Goal: Task Accomplishment & Management: Use online tool/utility

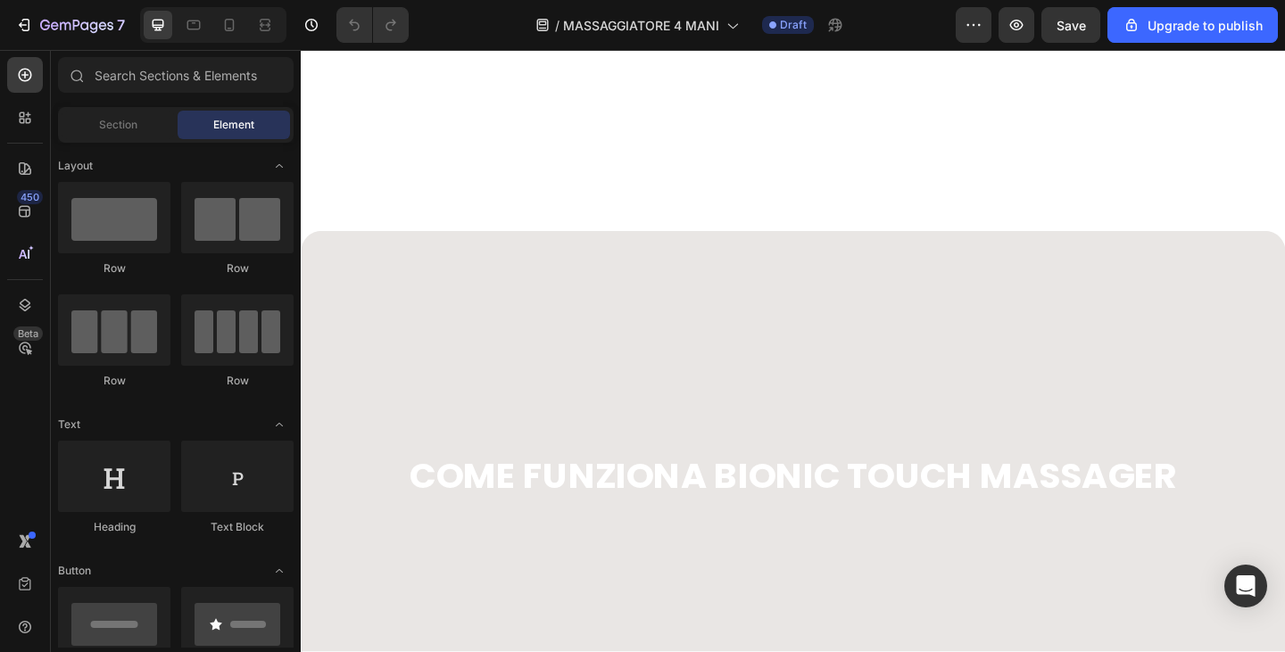
scroll to position [3748, 0]
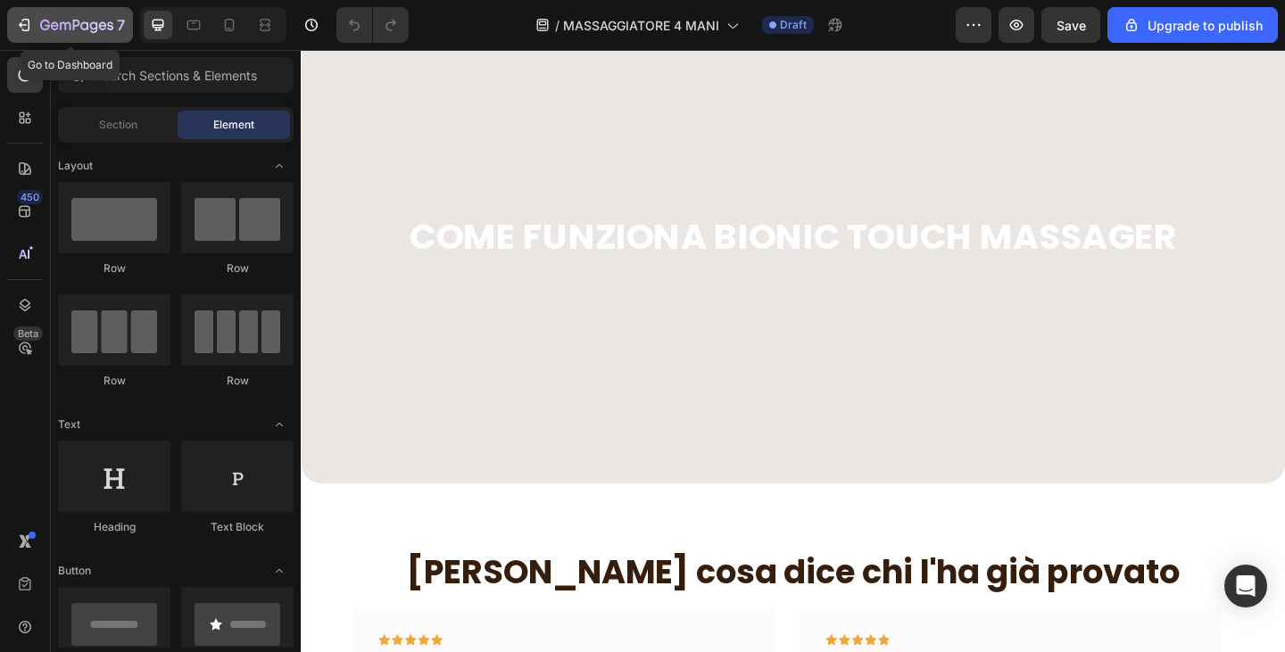
click at [18, 28] on icon "button" at bounding box center [24, 25] width 18 height 18
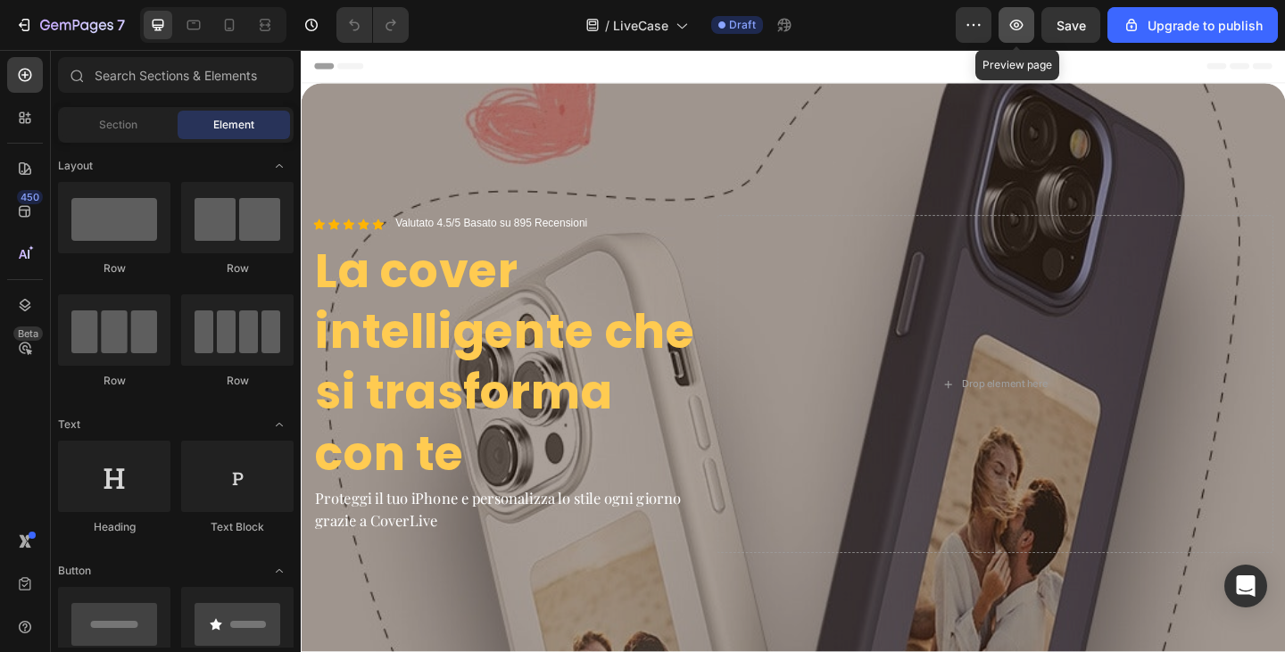
click at [1023, 23] on icon "button" at bounding box center [1016, 25] width 13 height 11
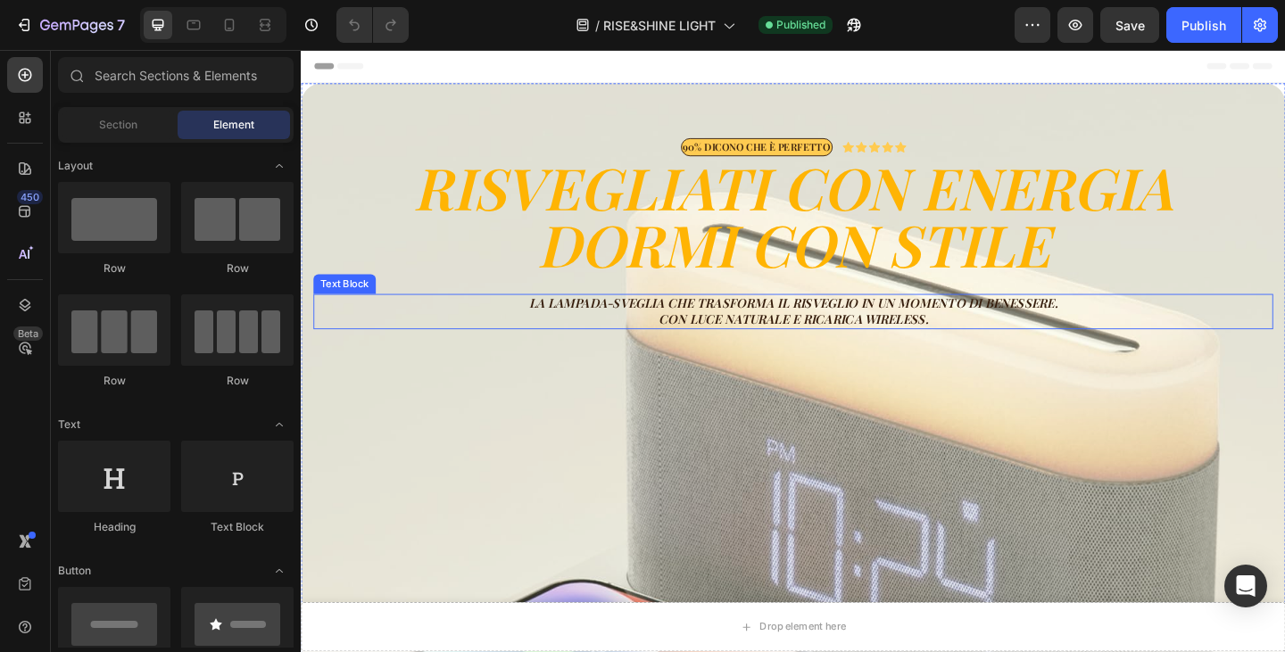
click at [699, 327] on p "La lampada-sveglia che trasforma il risveglio in un momento di benessere. Con l…" at bounding box center [836, 335] width 1041 height 35
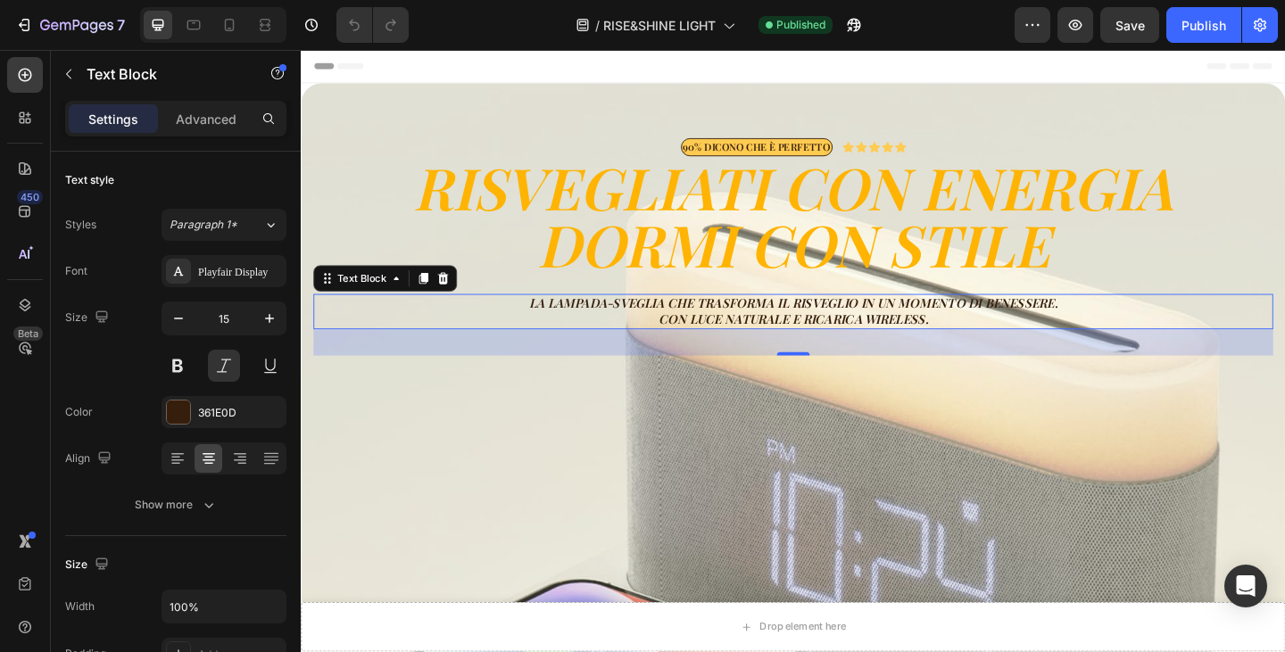
click at [773, 337] on p "La lampada-sveglia che trasforma il risveglio in un momento di benessere. Con l…" at bounding box center [836, 335] width 1041 height 35
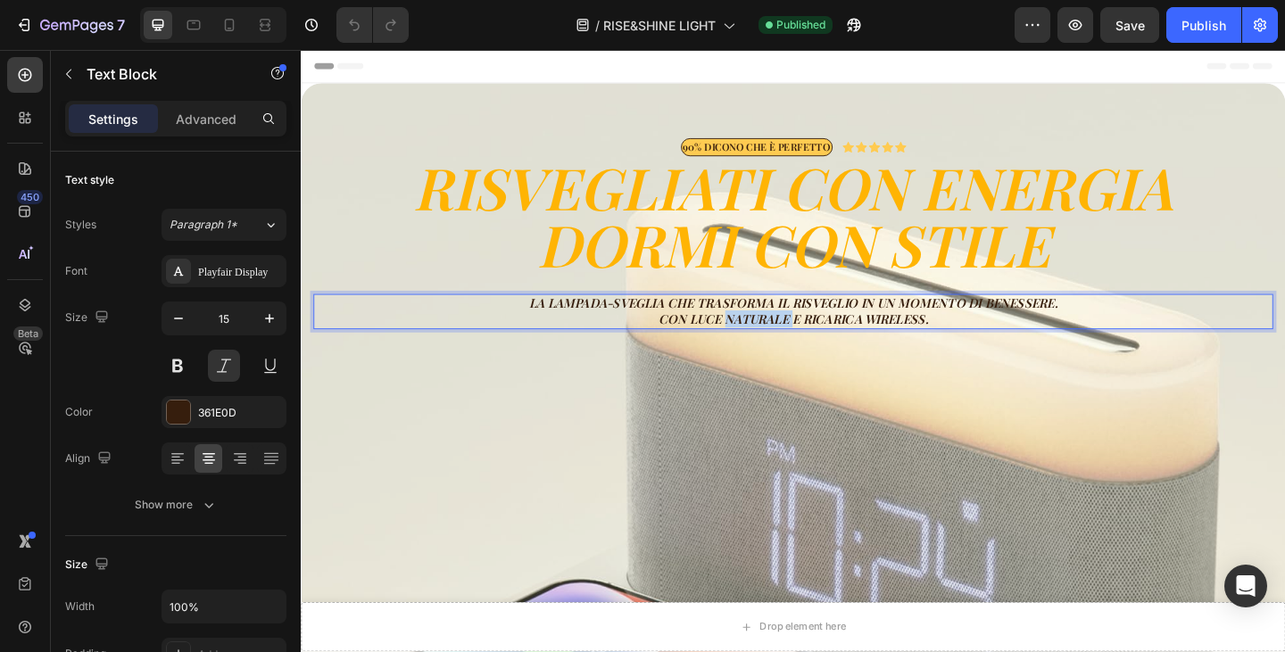
click at [773, 337] on p "La lampada-sveglia che trasforma il risveglio in un momento di benessere. Con l…" at bounding box center [836, 335] width 1041 height 35
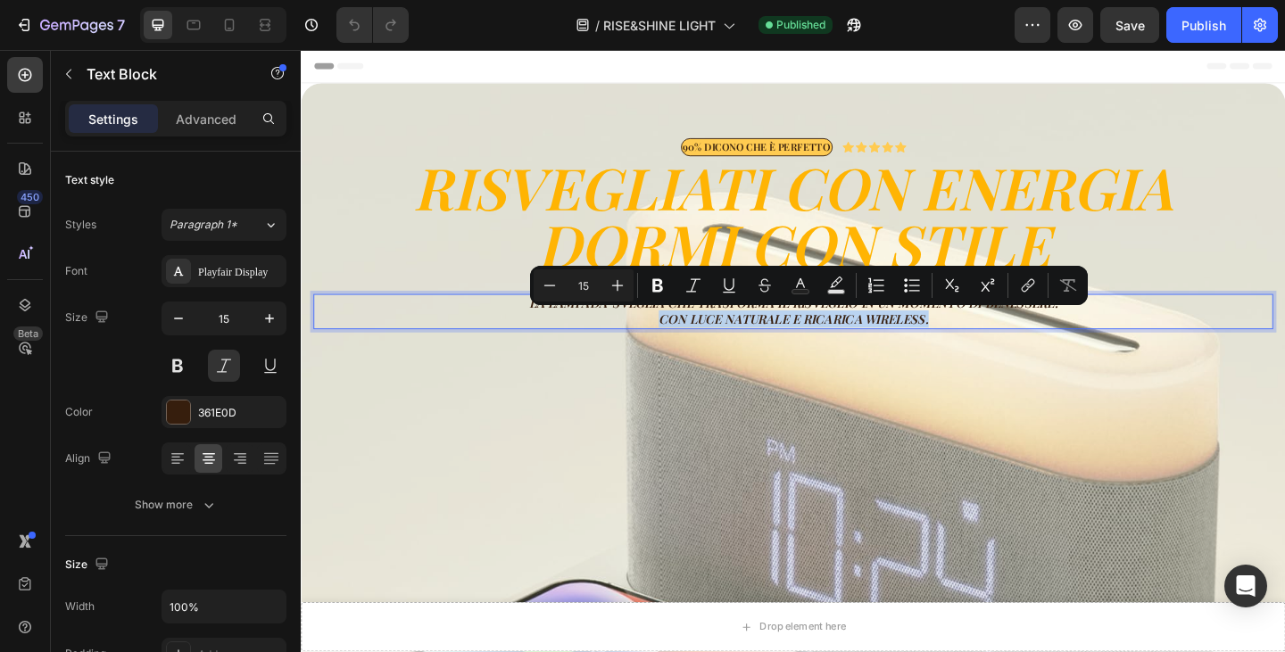
click at [773, 337] on p "La lampada-sveglia che trasforma il risveglio in un momento di benessere. Con l…" at bounding box center [836, 335] width 1041 height 35
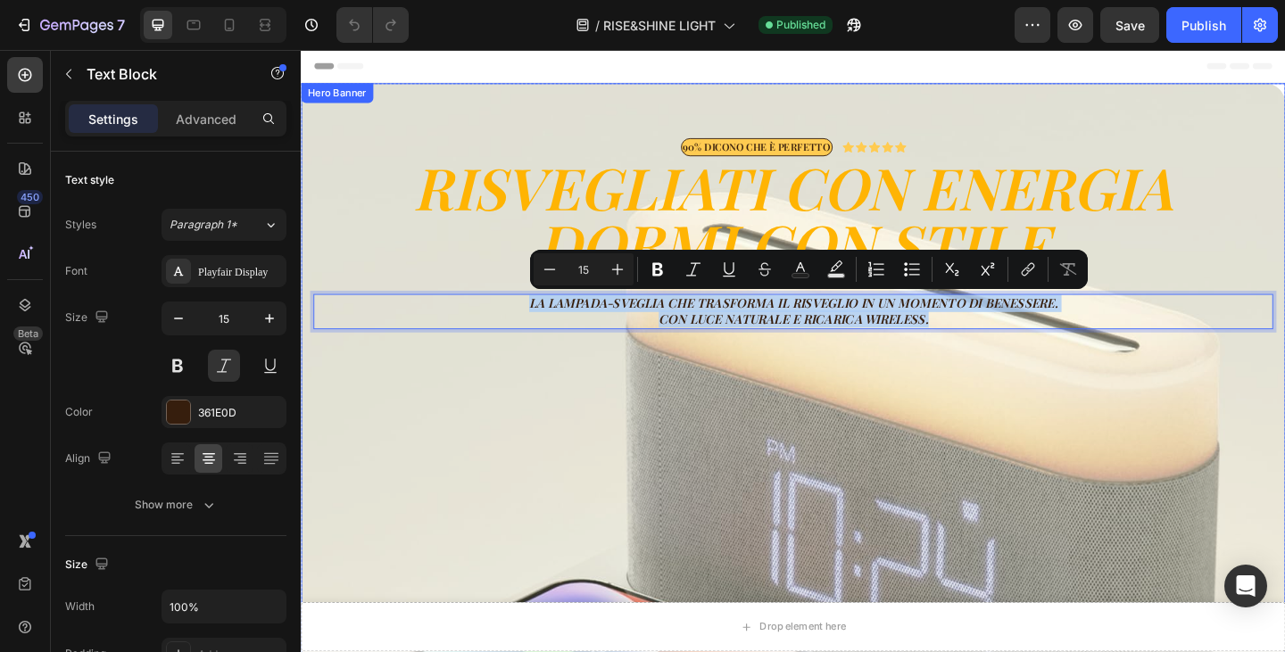
drag, startPoint x: 975, startPoint y: 343, endPoint x: 489, endPoint y: 310, distance: 486.6
click at [489, 310] on div "90% DICONO CHE È PERFETTO Text Block Icon Icon Icon Icon Icon Icon List Row RIS…" at bounding box center [836, 264] width 1044 height 236
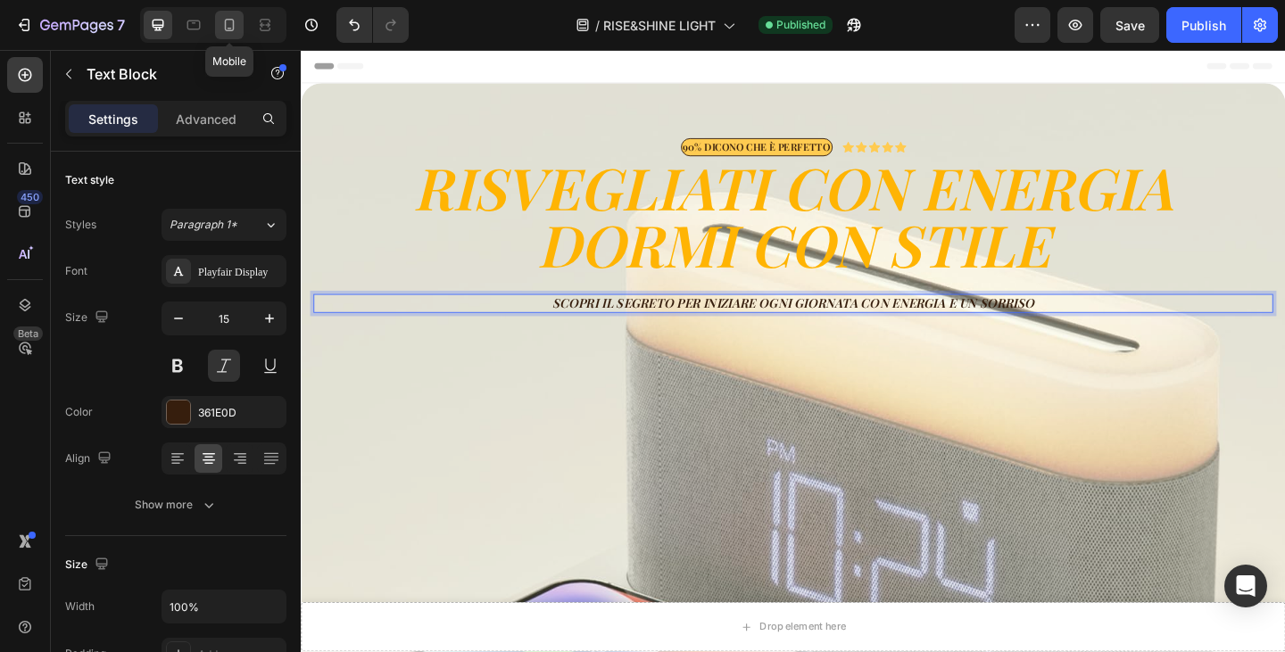
click at [236, 24] on icon at bounding box center [229, 25] width 18 height 18
type input "14"
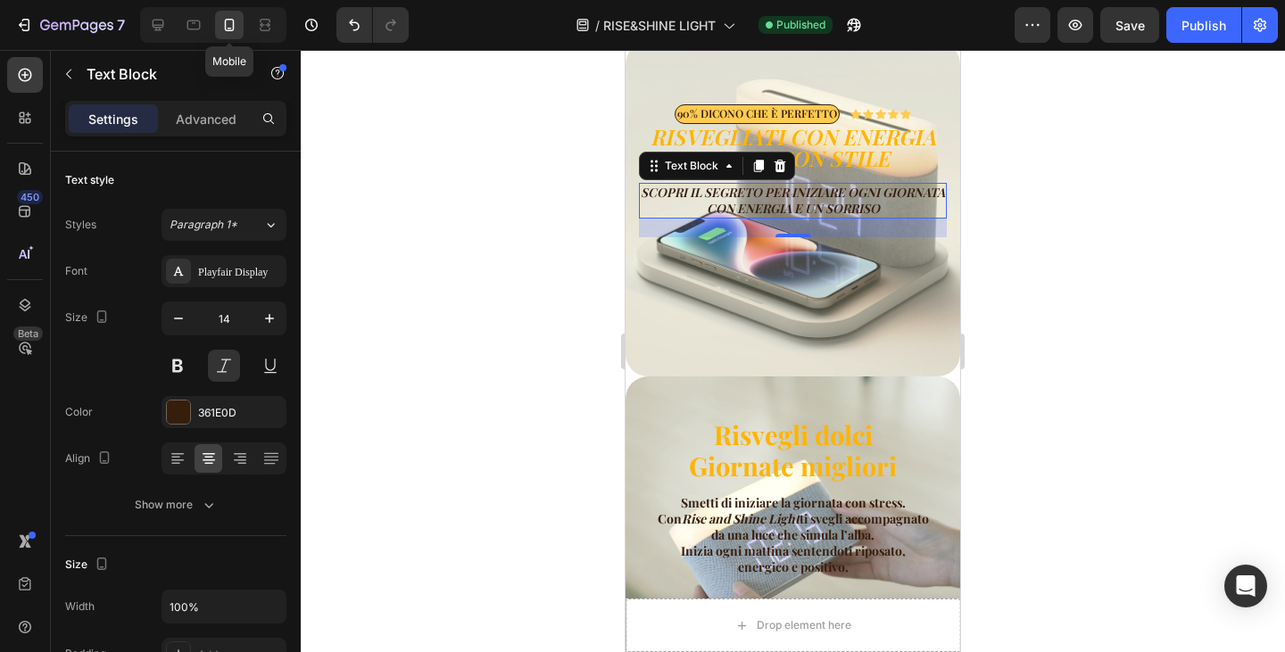
scroll to position [114, 0]
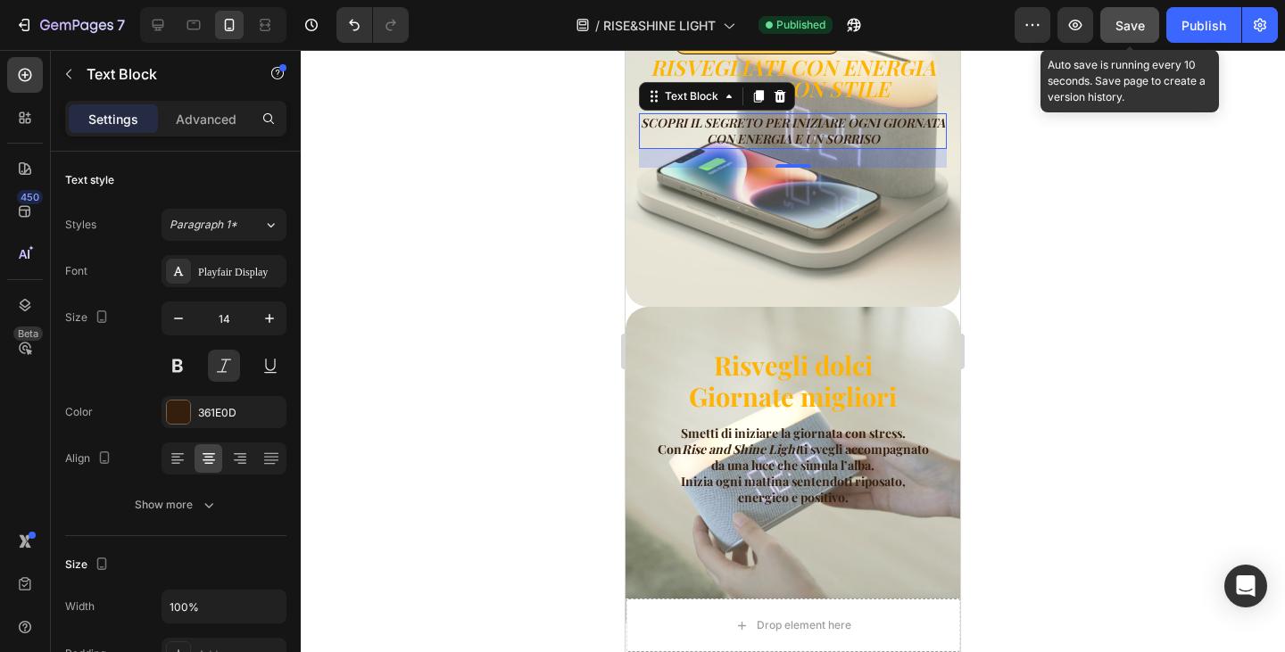
click at [1121, 19] on span "Save" at bounding box center [1130, 25] width 29 height 15
click at [1141, 23] on span "Save" at bounding box center [1130, 25] width 29 height 15
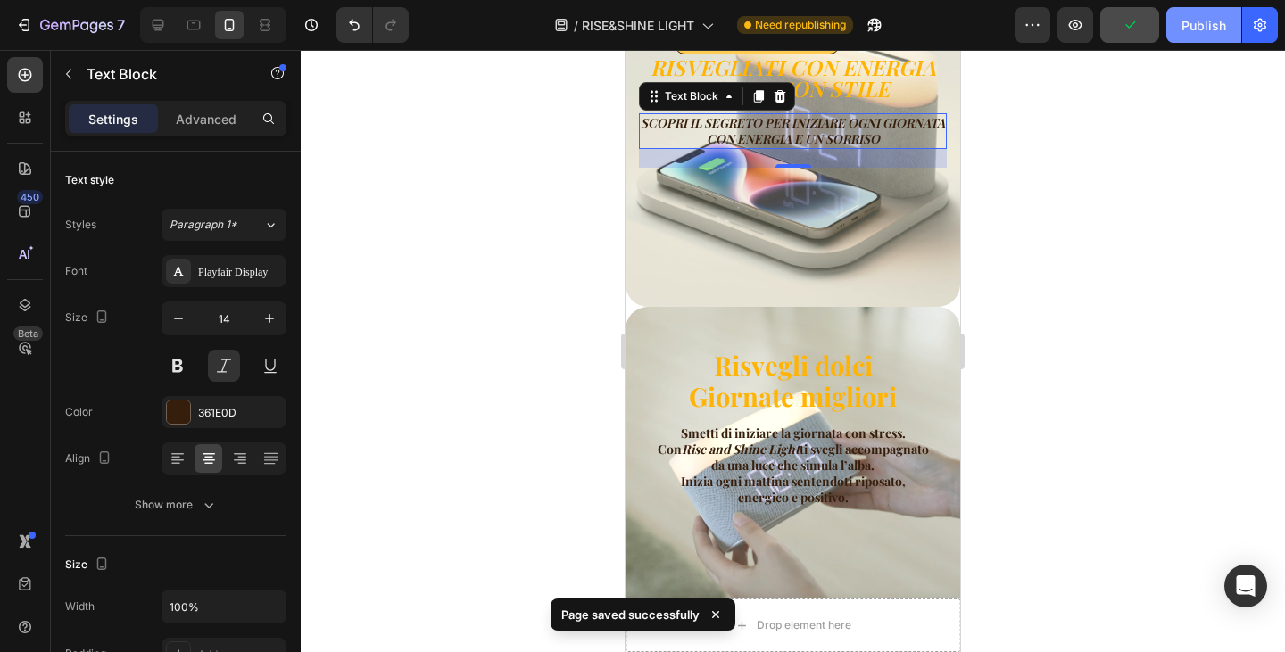
click at [1194, 26] on div "Publish" at bounding box center [1204, 25] width 45 height 19
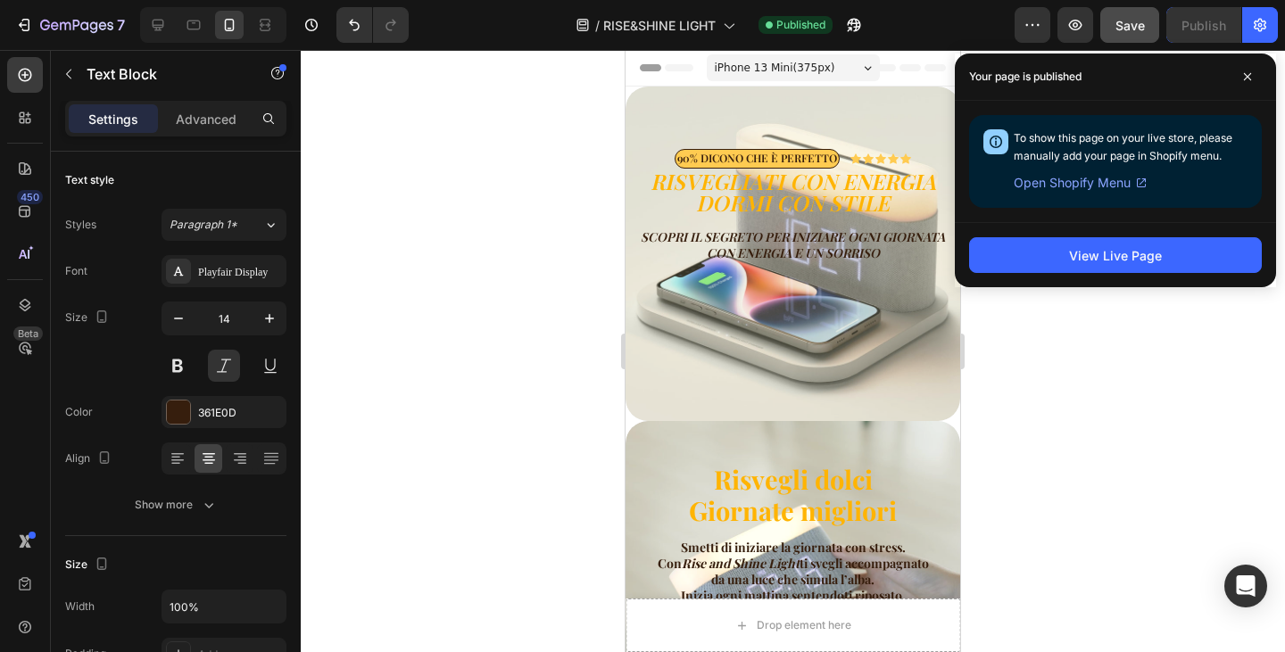
scroll to position [178, 0]
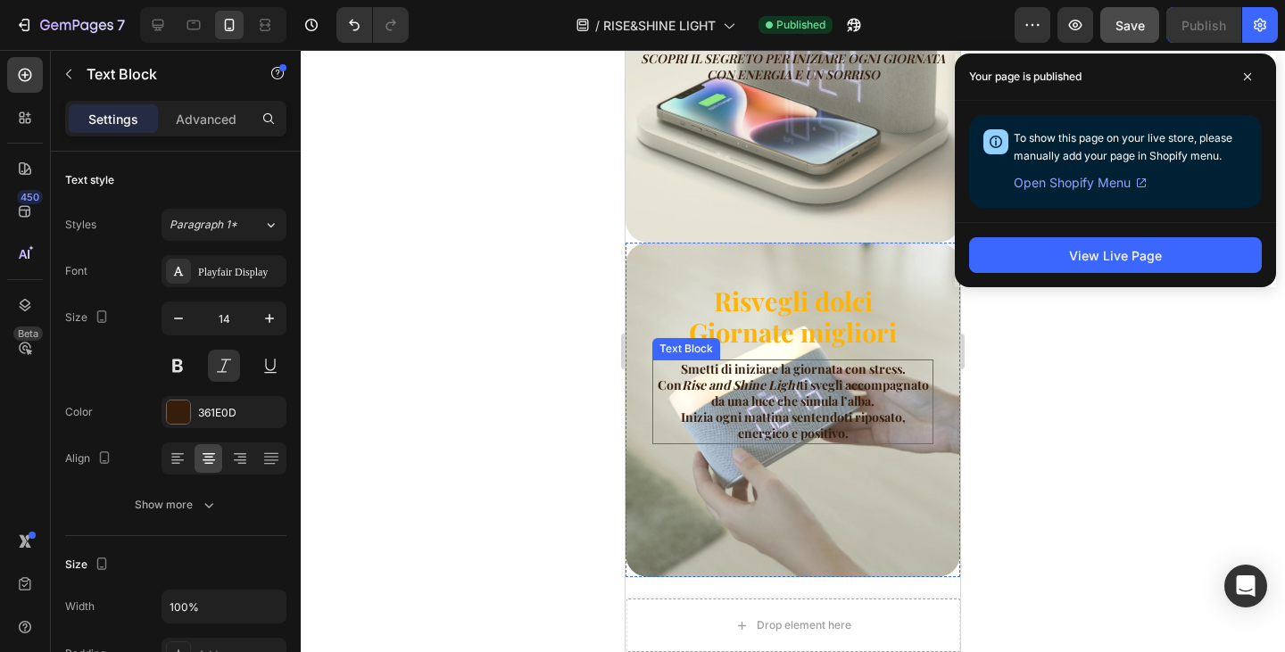
click at [792, 377] on icon "Rise and Shine Light" at bounding box center [741, 385] width 118 height 17
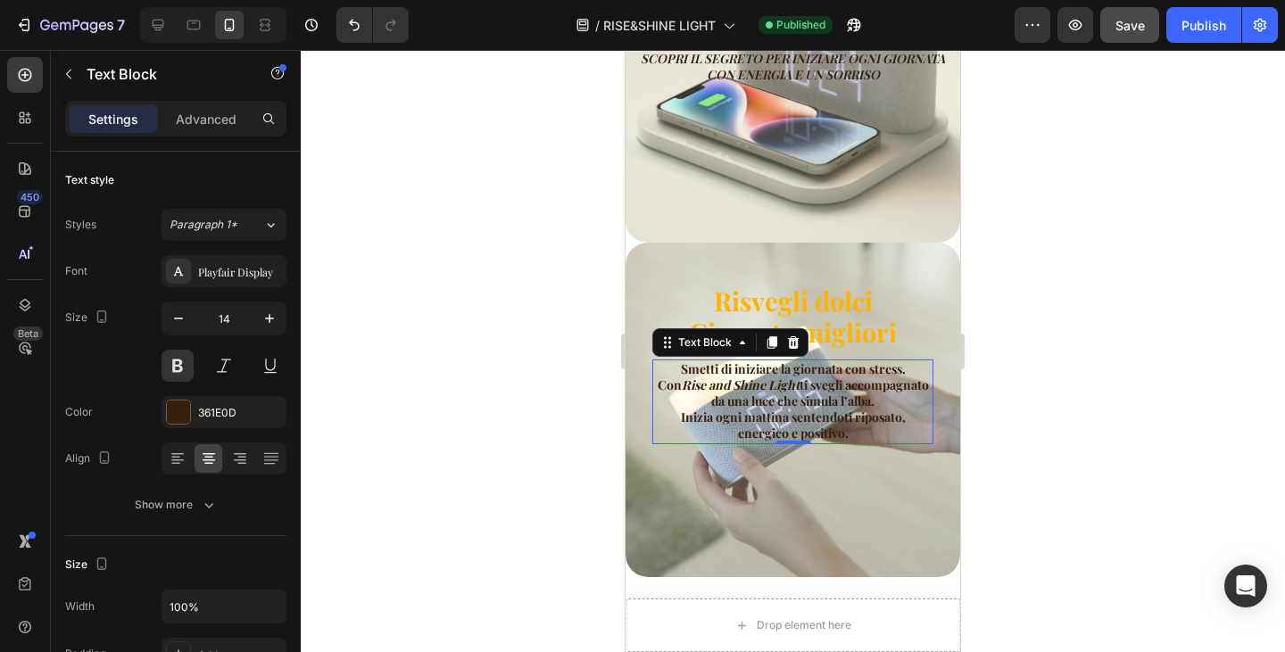
click at [784, 391] on p "Smetti di iniziare la giornata con stress. Con Rise and Shine Light ti svegli a…" at bounding box center [793, 401] width 278 height 81
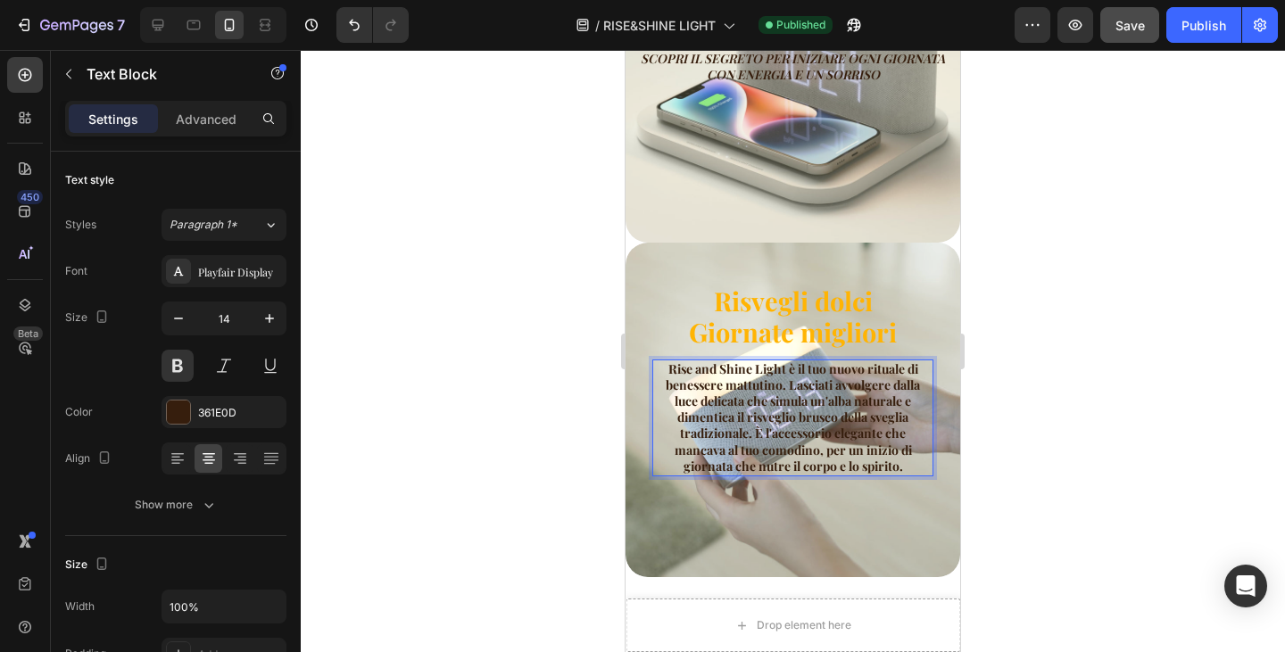
click at [784, 372] on p "Rise and Shine Light è il tuo nuovo rituale di benessere mattutino. Lasciati av…" at bounding box center [793, 417] width 278 height 113
click at [783, 372] on p "Rise and Shine Light è il tuo nuovo rituale di benessere mattutino. Lasciati av…" at bounding box center [793, 417] width 278 height 113
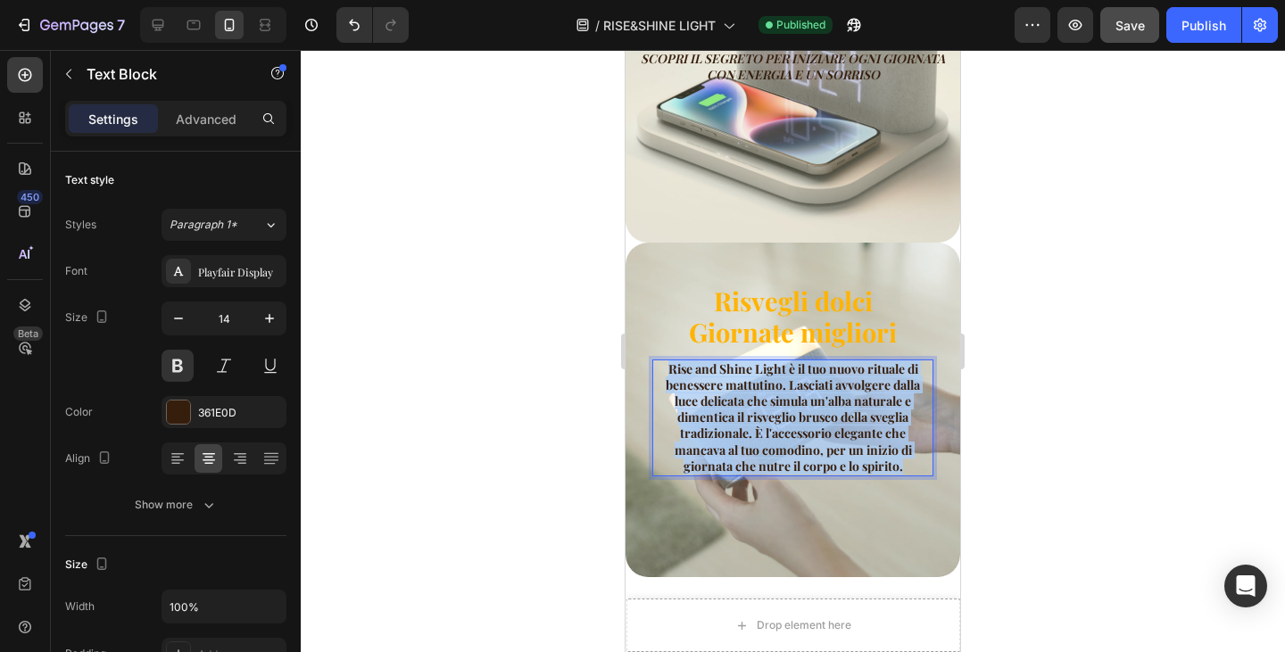
click at [783, 372] on p "Rise and Shine Light è il tuo nuovo rituale di benessere mattutino. Lasciati av…" at bounding box center [793, 417] width 278 height 113
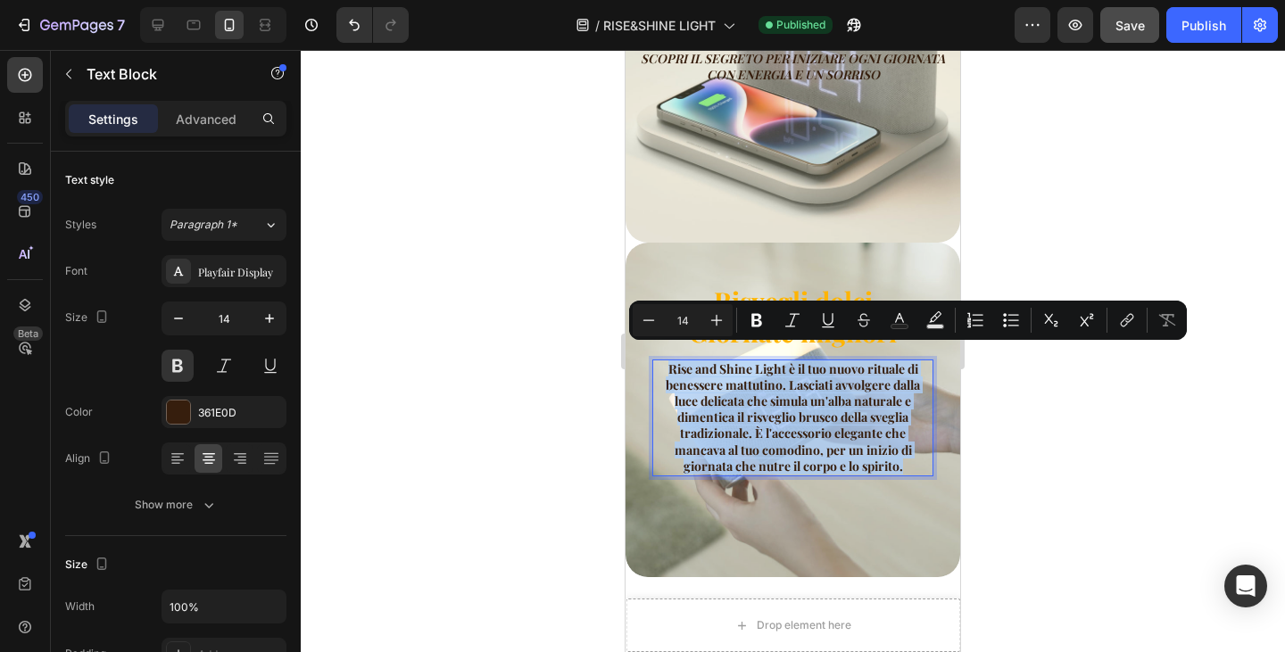
click at [792, 427] on p "Rise and Shine Light è il tuo nuovo rituale di benessere mattutino. Lasciati av…" at bounding box center [793, 417] width 278 height 113
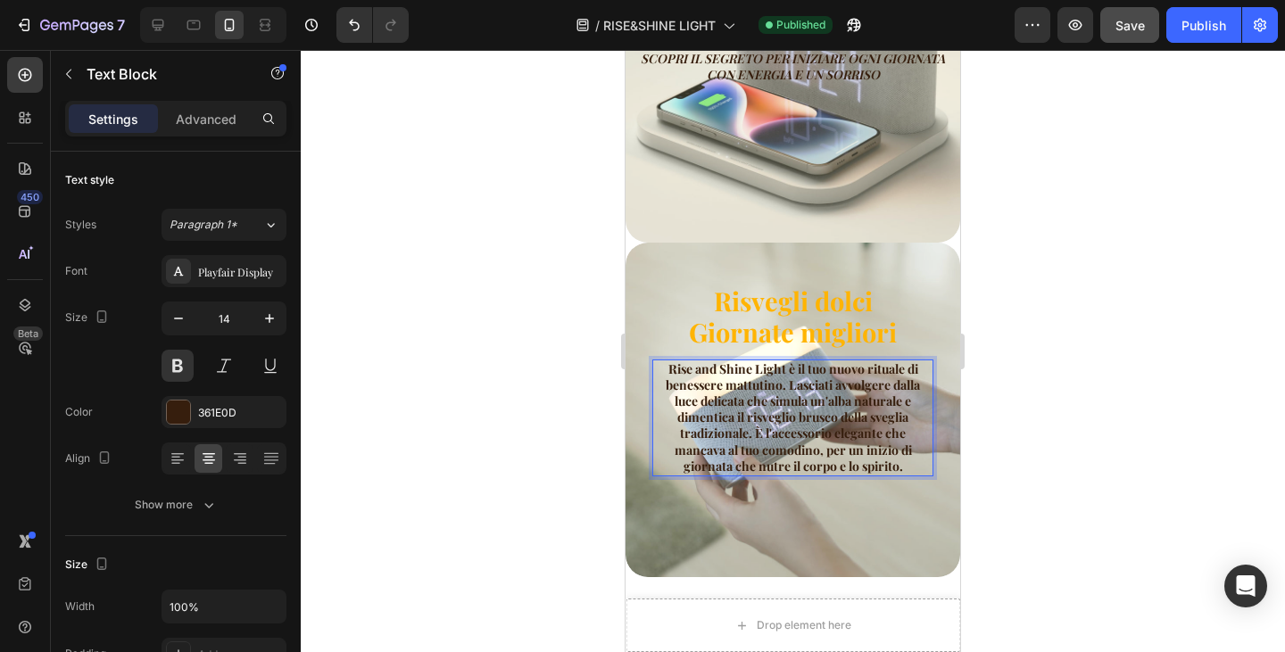
click at [780, 370] on p "Rise and Shine Light è il tuo nuovo rituale di benessere mattutino. Lasciati av…" at bounding box center [793, 417] width 278 height 113
click at [906, 419] on p "Rise and Shine Light è il tuo nuovo rituale di benessere mattutino. Lasciati av…" at bounding box center [793, 417] width 278 height 113
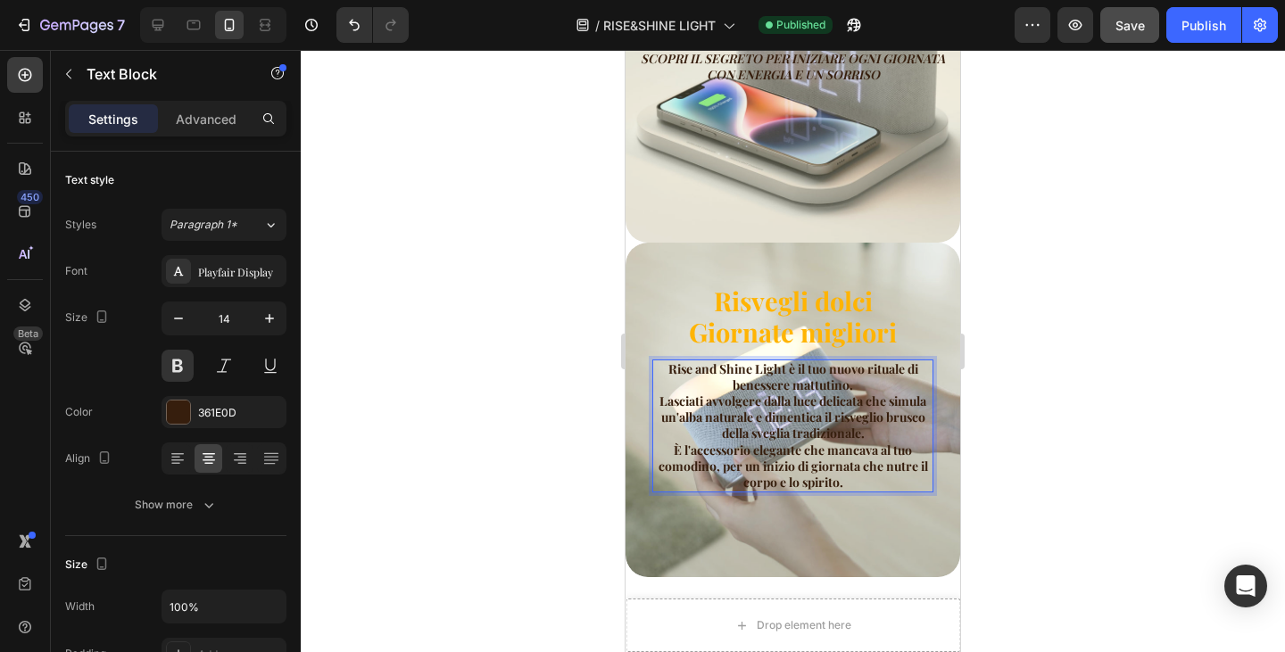
click at [767, 396] on p "Rise and Shine Light è il tuo nuovo rituale di benessere mattutino. Lasciati av…" at bounding box center [793, 401] width 278 height 81
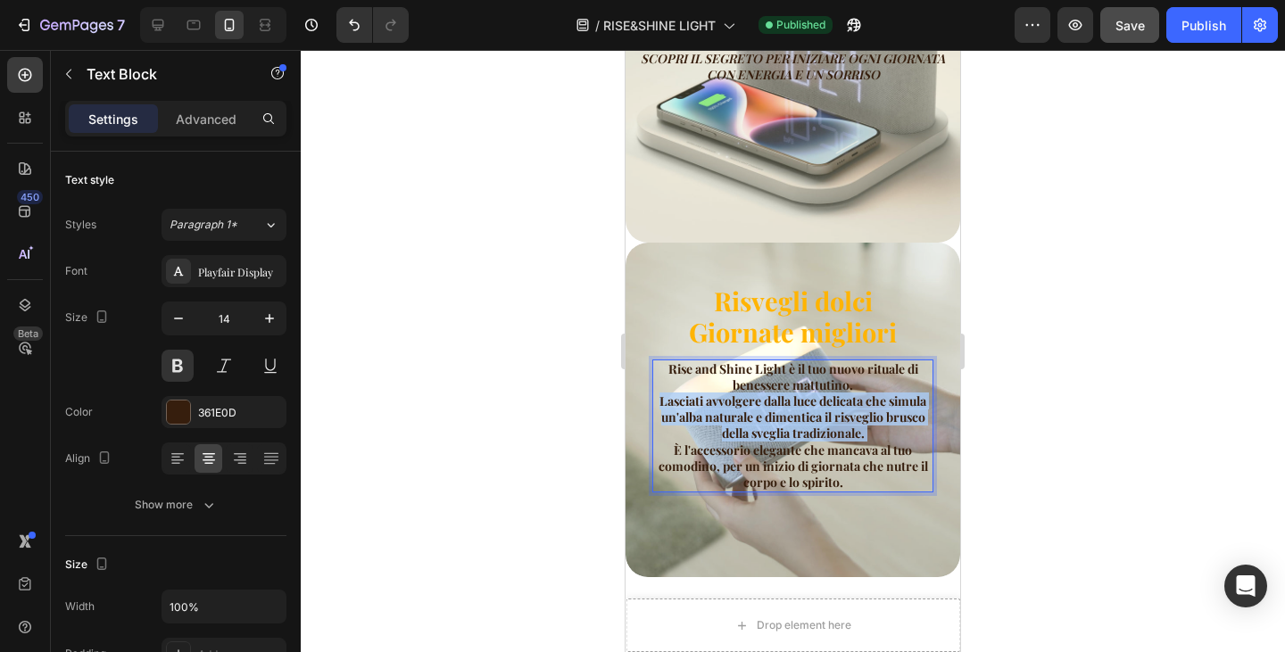
click at [767, 396] on p "Rise and Shine Light è il tuo nuovo rituale di benessere mattutino. Lasciati av…" at bounding box center [793, 401] width 278 height 81
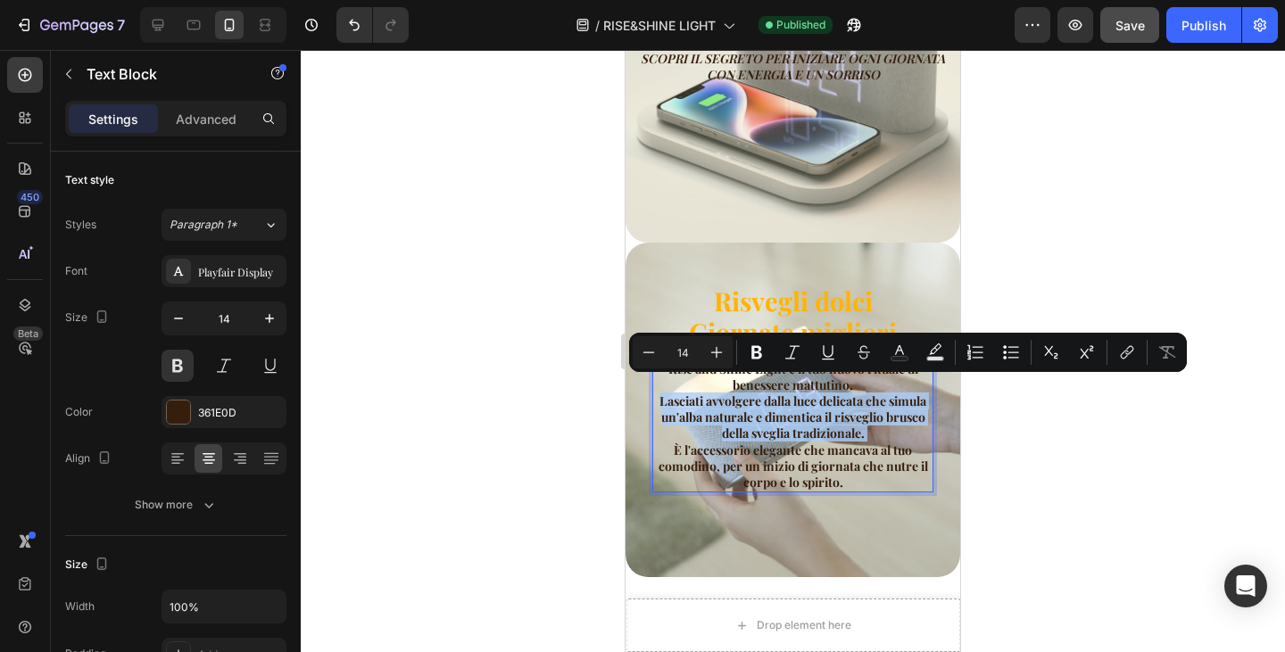
click at [767, 396] on p "Rise and Shine Light è il tuo nuovo rituale di benessere mattutino. Lasciati av…" at bounding box center [793, 401] width 278 height 81
click at [767, 420] on p "Rise and Shine Light è il tuo nuovo rituale di benessere mattutino. Lasciati av…" at bounding box center [793, 401] width 278 height 81
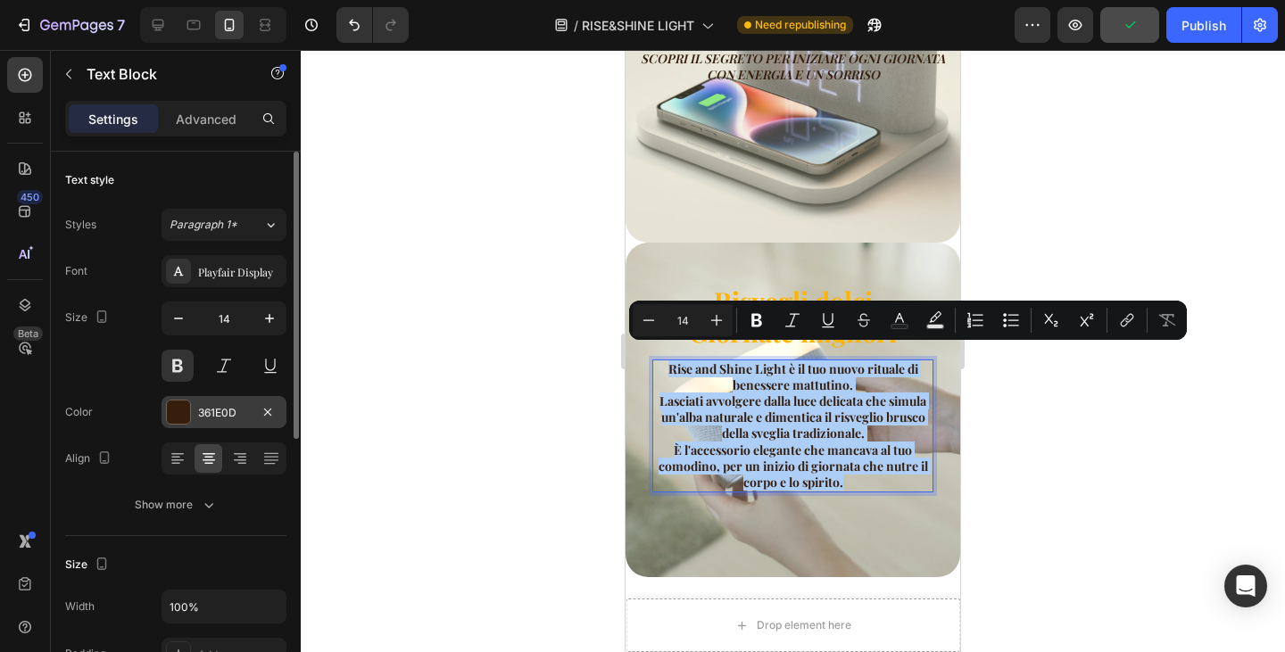
click at [185, 422] on div at bounding box center [178, 412] width 23 height 23
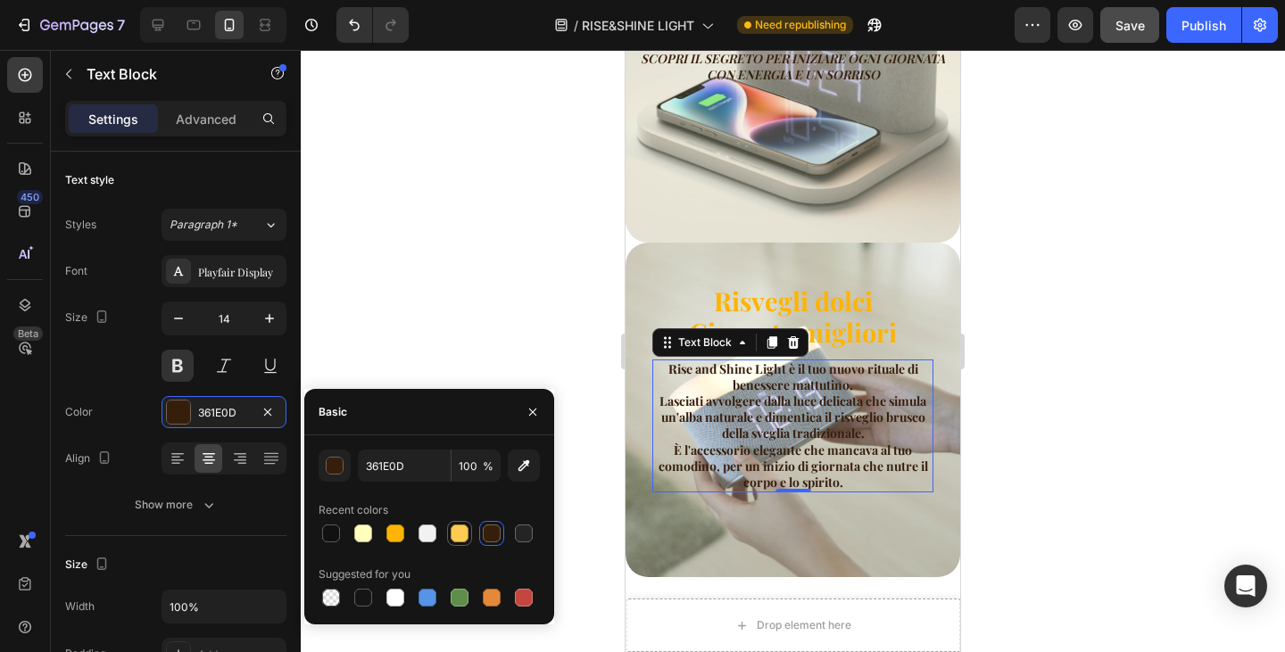
click at [452, 537] on div at bounding box center [460, 534] width 18 height 18
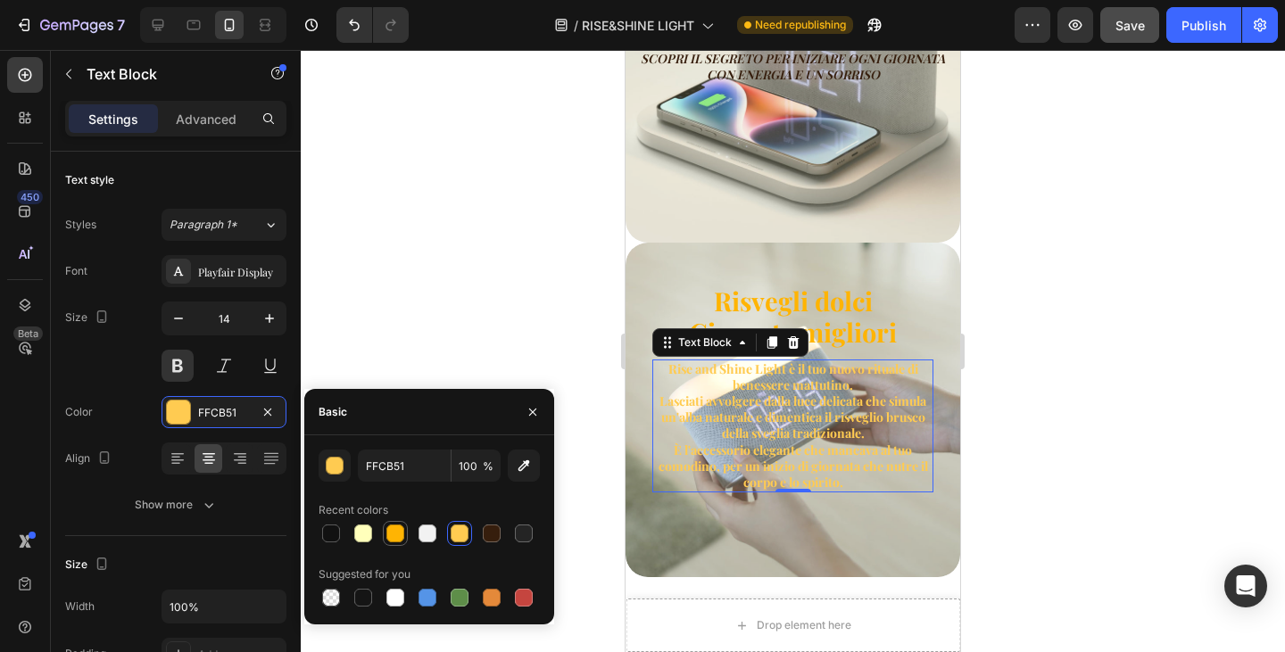
click at [394, 531] on div at bounding box center [395, 534] width 18 height 18
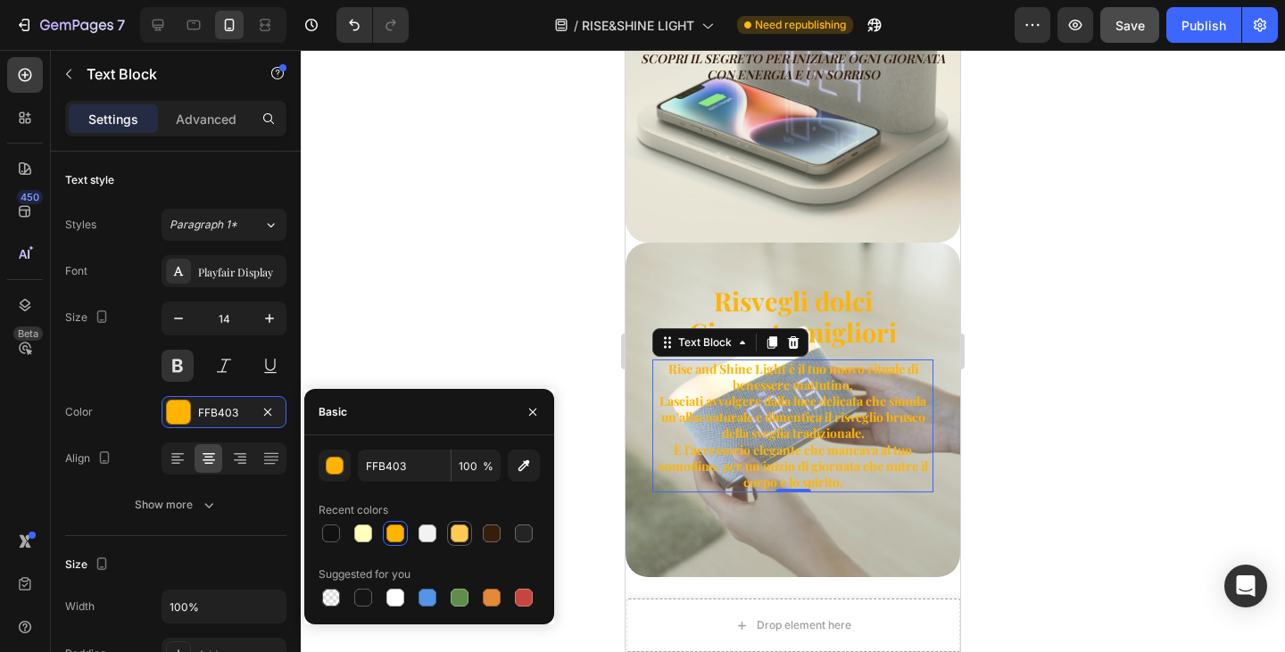
click at [458, 529] on div at bounding box center [460, 534] width 18 height 18
type input "FFCB51"
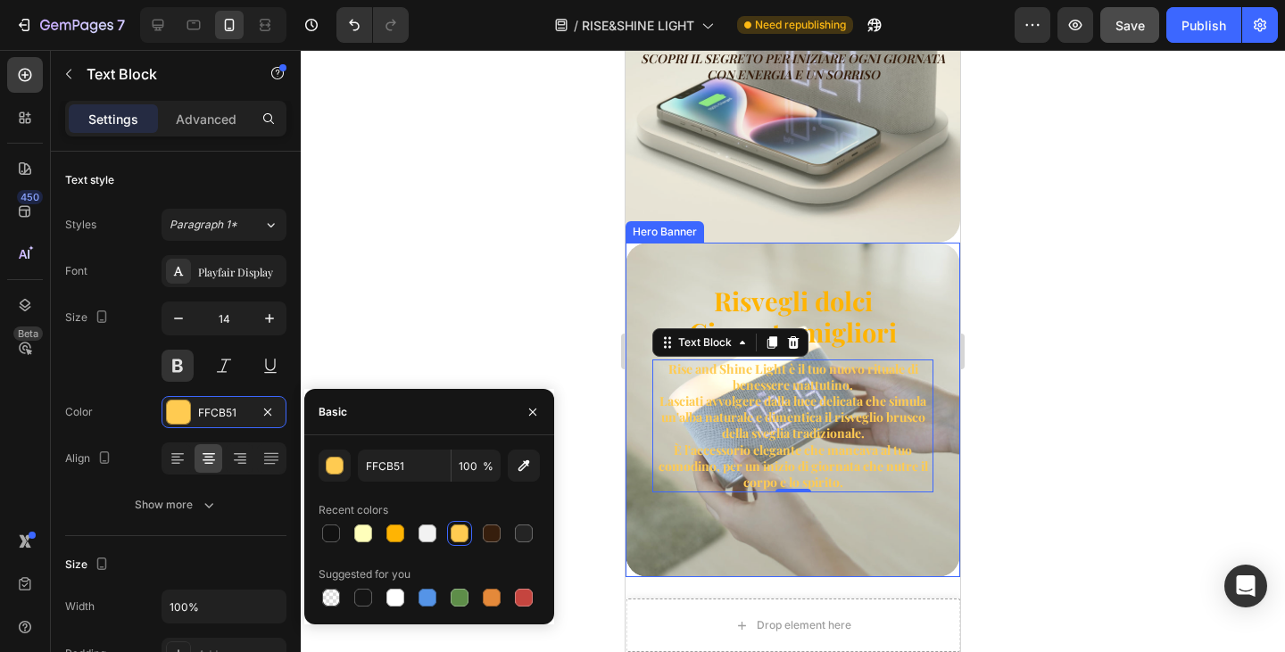
click at [732, 514] on div "Risvegli dolci Giornate migliori Heading Rise and Shine Light è il tuo nuovo ri…" at bounding box center [793, 388] width 335 height 291
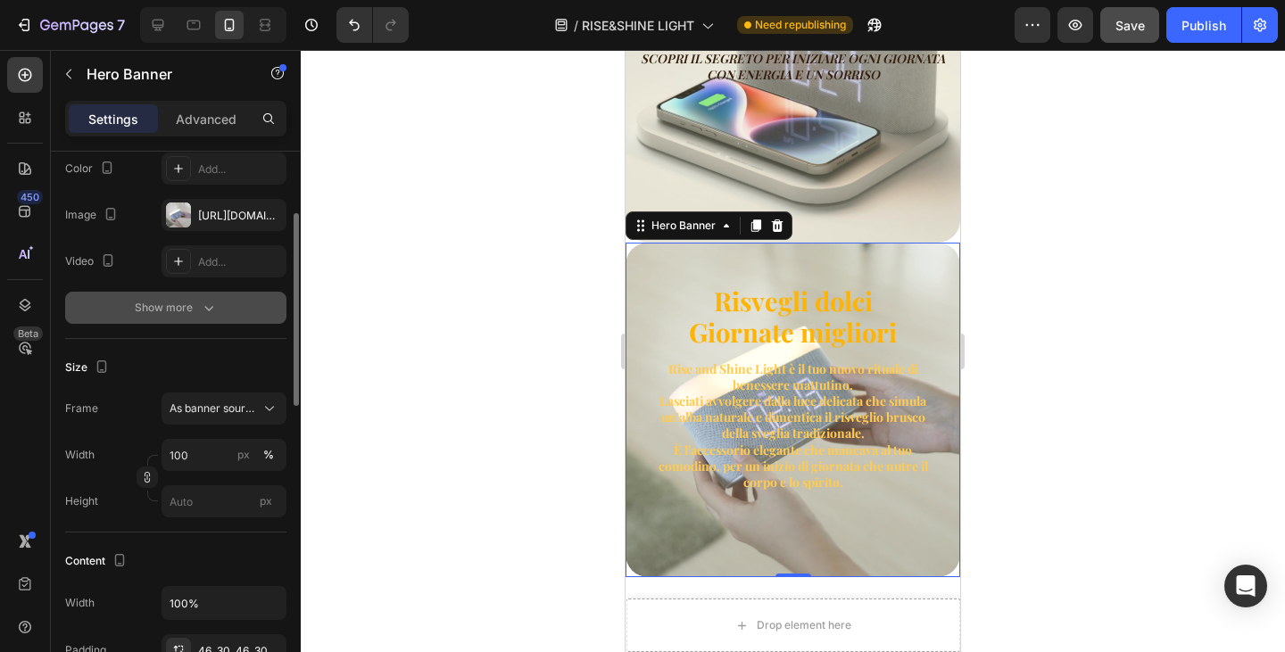
click at [195, 315] on div "Show more" at bounding box center [176, 308] width 83 height 18
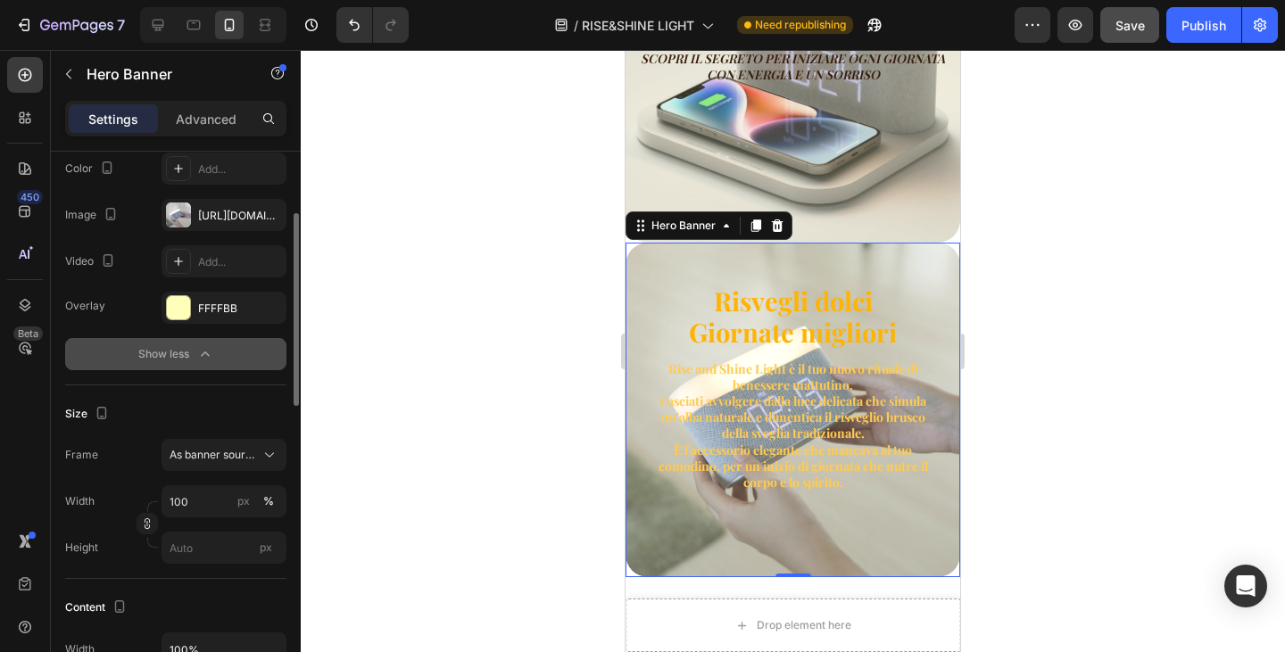
click at [199, 364] on button "Show less" at bounding box center [175, 354] width 221 height 32
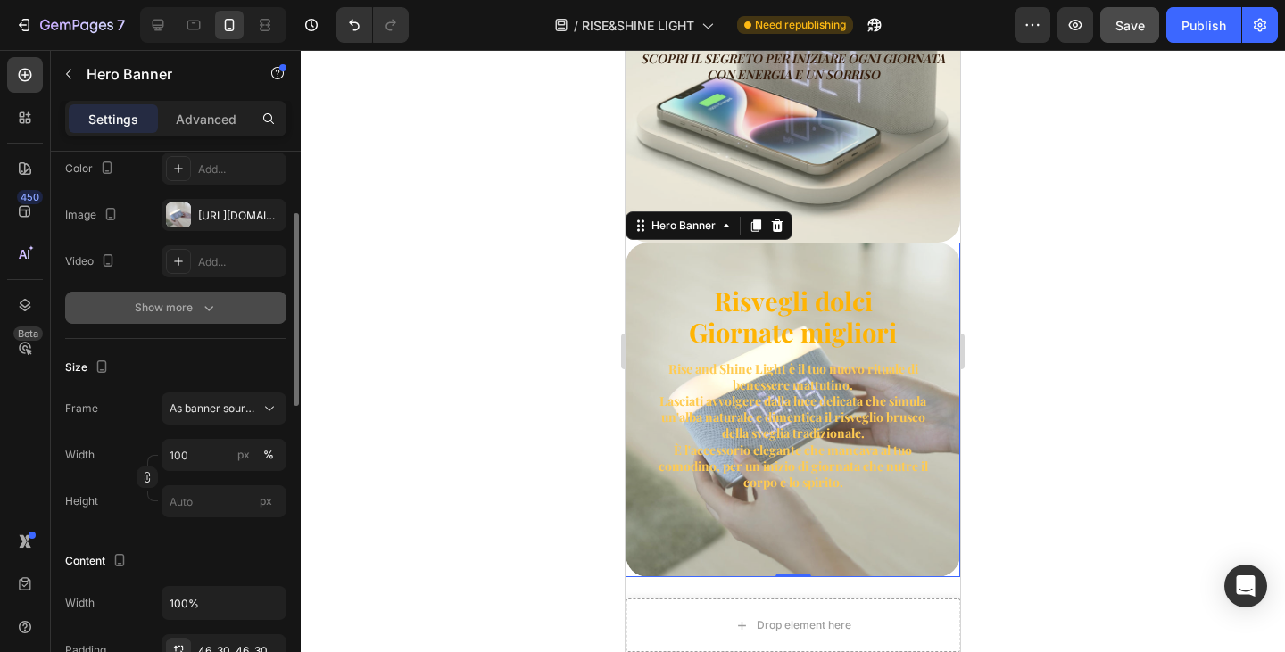
click at [198, 309] on div "Show more" at bounding box center [176, 308] width 83 height 18
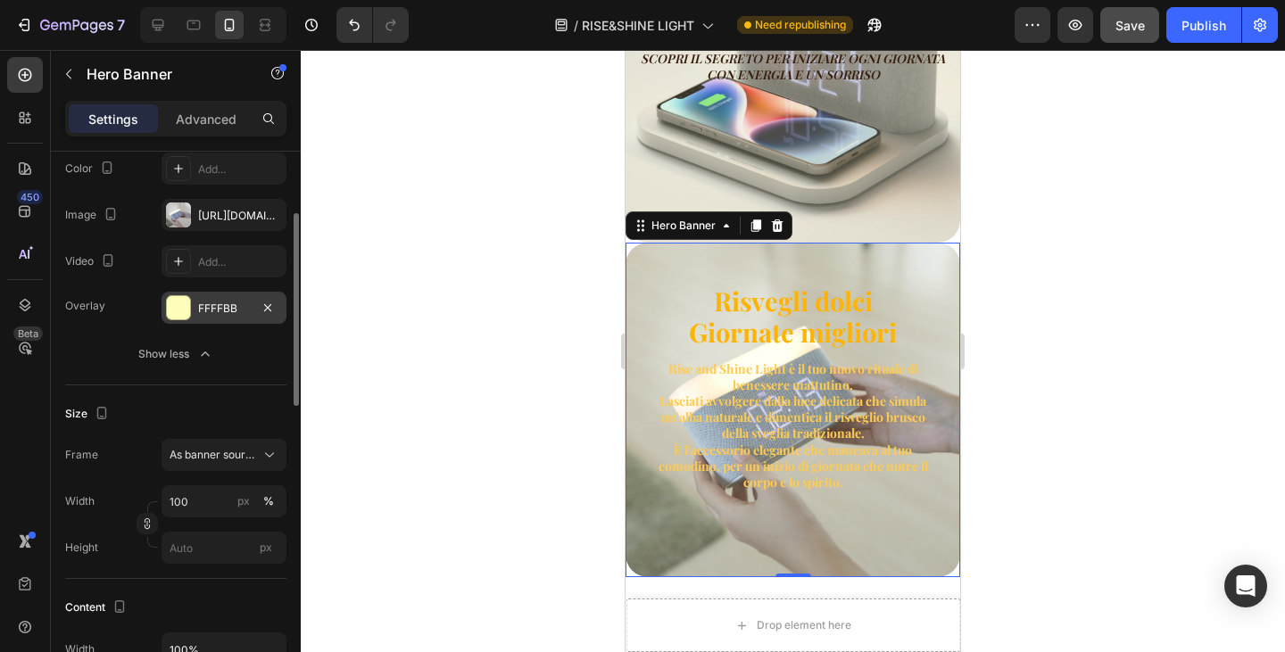
click at [200, 308] on div "FFFFBB" at bounding box center [224, 309] width 52 height 16
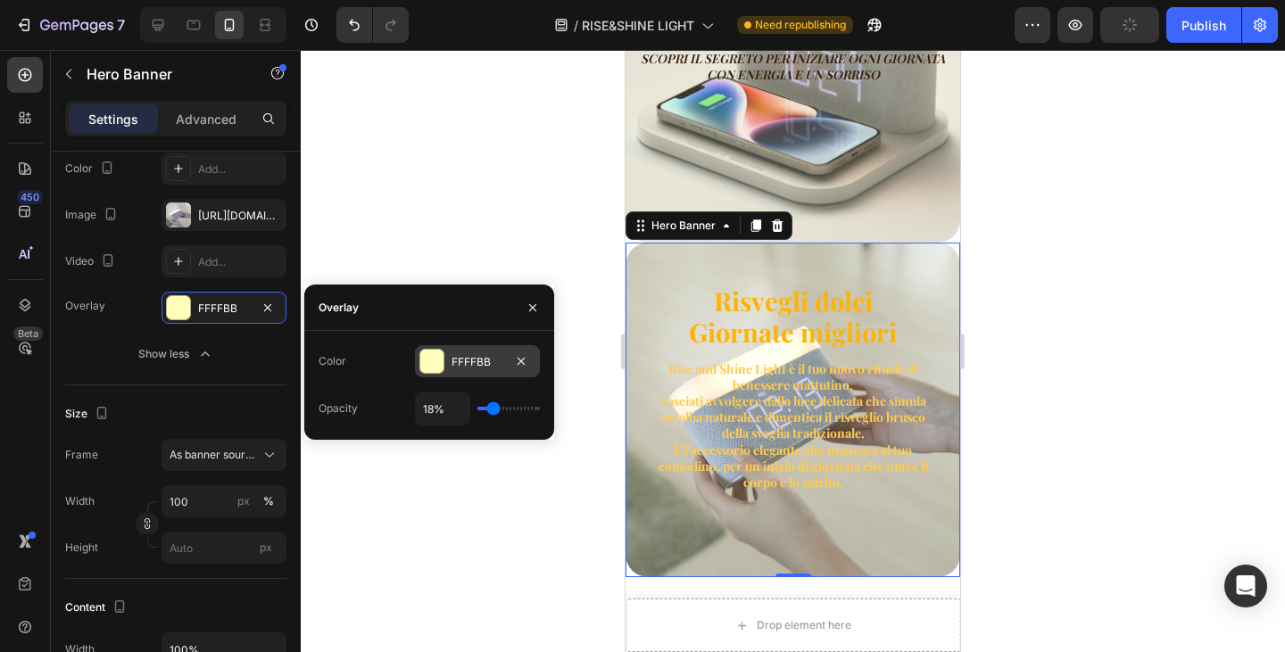
click at [432, 370] on div at bounding box center [431, 361] width 23 height 23
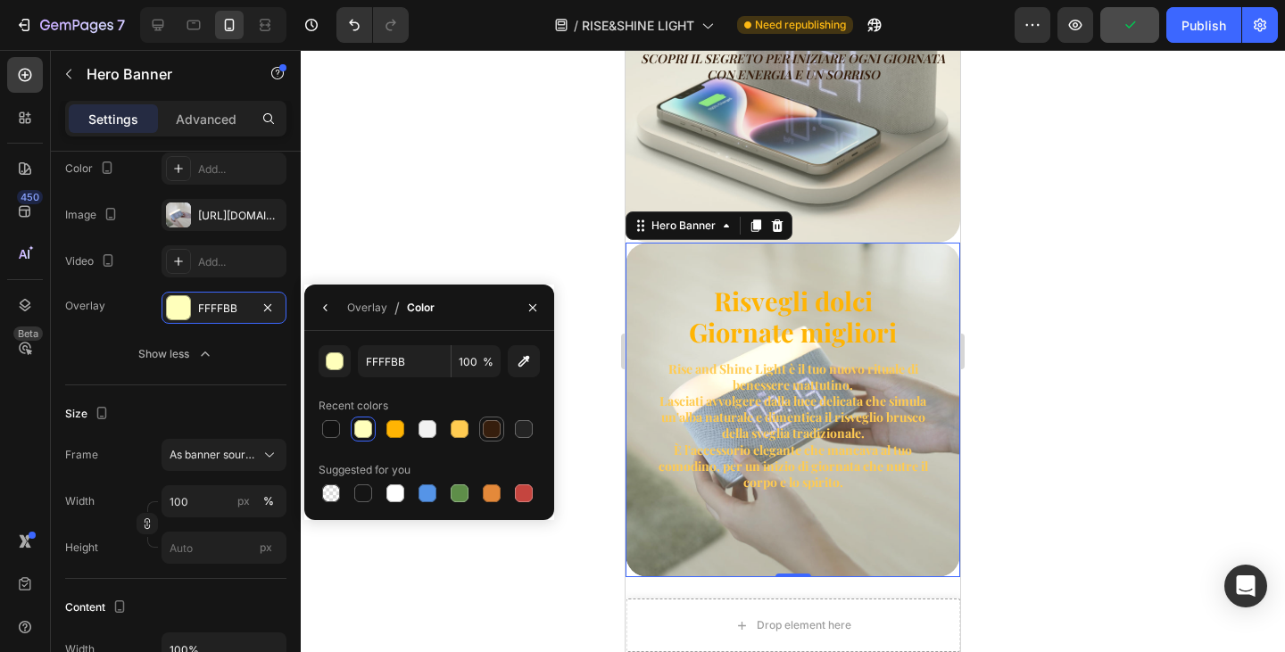
click at [485, 437] on div at bounding box center [491, 429] width 21 height 21
type input "361E0D"
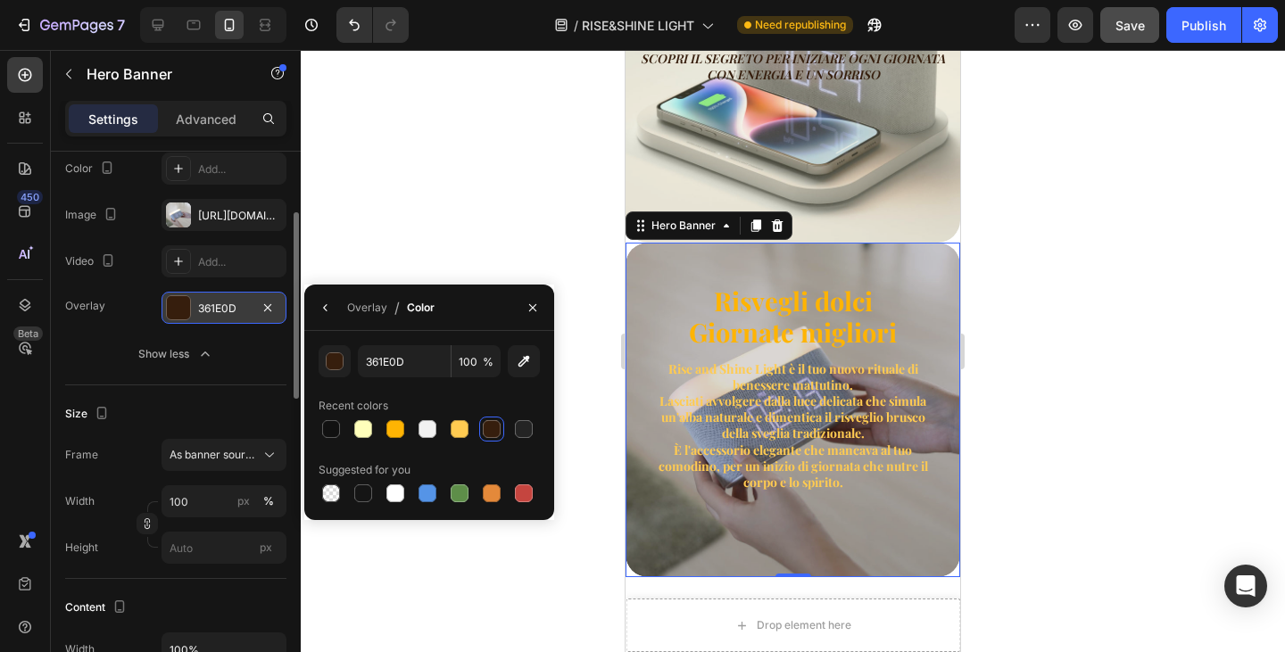
click at [192, 306] on div "361E0D" at bounding box center [224, 308] width 125 height 32
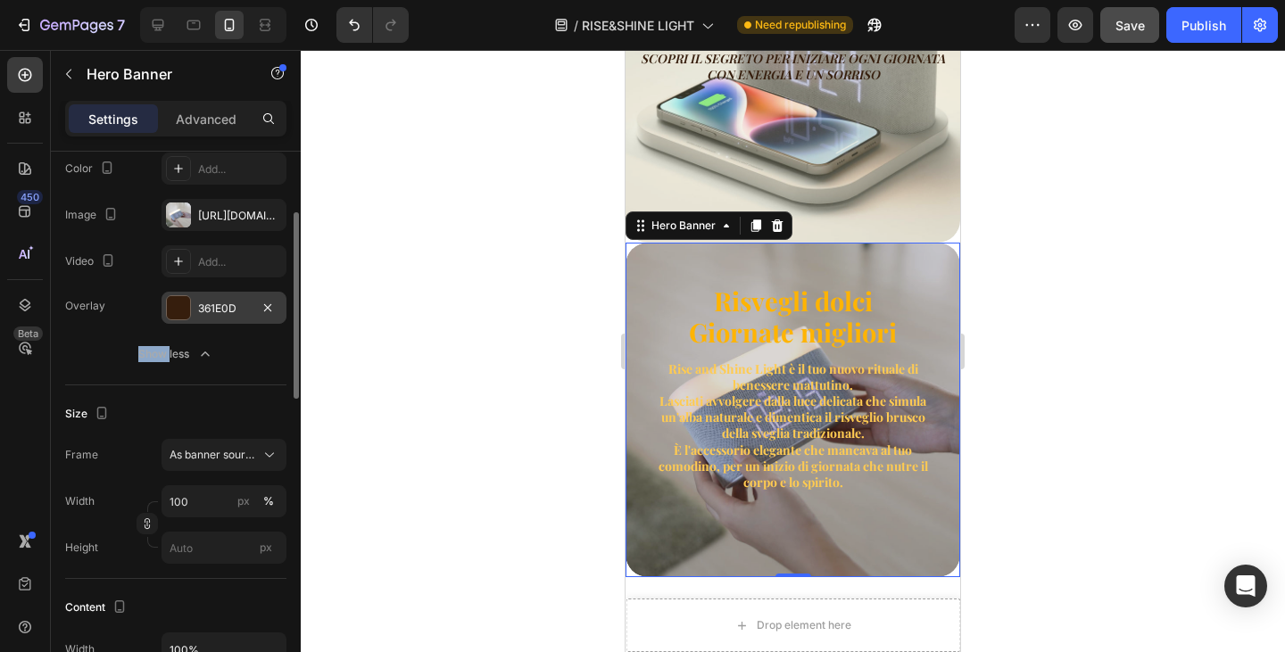
click at [192, 306] on div "361E0D" at bounding box center [224, 308] width 125 height 32
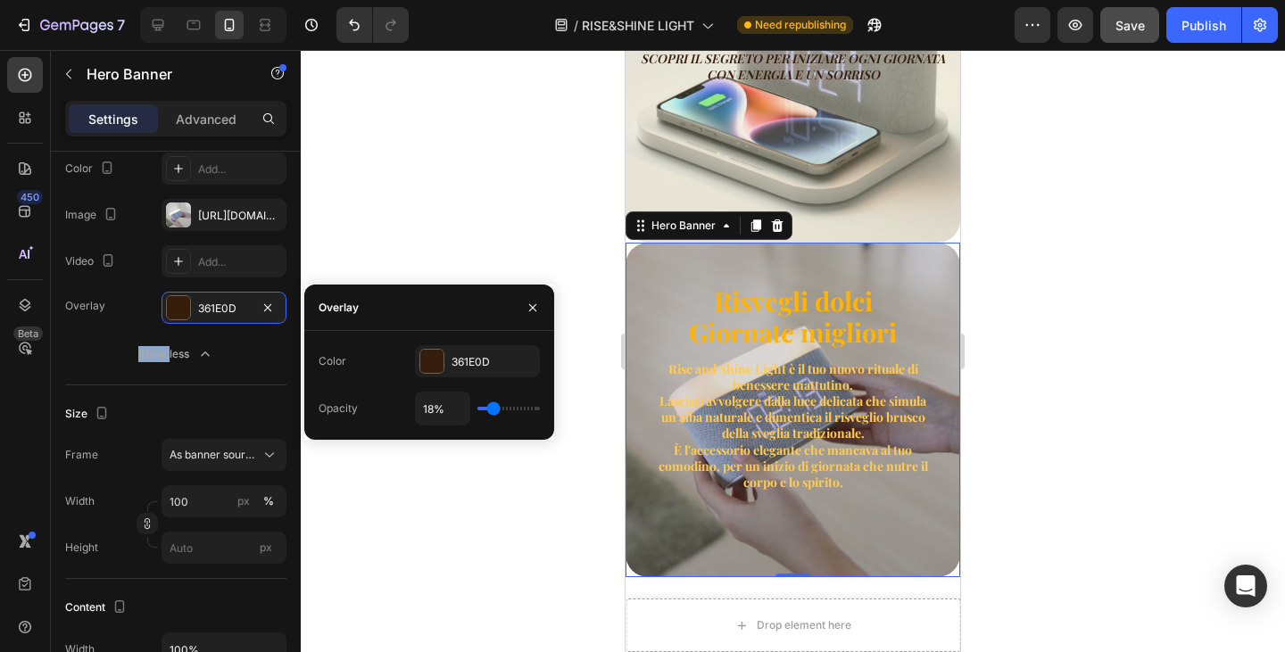
type input "8%"
type input "8"
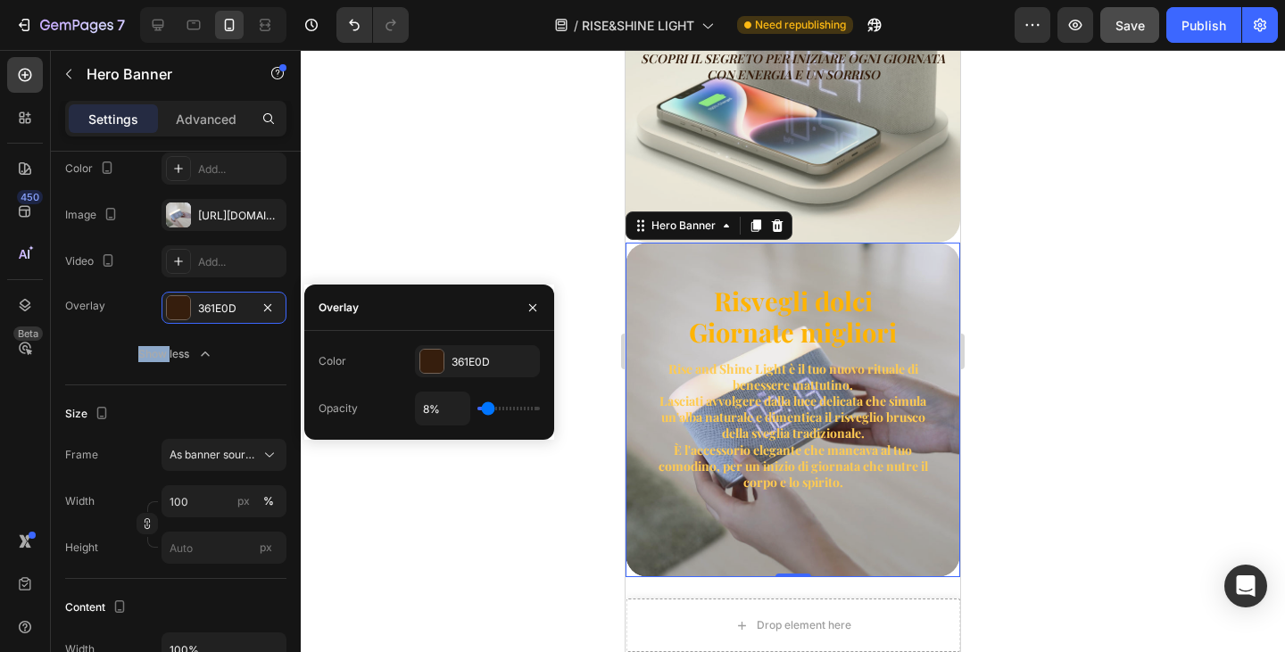
type input "9%"
type input "9"
type input "10%"
type input "10"
type input "11%"
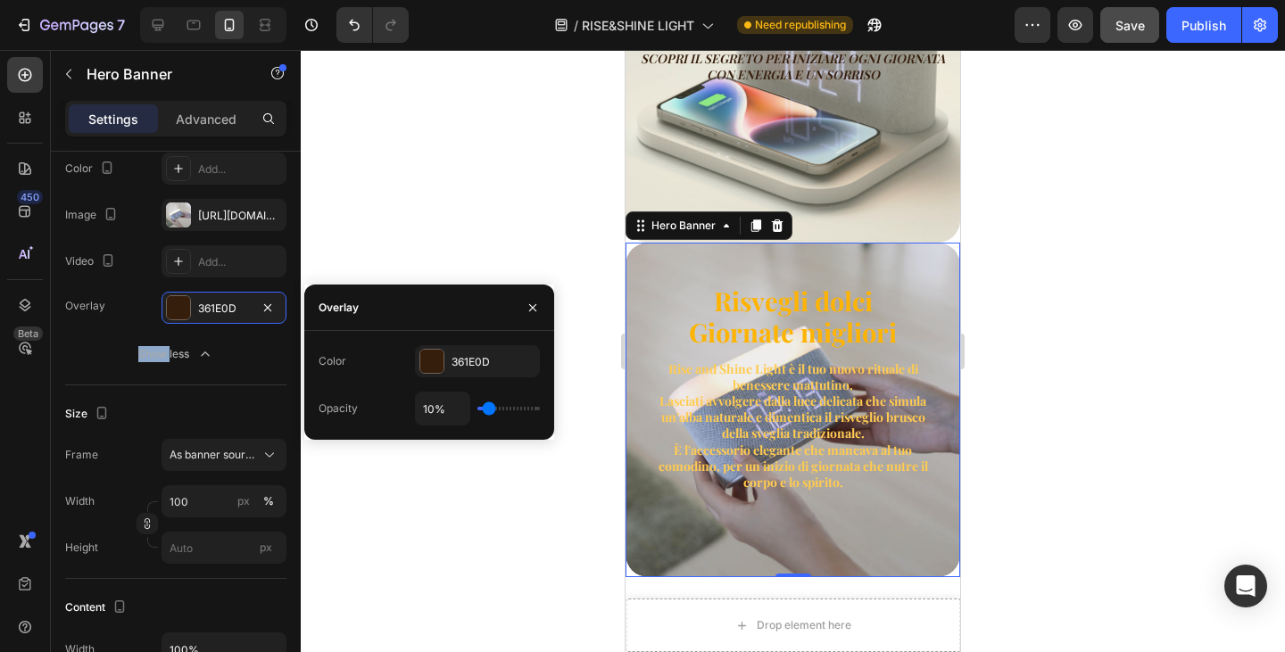
type input "11"
type input "12%"
type input "12"
type input "13%"
type input "13"
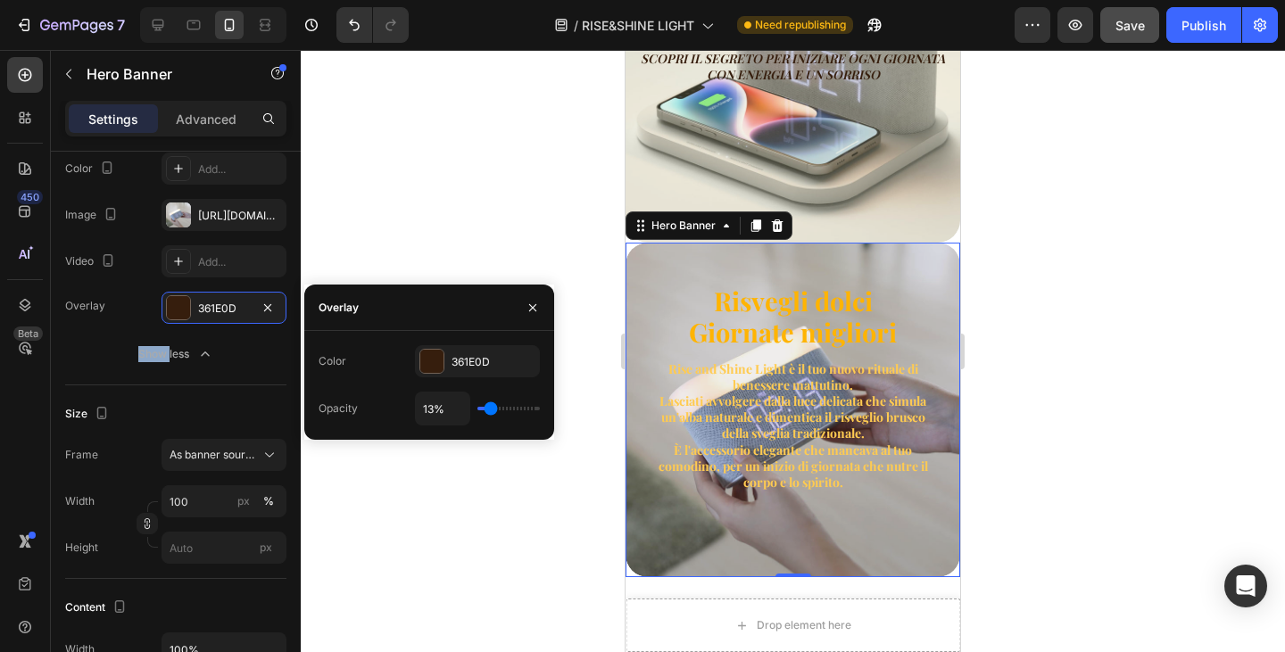
type input "14%"
type input "14"
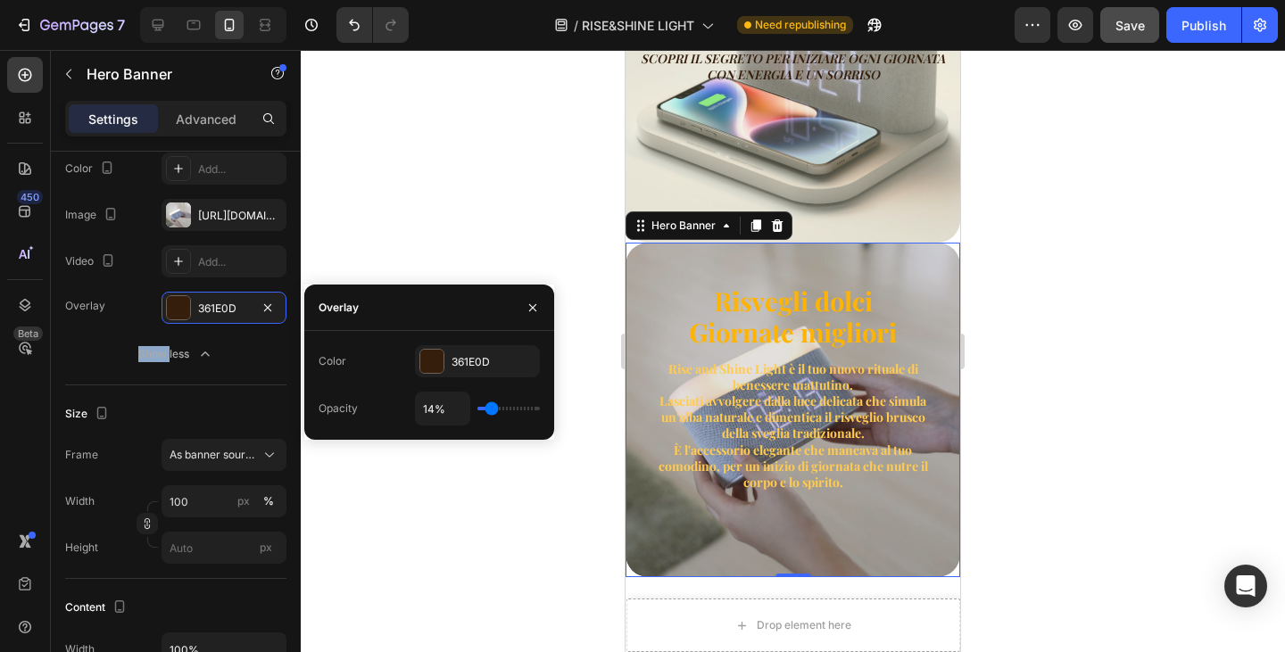
type input "16%"
type input "16"
type input "18%"
type input "18"
type input "19%"
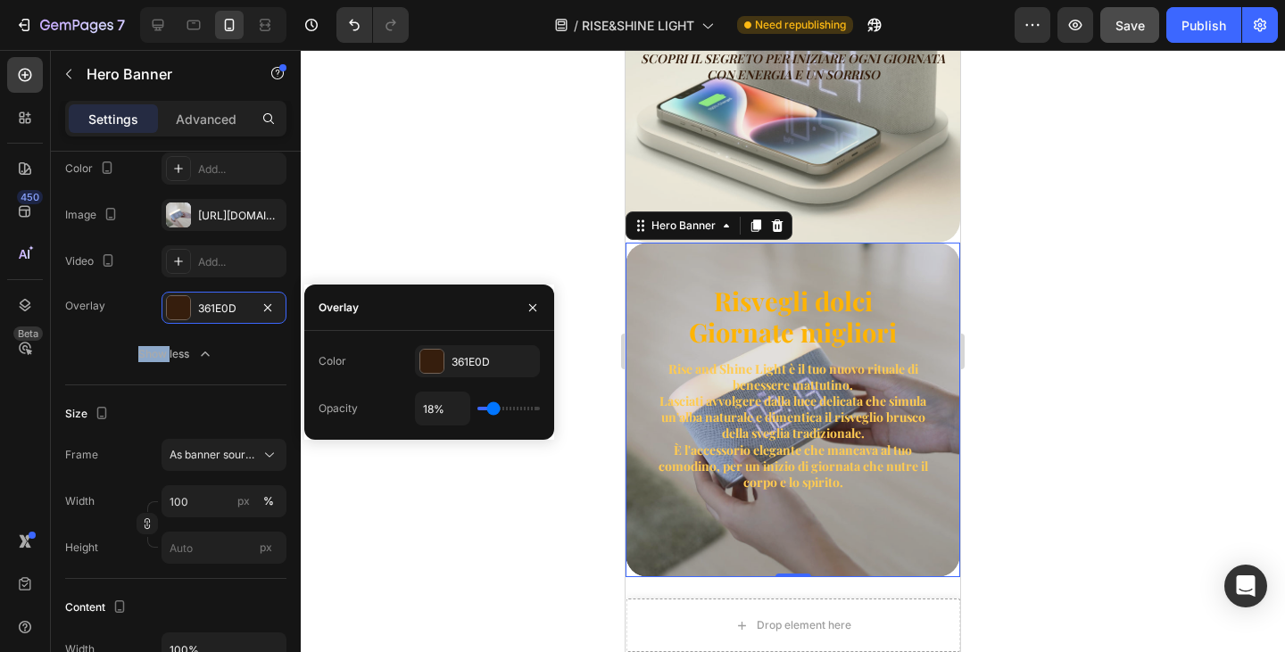
type input "19"
type input "20%"
type input "20"
type input "23%"
type input "23"
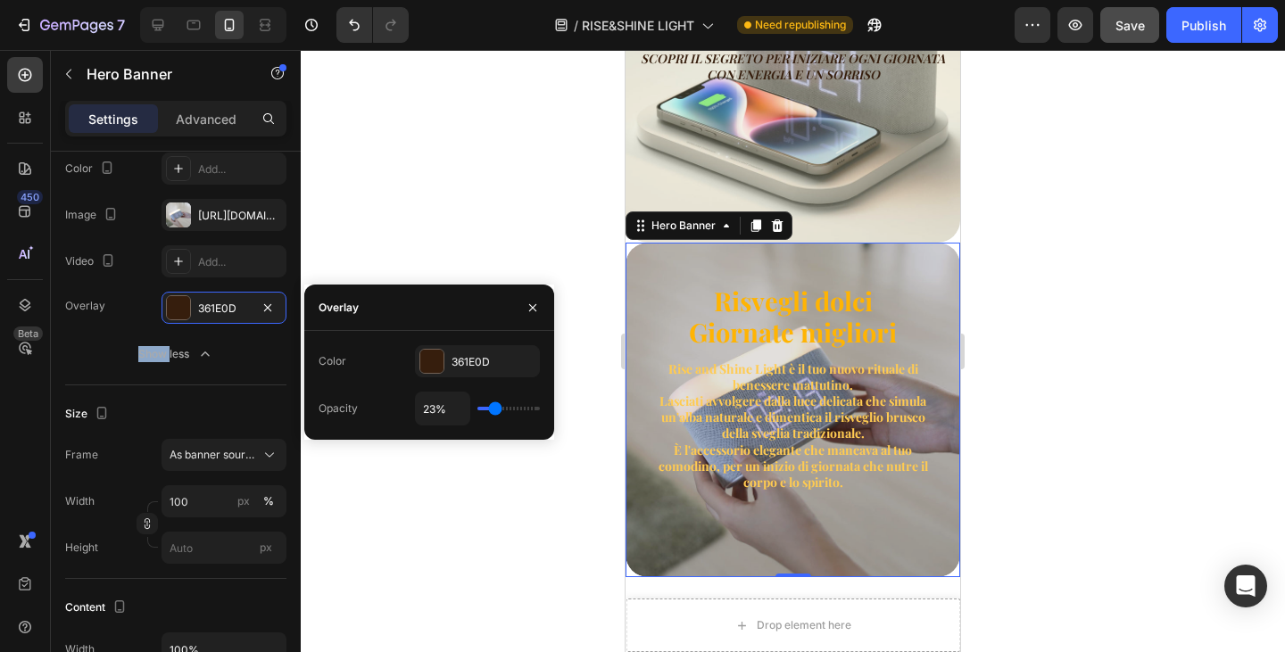
type input "24%"
type input "24"
type input "26%"
type input "26"
type input "28%"
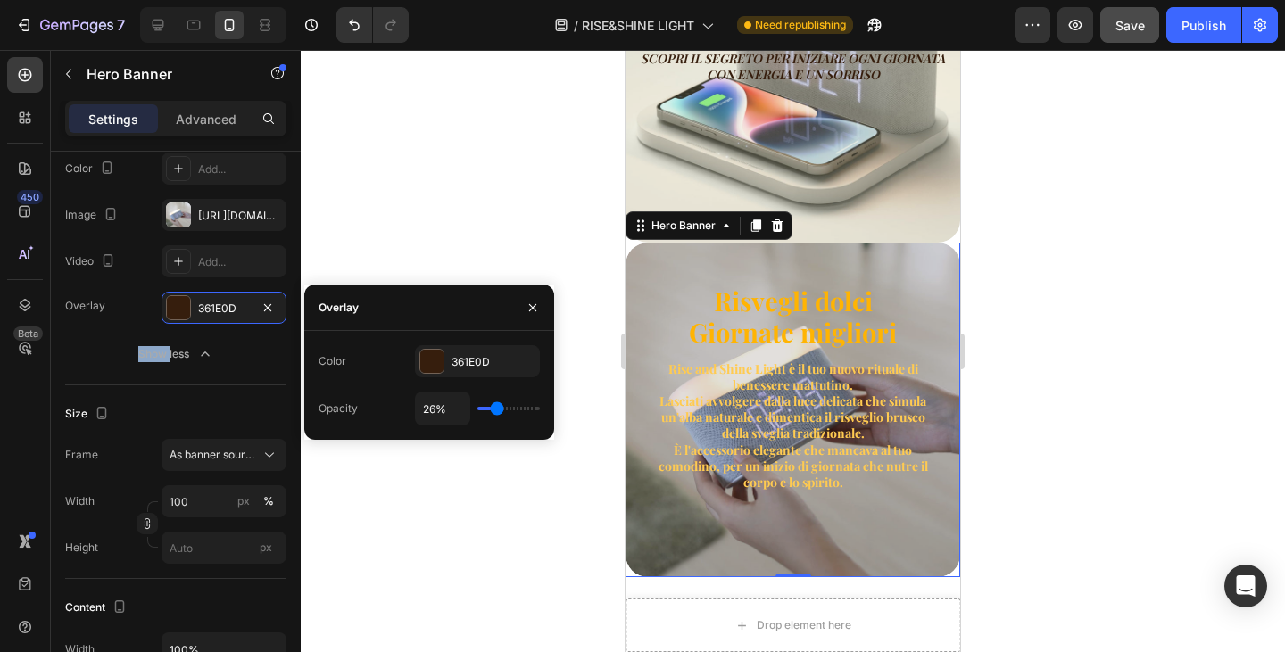
type input "28"
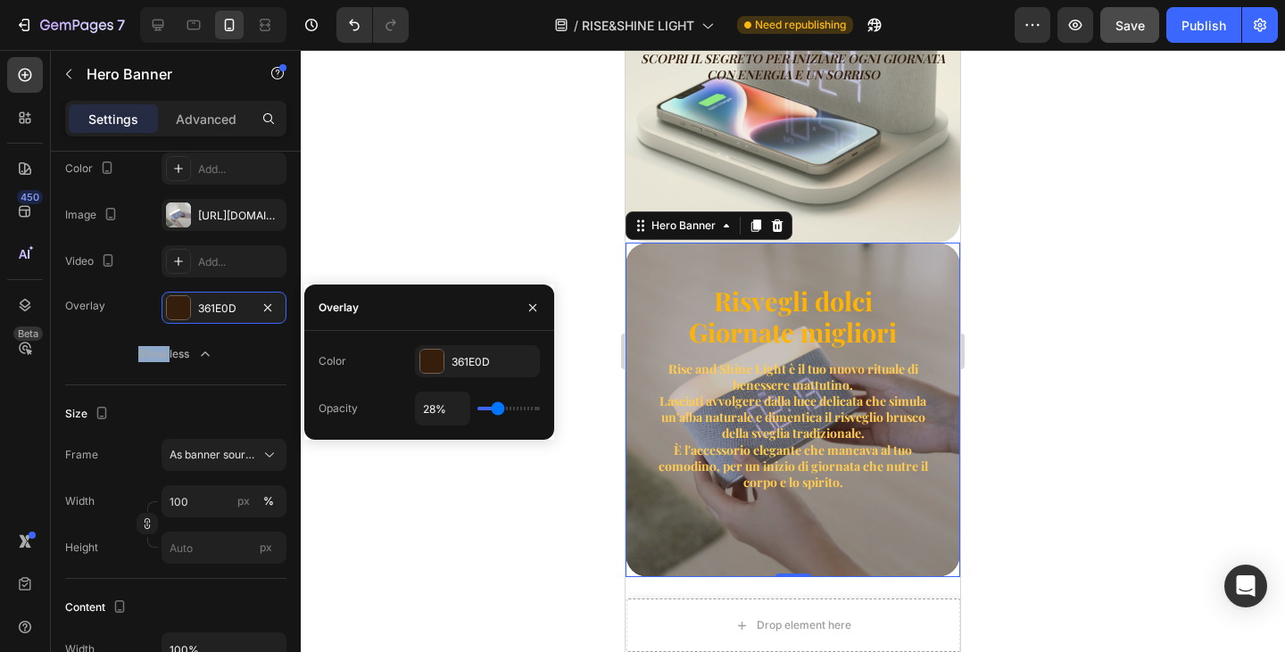
type input "30%"
type input "30"
type input "31%"
type input "31"
type input "32%"
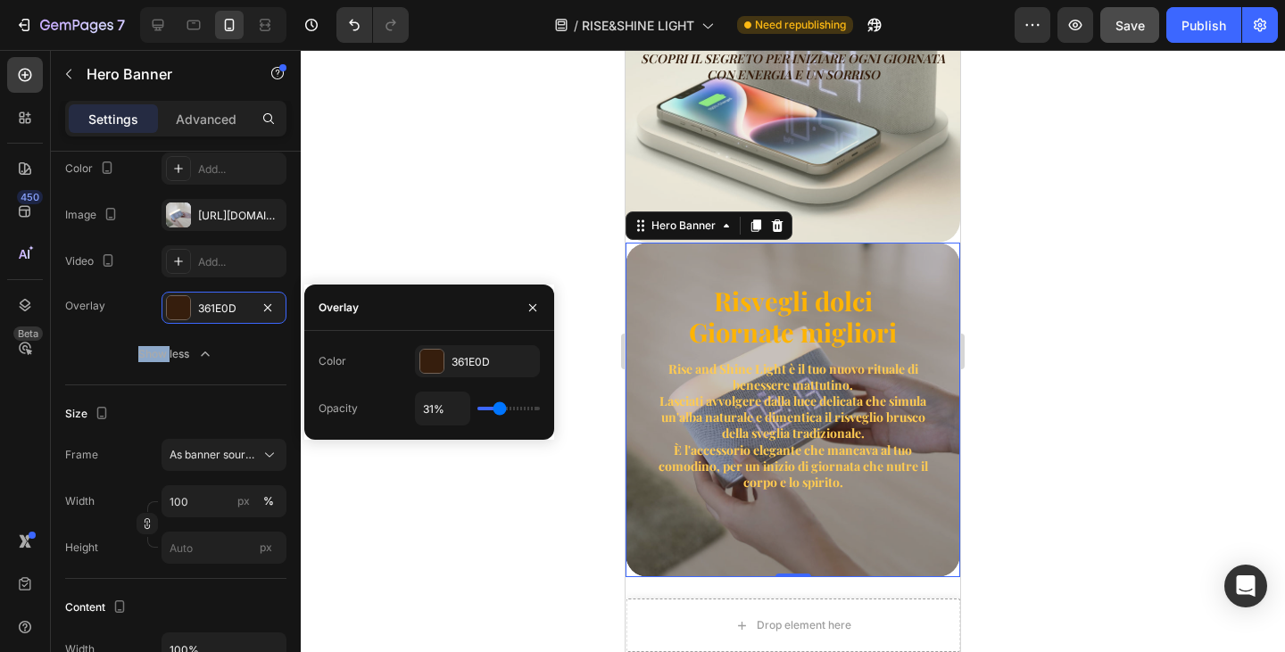
type input "32"
type input "34%"
type input "34"
type input "36%"
type input "36"
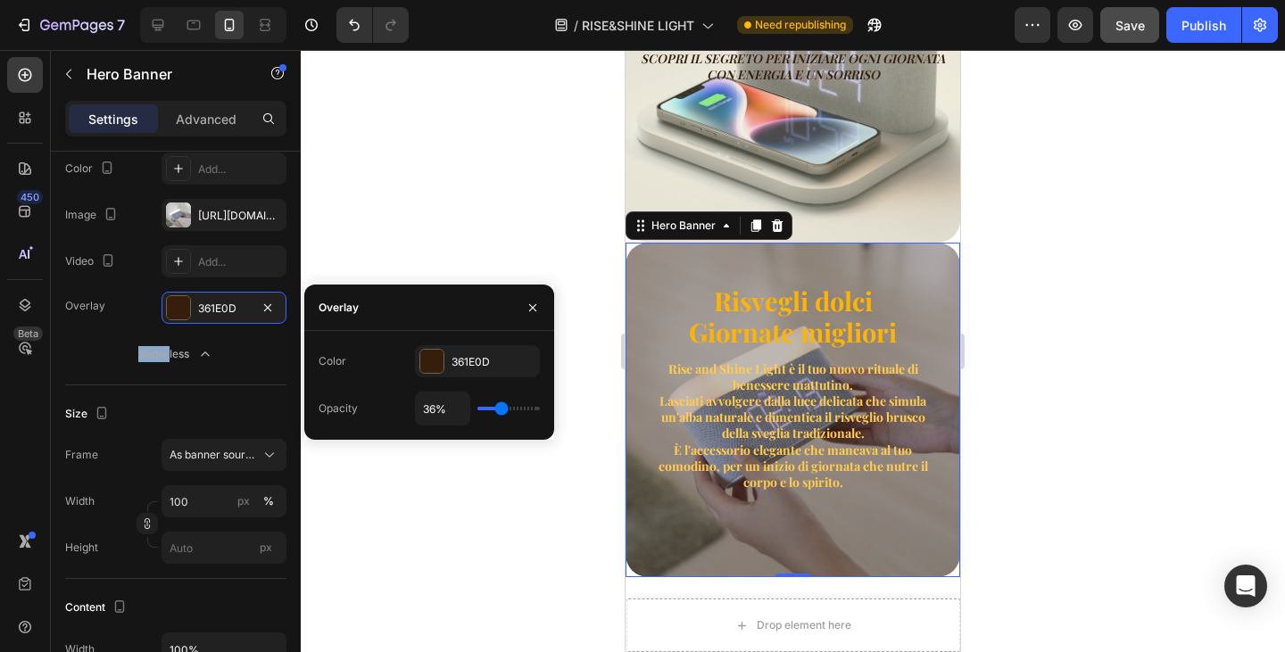
type input "37%"
type input "37"
type input "41%"
type input "41"
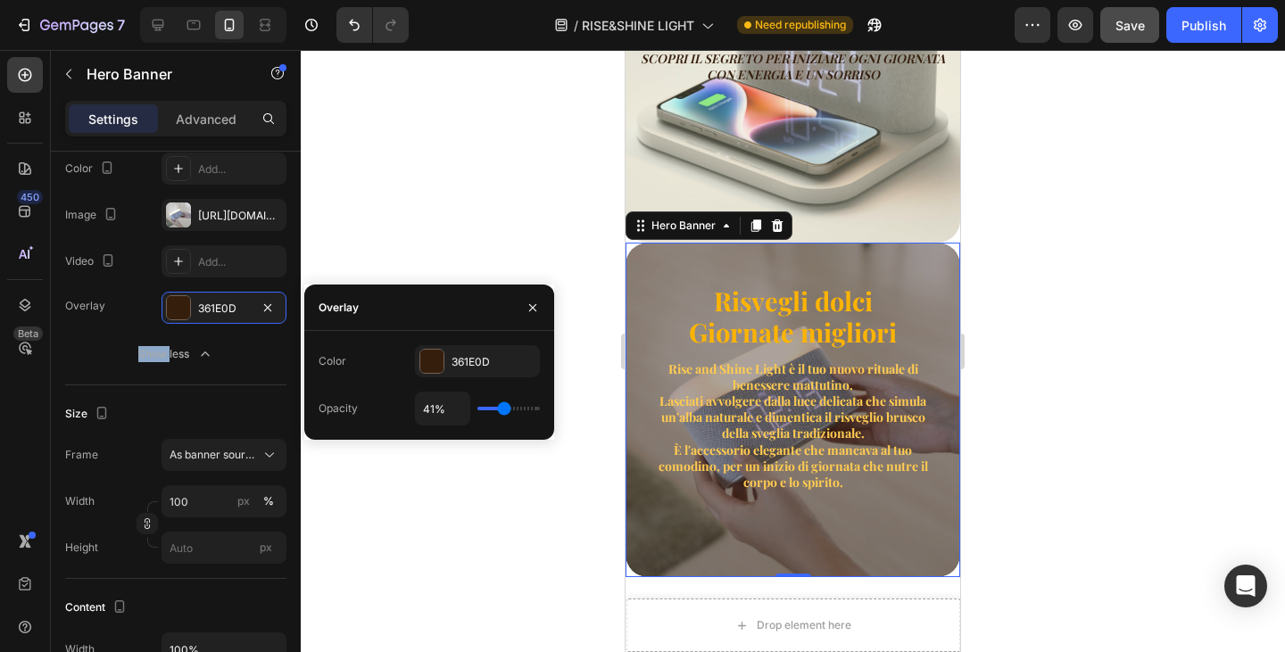
type input "42%"
type input "42"
type input "43%"
type input "43"
type input "37%"
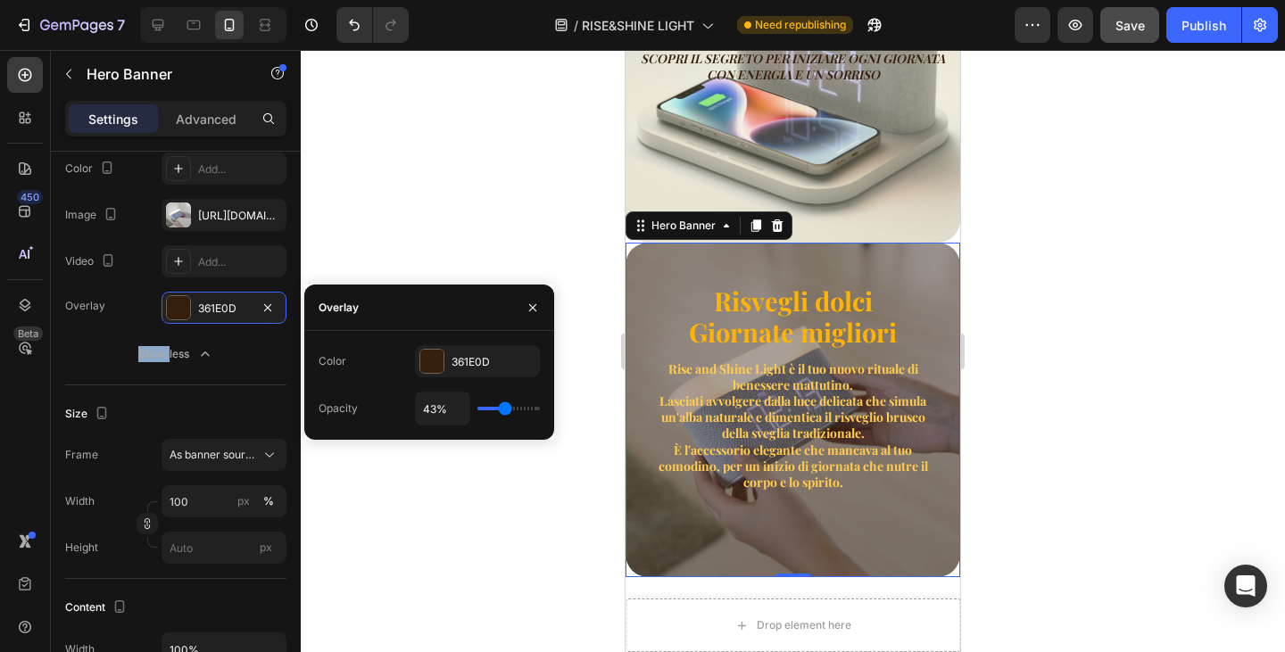
type input "37"
type input "31%"
type input "31"
type input "30%"
type input "30"
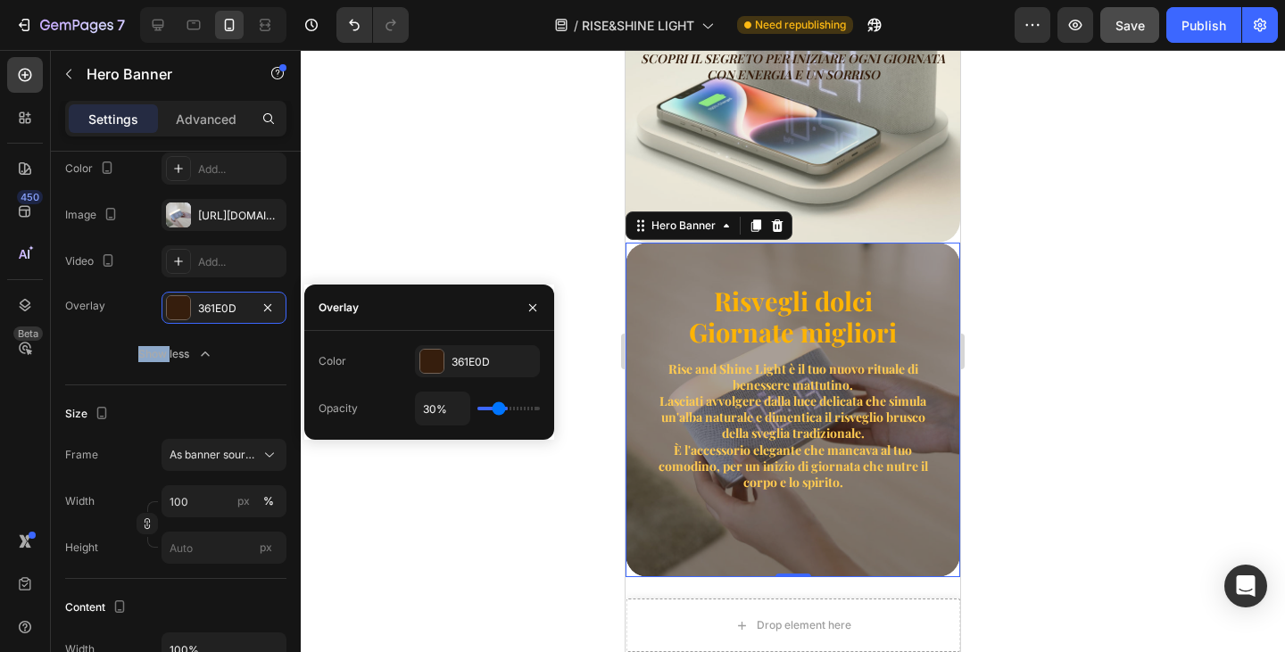
type input "29%"
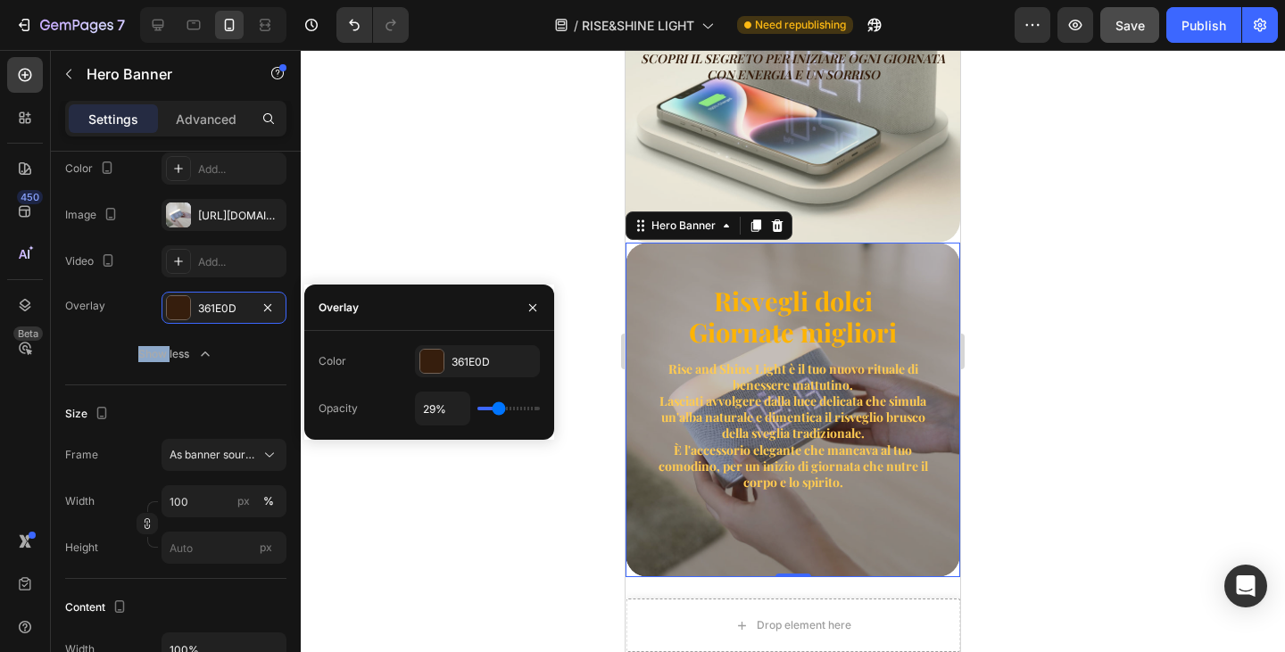
drag, startPoint x: 487, startPoint y: 411, endPoint x: 498, endPoint y: 411, distance: 10.7
type input "29"
click at [498, 411] on input "range" at bounding box center [508, 409] width 62 height 4
click at [748, 480] on div "Risvegli dolci Giornate migliori Heading Rise and Shine Light è il tuo nuovo ri…" at bounding box center [793, 388] width 335 height 291
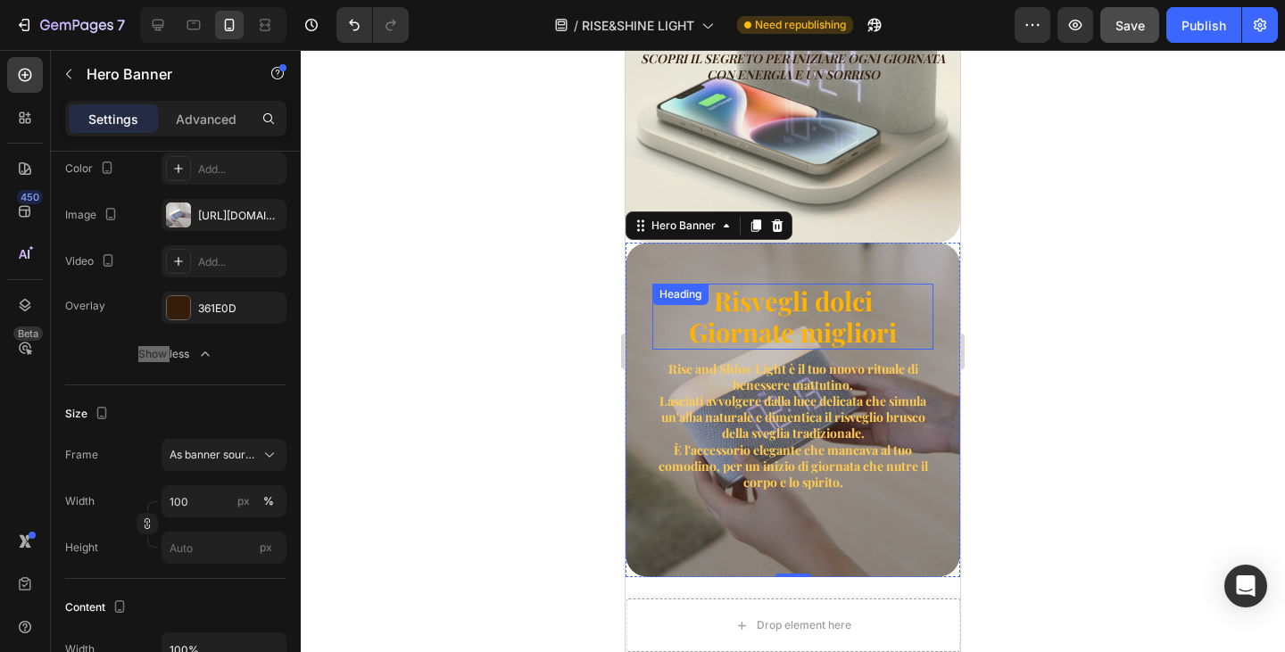
click at [822, 320] on h2 "Risvegli dolci Giornate migliori" at bounding box center [792, 317] width 281 height 66
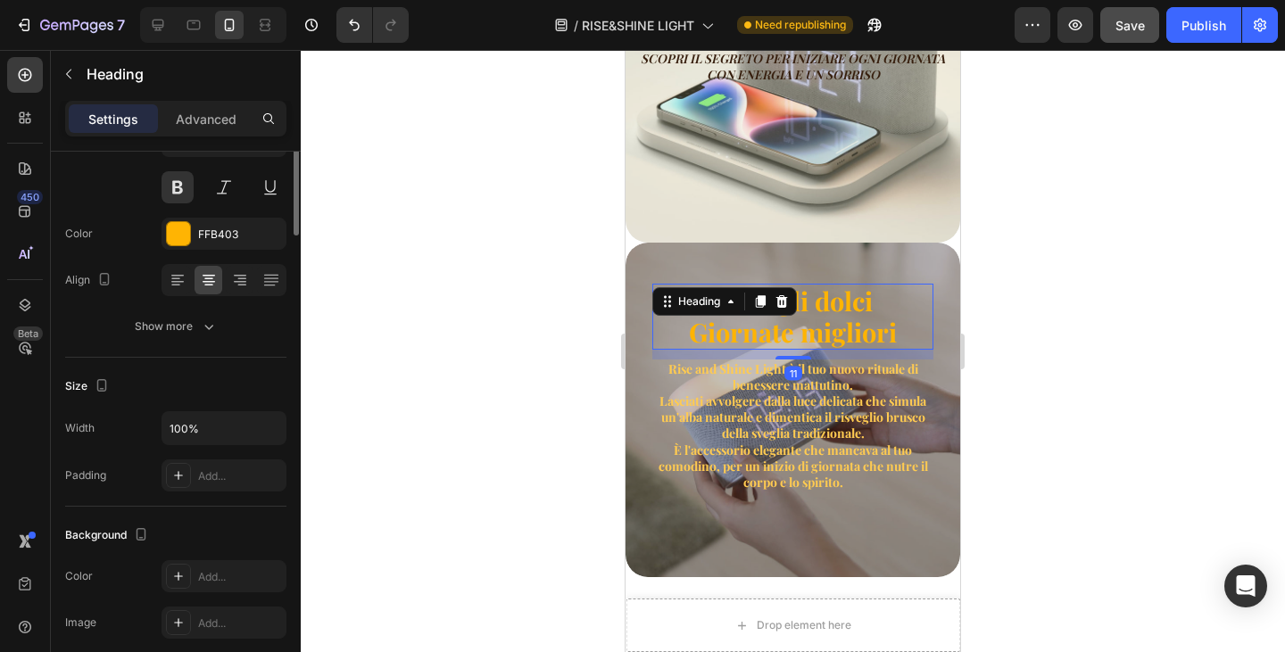
scroll to position [0, 0]
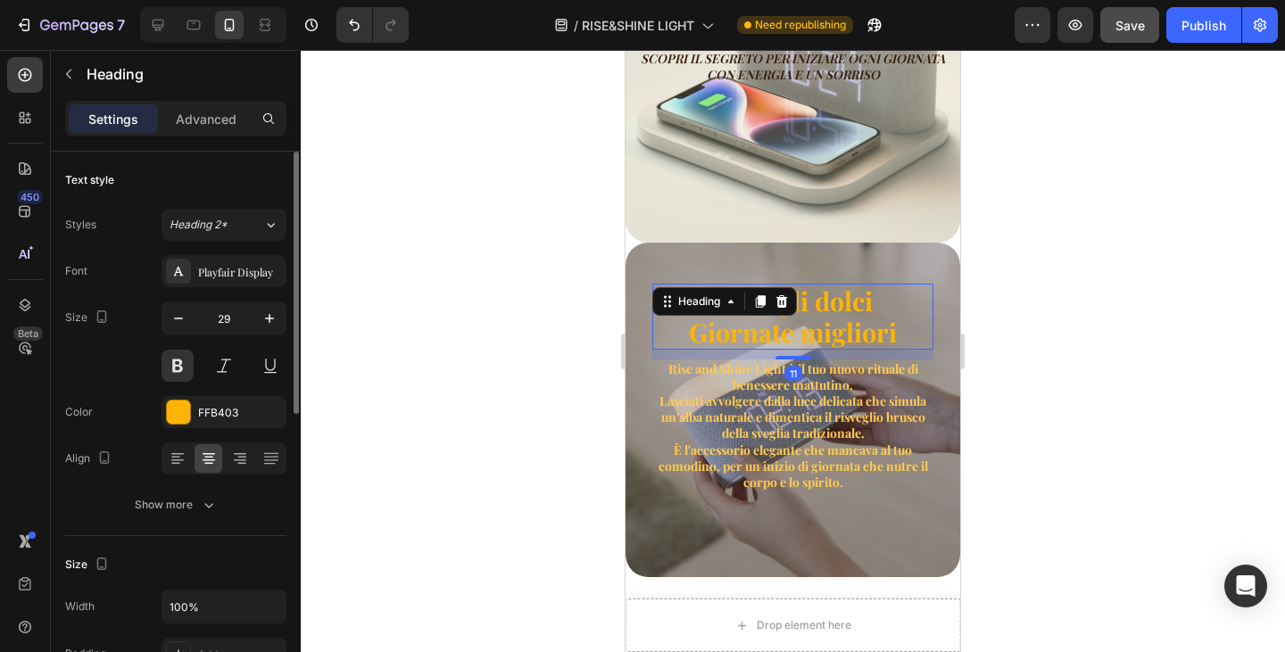
click at [212, 419] on div "FFB403" at bounding box center [240, 413] width 84 height 16
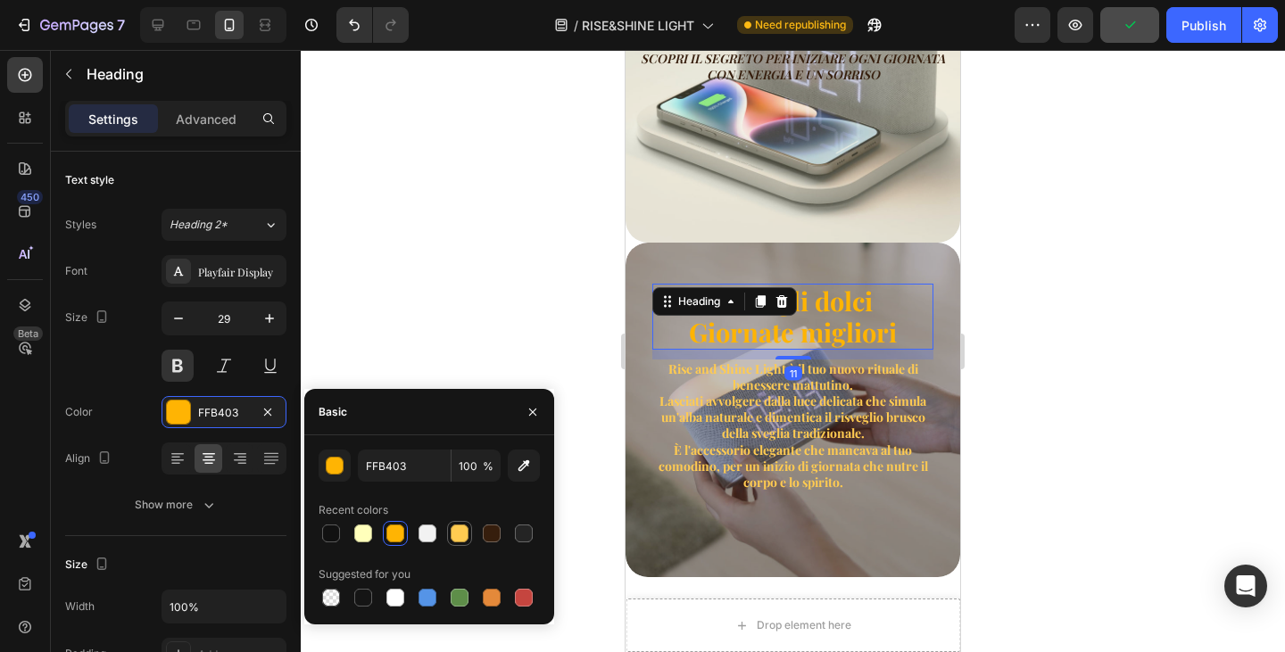
click at [459, 535] on div at bounding box center [460, 534] width 18 height 18
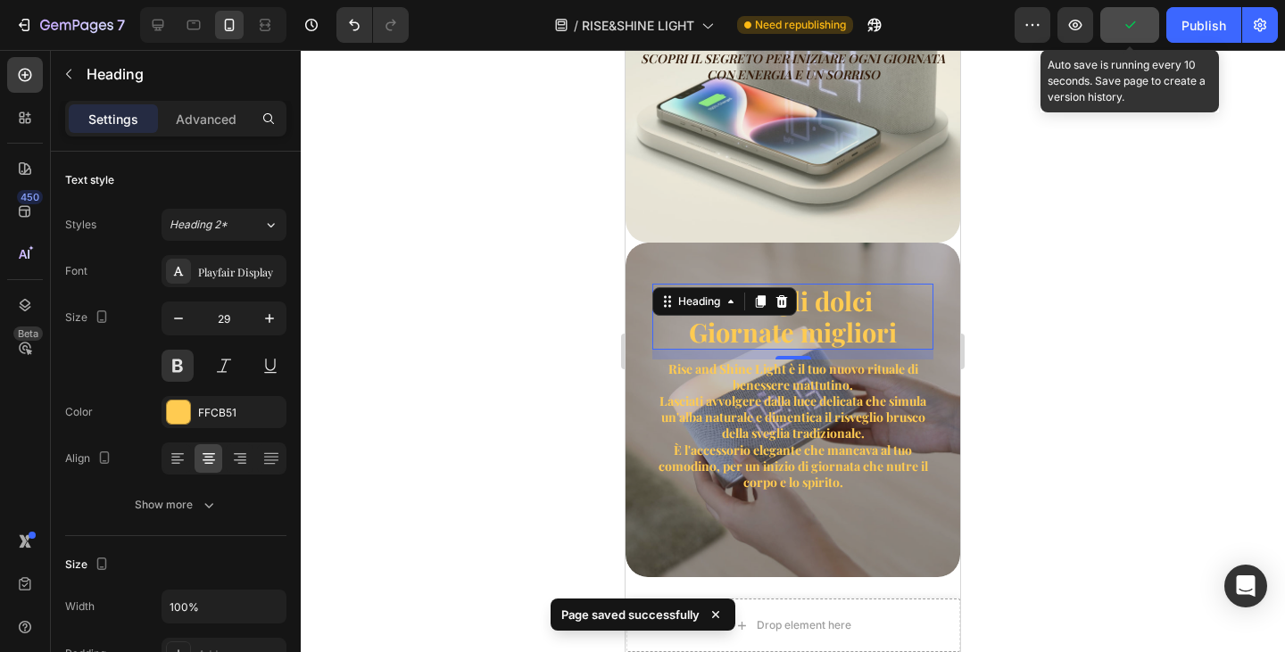
click at [1141, 19] on button "button" at bounding box center [1129, 25] width 59 height 36
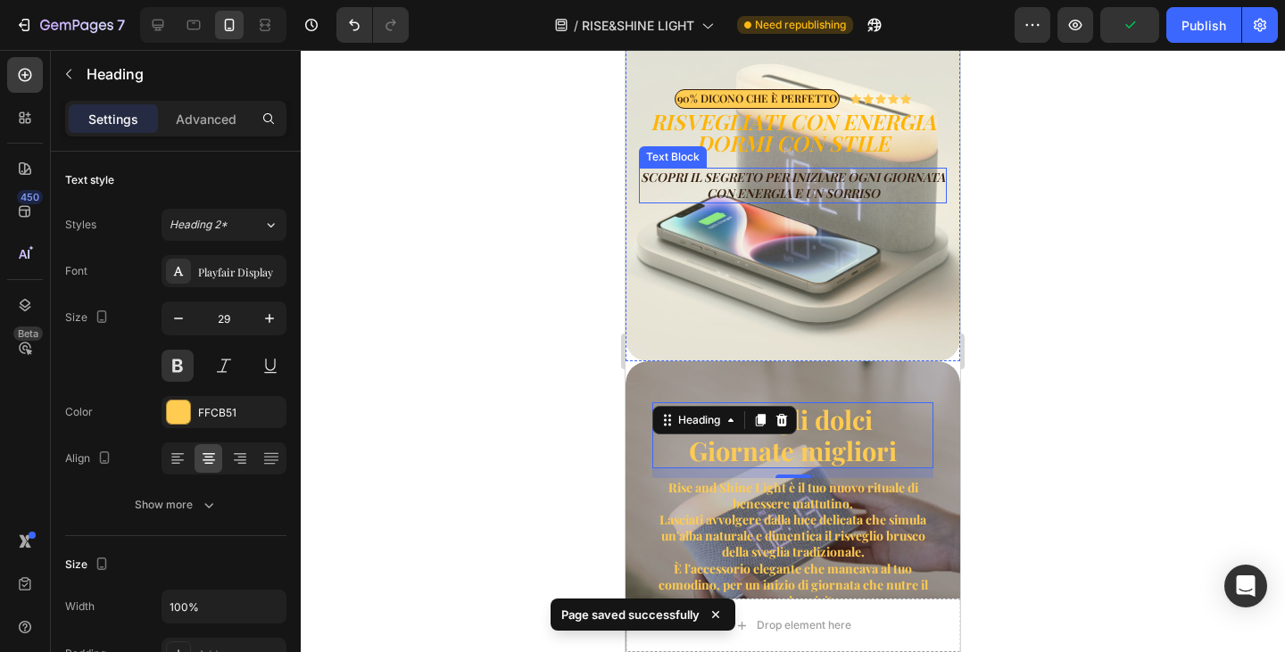
scroll to position [178, 0]
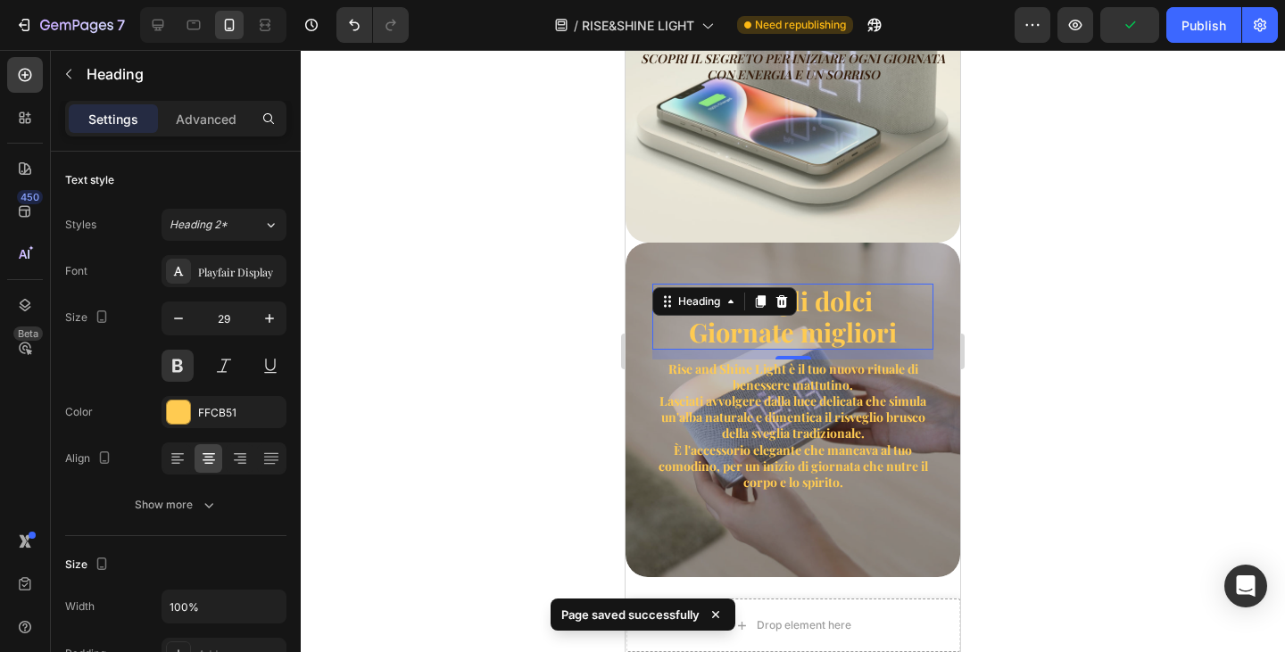
click at [813, 297] on h2 "Risvegli dolci Giornate migliori" at bounding box center [792, 317] width 281 height 66
click at [816, 297] on p "Risvegli dolci Giornate migliori" at bounding box center [793, 317] width 278 height 62
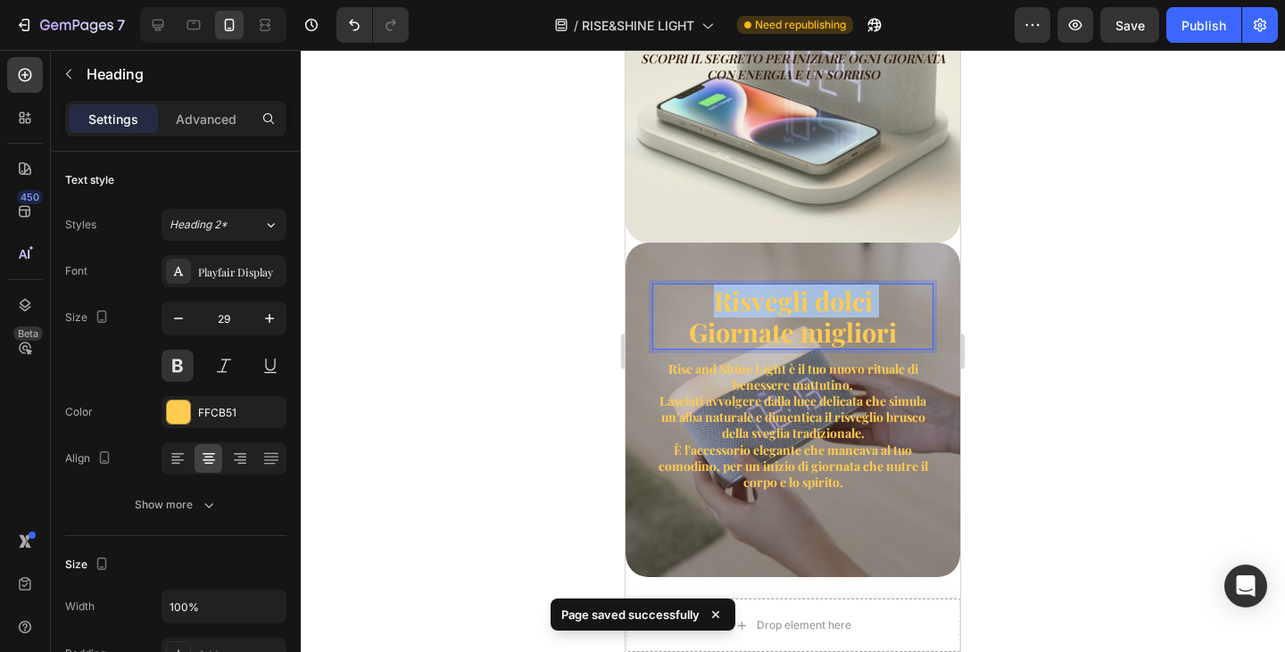
click at [816, 297] on p "Risvegli dolci Giornate migliori" at bounding box center [793, 317] width 278 height 62
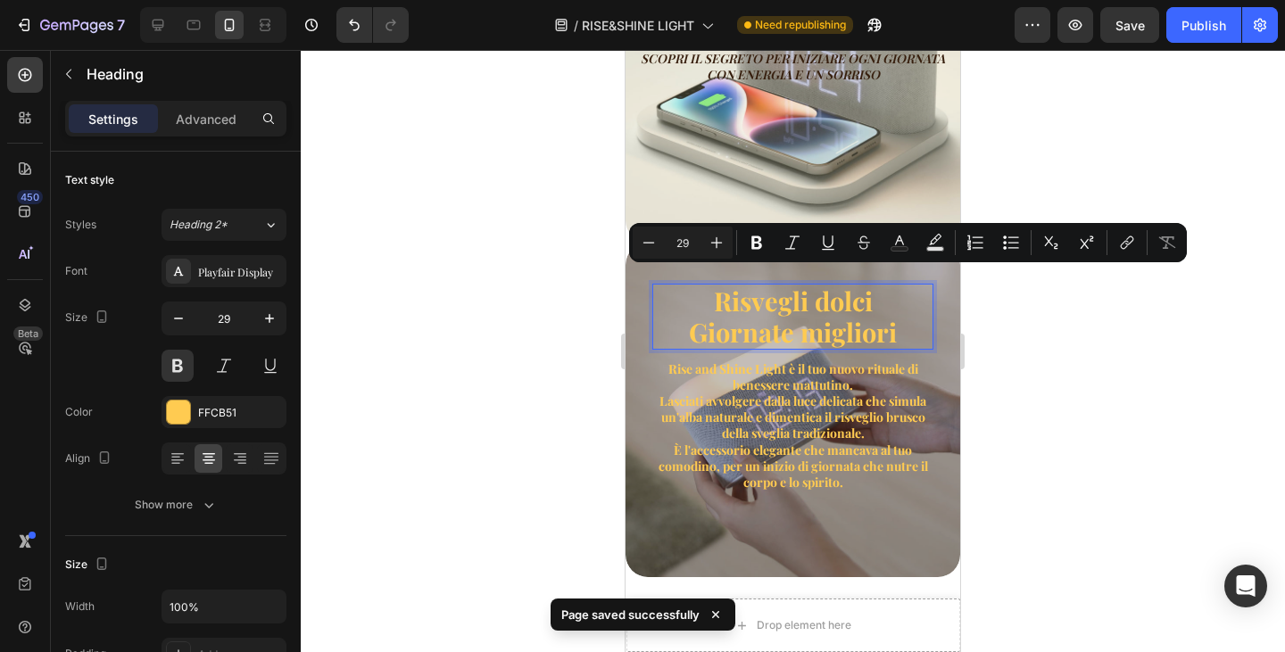
click at [819, 314] on p "Risvegli dolci Giornate migliori" at bounding box center [793, 317] width 278 height 62
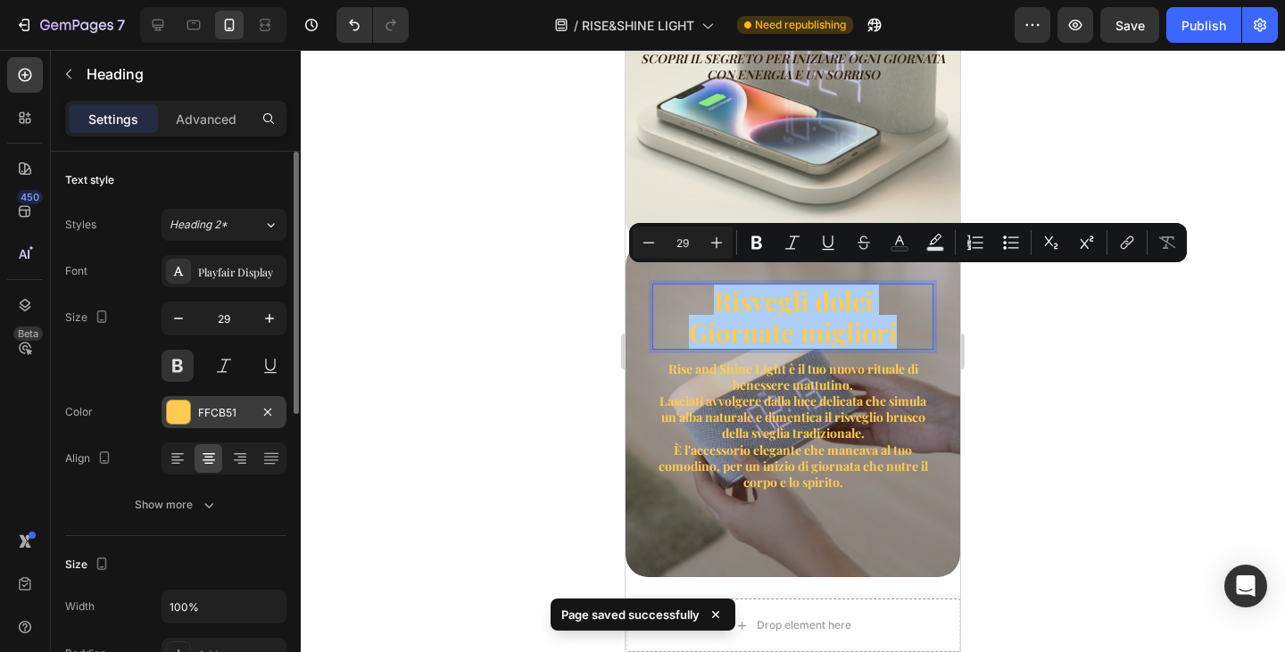
click at [237, 417] on div "FFCB51" at bounding box center [224, 413] width 52 height 16
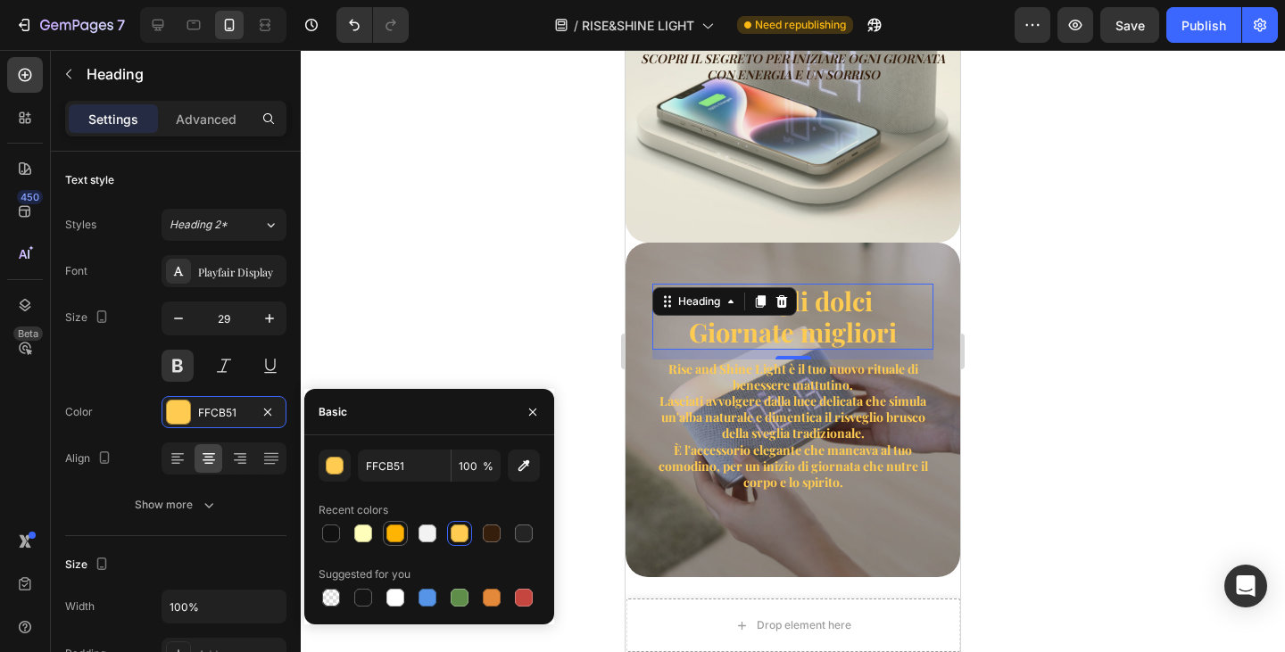
click at [396, 533] on div at bounding box center [395, 534] width 18 height 18
type input "FFB403"
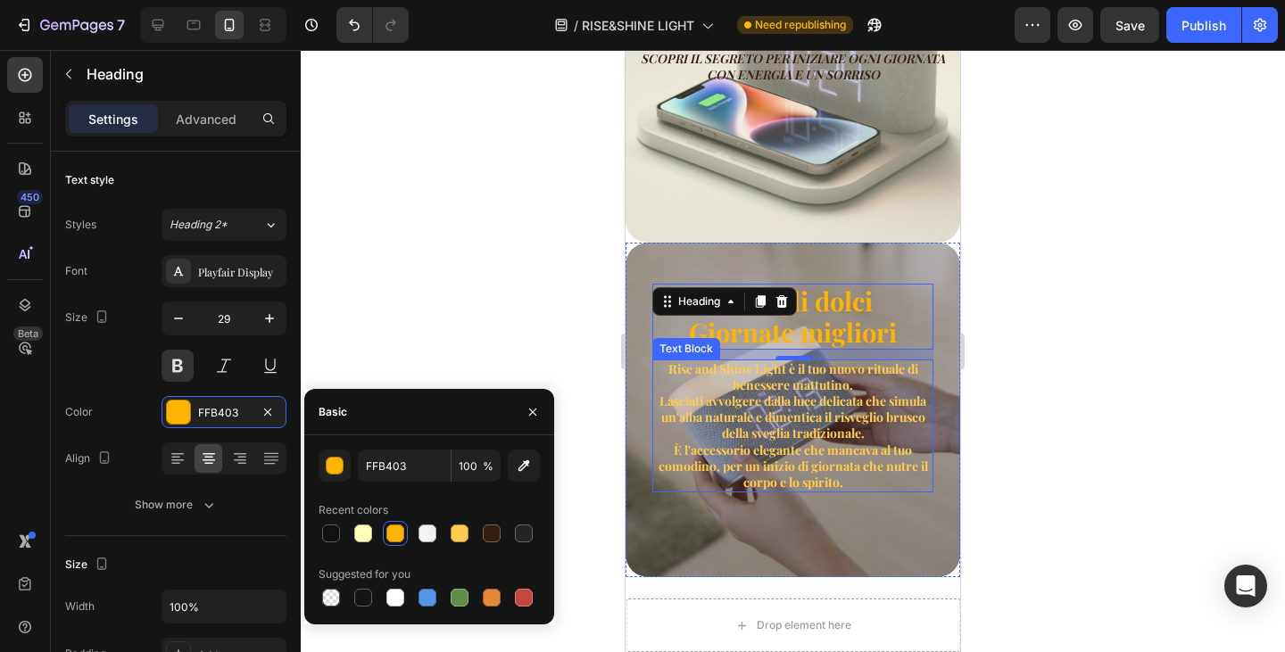
click at [755, 419] on p "Rise and Shine Light è il tuo nuovo rituale di benessere mattutino. Lasciati av…" at bounding box center [793, 401] width 278 height 81
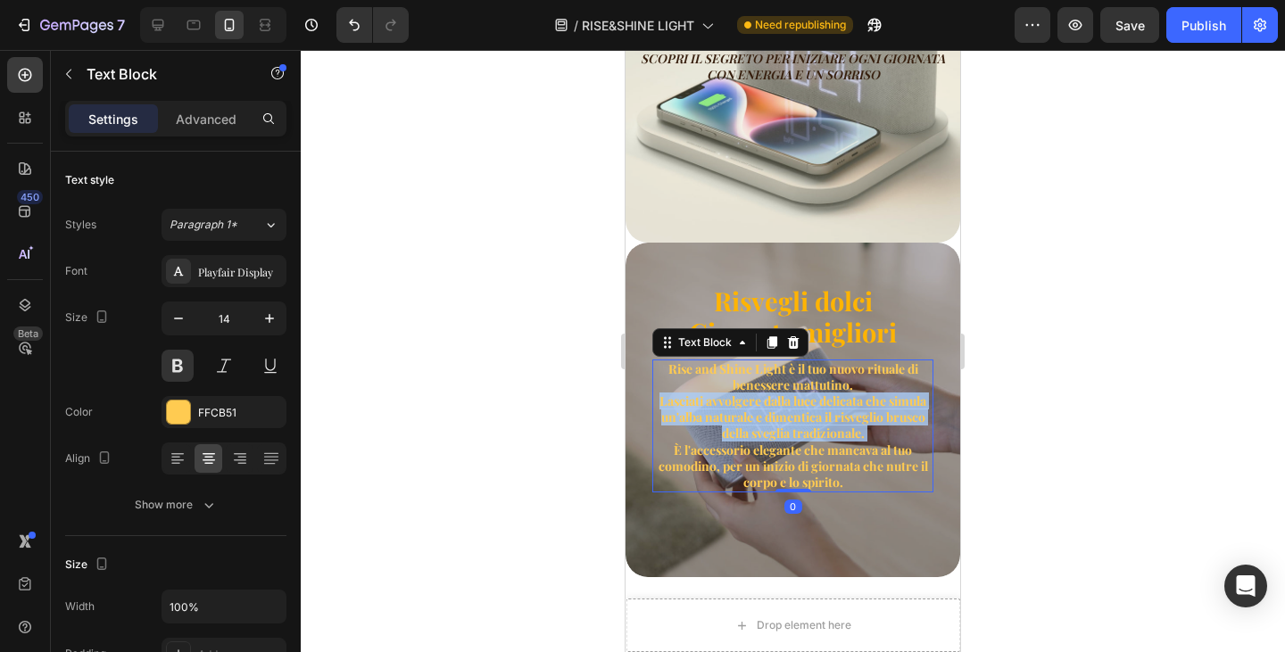
click at [755, 419] on p "Rise and Shine Light è il tuo nuovo rituale di benessere mattutino. Lasciati av…" at bounding box center [793, 401] width 278 height 81
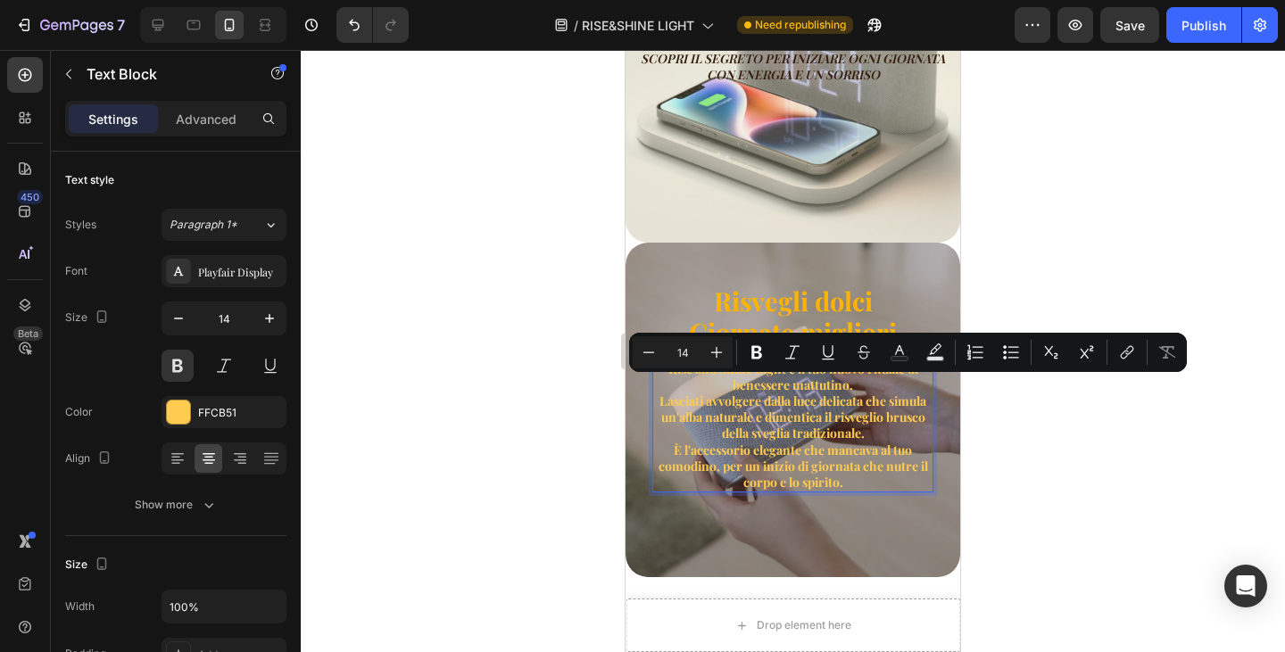
click at [768, 455] on p "È l'accessorio elegante che mancava al tuo comodino, per un inizio di giornata …" at bounding box center [793, 467] width 278 height 49
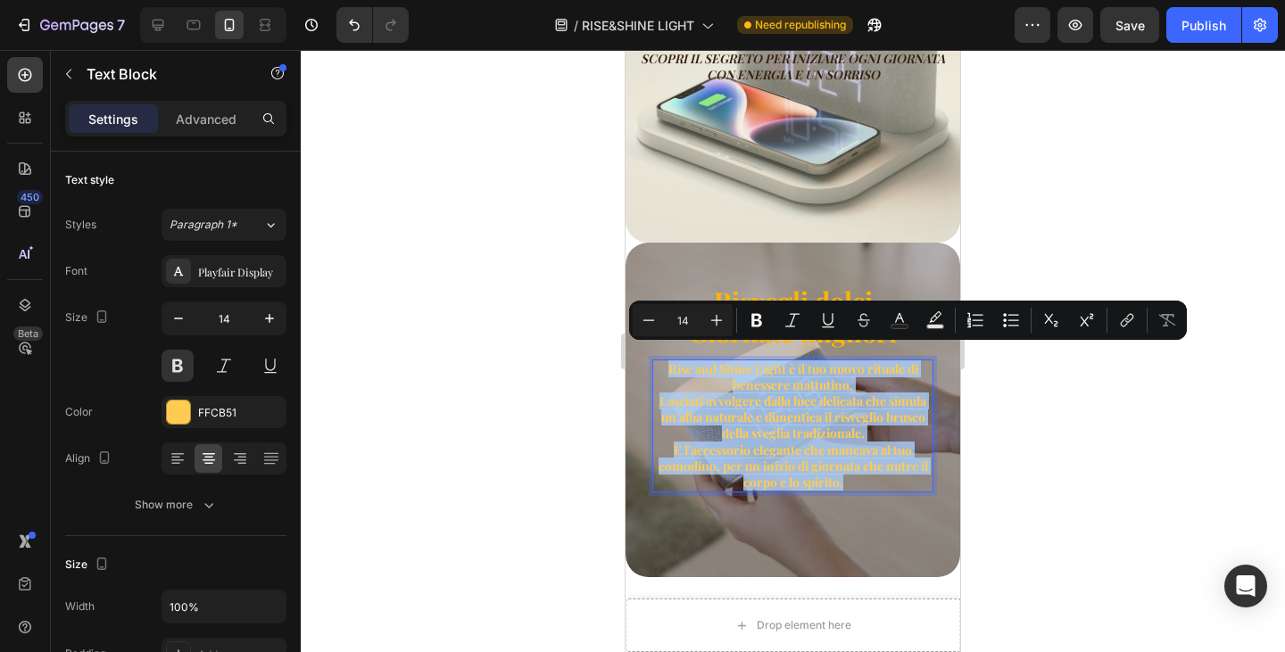
copy div "Rise and Shine Light è il tuo nuovo rituale di benessere mattutino. Lasciati av…"
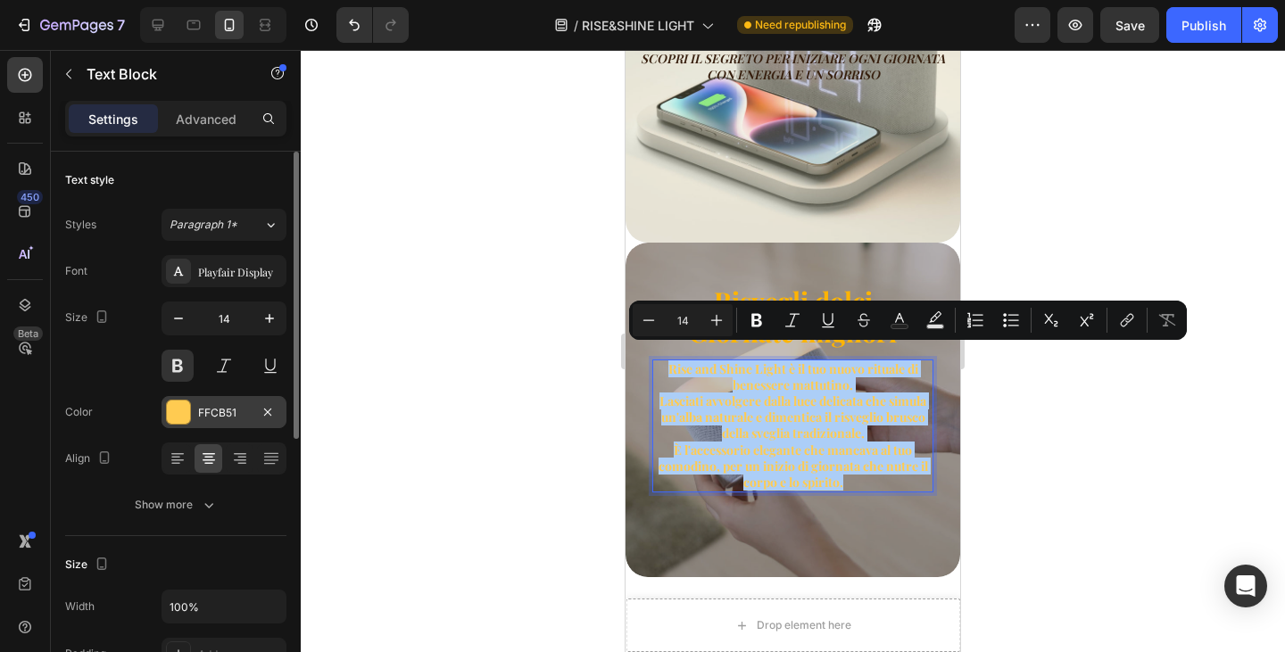
click at [214, 418] on div "FFCB51" at bounding box center [224, 413] width 52 height 16
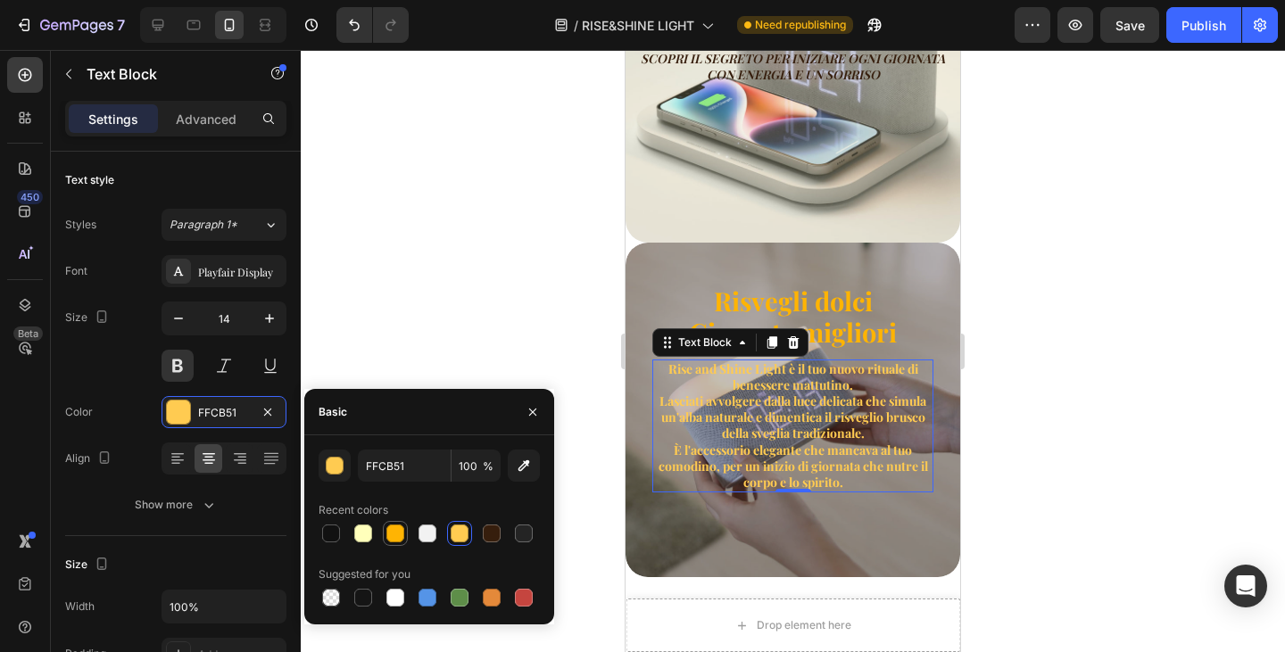
click at [398, 526] on div at bounding box center [395, 534] width 18 height 18
type input "FFB403"
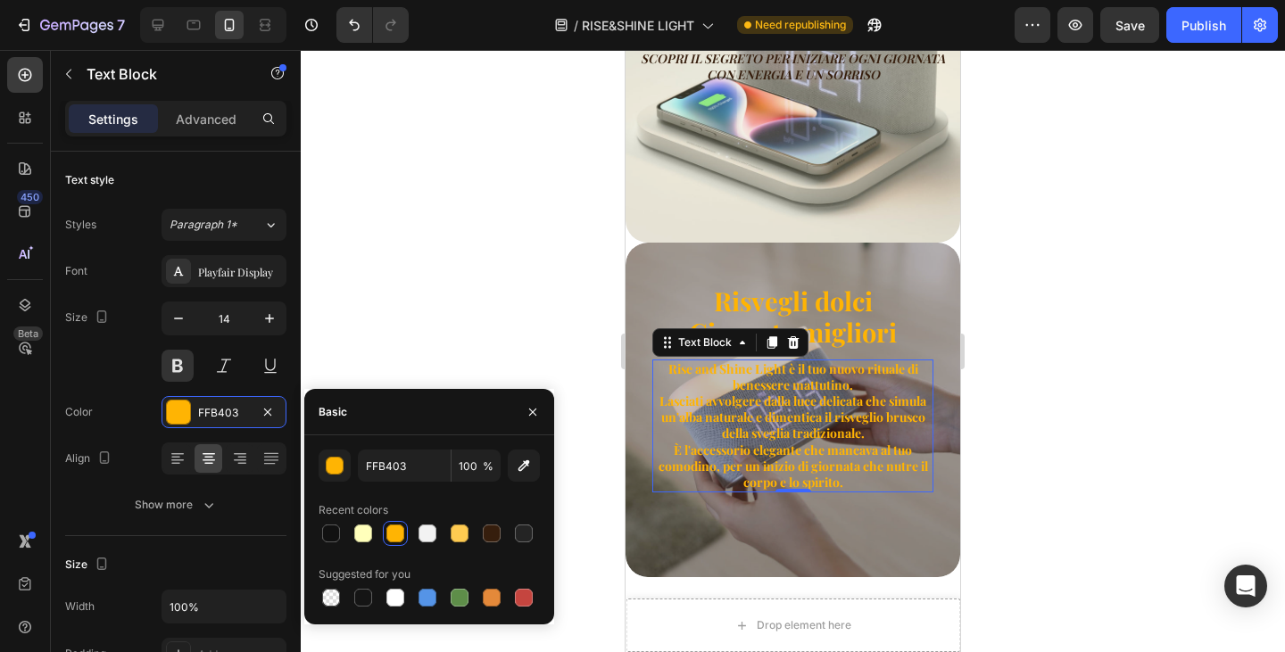
click at [766, 516] on div "Risvegli dolci Giornate migliori Heading Rise and Shine Light è il tuo nuovo ri…" at bounding box center [793, 388] width 335 height 291
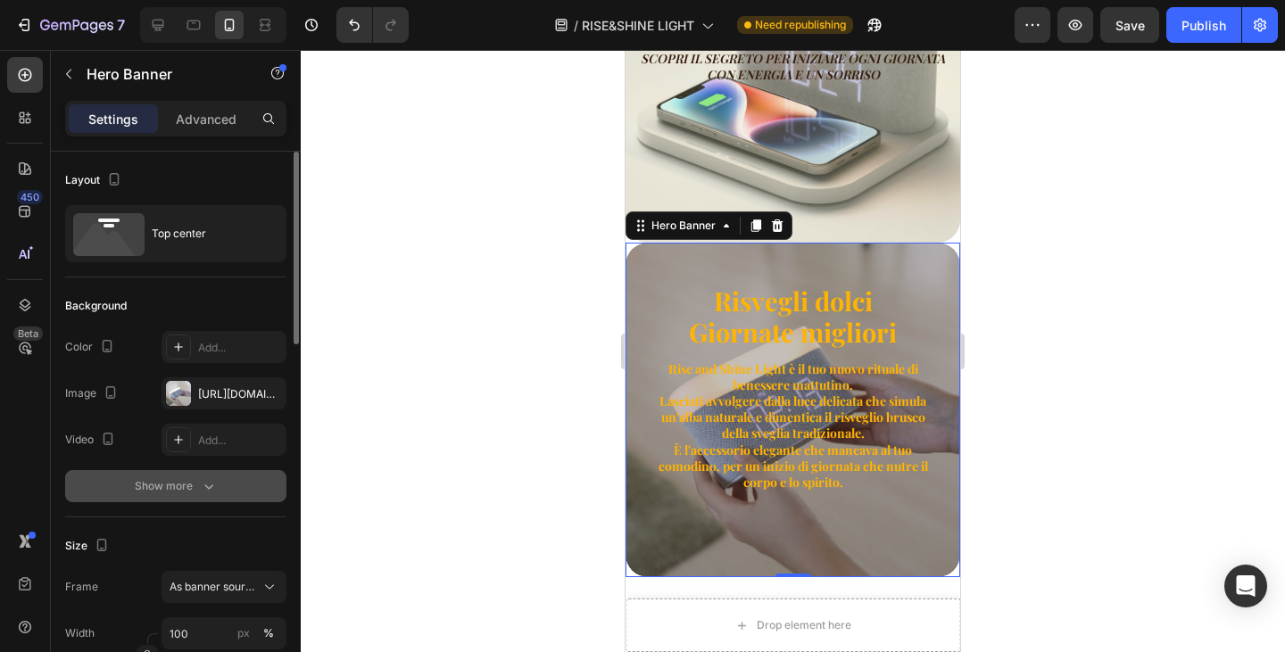
click at [205, 484] on icon "button" at bounding box center [209, 486] width 18 height 18
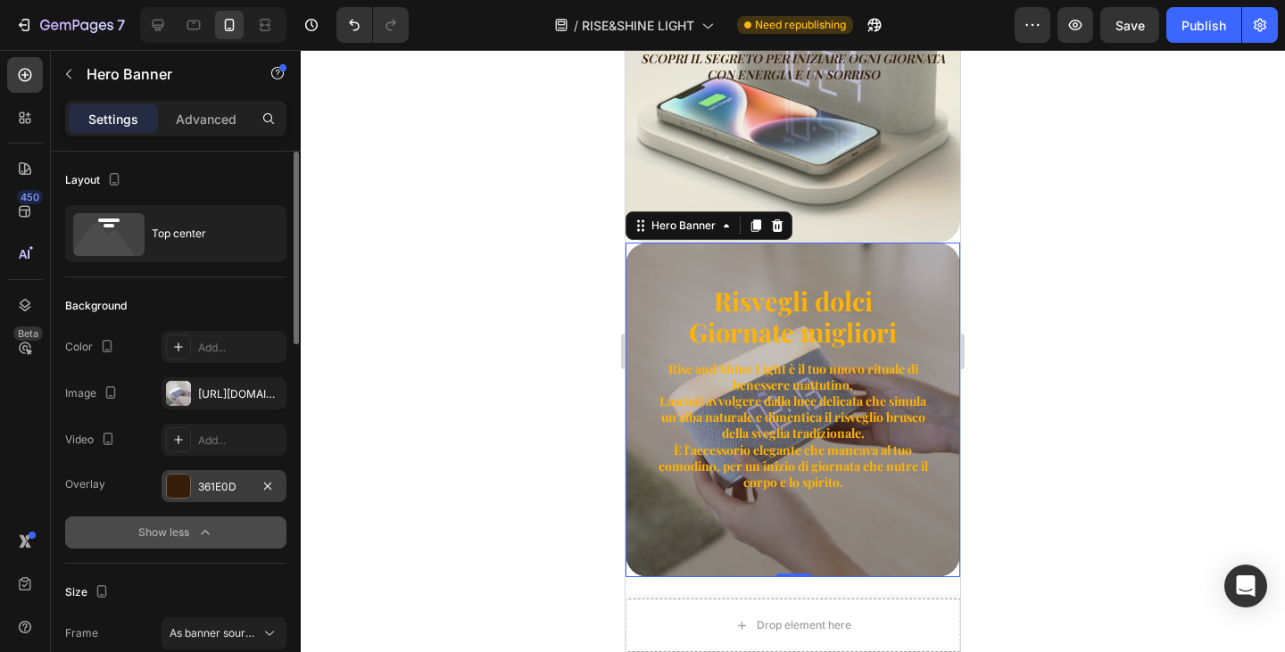
click at [206, 497] on div "361E0D" at bounding box center [224, 486] width 125 height 32
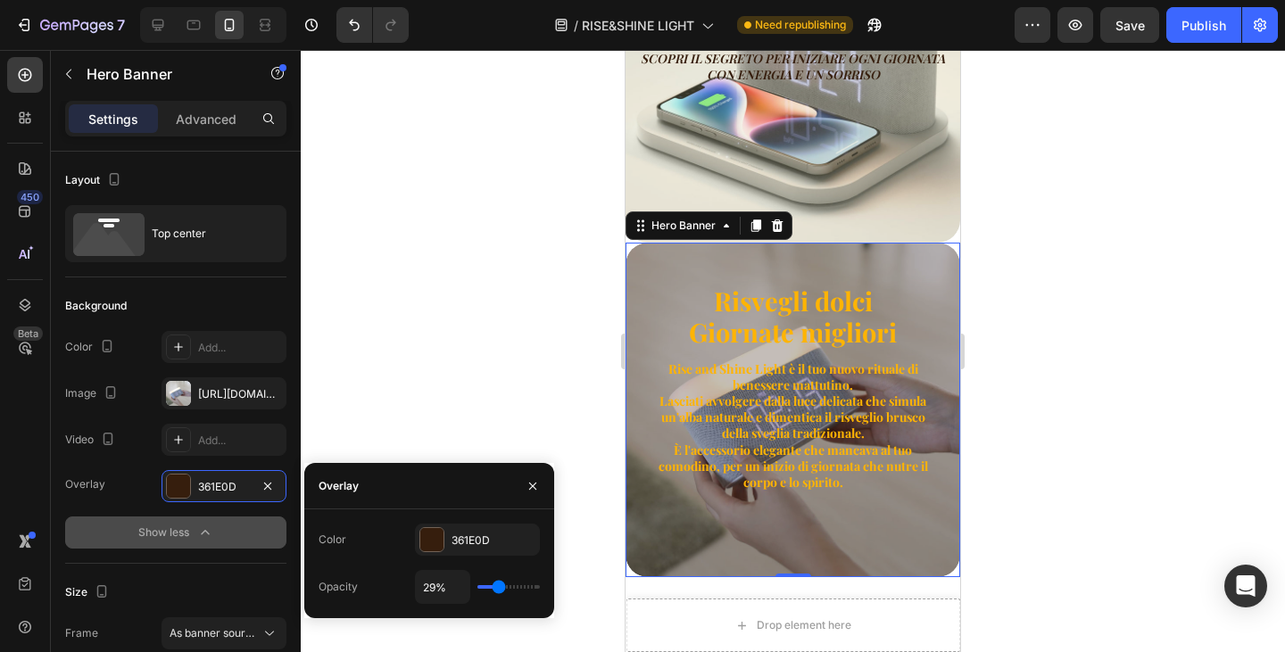
type input "30%"
type input "30"
type input "31%"
type input "31"
type input "32%"
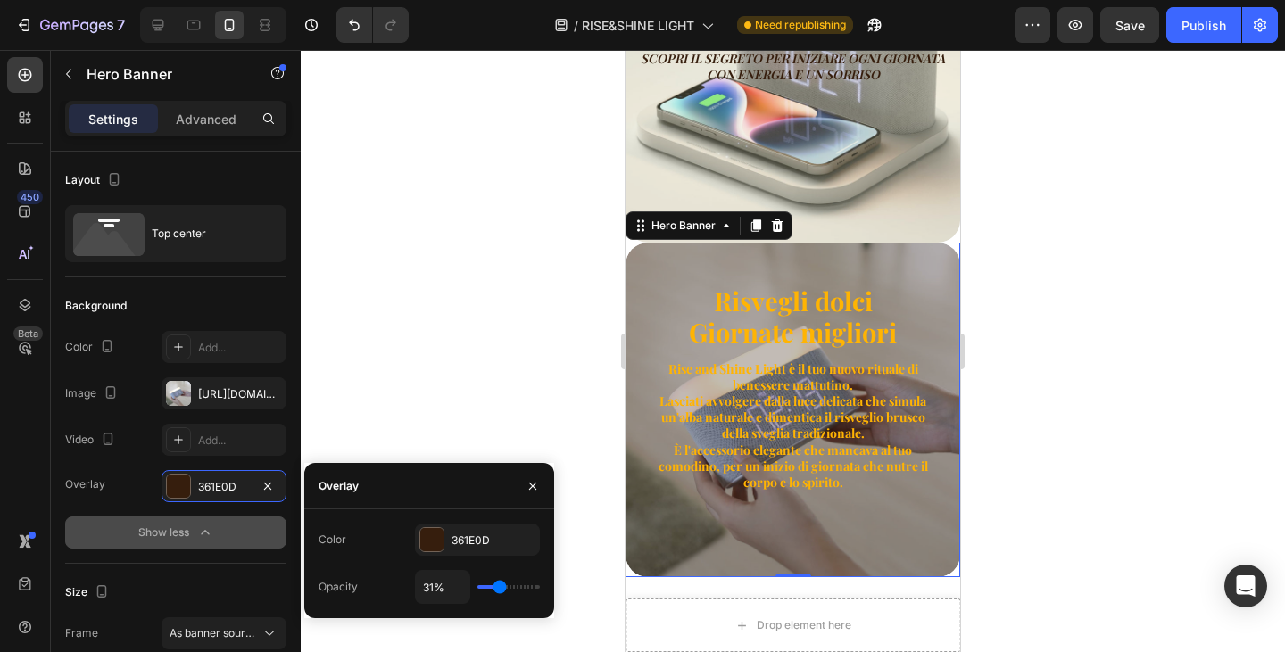
type input "32"
type input "33%"
type input "33"
type input "34%"
type input "34"
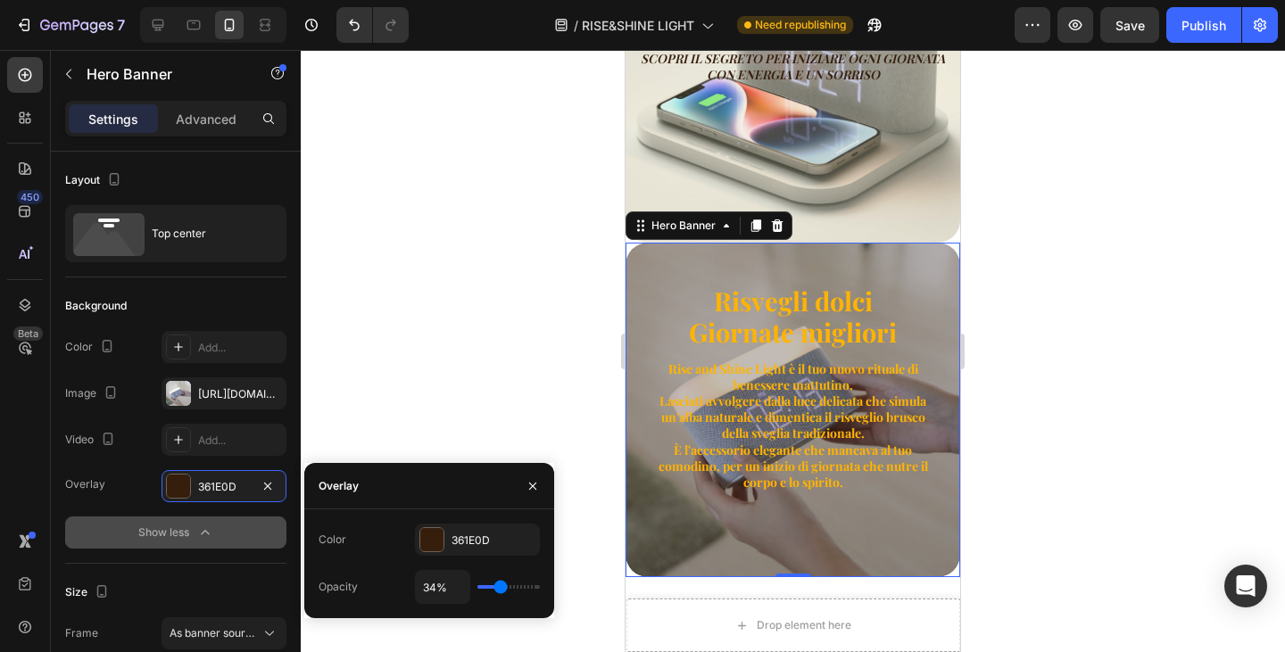
type input "35%"
type input "35"
type input "38%"
type input "38"
type input "40%"
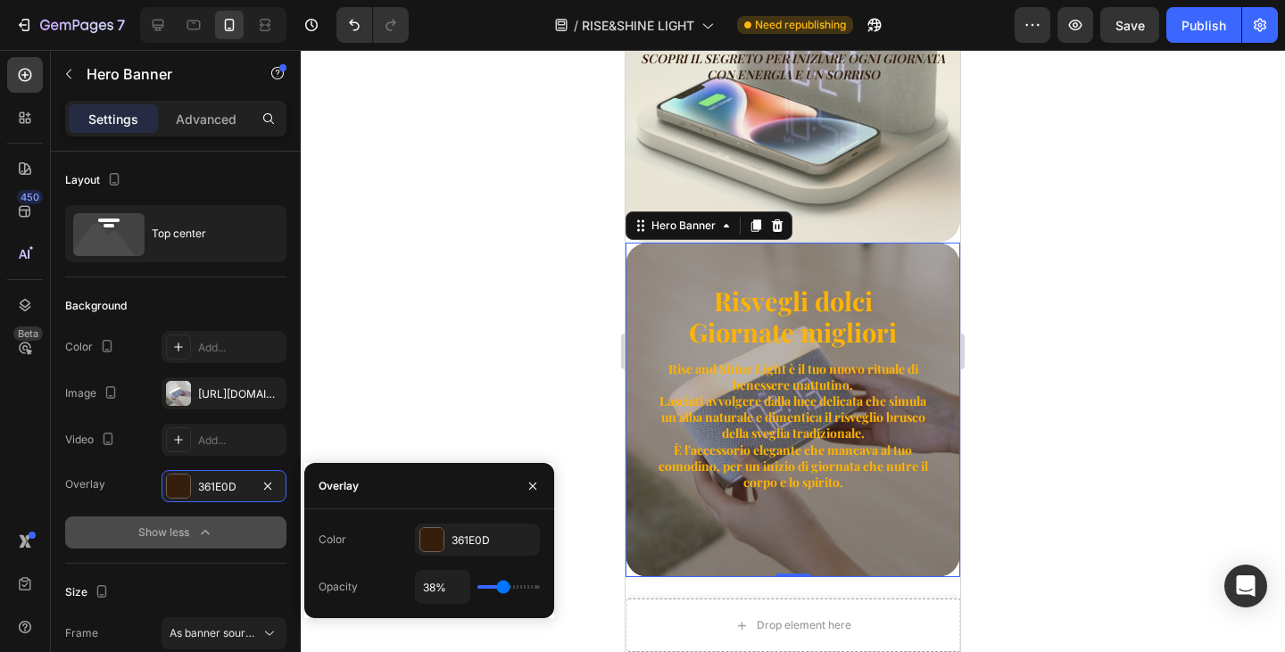
type input "40"
type input "41%"
type input "41"
type input "42%"
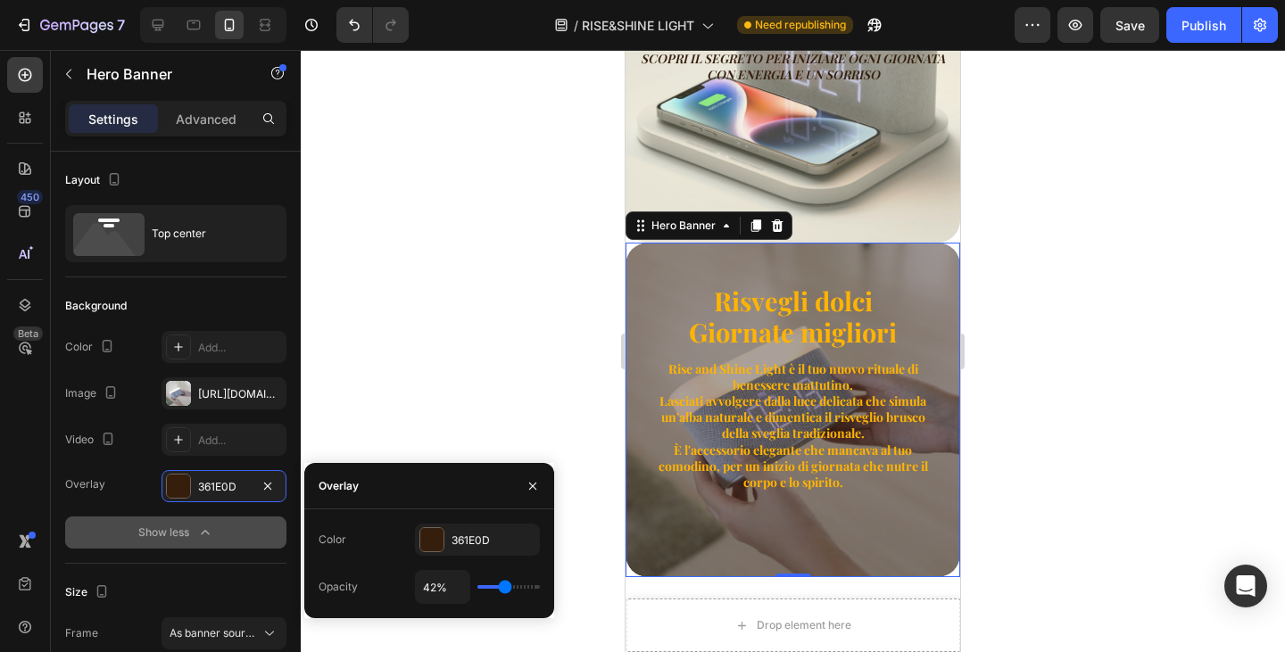
type input "42"
click at [504, 586] on input "range" at bounding box center [508, 587] width 62 height 4
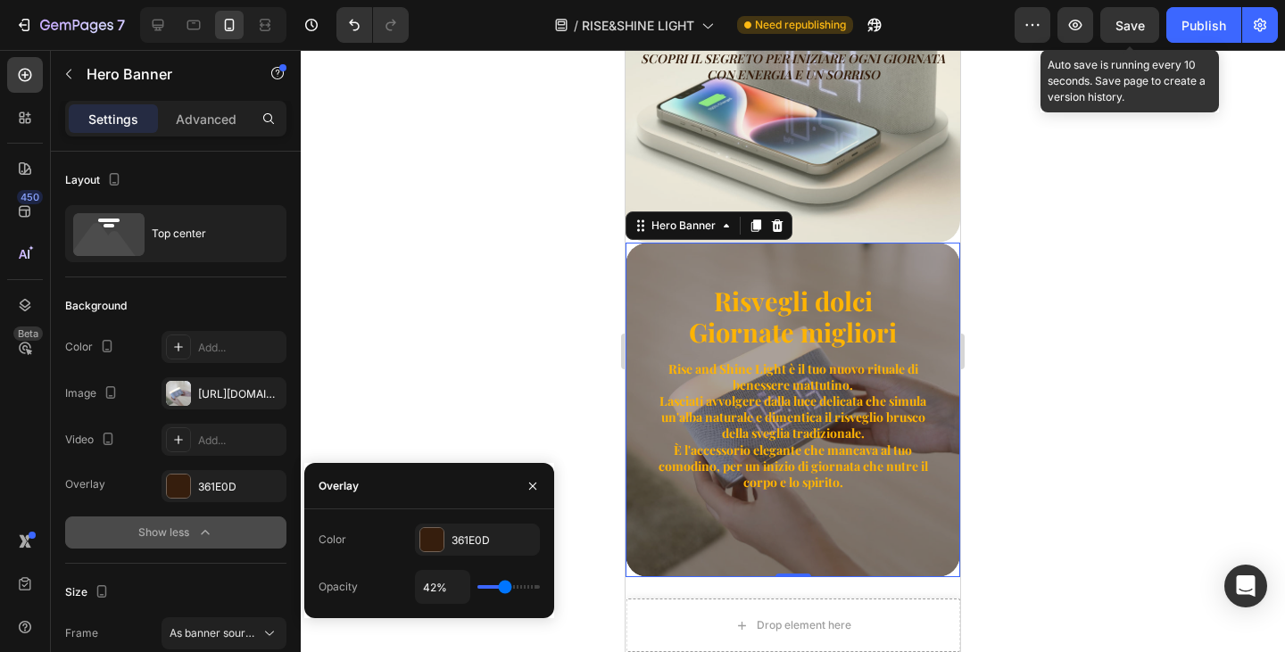
click at [1125, 25] on span "Save" at bounding box center [1130, 25] width 29 height 15
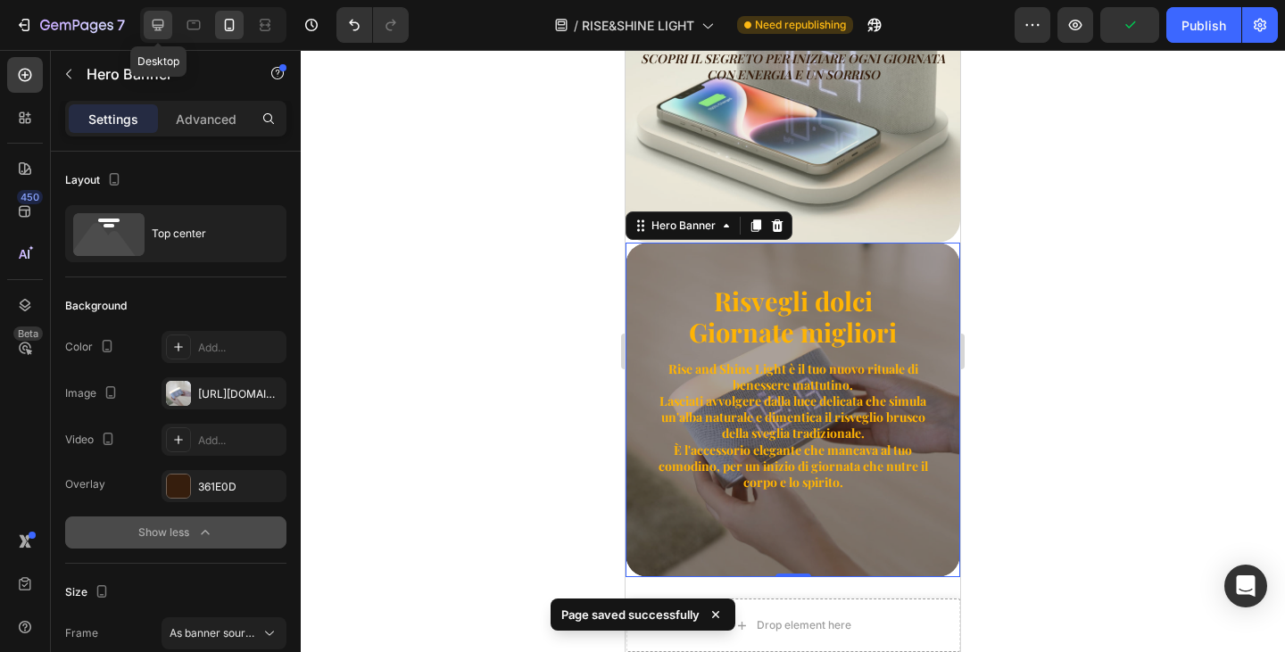
click at [157, 21] on icon at bounding box center [158, 25] width 18 height 18
type input "1200"
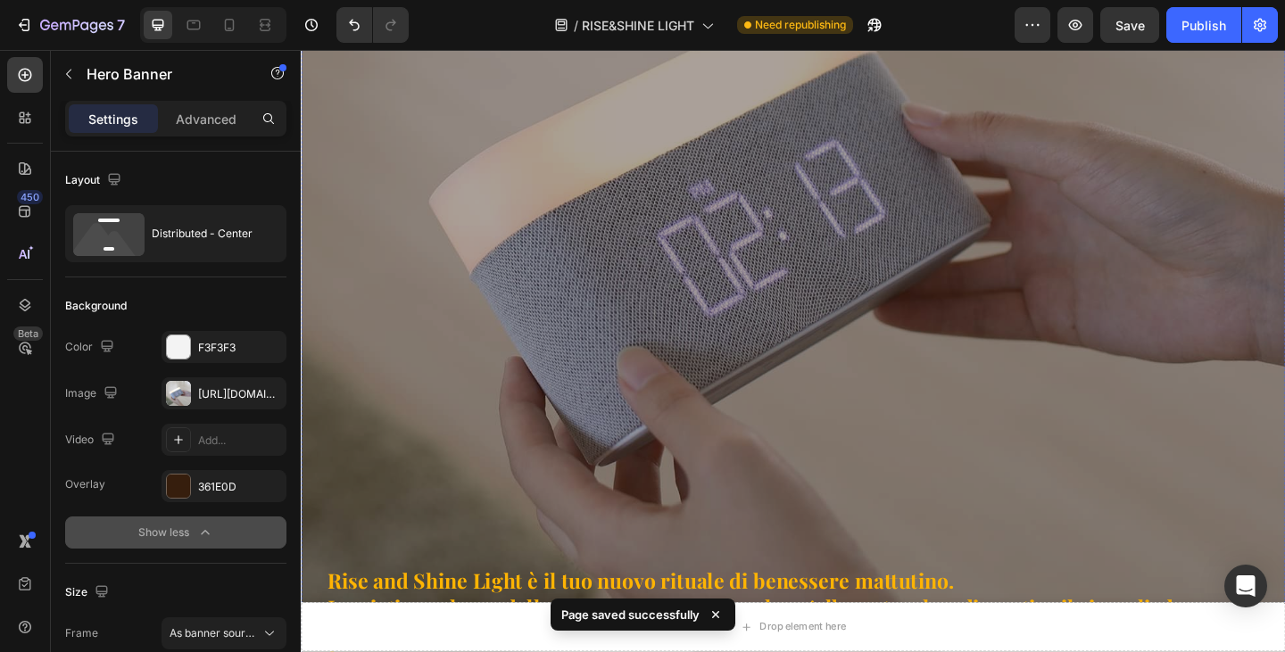
scroll to position [1606, 0]
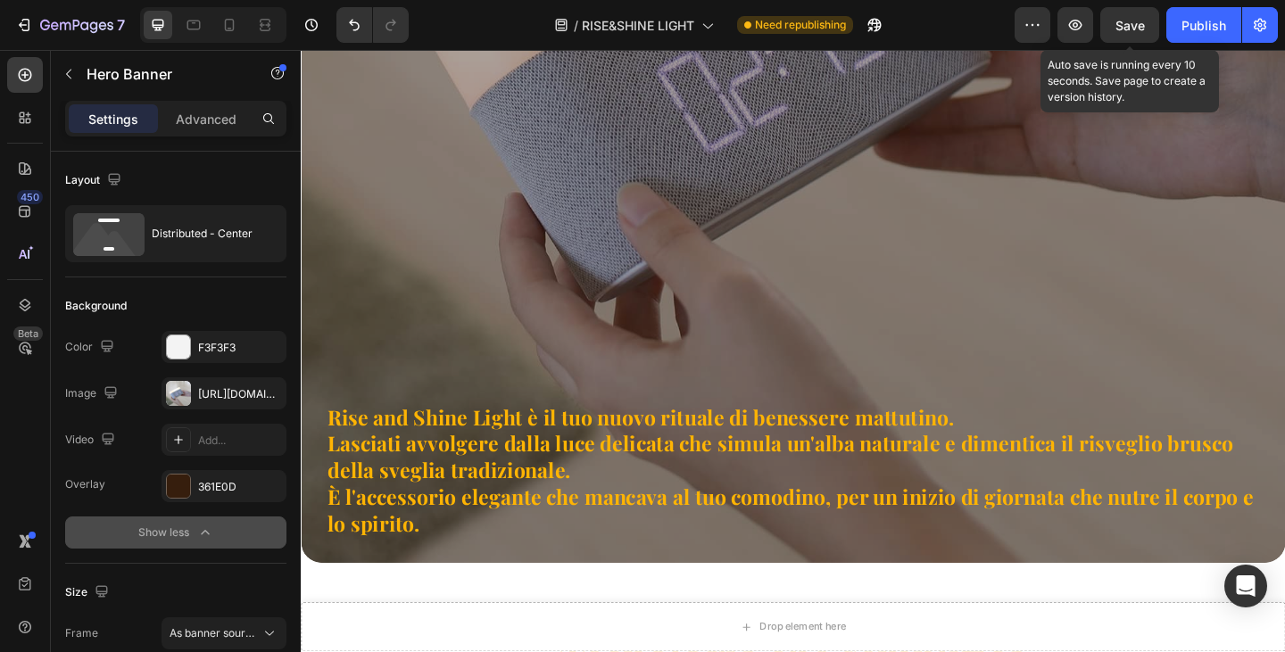
click at [1132, 31] on span "Save" at bounding box center [1130, 25] width 29 height 15
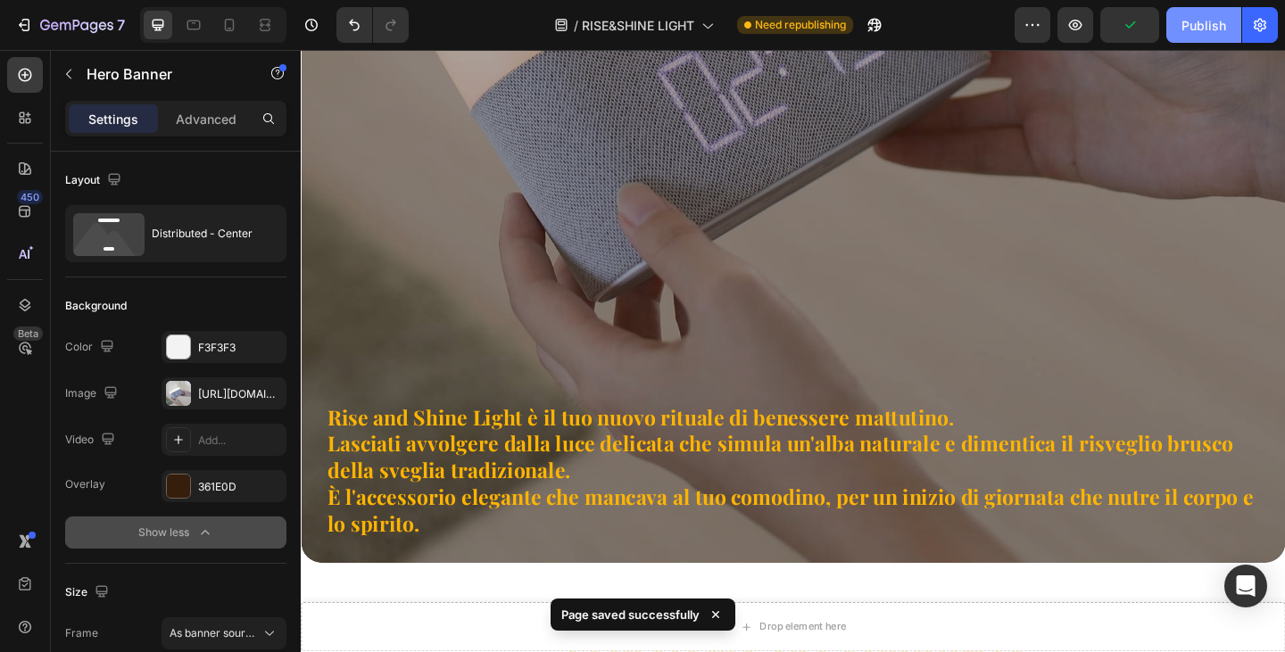
click at [1208, 30] on div "Publish" at bounding box center [1204, 25] width 45 height 19
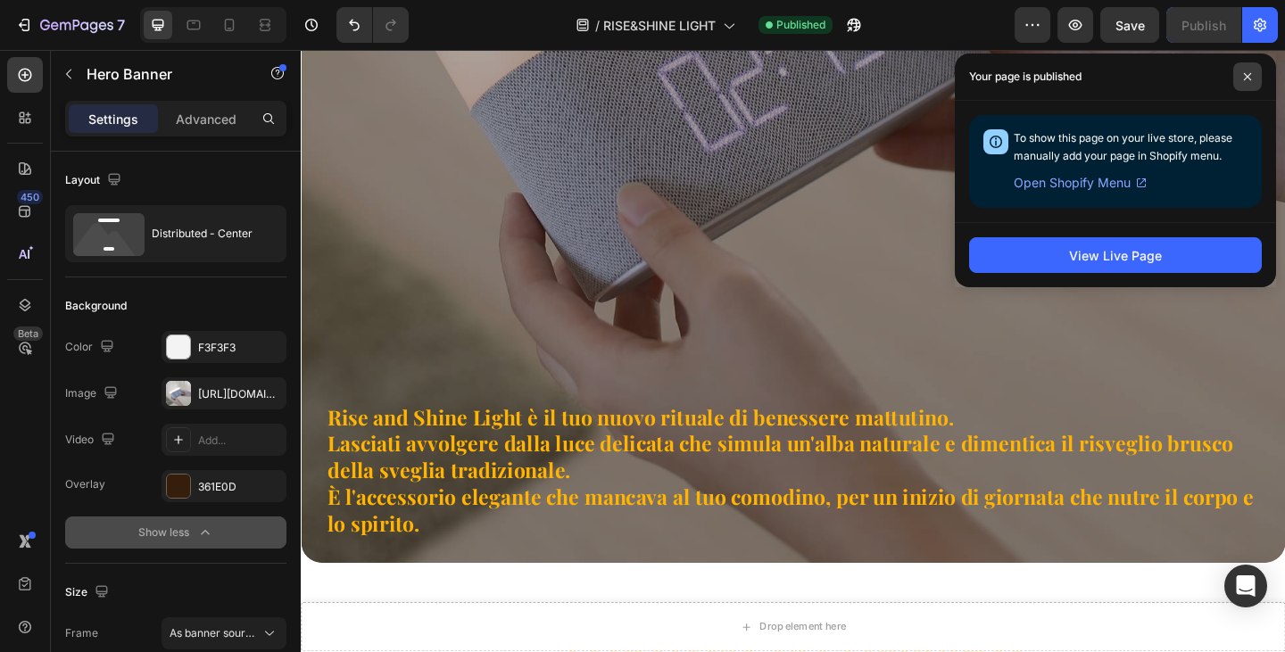
click at [1246, 79] on icon at bounding box center [1247, 76] width 9 height 9
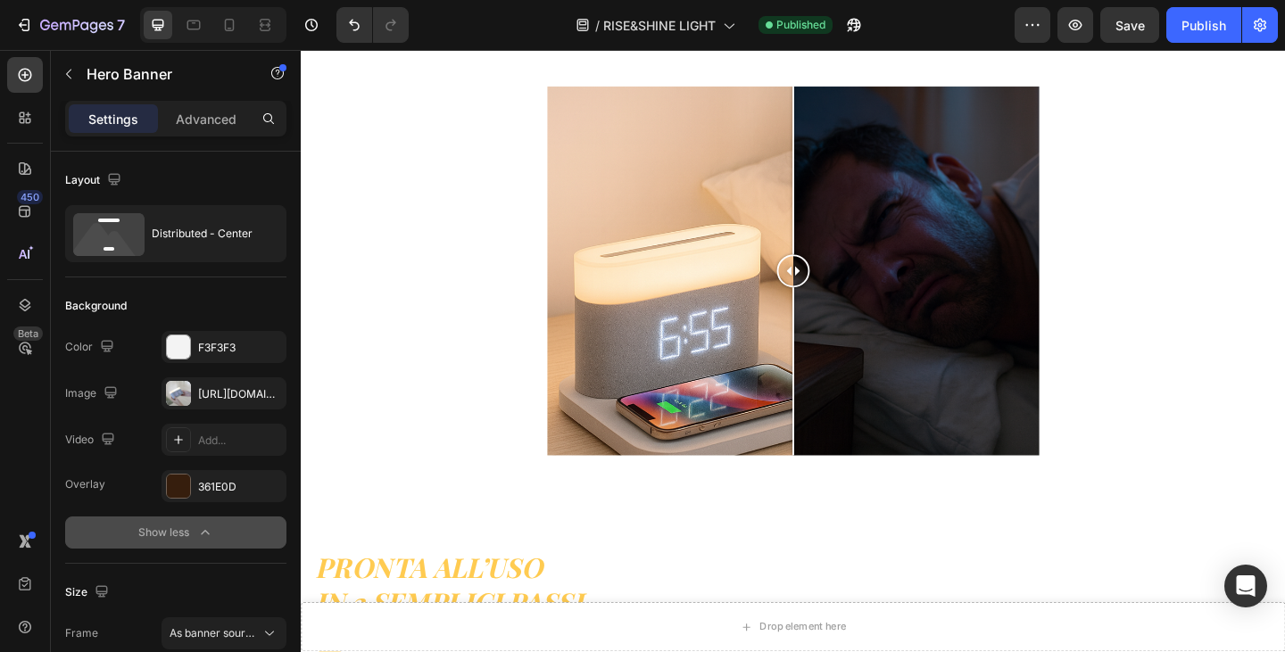
scroll to position [6308, 0]
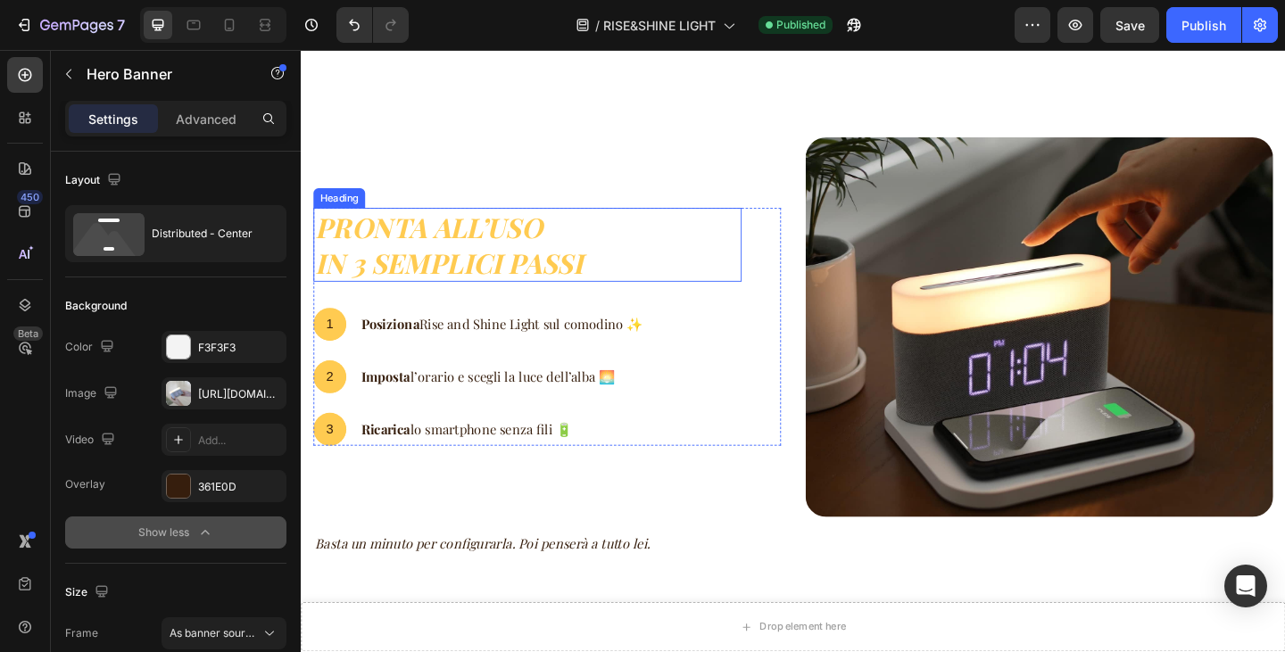
click at [475, 283] on h2 "Pronta all’uso in 3 semplici passi" at bounding box center [547, 262] width 466 height 80
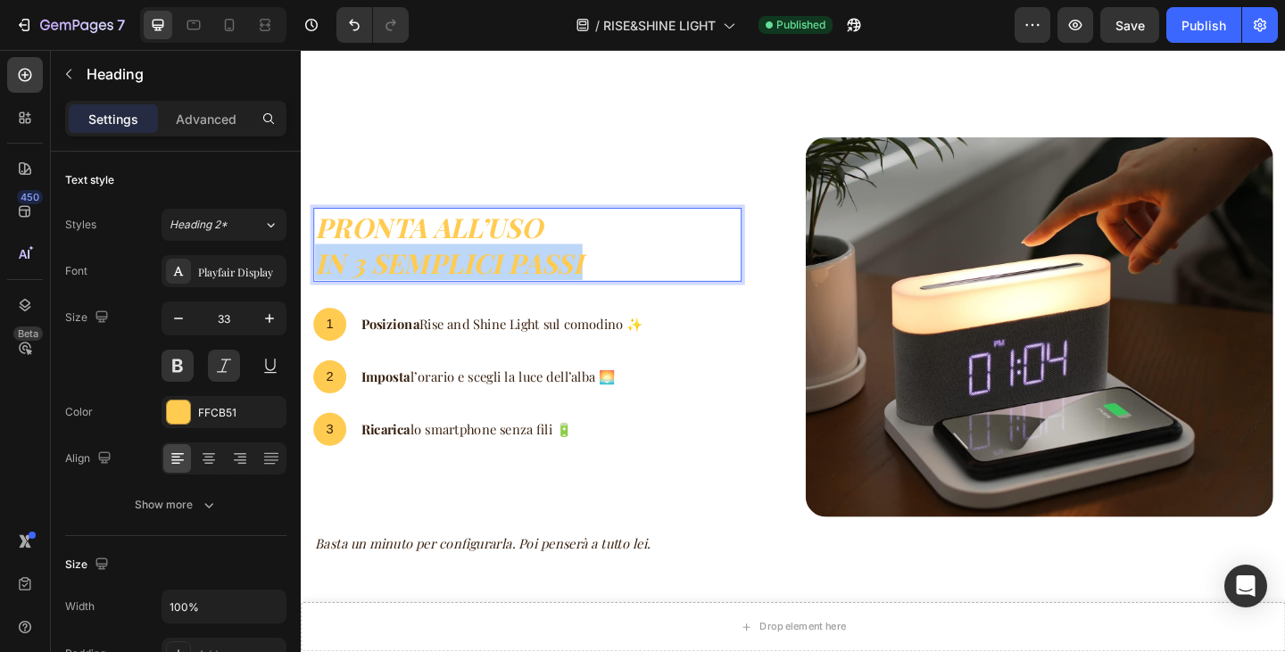
click at [475, 283] on p "Pronta all’uso in 3 semplici passi" at bounding box center [547, 262] width 462 height 77
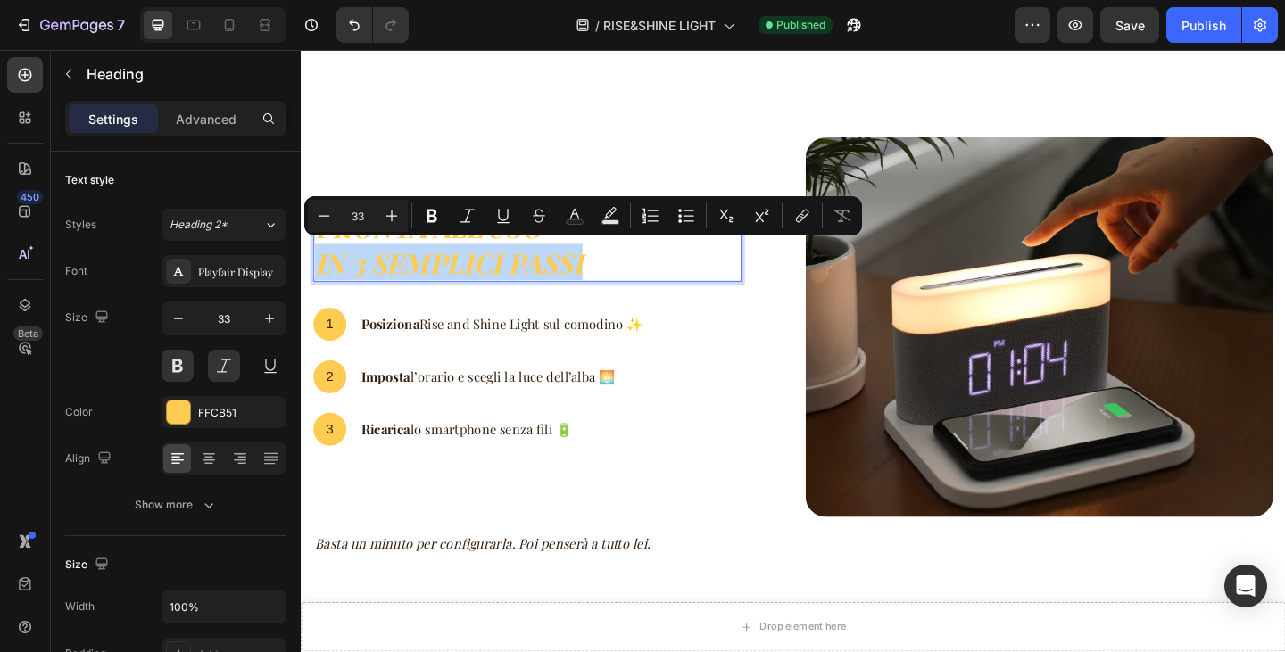
click at [428, 273] on p "Pronta all’uso in 3 semplici passi" at bounding box center [547, 262] width 462 height 77
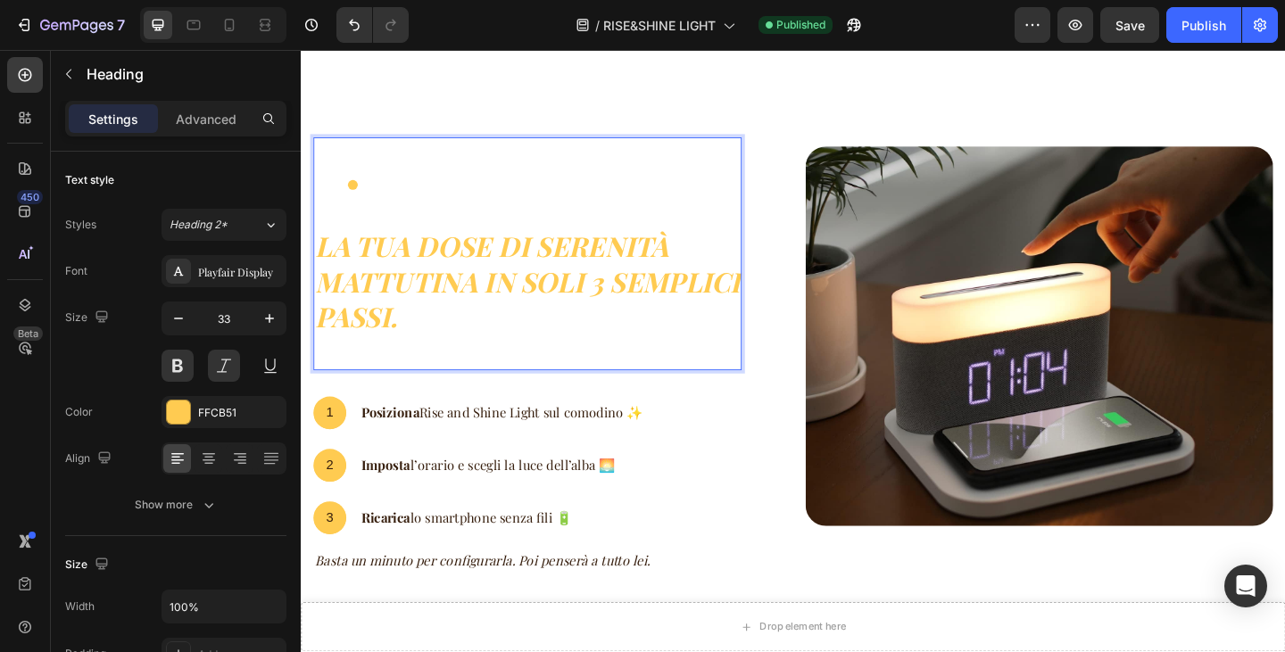
scroll to position [6234, 0]
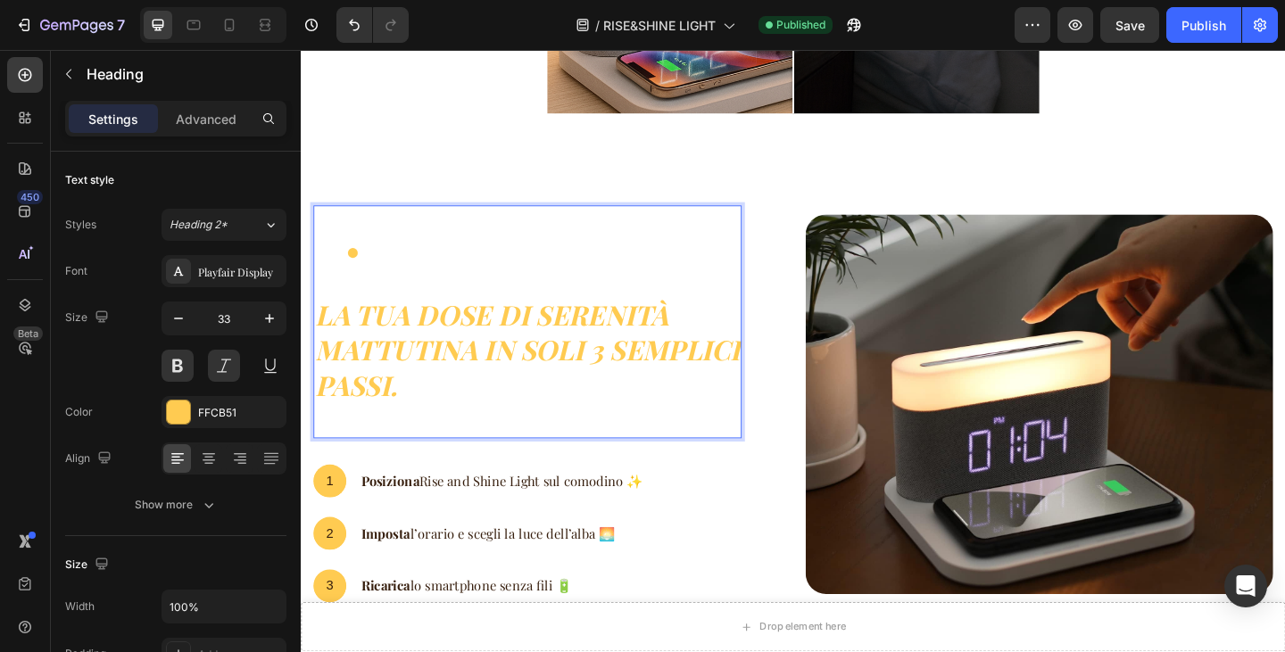
click at [430, 277] on li "Rich Text Editor. Editing area: main" at bounding box center [565, 270] width 427 height 38
click at [353, 29] on icon "Undo/Redo" at bounding box center [354, 25] width 18 height 18
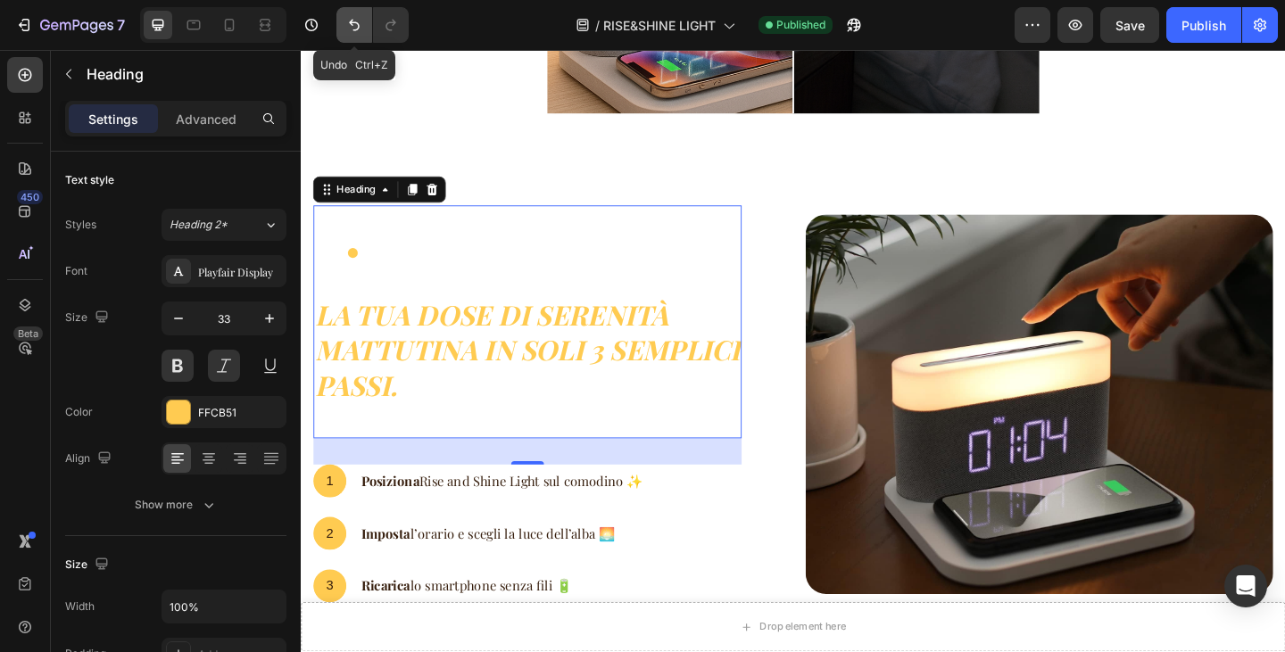
click at [361, 33] on icon "Undo/Redo" at bounding box center [354, 25] width 18 height 18
click at [355, 20] on icon "Undo/Redo" at bounding box center [354, 25] width 18 height 18
click at [481, 433] on h2 "La tua dose di serenità mattutina in soli 3 semplici passi." at bounding box center [547, 347] width 466 height 254
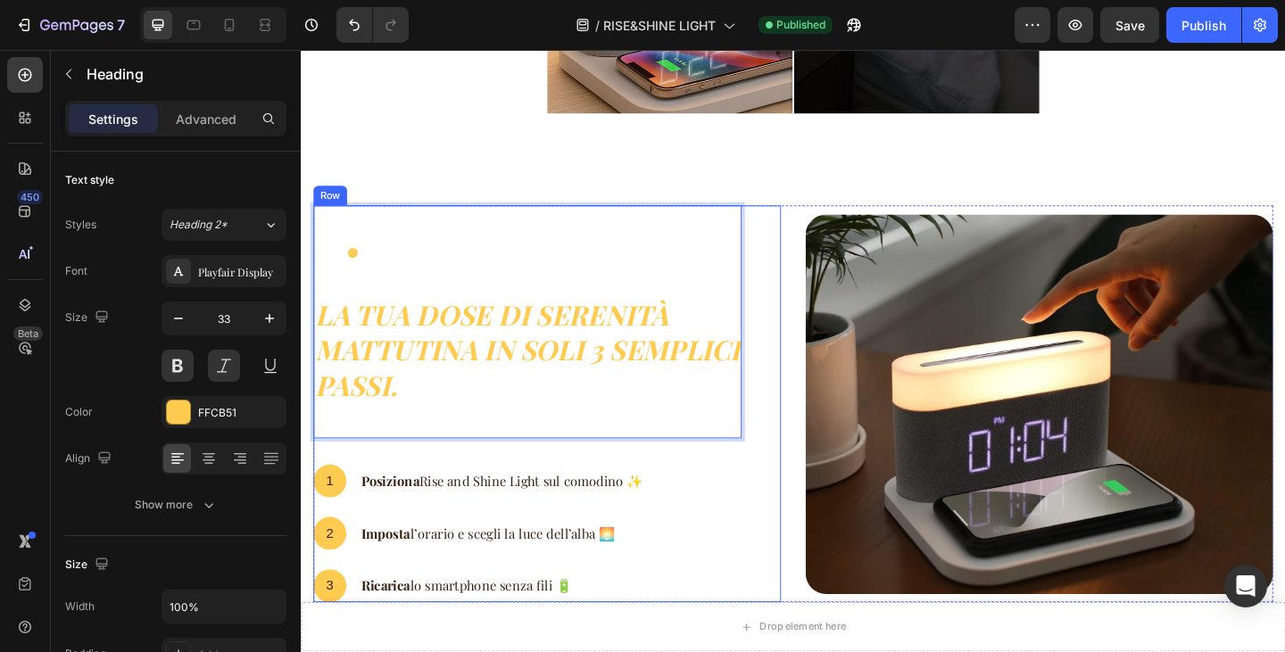
click at [494, 510] on p "Posiziona Rise and Shine Light sul comodino ✨" at bounding box center [519, 519] width 307 height 19
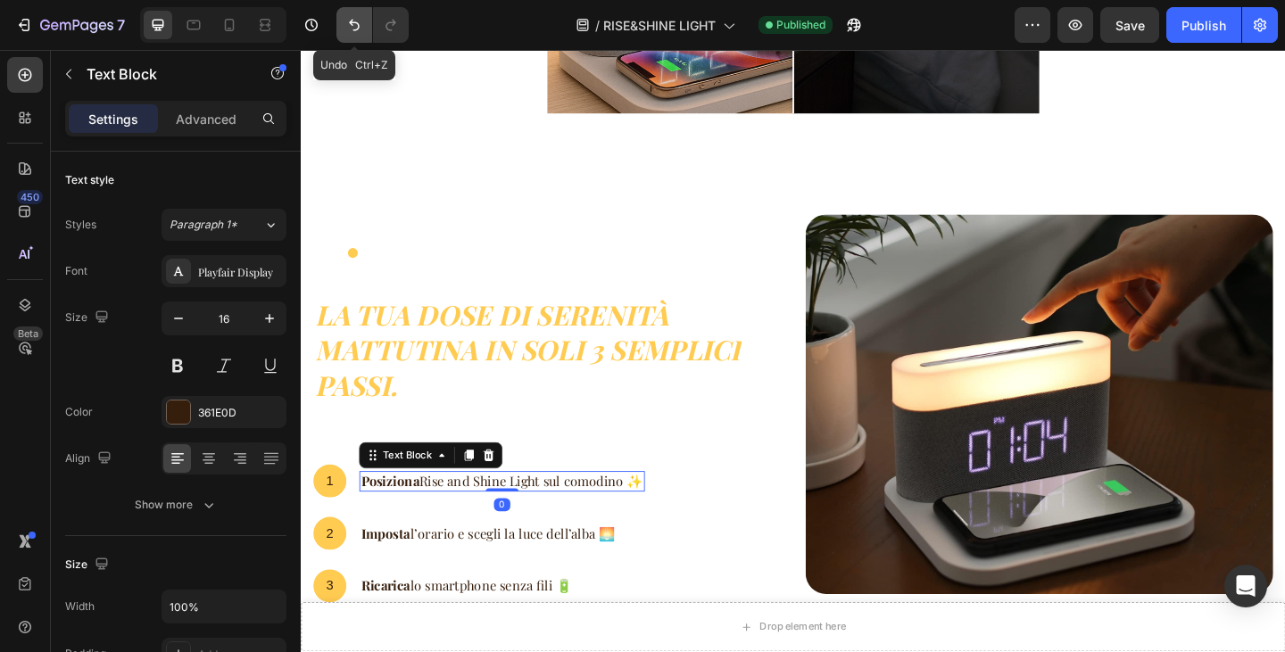
click at [357, 19] on icon "Undo/Redo" at bounding box center [354, 25] width 18 height 18
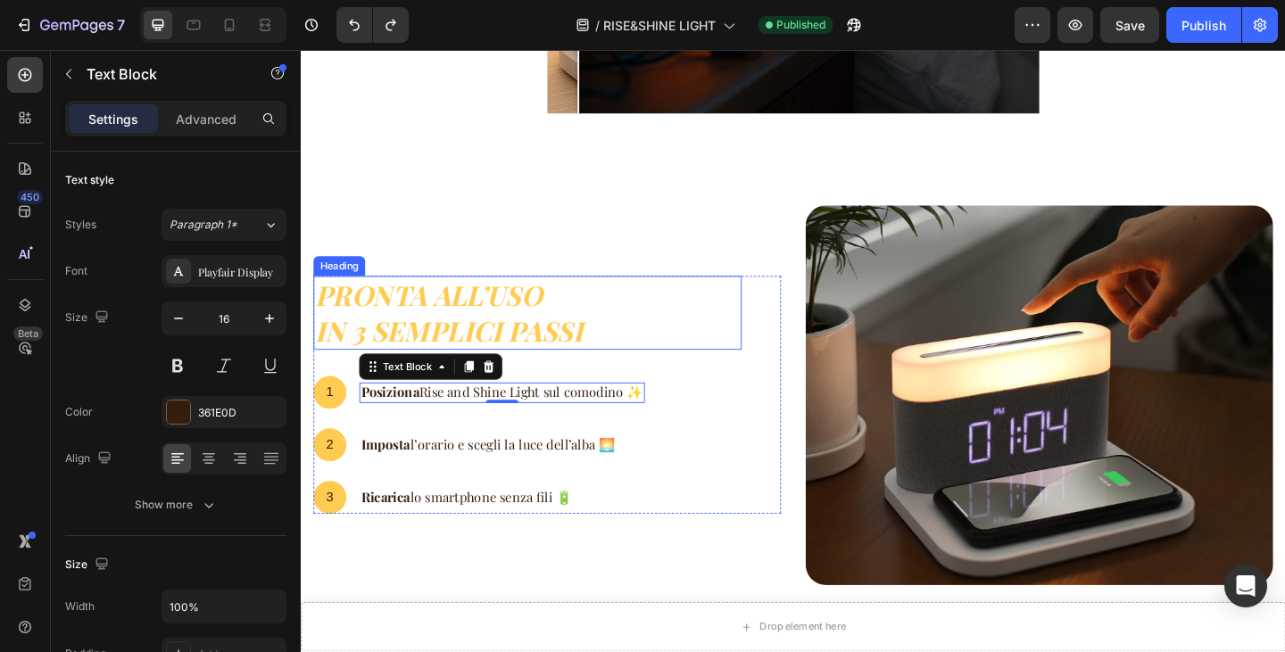
click at [479, 328] on h2 "Pronta all’uso in 3 semplici passi" at bounding box center [547, 336] width 466 height 80
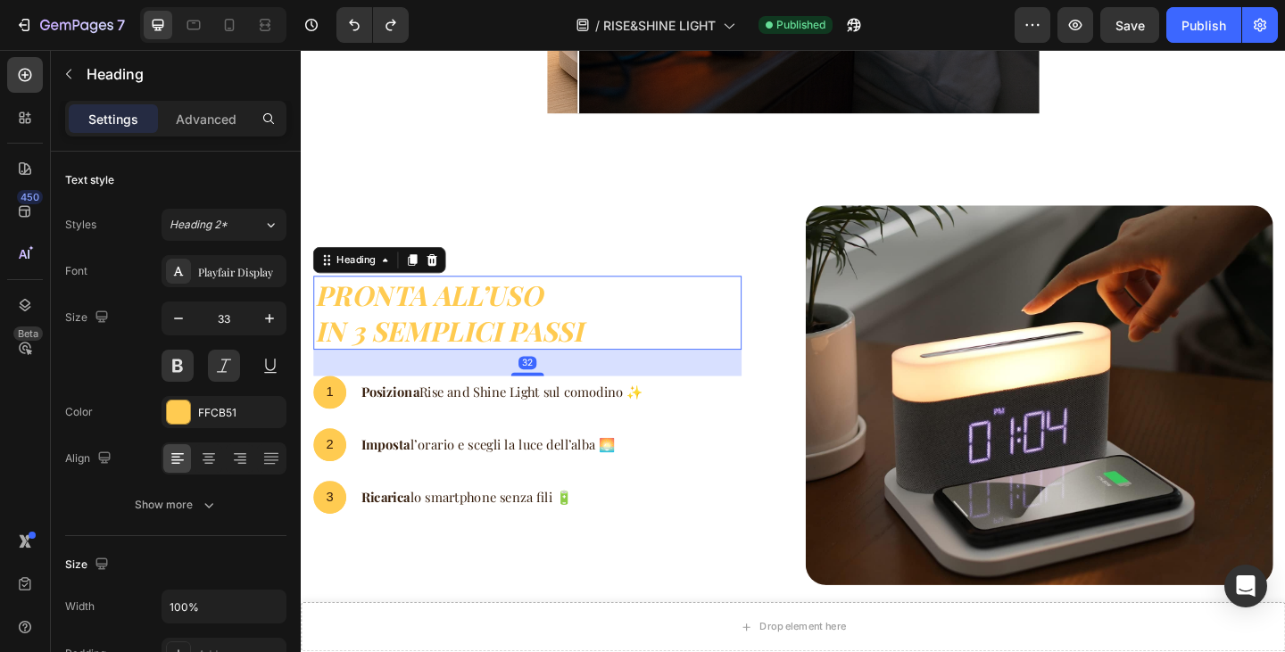
click at [362, 369] on h2 "Pronta all’uso in 3 semplici passi" at bounding box center [547, 336] width 466 height 80
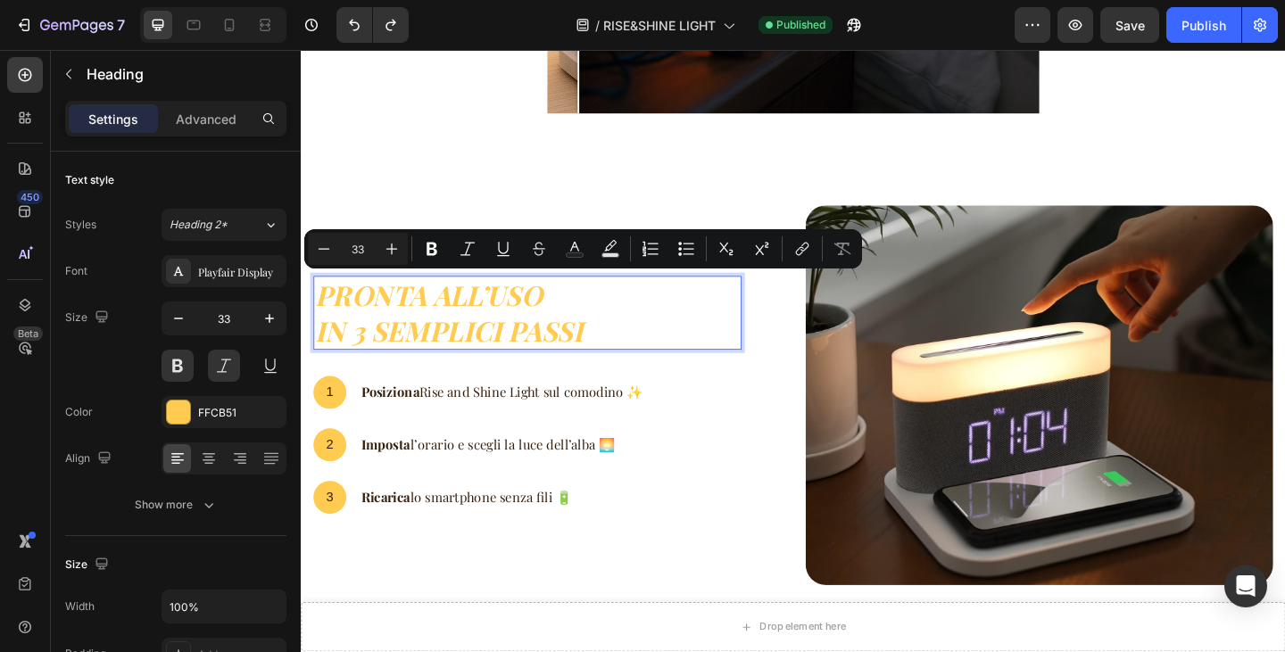
scroll to position [6214, 0]
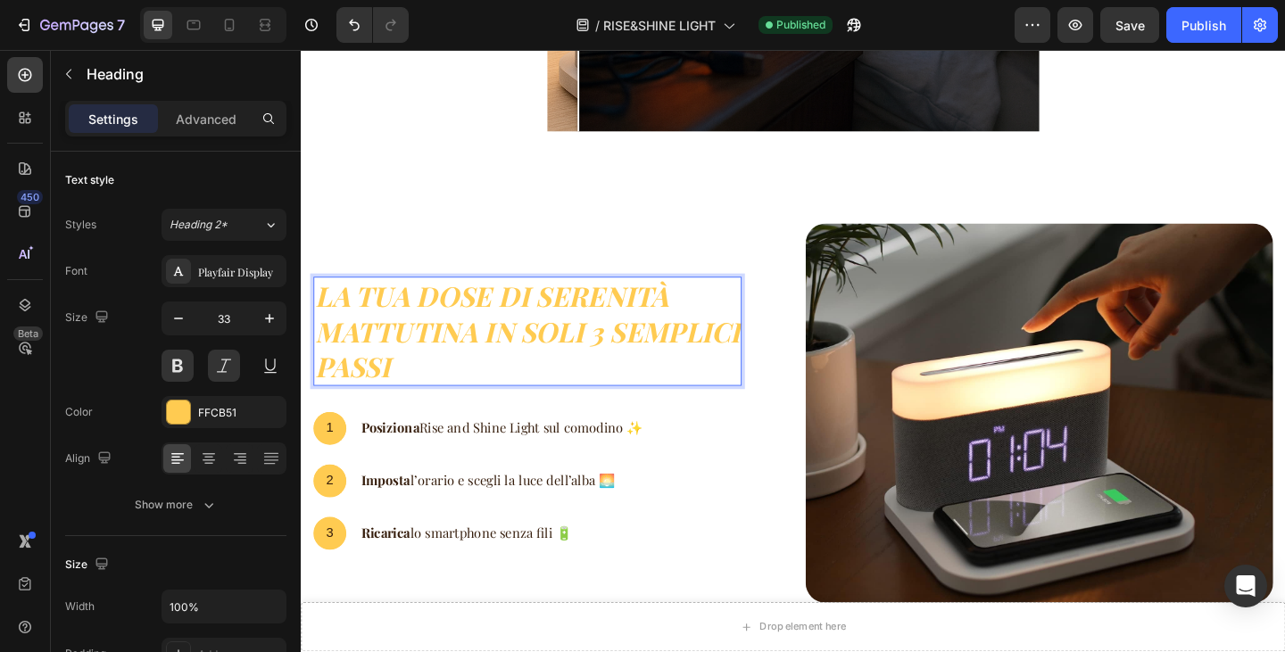
click at [600, 361] on p "La tua dose di serenità mattutina in soli 3 semplici passi" at bounding box center [547, 356] width 462 height 115
click at [608, 360] on p "La tua dose di serenità mattutina in soli 3 semplici passi" at bounding box center [547, 356] width 462 height 115
click at [619, 360] on p "La tua dose di serenità mattutina in soli 3 semplici passi" at bounding box center [547, 356] width 462 height 115
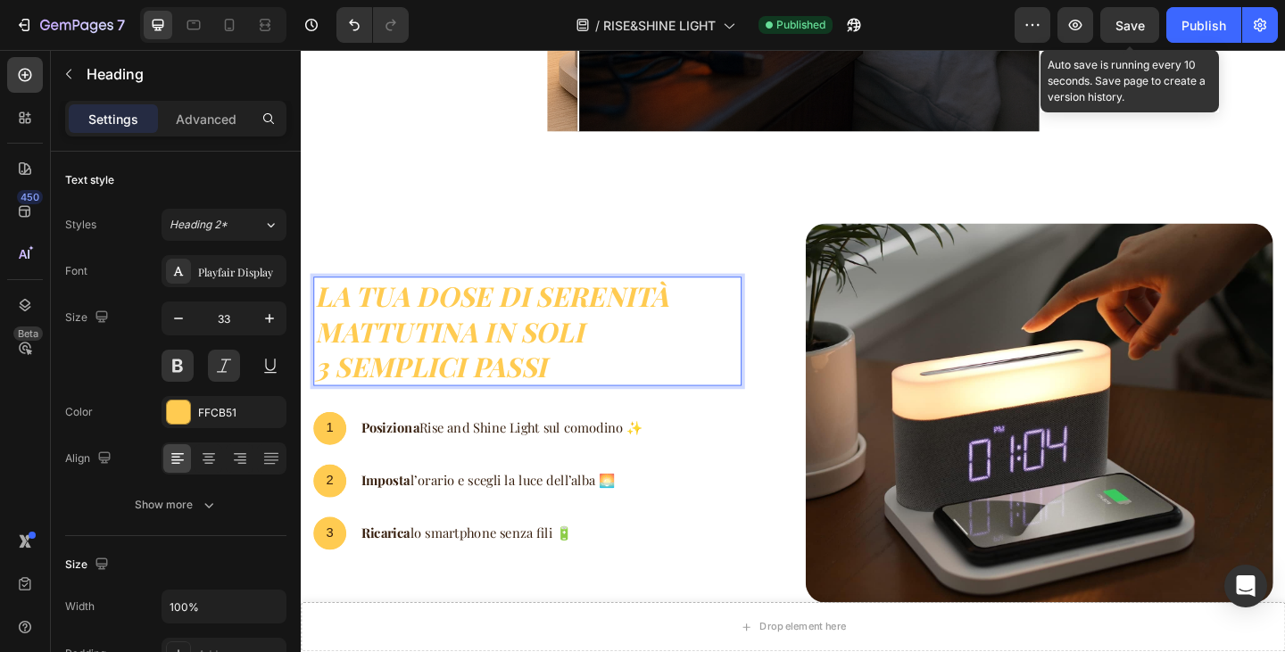
click at [1138, 29] on span "Save" at bounding box center [1130, 25] width 29 height 15
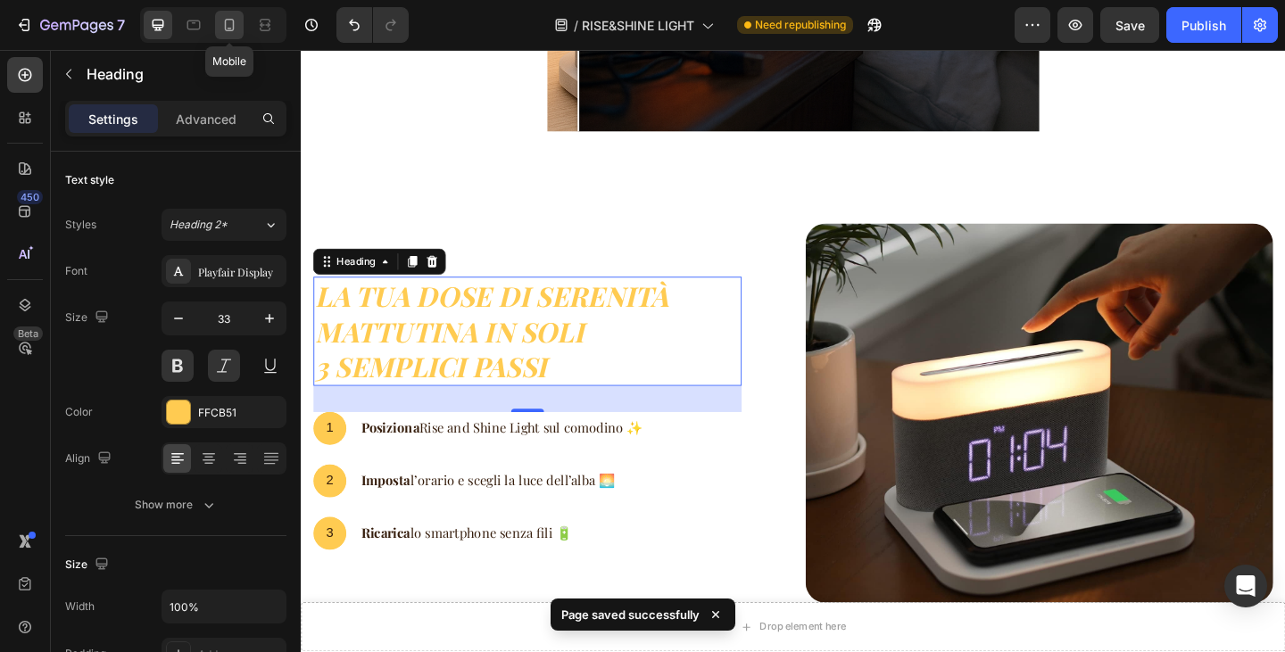
click at [230, 25] on icon at bounding box center [229, 25] width 18 height 18
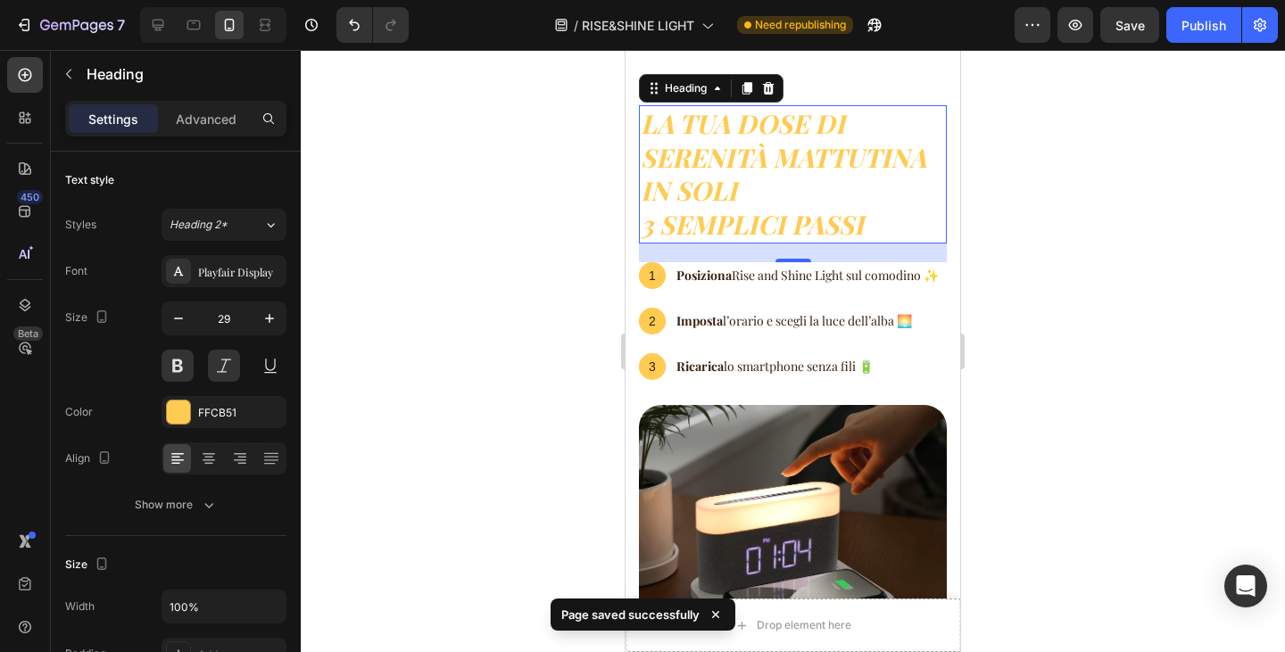
scroll to position [6019, 0]
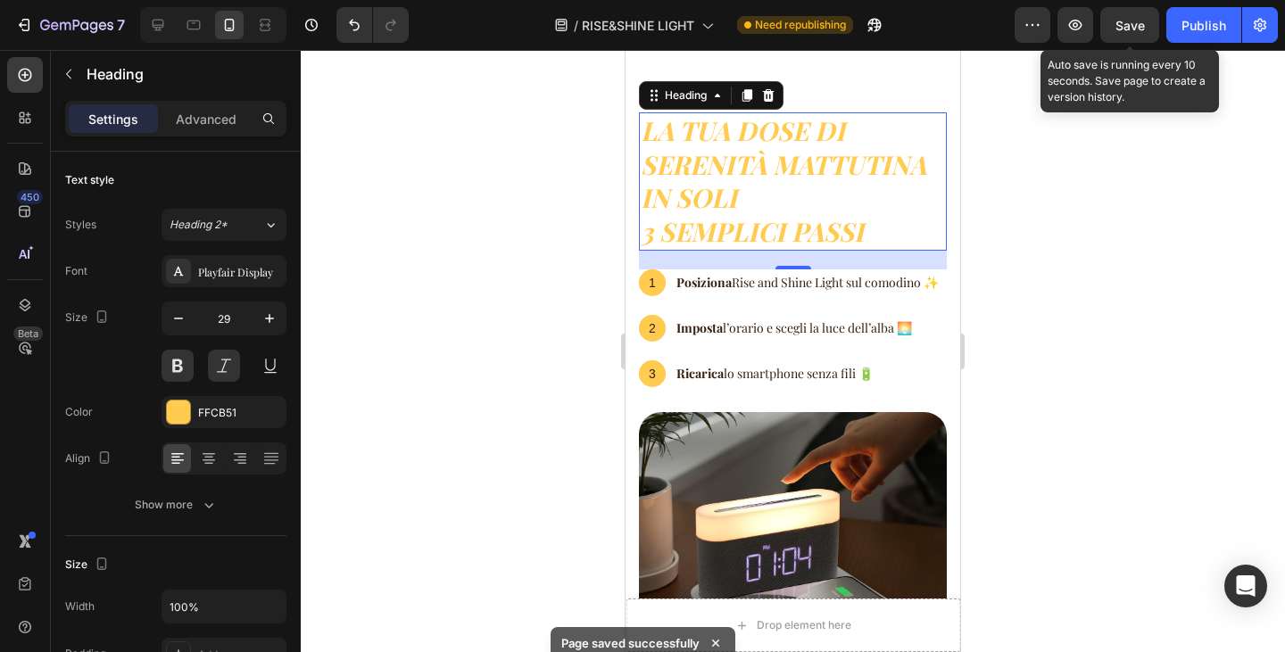
click at [1129, 21] on span "Save" at bounding box center [1130, 25] width 29 height 15
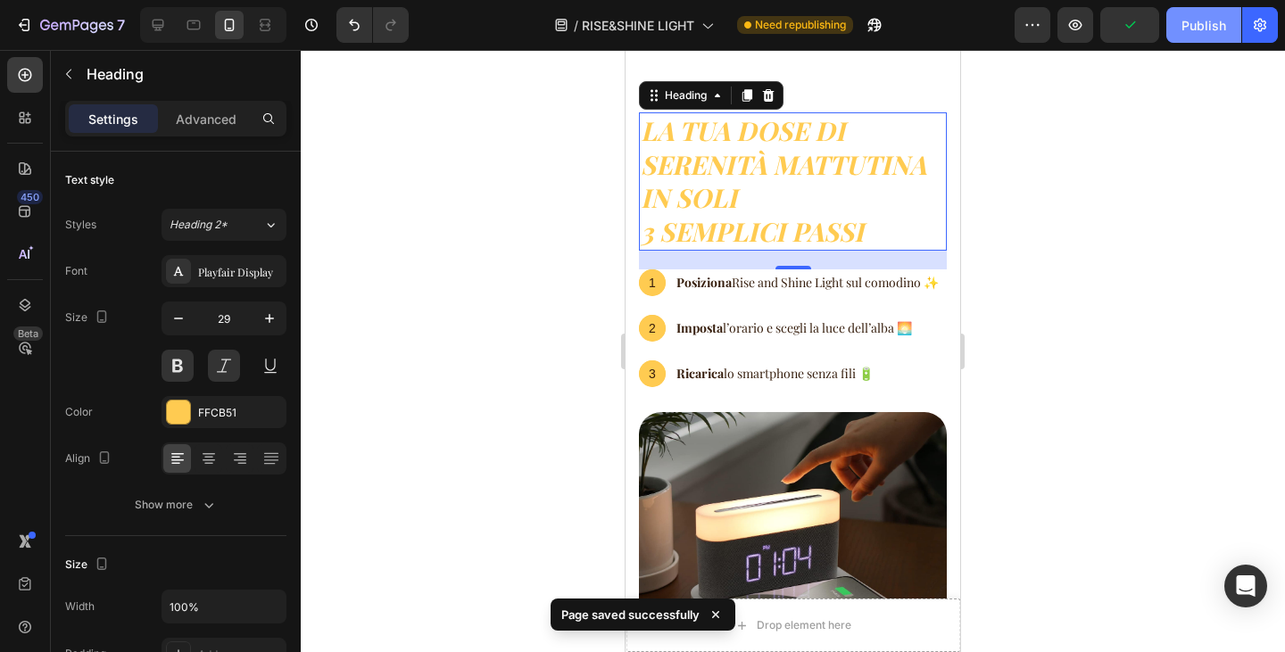
click at [1193, 33] on div "Publish" at bounding box center [1204, 25] width 45 height 19
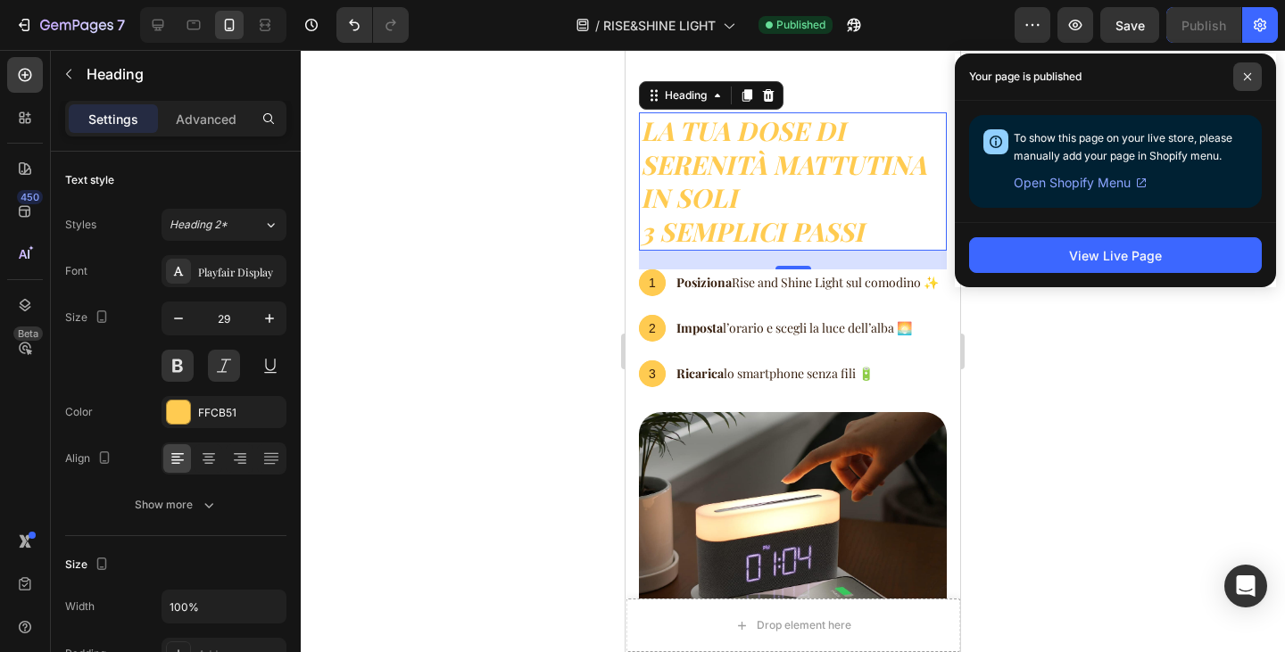
click at [1242, 72] on span at bounding box center [1247, 76] width 29 height 29
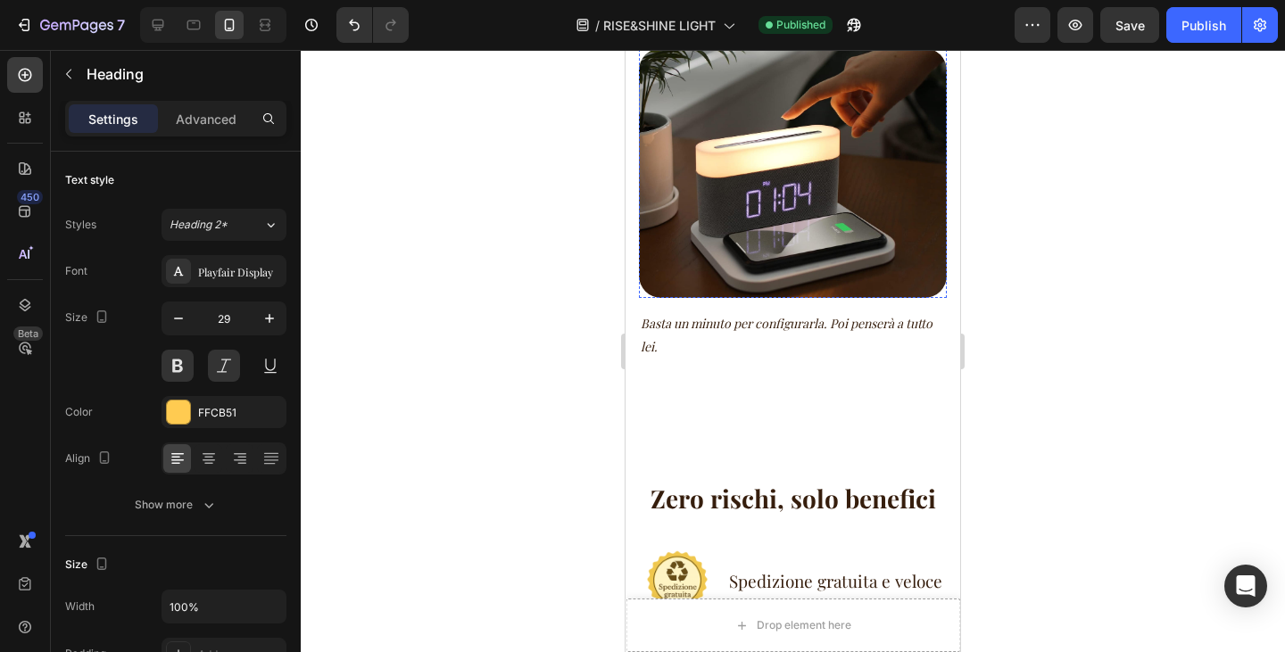
scroll to position [5484, 0]
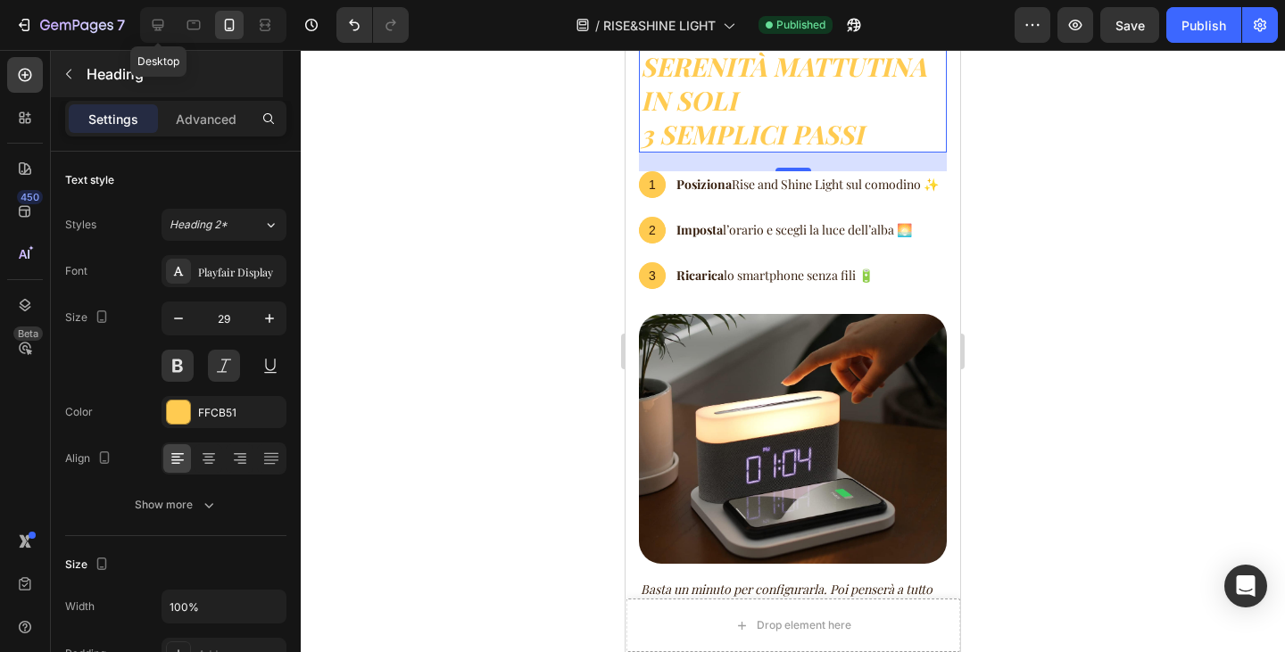
drag, startPoint x: 163, startPoint y: 27, endPoint x: 266, endPoint y: 83, distance: 117.0
click at [163, 26] on icon at bounding box center [159, 26] width 12 height 12
type input "33"
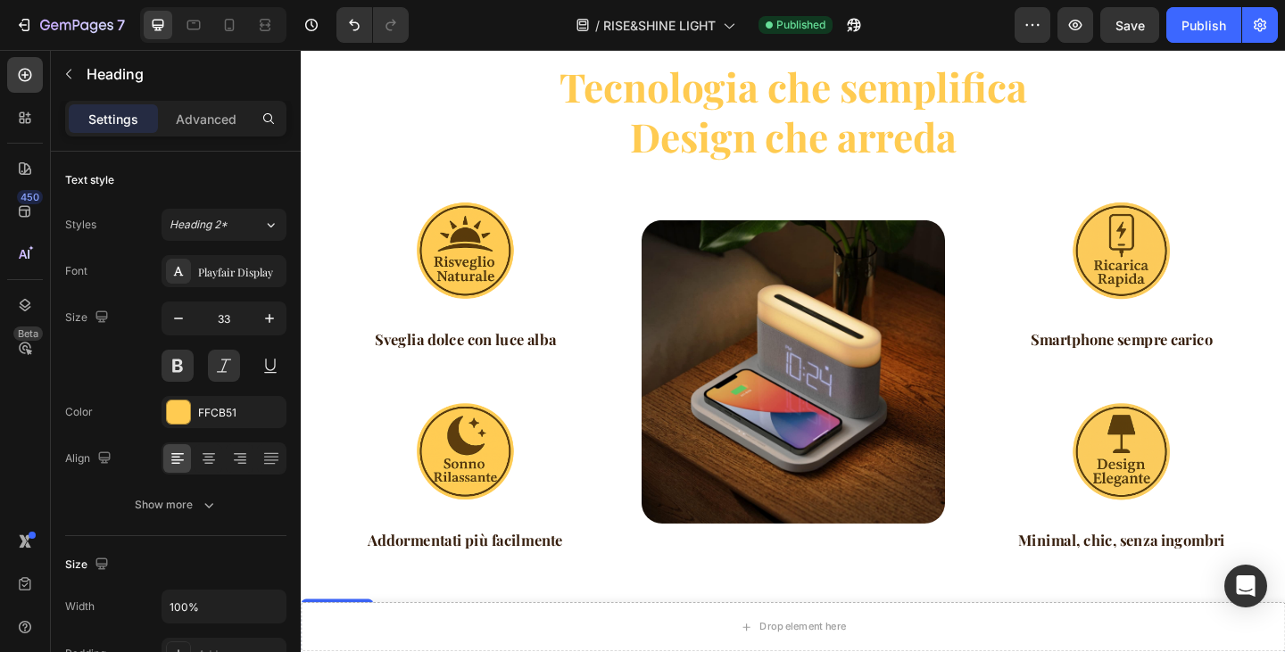
scroll to position [2148, 0]
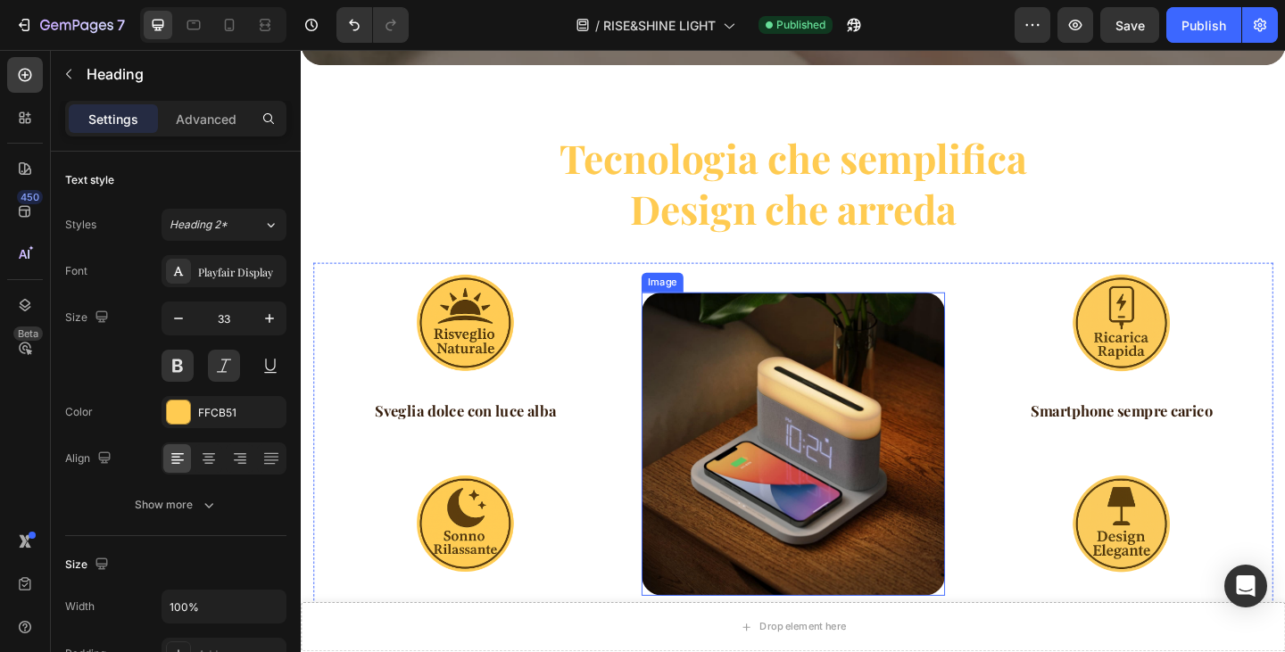
click at [837, 415] on img at bounding box center [836, 479] width 330 height 330
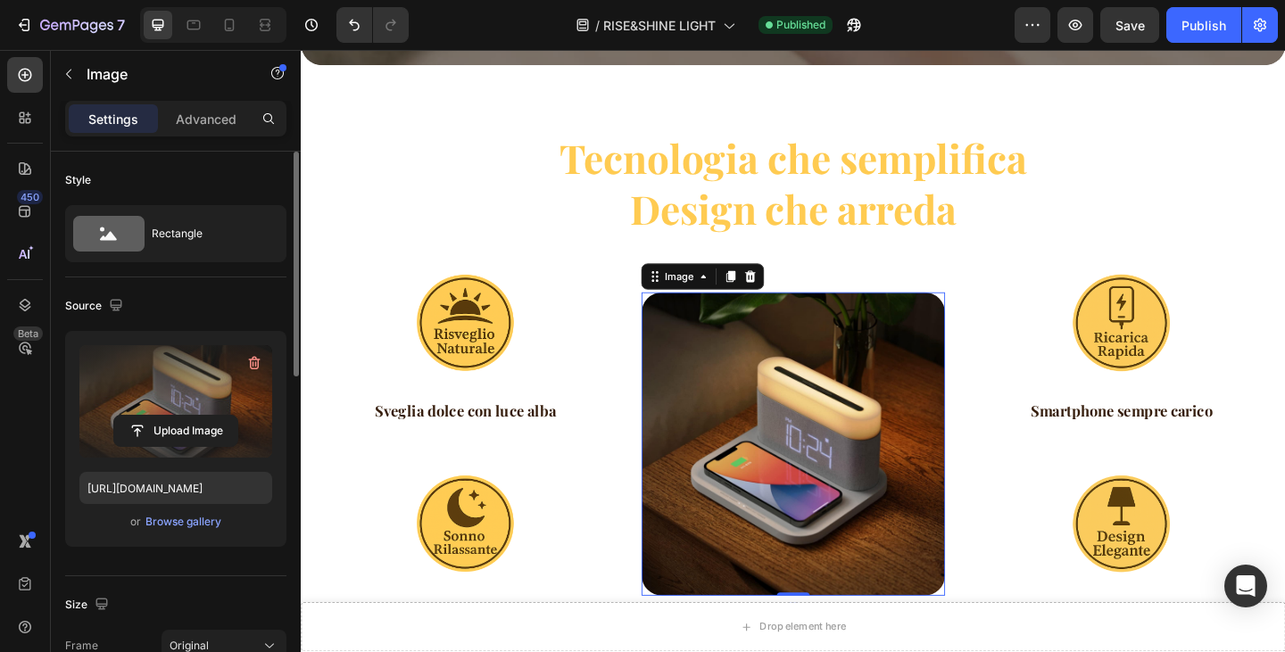
click at [124, 373] on label at bounding box center [175, 401] width 193 height 112
click at [124, 416] on input "file" at bounding box center [175, 431] width 123 height 30
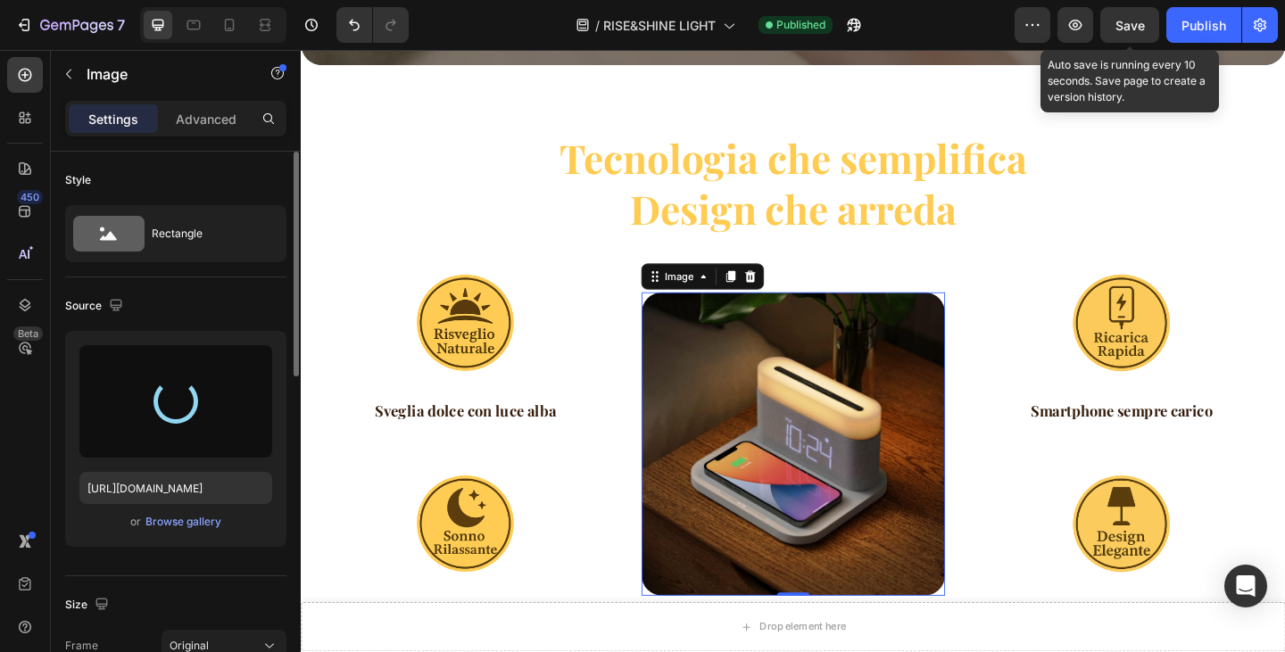
type input "[URL][DOMAIN_NAME]"
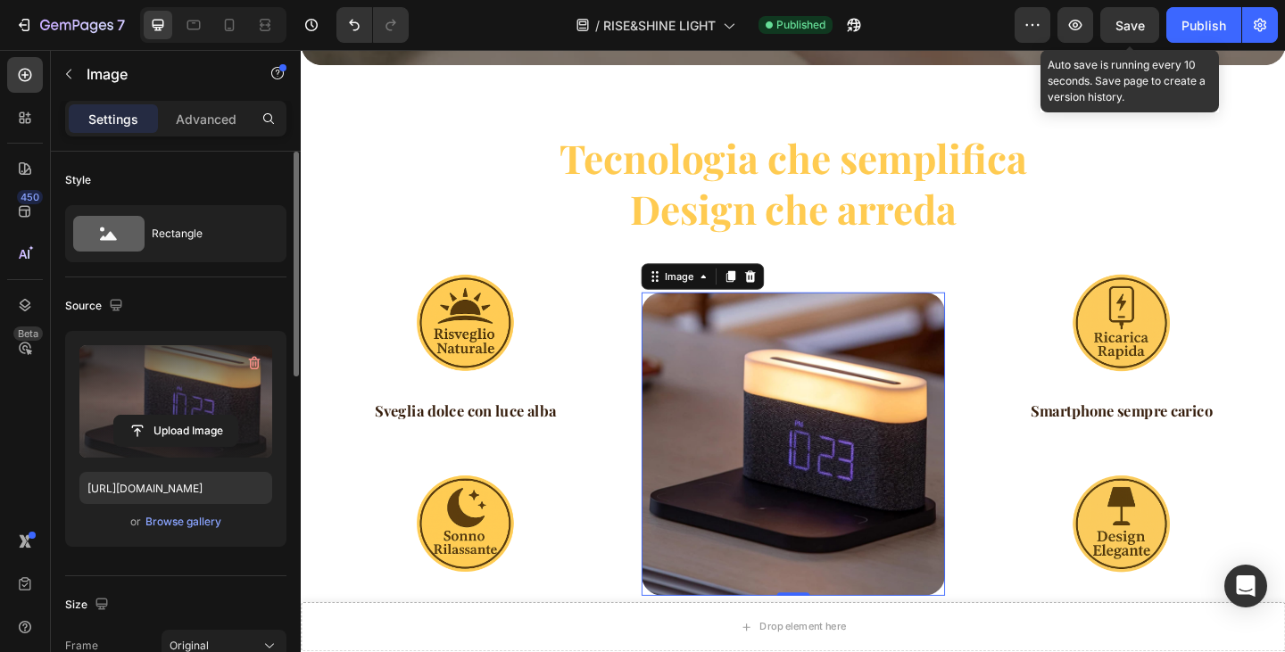
click at [1129, 21] on span "Save" at bounding box center [1130, 25] width 29 height 15
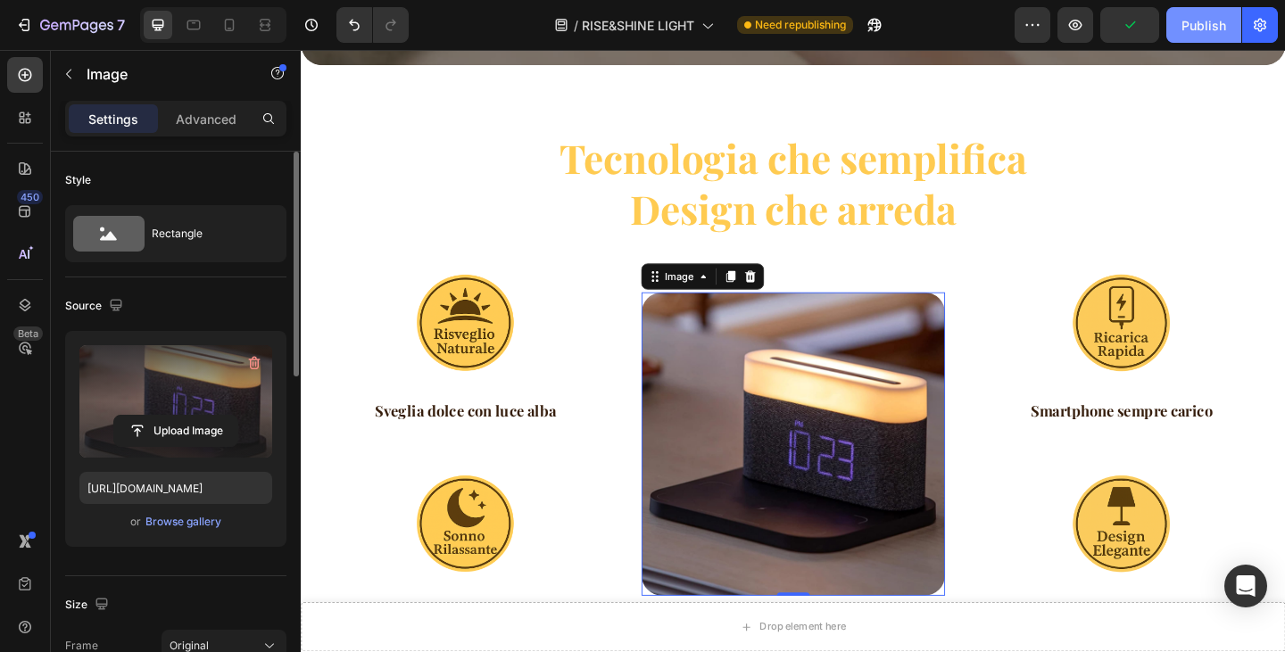
click at [1174, 34] on button "Publish" at bounding box center [1203, 25] width 75 height 36
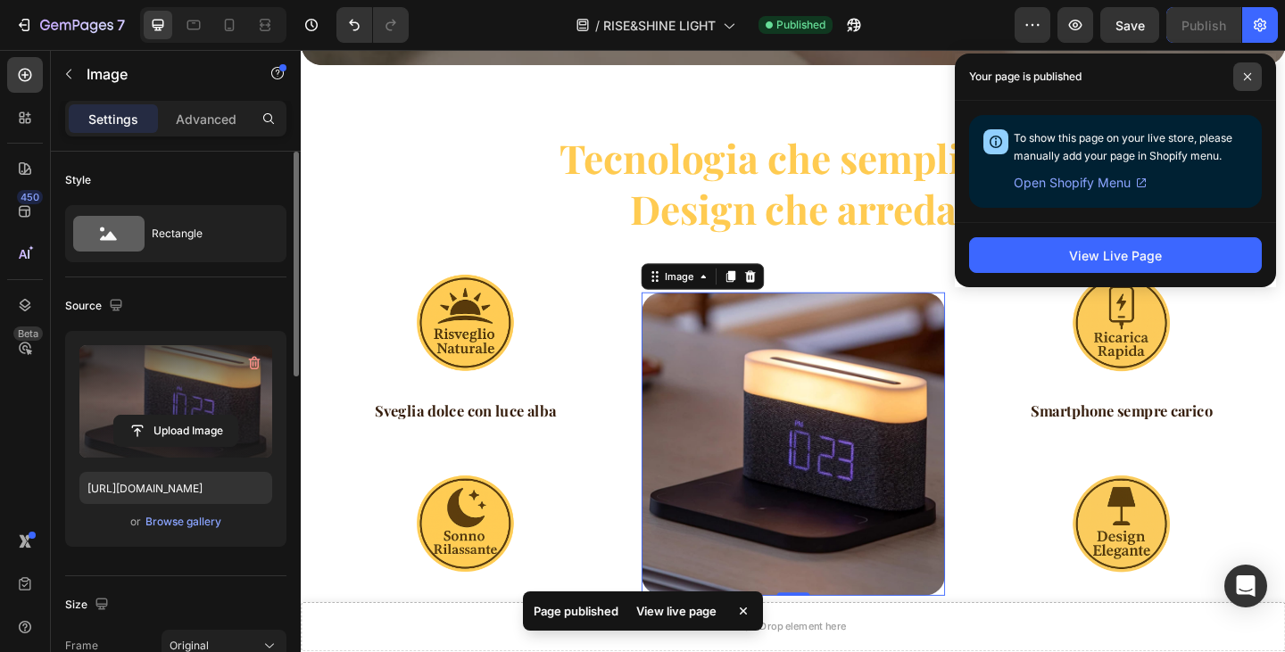
click at [1247, 77] on icon at bounding box center [1247, 76] width 7 height 7
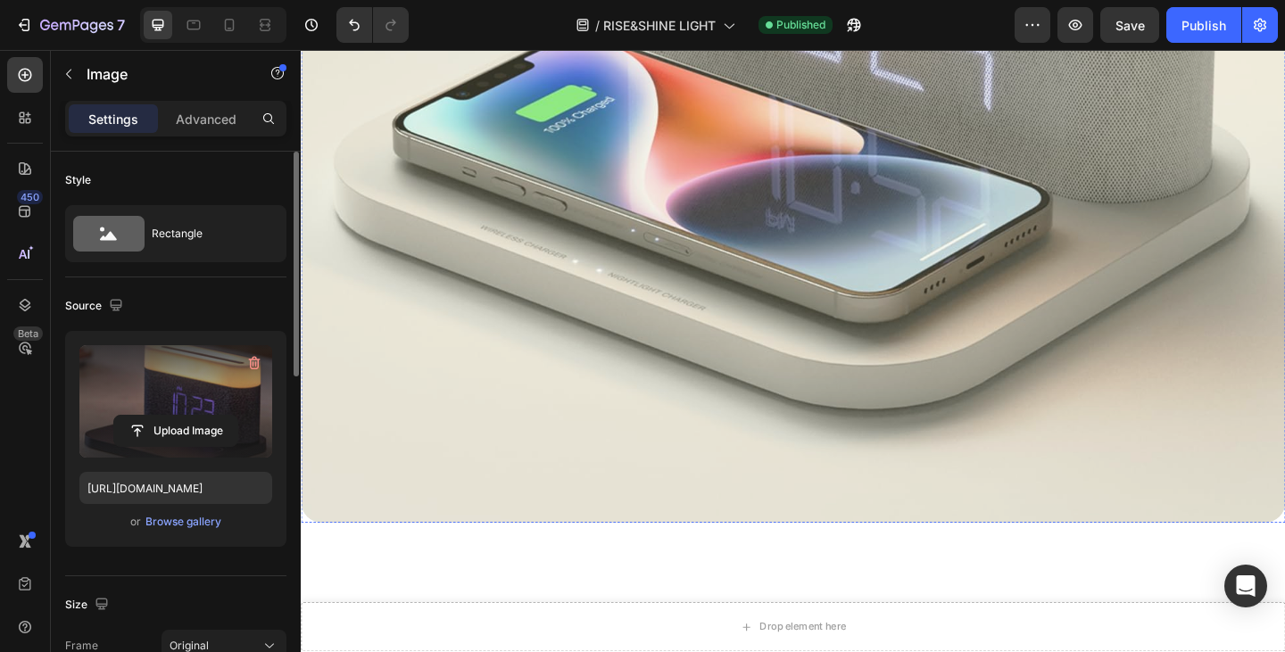
scroll to position [625, 0]
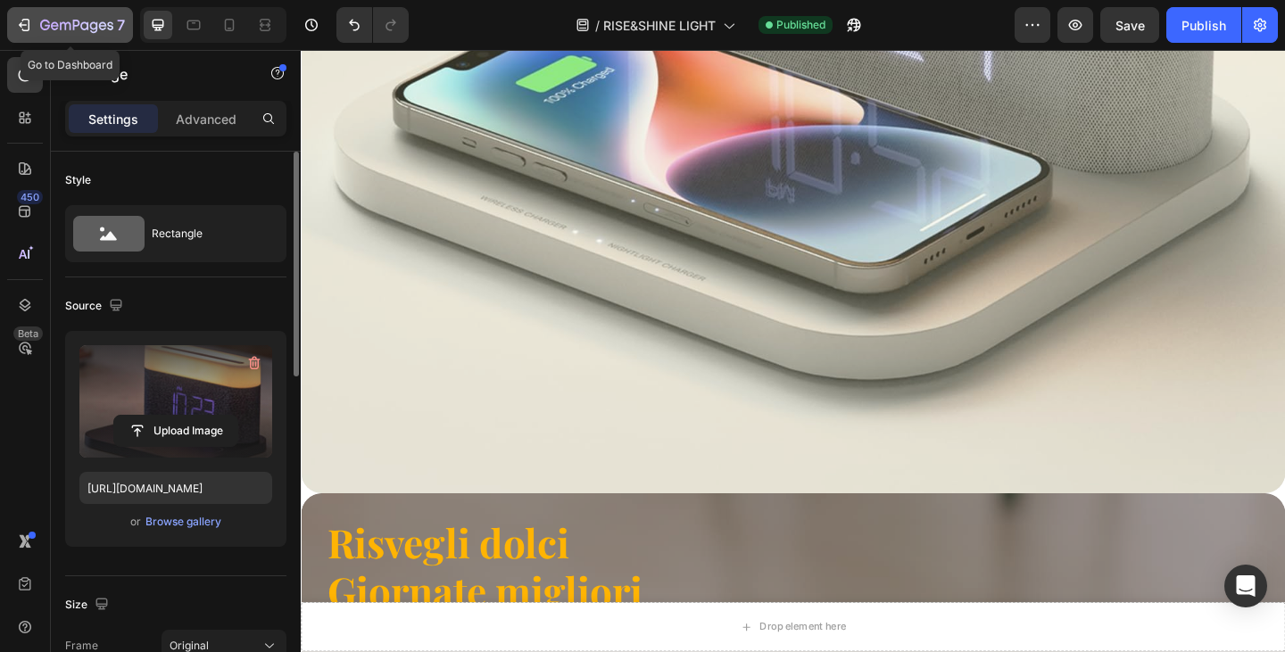
click at [37, 27] on div "7" at bounding box center [70, 24] width 110 height 21
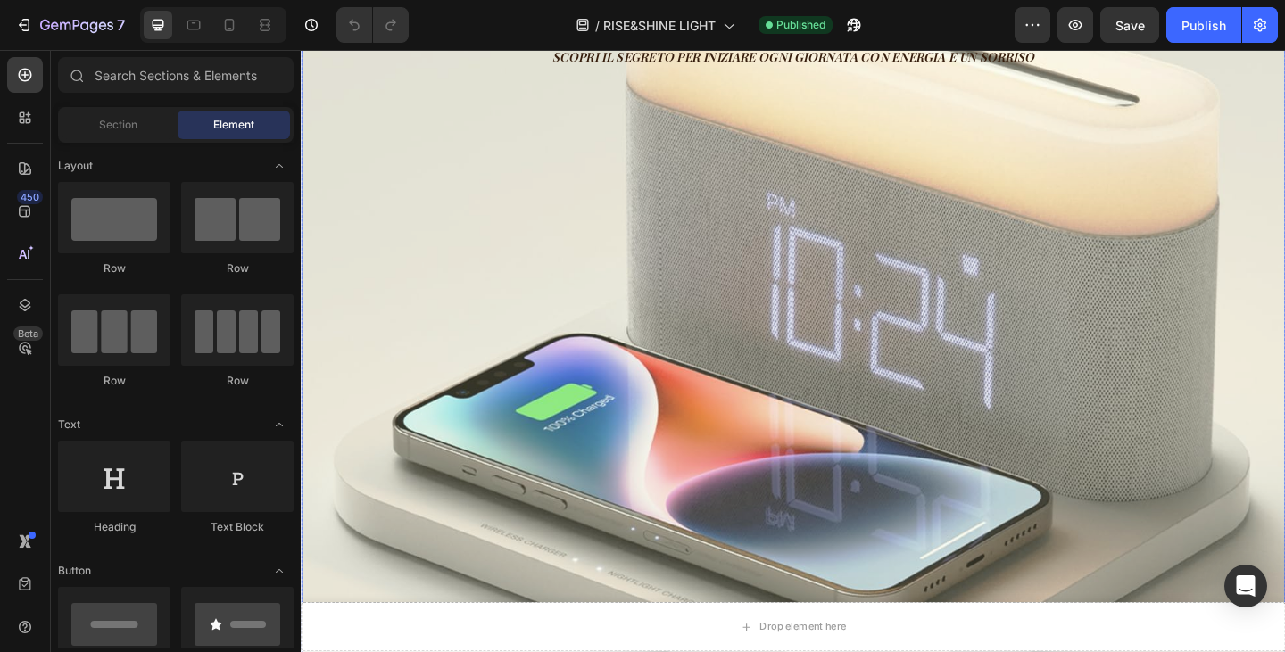
scroll to position [89, 0]
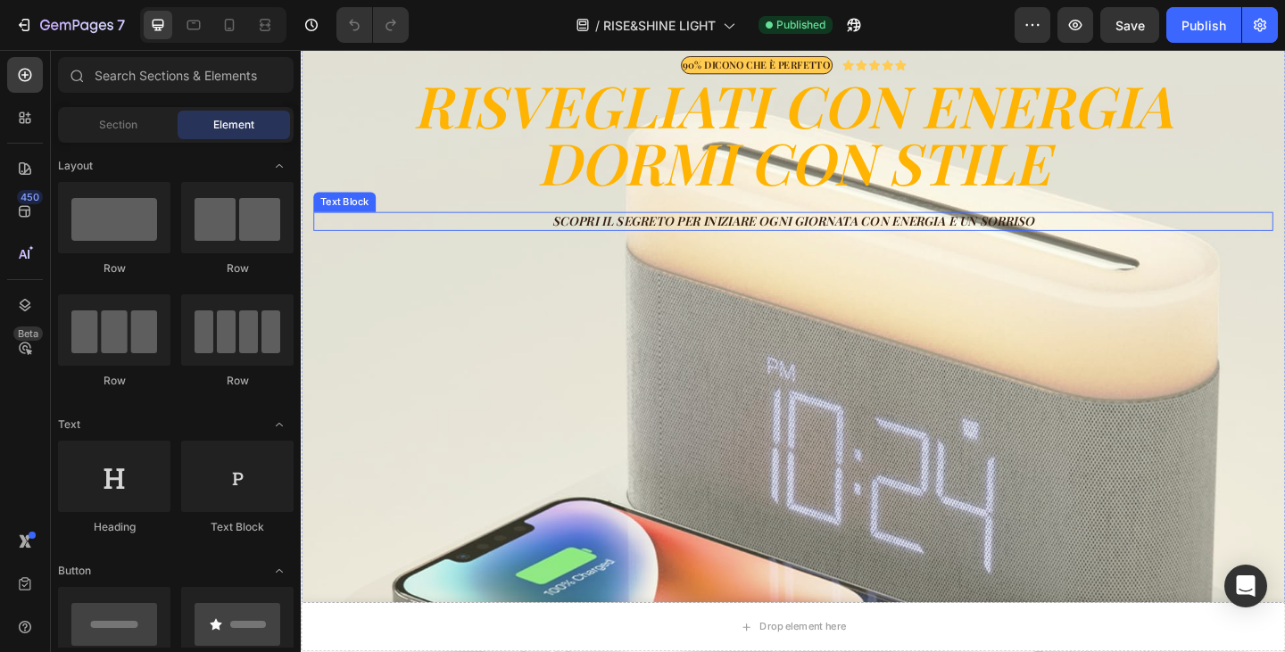
click at [807, 240] on p "Scopri il segreto per iniziare ogni giornata con energia e un sorriso" at bounding box center [836, 237] width 1041 height 18
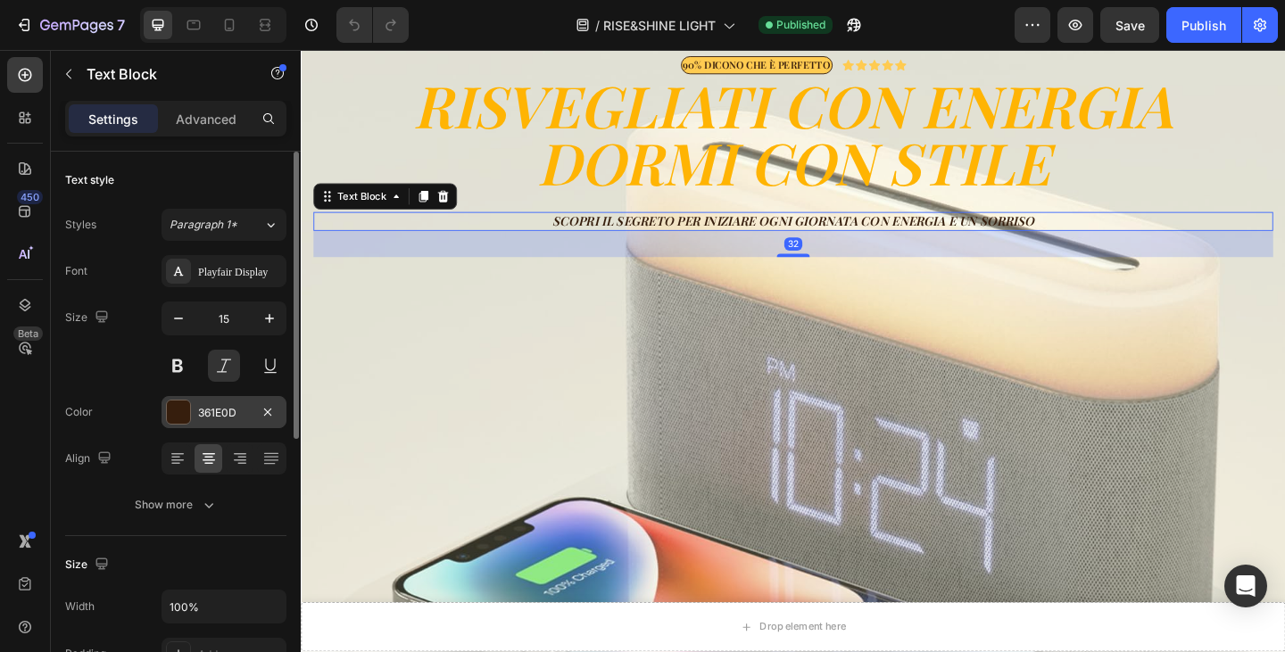
click at [216, 427] on div "361E0D" at bounding box center [224, 412] width 125 height 32
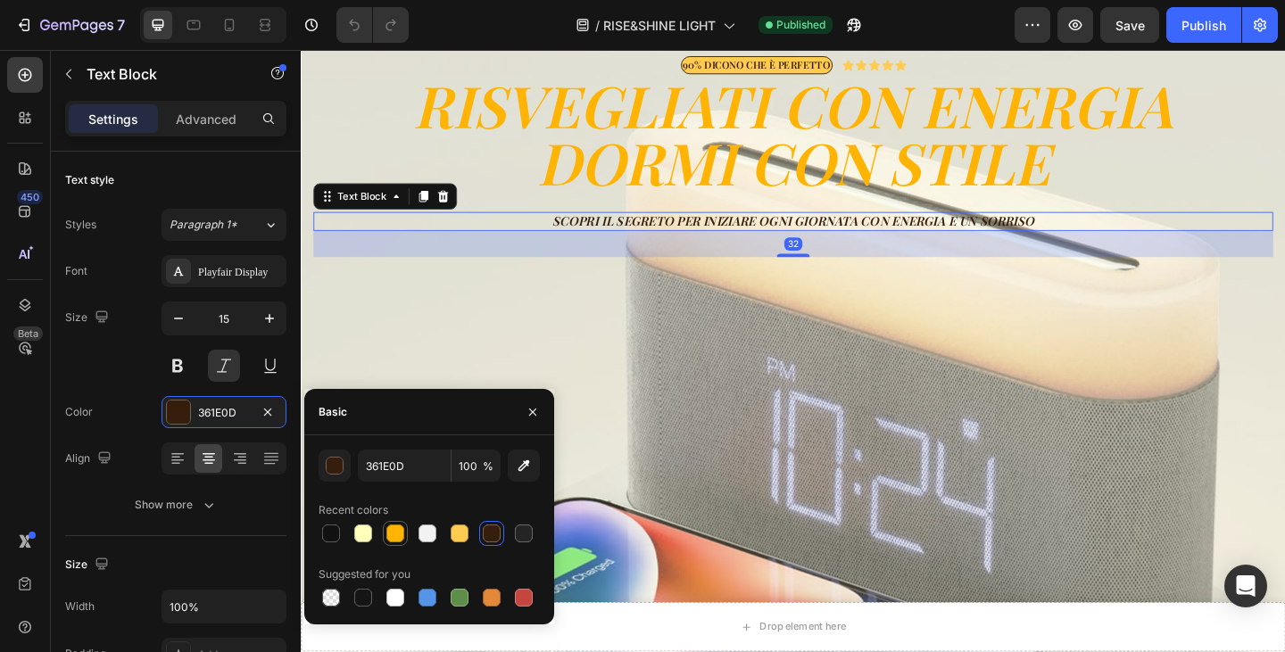
click at [392, 532] on div at bounding box center [395, 534] width 18 height 18
type input "FFB403"
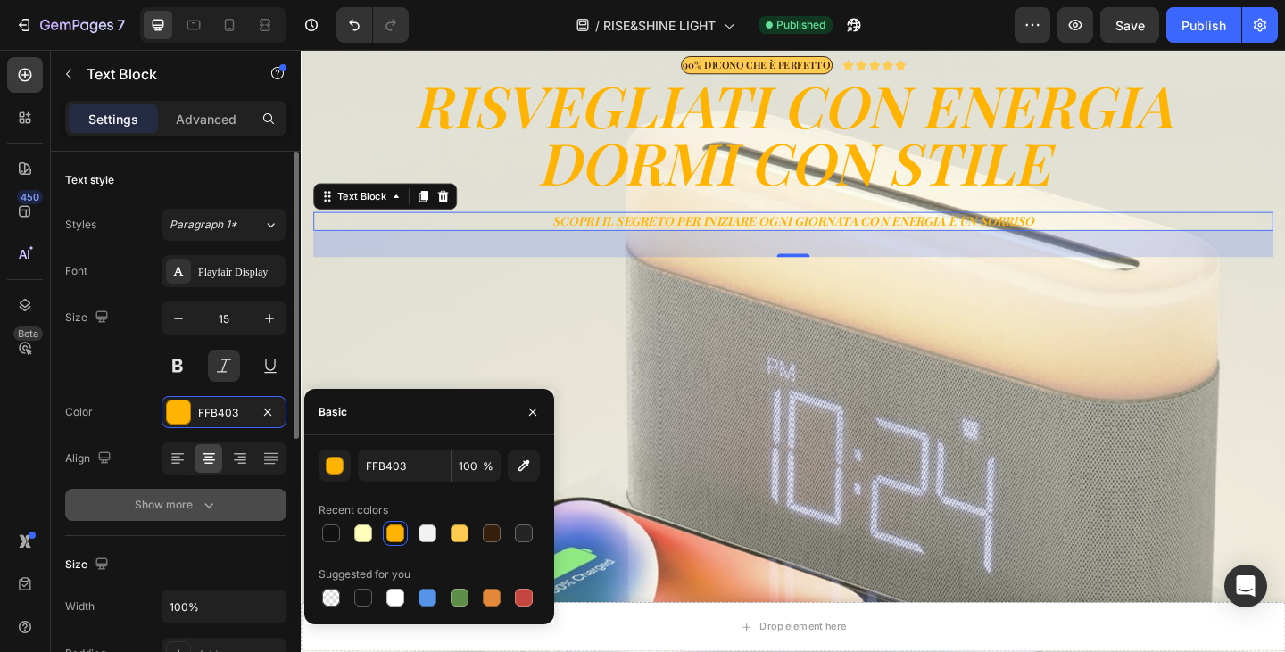
click at [187, 508] on div "Show more" at bounding box center [176, 505] width 83 height 18
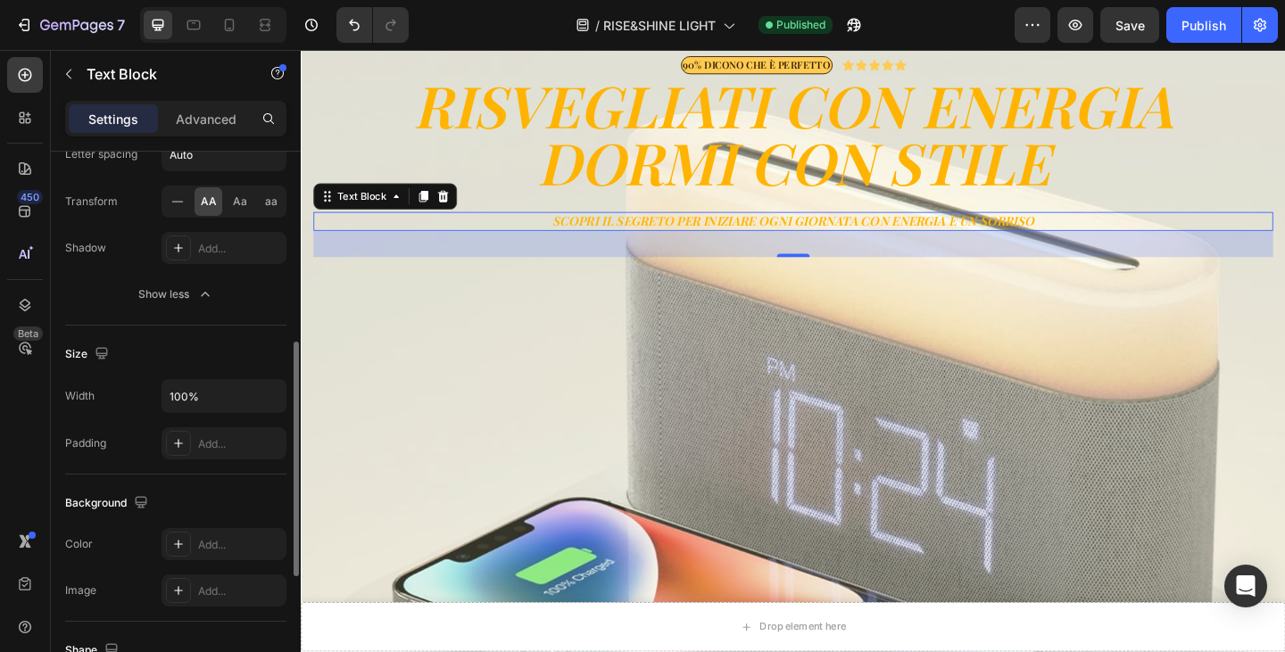
scroll to position [535, 0]
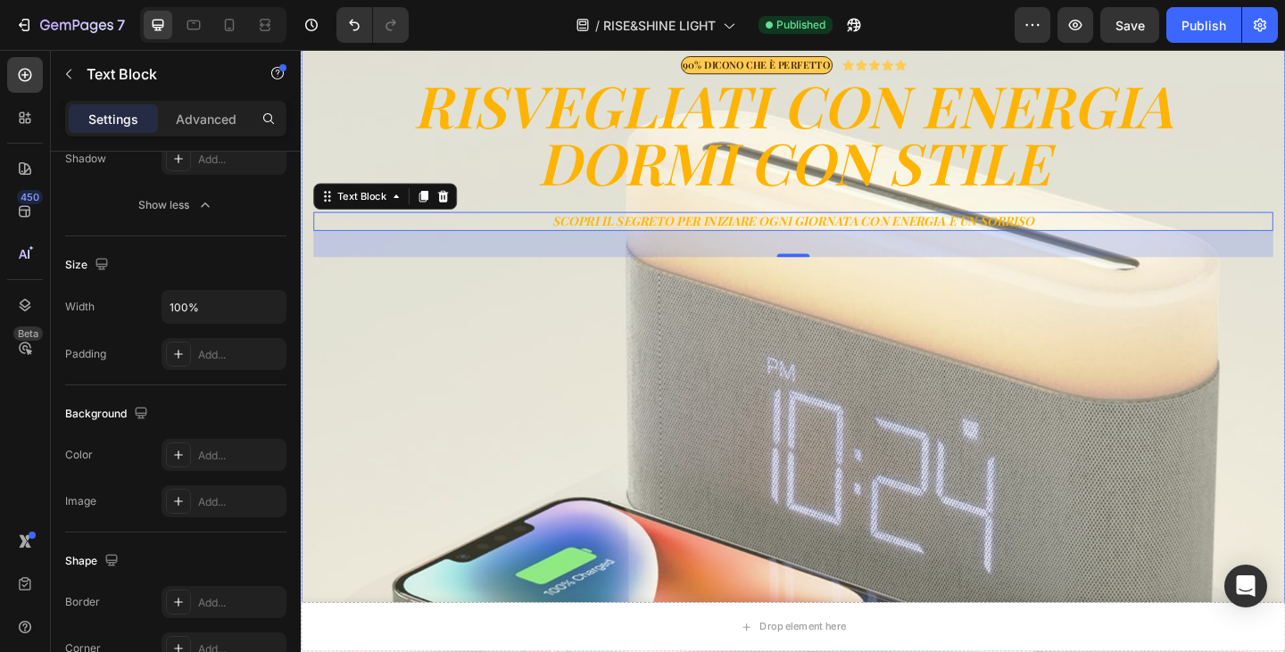
click at [527, 344] on div "Overlay" at bounding box center [836, 532] width 1071 height 1071
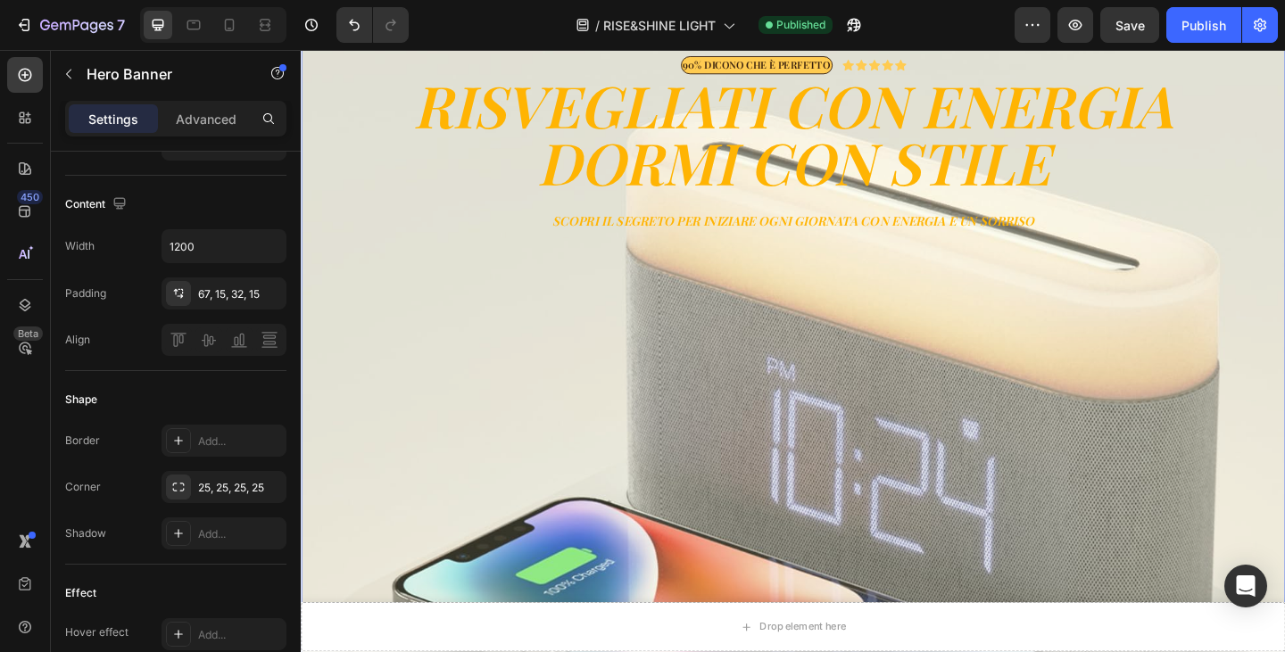
scroll to position [0, 0]
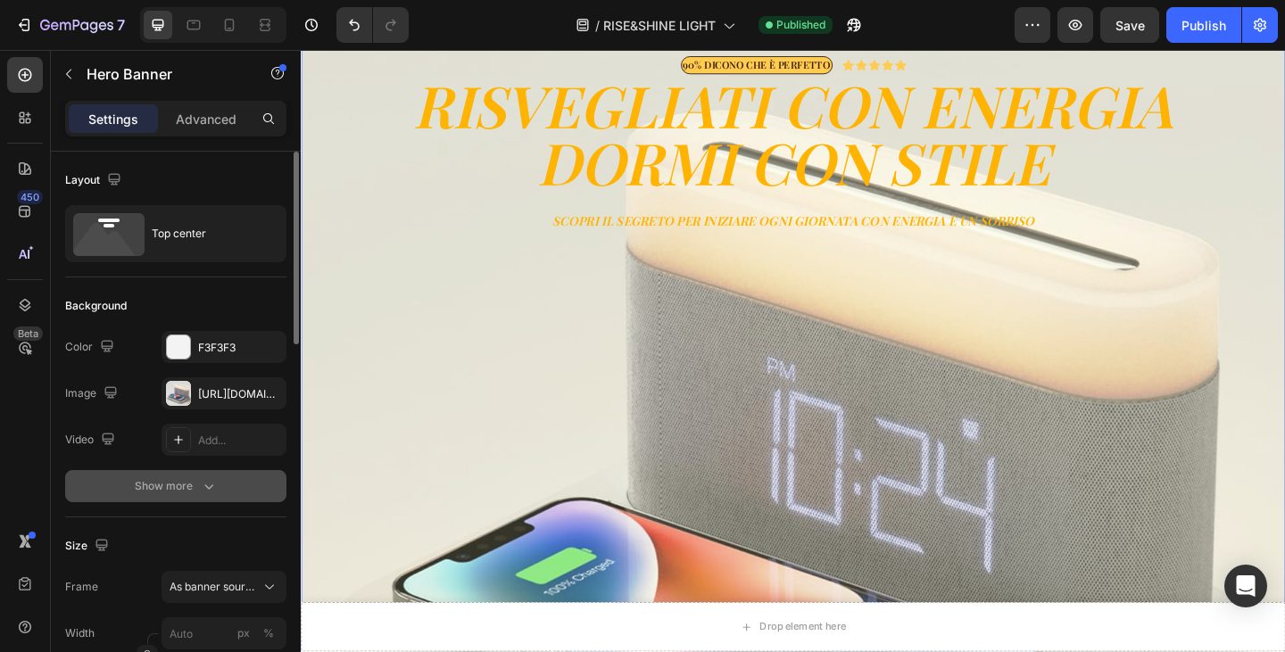
click at [182, 485] on div "Show more" at bounding box center [176, 486] width 83 height 18
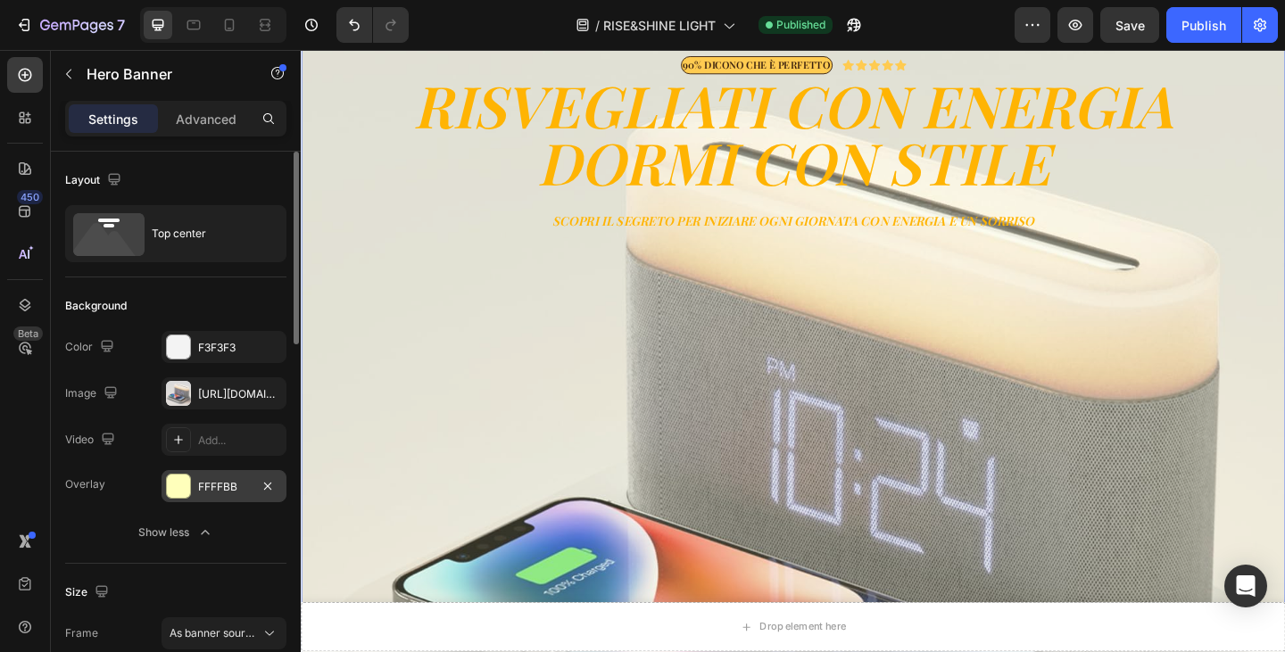
click at [208, 489] on div "FFFFBB" at bounding box center [224, 487] width 52 height 16
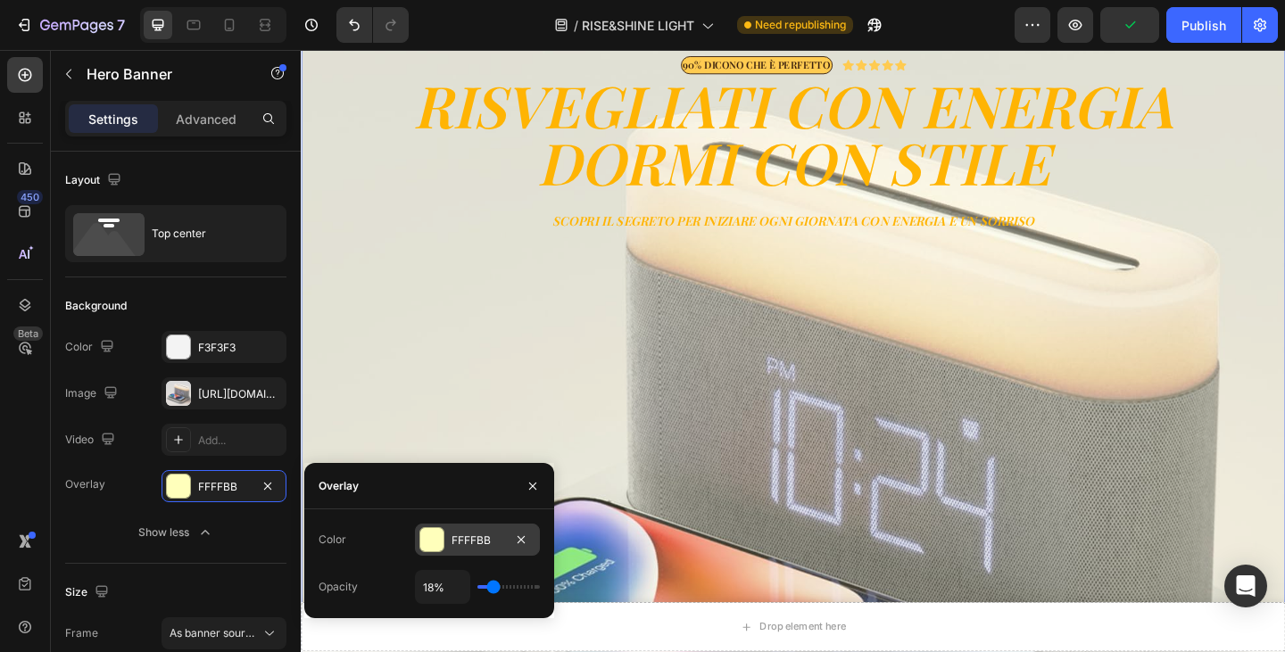
click at [435, 536] on div at bounding box center [431, 539] width 23 height 23
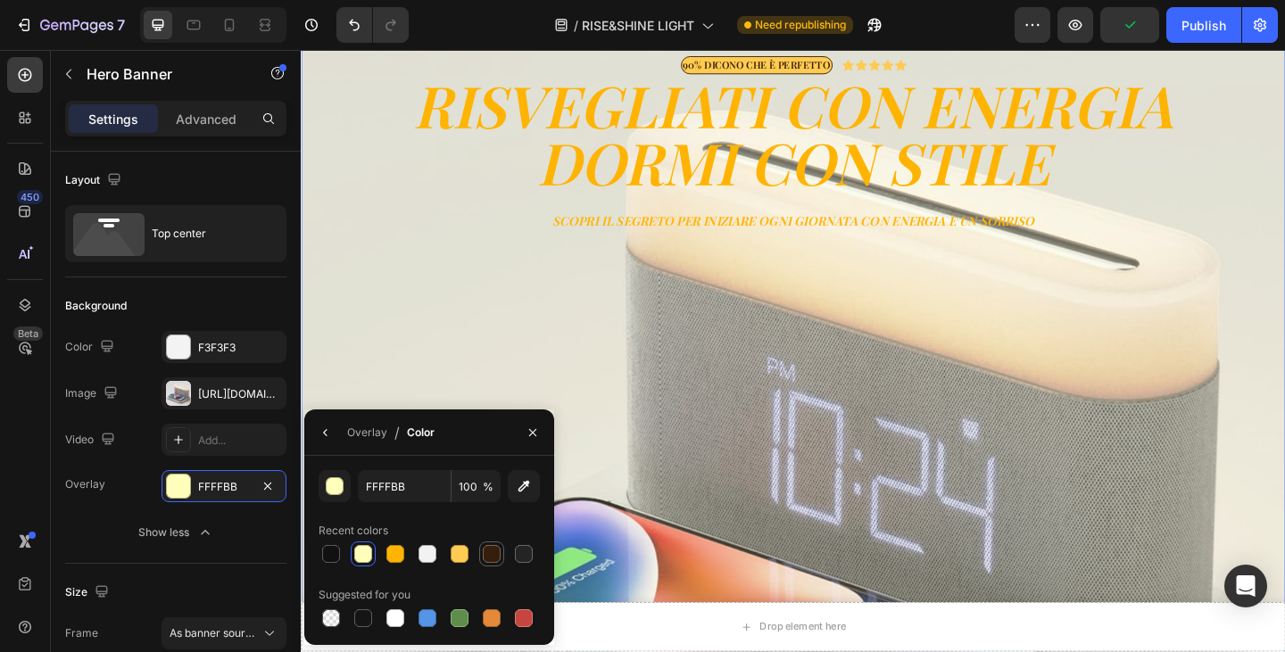
click at [485, 554] on div at bounding box center [492, 554] width 18 height 18
type input "361E0D"
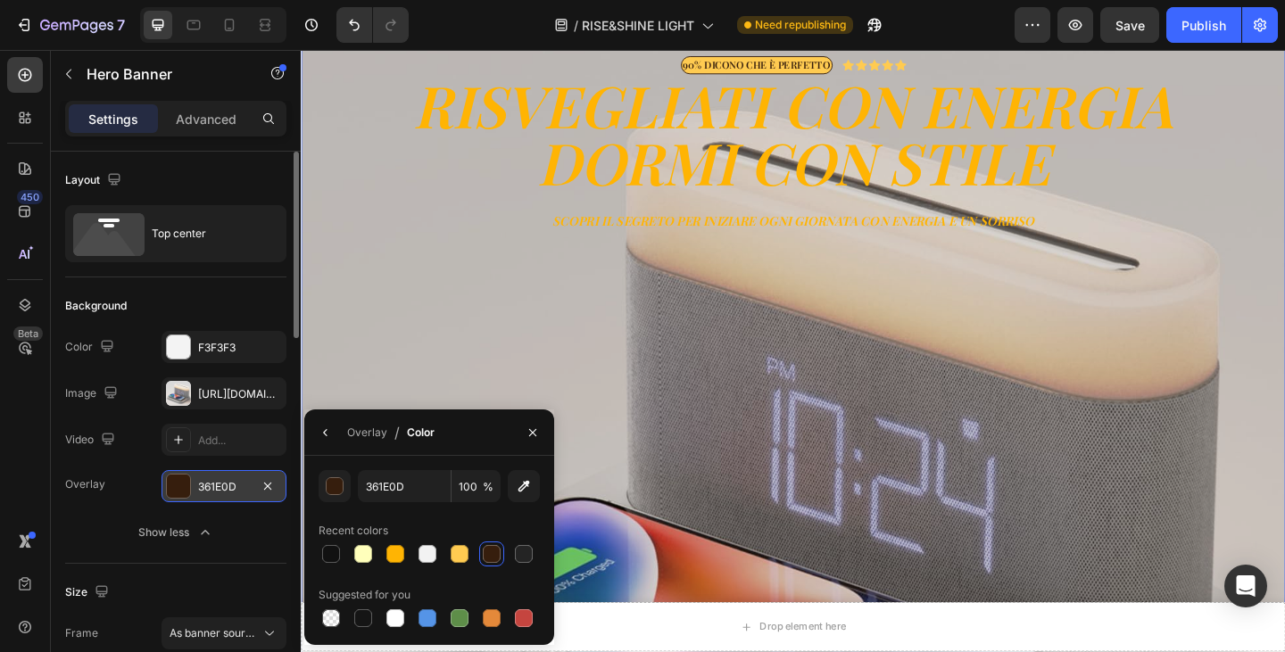
click at [189, 485] on div at bounding box center [178, 486] width 23 height 23
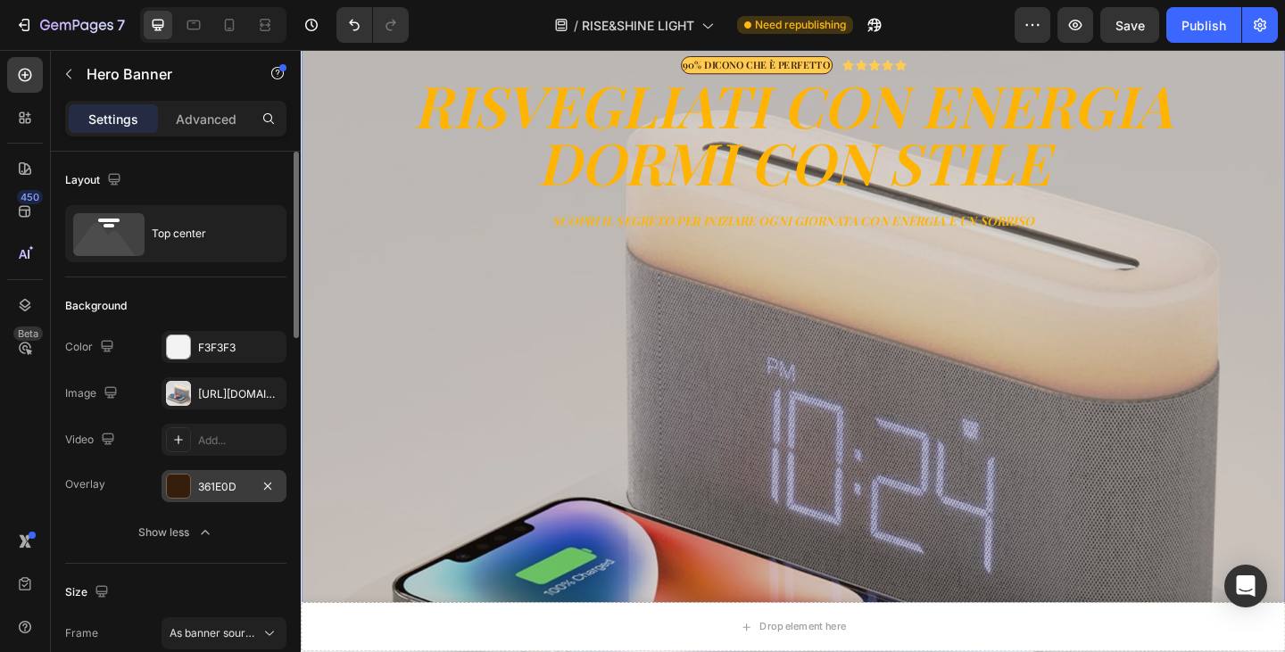
click at [189, 485] on div at bounding box center [178, 486] width 23 height 23
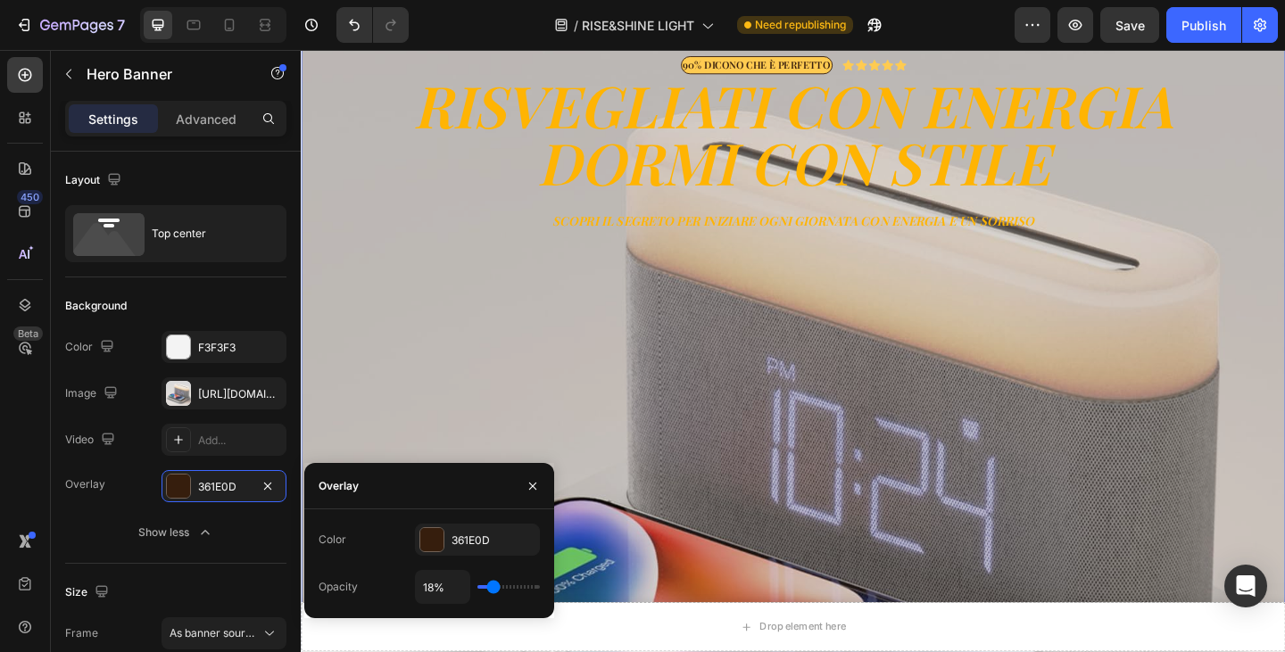
type input "16%"
type input "16"
type input "19%"
type input "19"
type input "20%"
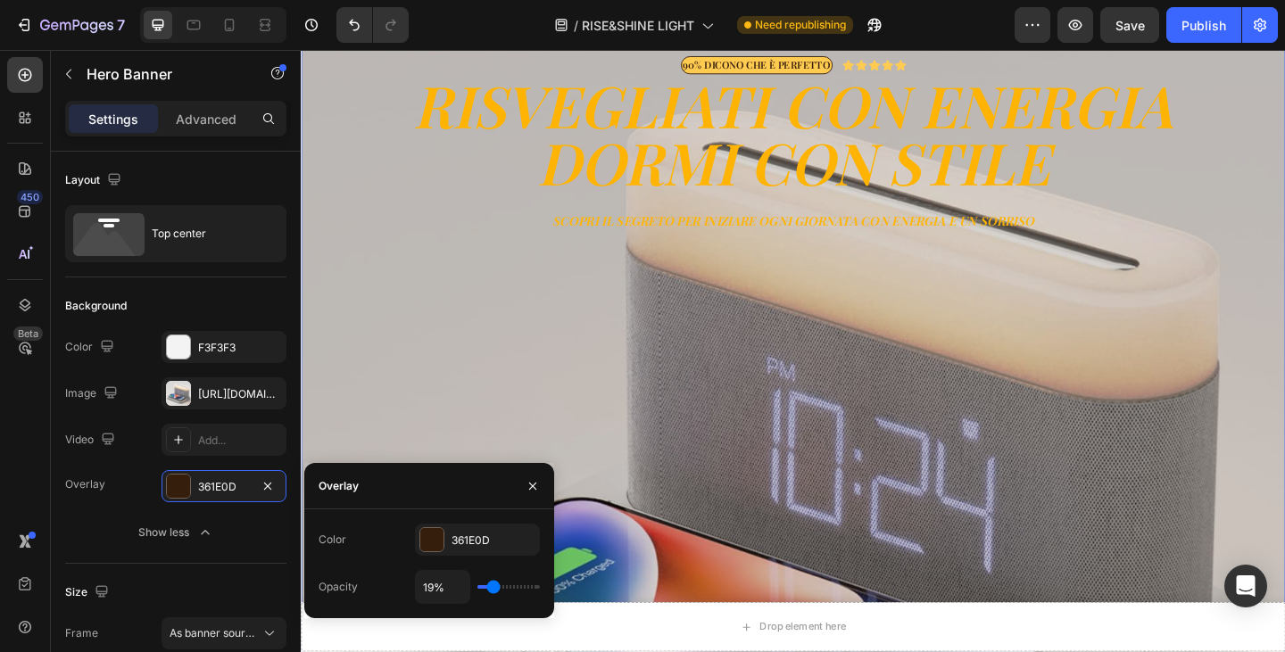
type input "20"
type input "21%"
type input "21"
type input "22%"
type input "22"
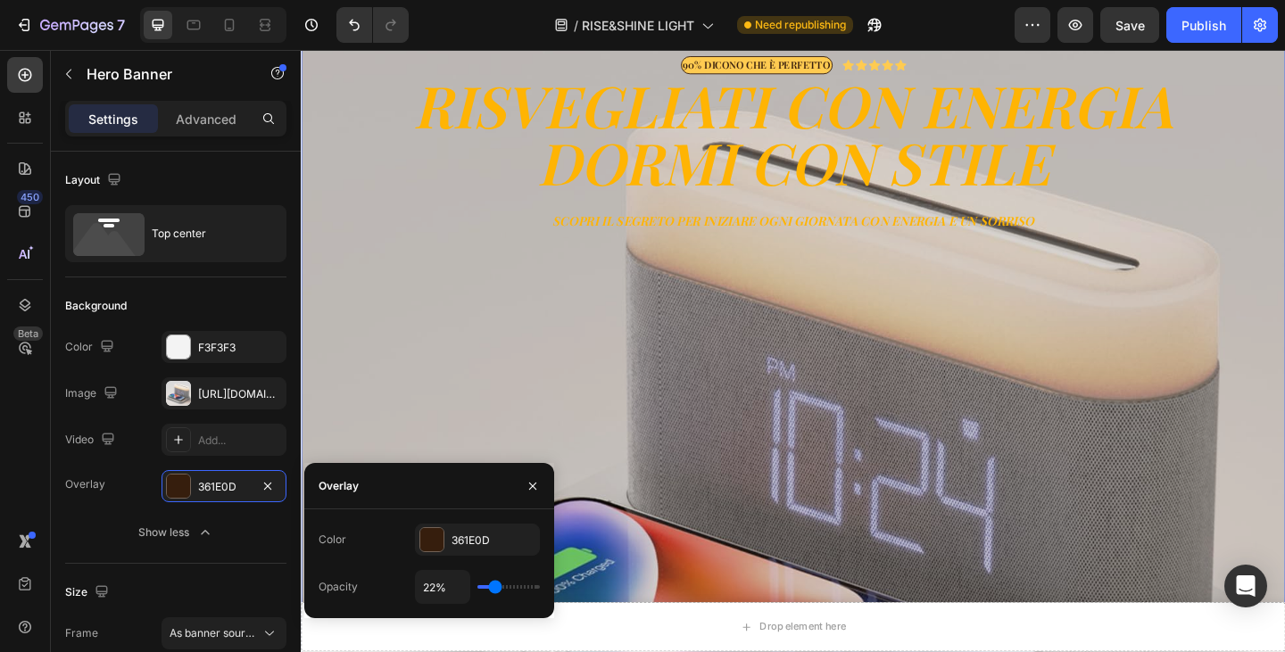
type input "23%"
type input "23"
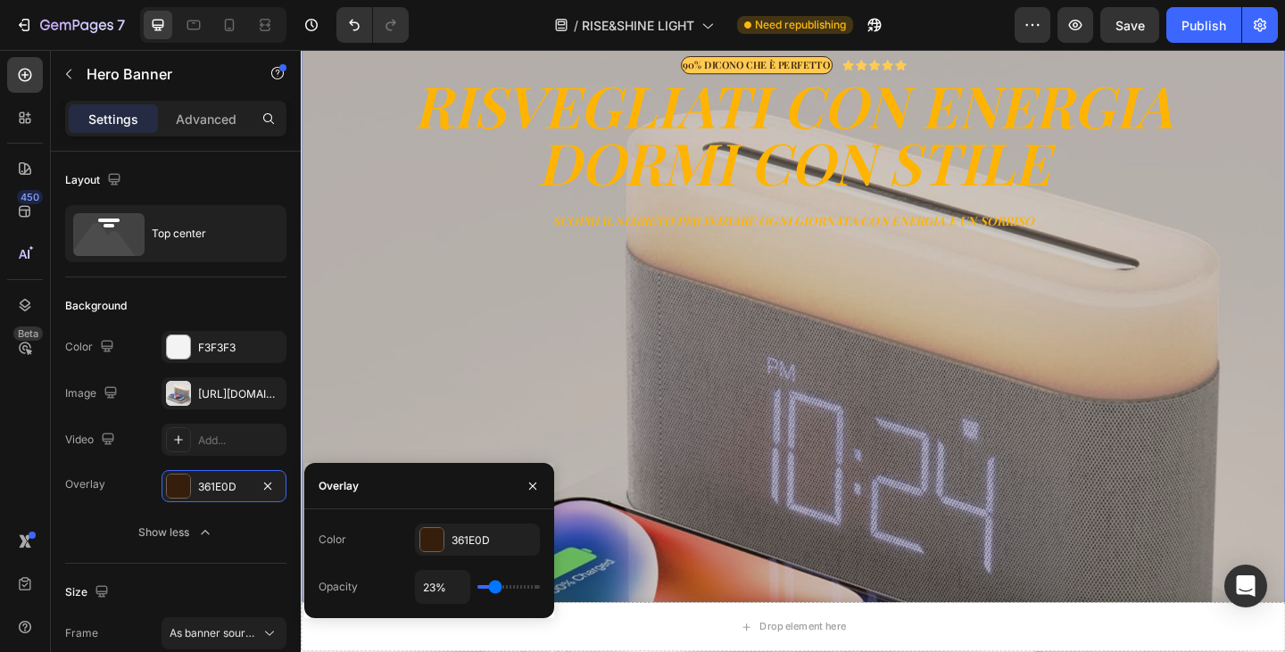
type input "26%"
type input "26"
type input "27%"
type input "27"
type input "28%"
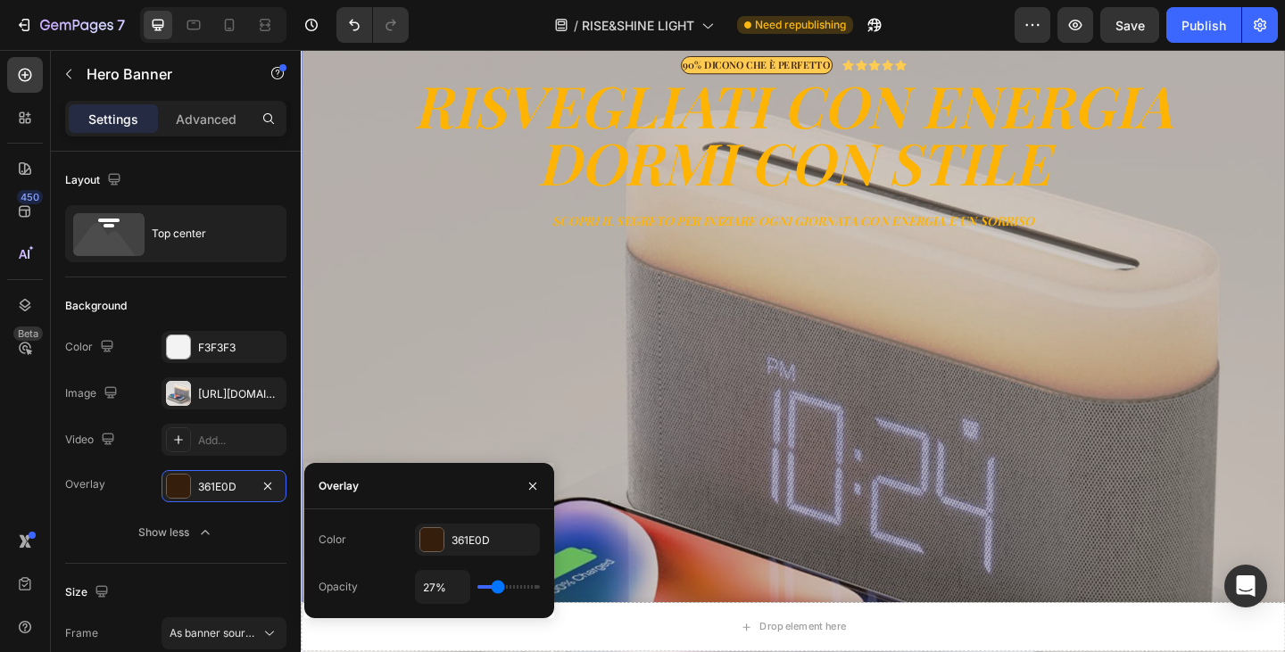
type input "28"
type input "29%"
type input "29"
type input "31%"
type input "31"
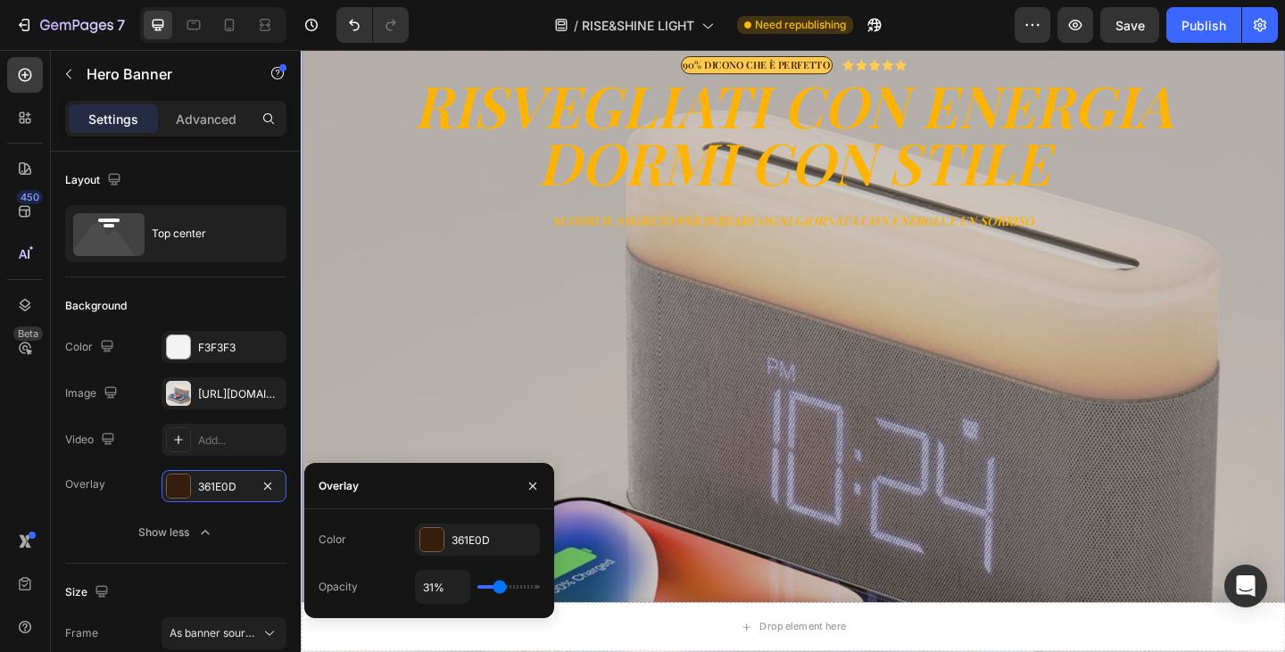
type input "33%"
type input "33"
type input "34%"
type input "34"
type input "35%"
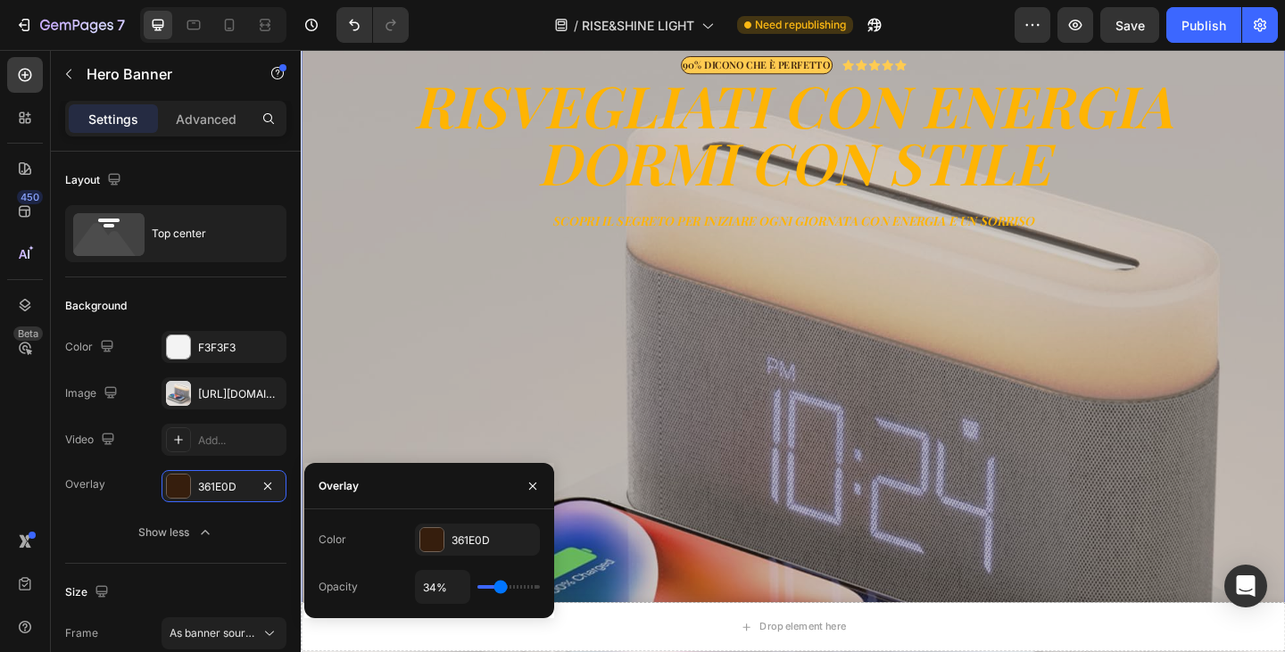
type input "35"
type input "36%"
type input "36"
type input "38%"
type input "38"
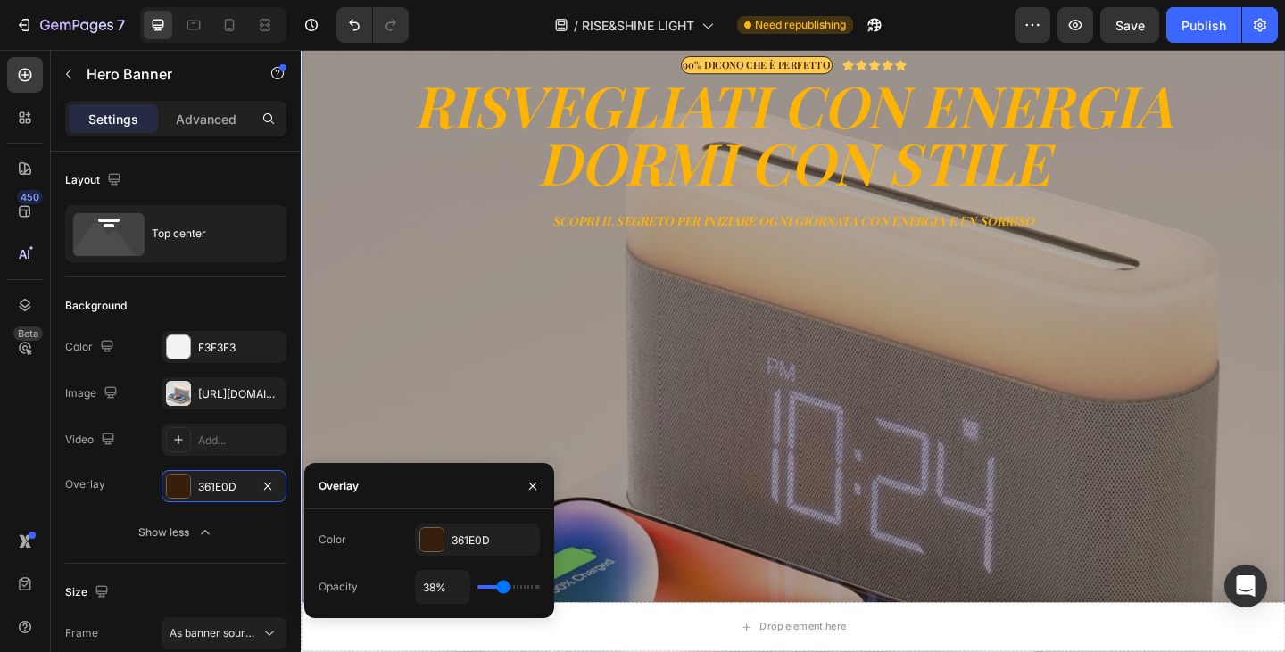
type input "39%"
type input "39"
type input "41%"
type input "41"
type input "42%"
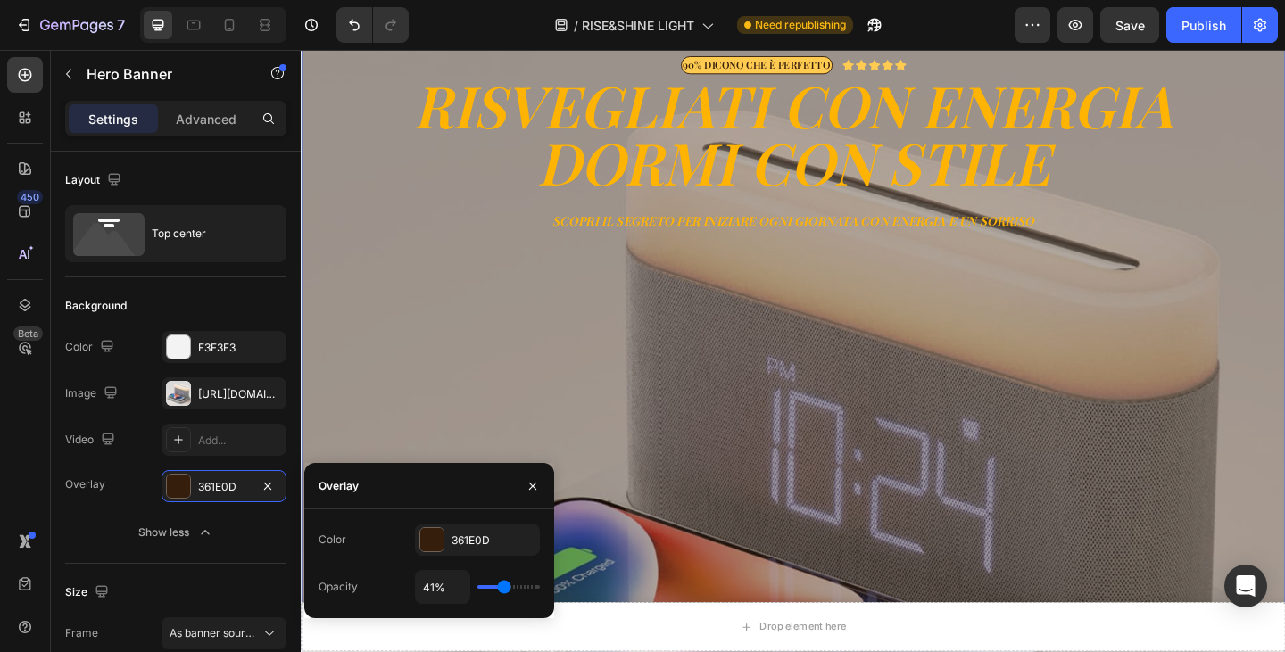
type input "42"
type input "43%"
type input "43"
type input "44%"
type input "44"
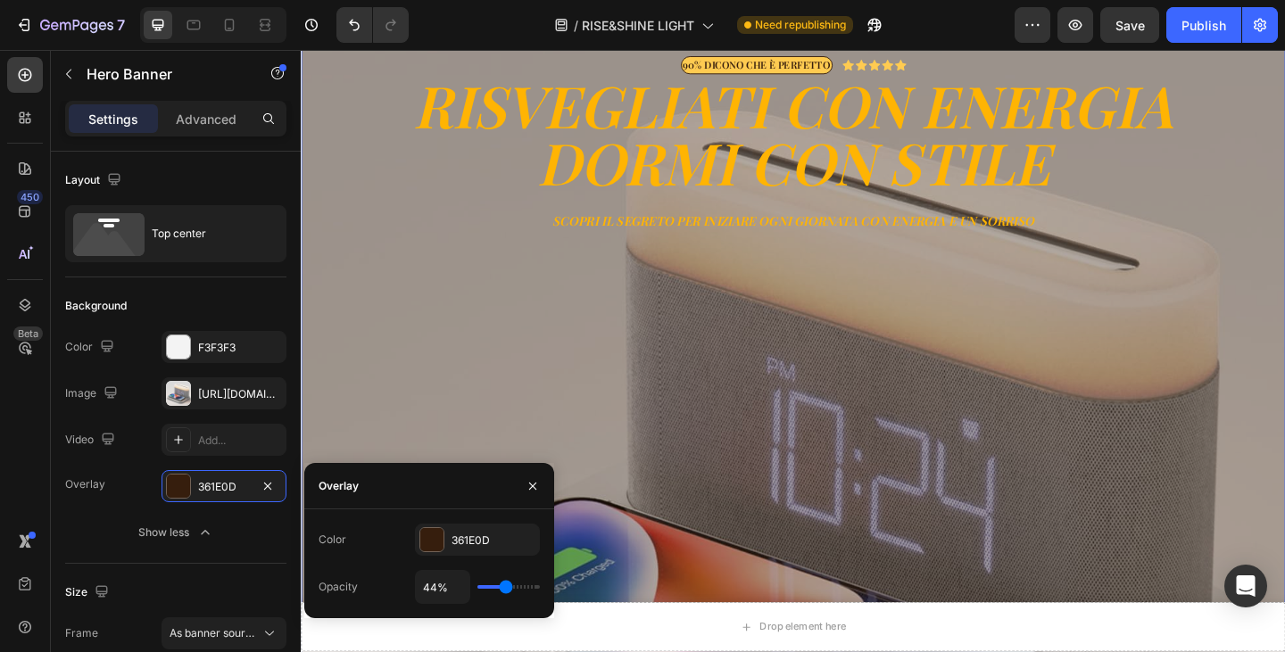
type input "45%"
type input "45"
type input "46%"
type input "46"
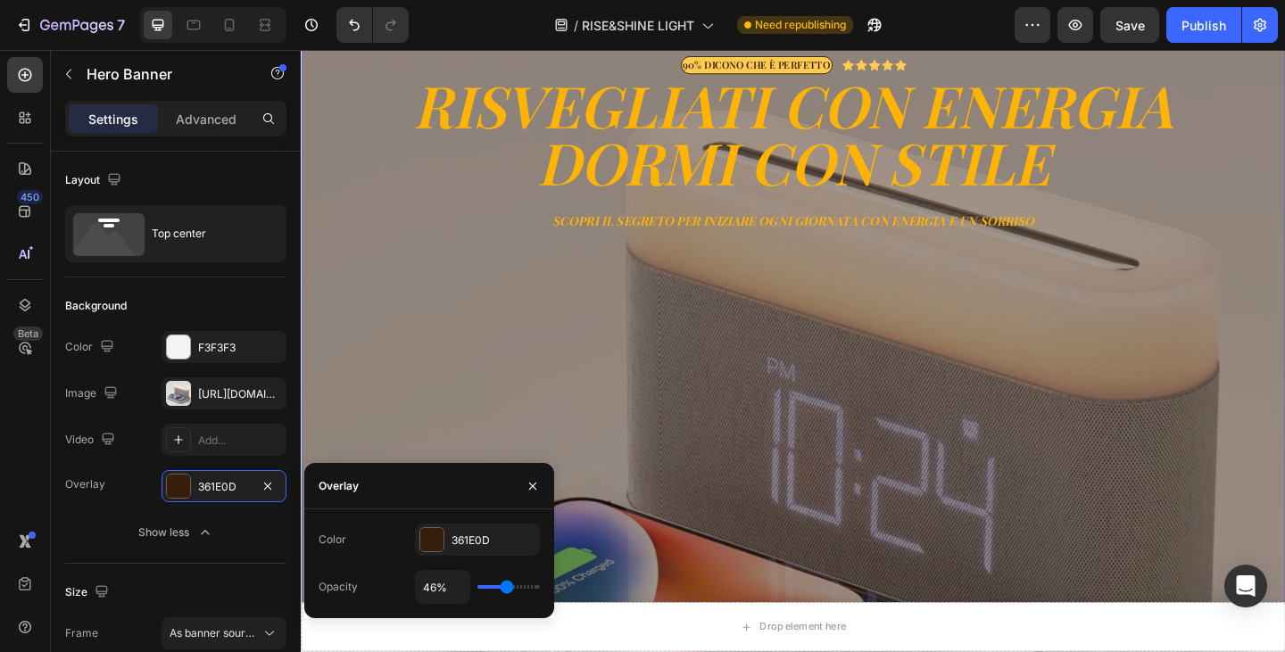
type input "45%"
type input "45"
type input "44%"
drag, startPoint x: 492, startPoint y: 586, endPoint x: 505, endPoint y: 587, distance: 13.4
type input "44"
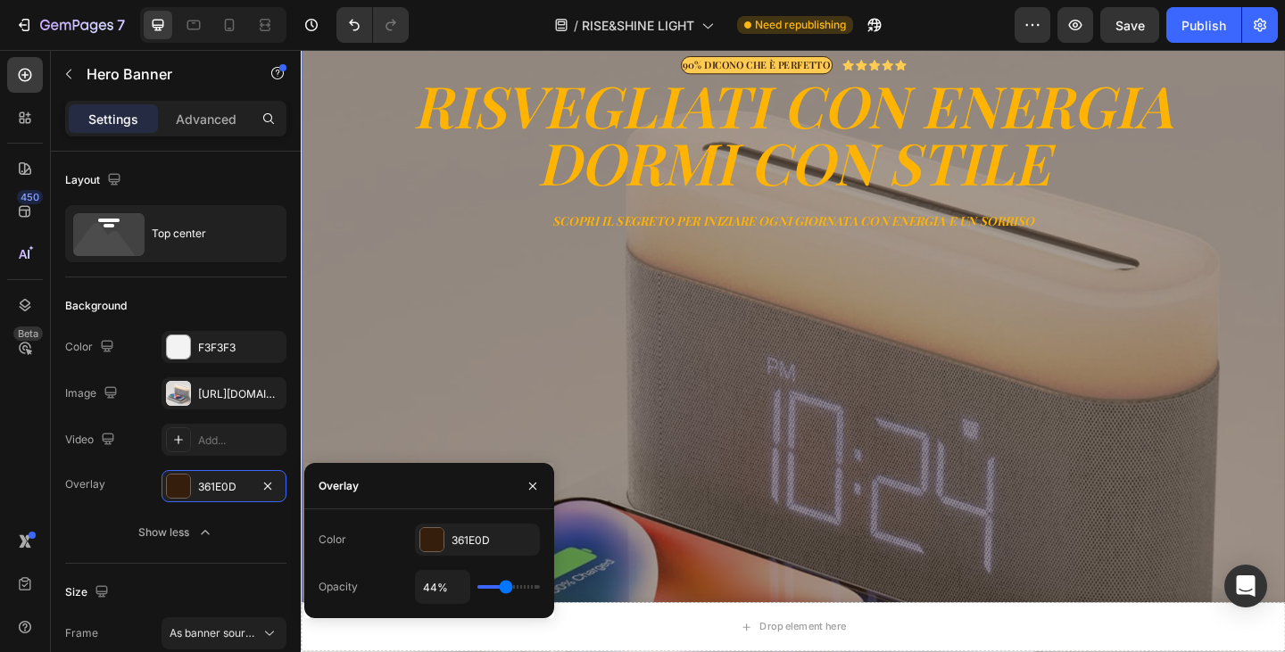
click at [505, 587] on input "range" at bounding box center [508, 587] width 62 height 4
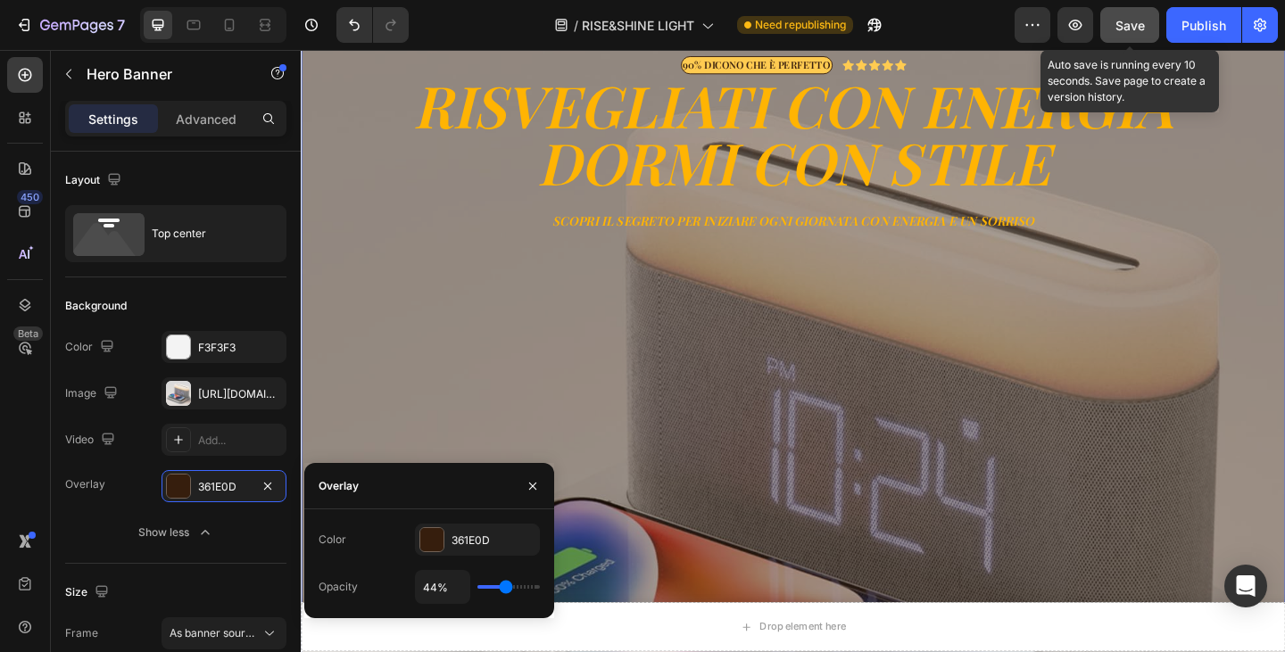
click at [1131, 16] on div "Save" at bounding box center [1130, 25] width 29 height 19
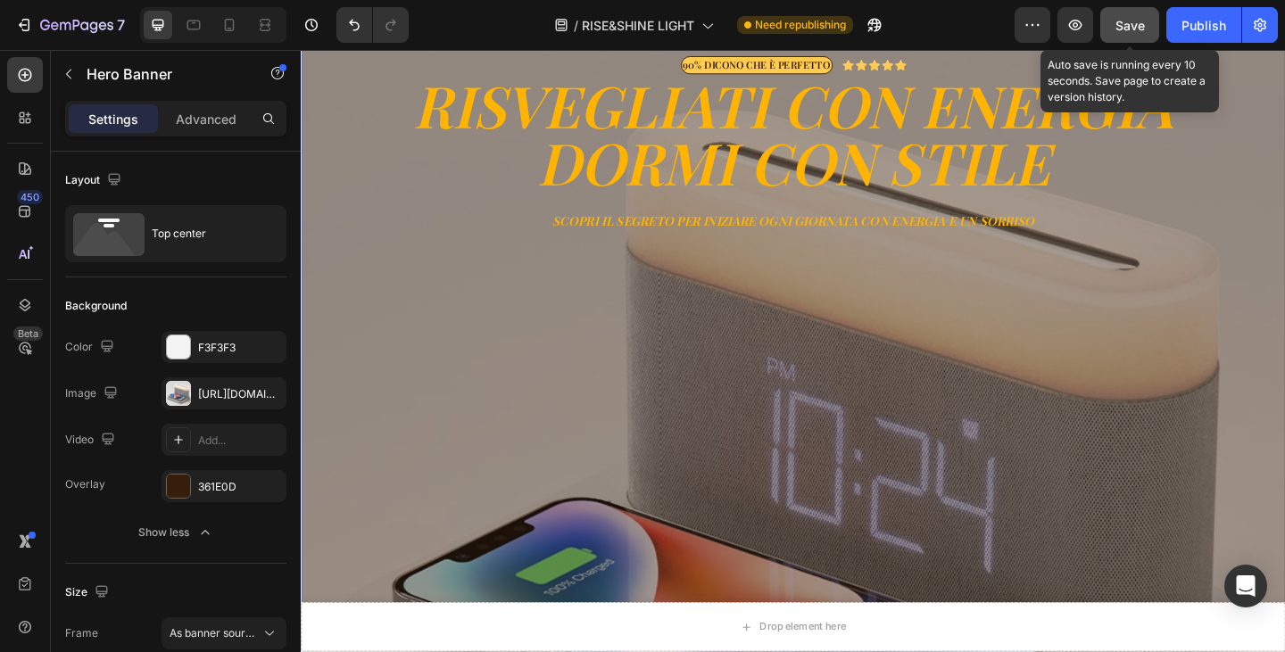
click at [1132, 11] on button "Save" at bounding box center [1129, 25] width 59 height 36
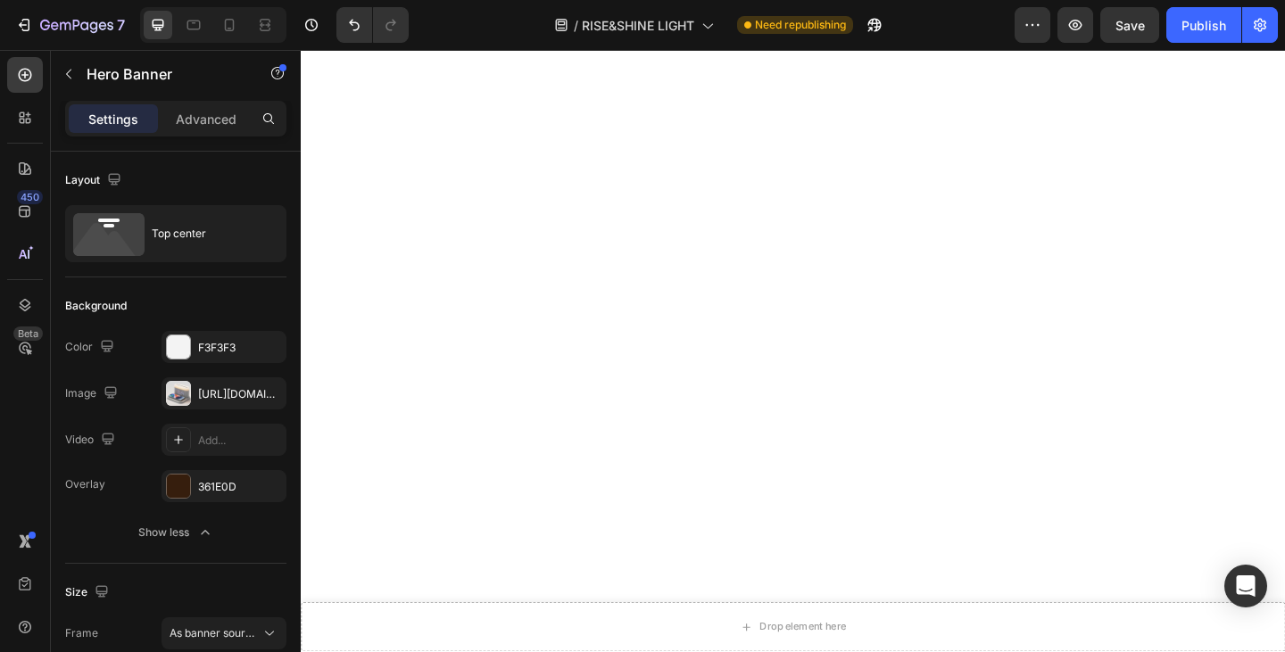
scroll to position [3837, 0]
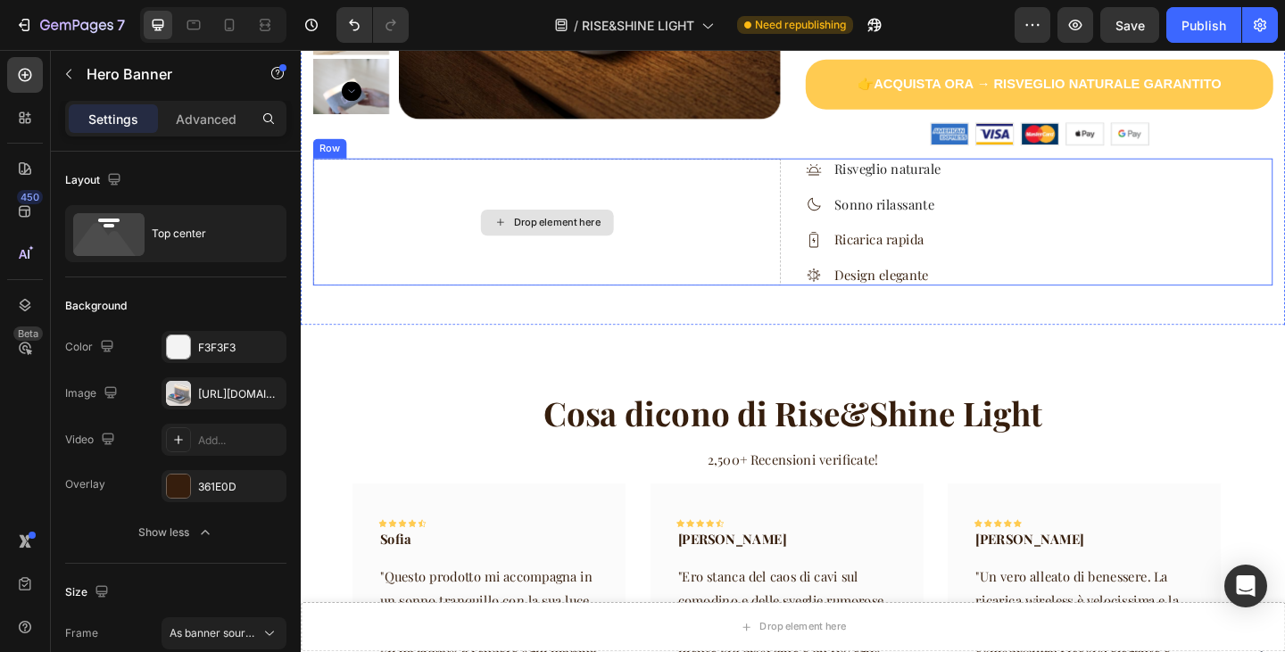
click at [787, 236] on div "Drop element here" at bounding box center [568, 238] width 509 height 138
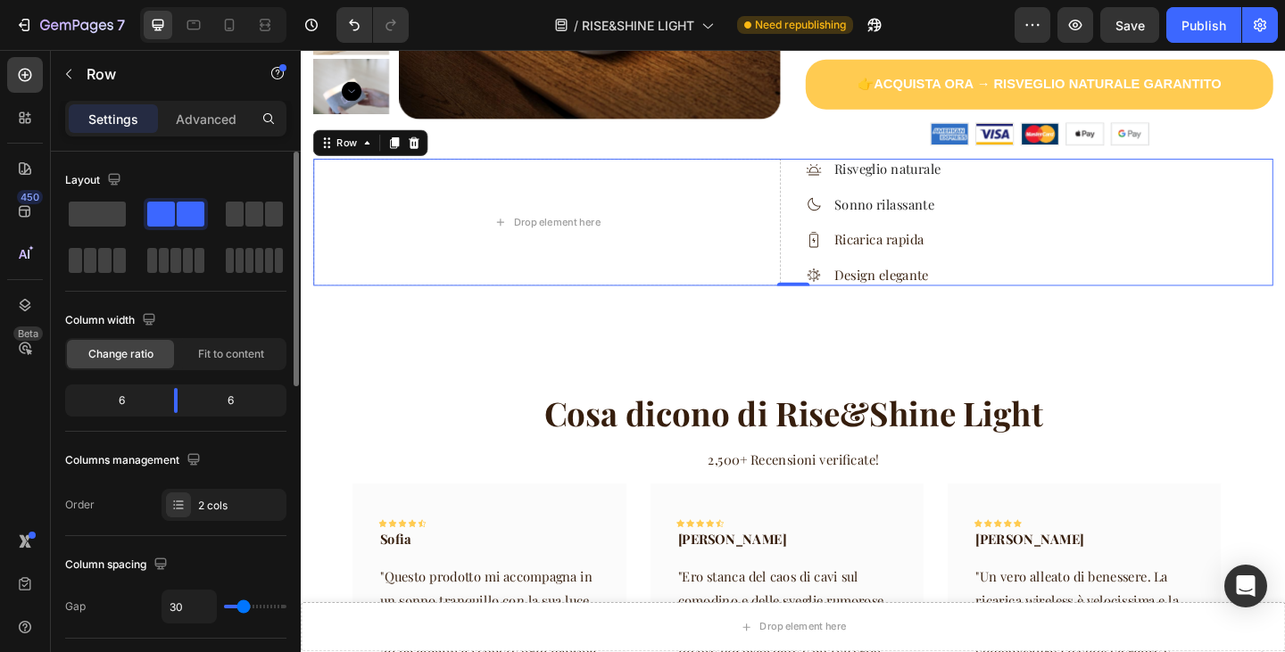
click at [212, 360] on span "Fit to content" at bounding box center [231, 354] width 66 height 16
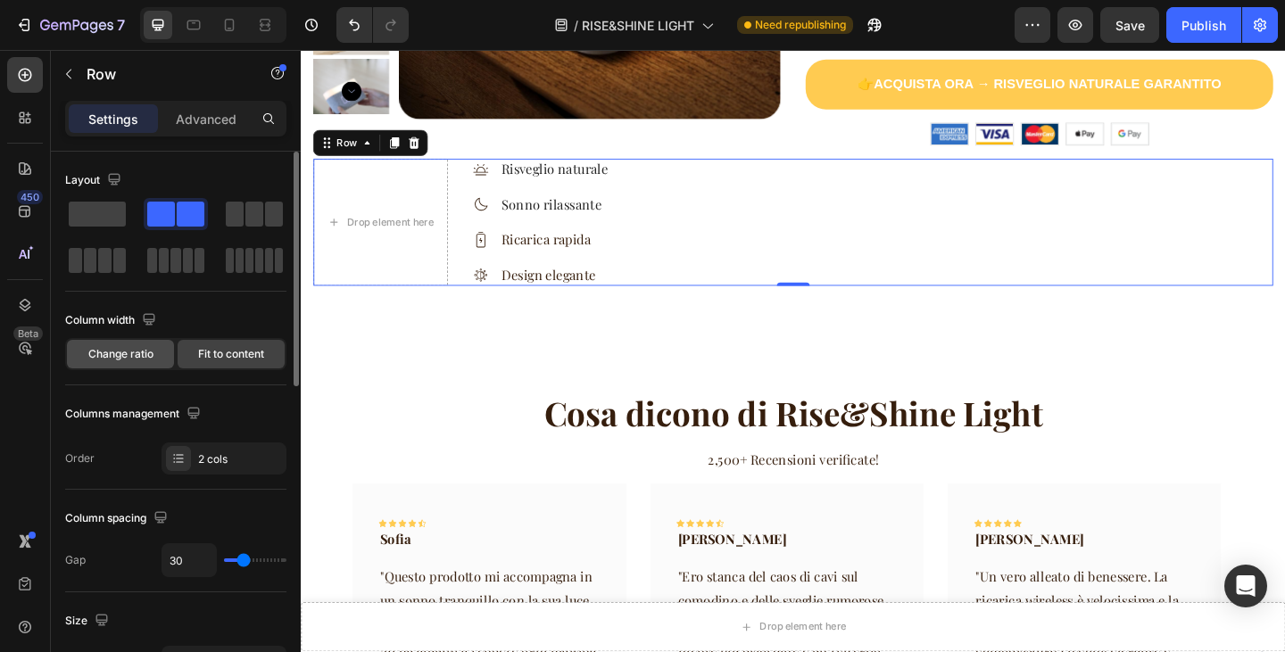
click at [146, 358] on span "Change ratio" at bounding box center [120, 354] width 65 height 16
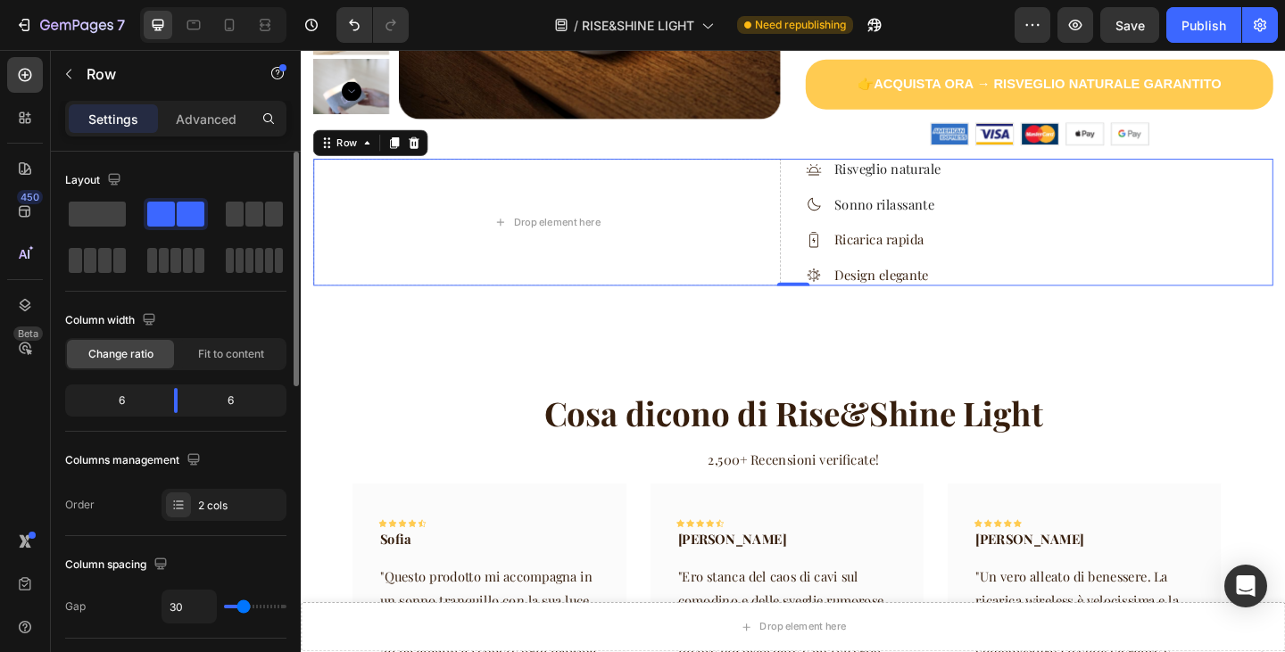
click at [142, 398] on div "6" at bounding box center [114, 400] width 91 height 25
click at [115, 395] on div "6" at bounding box center [114, 400] width 91 height 25
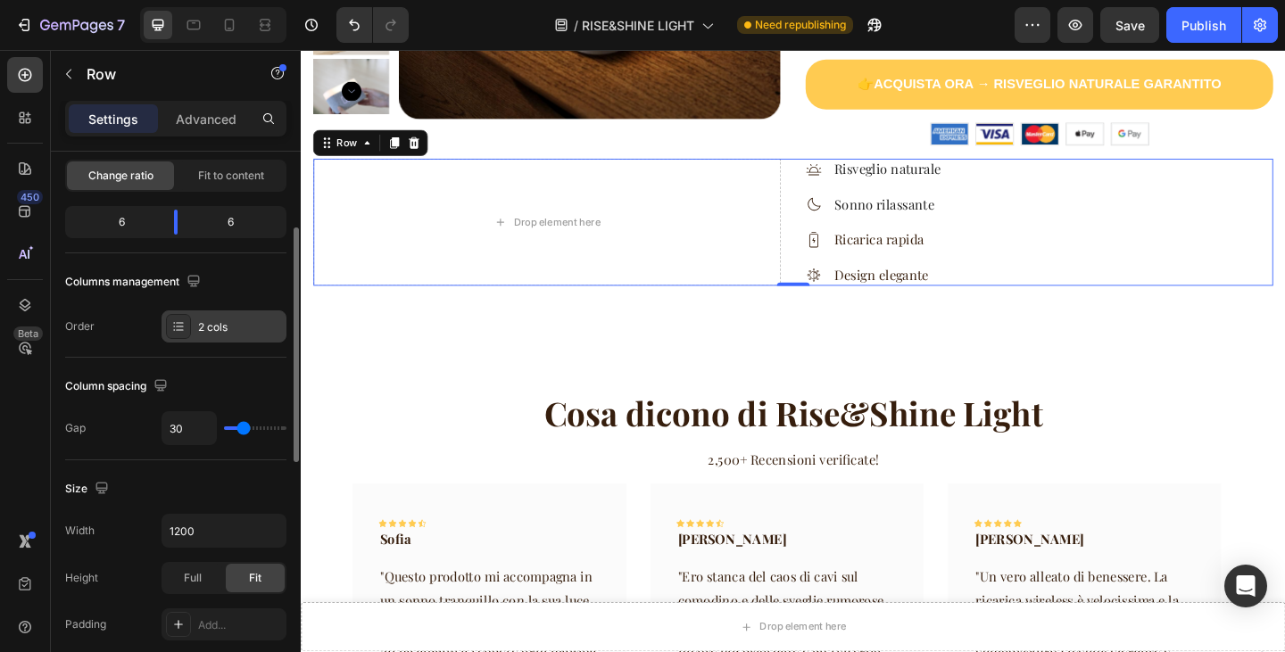
click at [217, 331] on div "2 cols" at bounding box center [240, 327] width 84 height 16
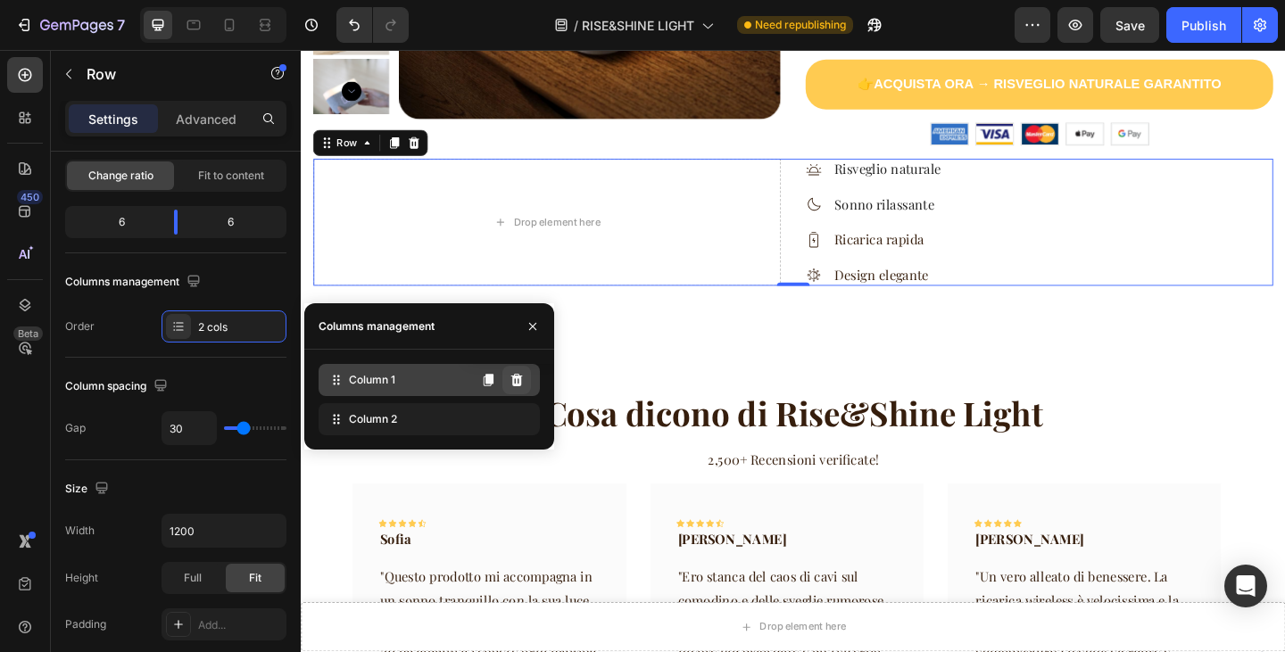
click at [517, 383] on icon at bounding box center [517, 380] width 12 height 12
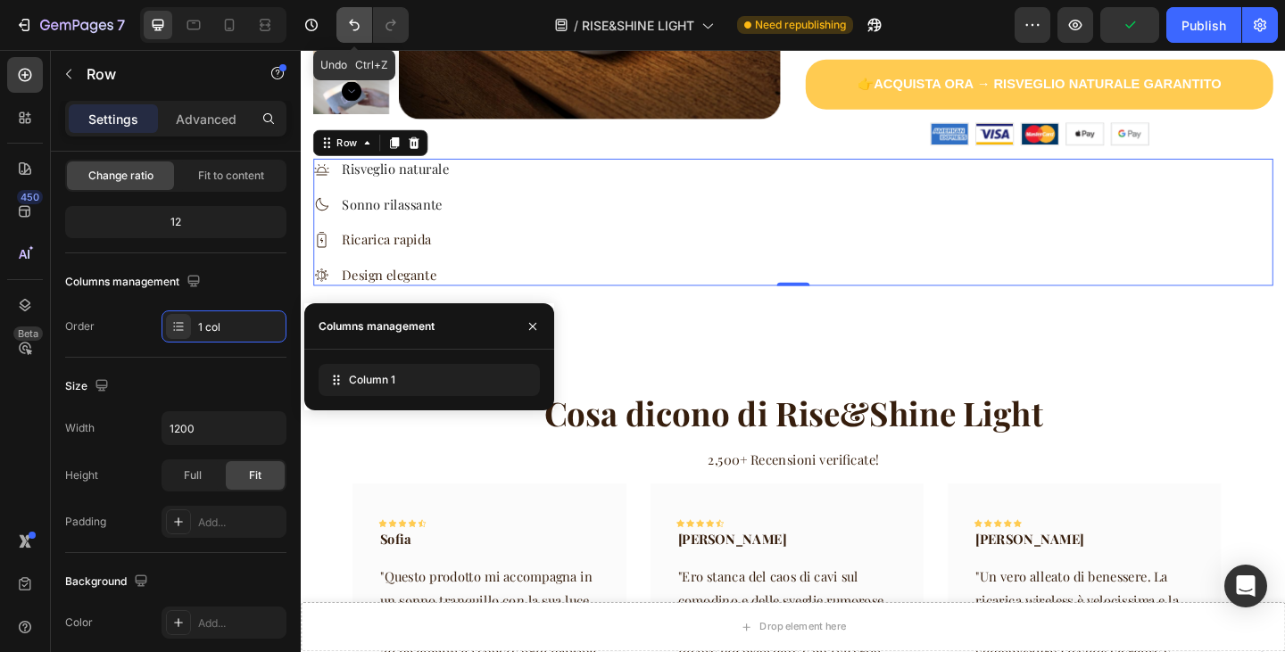
click at [350, 22] on icon "Undo/Redo" at bounding box center [354, 26] width 11 height 12
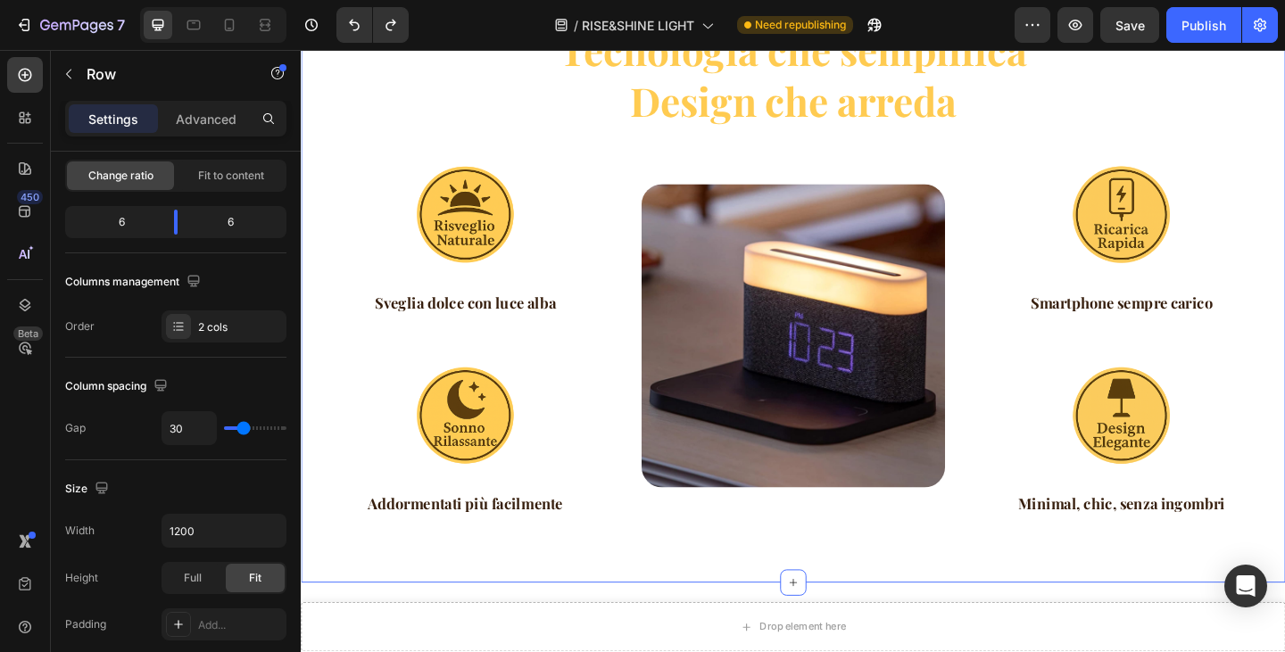
scroll to position [2231, 0]
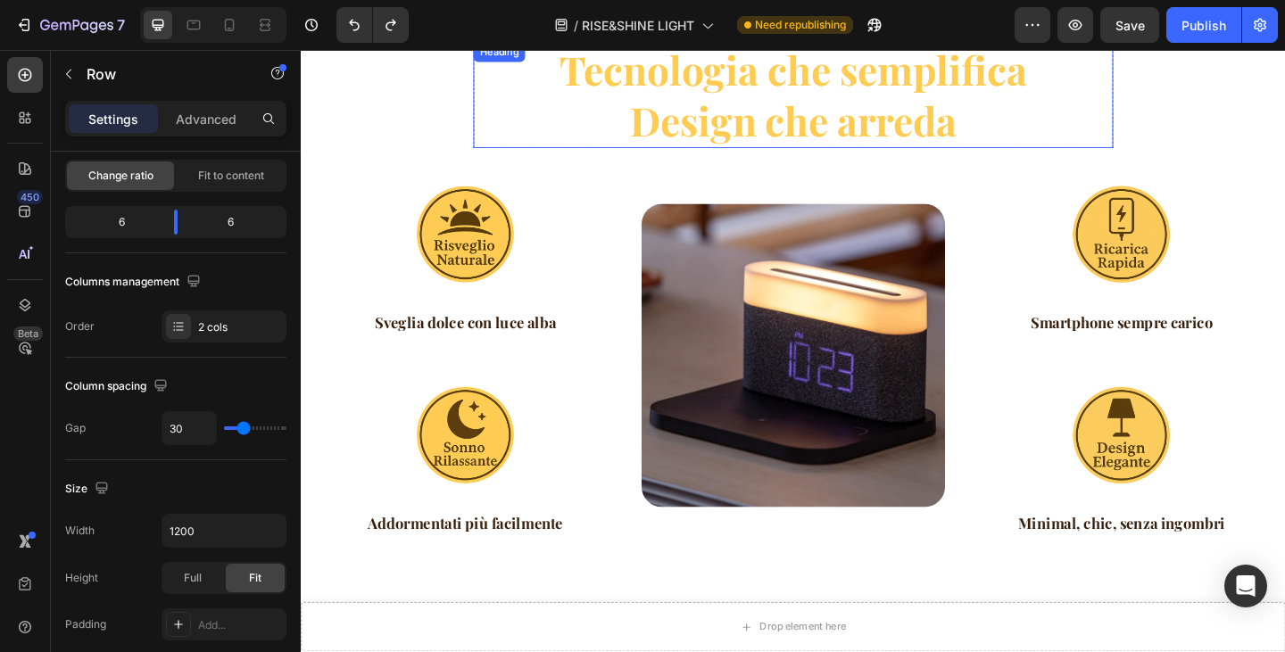
click at [666, 79] on h2 "Tecnologia che semplifica Design che arreda" at bounding box center [836, 99] width 653 height 115
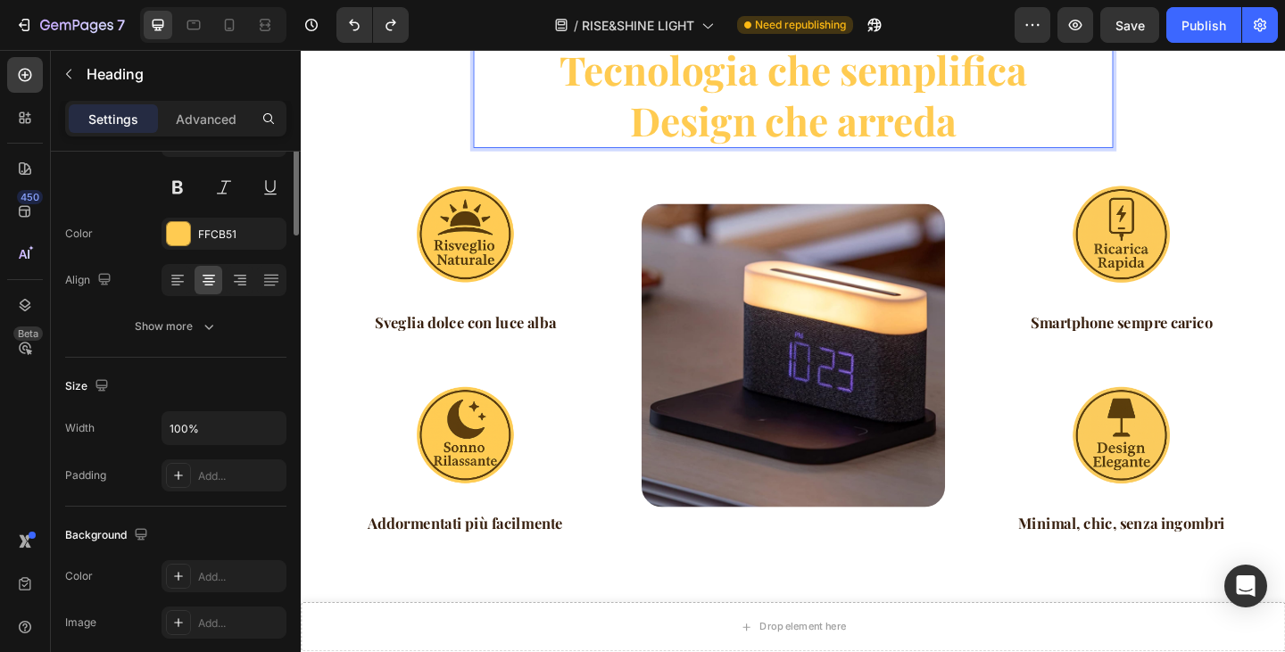
click at [666, 79] on p "Tecnologia che semplifica Design che arreda" at bounding box center [836, 100] width 650 height 112
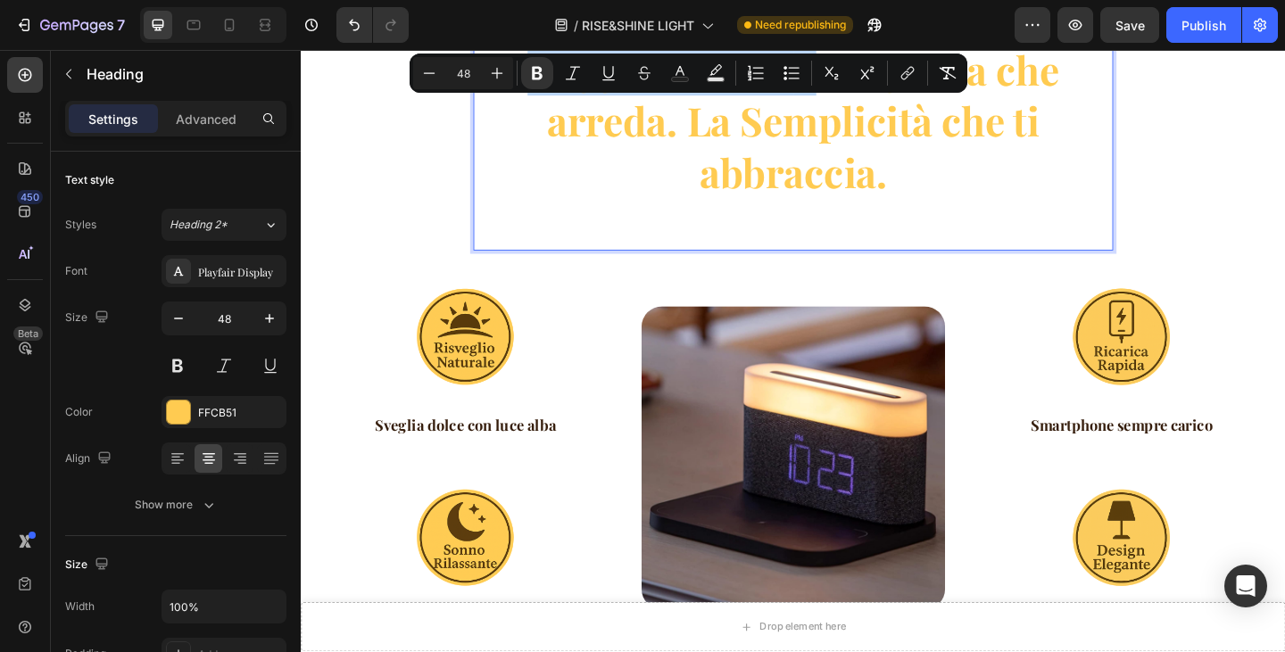
drag, startPoint x: 837, startPoint y: 73, endPoint x: 546, endPoint y: 68, distance: 291.0
click at [546, 68] on p "Suggerimento: L'Eleganza che arreda. La Semplicità che ti abbraccia." at bounding box center [836, 127] width 650 height 167
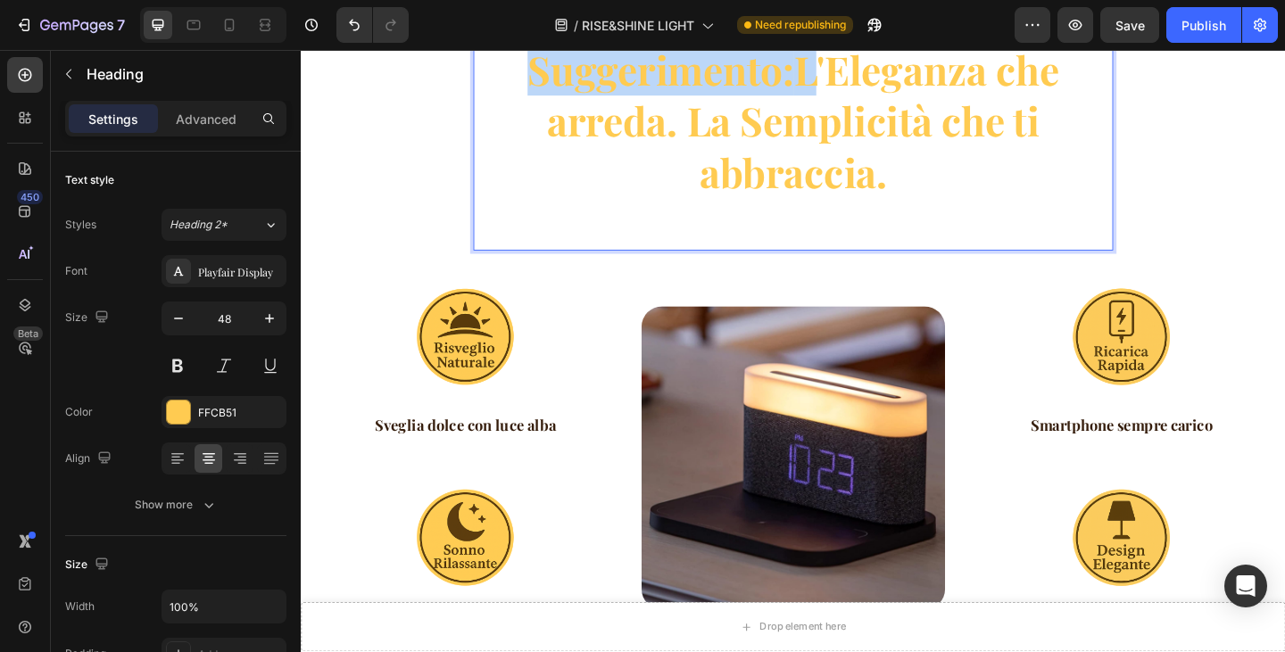
click at [547, 68] on strong "Suggerimento:" at bounding box center [692, 71] width 290 height 57
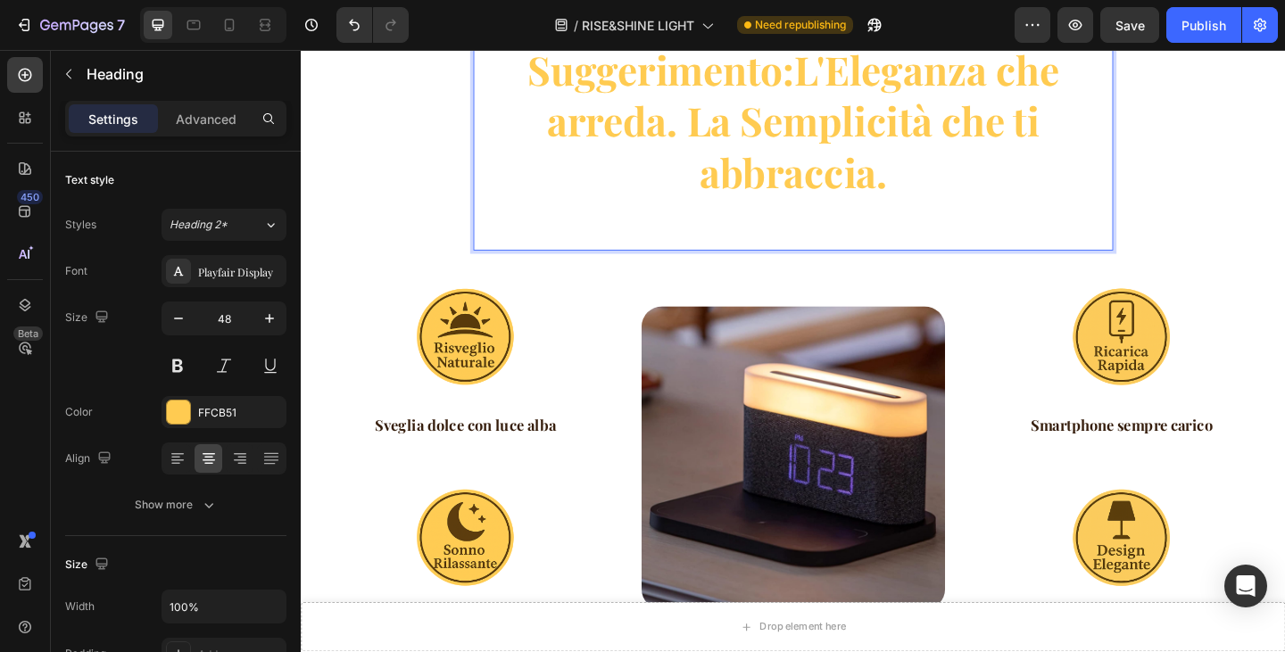
click at [547, 68] on strong "Suggerimento:" at bounding box center [692, 71] width 290 height 57
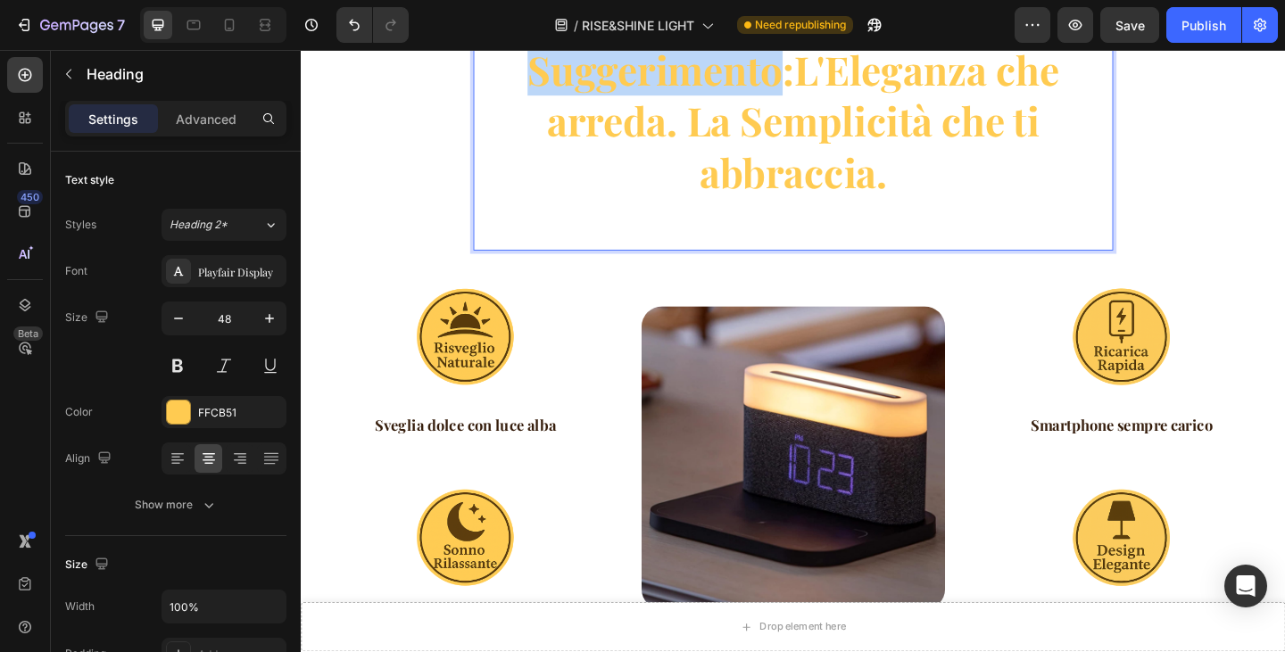
click at [547, 68] on strong "Suggerimento:" at bounding box center [692, 71] width 290 height 57
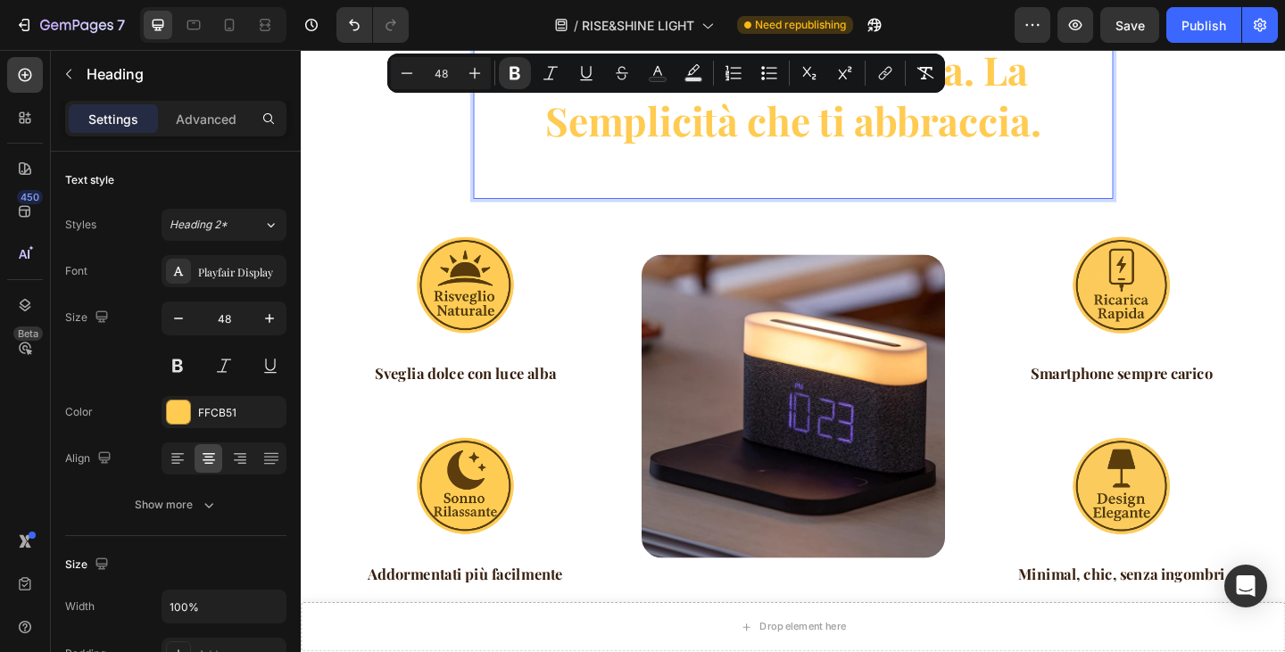
scroll to position [2206, 0]
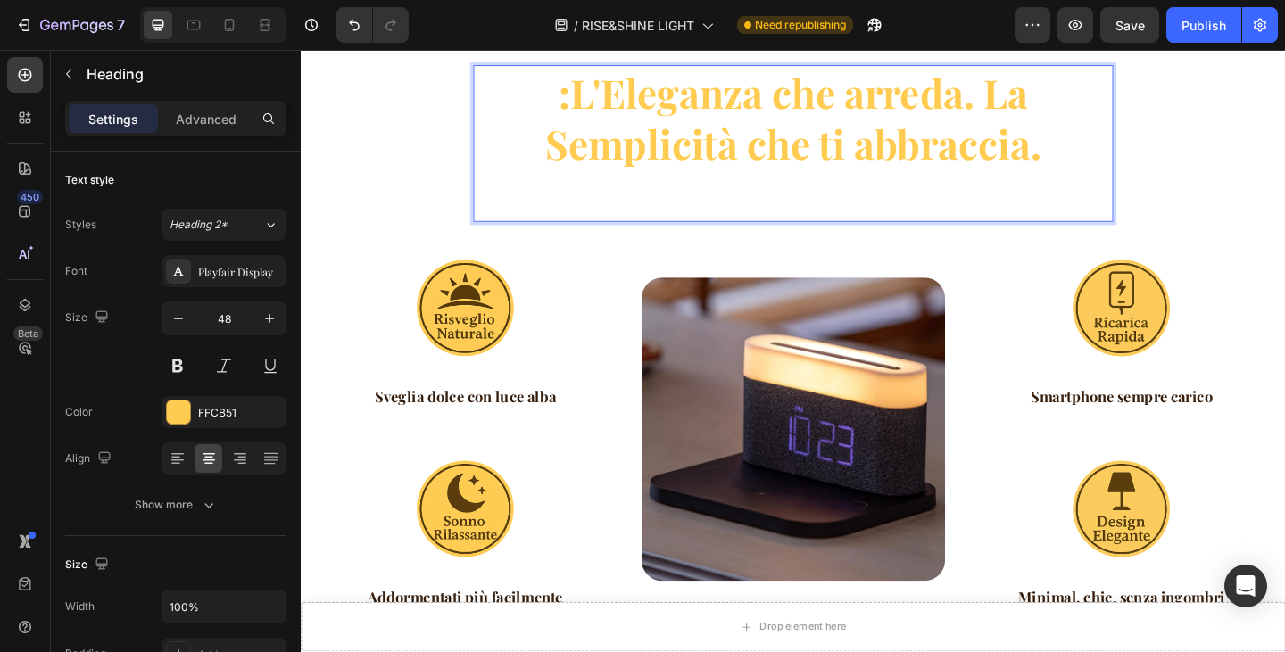
click at [593, 109] on p ": L'Eleganza che arreda. La Semplicità che ti abbraccia." at bounding box center [836, 125] width 650 height 112
click at [636, 101] on p "L'Eleganza che arreda. La Semplicità che ti abbraccia." at bounding box center [836, 125] width 650 height 112
click at [1041, 109] on p "L'eleganza che arreda. La Semplicità che ti abbraccia." at bounding box center [836, 125] width 650 height 112
click at [1032, 108] on p "L'eleganza che arreda. La Semplicità che ti abbraccia." at bounding box center [836, 125] width 650 height 112
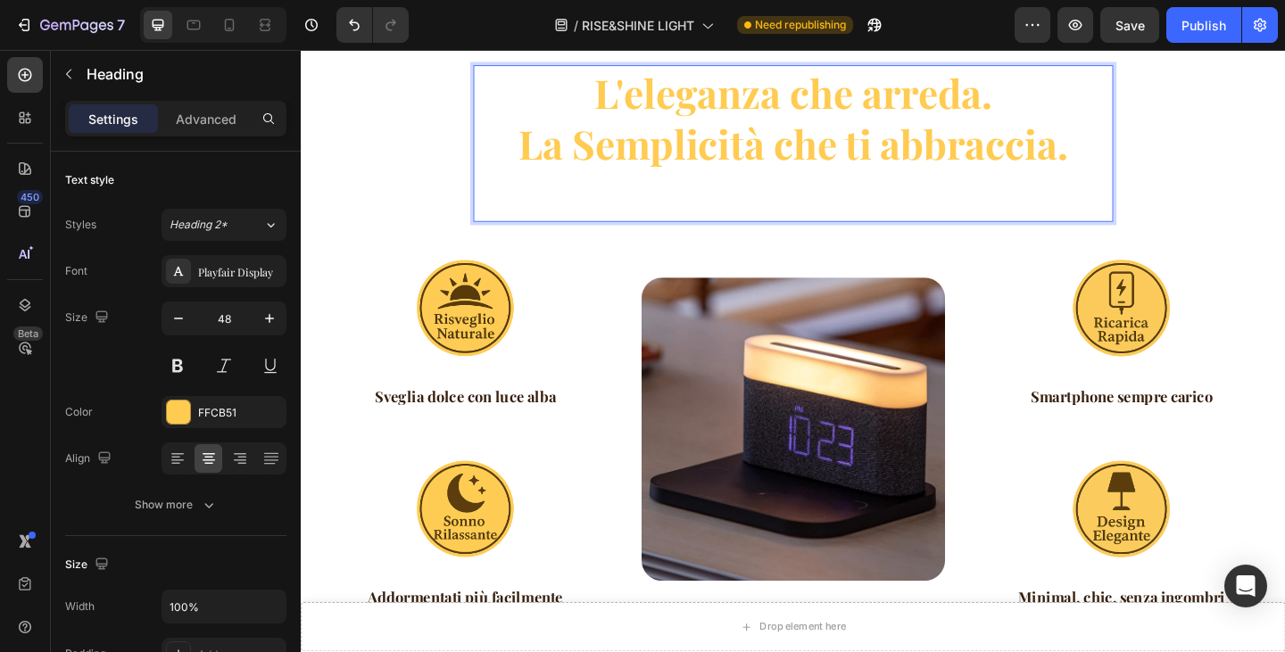
click at [614, 153] on p "L'eleganza che arreda. La Semplicità che ti abbraccia." at bounding box center [836, 125] width 650 height 112
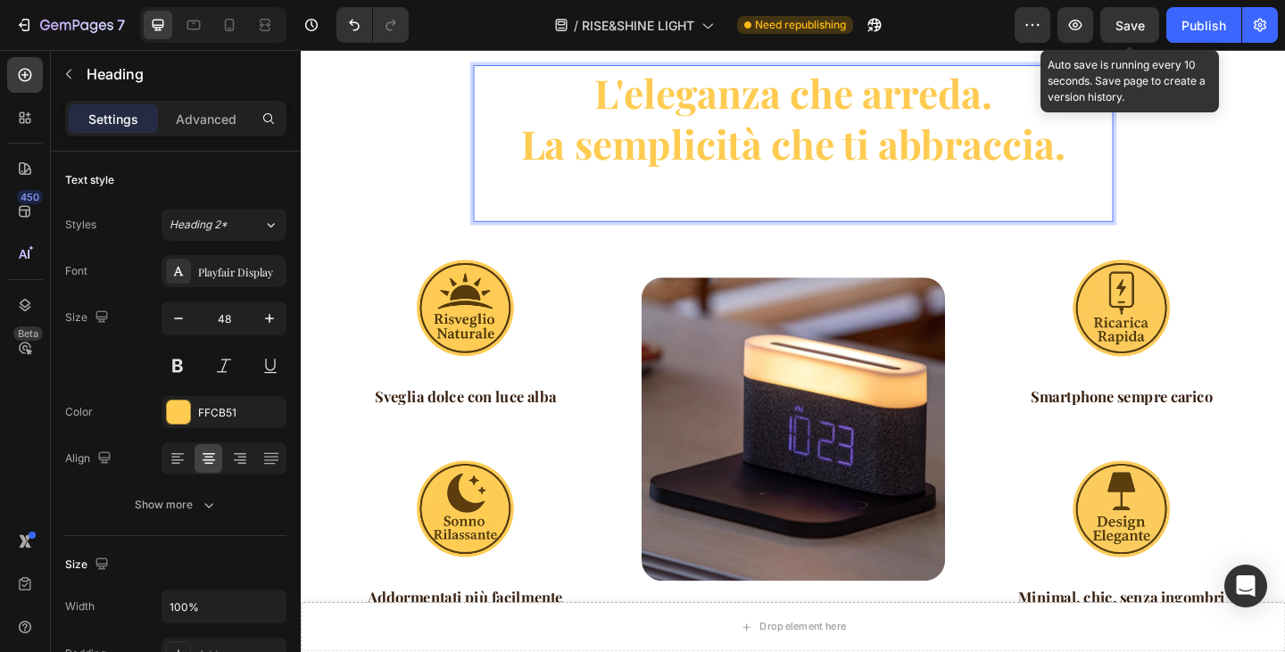
click at [1130, 30] on span "Save" at bounding box center [1130, 25] width 29 height 15
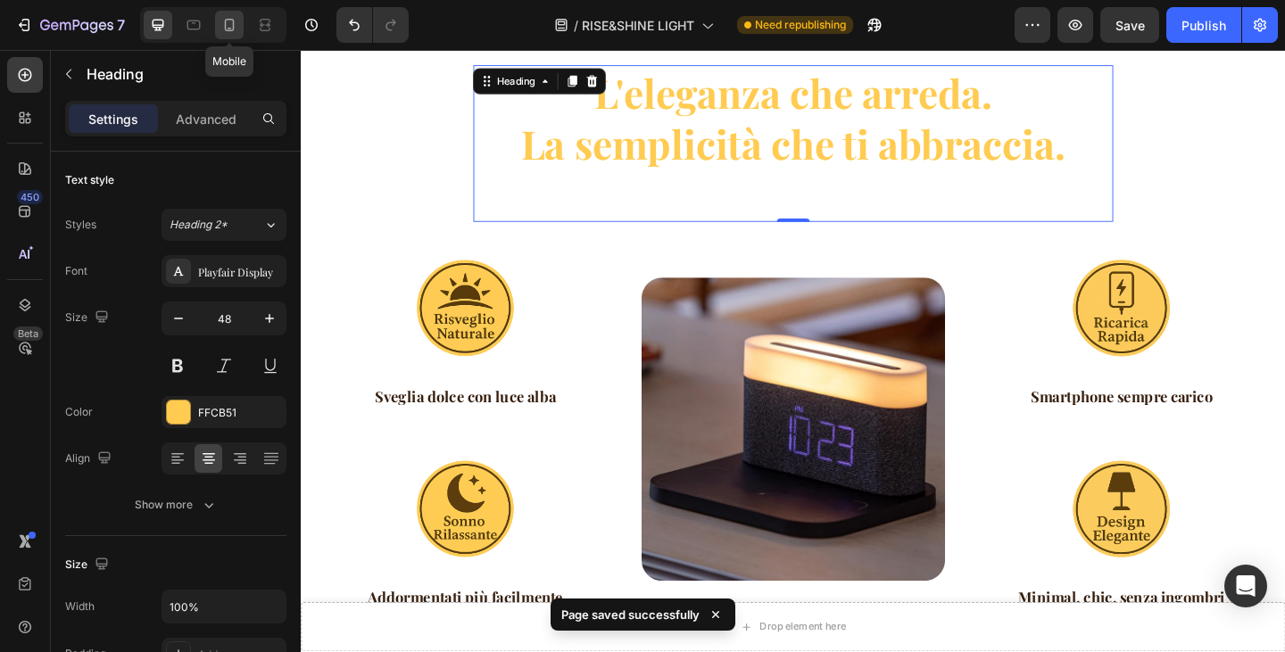
click at [235, 21] on icon at bounding box center [229, 25] width 18 height 18
type input "24"
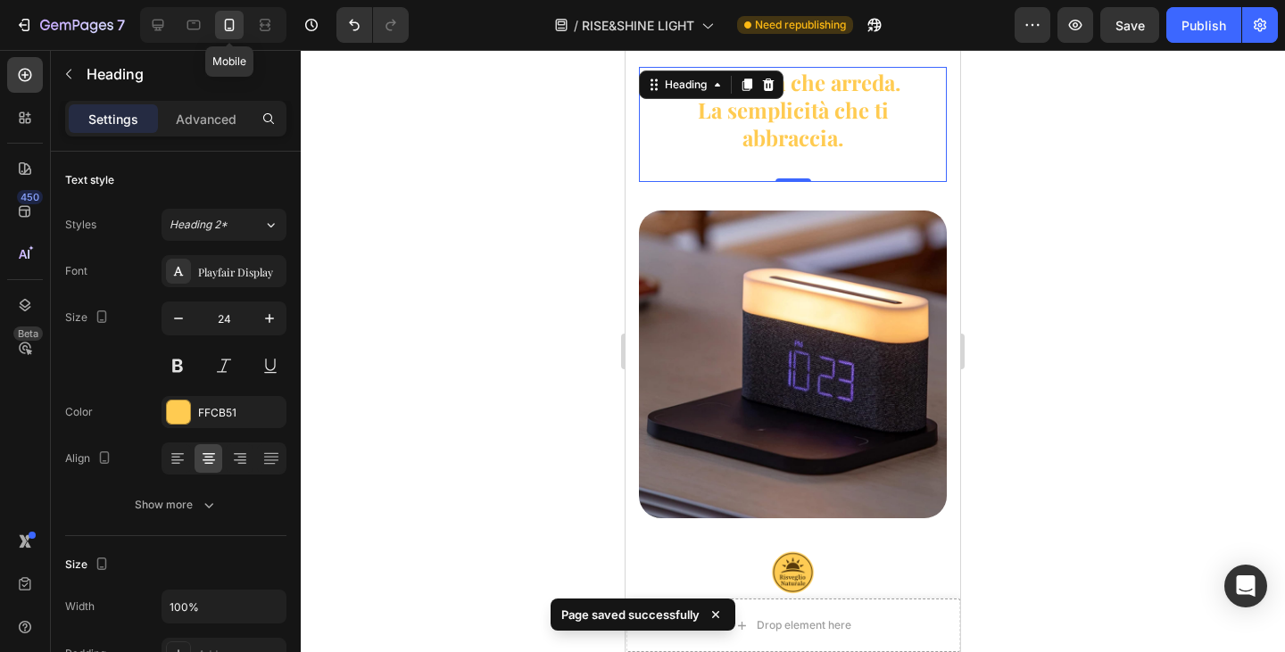
scroll to position [2161, 0]
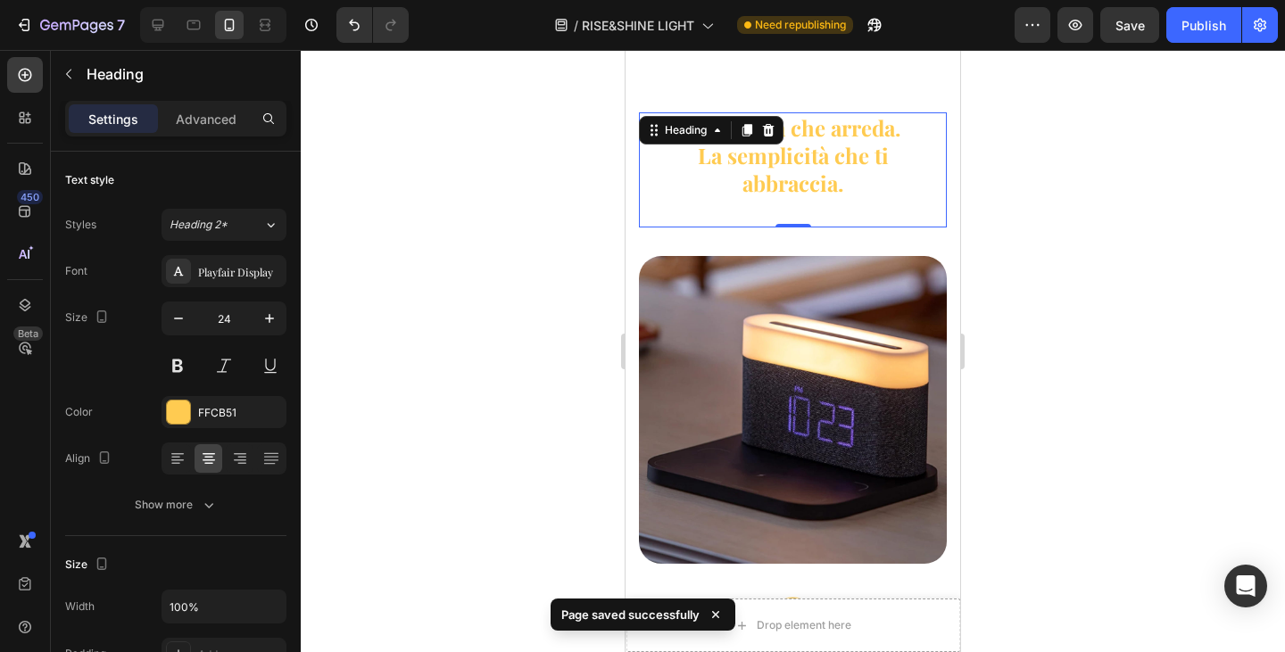
click at [827, 171] on h2 "L'eleganza che arreda. La semplicità che ti abbraccia." at bounding box center [792, 169] width 279 height 115
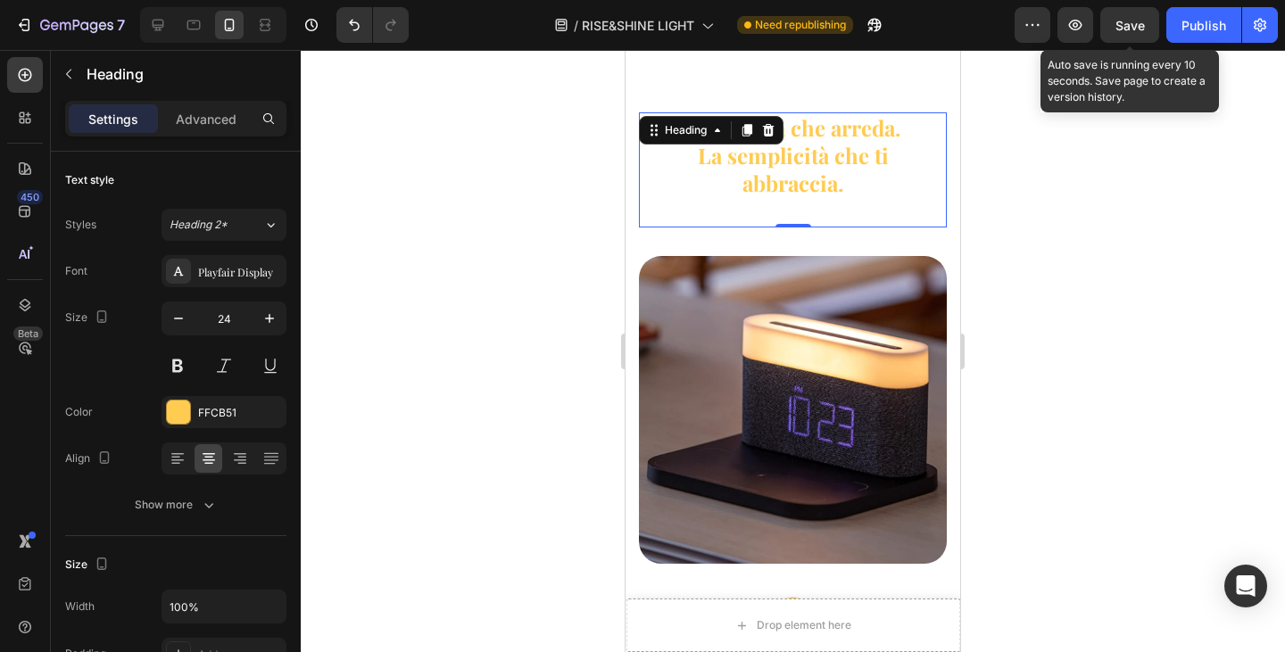
click at [1124, 31] on span "Save" at bounding box center [1130, 25] width 29 height 15
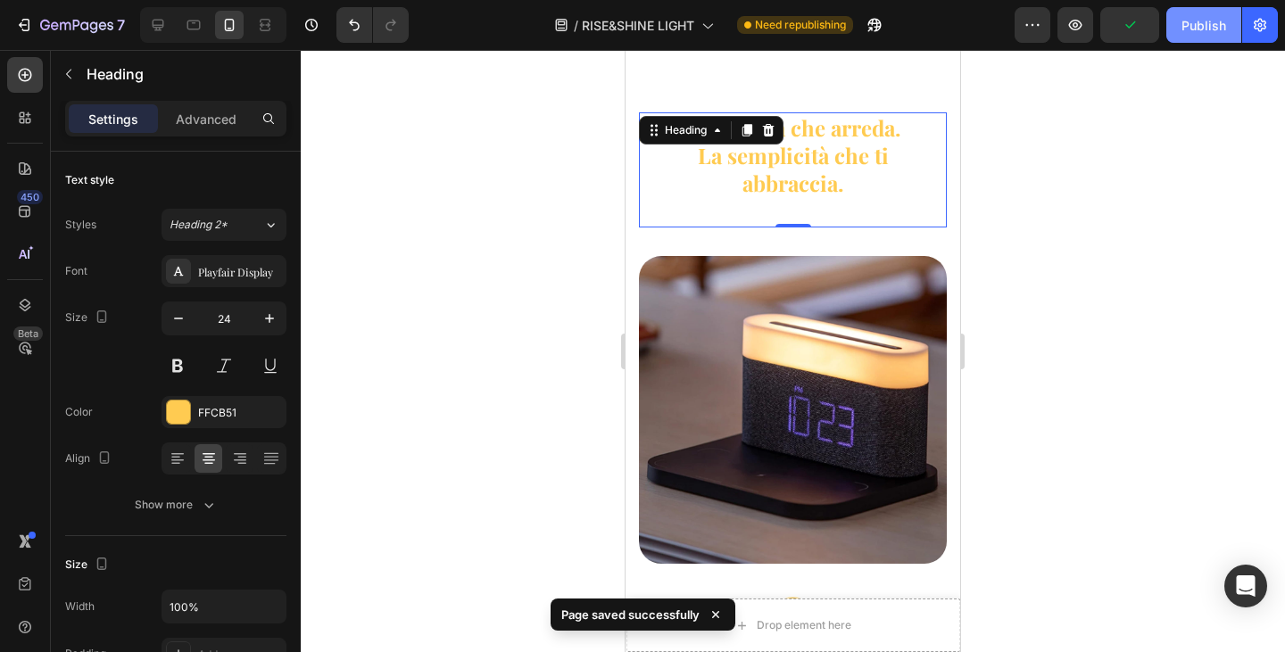
click at [1200, 31] on div "Publish" at bounding box center [1204, 25] width 45 height 19
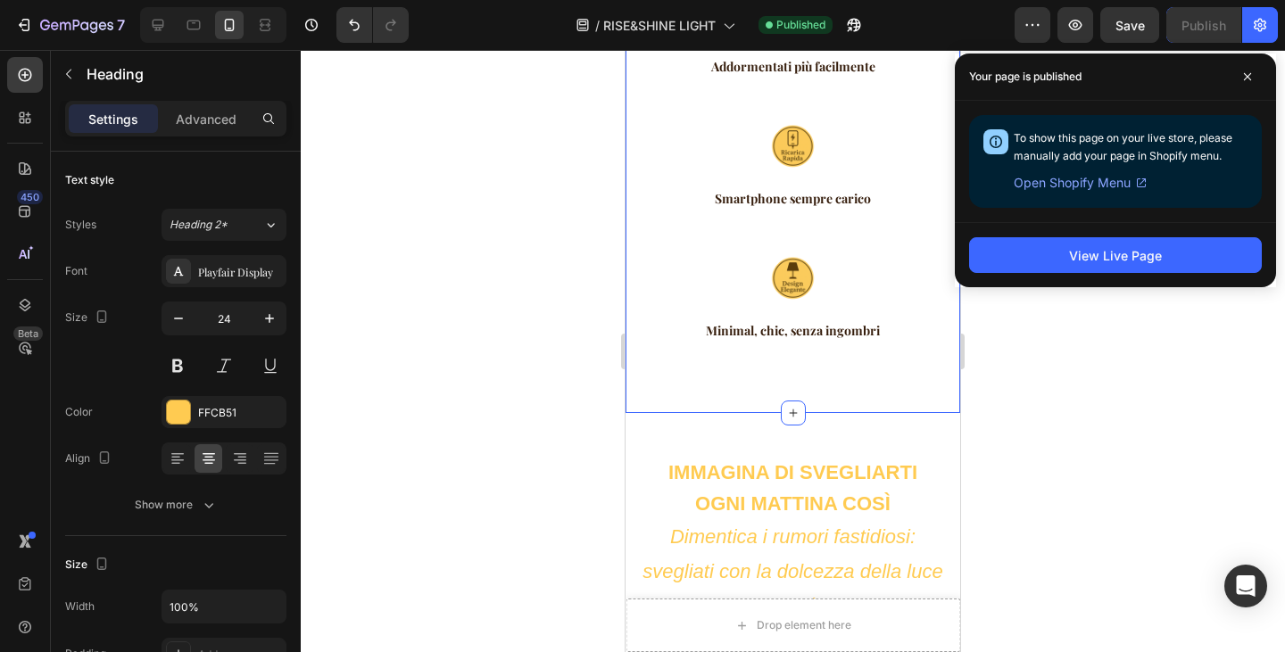
scroll to position [2214, 0]
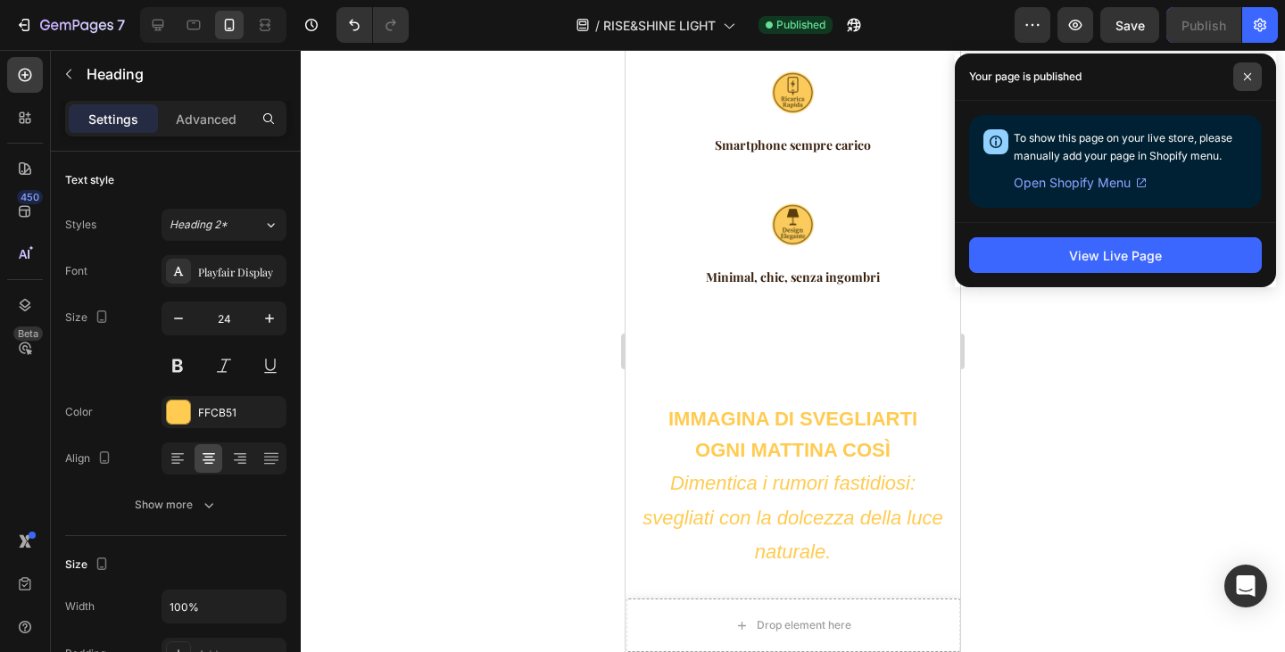
click at [1242, 82] on span at bounding box center [1247, 76] width 29 height 29
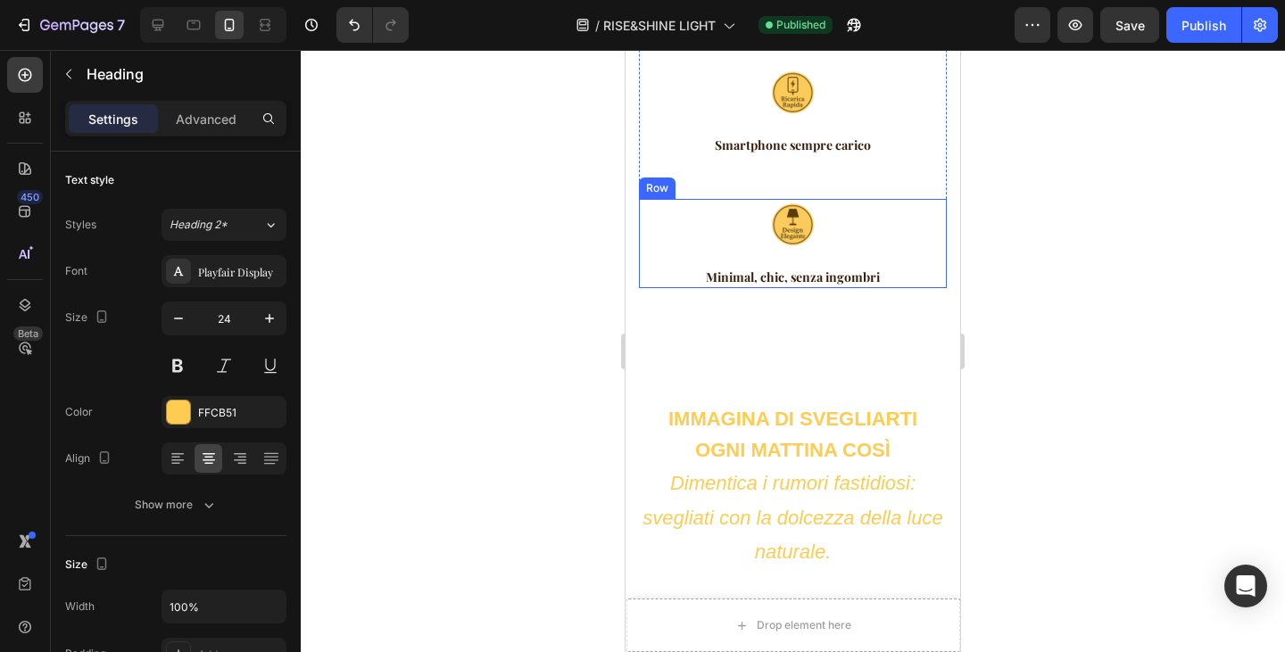
scroll to position [1857, 0]
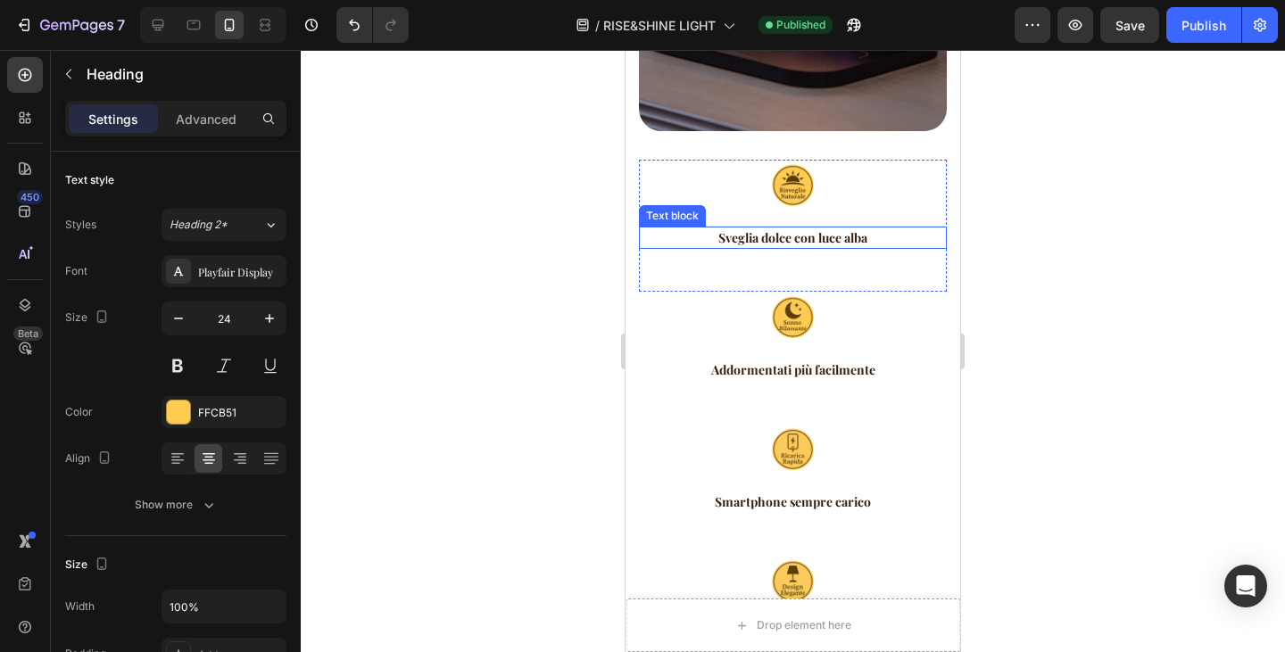
click at [775, 228] on p "Sveglia dolce con luce alba" at bounding box center [793, 237] width 304 height 19
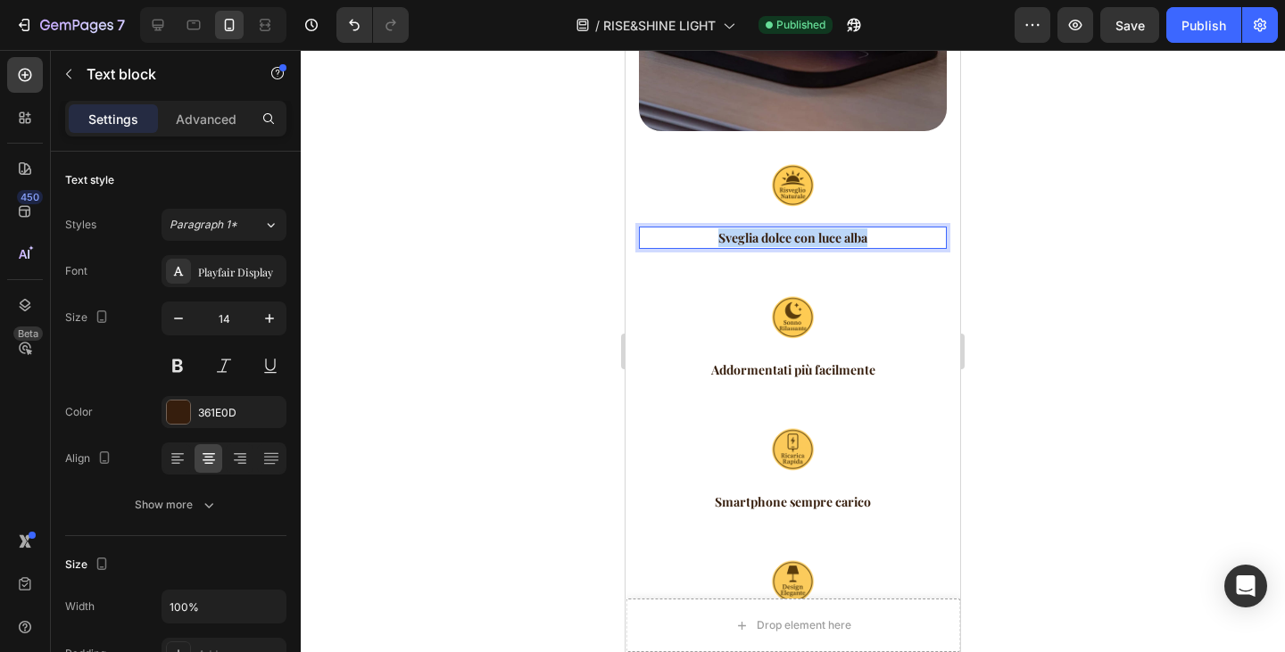
click at [775, 228] on p "Sveglia dolce con luce alba" at bounding box center [793, 237] width 304 height 19
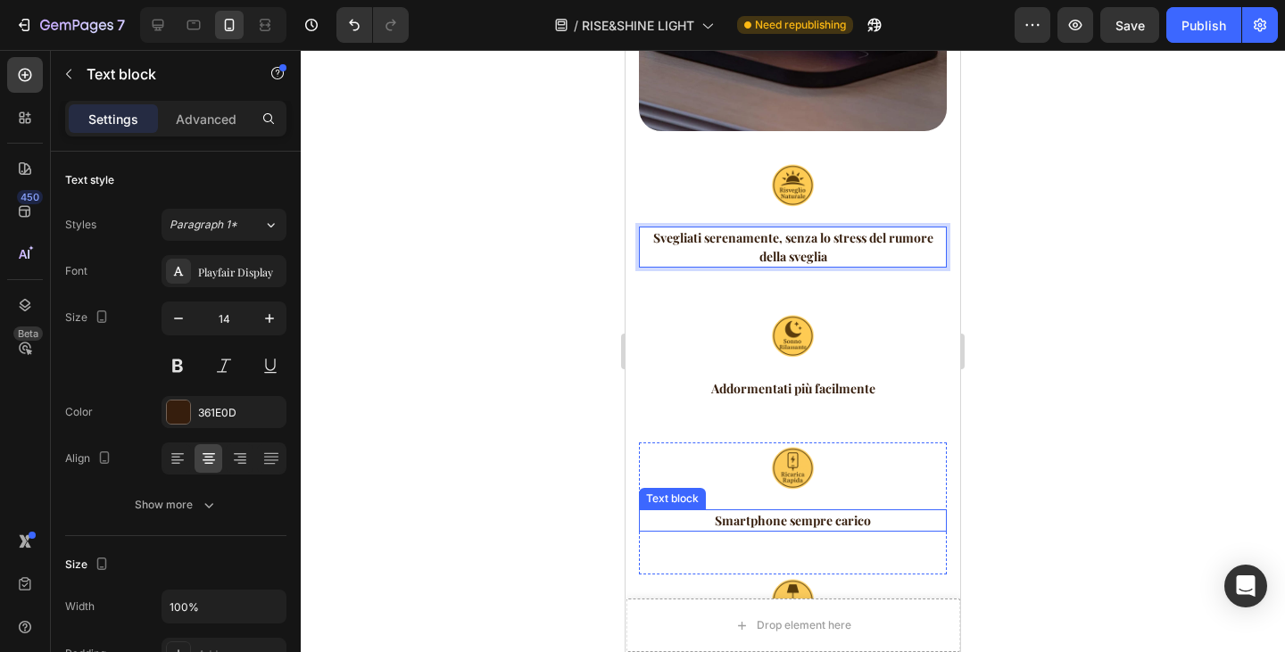
click at [780, 511] on p "Smartphone sempre carico" at bounding box center [793, 520] width 304 height 19
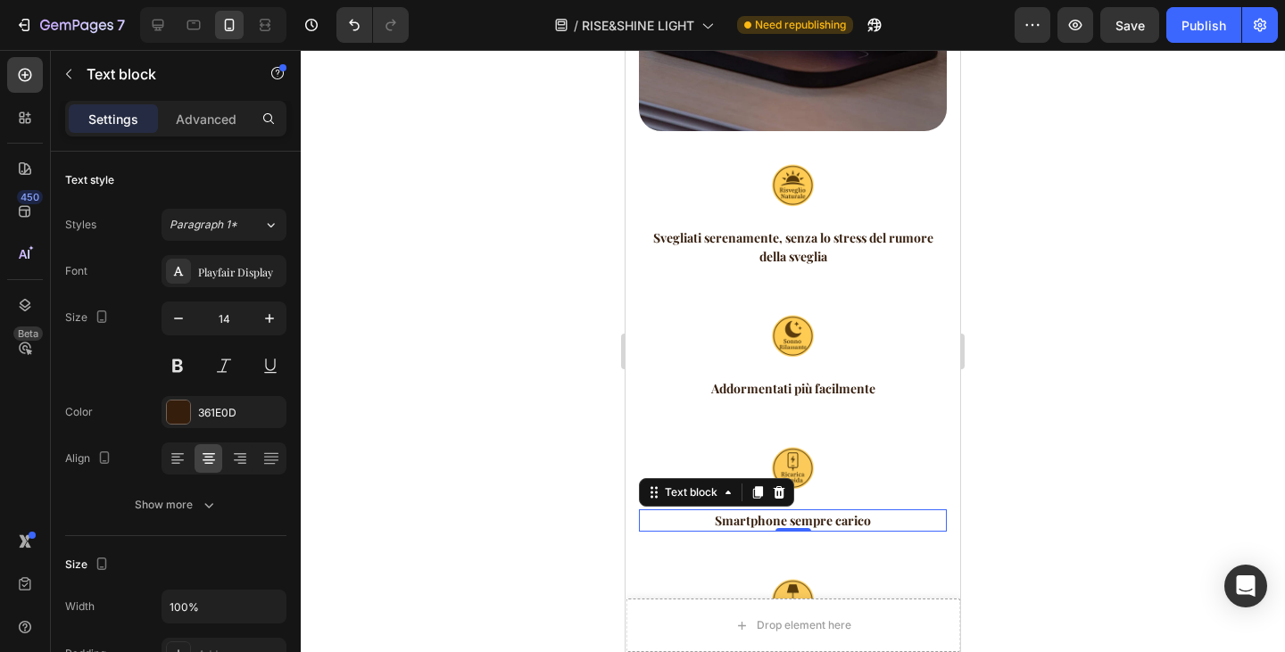
click at [780, 511] on p "Smartphone sempre carico" at bounding box center [793, 520] width 304 height 19
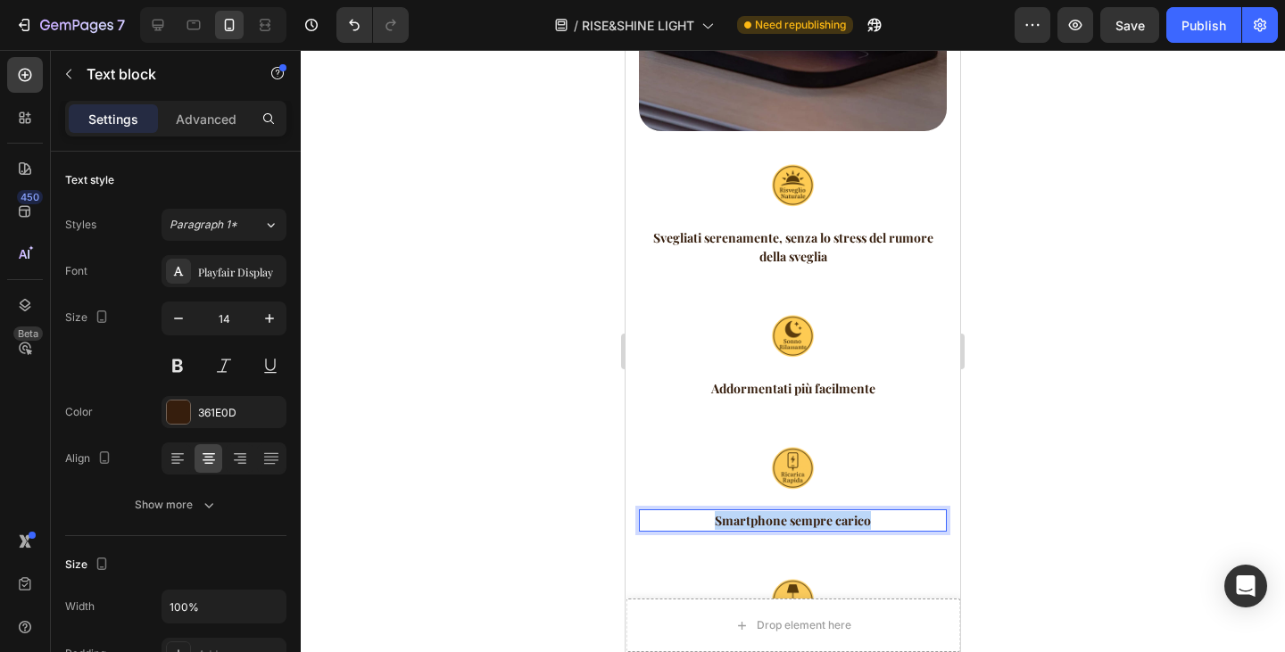
click at [780, 511] on p "Smartphone sempre carico" at bounding box center [793, 520] width 304 height 19
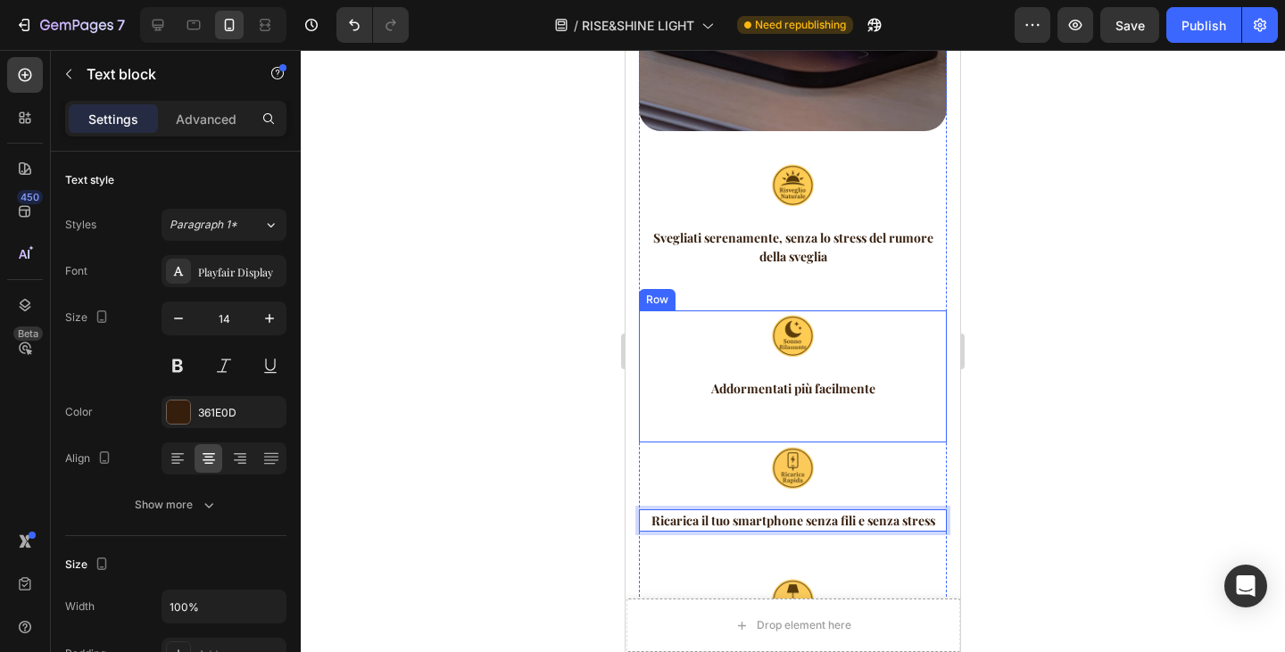
click at [766, 379] on p "Addormentati più facilmente" at bounding box center [793, 388] width 304 height 19
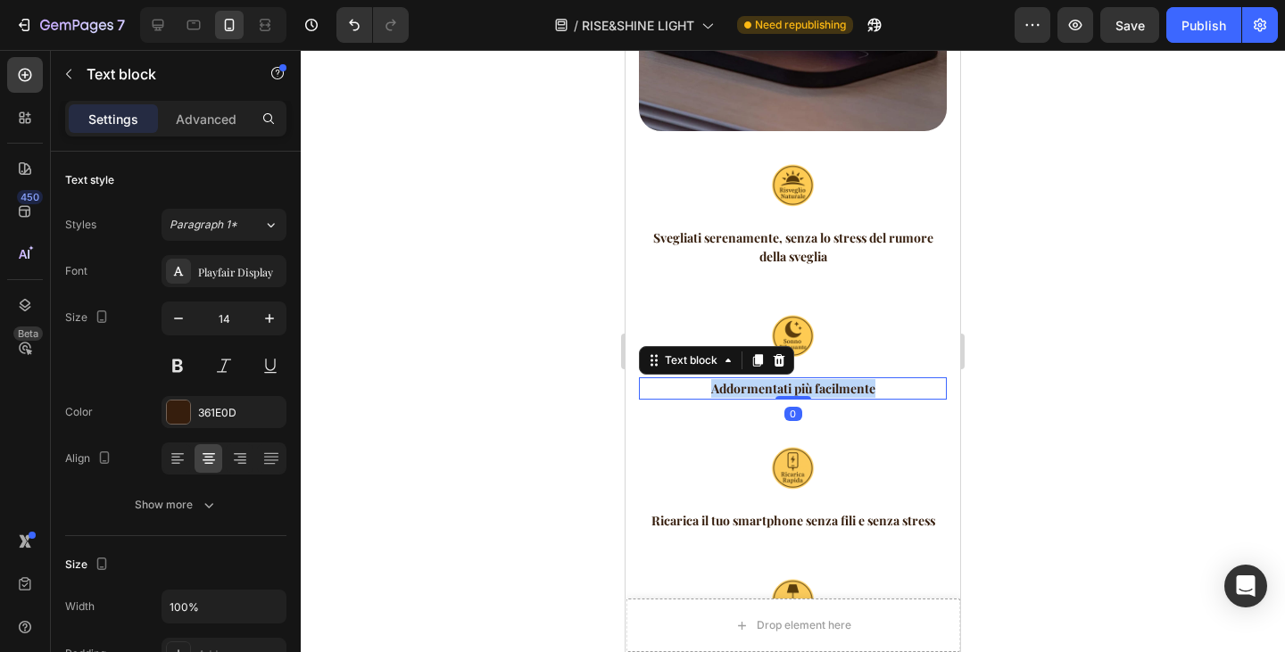
click at [766, 379] on p "Addormentati più facilmente" at bounding box center [793, 388] width 304 height 19
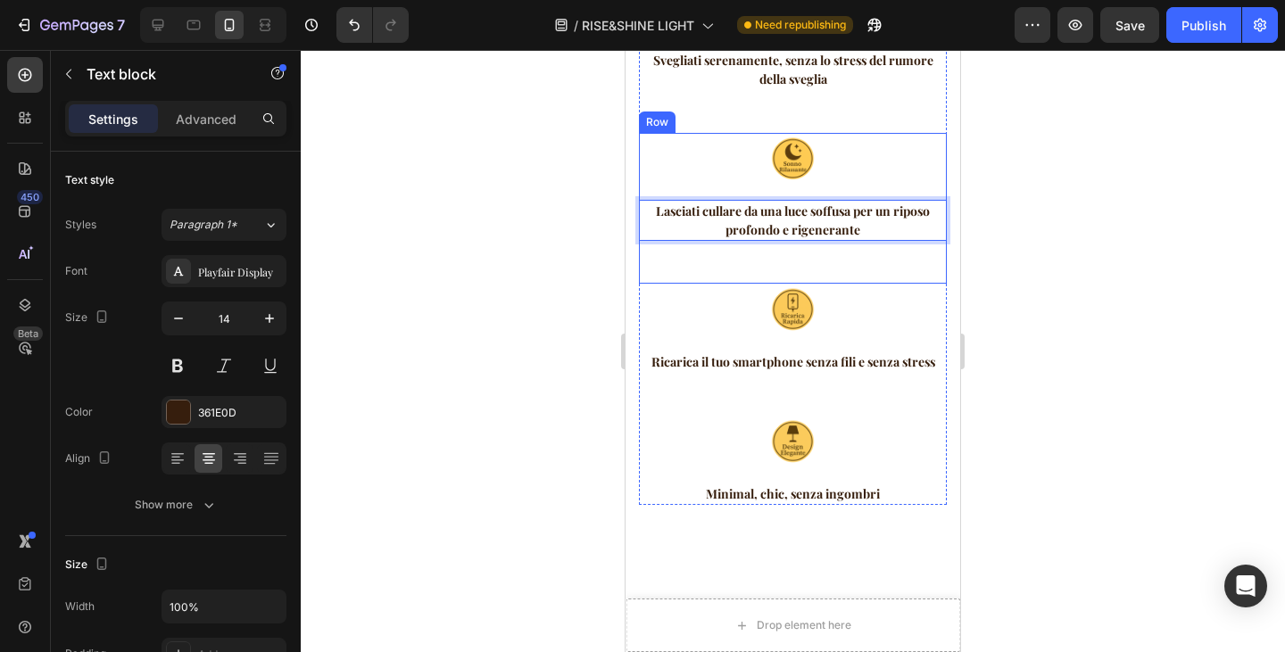
scroll to position [2036, 0]
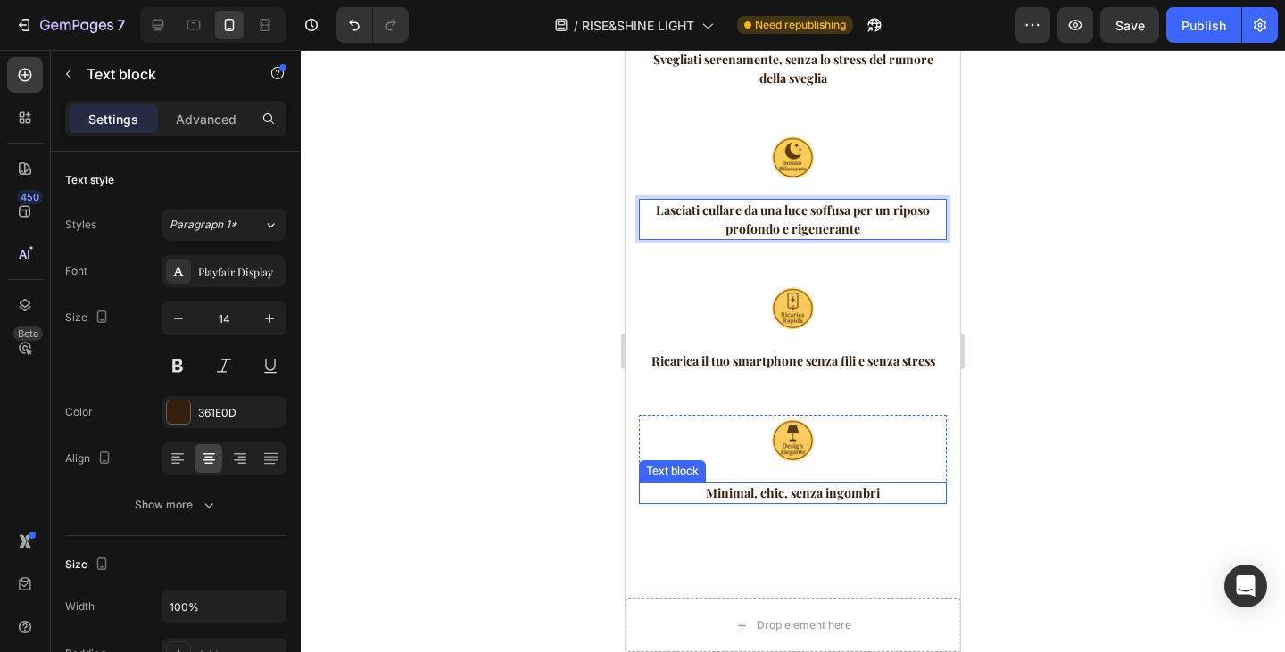
click at [800, 484] on p "Minimal, chic, senza ingombri" at bounding box center [793, 493] width 304 height 19
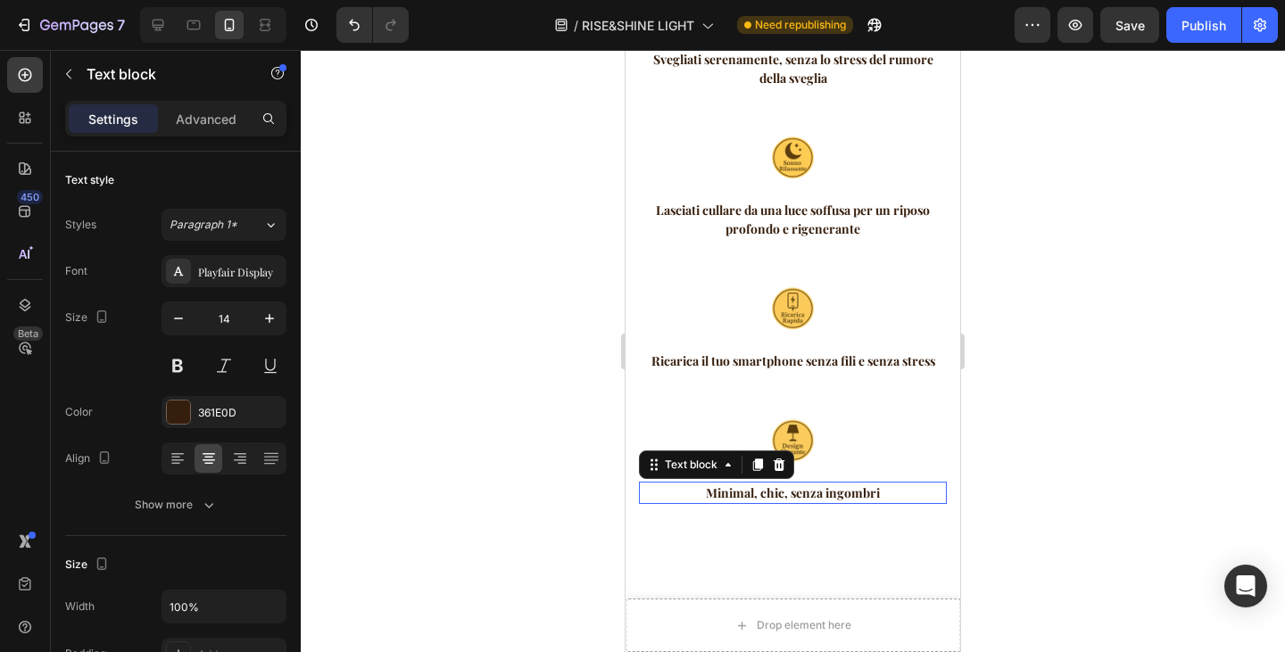
click at [800, 484] on p "Minimal, chic, senza ingombri" at bounding box center [793, 493] width 304 height 19
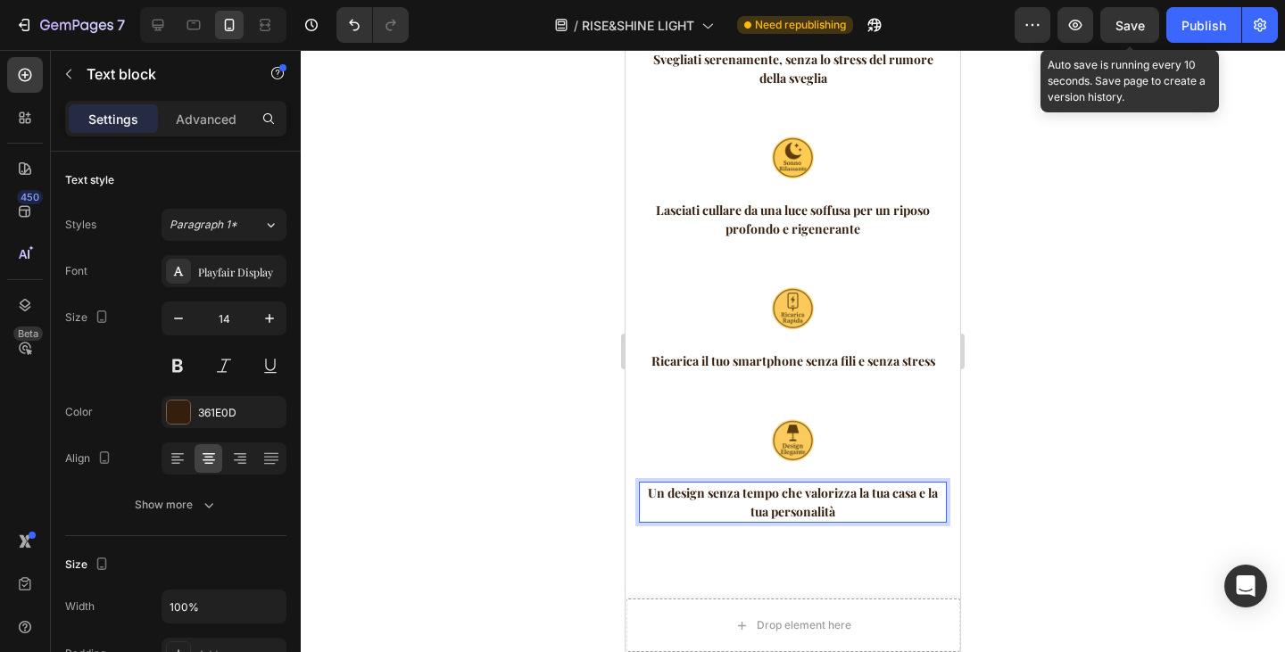
click at [1116, 28] on span "Save" at bounding box center [1130, 25] width 29 height 15
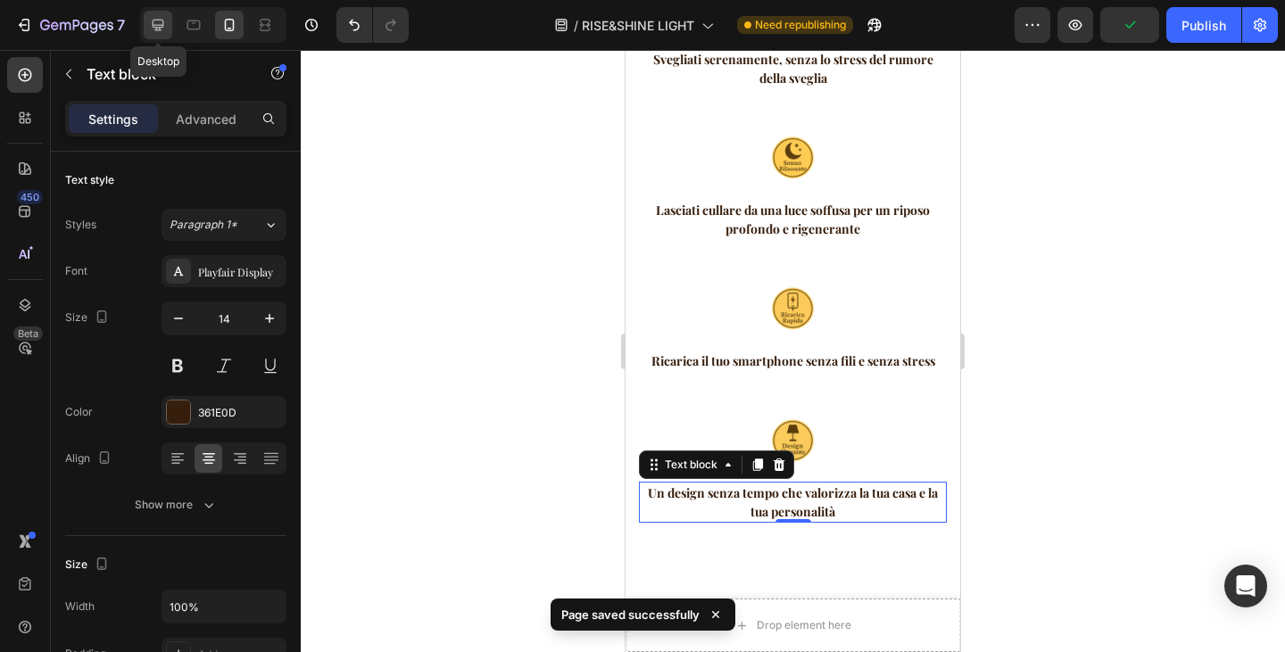
click at [154, 20] on icon at bounding box center [159, 26] width 12 height 12
type input "18"
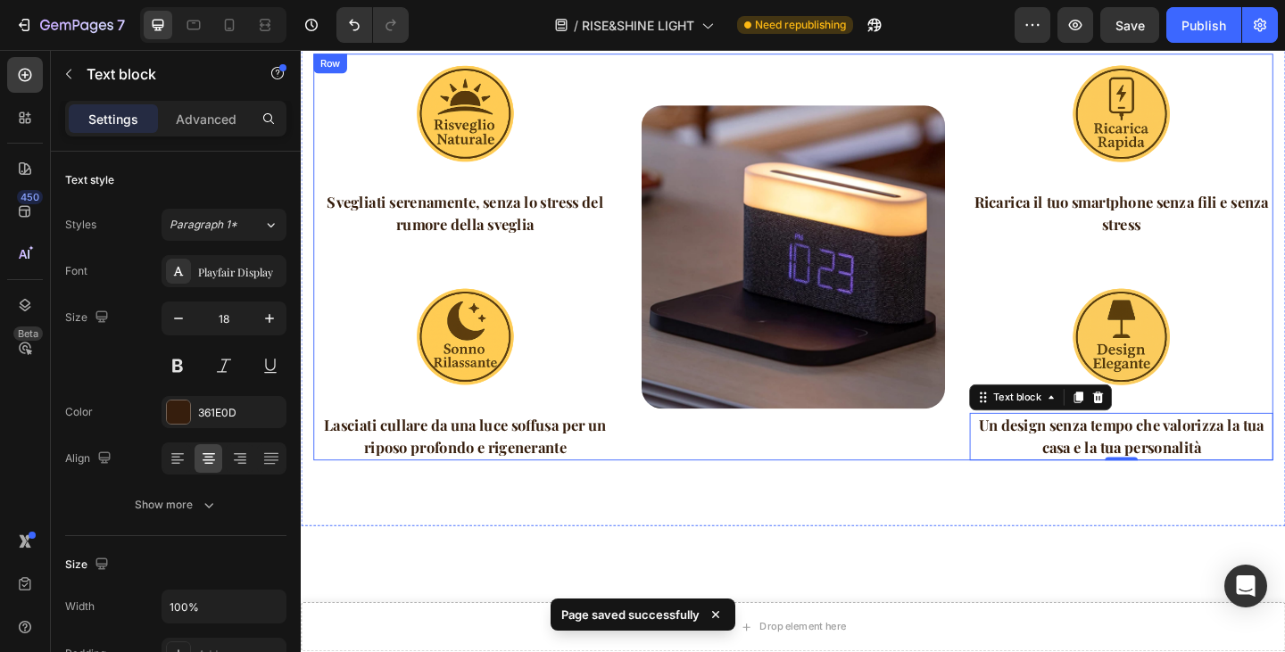
scroll to position [1568, 0]
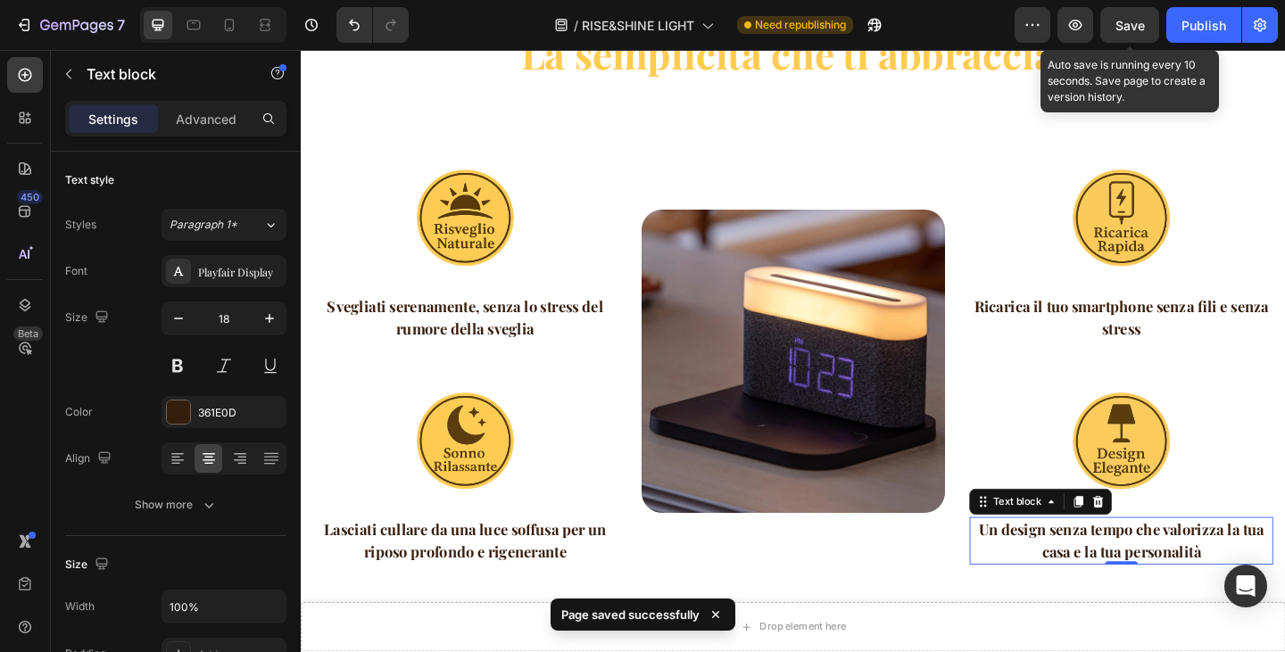
click at [1140, 18] on span "Save" at bounding box center [1130, 25] width 29 height 15
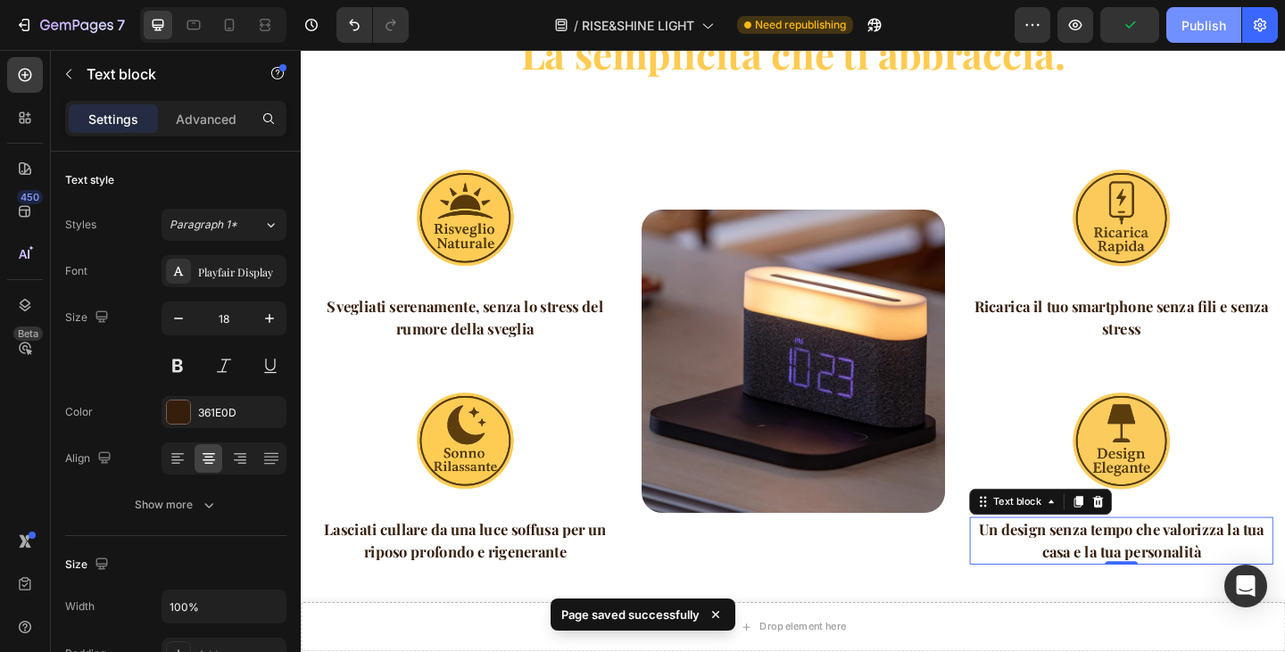
click at [1208, 24] on div "Publish" at bounding box center [1204, 25] width 45 height 19
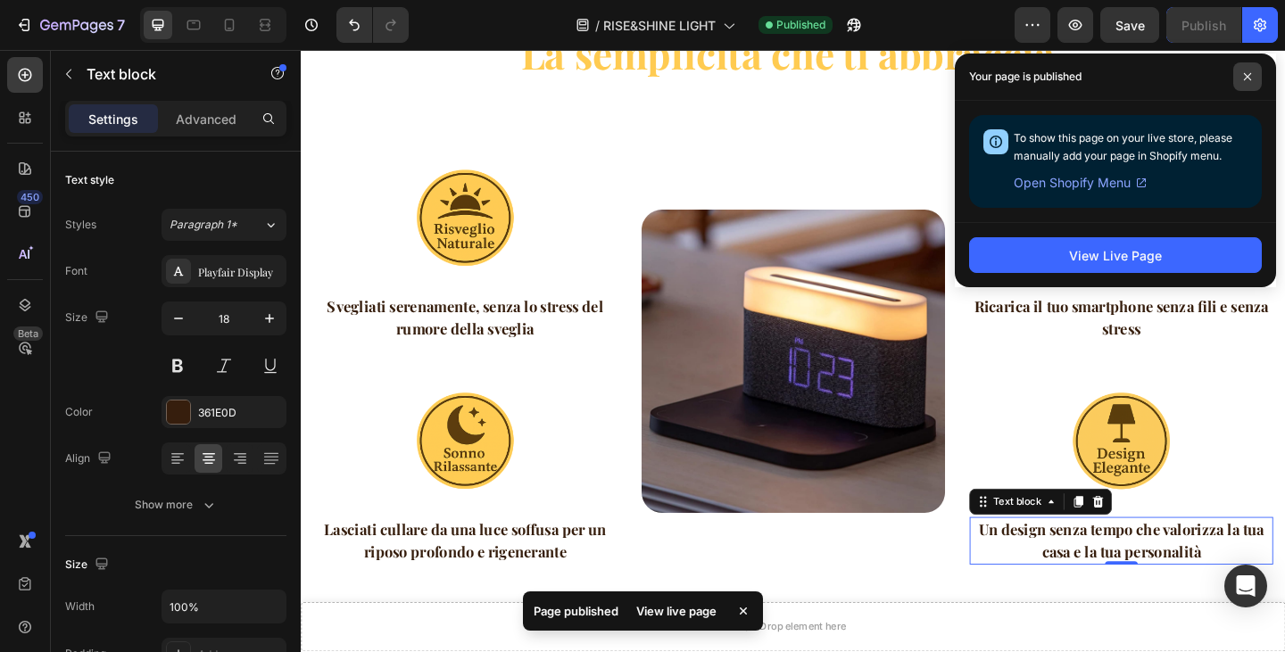
click at [1241, 79] on span at bounding box center [1247, 76] width 29 height 29
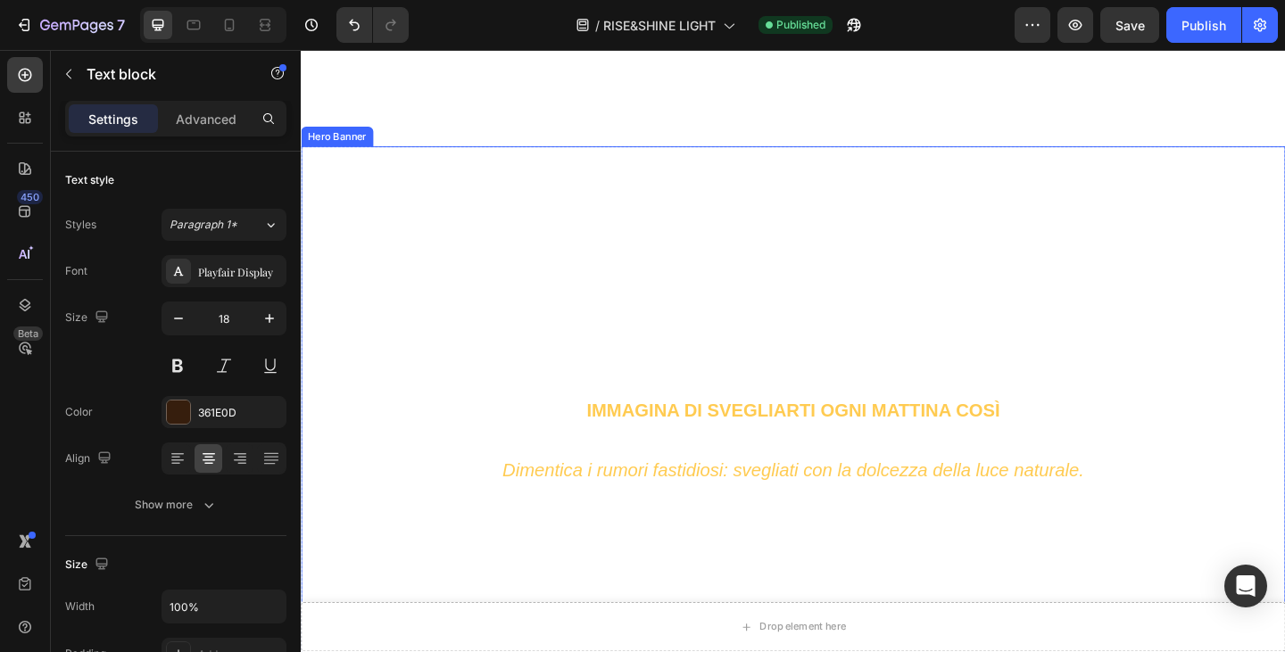
scroll to position [2282, 0]
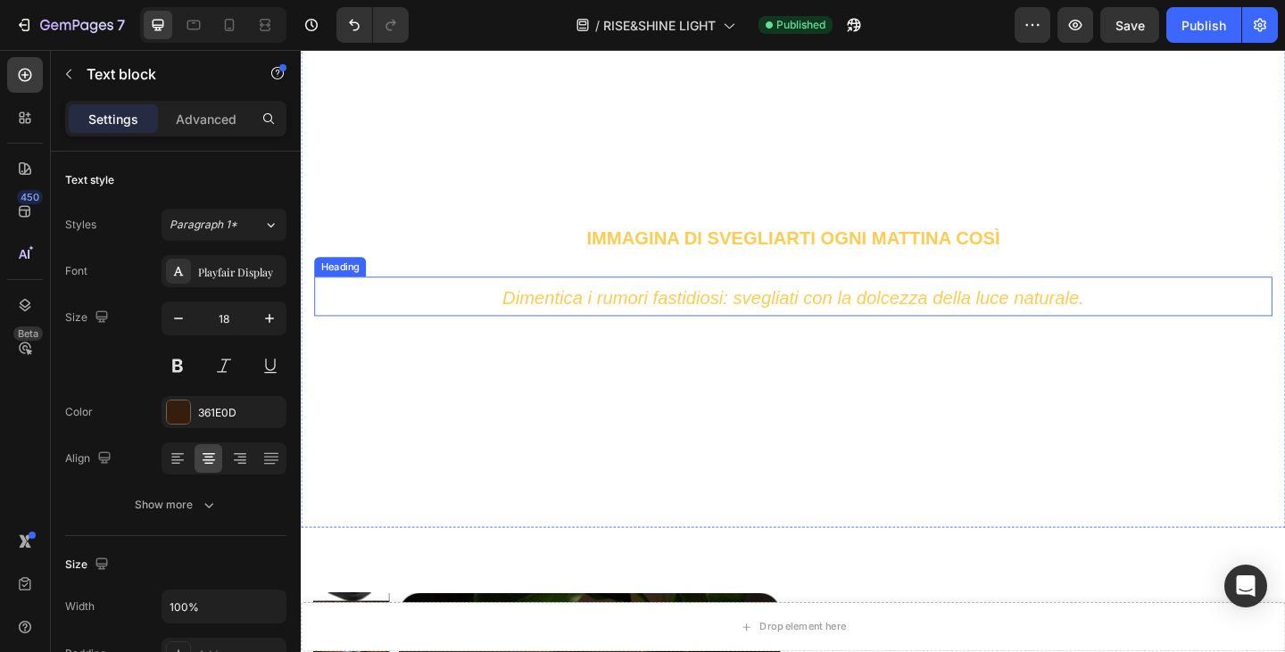
click at [840, 315] on span "Dimentica i rumori fastidiosi: svegliati con la dolcezza della luce naturale." at bounding box center [835, 320] width 633 height 22
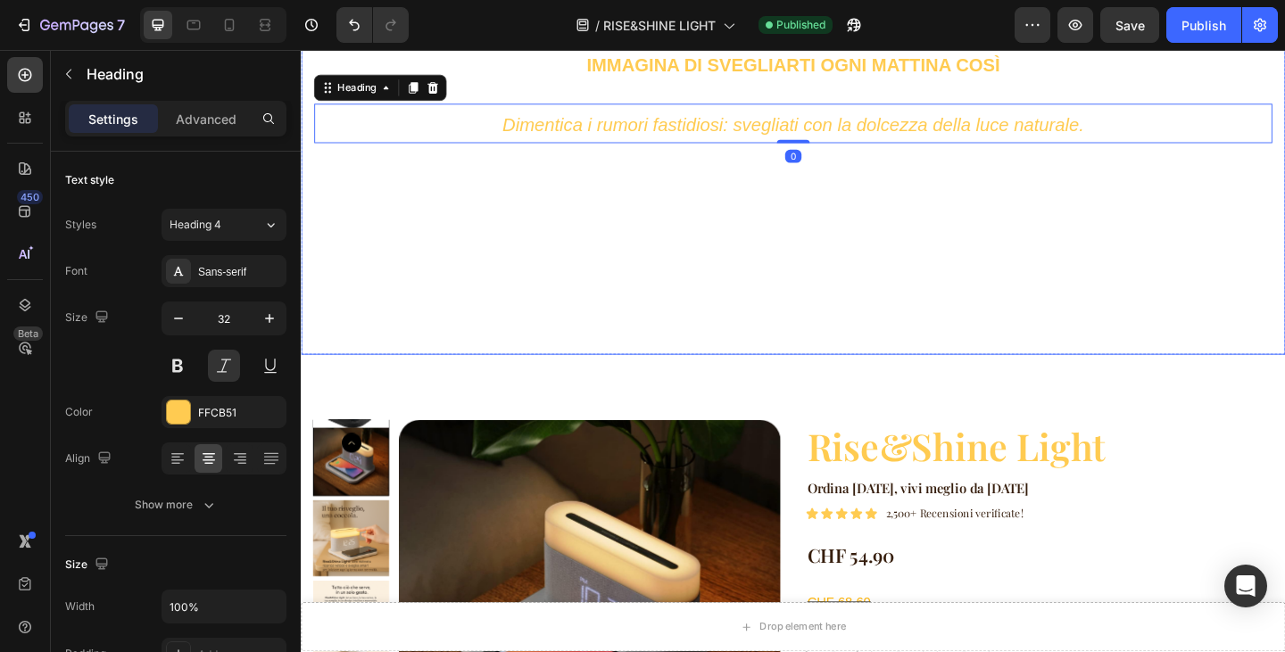
scroll to position [2728, 0]
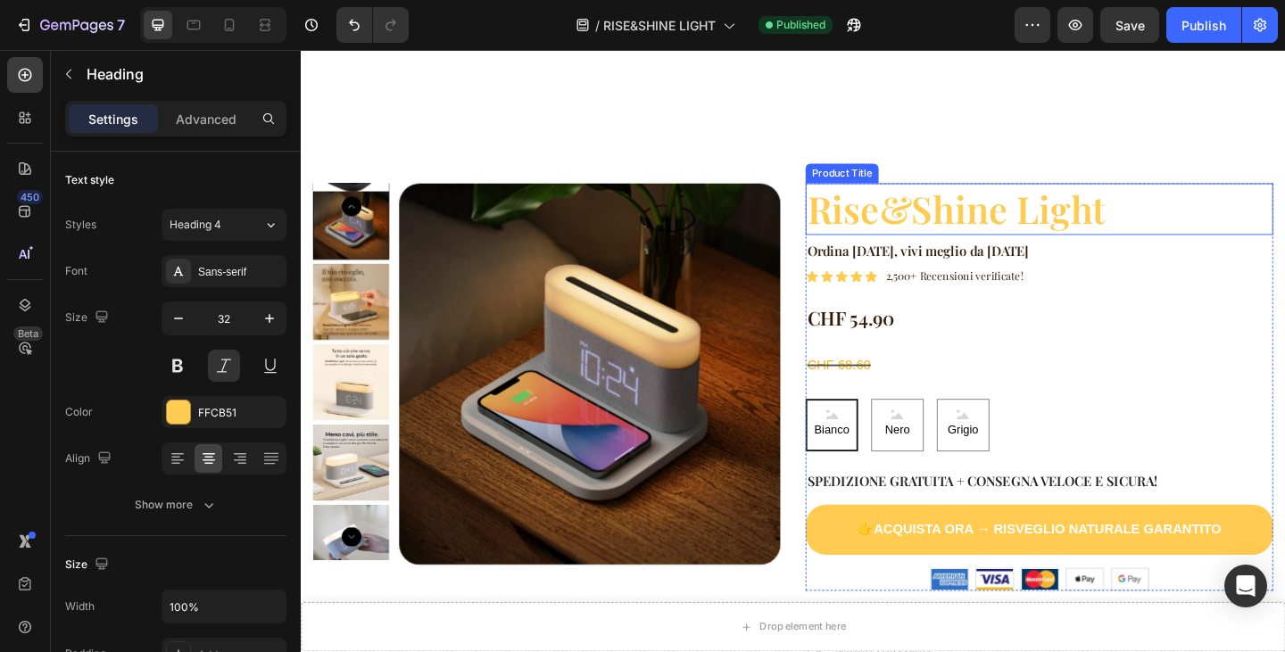
click at [945, 220] on h1 "Rise&Shine Light" at bounding box center [1104, 223] width 509 height 56
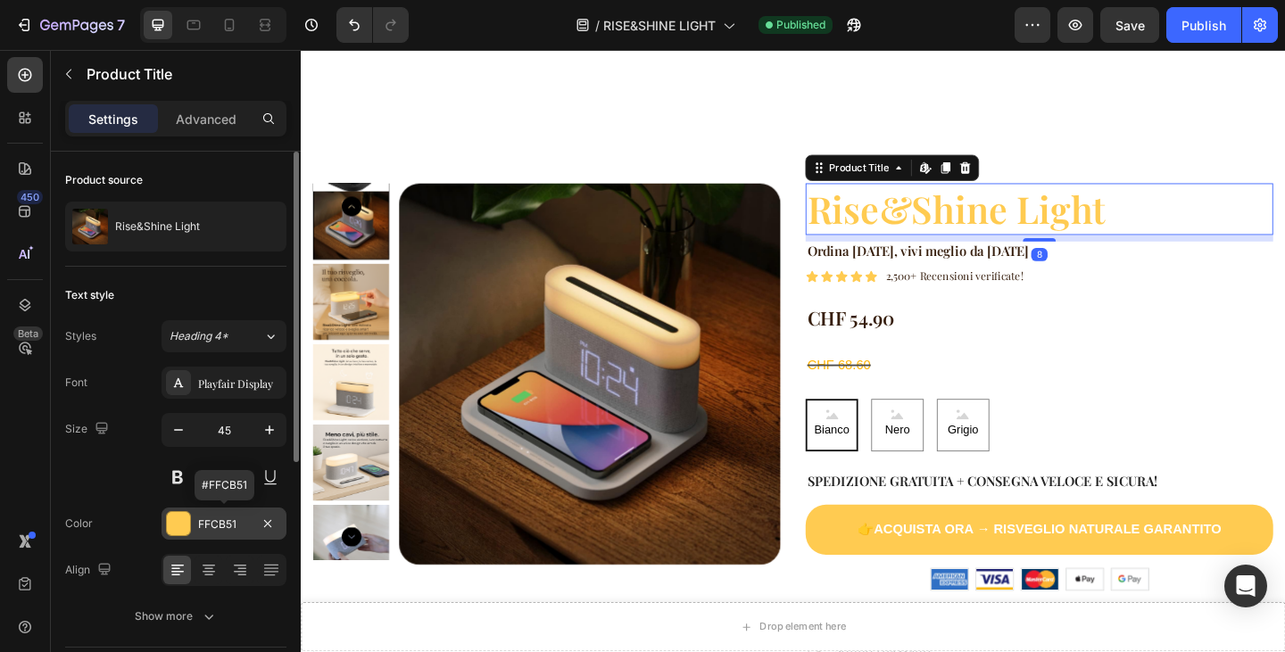
click at [217, 525] on div "FFCB51" at bounding box center [224, 525] width 52 height 16
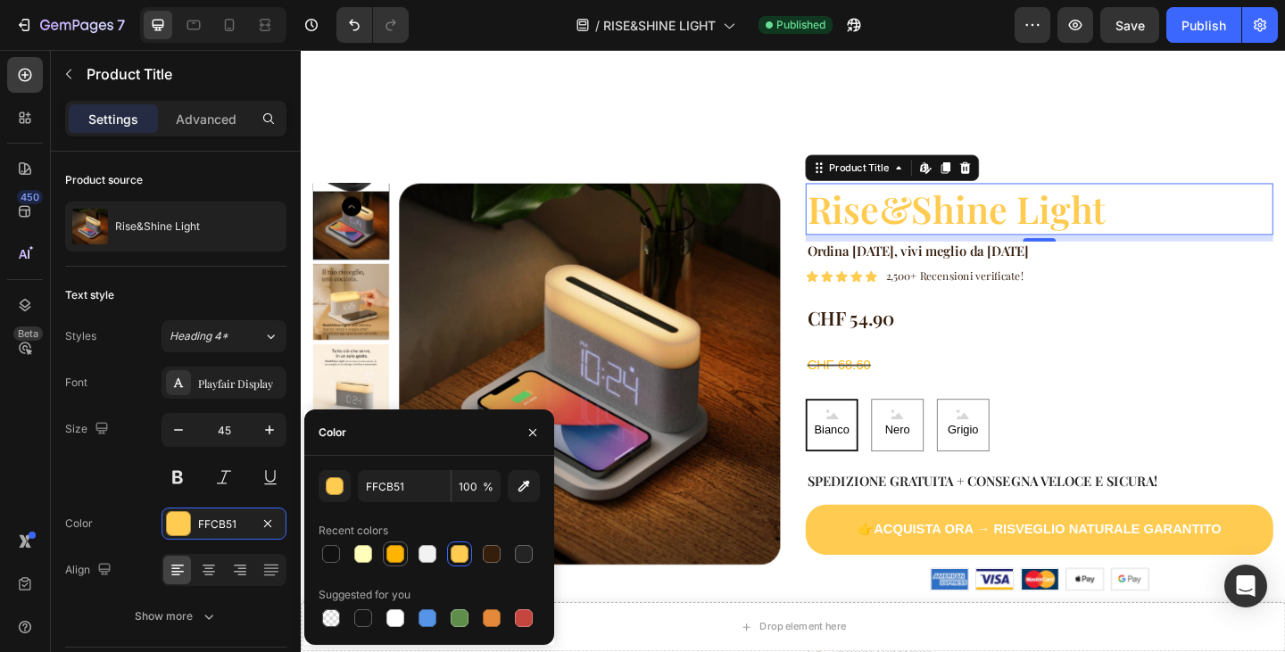
click at [396, 554] on div at bounding box center [395, 554] width 18 height 18
type input "FFB403"
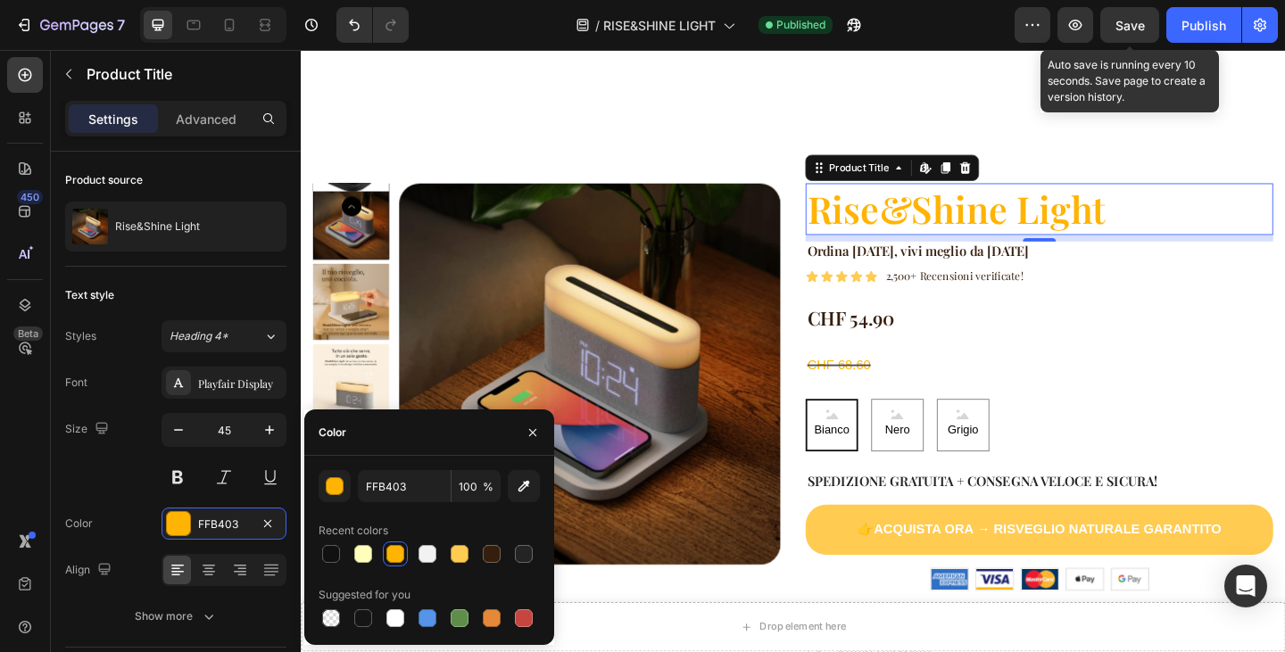
click at [1122, 24] on span "Save" at bounding box center [1130, 25] width 29 height 15
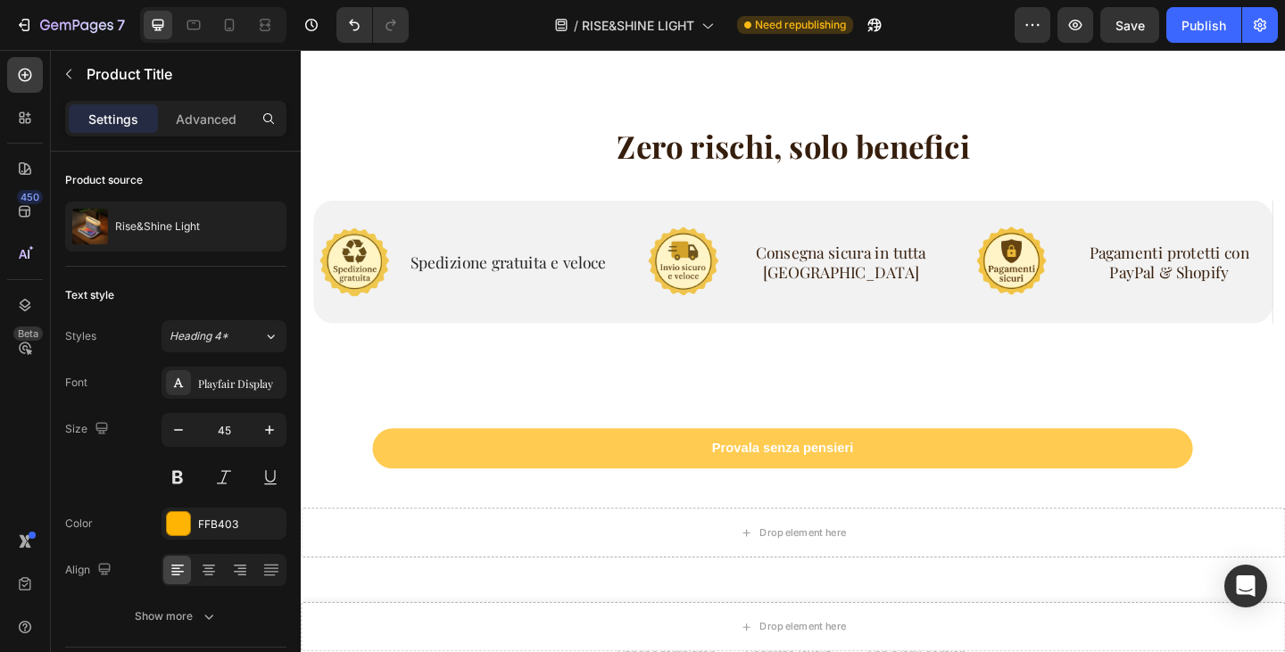
scroll to position [6409, 0]
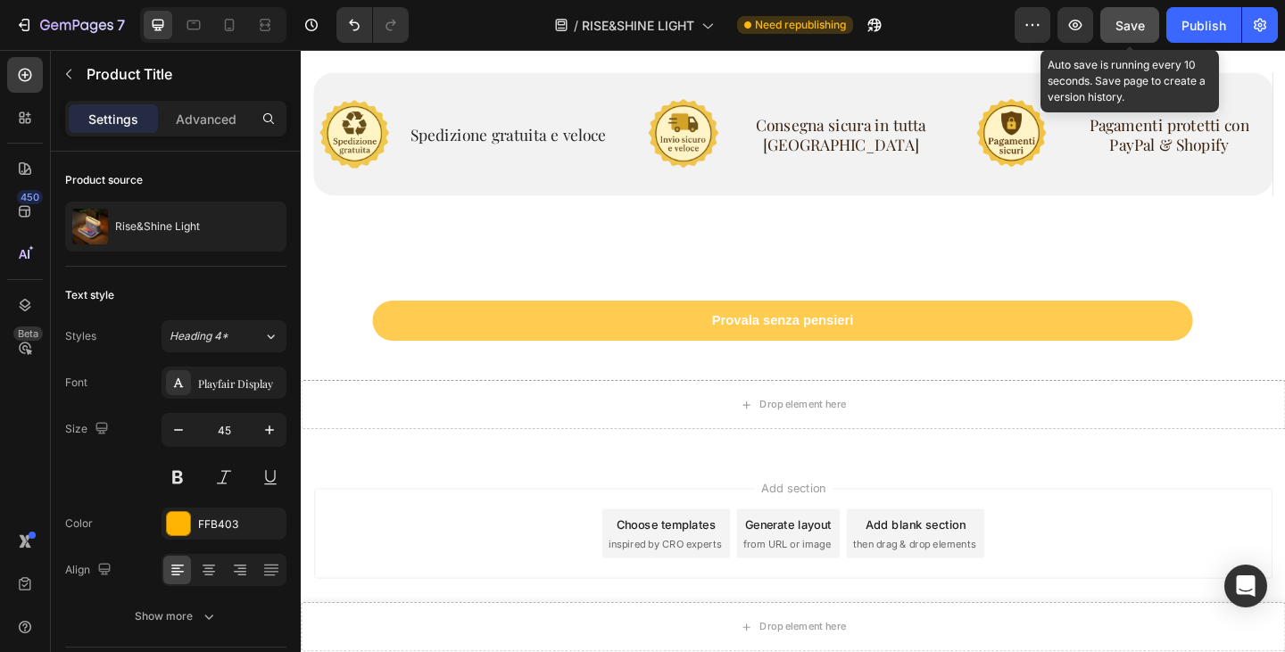
click at [1130, 34] on button "Save" at bounding box center [1129, 25] width 59 height 36
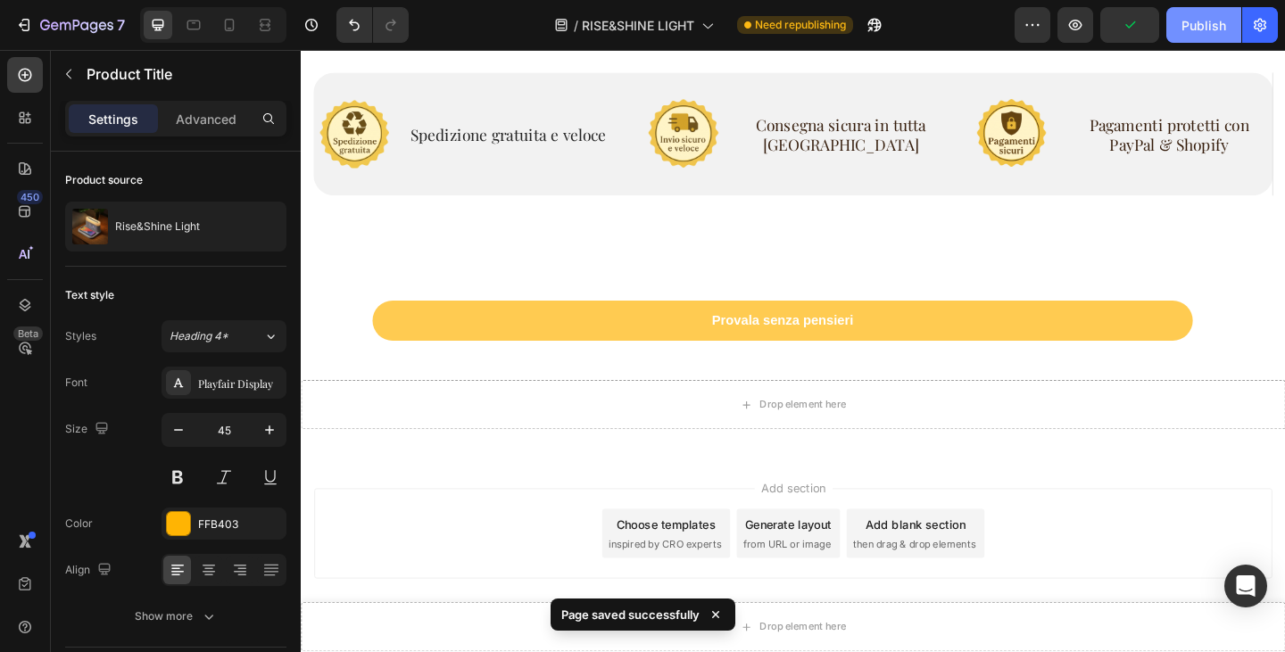
click at [1204, 28] on div "Publish" at bounding box center [1204, 25] width 45 height 19
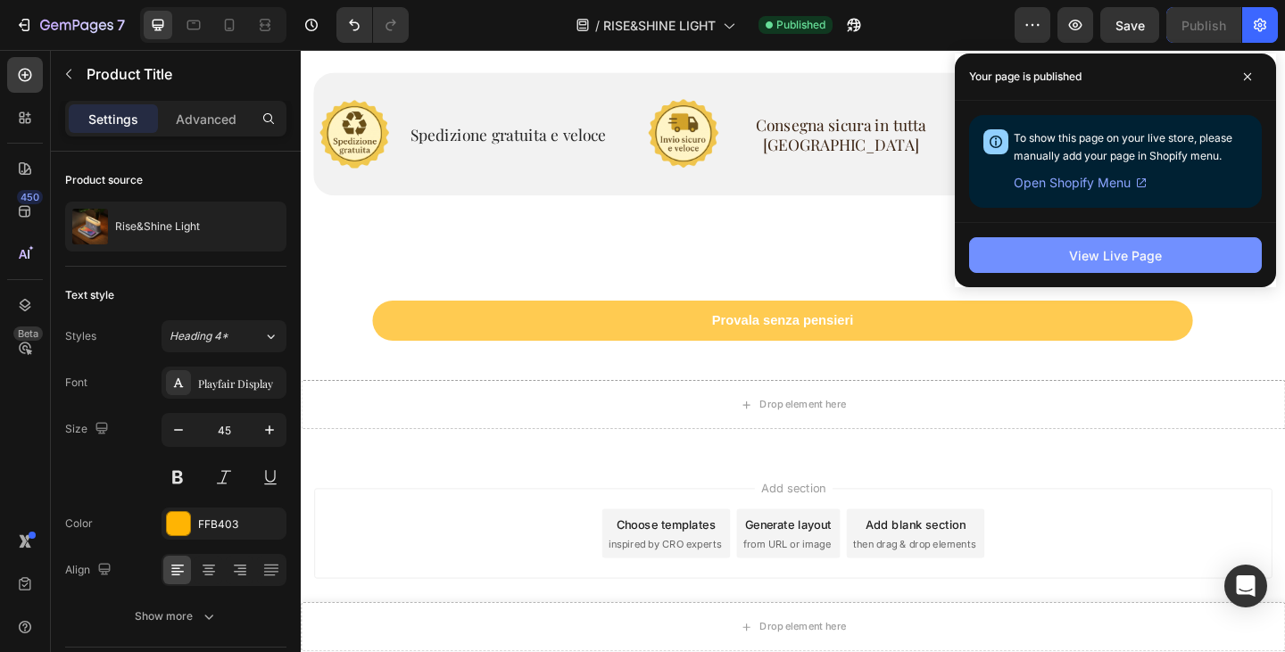
click at [1022, 253] on button "View Live Page" at bounding box center [1115, 255] width 293 height 36
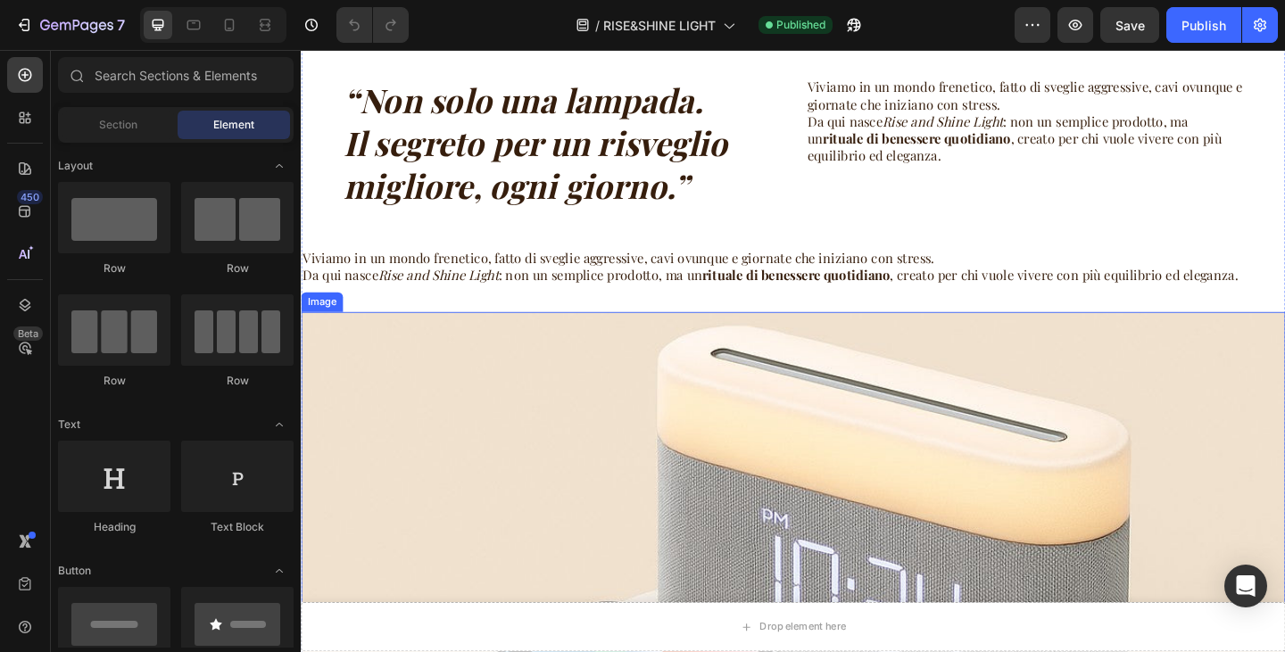
scroll to position [5265, 0]
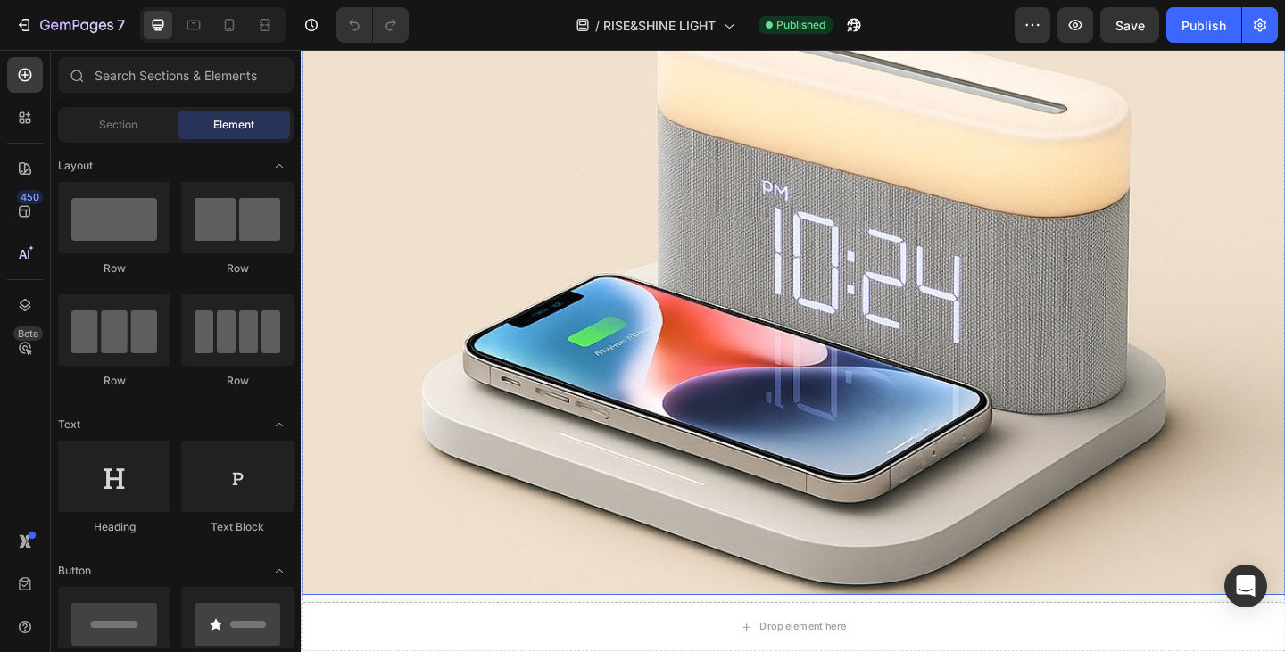
click at [850, 295] on img at bounding box center [836, 311] width 1071 height 665
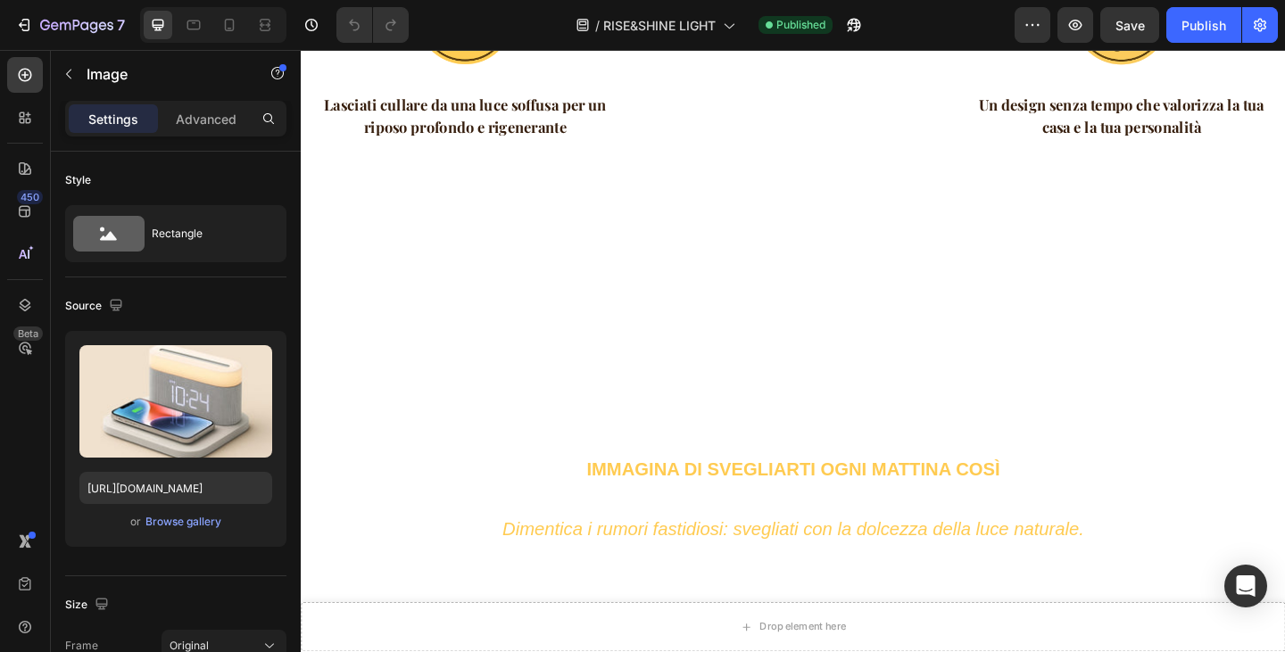
scroll to position [2231, 0]
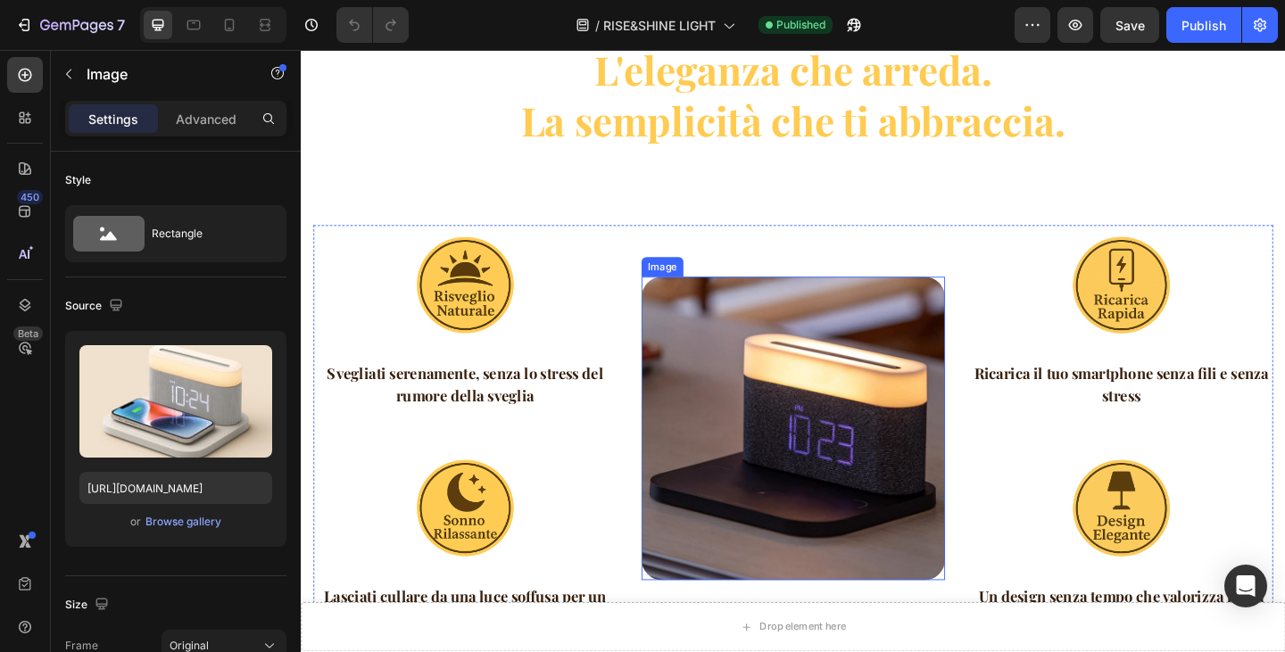
click at [900, 419] on img at bounding box center [836, 462] width 330 height 330
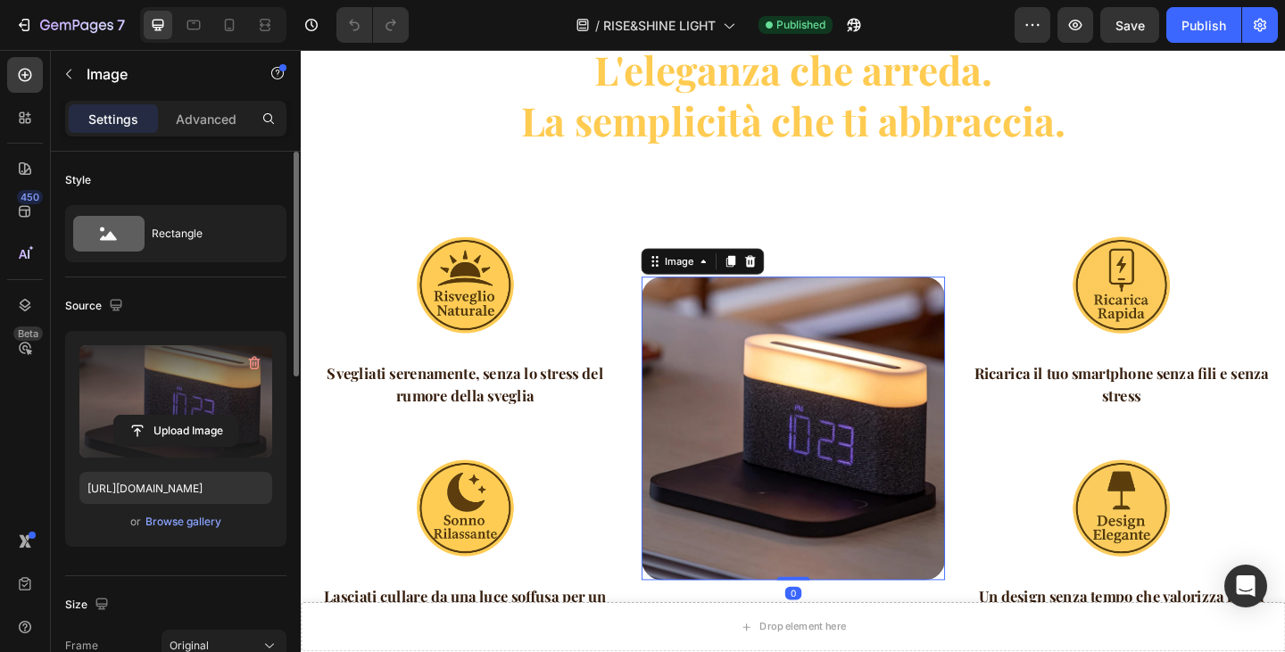
click at [138, 391] on label at bounding box center [175, 401] width 193 height 112
click at [138, 416] on input "file" at bounding box center [175, 431] width 123 height 30
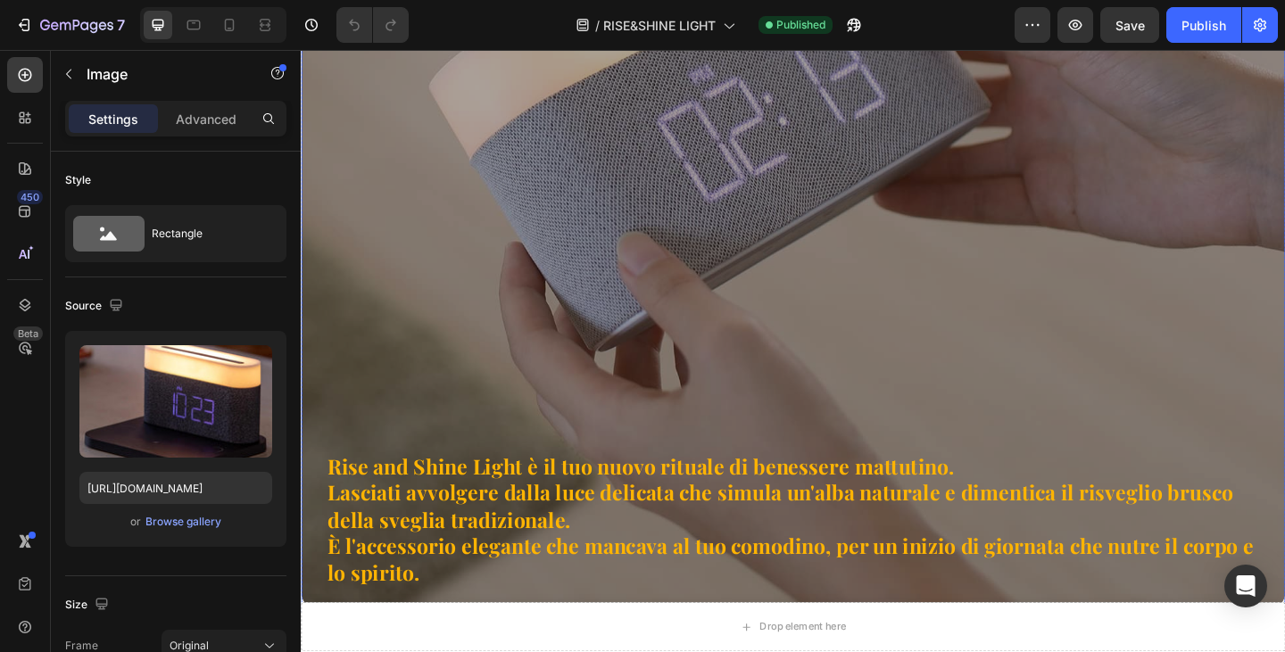
scroll to position [0, 0]
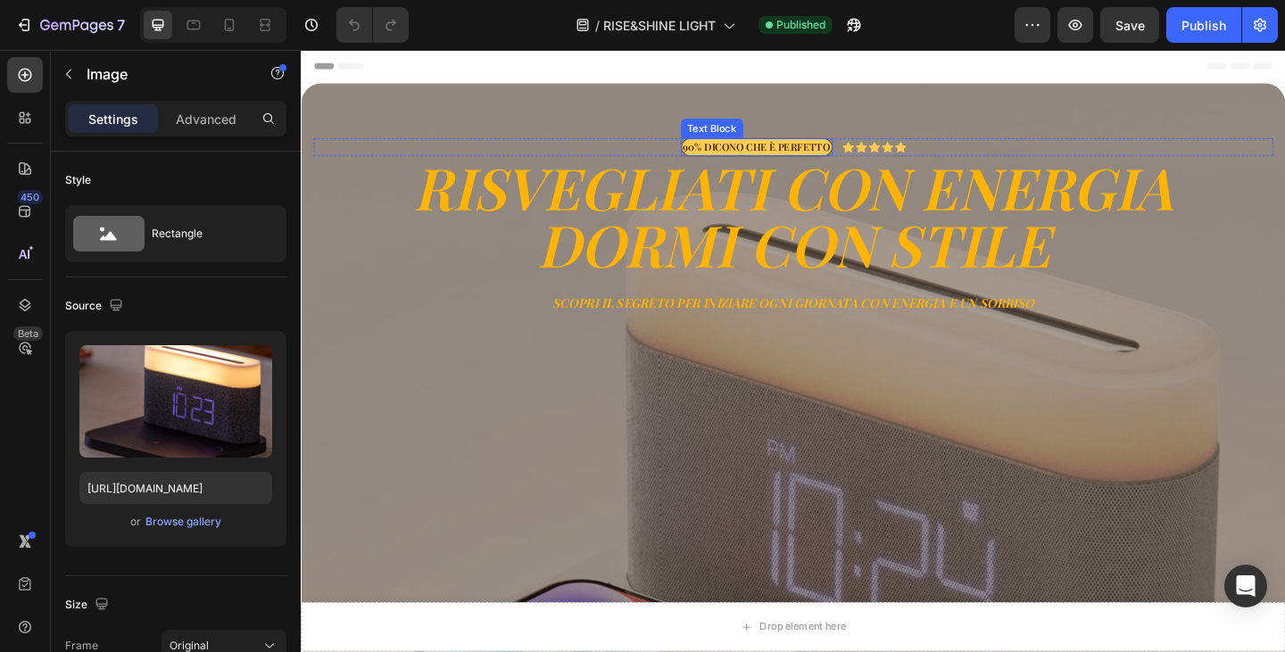
click at [757, 150] on p "90% DICONO CHE È PERFETTO" at bounding box center [797, 156] width 160 height 14
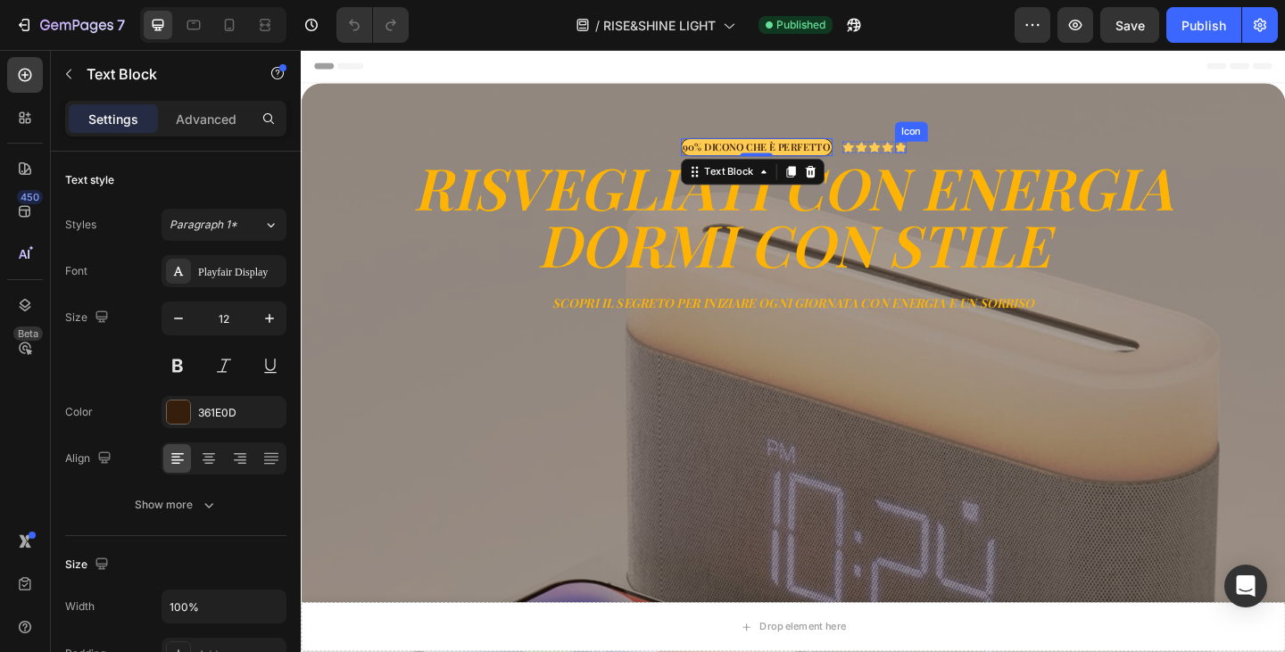
click at [947, 154] on icon at bounding box center [953, 156] width 12 height 12
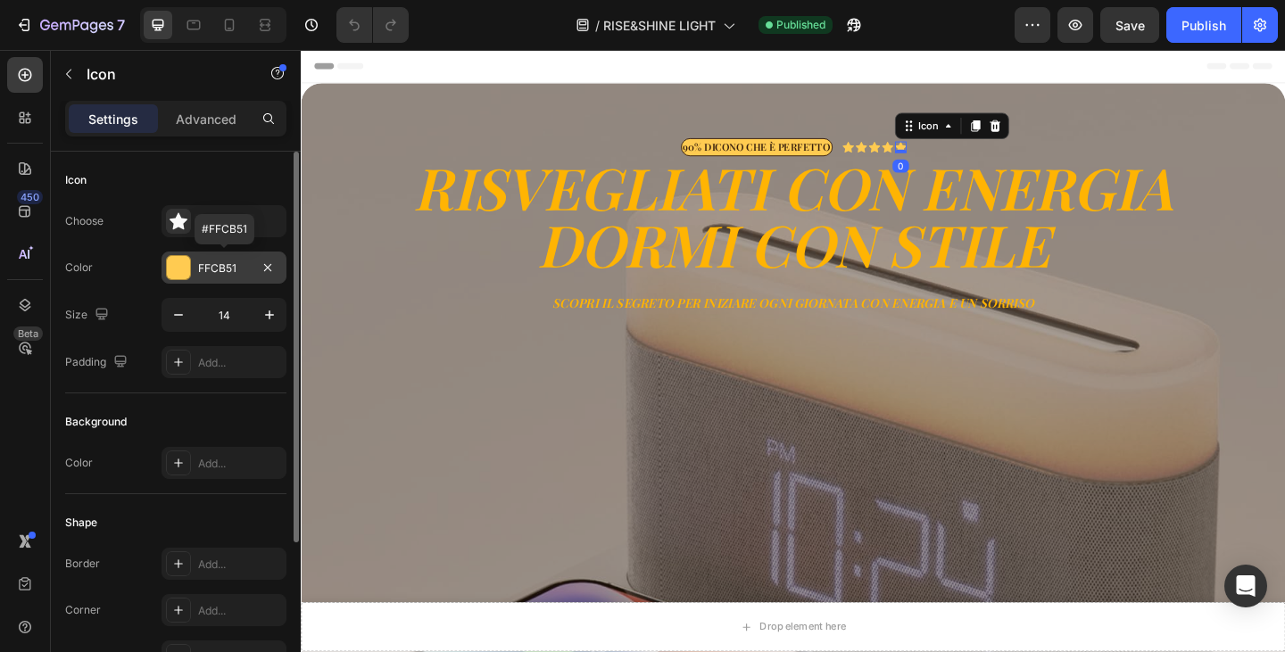
click at [196, 265] on div "FFCB51" at bounding box center [224, 268] width 125 height 32
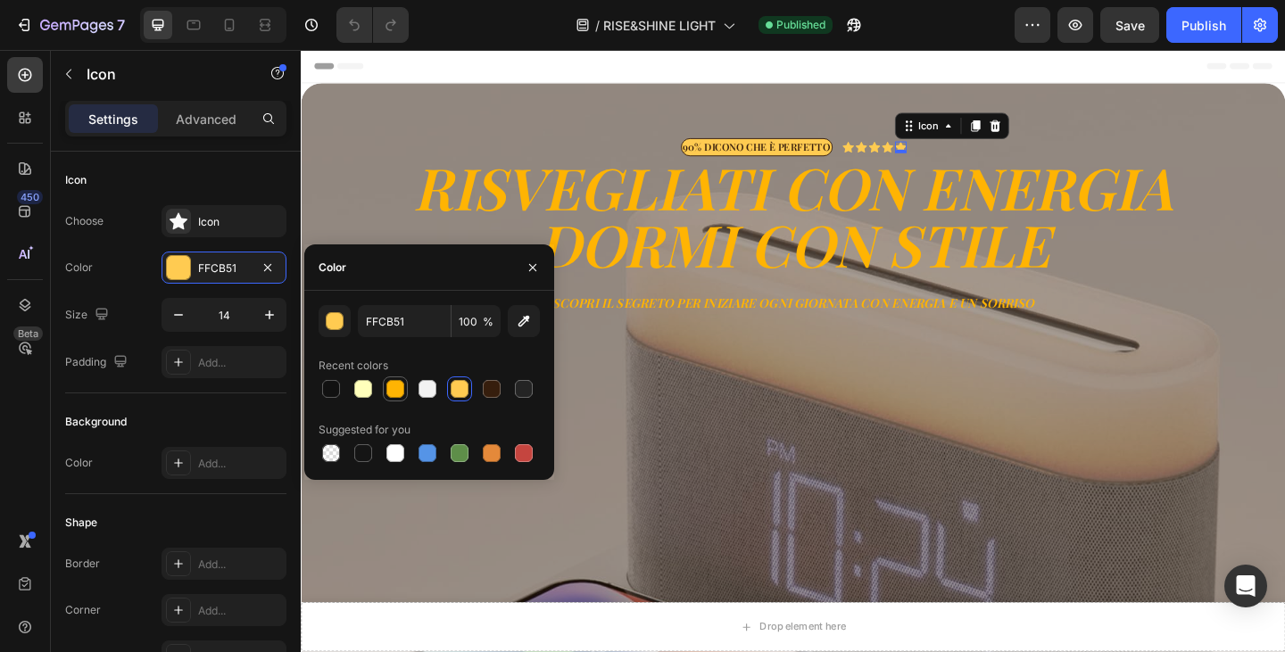
click at [392, 385] on div at bounding box center [395, 389] width 18 height 18
type input "FFB403"
click at [362, 27] on icon "Undo/Redo" at bounding box center [354, 25] width 18 height 18
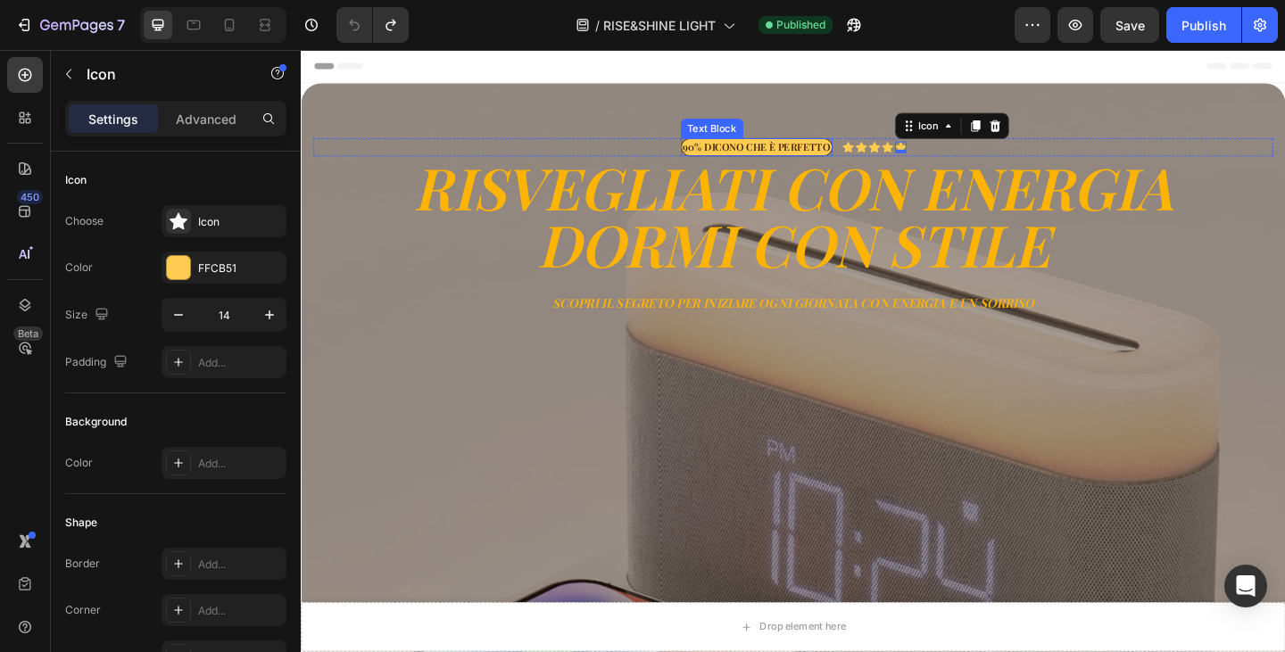
click at [798, 157] on p "90% DICONO CHE È PERFETTO" at bounding box center [797, 156] width 160 height 14
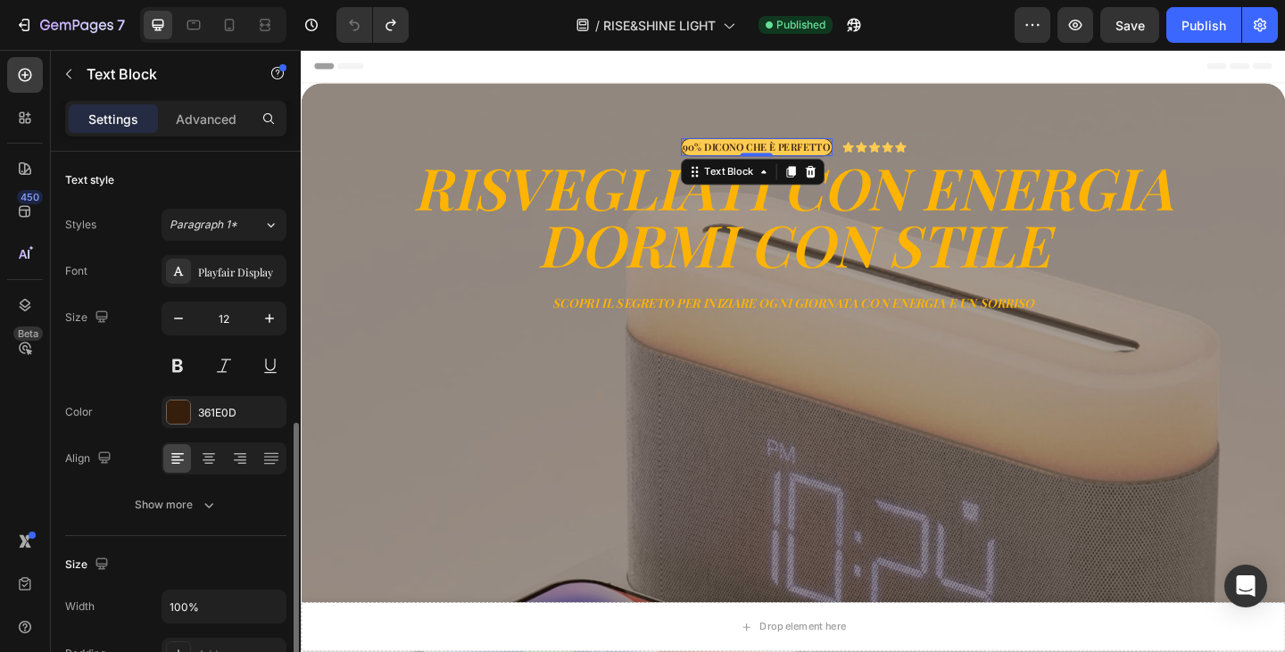
scroll to position [268, 0]
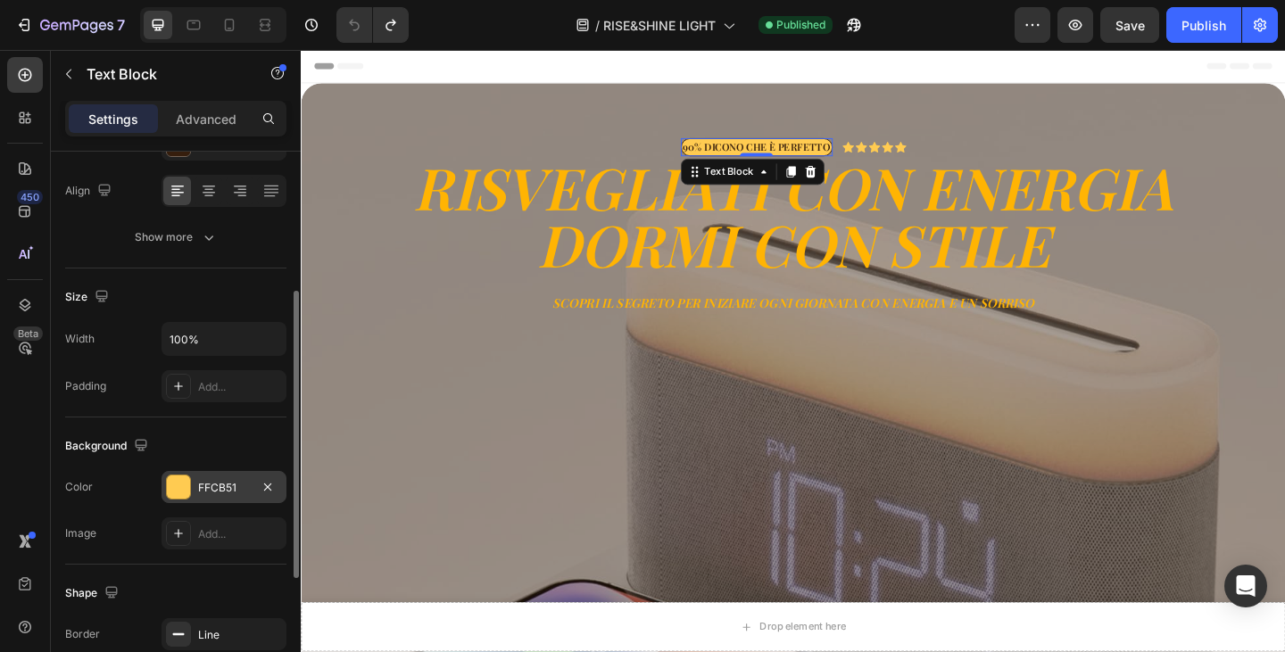
click at [211, 487] on div "FFCB51" at bounding box center [224, 488] width 52 height 16
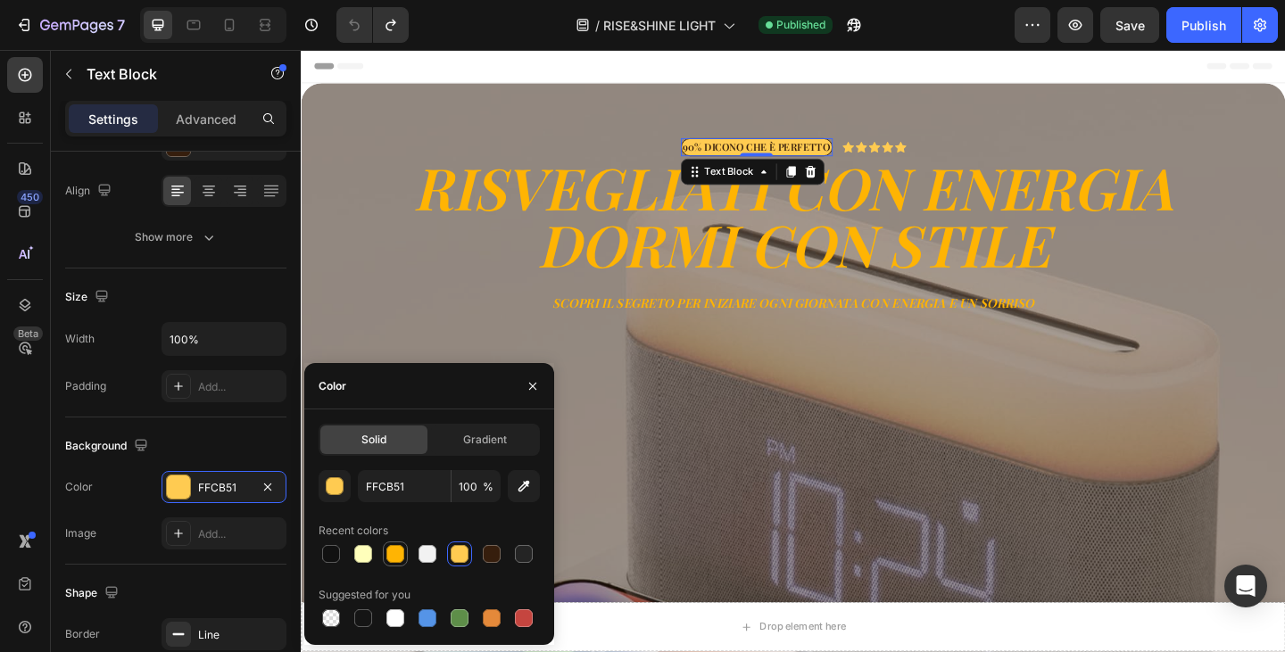
click at [396, 560] on div at bounding box center [395, 554] width 18 height 18
type input "FFB403"
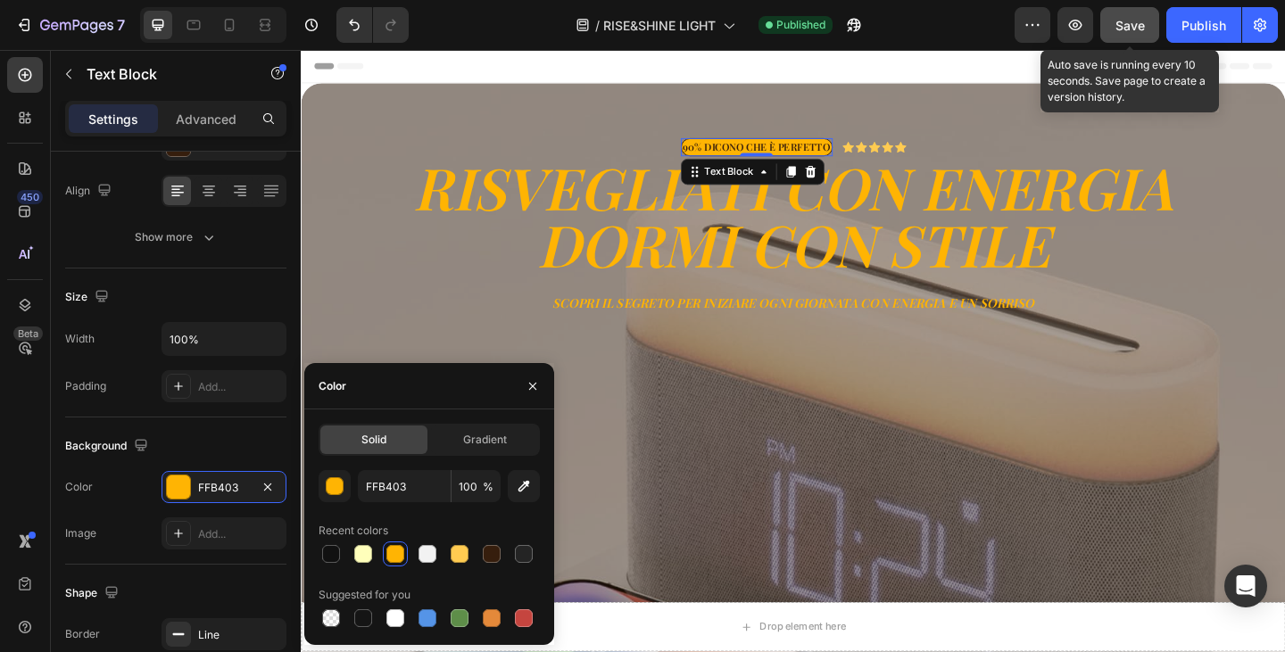
click at [1120, 36] on button "Save" at bounding box center [1129, 25] width 59 height 36
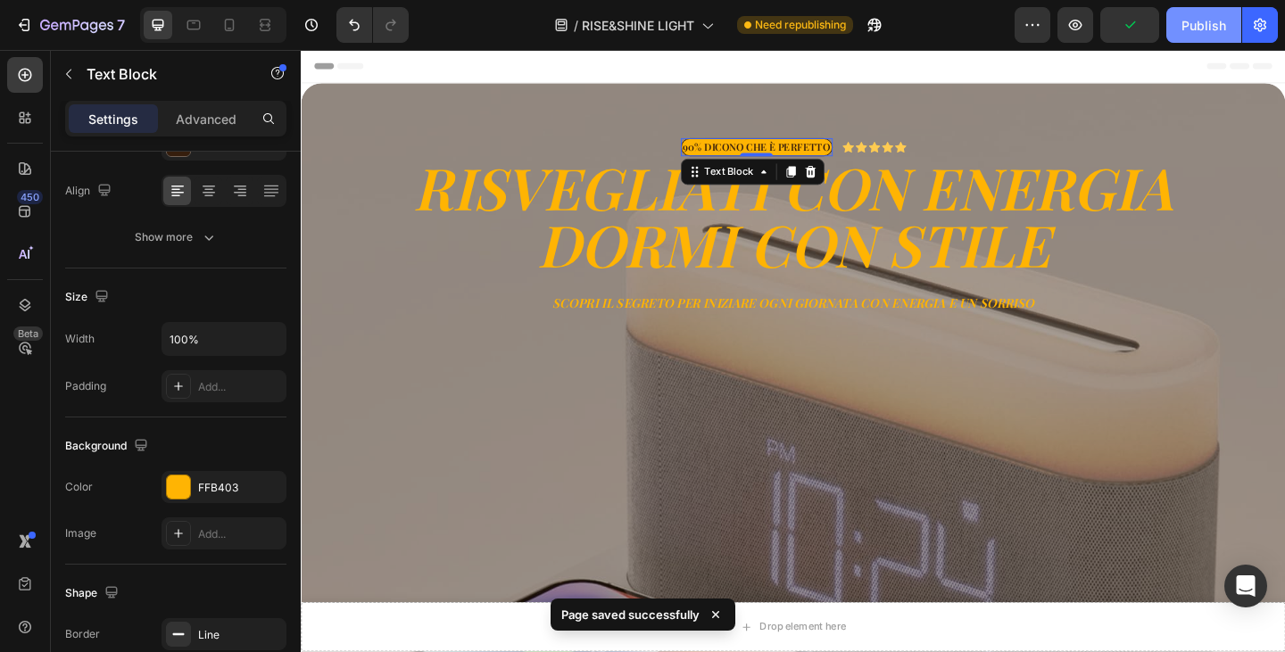
click at [1201, 21] on div "Publish" at bounding box center [1204, 25] width 45 height 19
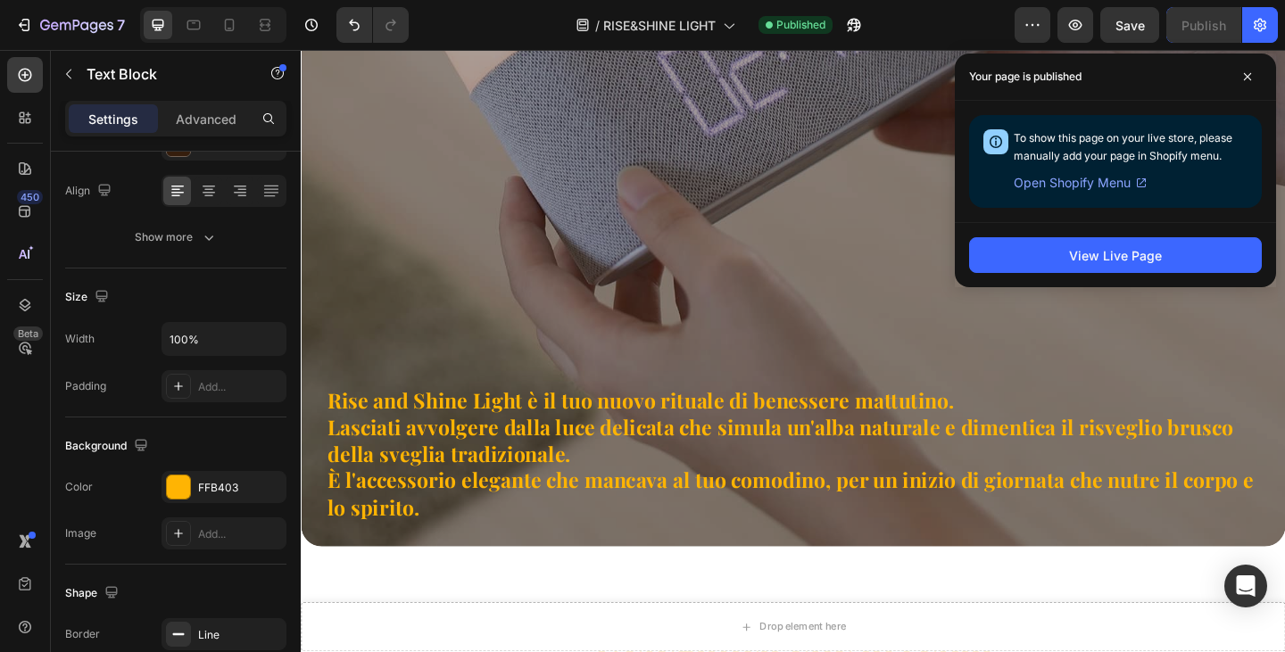
scroll to position [1593, 0]
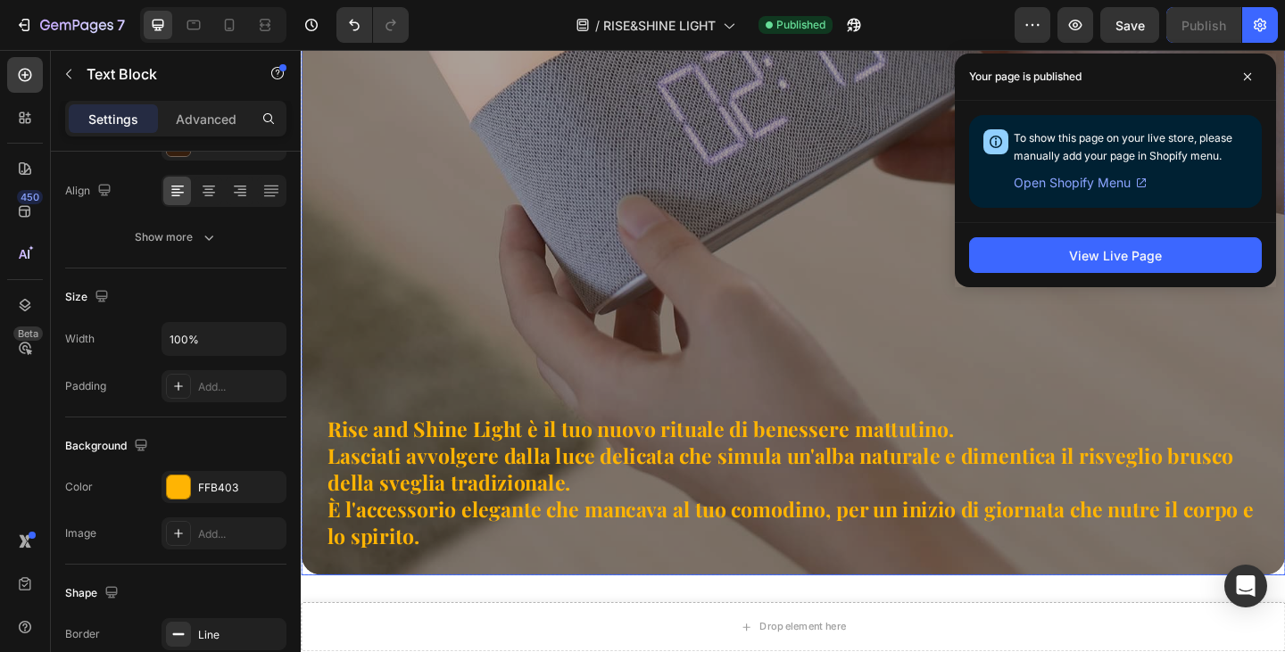
click at [745, 270] on div "Risvegli dolci Giornate migliori Heading Rise and Shine Light è il tuo nuovo ri…" at bounding box center [836, 86] width 1017 height 1017
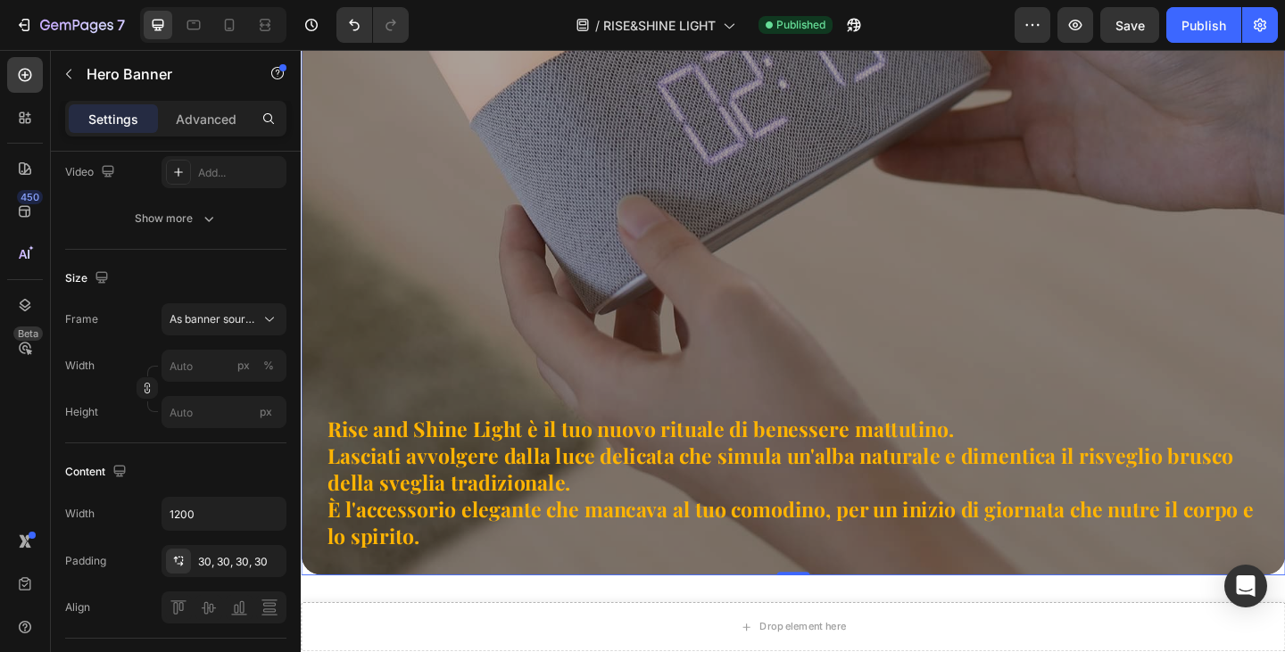
scroll to position [0, 0]
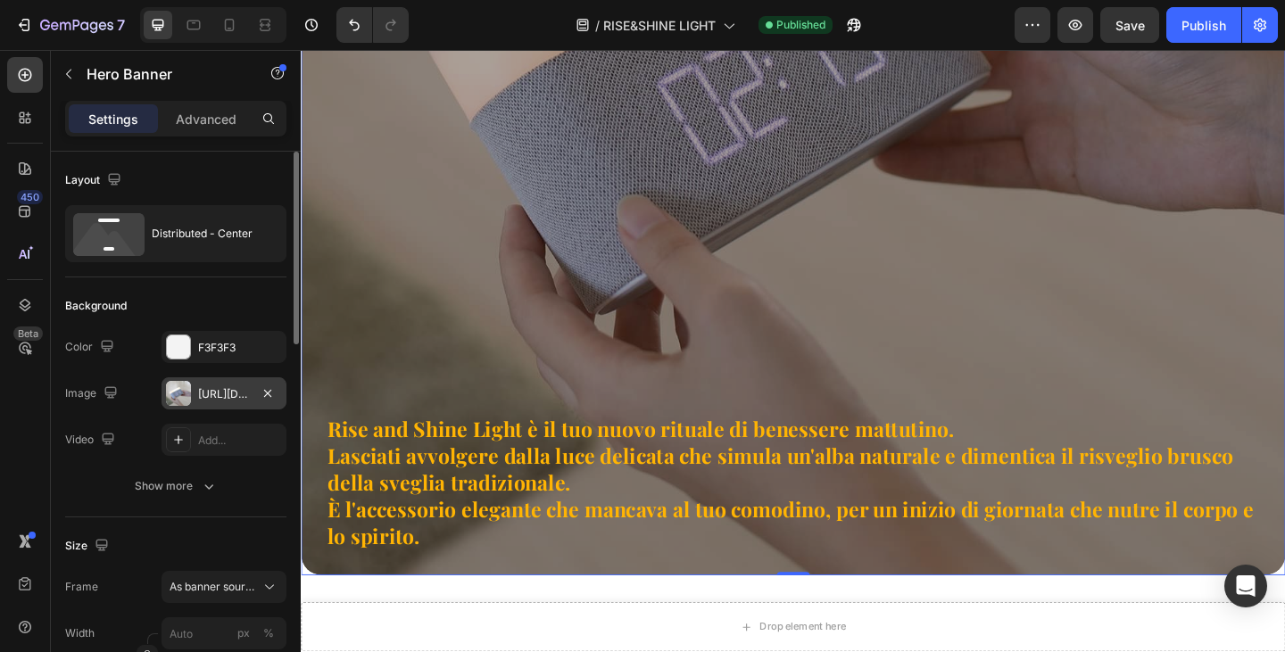
click at [212, 399] on div "[URL][DOMAIN_NAME]" at bounding box center [224, 394] width 52 height 16
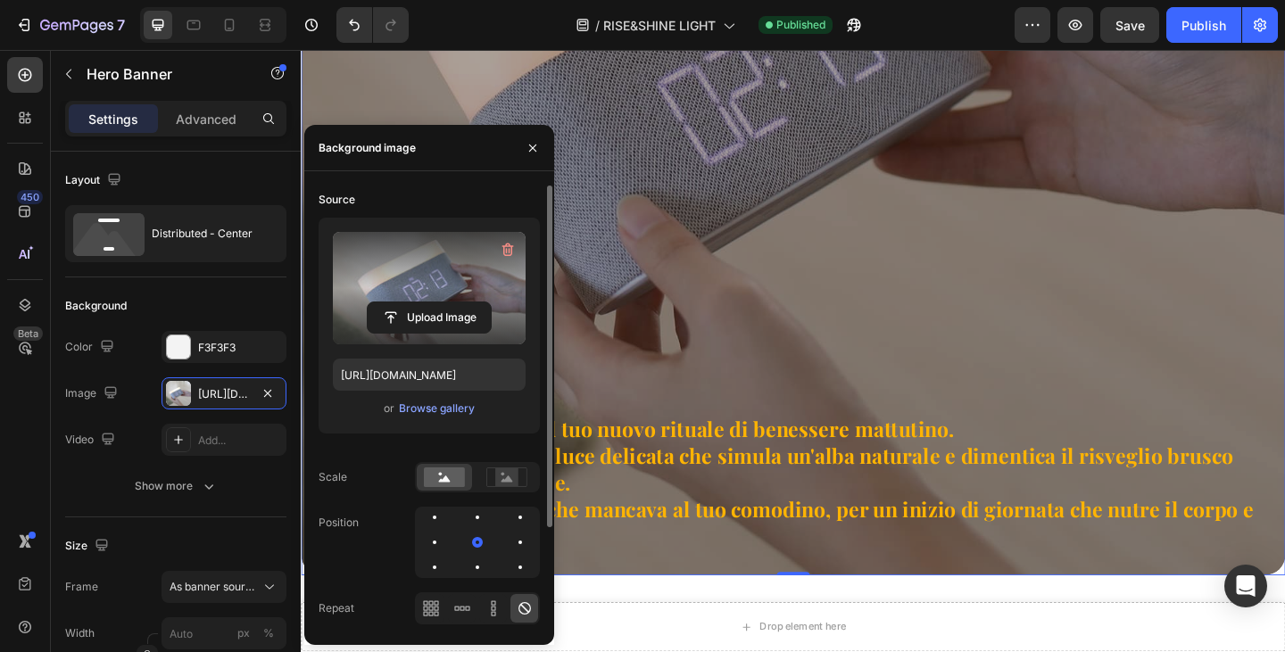
click at [419, 269] on label at bounding box center [429, 288] width 193 height 112
click at [419, 303] on input "file" at bounding box center [429, 318] width 123 height 30
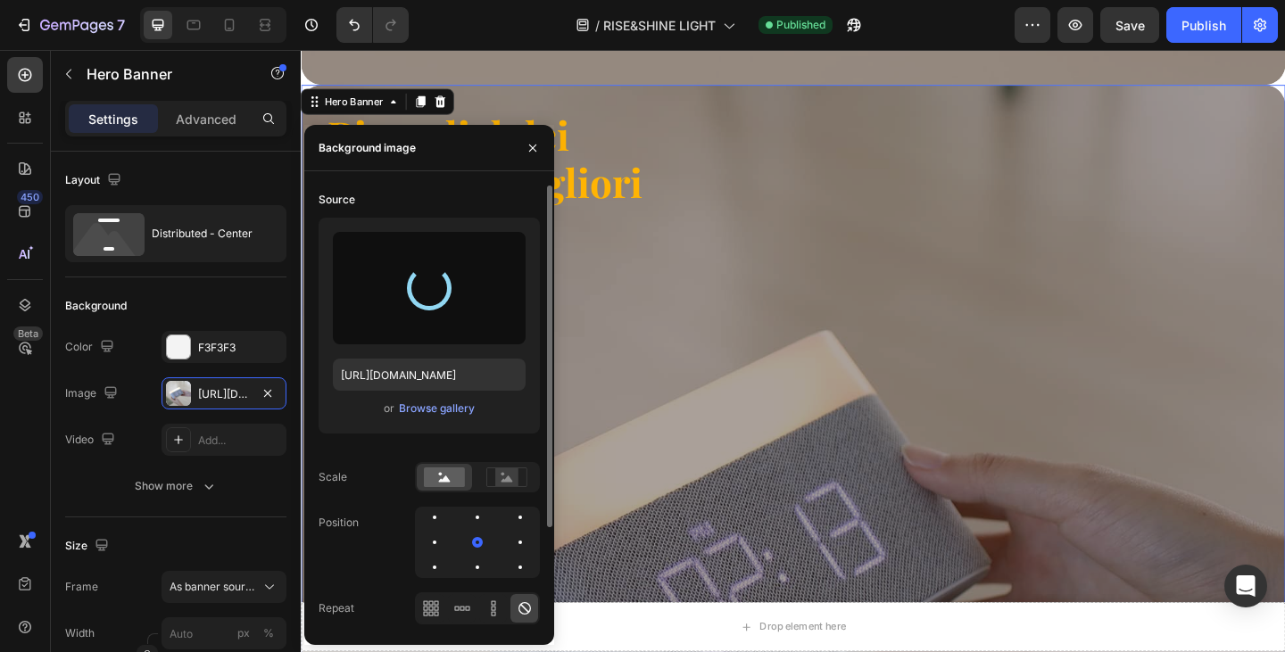
scroll to position [968, 0]
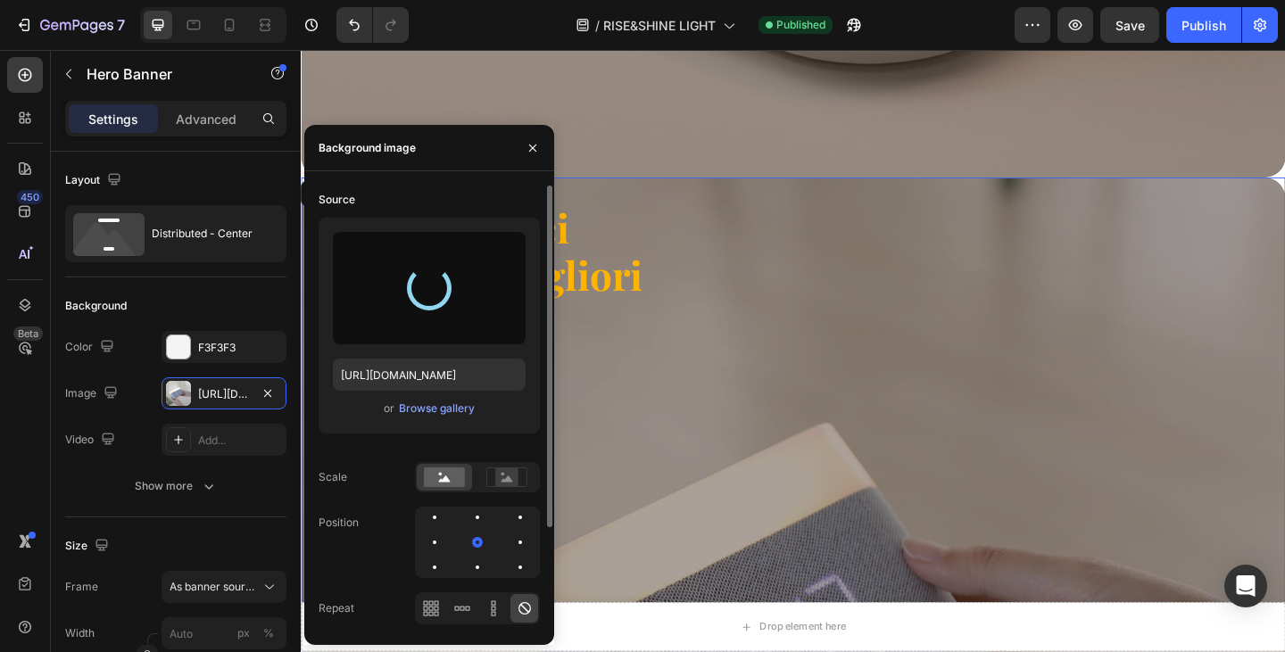
type input "[URL][DOMAIN_NAME]"
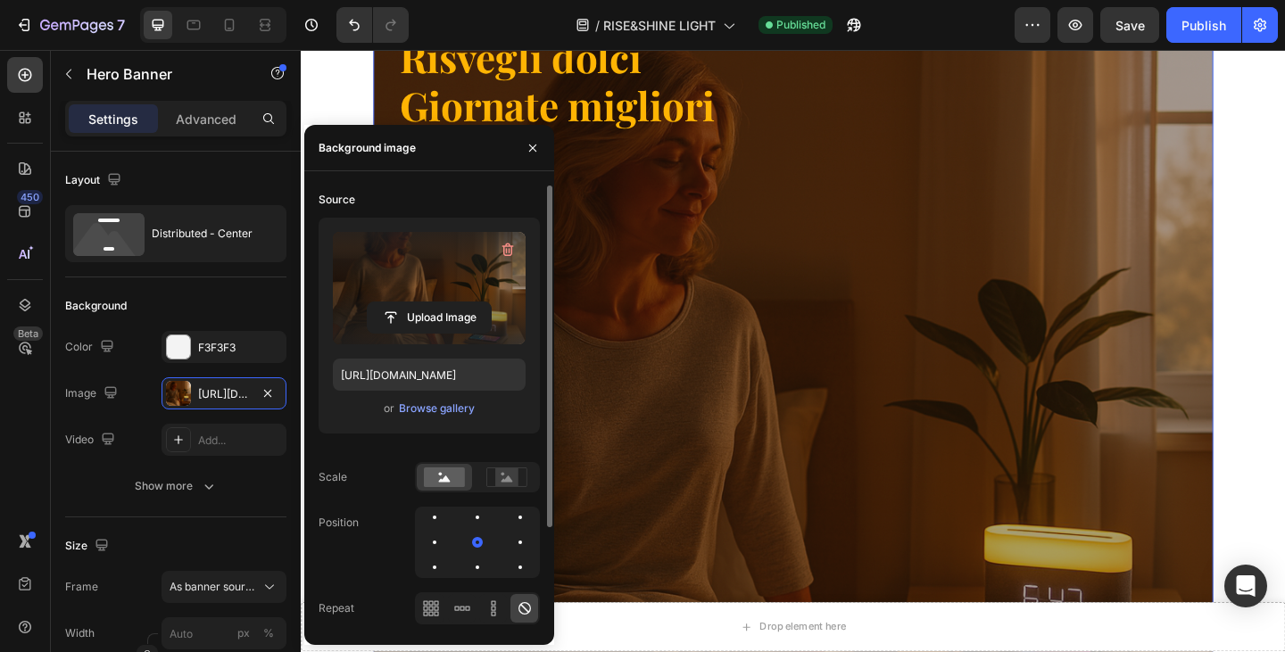
scroll to position [1147, 0]
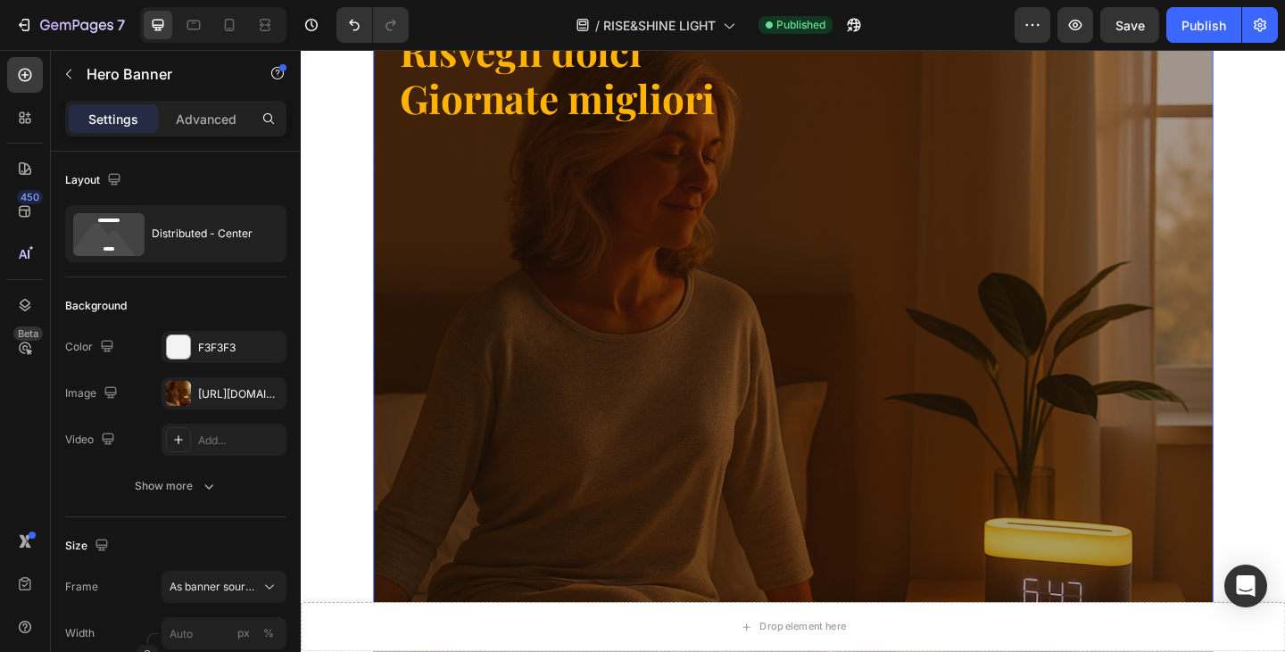
click at [942, 345] on div "Risvegli dolci Giornate migliori Heading Rise and Shine Light è il tuo nuovo ri…" at bounding box center [836, 454] width 860 height 860
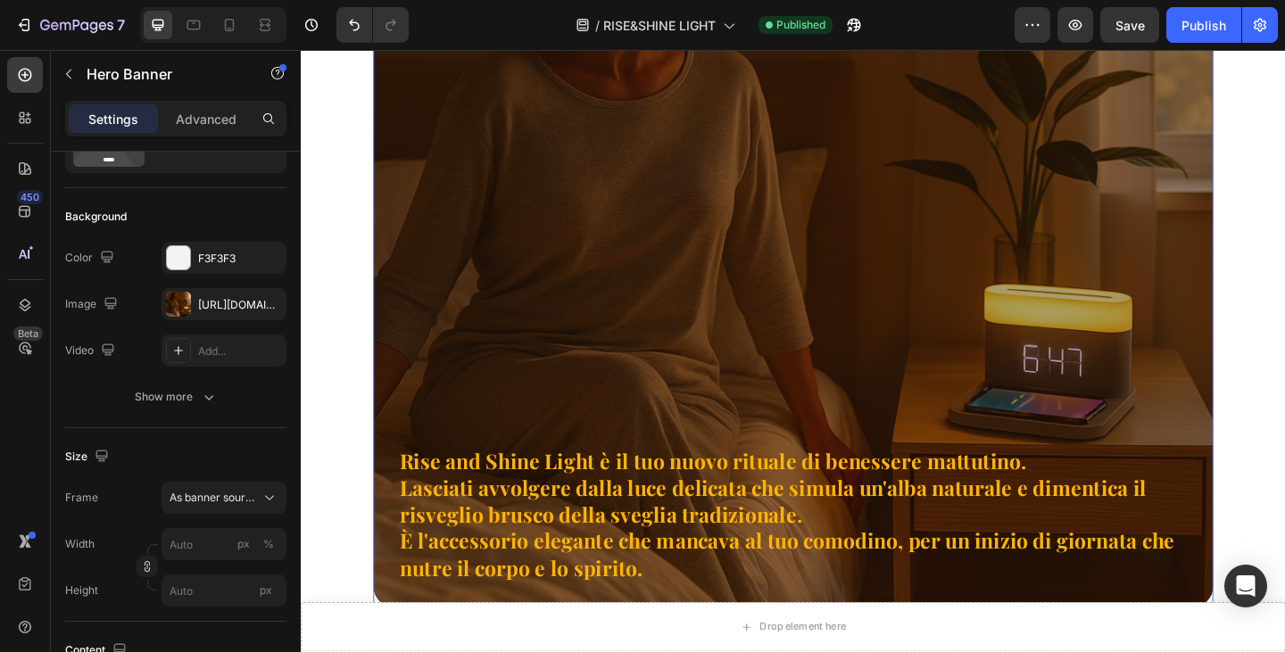
scroll to position [1414, 0]
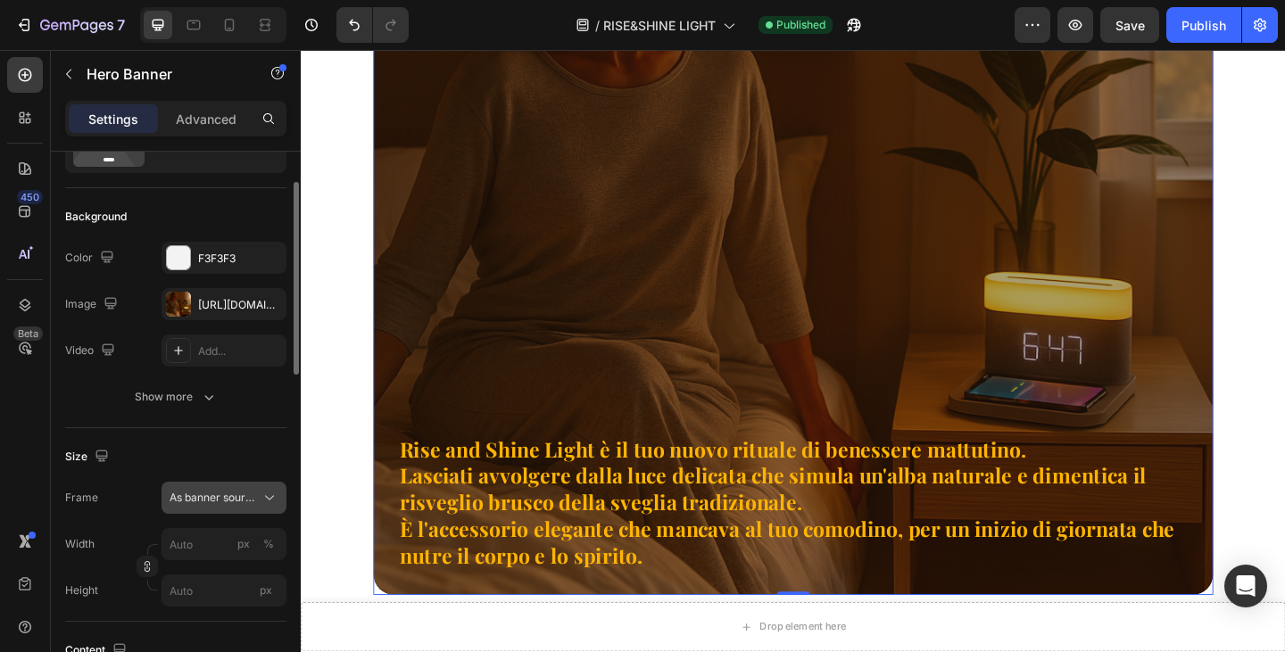
click at [213, 505] on span "As banner source" at bounding box center [213, 498] width 87 height 16
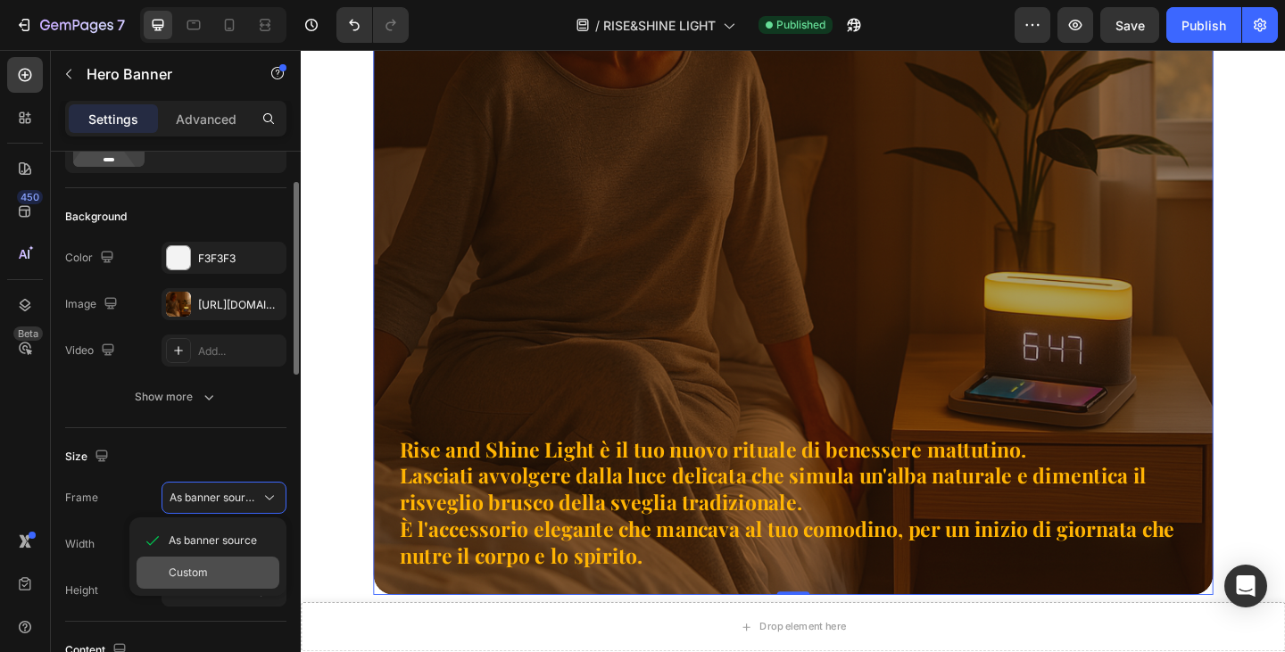
click at [228, 584] on div "Custom" at bounding box center [208, 573] width 143 height 32
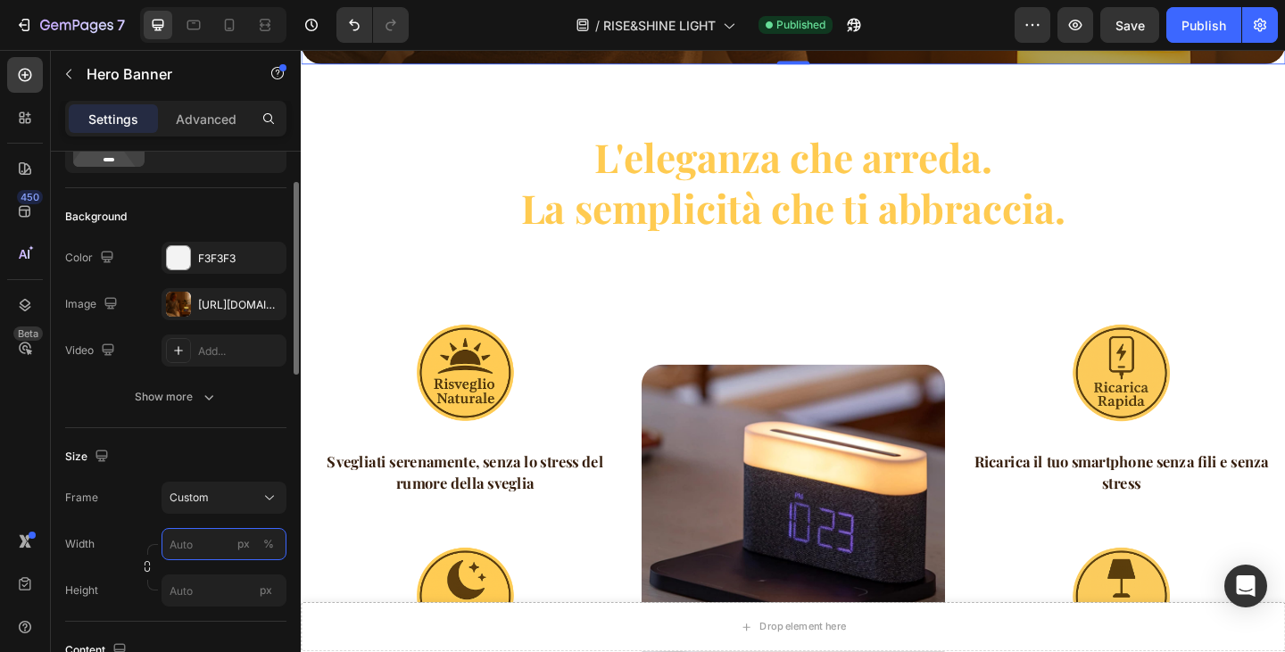
scroll to position [879, 0]
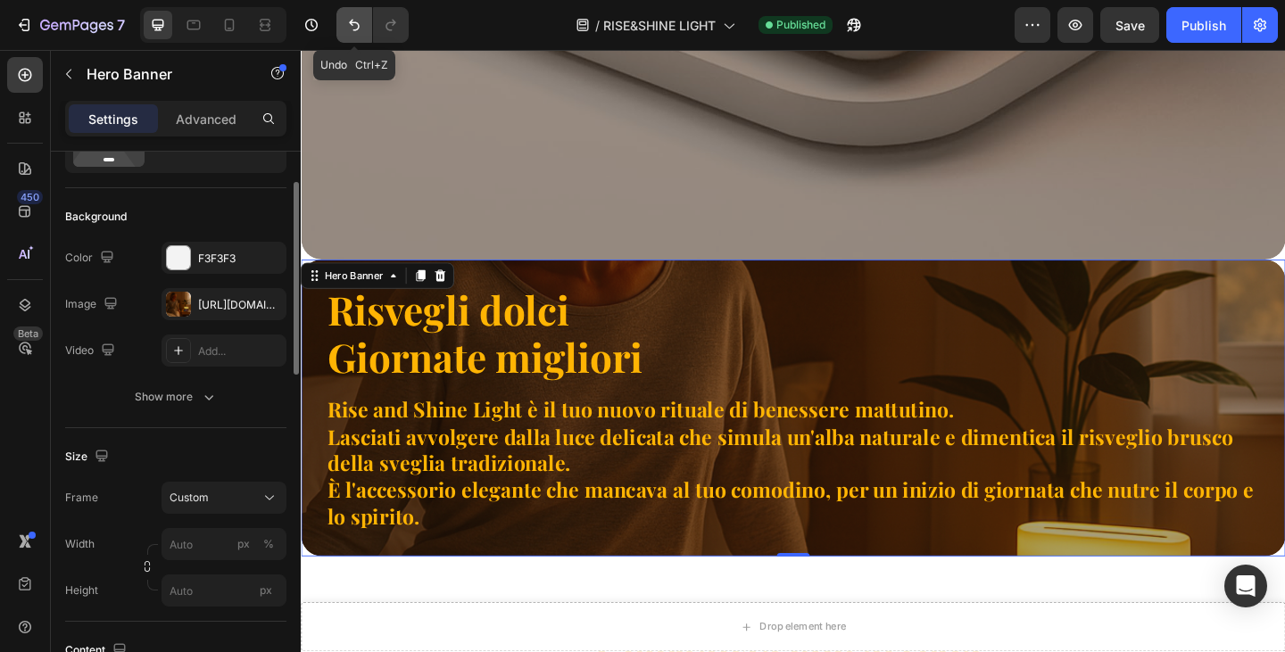
click at [355, 17] on icon "Undo/Redo" at bounding box center [354, 25] width 18 height 18
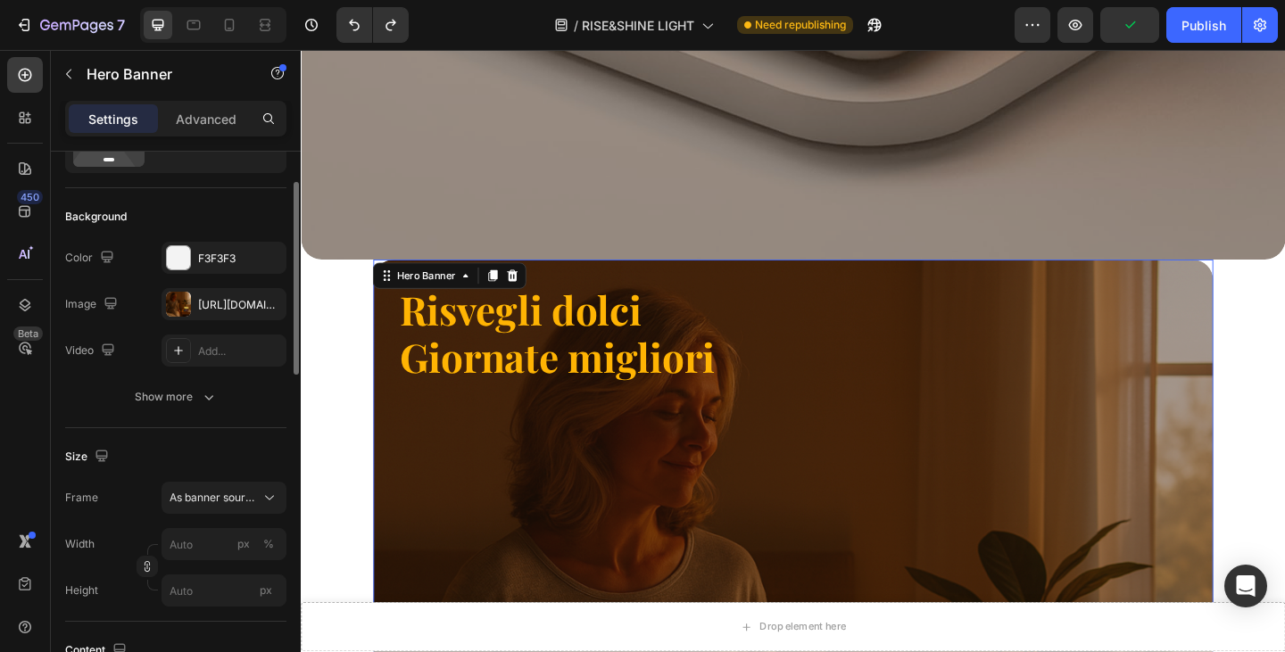
click at [204, 539] on input "px %" at bounding box center [224, 544] width 125 height 32
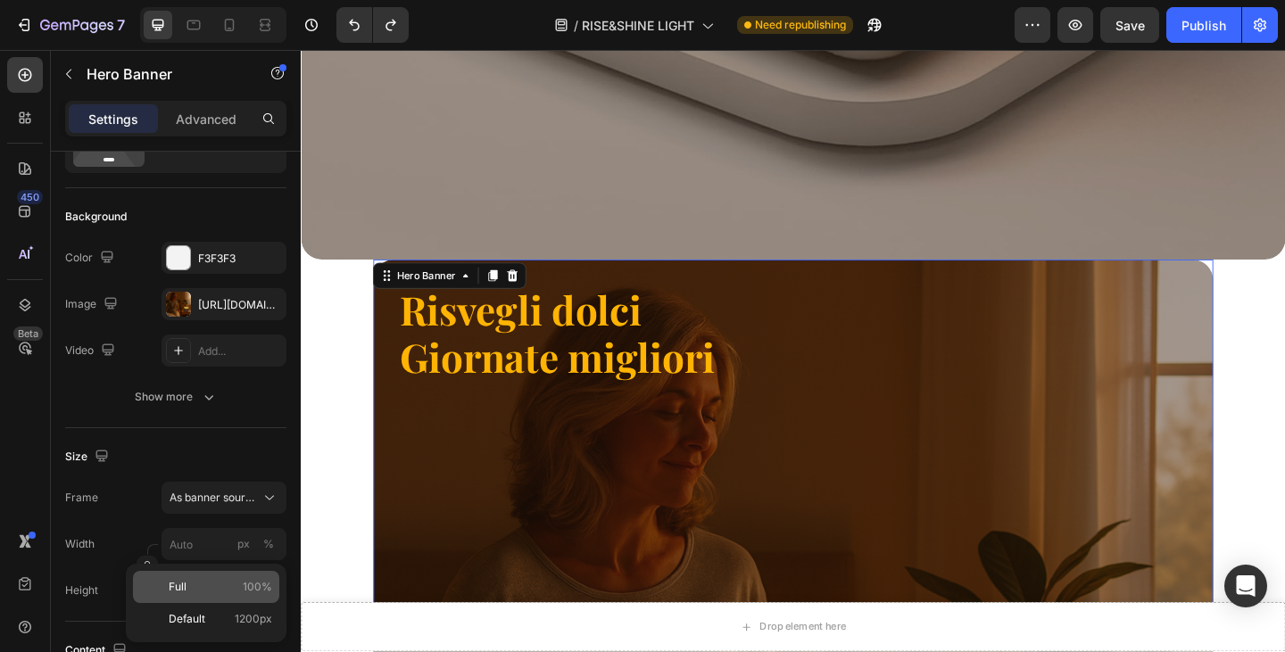
click at [208, 592] on p "Full 100%" at bounding box center [221, 587] width 104 height 16
type input "100"
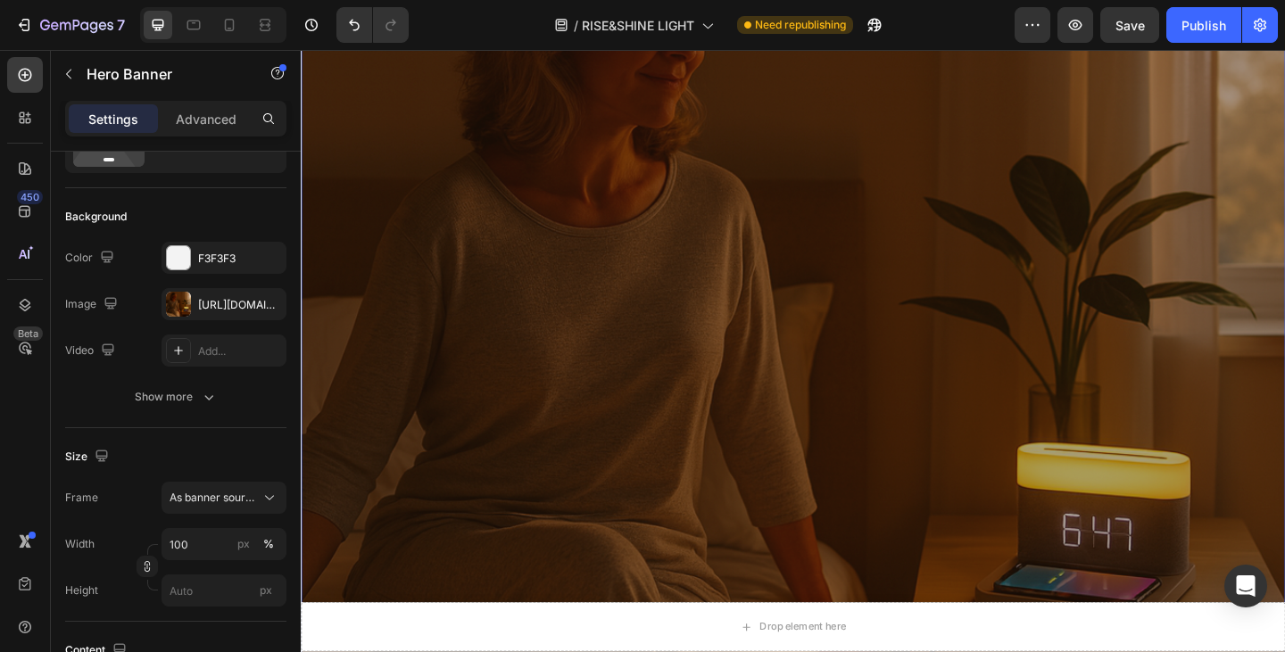
scroll to position [1593, 0]
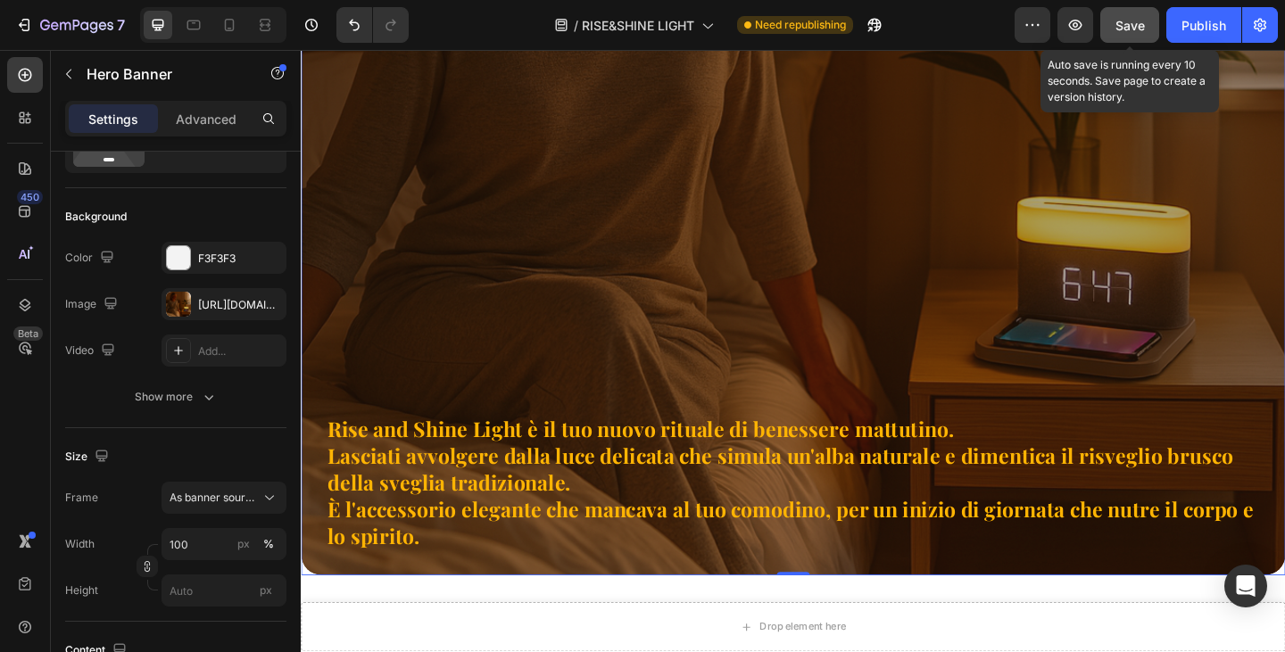
click at [1133, 30] on span "Save" at bounding box center [1130, 25] width 29 height 15
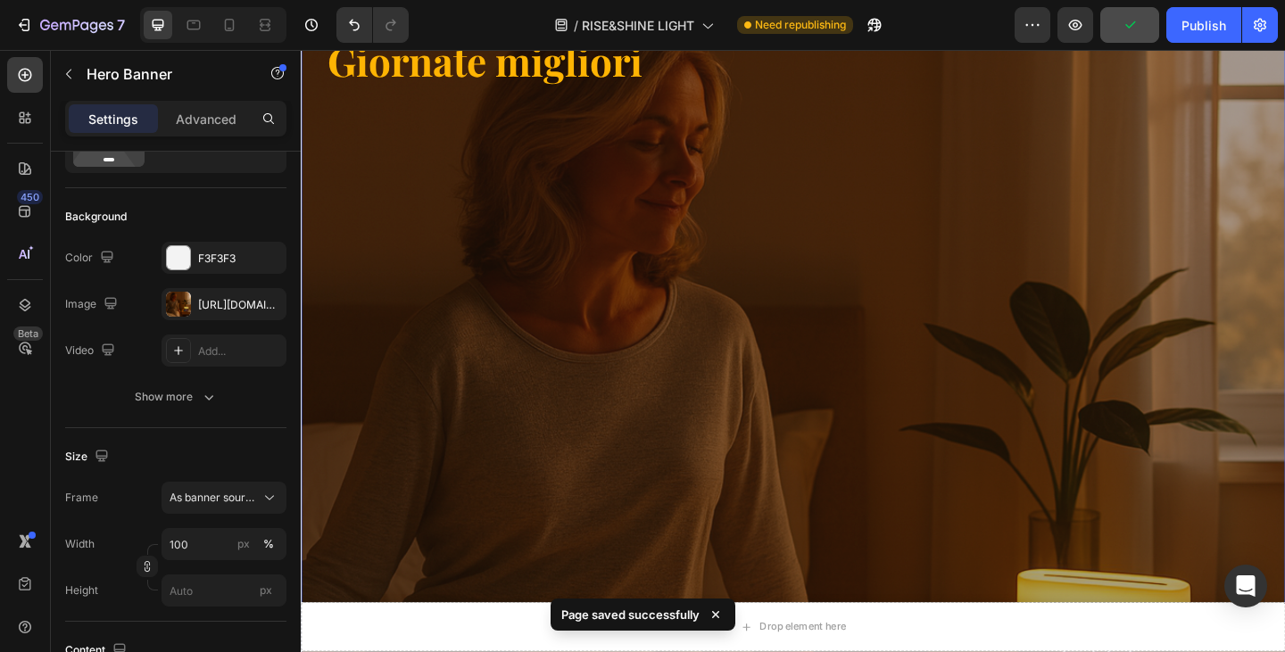
scroll to position [1147, 0]
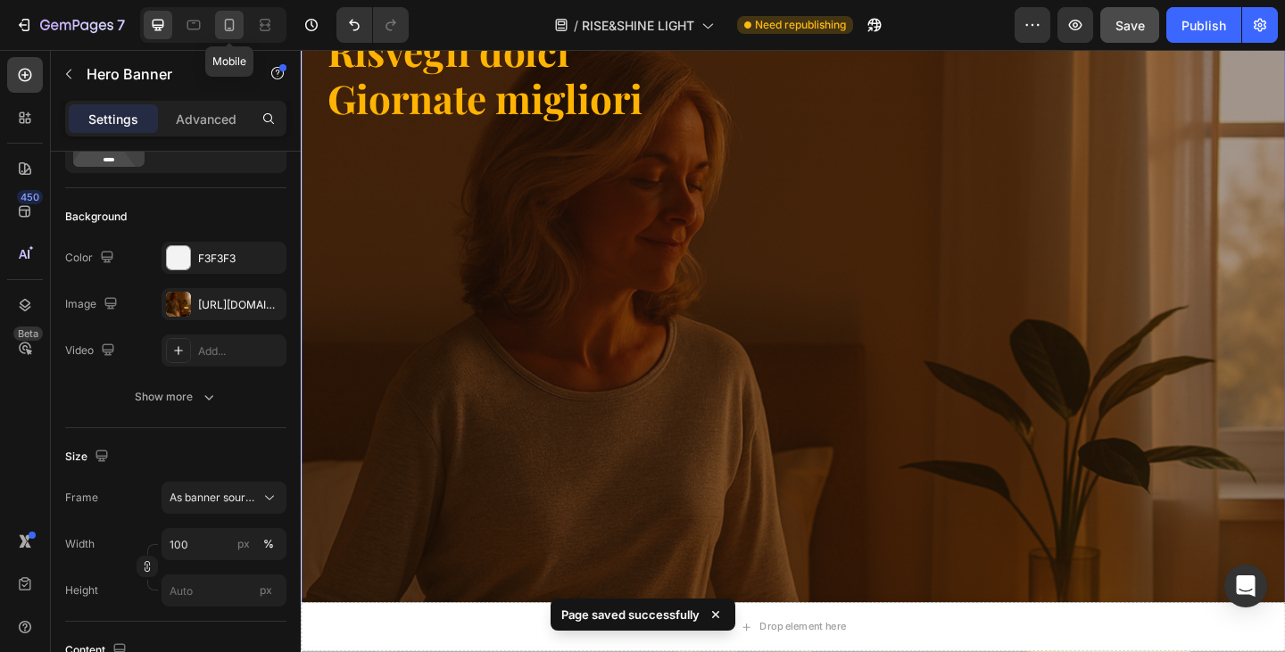
click at [227, 23] on icon at bounding box center [229, 25] width 18 height 18
type input "100%"
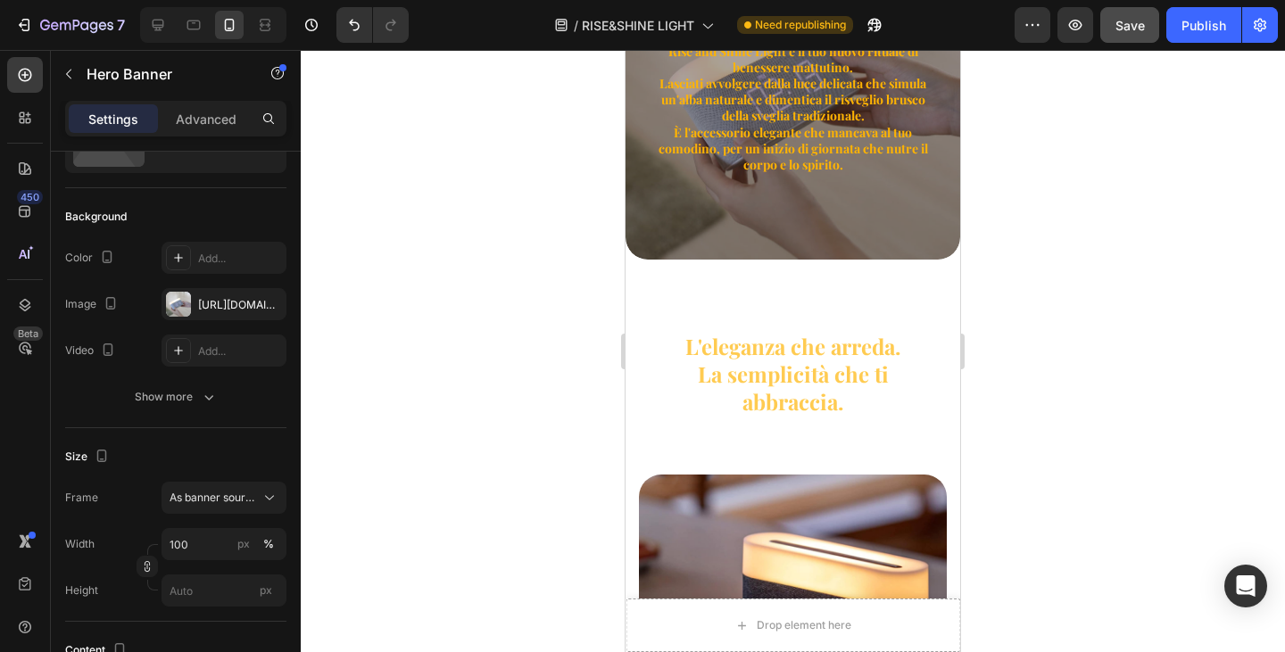
scroll to position [228, 0]
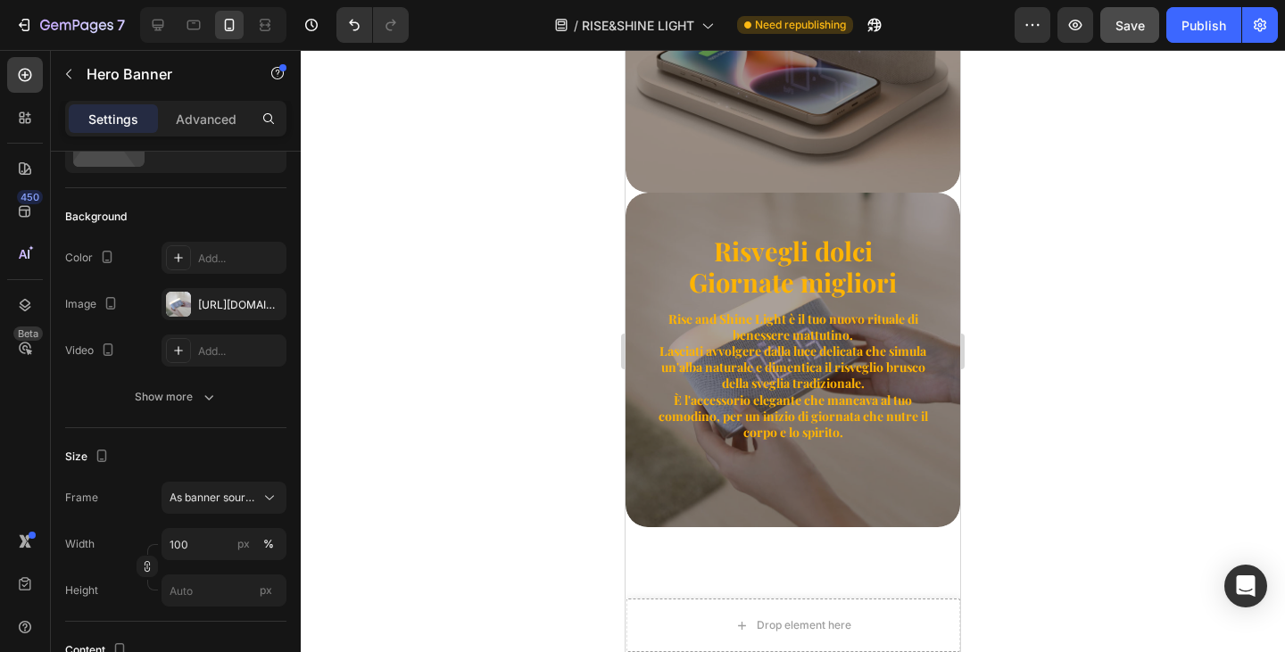
click at [883, 209] on div "Risvegli dolci Giornate migliori Heading Rise and Shine Light è il tuo nuovo ri…" at bounding box center [793, 338] width 335 height 291
click at [930, 235] on div "Risvegli dolci Giornate migliori Heading Rise and Shine Light è il tuo nuovo ri…" at bounding box center [793, 338] width 335 height 291
click at [220, 301] on div "[URL][DOMAIN_NAME]" at bounding box center [224, 305] width 52 height 16
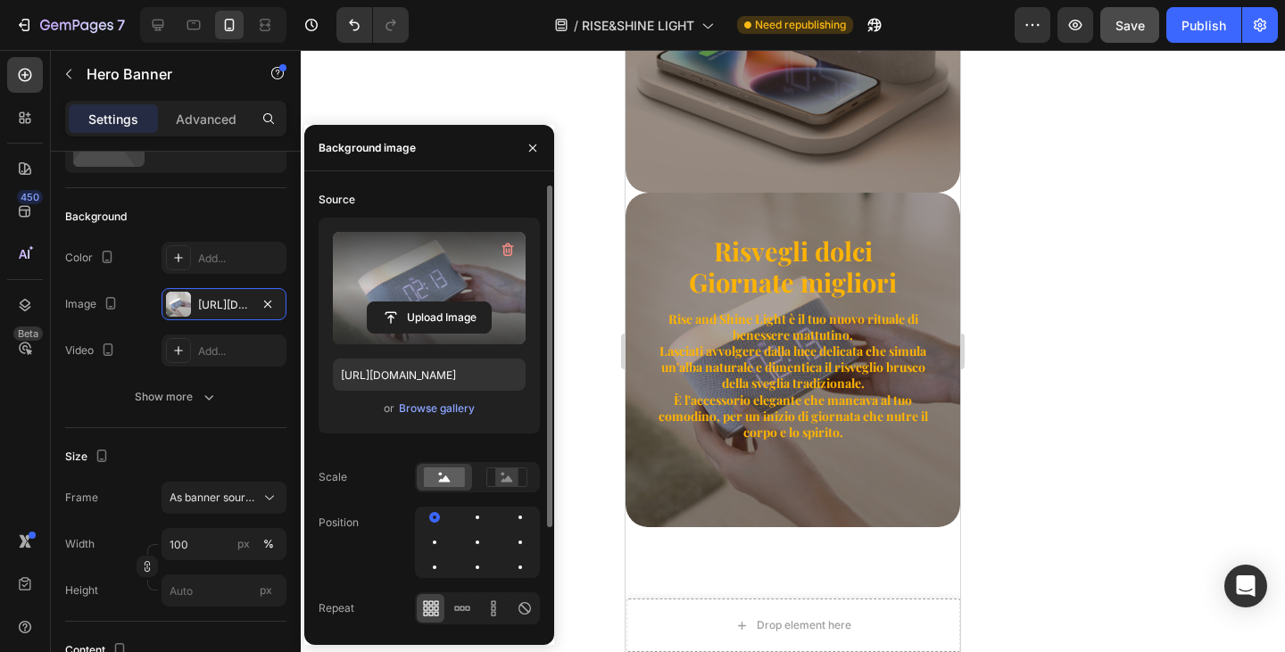
click at [412, 269] on label at bounding box center [429, 288] width 193 height 112
click at [412, 303] on input "file" at bounding box center [429, 318] width 123 height 30
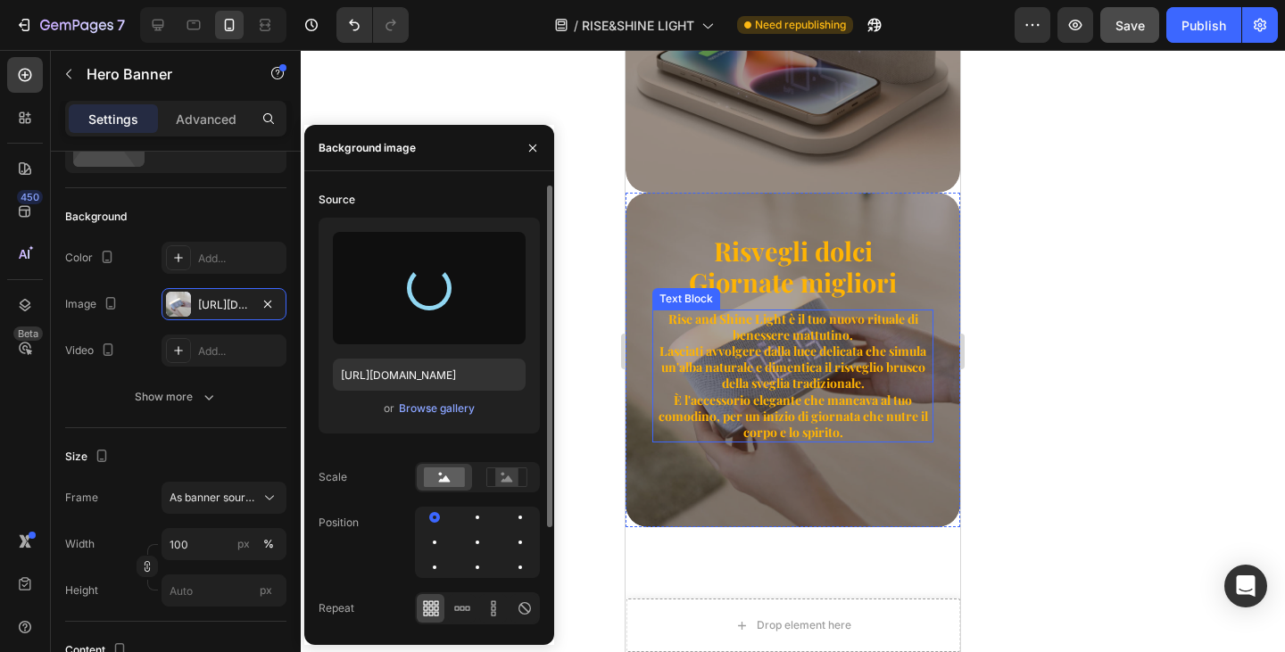
type input "[URL][DOMAIN_NAME]"
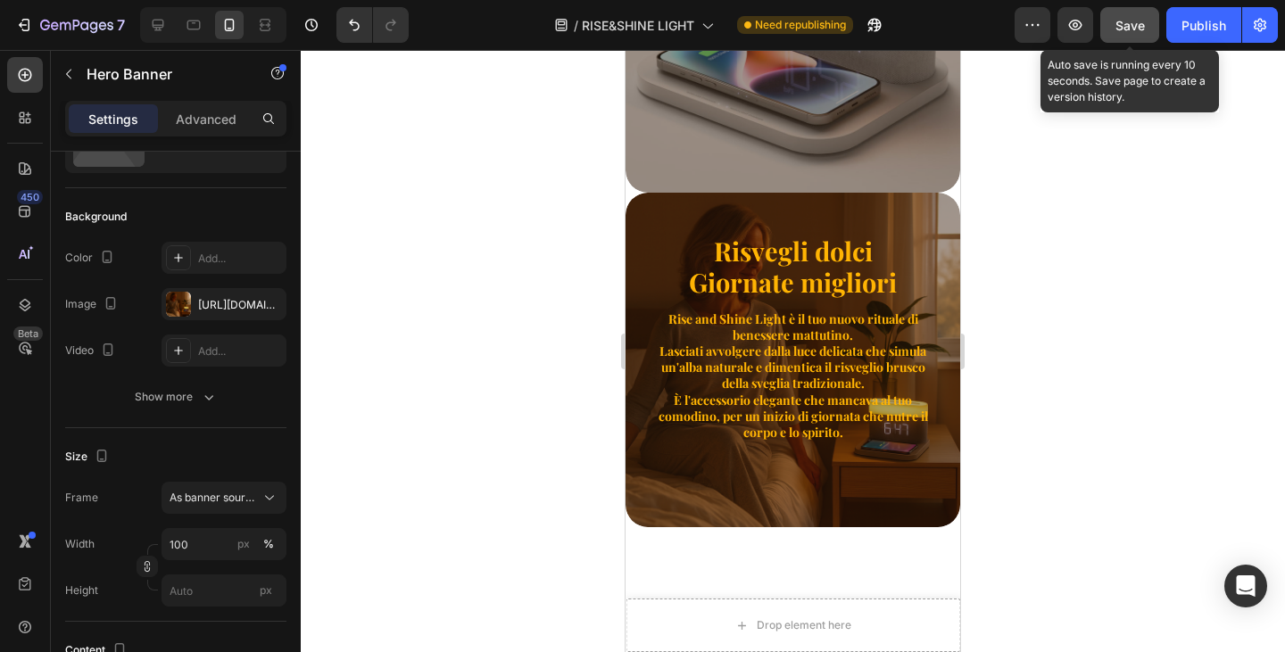
click at [1122, 34] on div "Save" at bounding box center [1130, 25] width 29 height 19
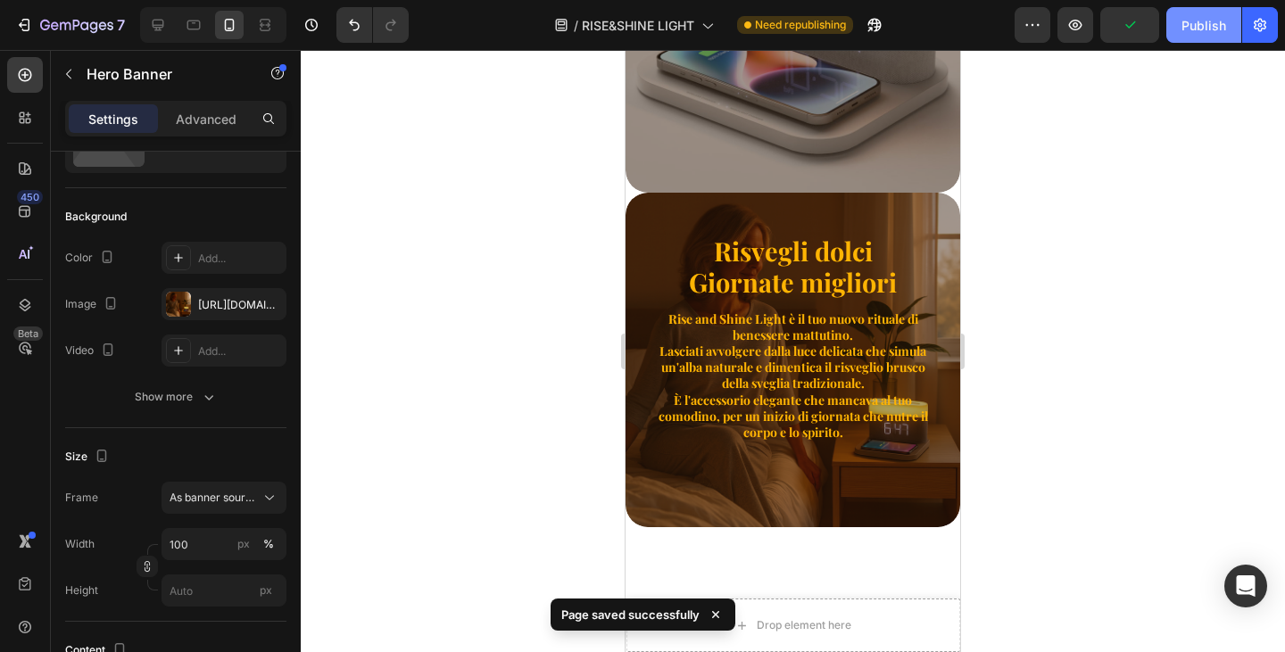
click at [1203, 28] on div "Publish" at bounding box center [1204, 25] width 45 height 19
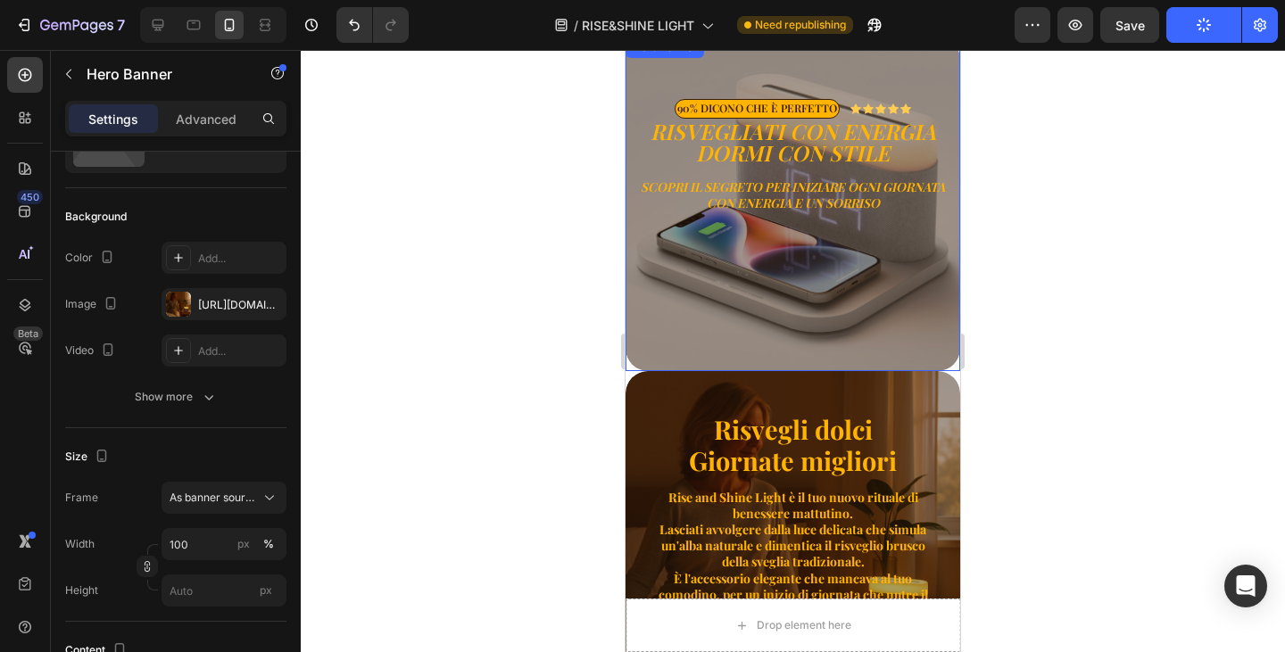
scroll to position [139, 0]
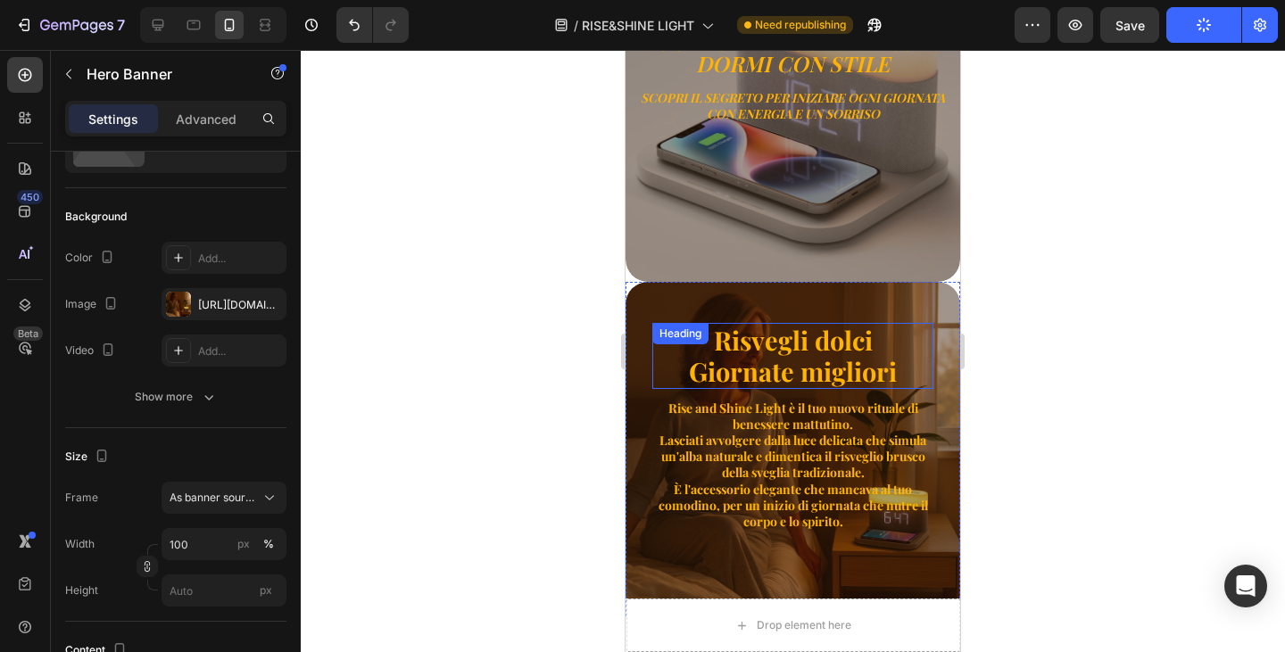
click at [801, 337] on h2 "Risvegli dolci Giornate migliori" at bounding box center [792, 356] width 281 height 66
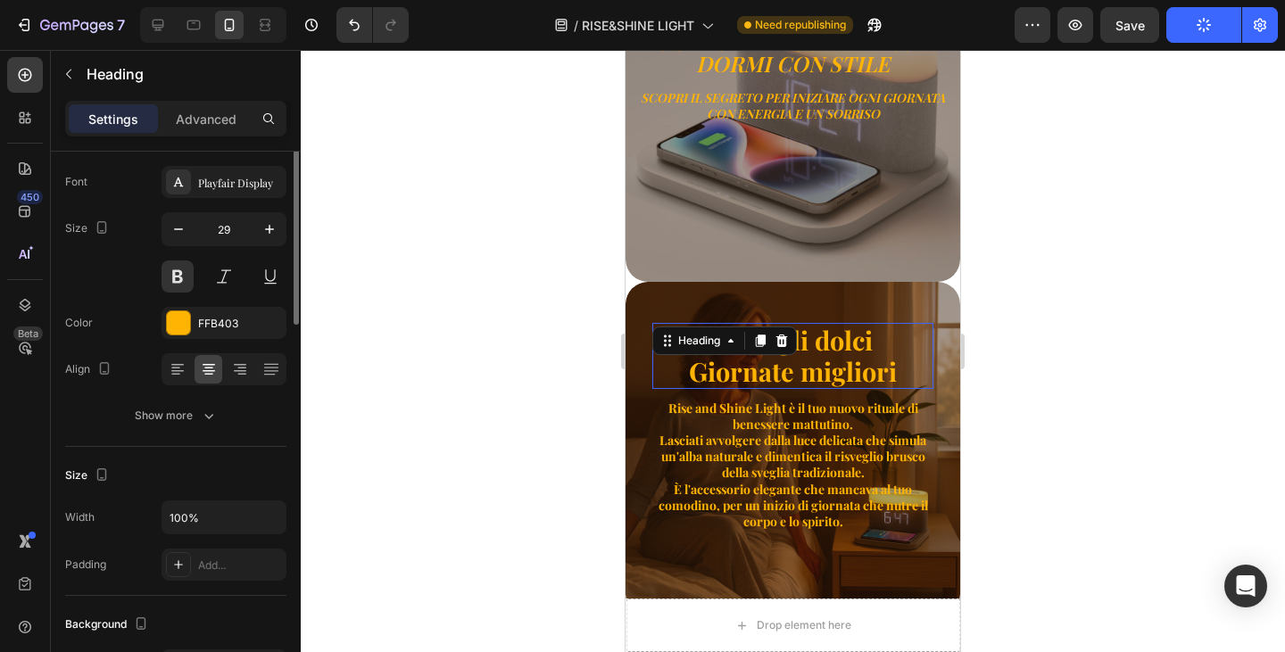
scroll to position [0, 0]
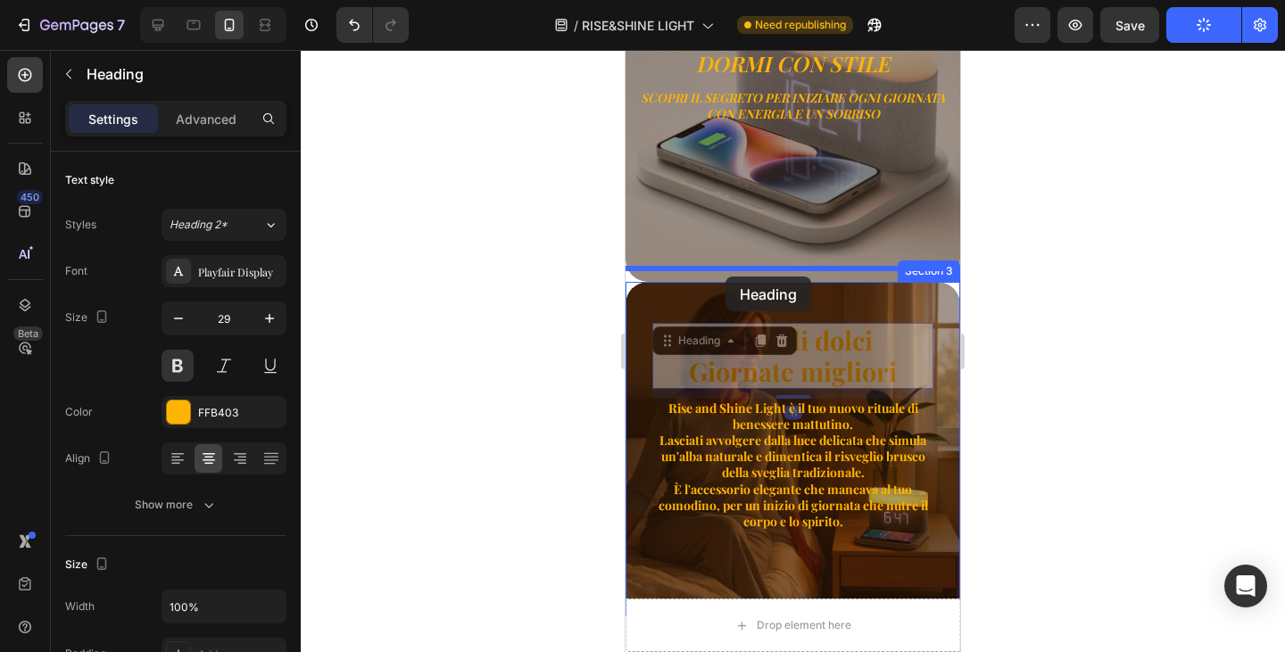
drag, startPoint x: 718, startPoint y: 328, endPoint x: 726, endPoint y: 277, distance: 51.5
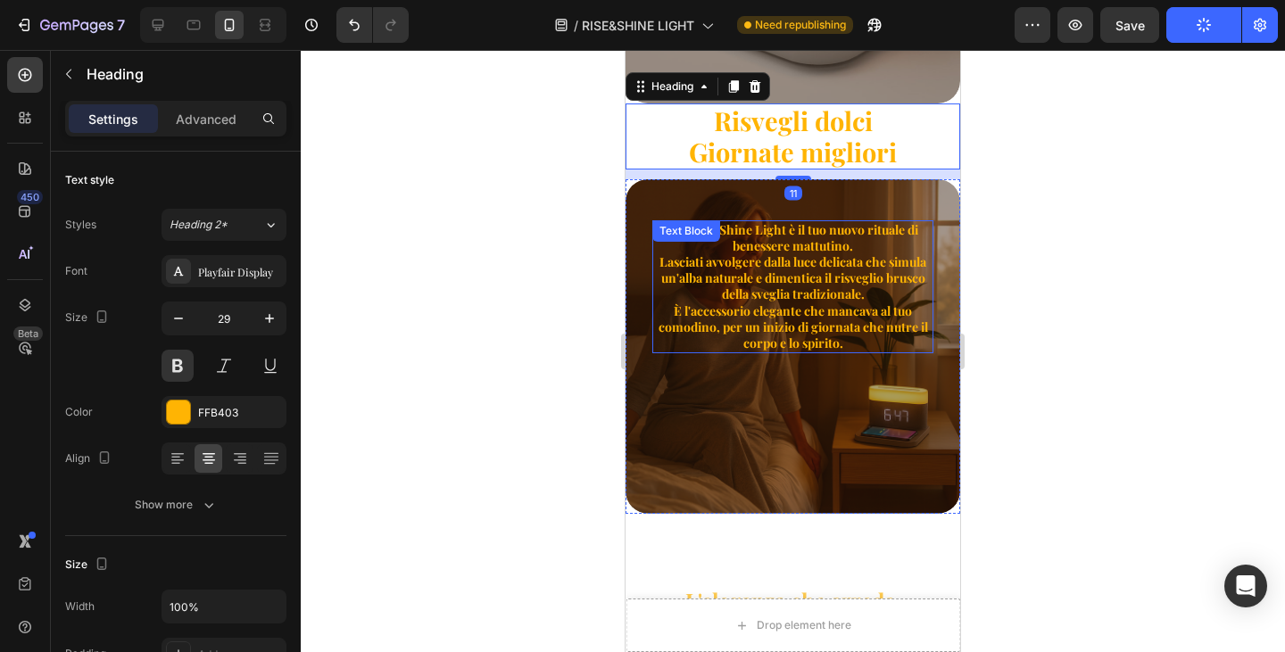
click at [794, 305] on p "È l'accessorio elegante che mancava al tuo comodino, per un inizio di giornata …" at bounding box center [793, 327] width 278 height 49
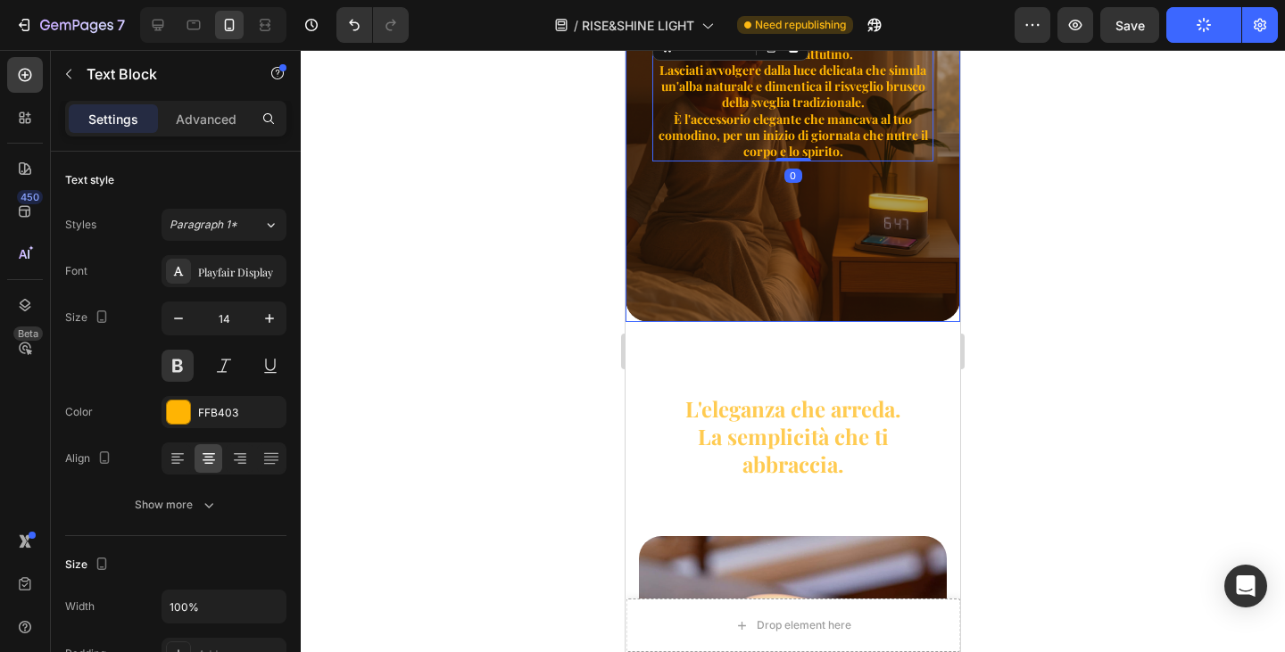
scroll to position [407, 0]
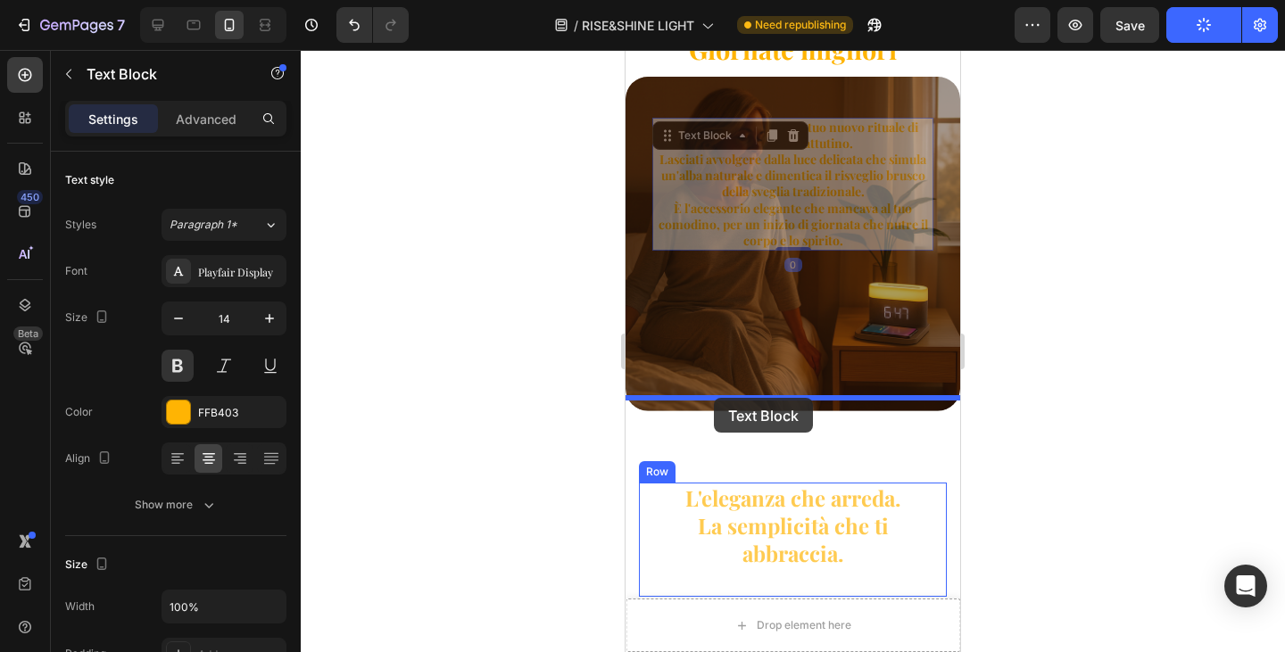
drag, startPoint x: 692, startPoint y: 139, endPoint x: 714, endPoint y: 402, distance: 263.3
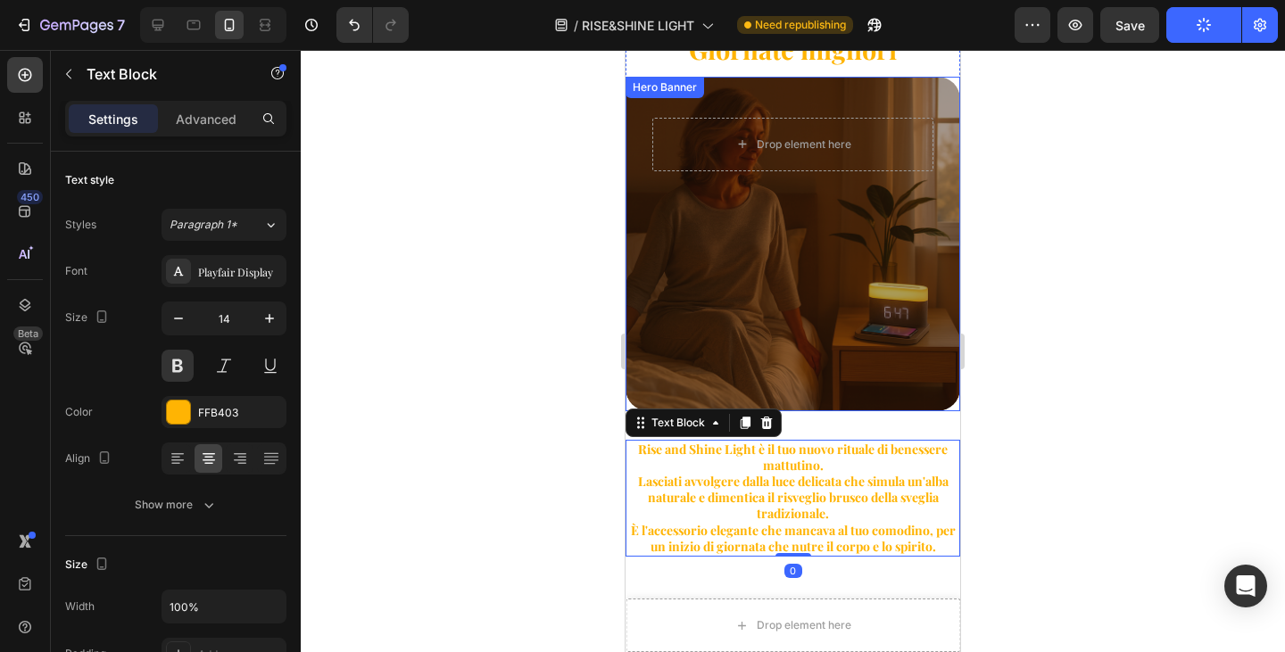
click at [802, 257] on div "Overlay" at bounding box center [793, 244] width 335 height 335
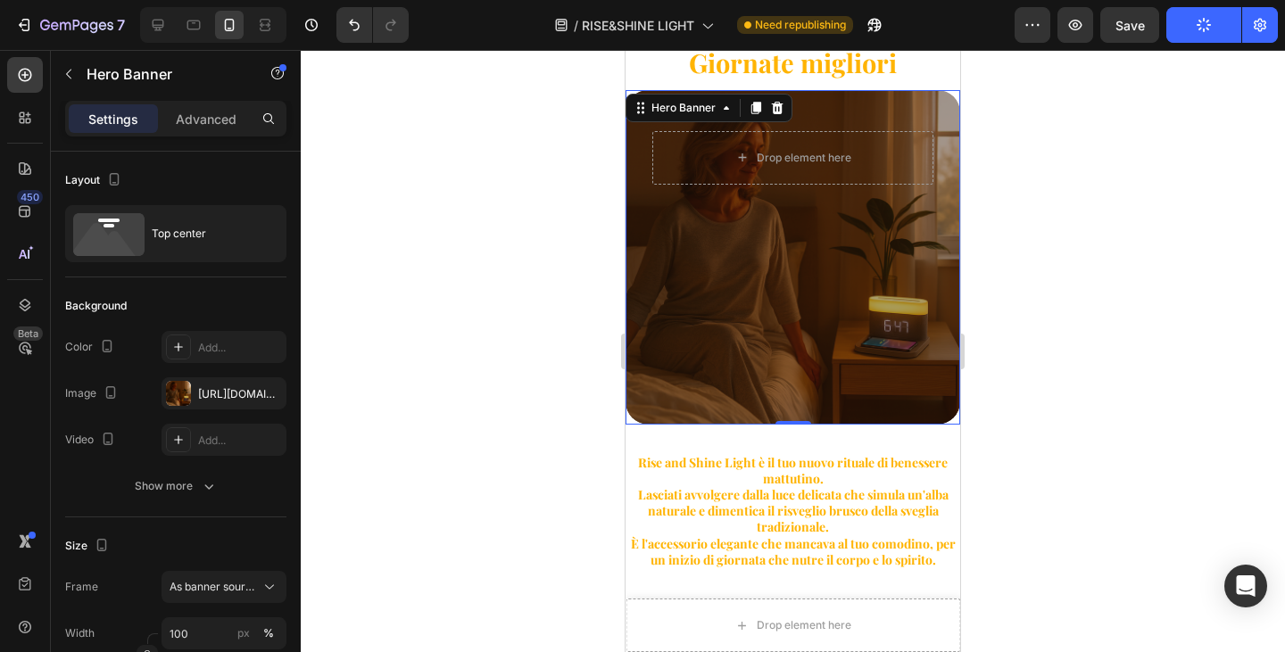
scroll to position [228, 0]
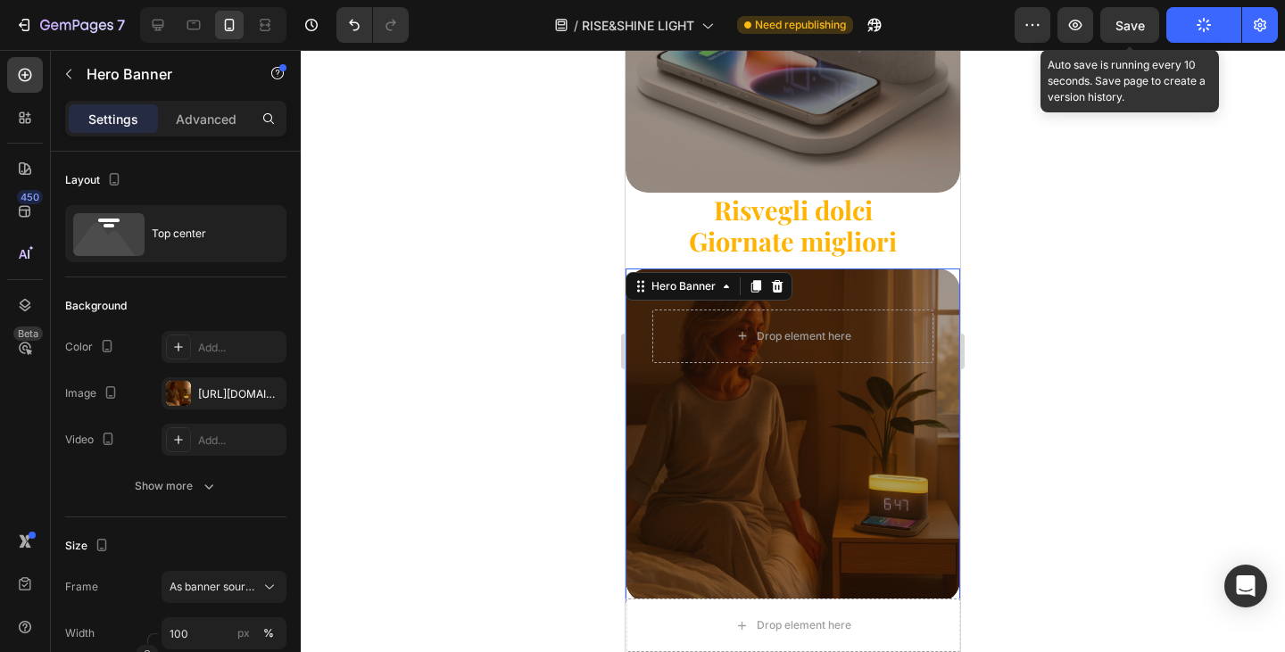
click at [1132, 21] on span "Save" at bounding box center [1130, 25] width 29 height 15
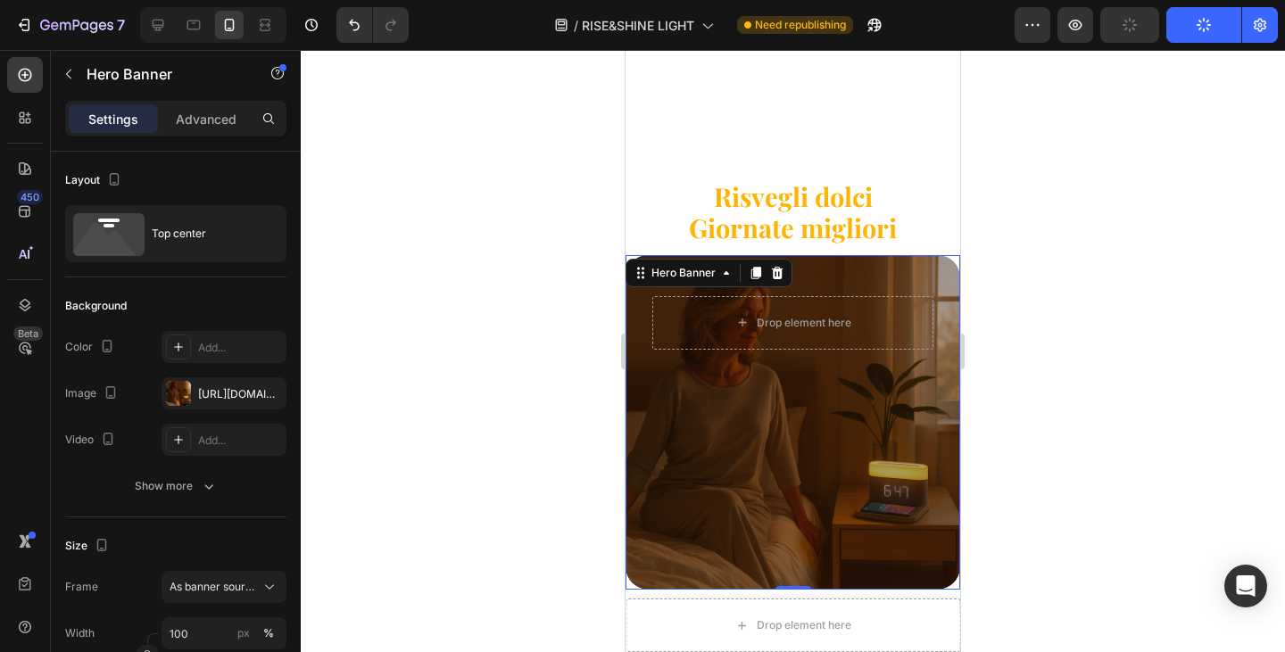
scroll to position [675, 0]
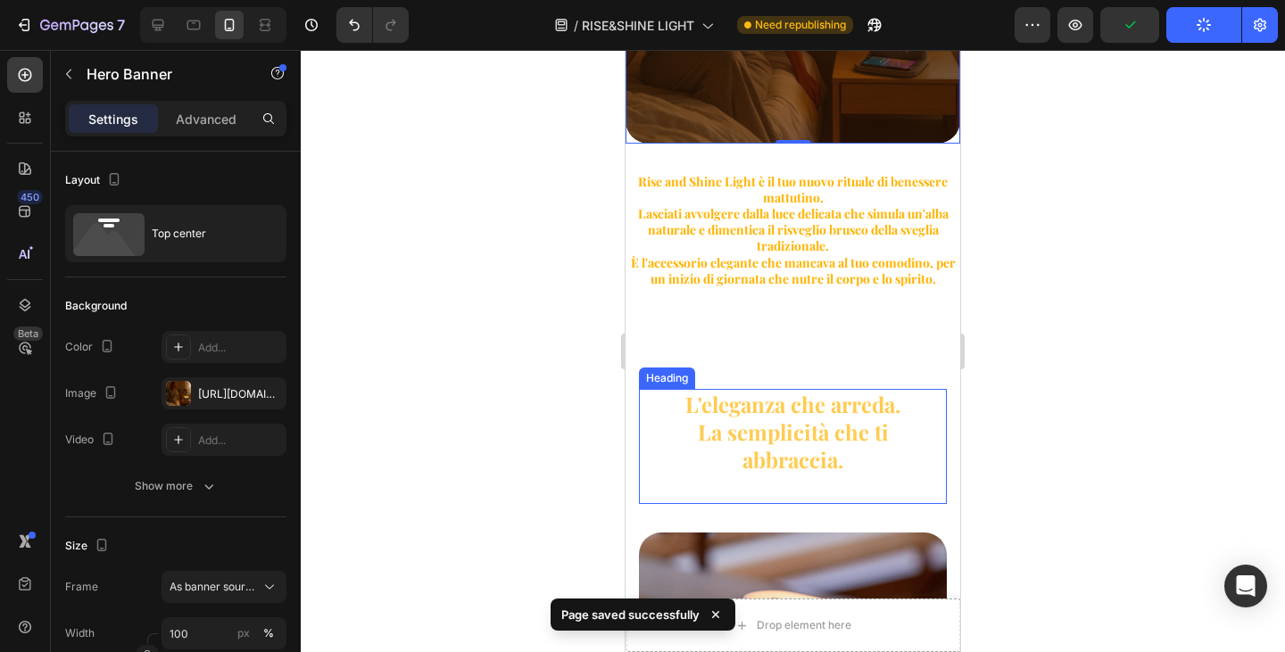
click at [788, 401] on h2 "L'eleganza che arreda. La semplicità che ti abbraccia." at bounding box center [792, 446] width 279 height 115
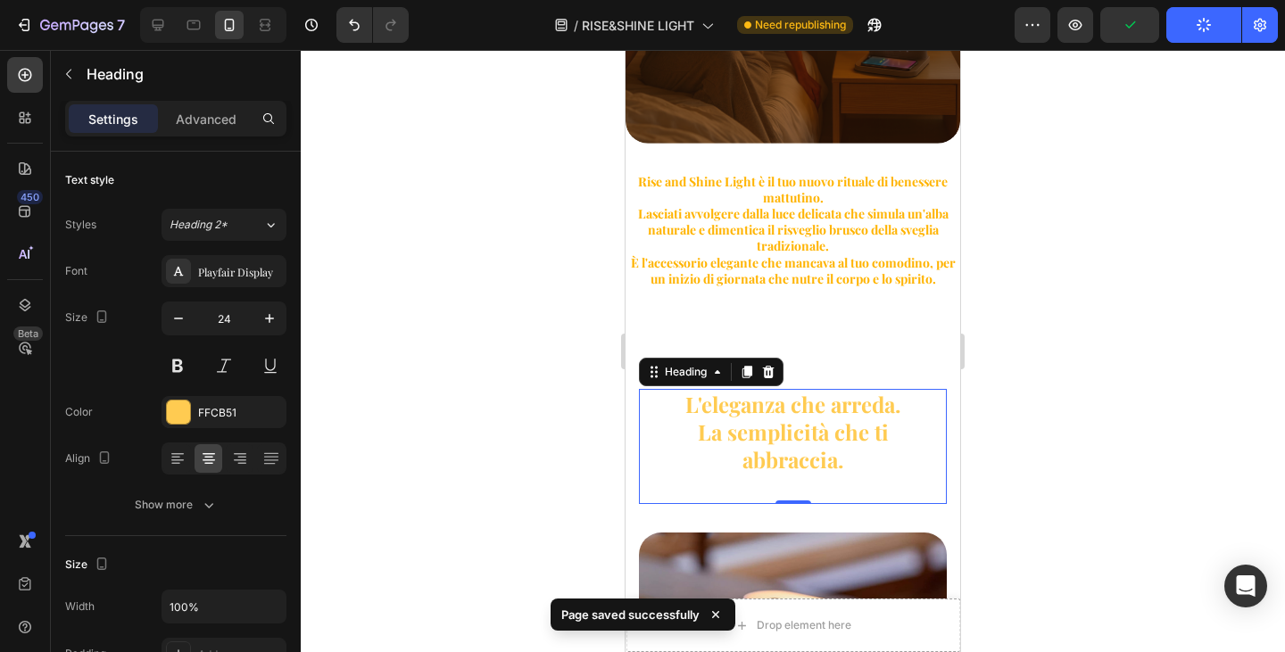
click at [847, 449] on h2 "L'eleganza che arreda. La semplicità che ti abbraccia." at bounding box center [792, 446] width 279 height 115
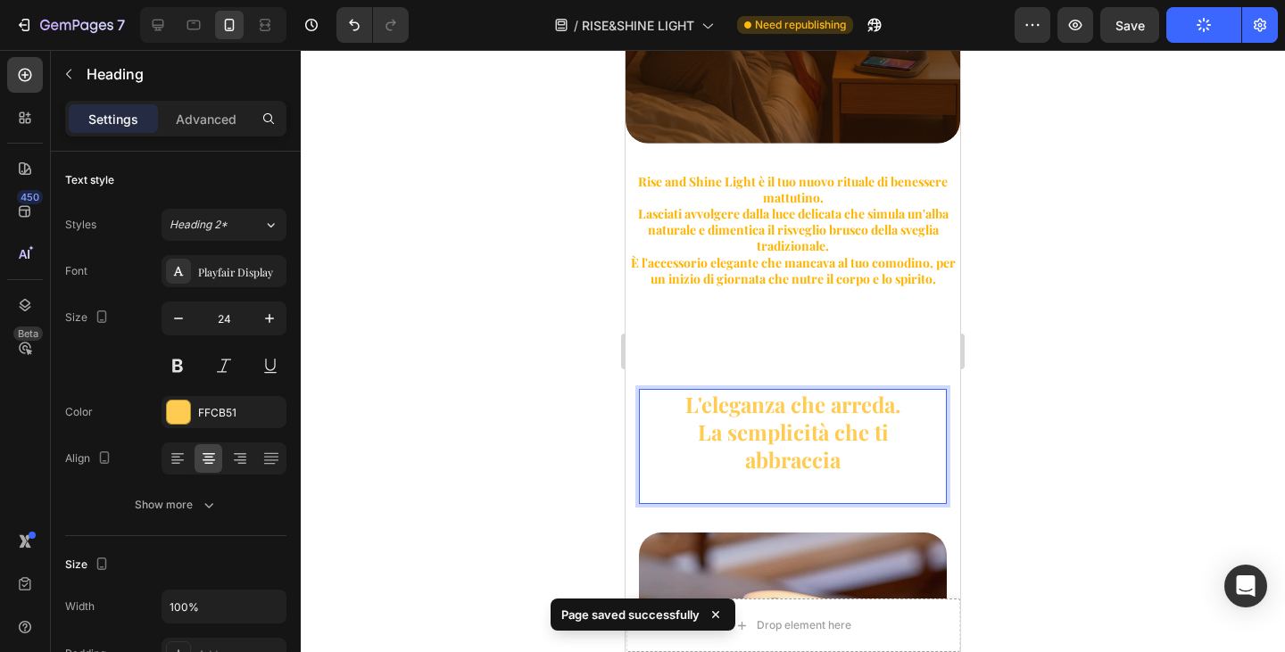
click at [889, 397] on p "L'eleganza che arreda. La semplicità che ti abbraccia" at bounding box center [793, 447] width 276 height 112
click at [856, 449] on p "L'eleganza che arreda. La semplicità che ti abbraccia" at bounding box center [793, 447] width 276 height 112
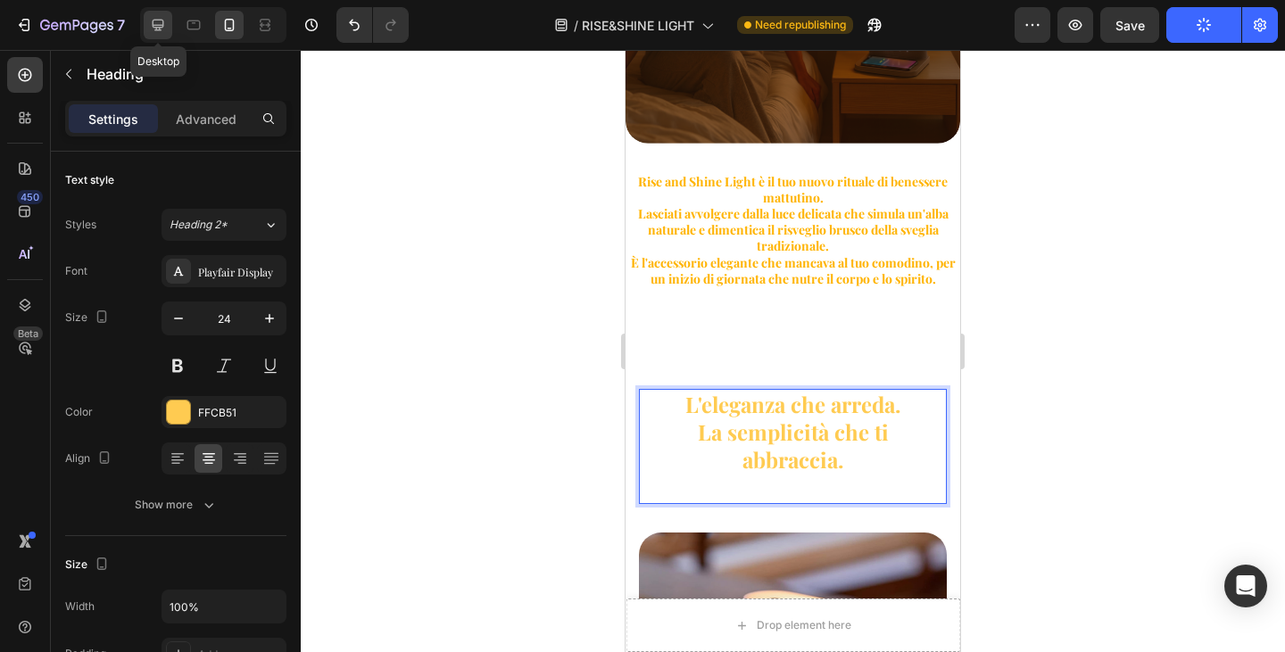
click at [154, 23] on icon at bounding box center [158, 25] width 18 height 18
type input "48"
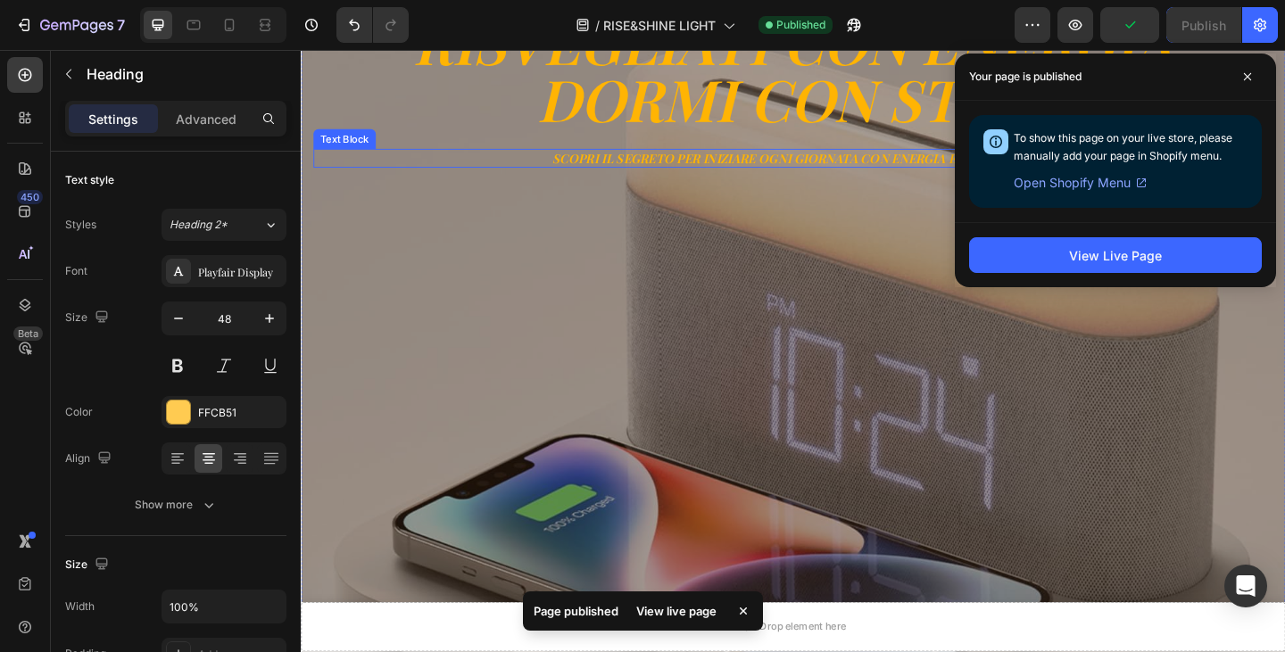
scroll to position [139, 0]
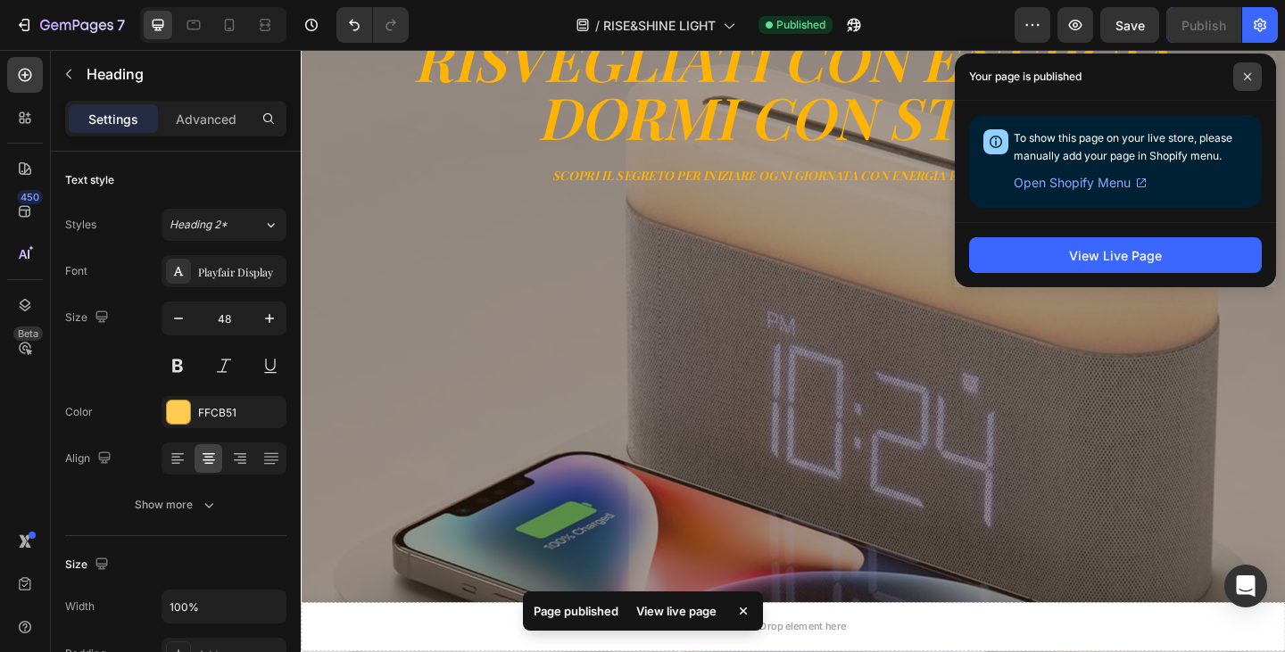
click at [1240, 79] on span at bounding box center [1247, 76] width 29 height 29
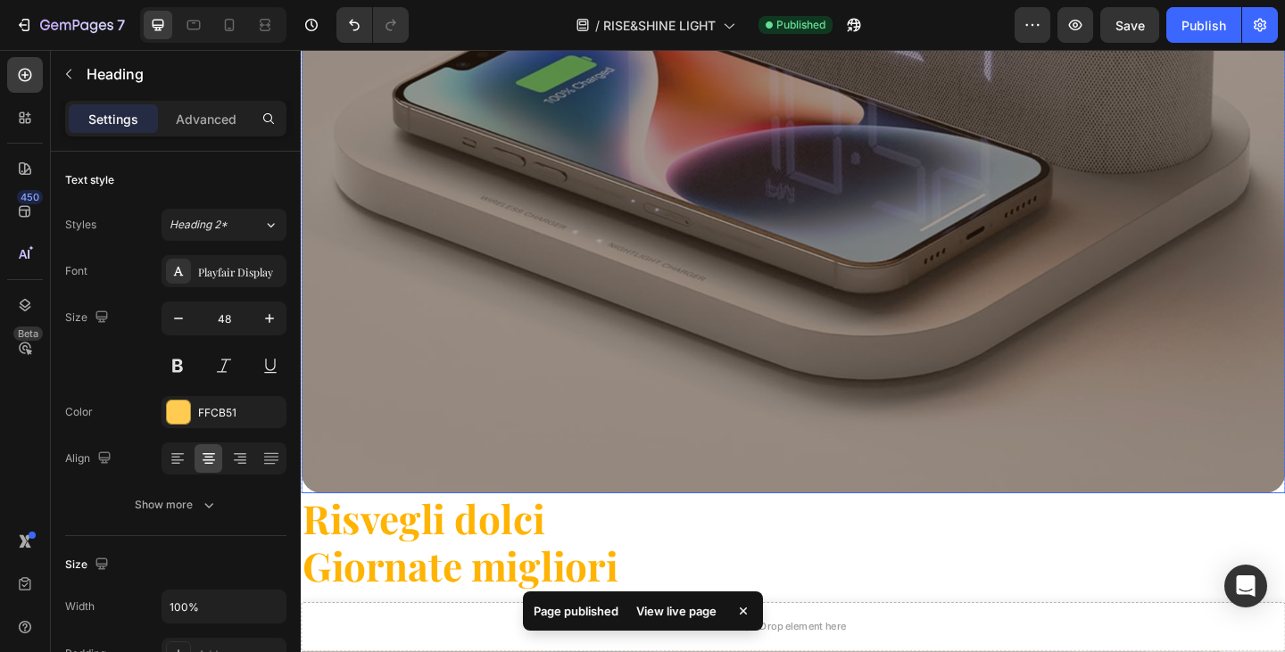
scroll to position [803, 0]
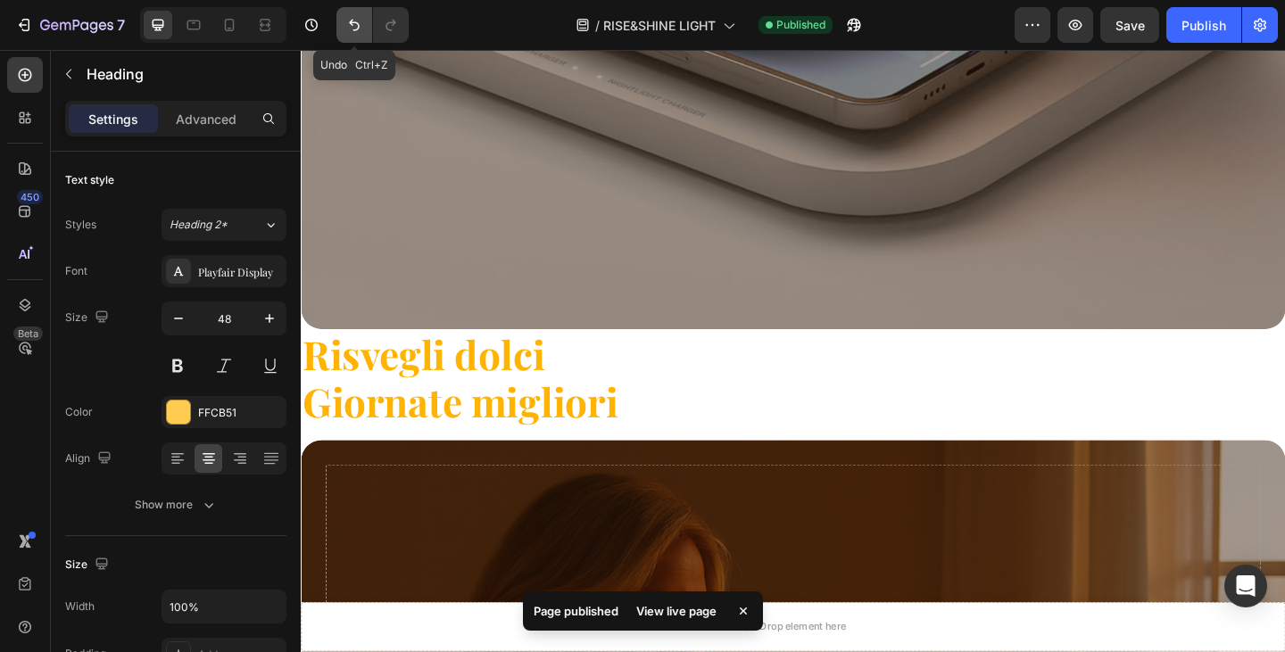
click at [356, 29] on icon "Undo/Redo" at bounding box center [354, 26] width 11 height 12
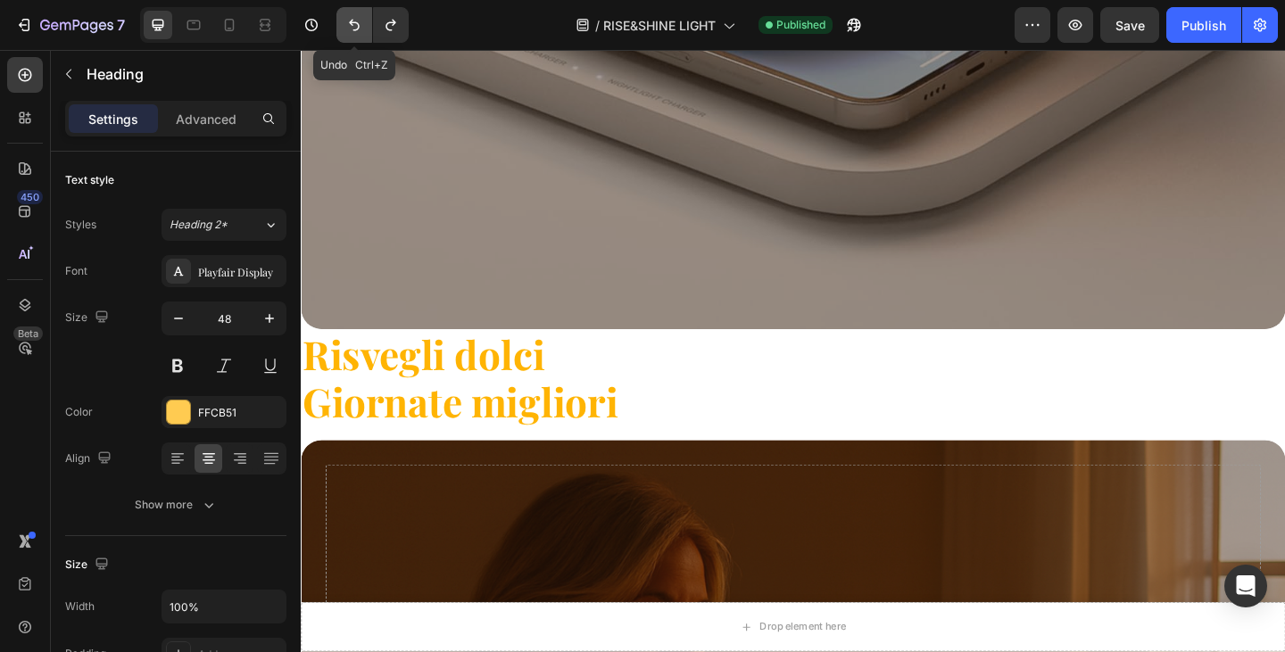
click at [356, 29] on icon "Undo/Redo" at bounding box center [354, 26] width 11 height 12
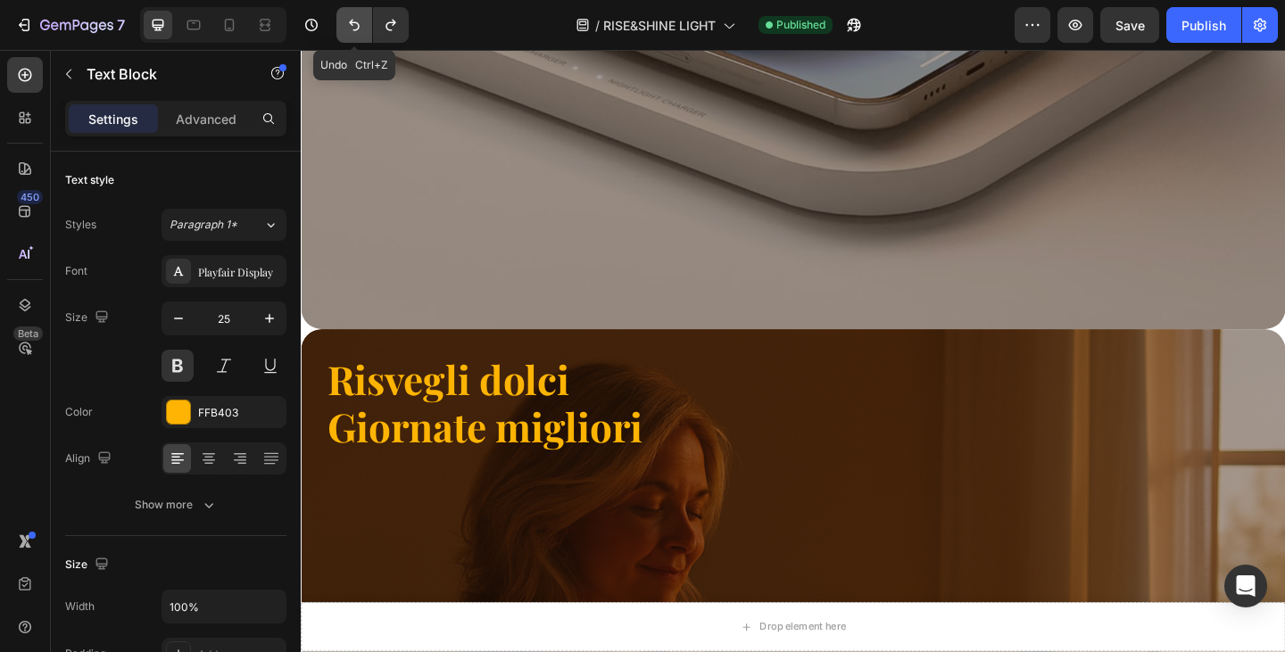
click at [356, 29] on icon "Undo/Redo" at bounding box center [354, 26] width 11 height 12
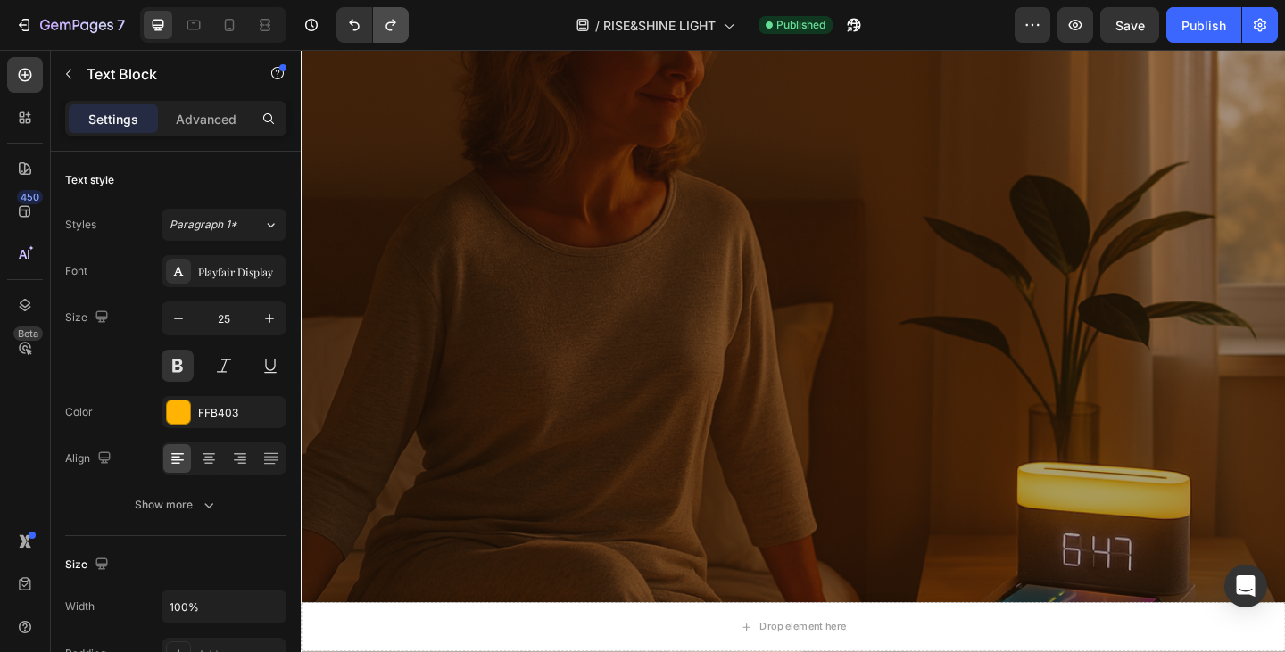
scroll to position [1664, 0]
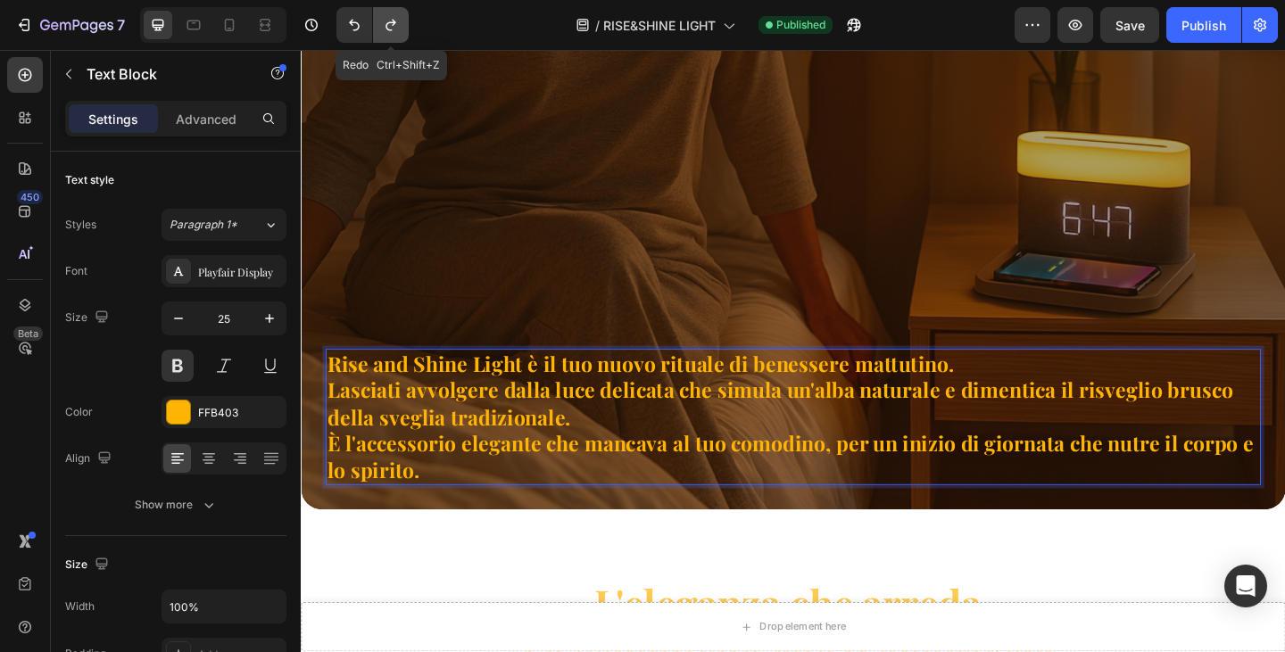
click at [386, 25] on icon "Undo/Redo" at bounding box center [391, 25] width 18 height 18
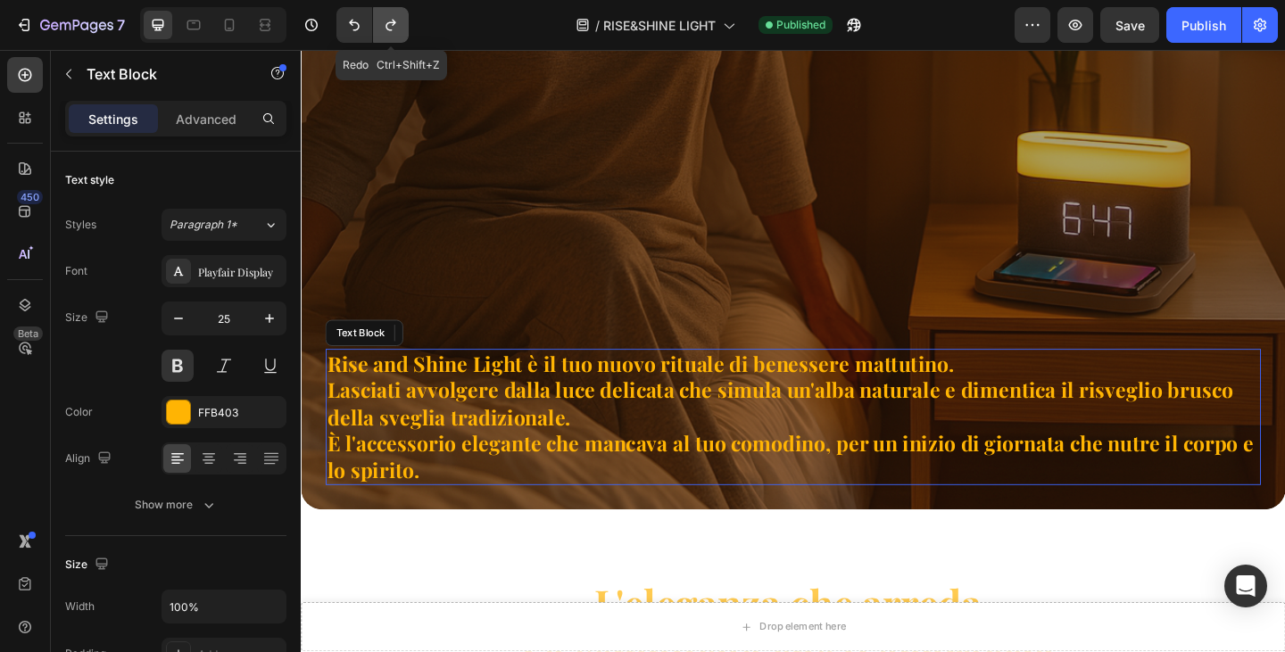
click at [386, 25] on icon "Undo/Redo" at bounding box center [391, 25] width 18 height 18
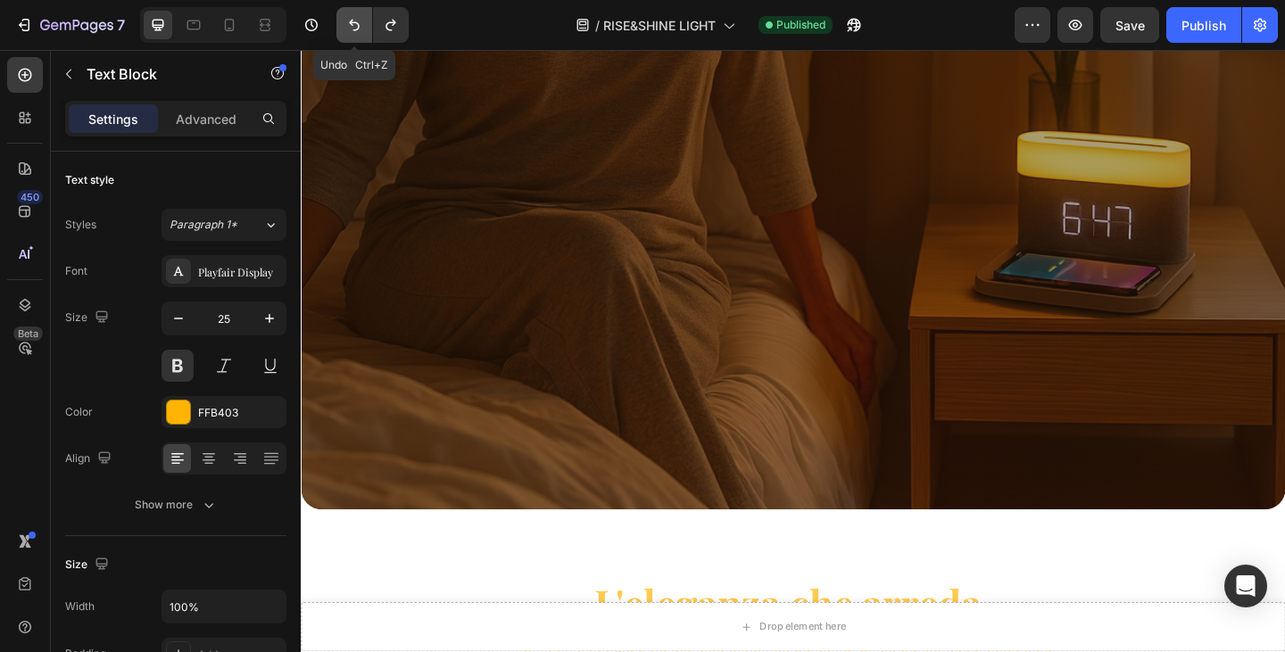
click at [346, 22] on icon "Undo/Redo" at bounding box center [354, 25] width 18 height 18
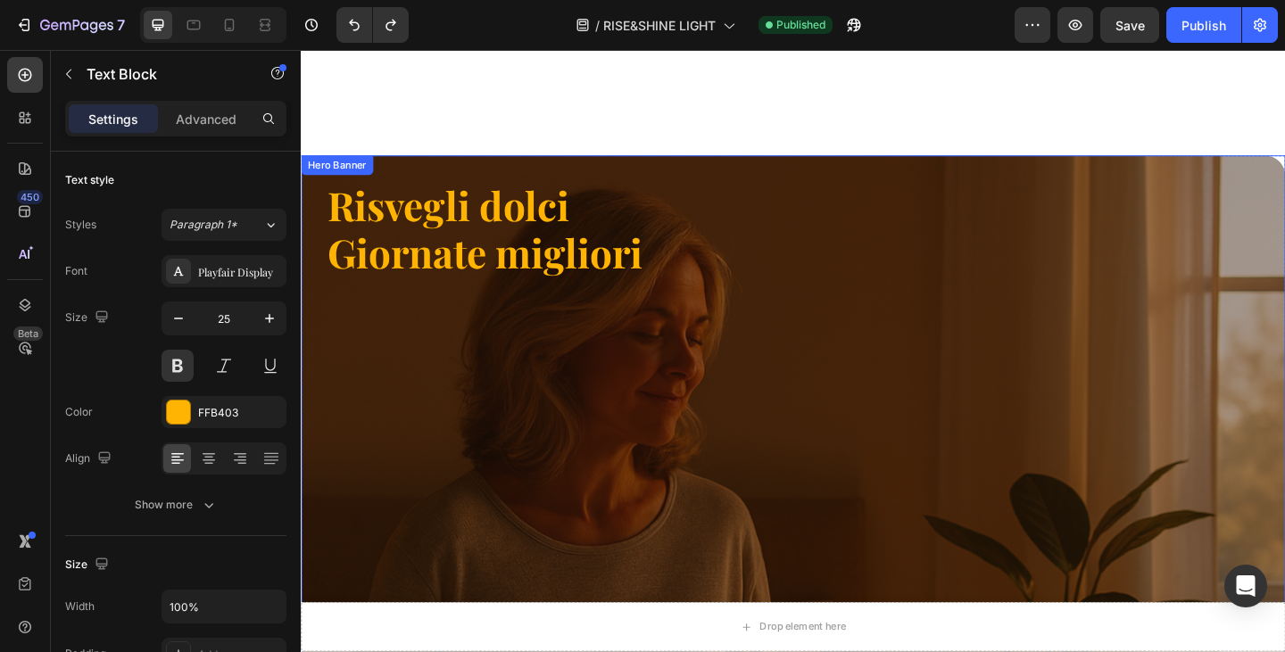
scroll to position [950, 0]
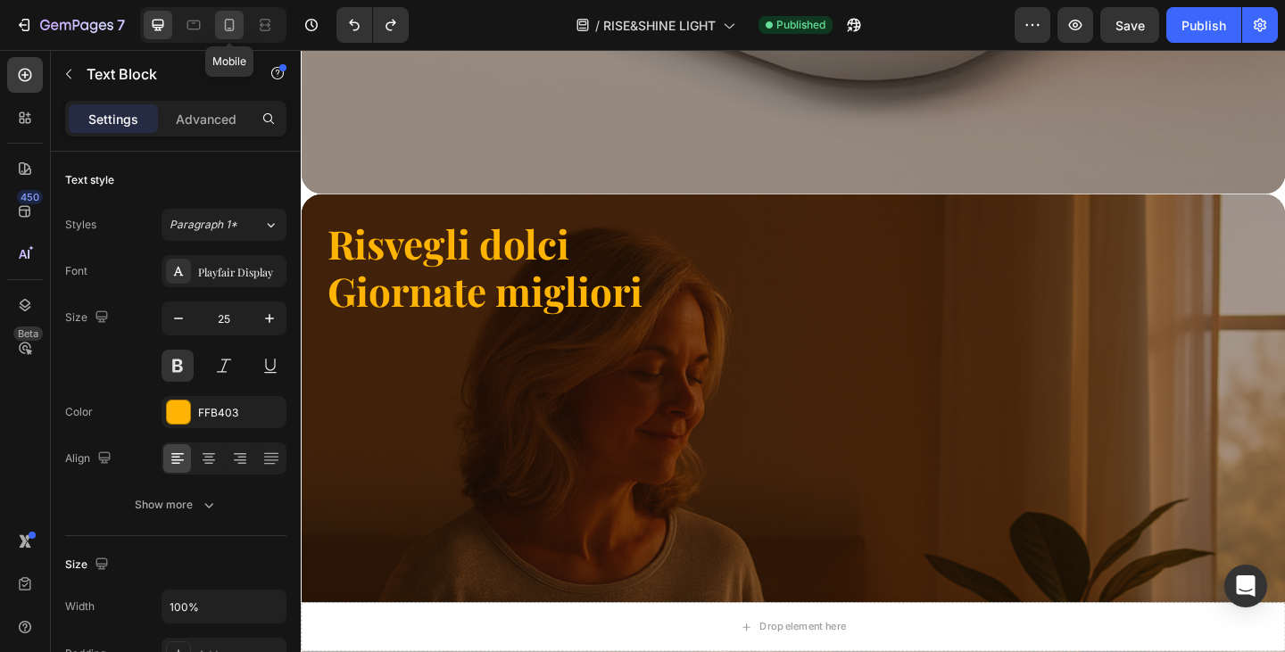
click at [231, 25] on icon at bounding box center [229, 25] width 18 height 18
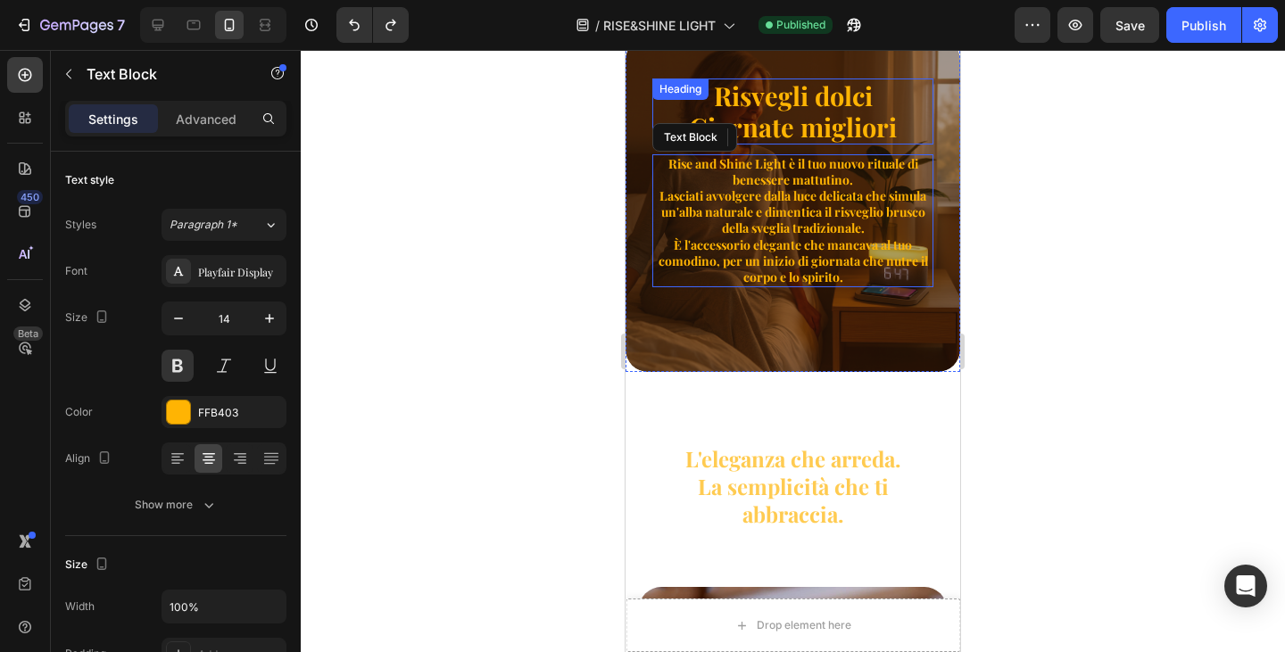
scroll to position [316, 0]
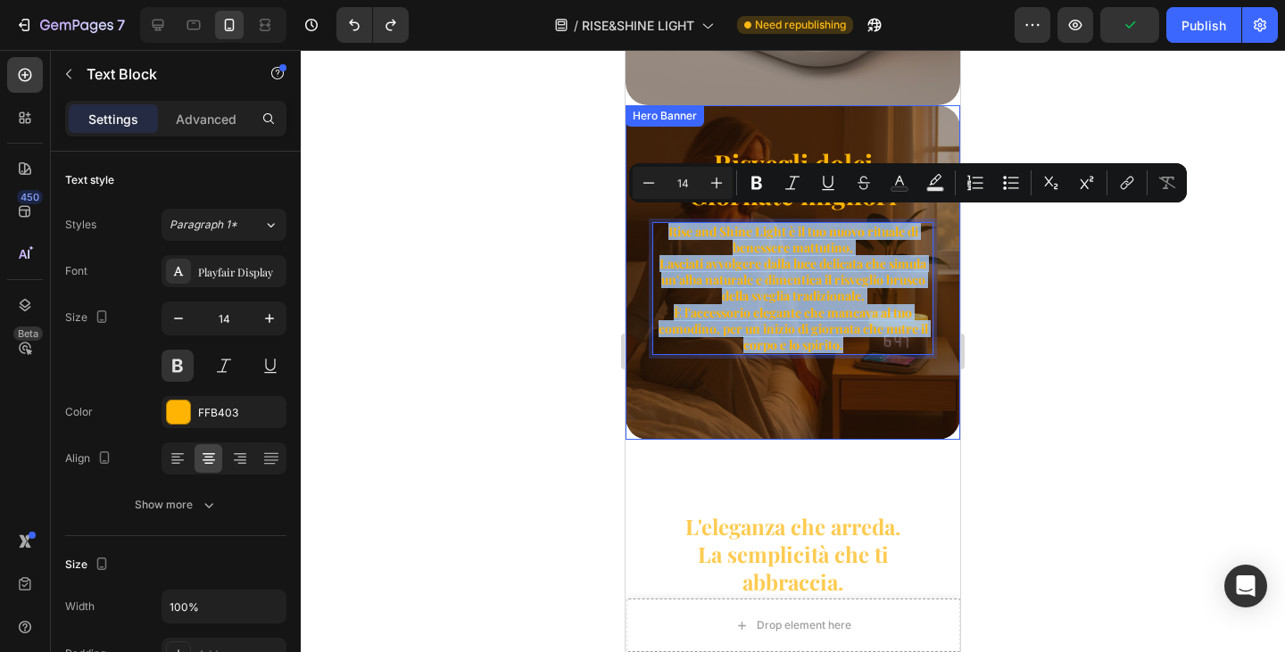
drag, startPoint x: 660, startPoint y: 215, endPoint x: 858, endPoint y: 344, distance: 235.4
click at [858, 344] on div "Risvegli dolci Giornate migliori Heading Rise and Shine Light è il tuo nuovo ri…" at bounding box center [793, 250] width 335 height 291
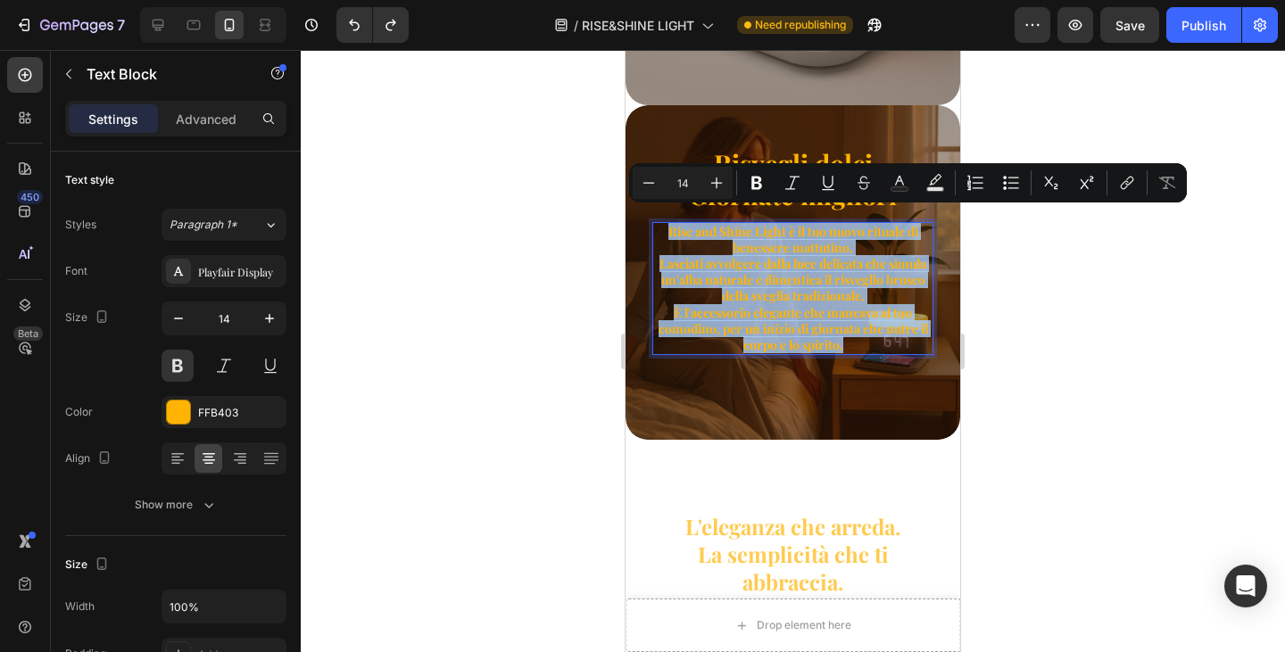
copy div "Rise and Shine Light è il tuo nuovo rituale di benessere mattutino. Lasciati av…"
click at [817, 327] on p "È l'accessorio elegante che mancava al tuo comodino, per un inizio di giornata …" at bounding box center [793, 329] width 278 height 49
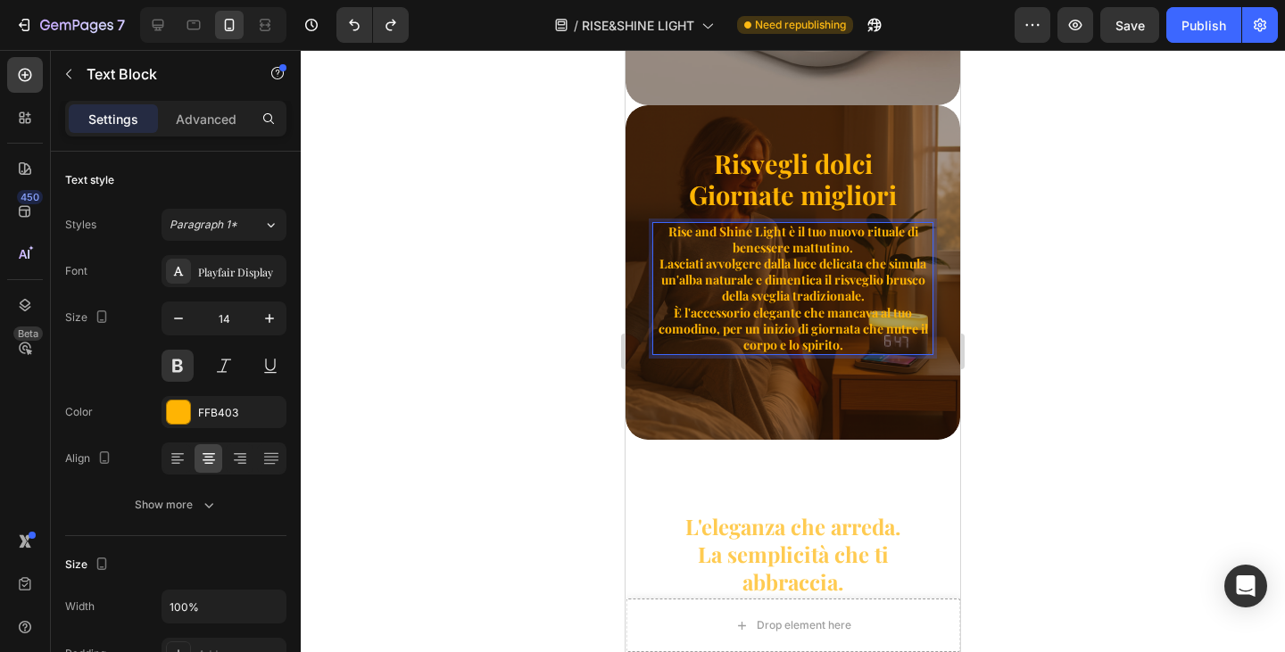
click at [809, 286] on p "Rise and Shine Light è il tuo nuovo rituale di benessere mattutino. Lasciati av…" at bounding box center [793, 264] width 278 height 81
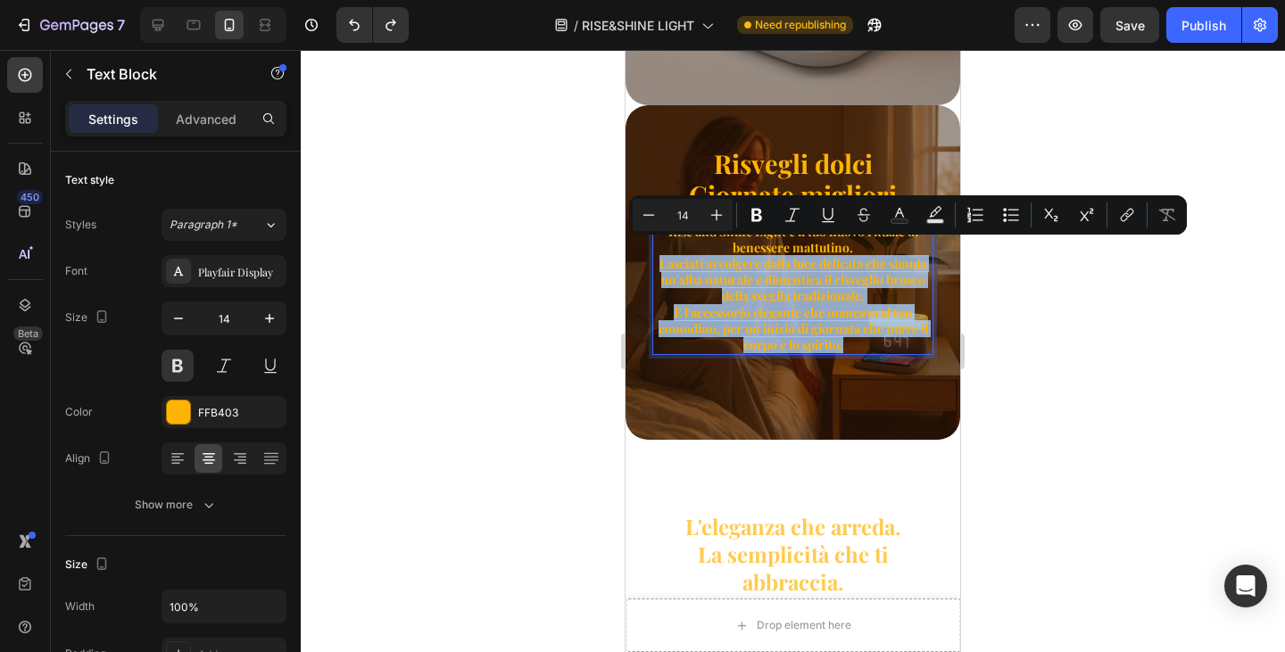
drag, startPoint x: 861, startPoint y: 334, endPoint x: 669, endPoint y: 257, distance: 206.7
click at [669, 257] on div "Rise and Shine Light è il tuo nuovo rituale di benessere mattutino. Lasciati av…" at bounding box center [792, 289] width 281 height 134
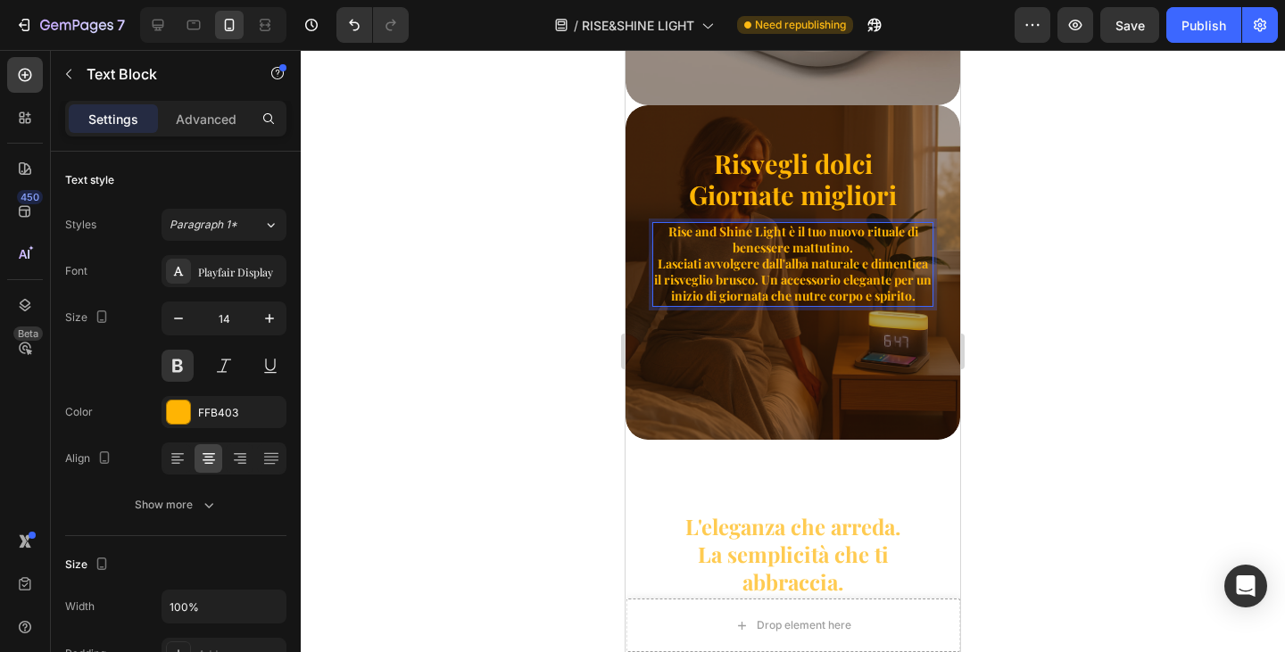
click at [831, 270] on p "Rise and Shine Light è il tuo nuovo rituale di benessere mattutino. Lasciati av…" at bounding box center [793, 264] width 278 height 81
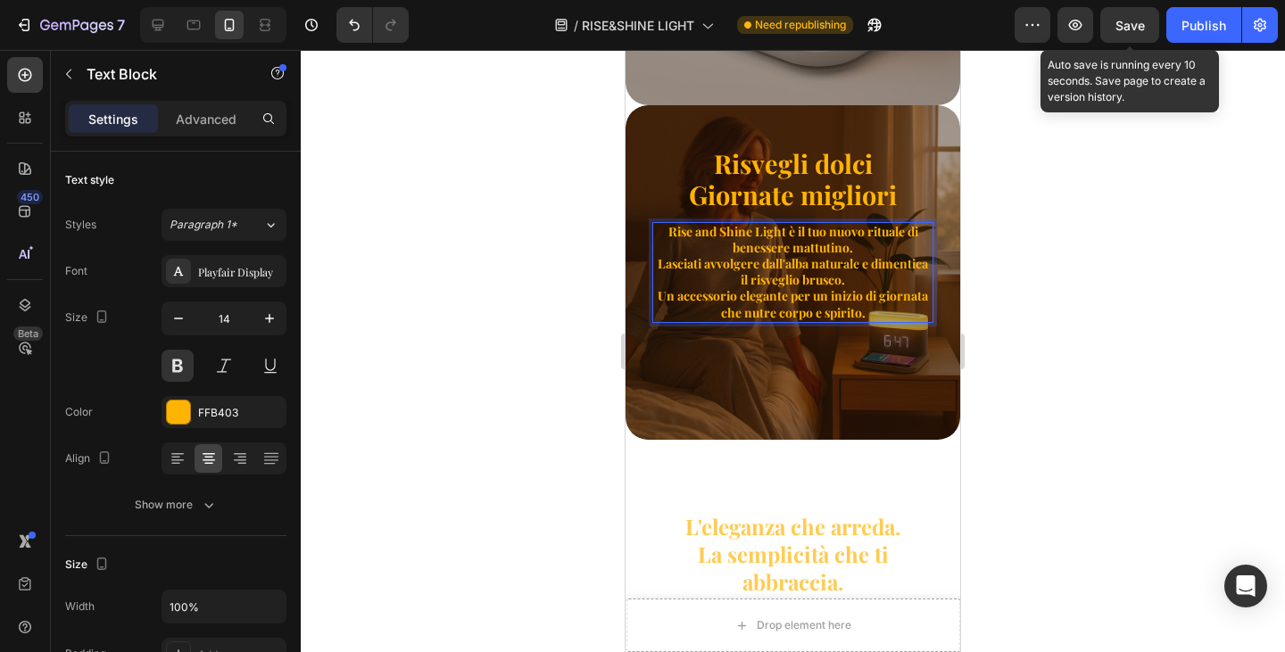
click at [1137, 24] on span "Save" at bounding box center [1130, 25] width 29 height 15
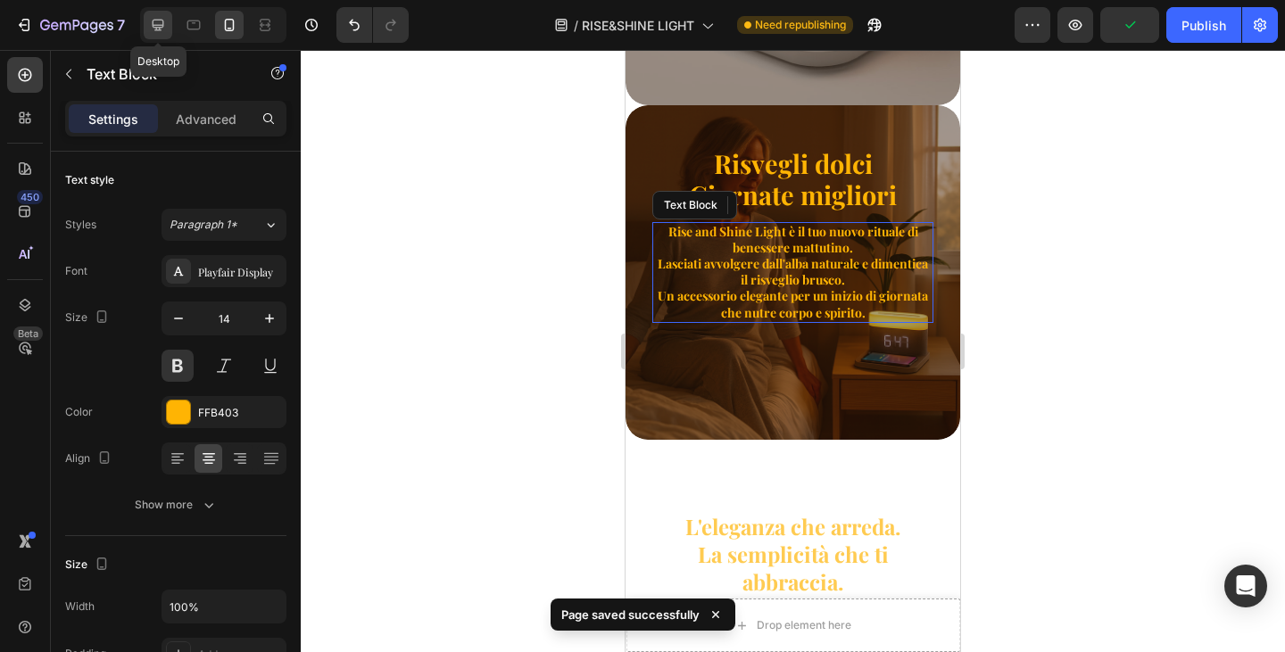
click at [158, 20] on icon at bounding box center [159, 26] width 12 height 12
type input "25"
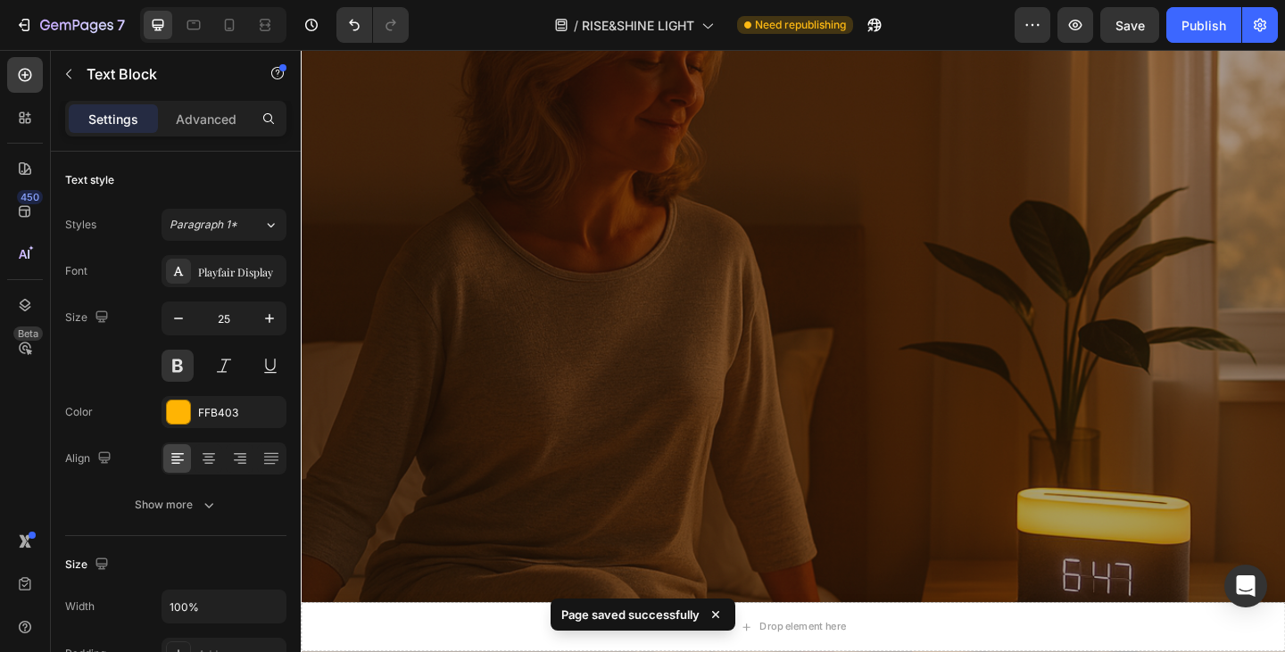
scroll to position [1655, 0]
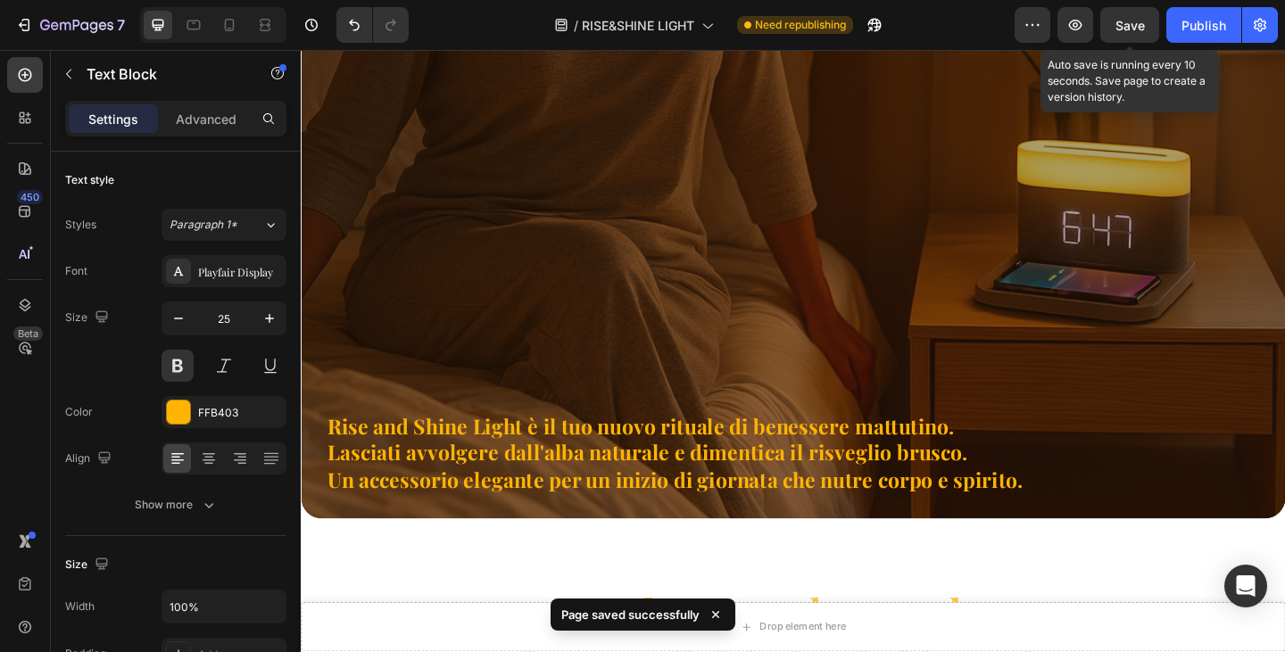
click at [1144, 25] on span "Save" at bounding box center [1130, 25] width 29 height 15
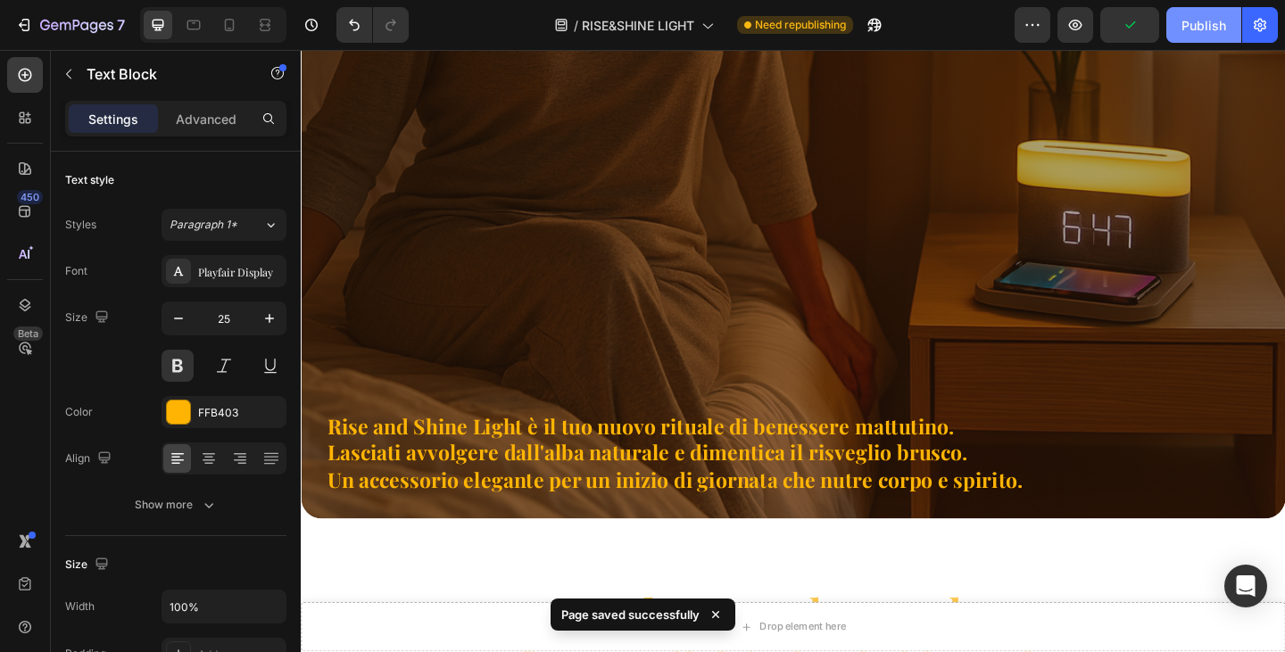
click at [1201, 29] on div "Publish" at bounding box center [1204, 25] width 45 height 19
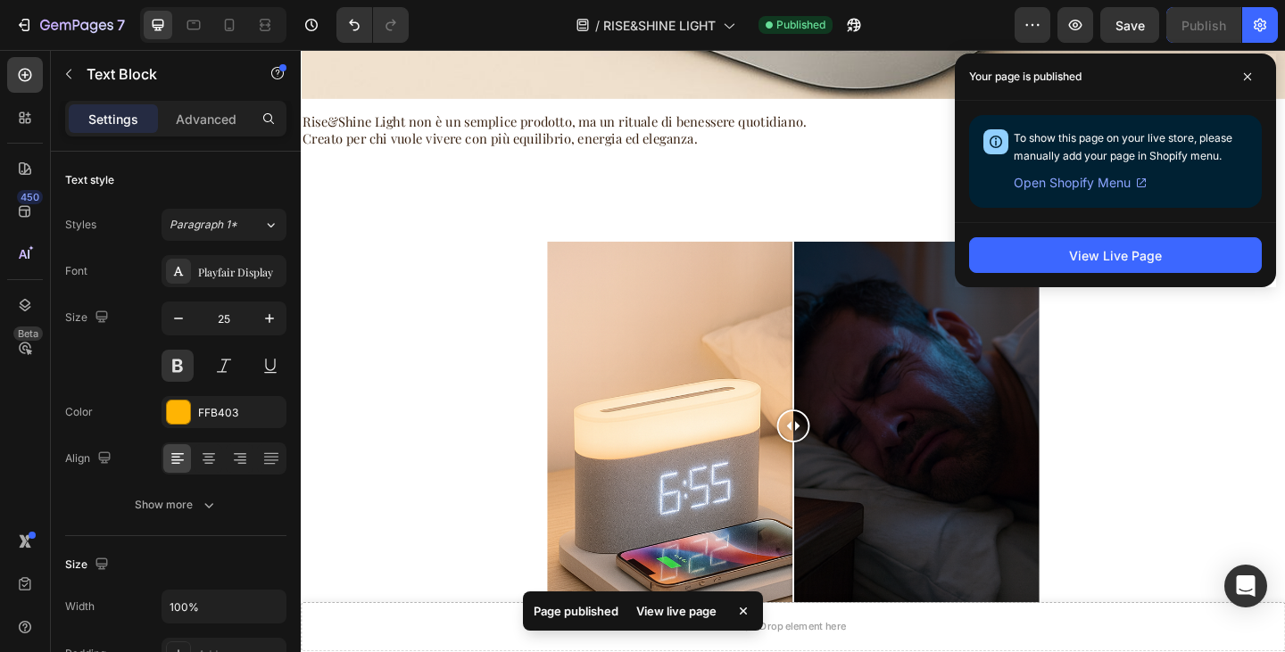
scroll to position [5849, 0]
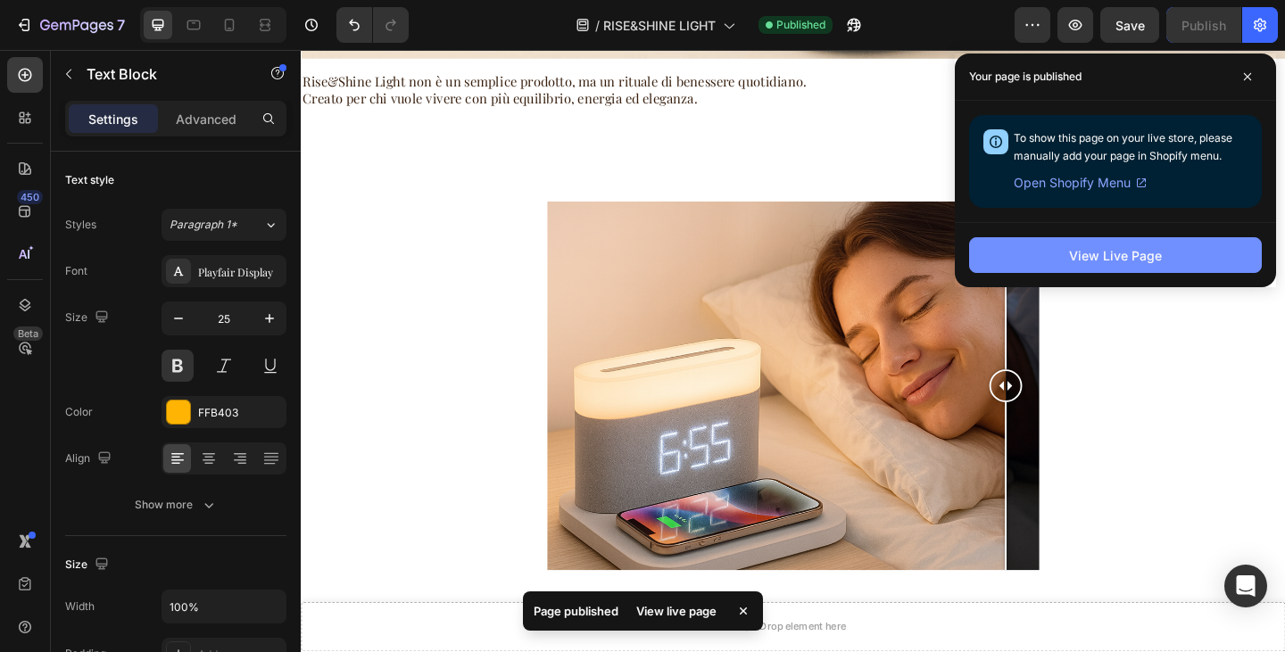
click at [1195, 252] on button "View Live Page" at bounding box center [1115, 255] width 293 height 36
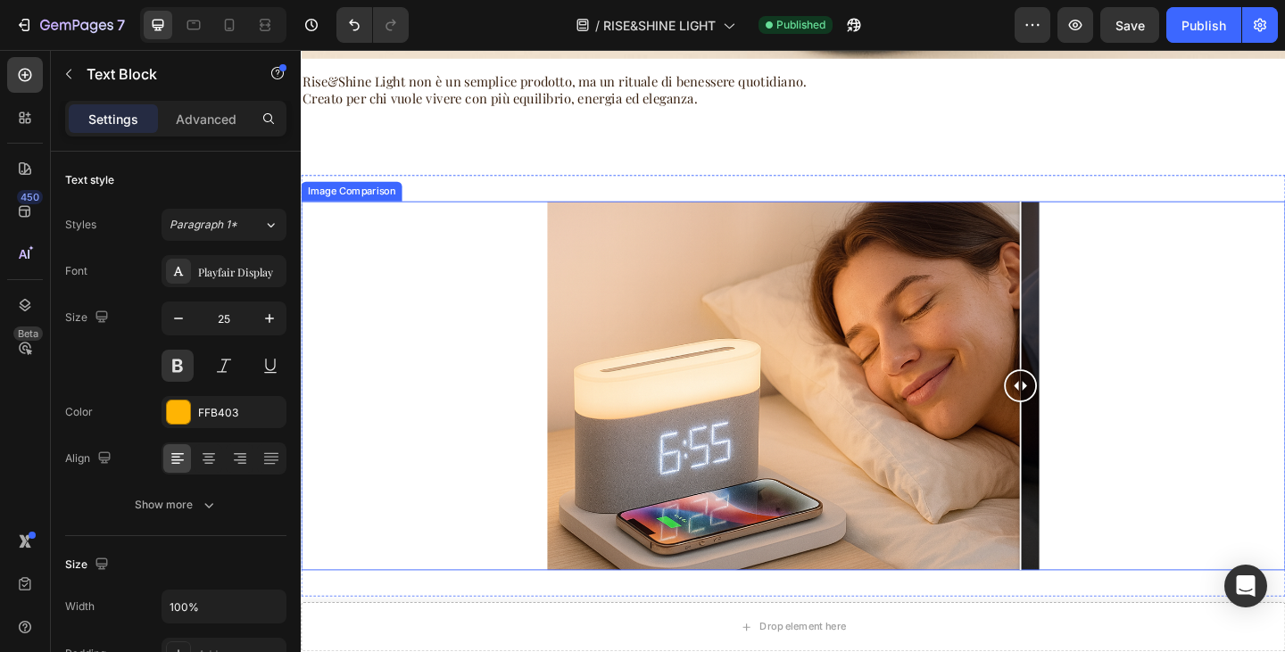
click at [1203, 459] on div at bounding box center [836, 416] width 1071 height 402
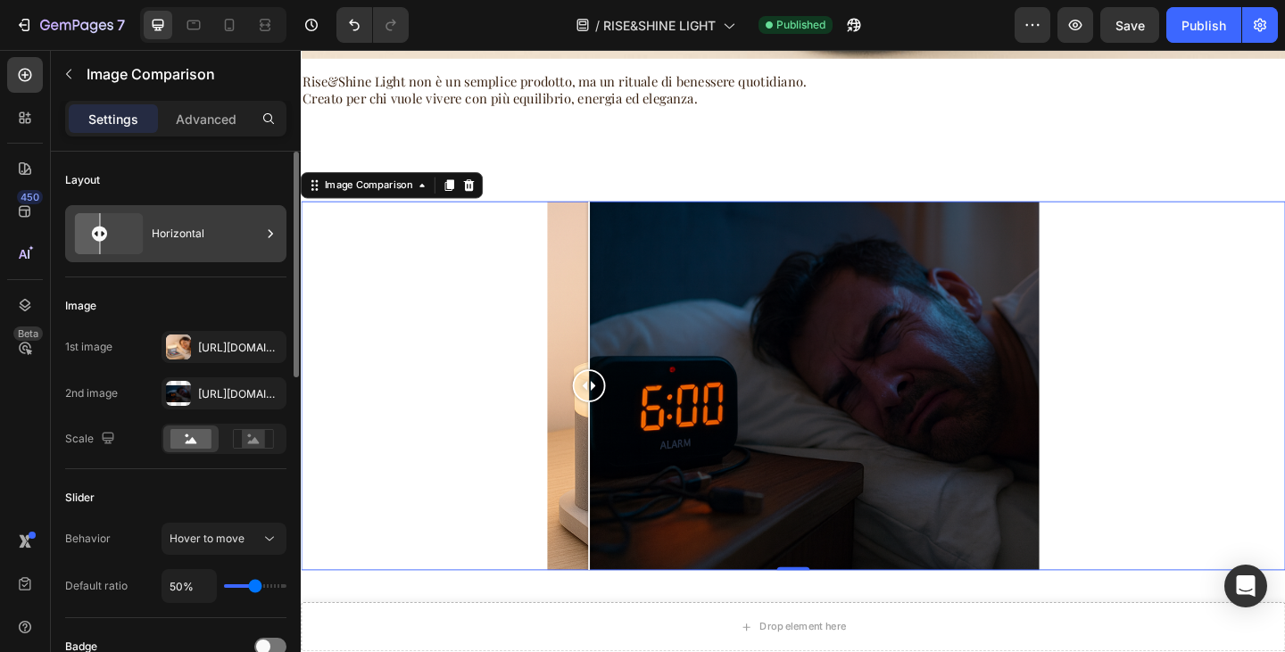
click at [212, 218] on div "Horizontal" at bounding box center [206, 233] width 109 height 41
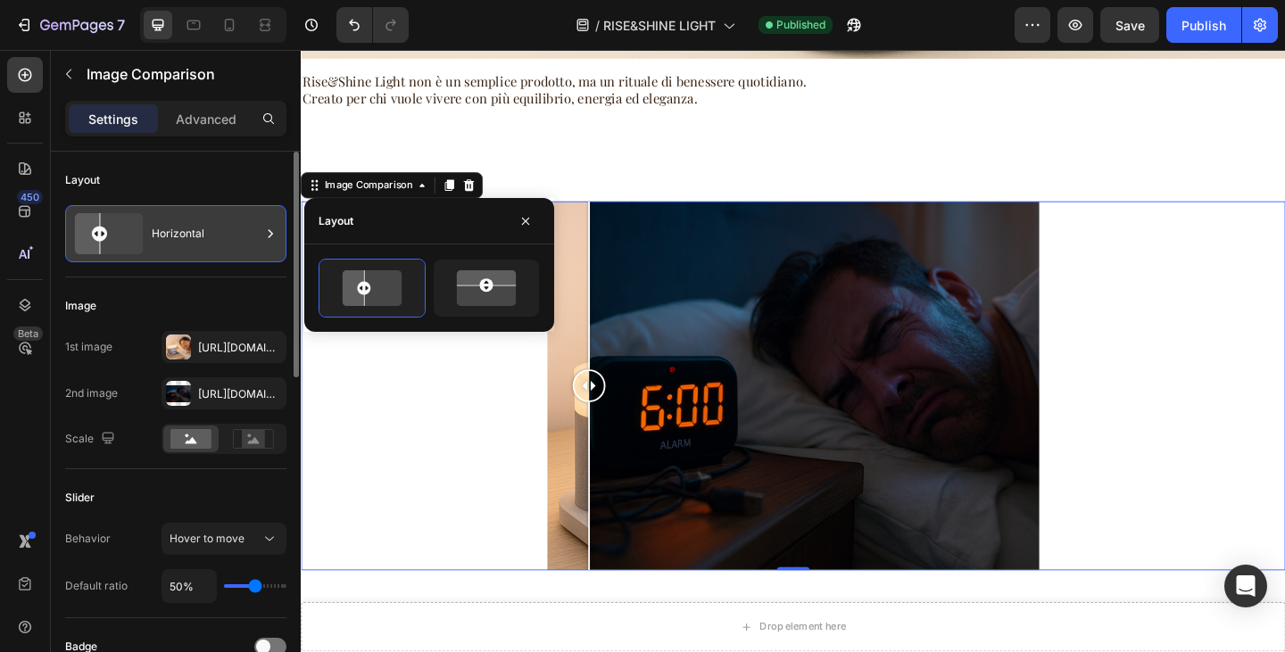
click at [212, 218] on div "Horizontal" at bounding box center [206, 233] width 109 height 41
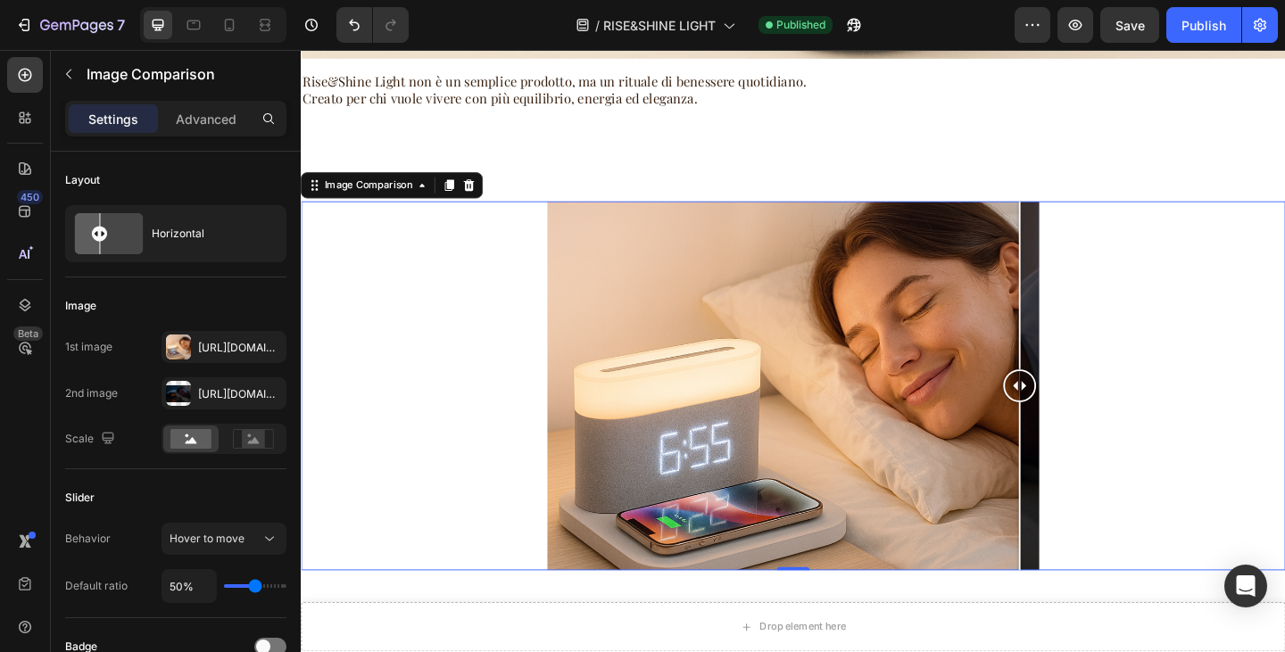
click at [1141, 505] on div at bounding box center [836, 416] width 1071 height 402
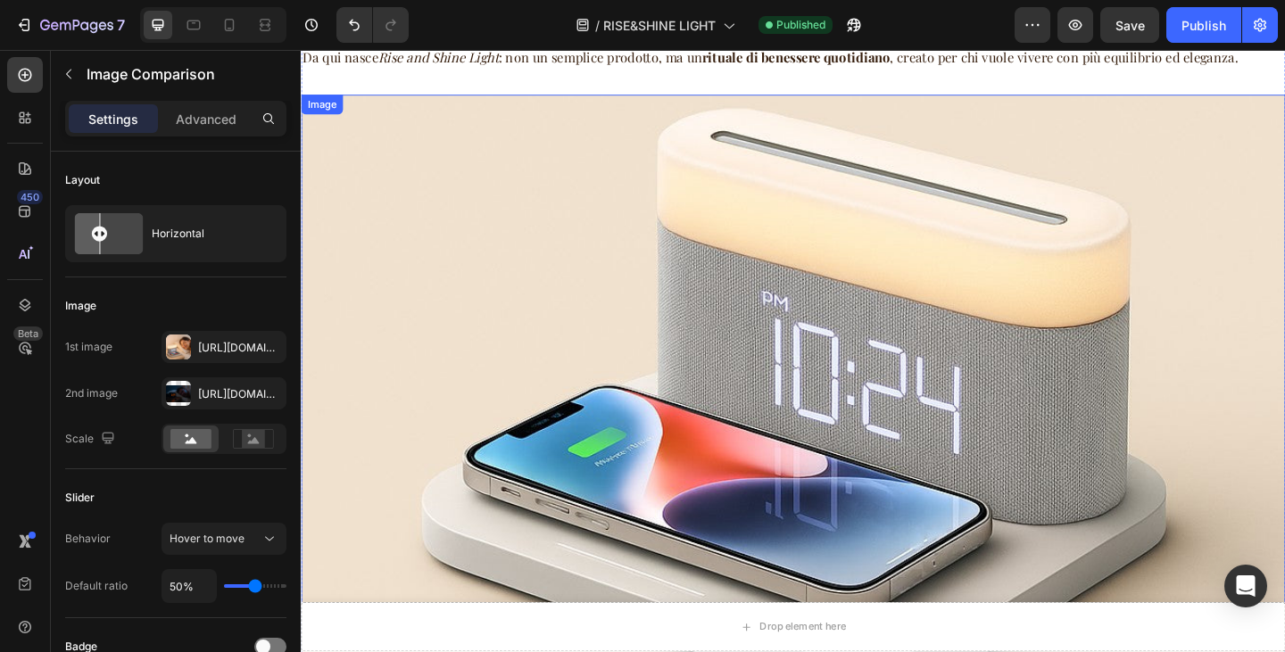
scroll to position [5135, 0]
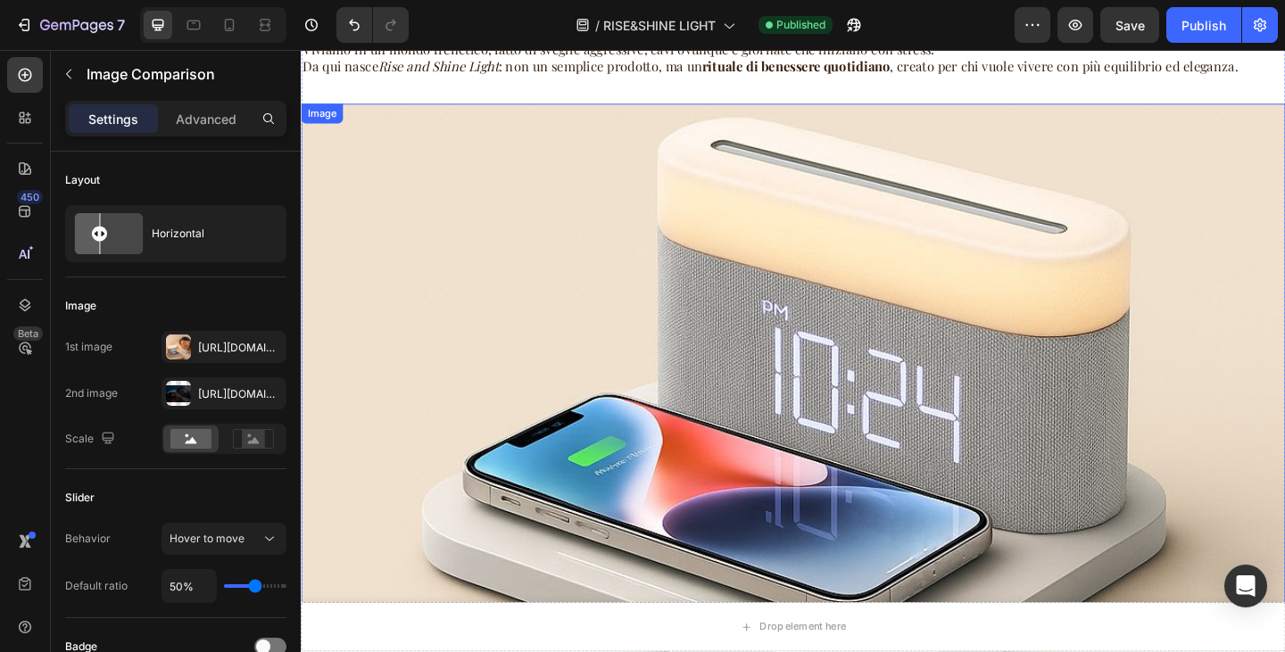
click at [856, 343] on img at bounding box center [836, 441] width 1071 height 665
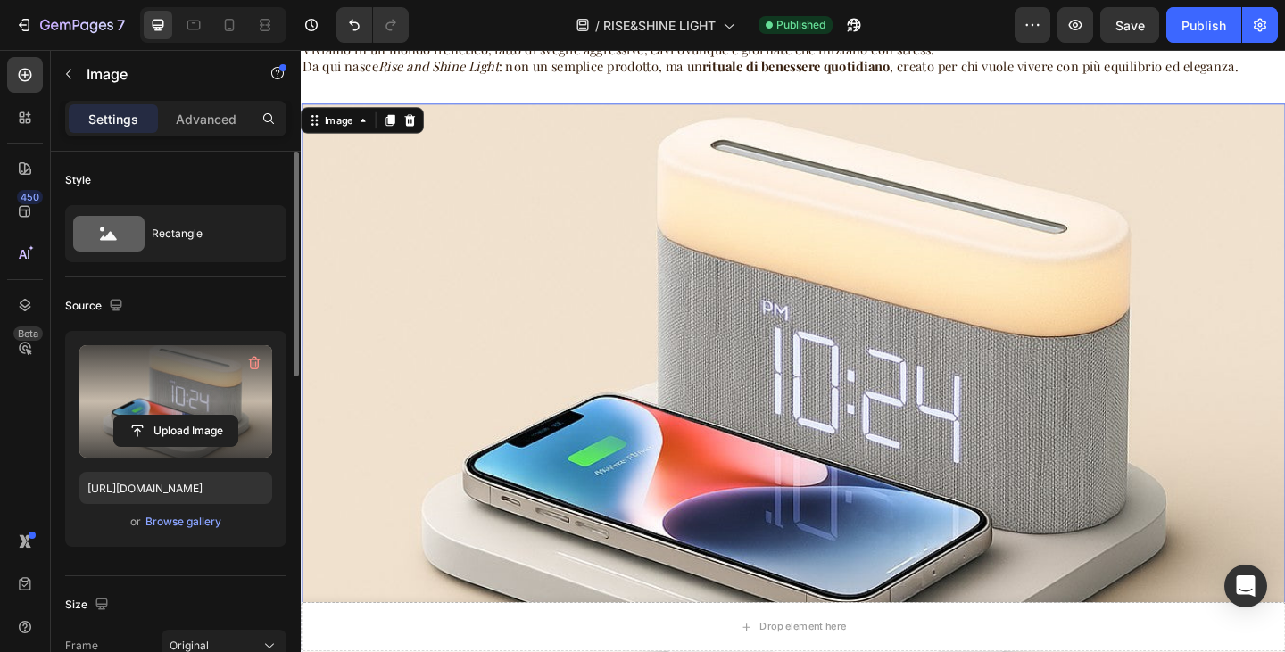
click at [185, 361] on label at bounding box center [175, 401] width 193 height 112
click at [185, 416] on input "file" at bounding box center [175, 431] width 123 height 30
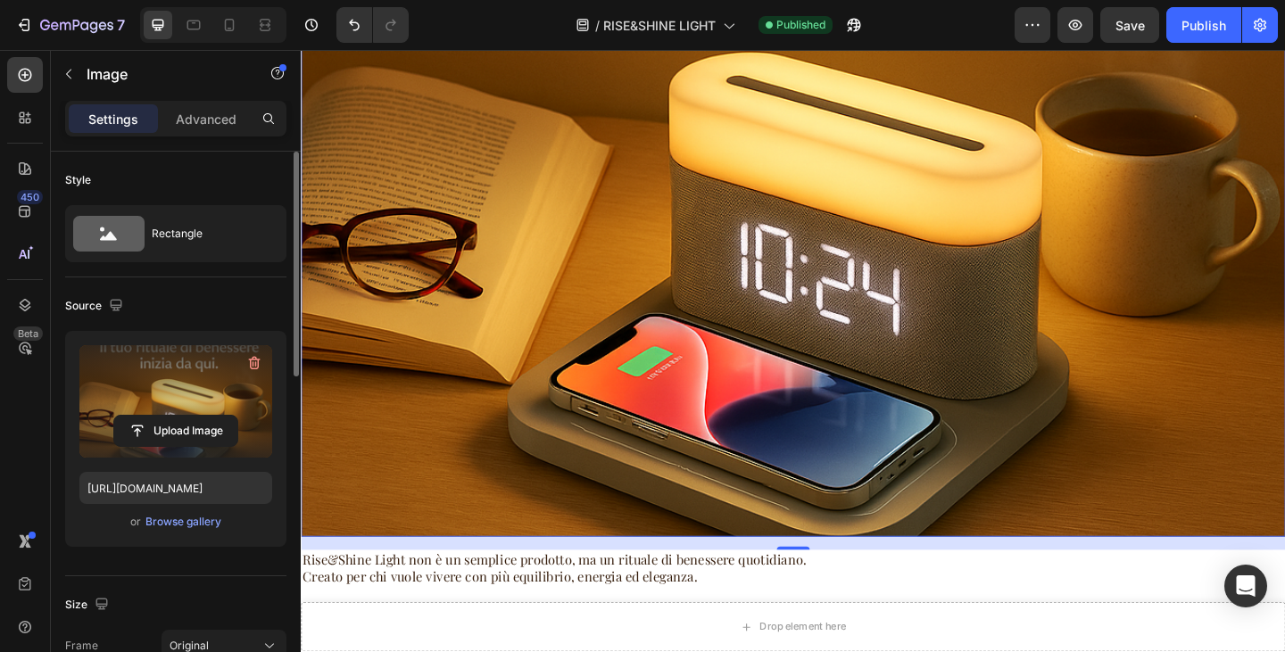
scroll to position [5492, 0]
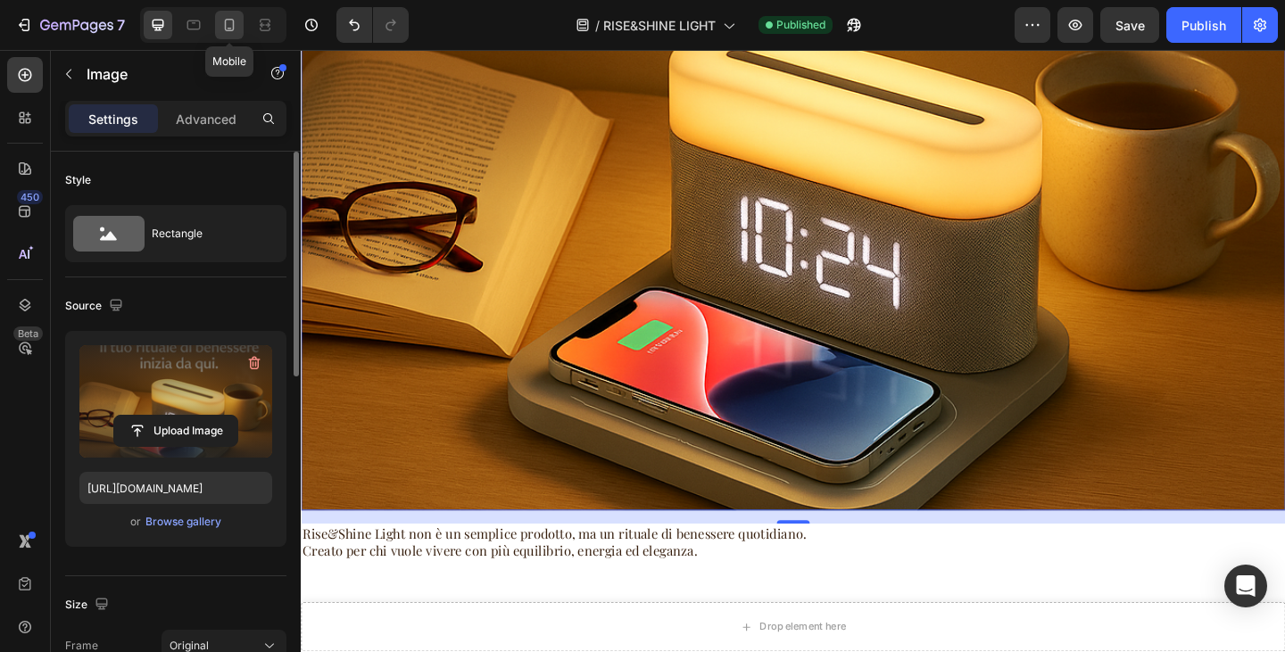
click at [222, 13] on div at bounding box center [229, 25] width 29 height 29
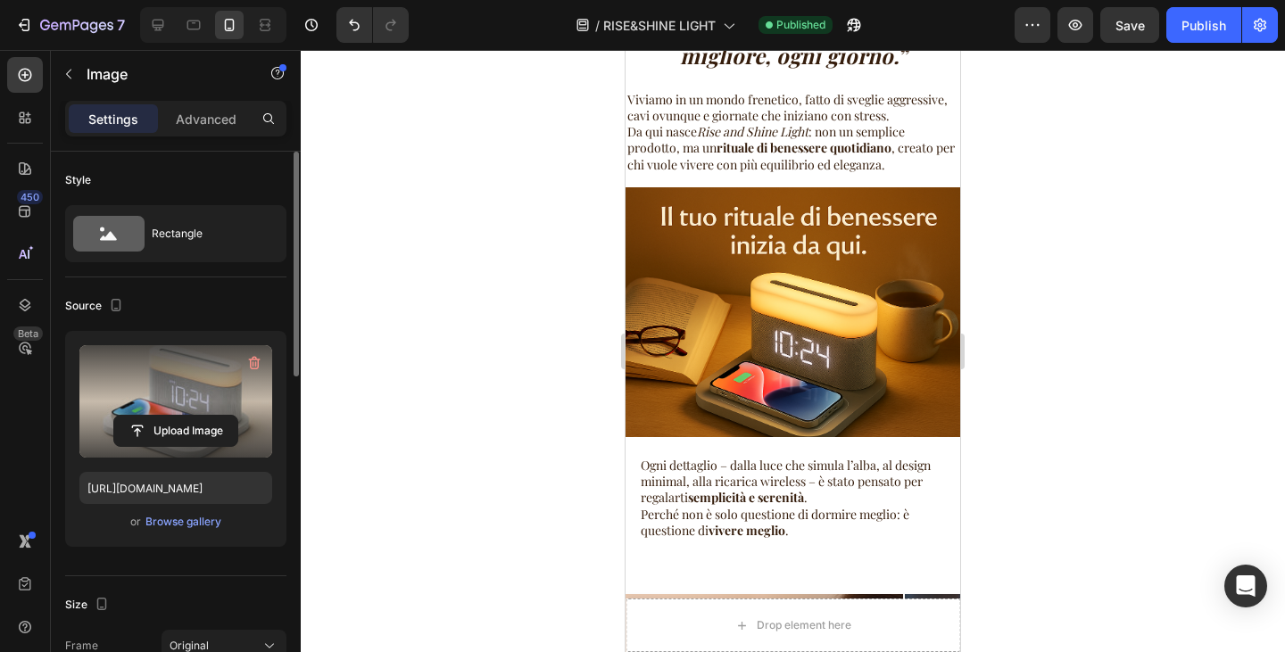
scroll to position [4893, 0]
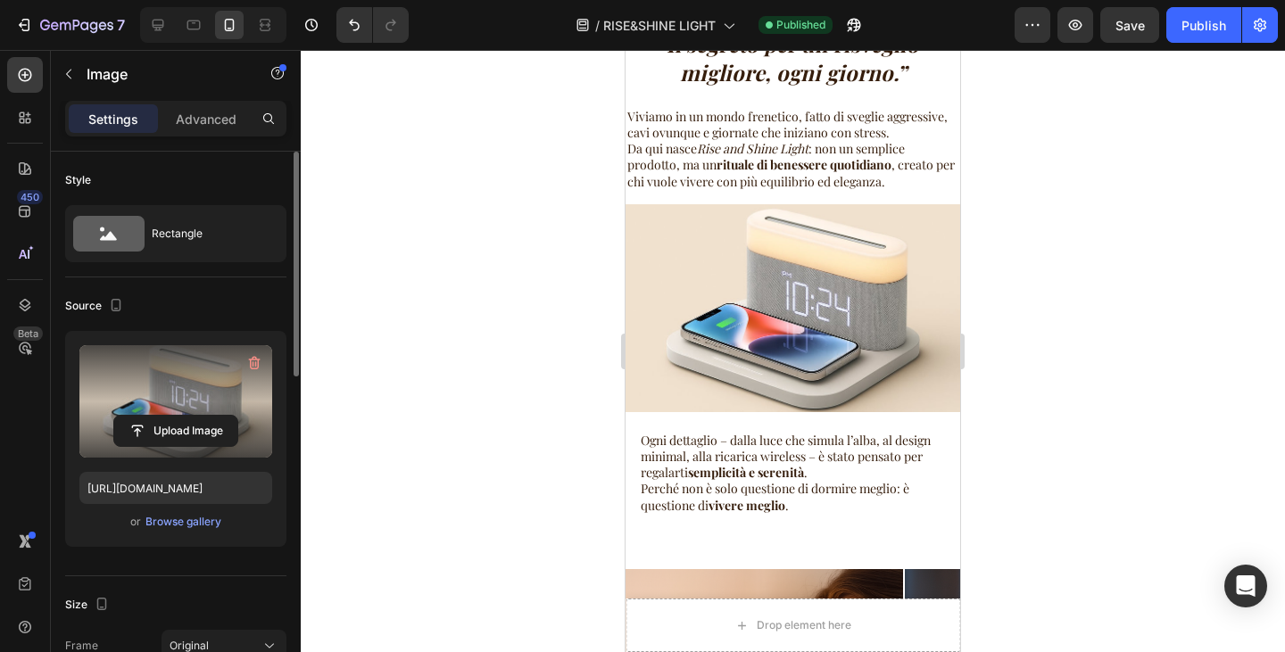
click at [845, 295] on img at bounding box center [793, 308] width 335 height 208
click at [223, 363] on label at bounding box center [175, 401] width 193 height 112
click at [223, 416] on input "file" at bounding box center [175, 431] width 123 height 30
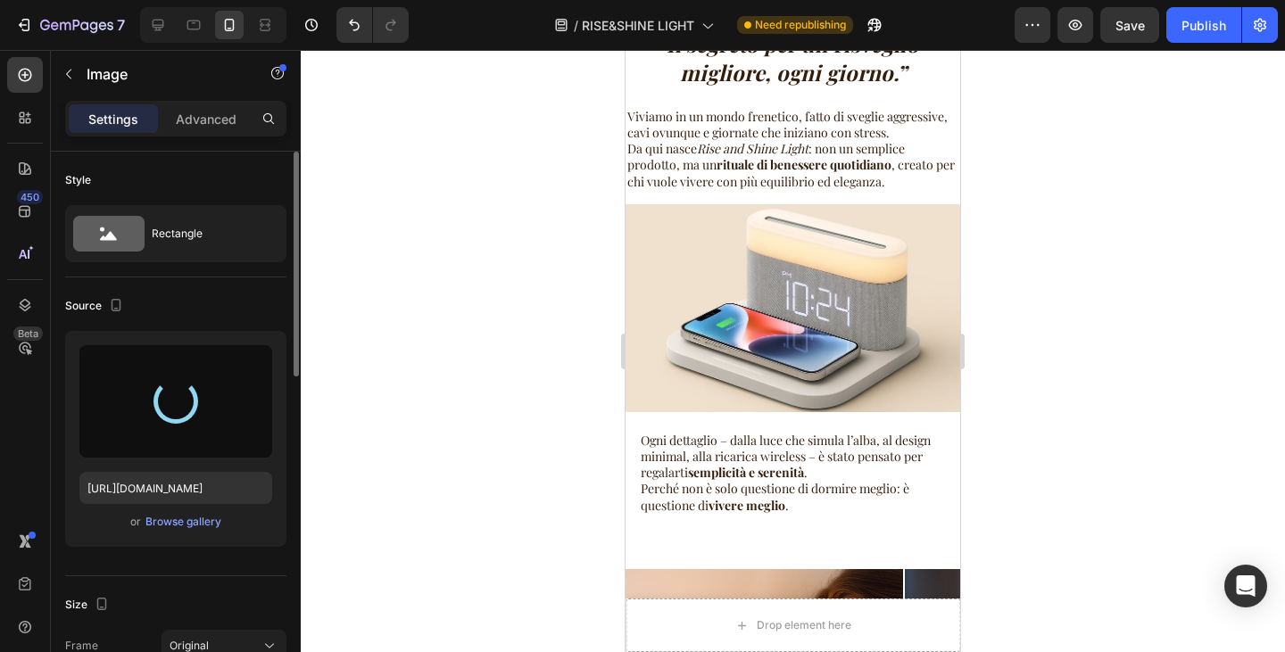
type input "[URL][DOMAIN_NAME]"
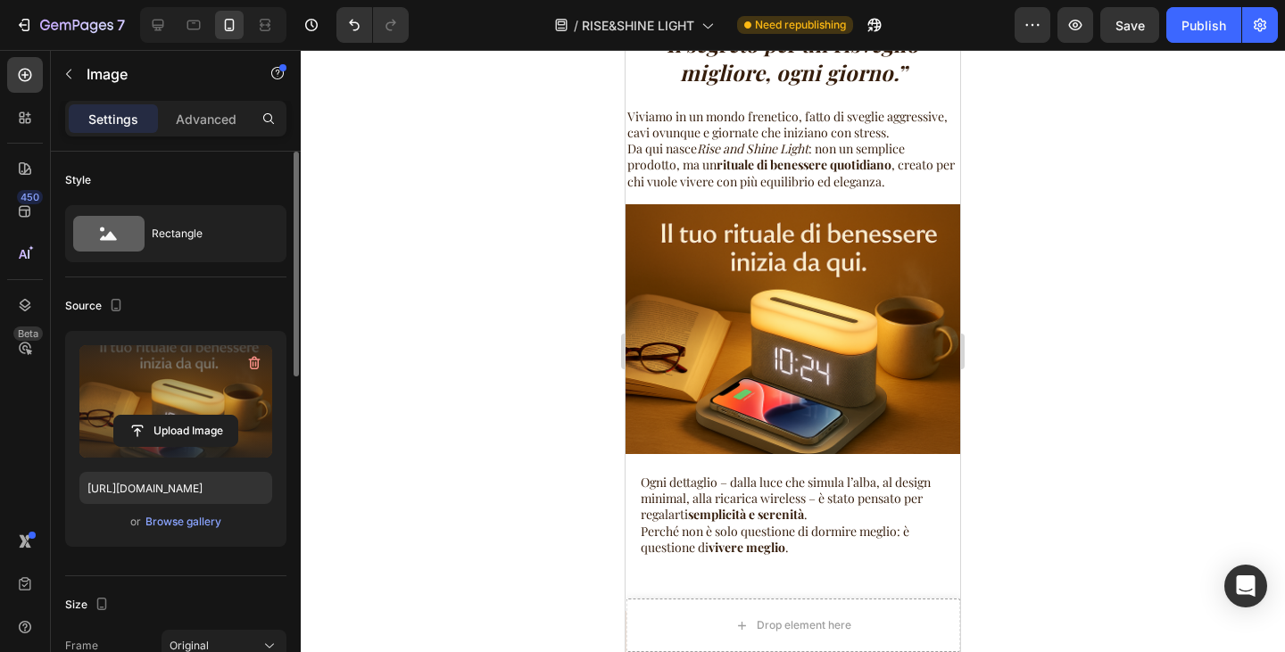
click at [807, 333] on img at bounding box center [793, 329] width 335 height 250
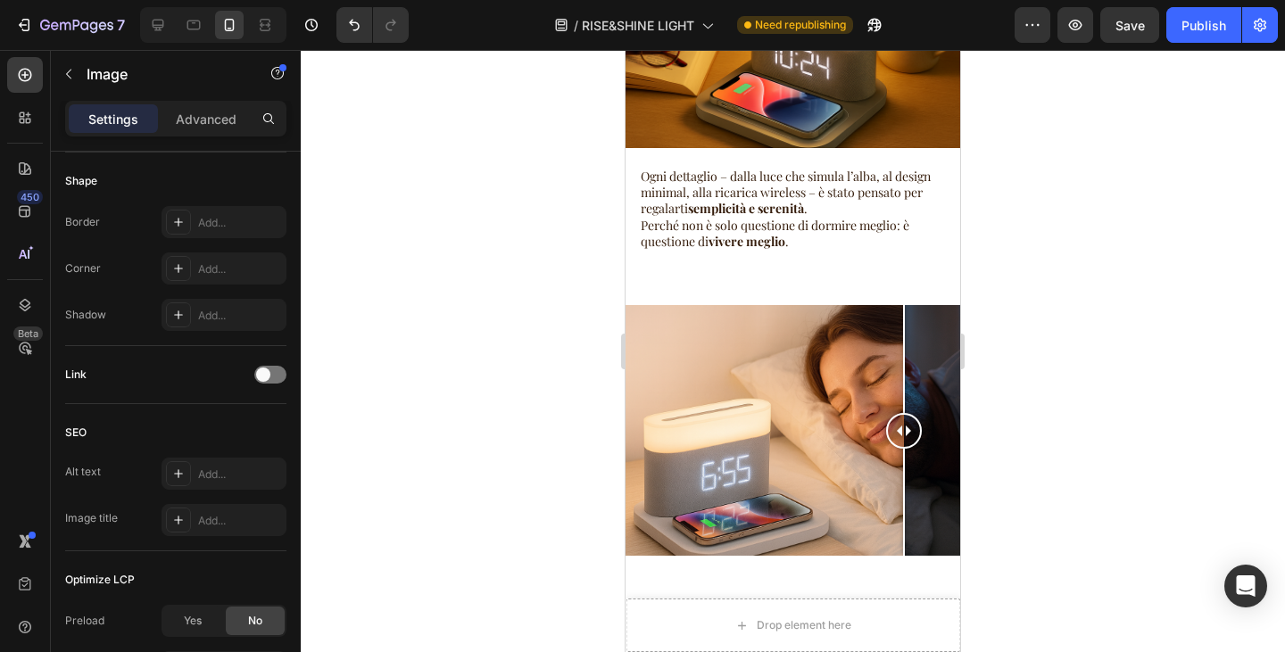
scroll to position [5429, 0]
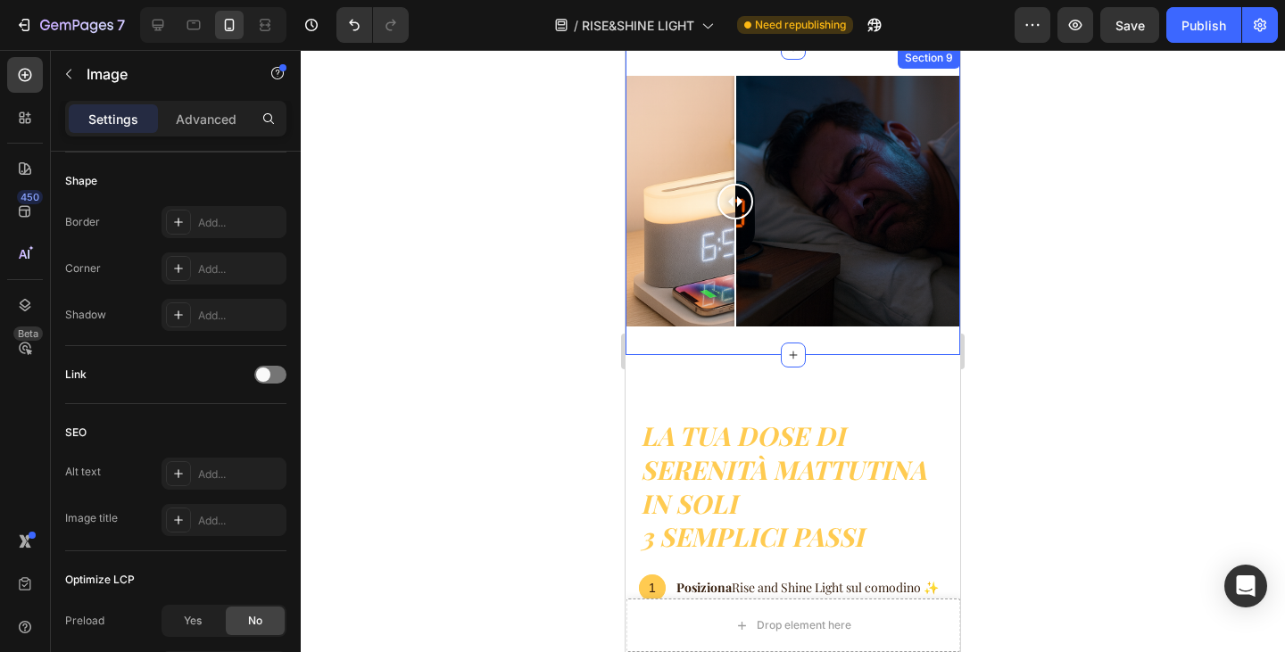
click at [734, 245] on div at bounding box center [735, 274] width 2 height 108
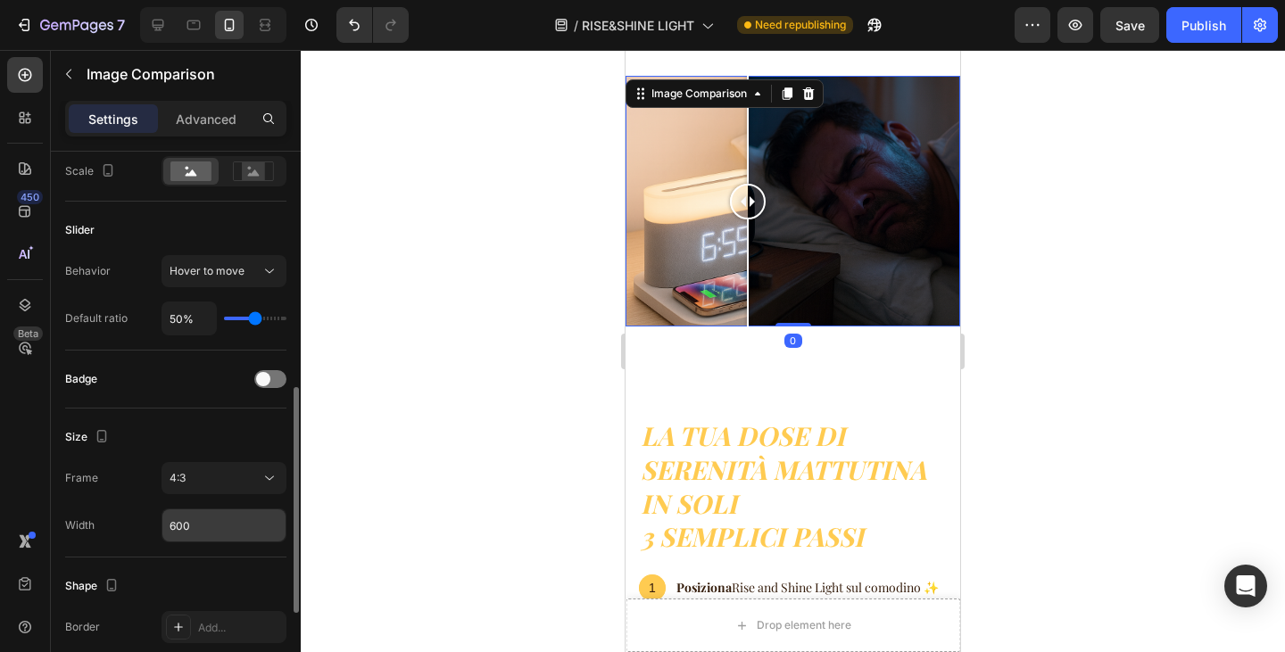
scroll to position [446, 0]
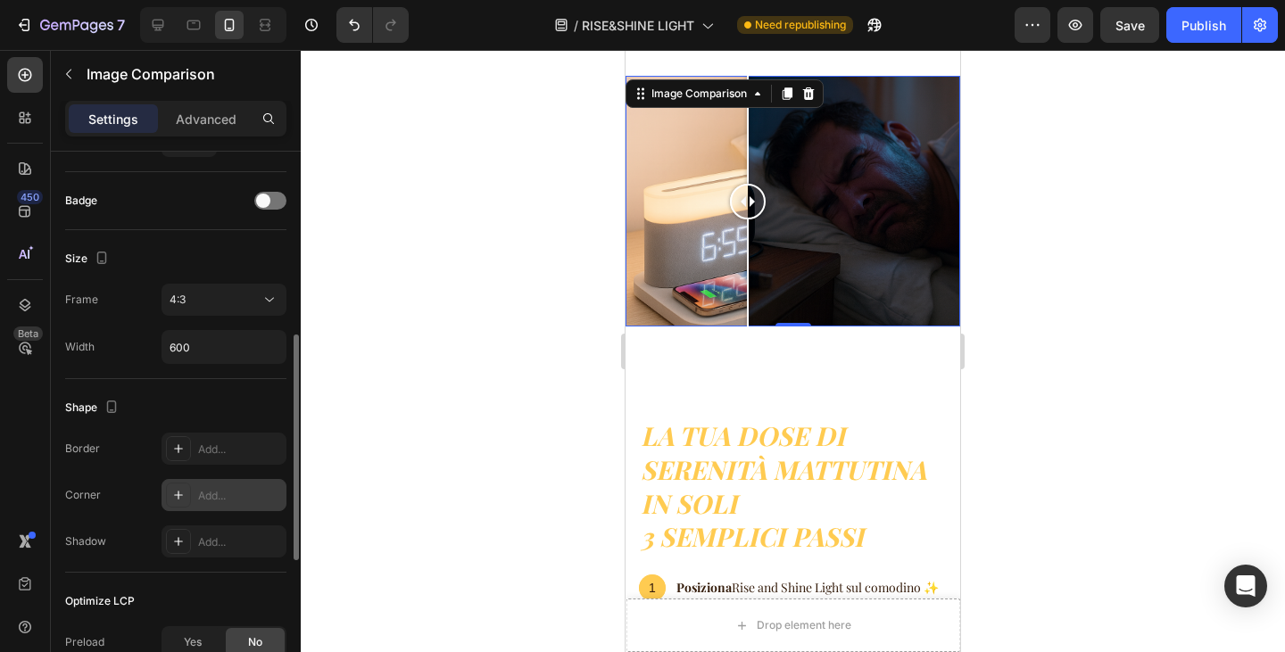
click at [212, 491] on div "Add..." at bounding box center [240, 496] width 84 height 16
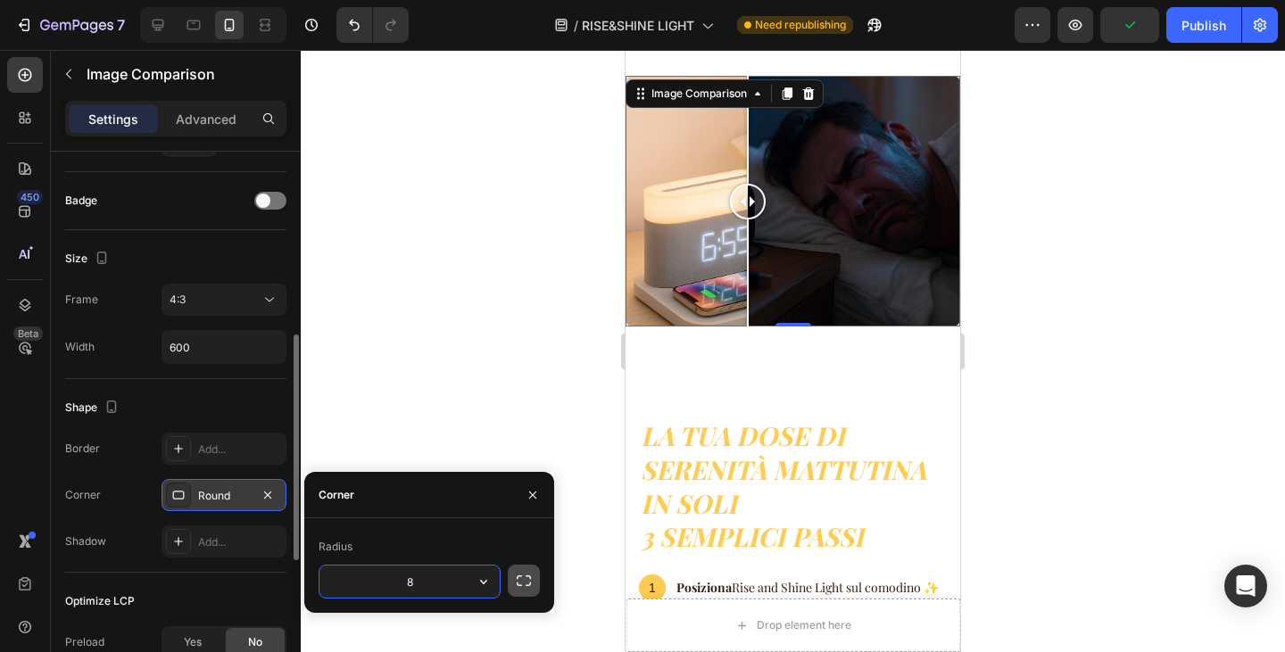
click at [518, 577] on icon "button" at bounding box center [524, 581] width 14 height 11
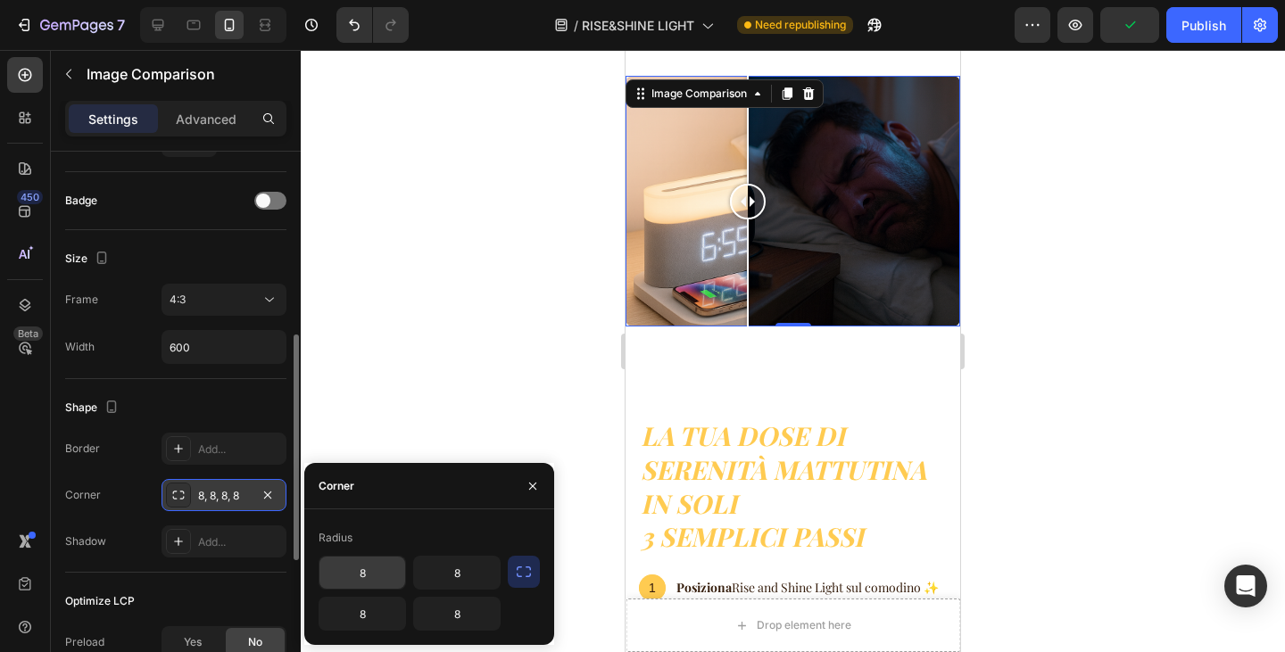
click at [359, 575] on input "8" at bounding box center [362, 573] width 86 height 32
click at [370, 572] on input "8" at bounding box center [362, 573] width 86 height 32
type input "25"
click at [375, 606] on input "8" at bounding box center [362, 614] width 86 height 32
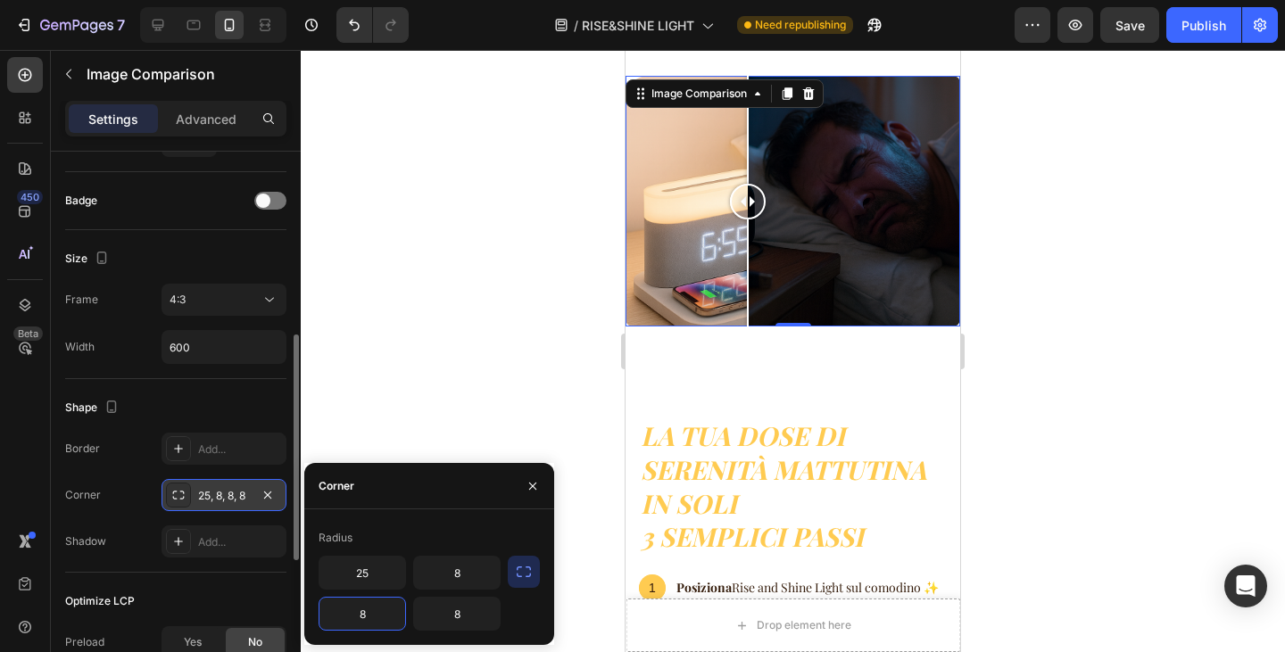
click at [375, 606] on input "8" at bounding box center [362, 614] width 86 height 32
type input "25"
click at [452, 577] on input "8" at bounding box center [457, 573] width 86 height 32
type input "25"
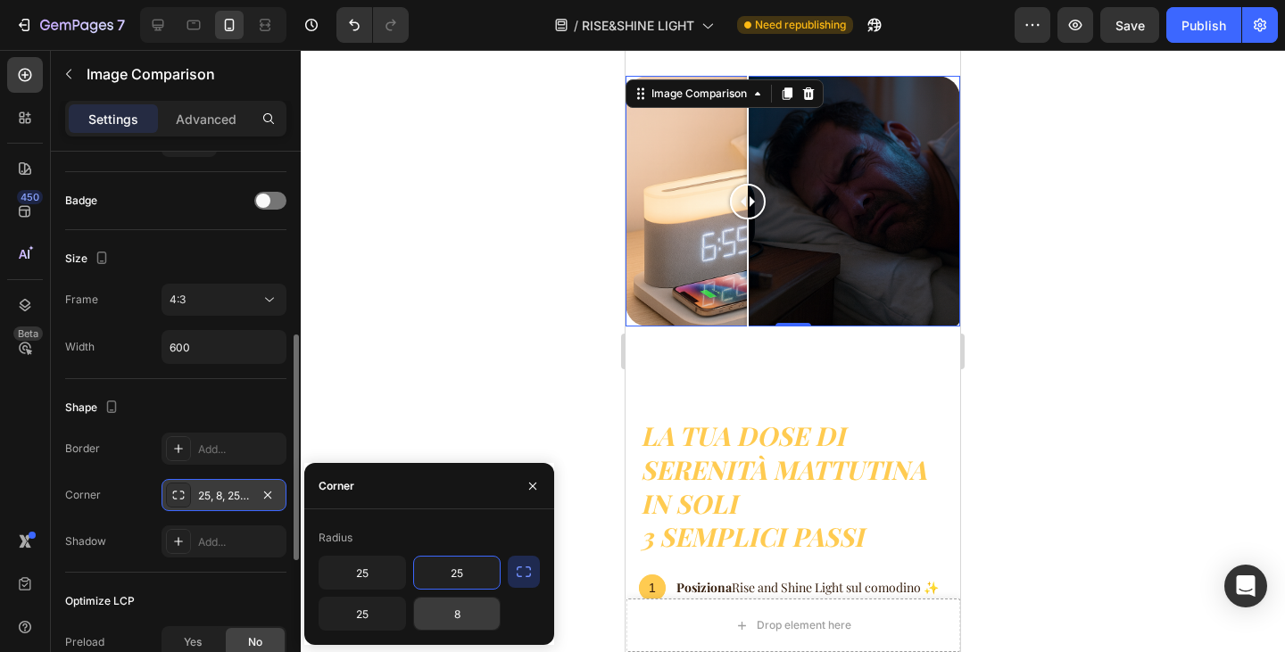
click at [471, 613] on input "8" at bounding box center [457, 614] width 86 height 32
type input "25"
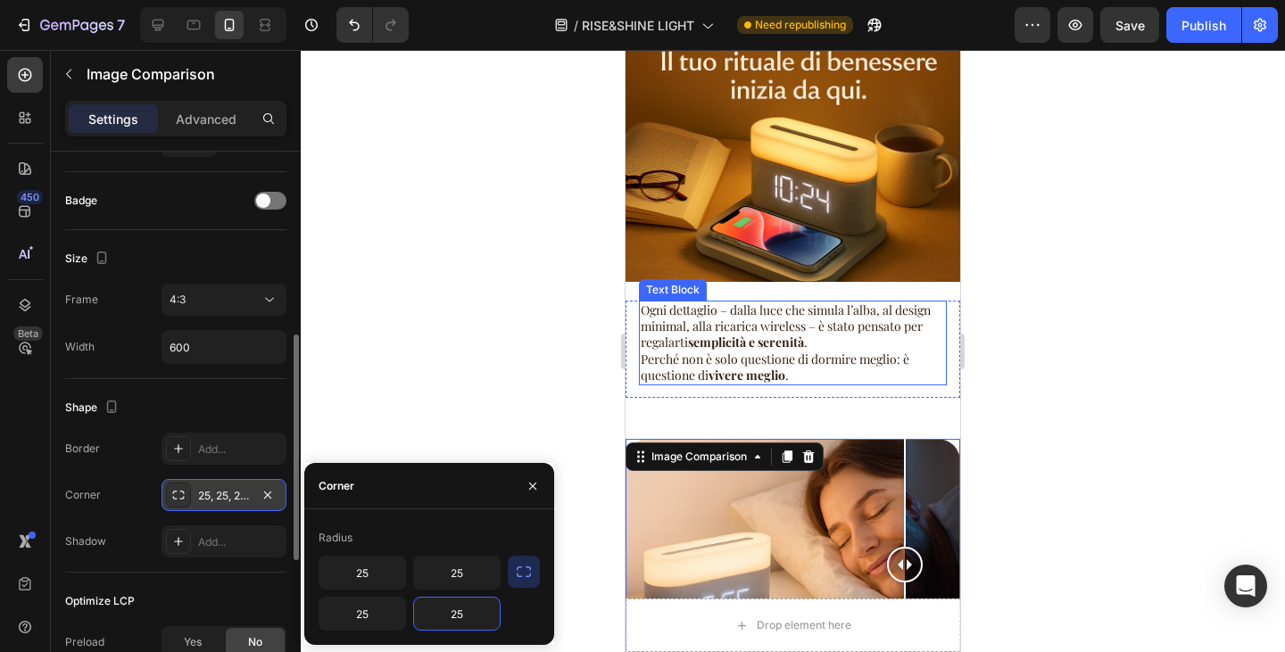
scroll to position [4831, 0]
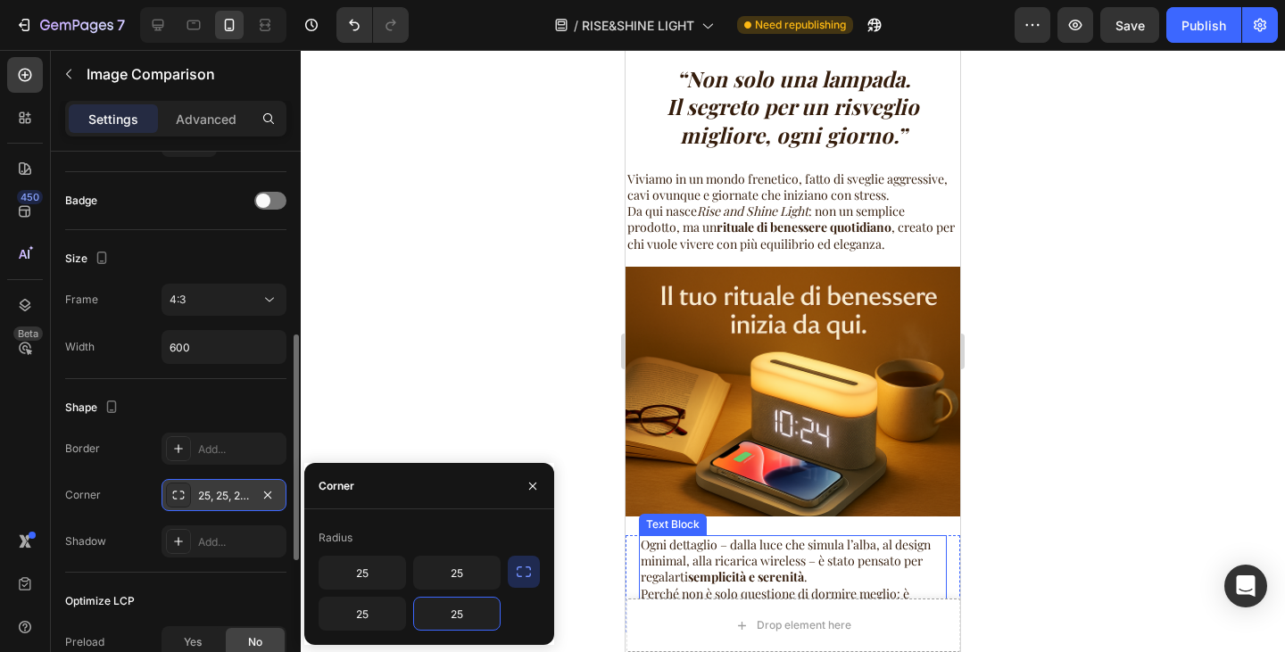
click at [831, 380] on img at bounding box center [793, 392] width 335 height 250
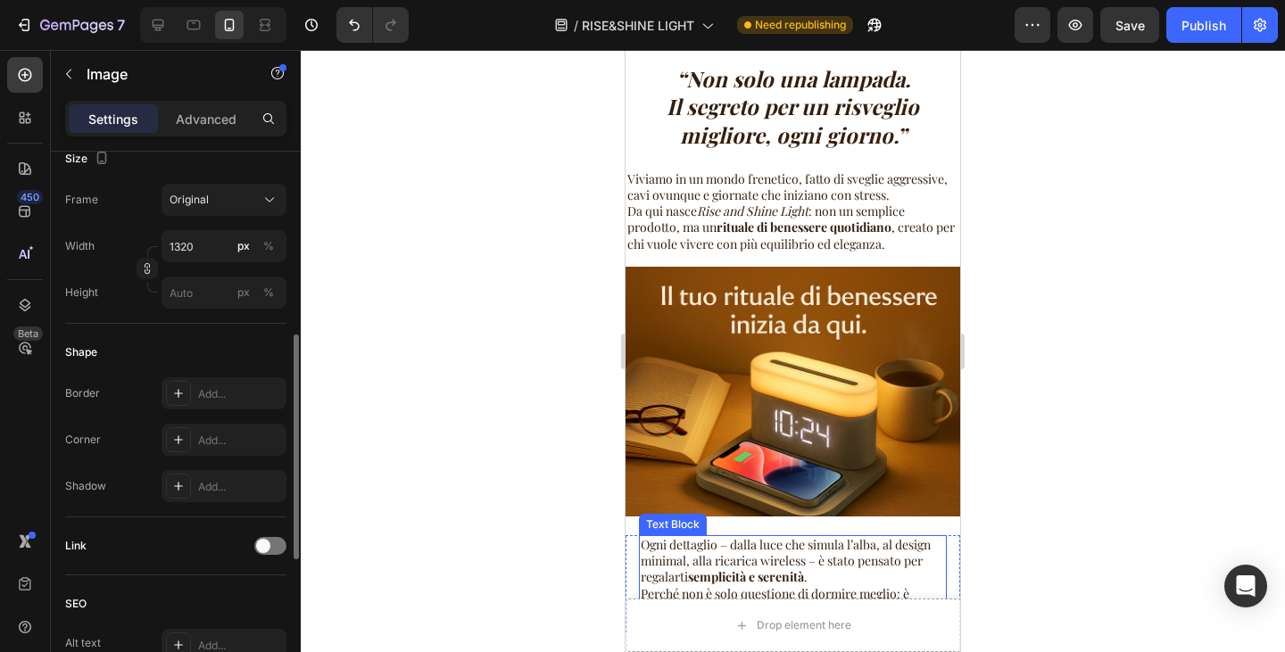
click at [834, 450] on img at bounding box center [793, 392] width 335 height 250
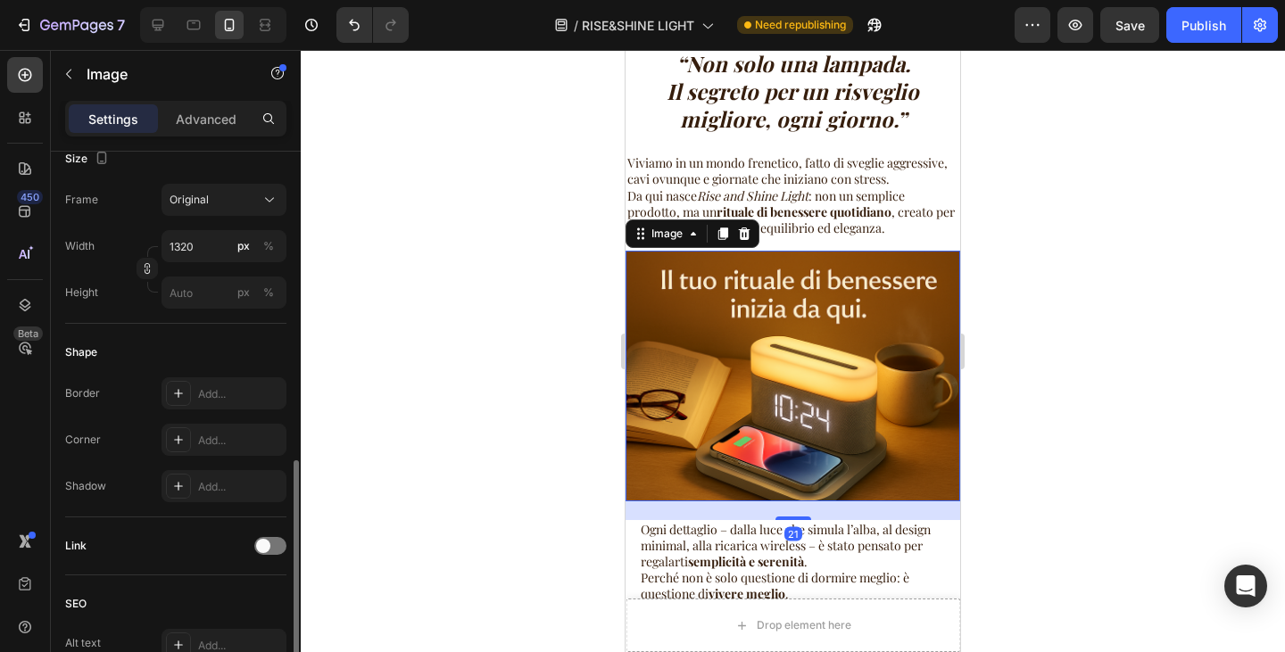
scroll to position [535, 0]
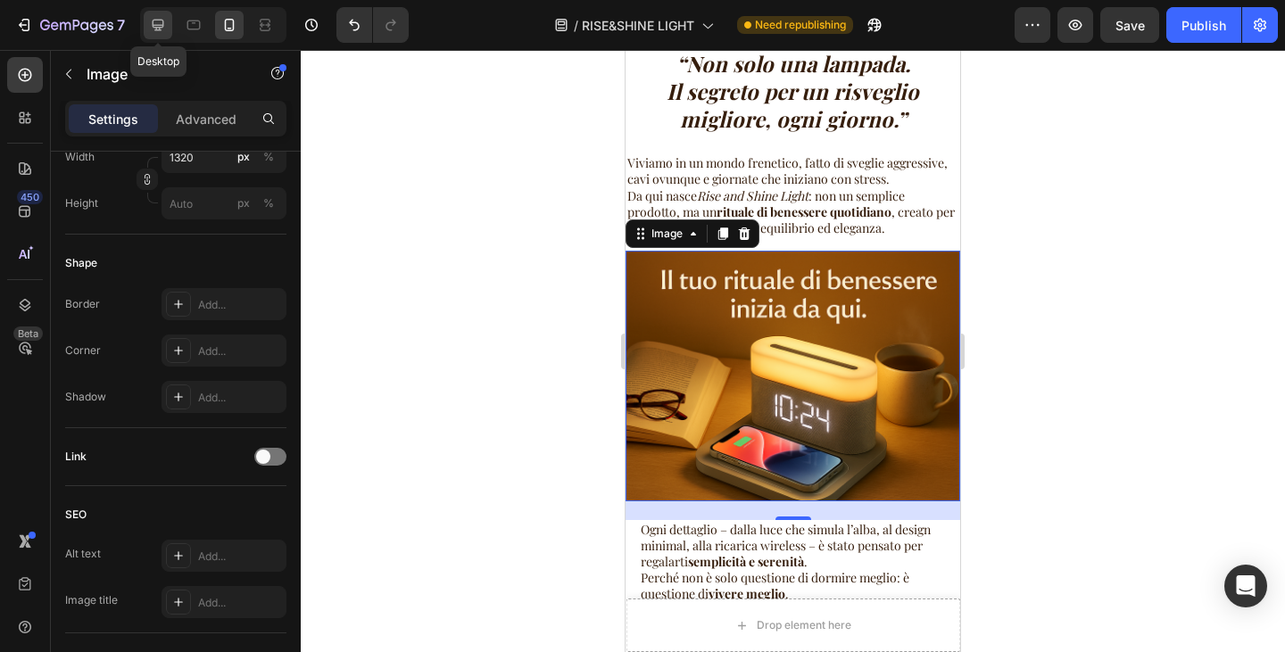
click at [168, 21] on div at bounding box center [158, 25] width 29 height 29
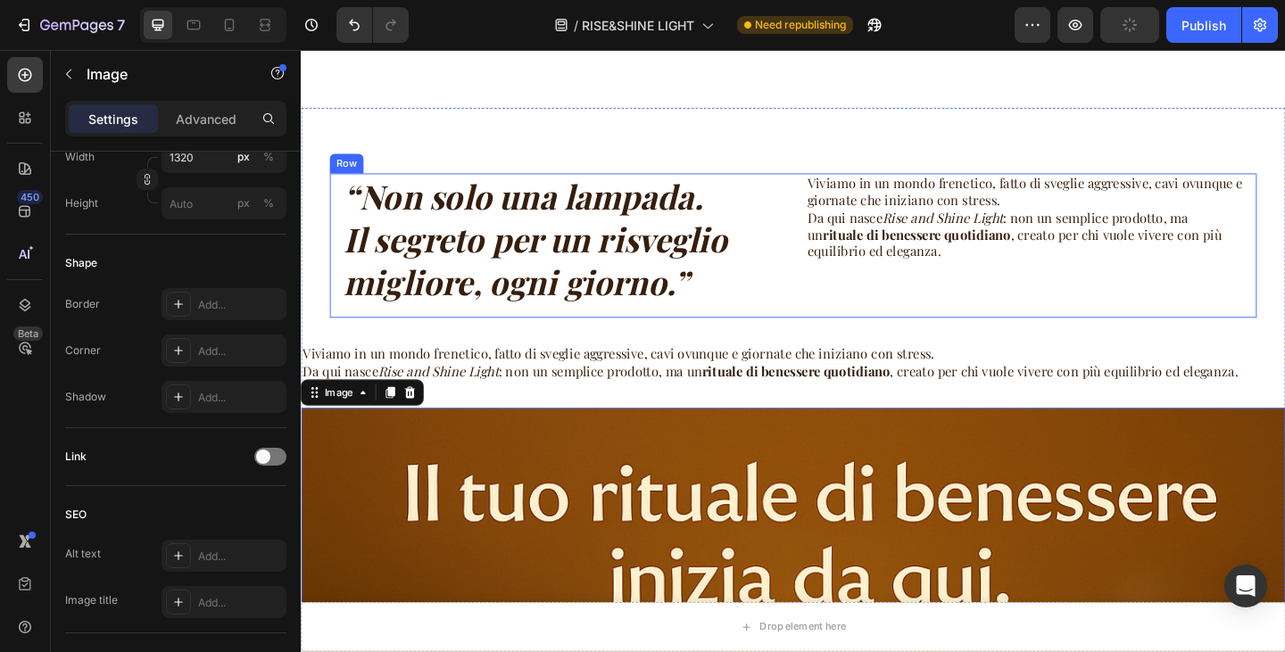
scroll to position [5156, 0]
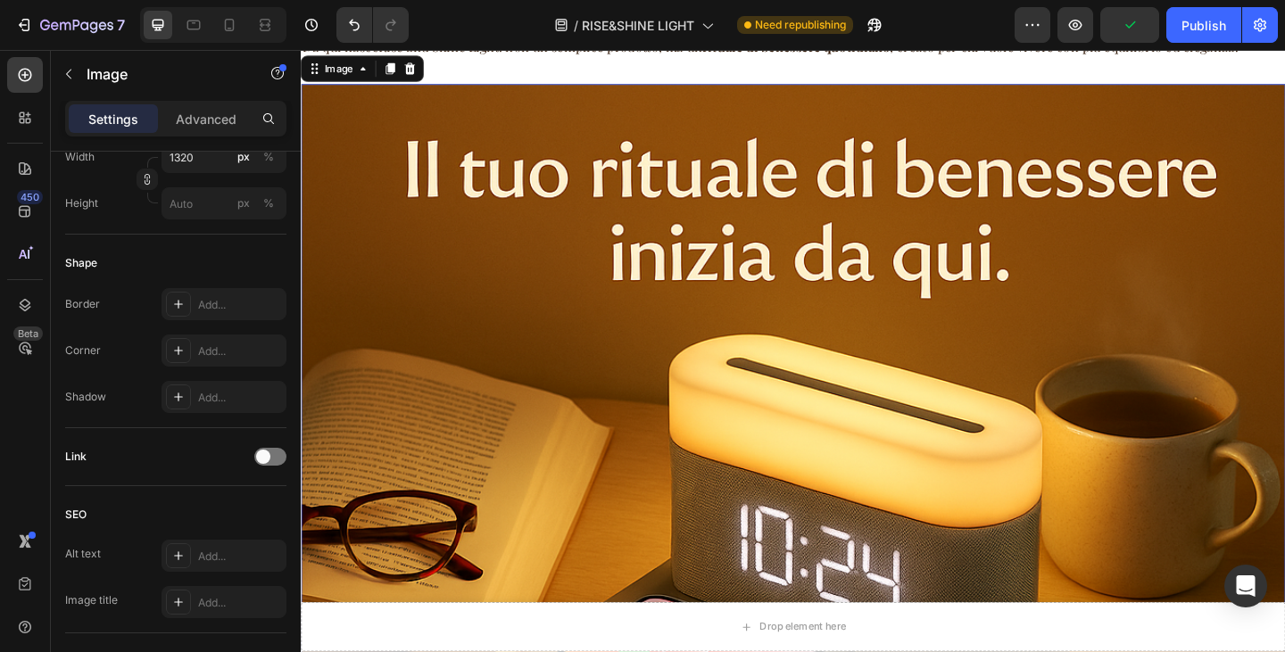
click at [972, 334] on img at bounding box center [836, 487] width 1071 height 800
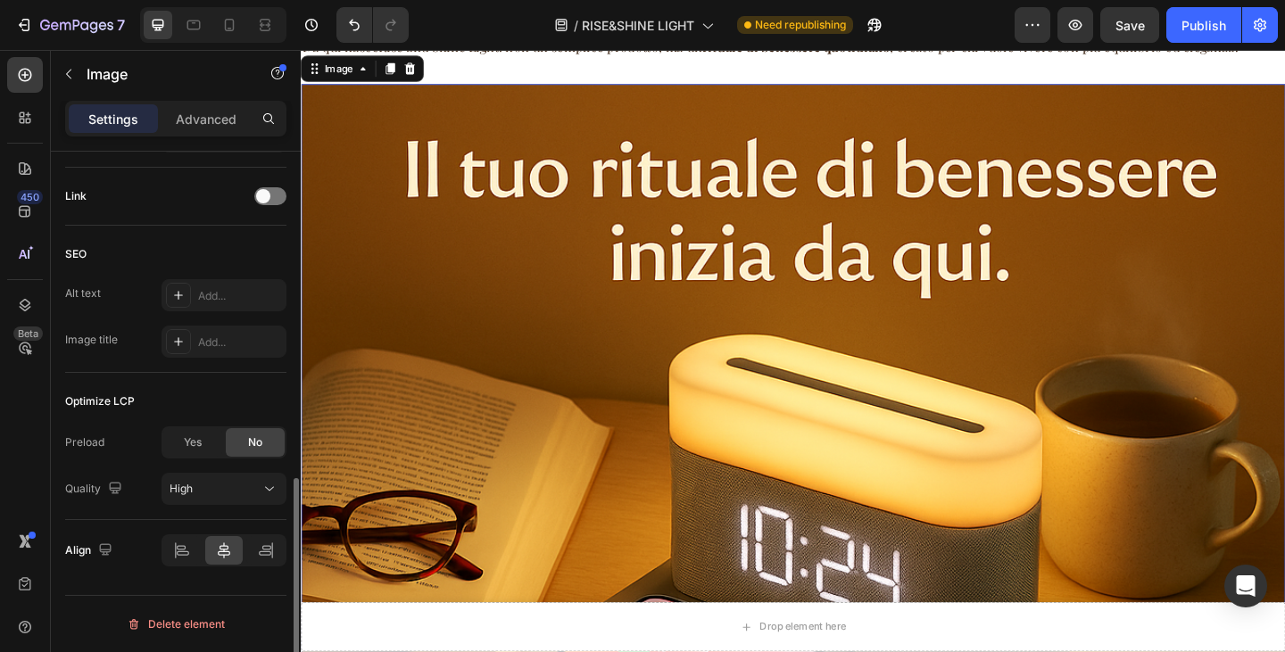
scroll to position [439, 0]
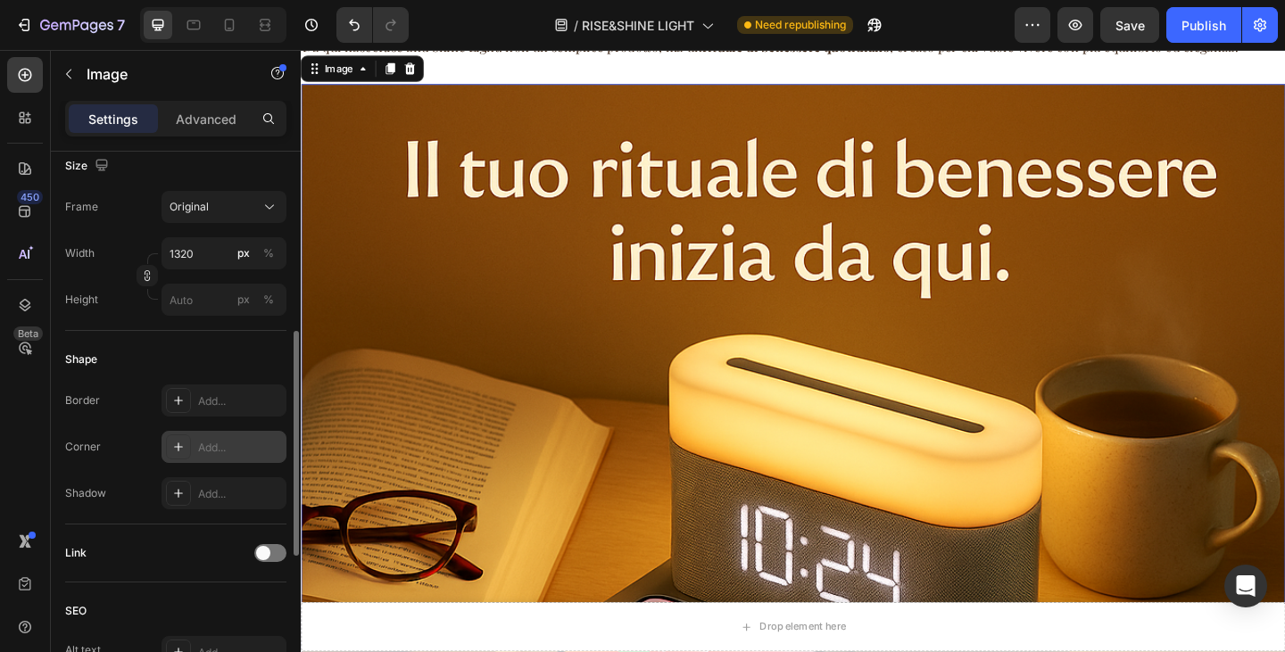
click at [203, 450] on div "Add..." at bounding box center [240, 448] width 84 height 16
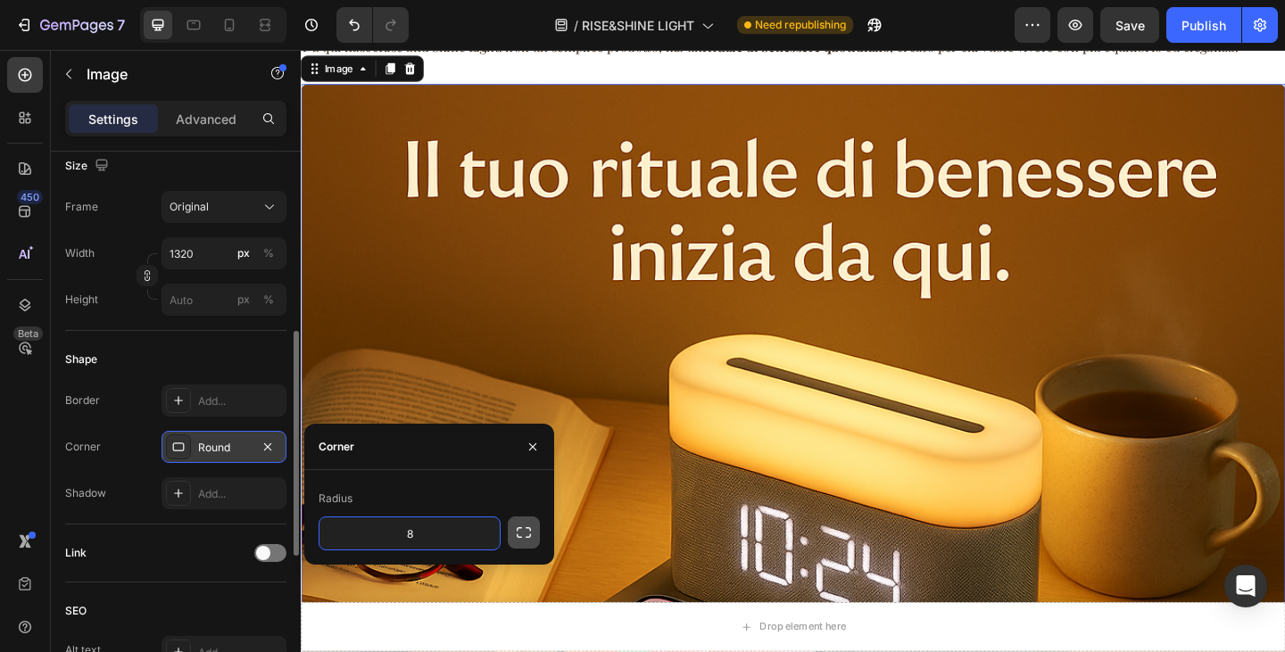
click at [538, 534] on button "button" at bounding box center [524, 533] width 32 height 32
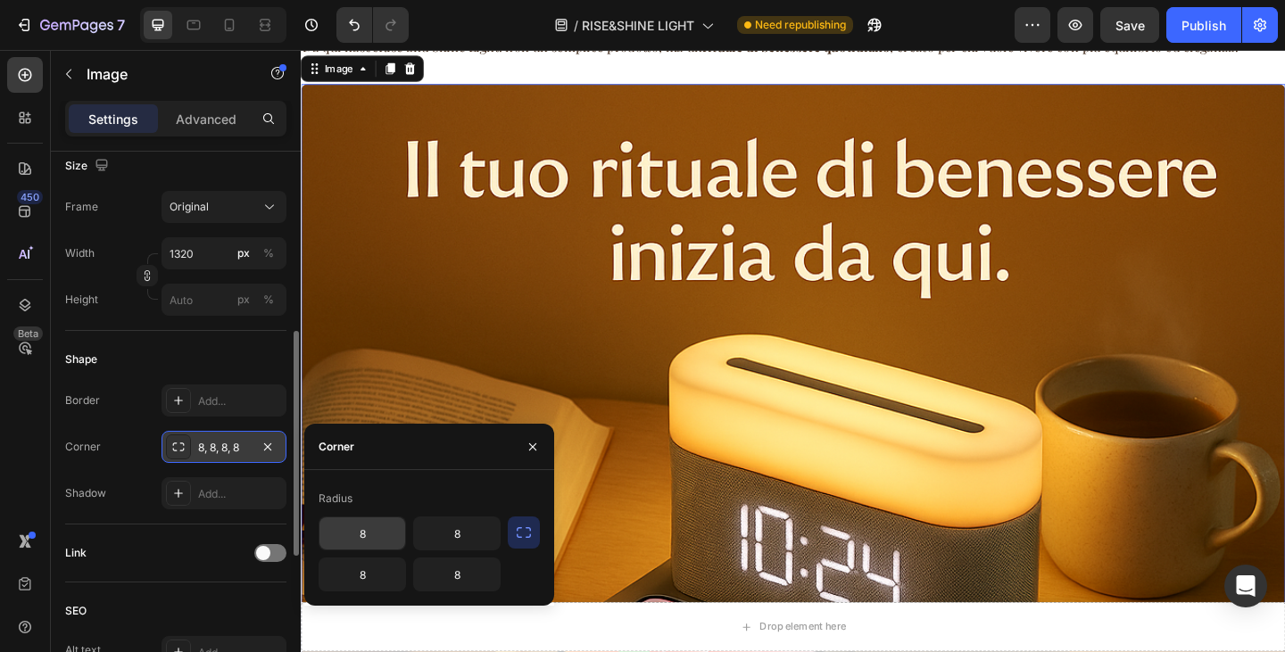
click at [377, 539] on input "8" at bounding box center [362, 534] width 86 height 32
type input "25"
click at [451, 535] on input "8" at bounding box center [457, 534] width 86 height 32
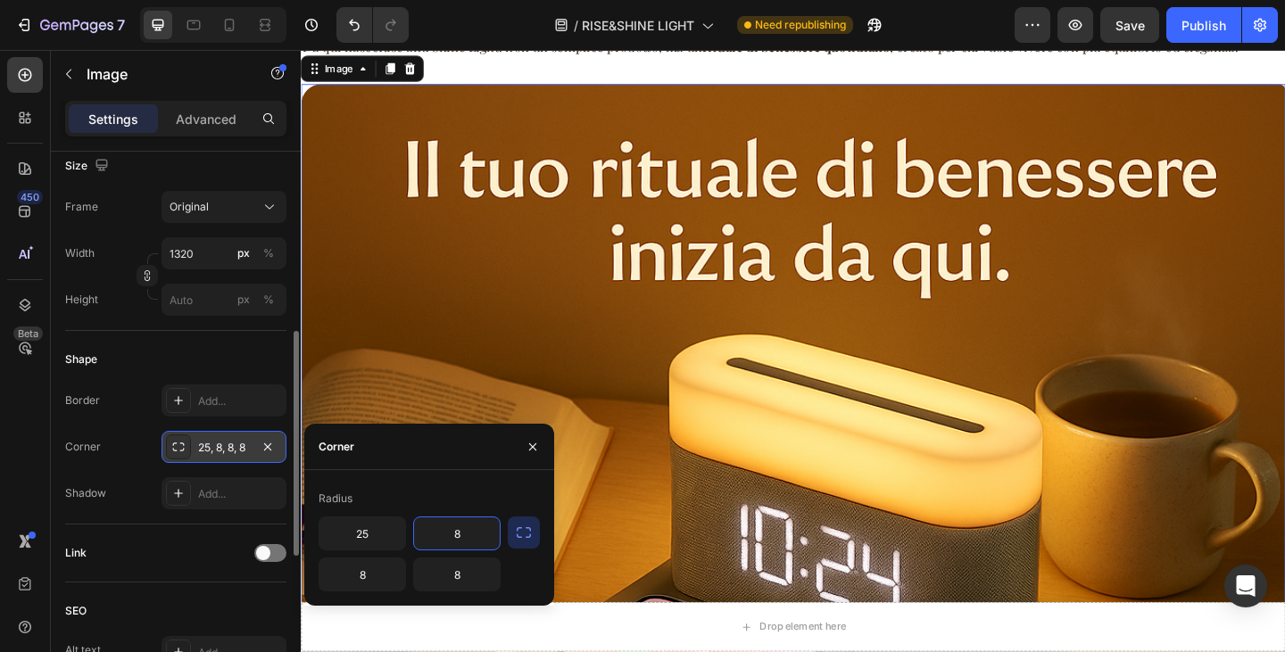
click at [451, 535] on input "8" at bounding box center [457, 534] width 86 height 32
type input "25"
click at [459, 567] on input "8" at bounding box center [457, 575] width 86 height 32
type input "25"
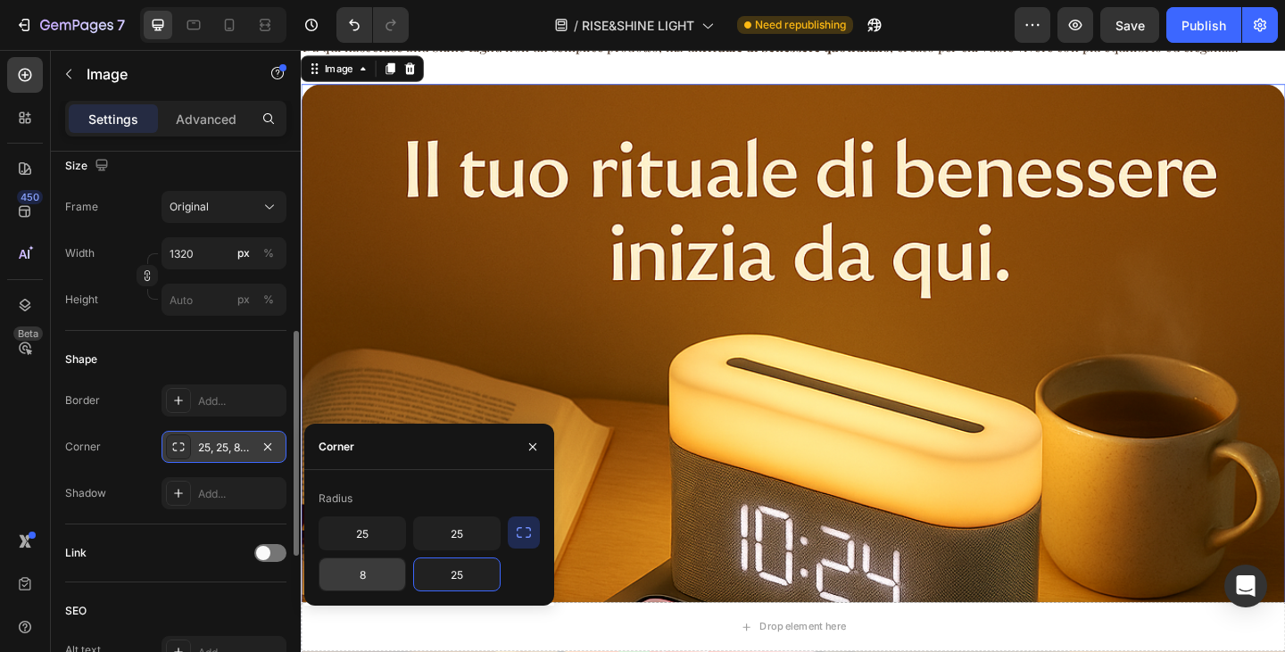
click at [373, 574] on input "8" at bounding box center [362, 575] width 86 height 32
type input "25"
click at [1188, 300] on img at bounding box center [836, 487] width 1071 height 800
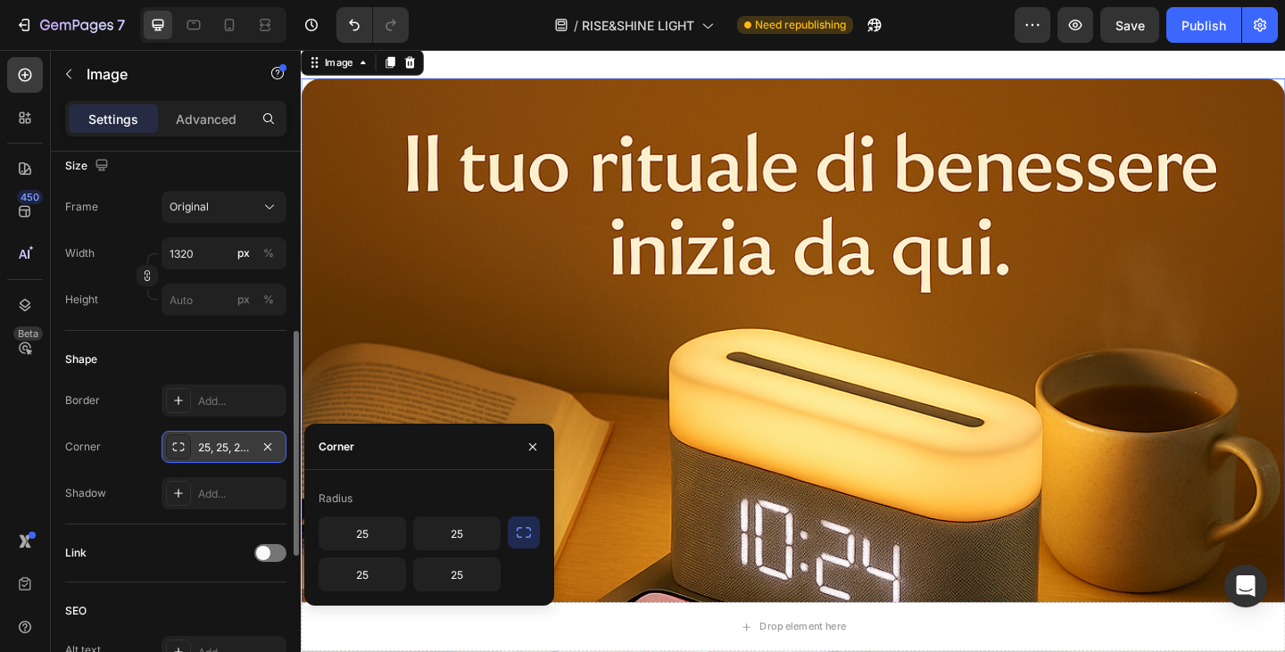
scroll to position [5246, 0]
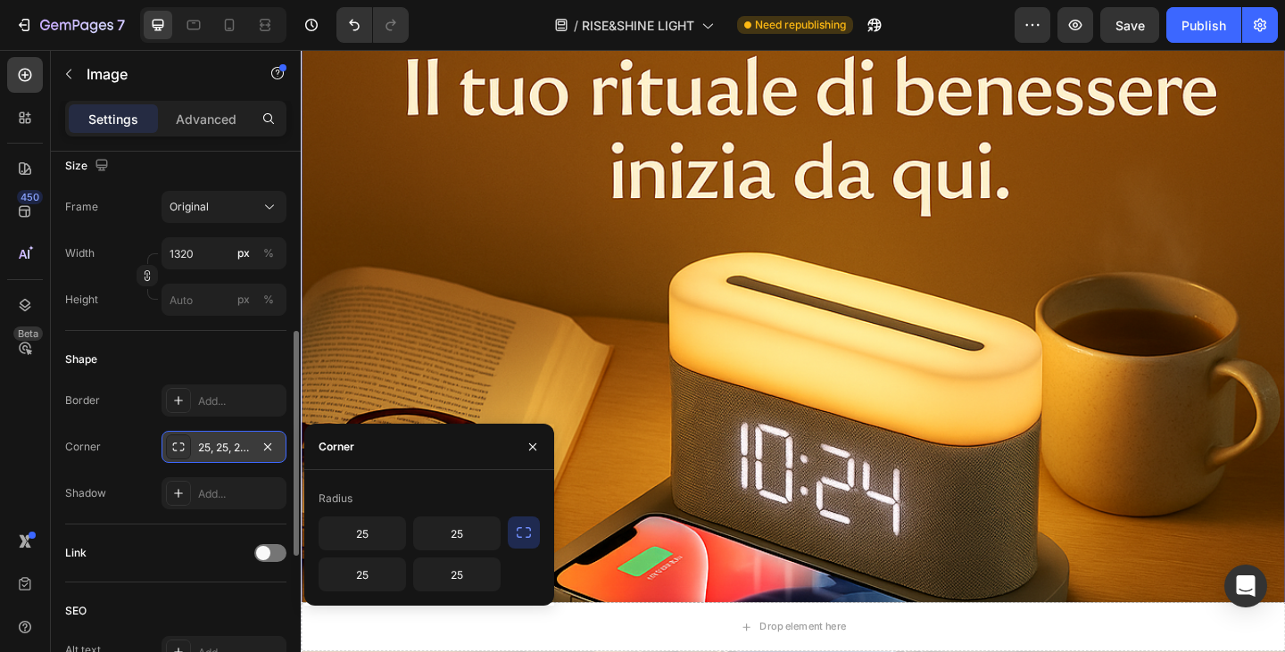
click at [1185, 311] on img at bounding box center [836, 398] width 1071 height 800
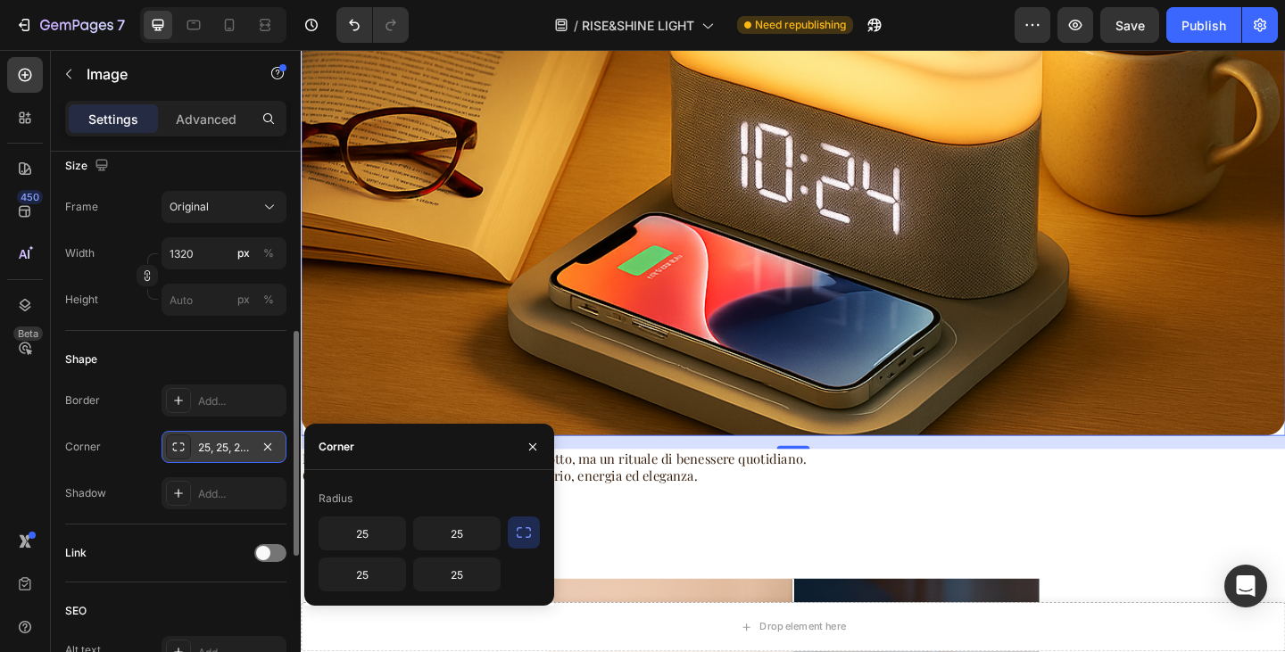
scroll to position [5603, 0]
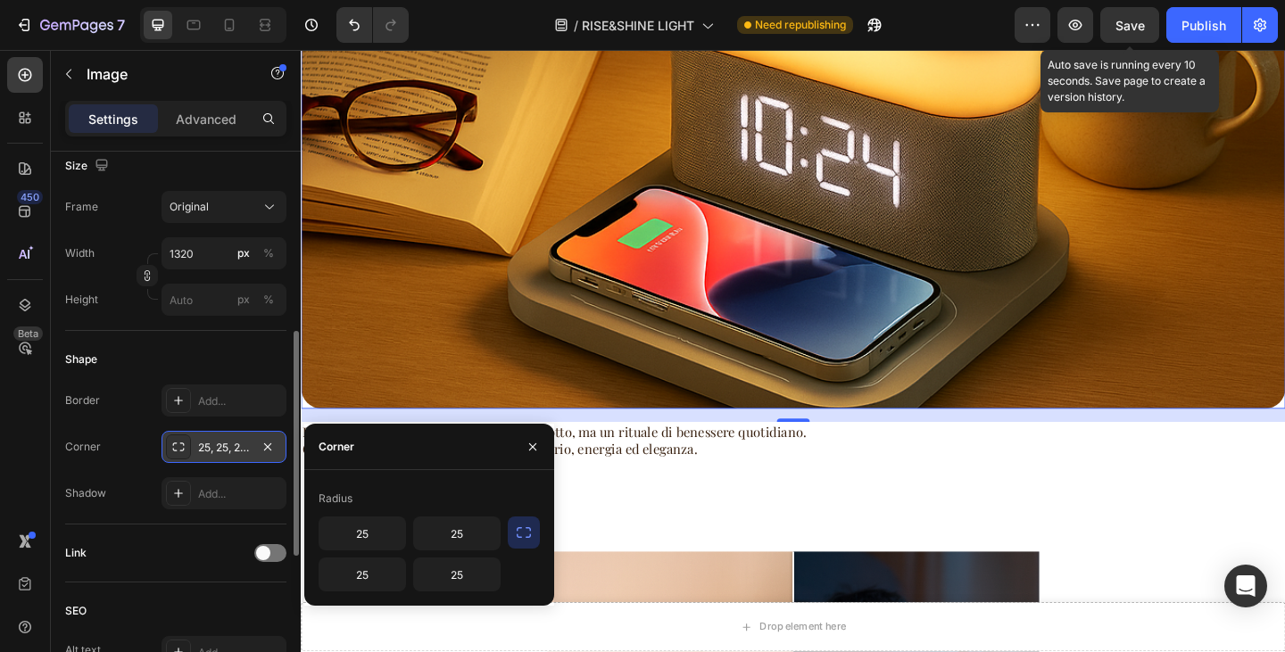
click at [1143, 29] on span "Save" at bounding box center [1130, 25] width 29 height 15
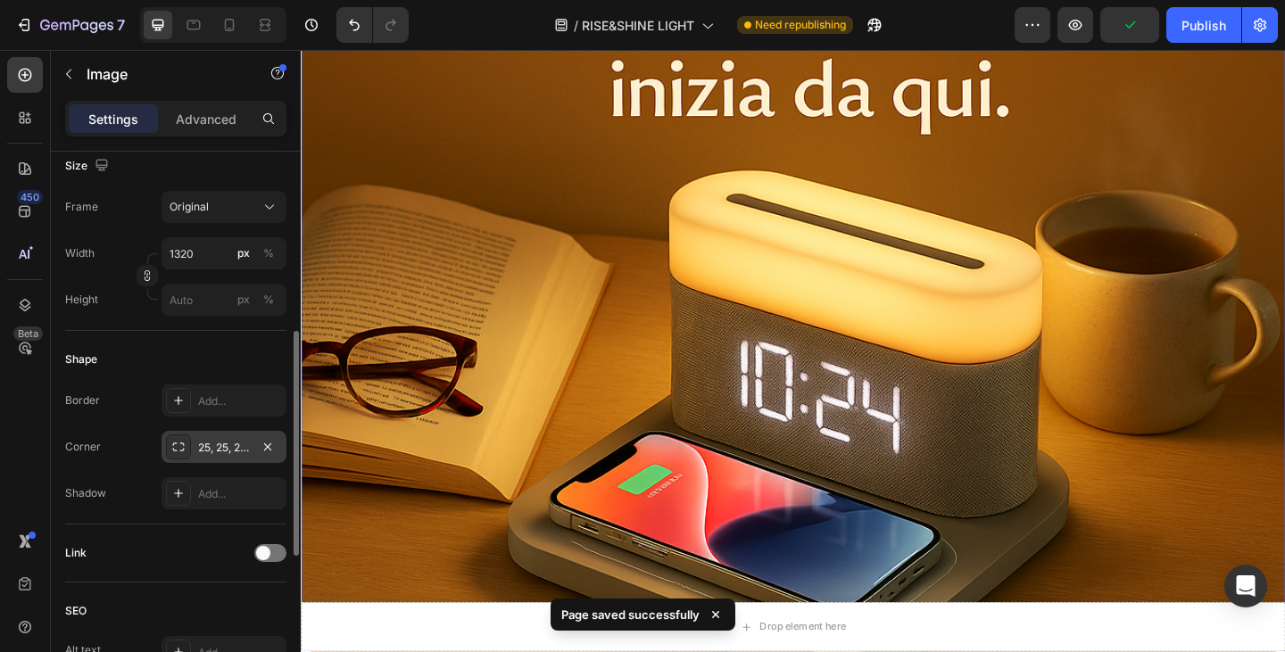
scroll to position [5067, 0]
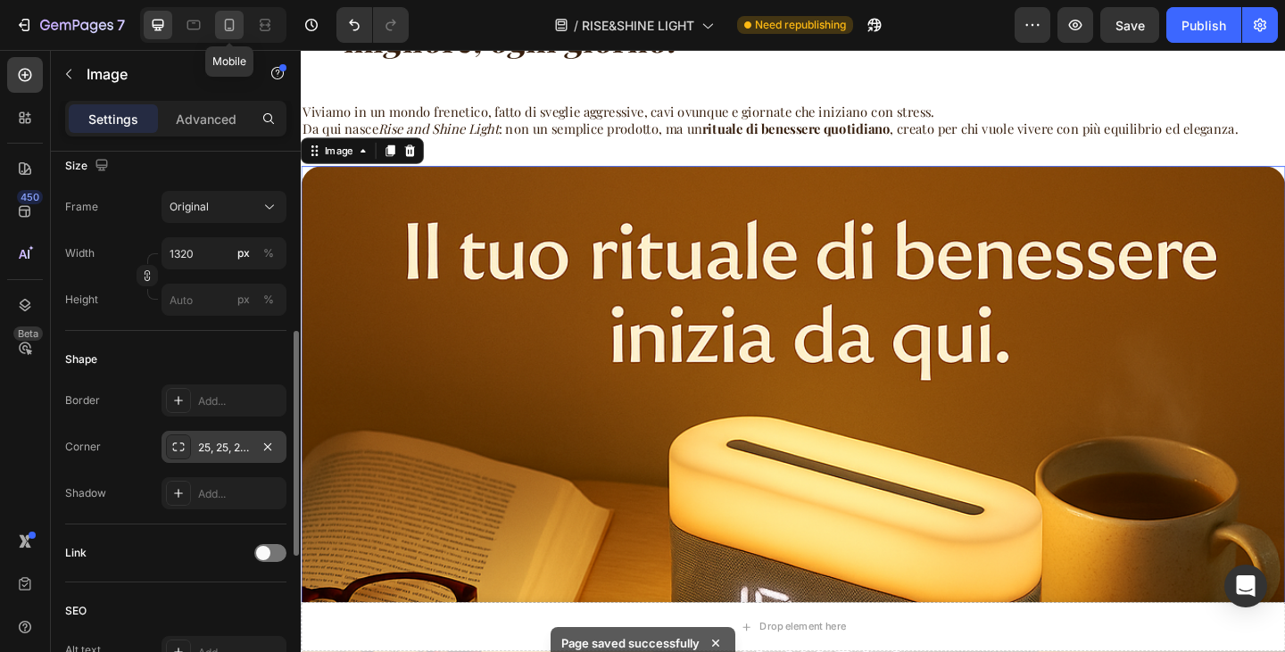
click at [234, 32] on icon at bounding box center [229, 25] width 18 height 18
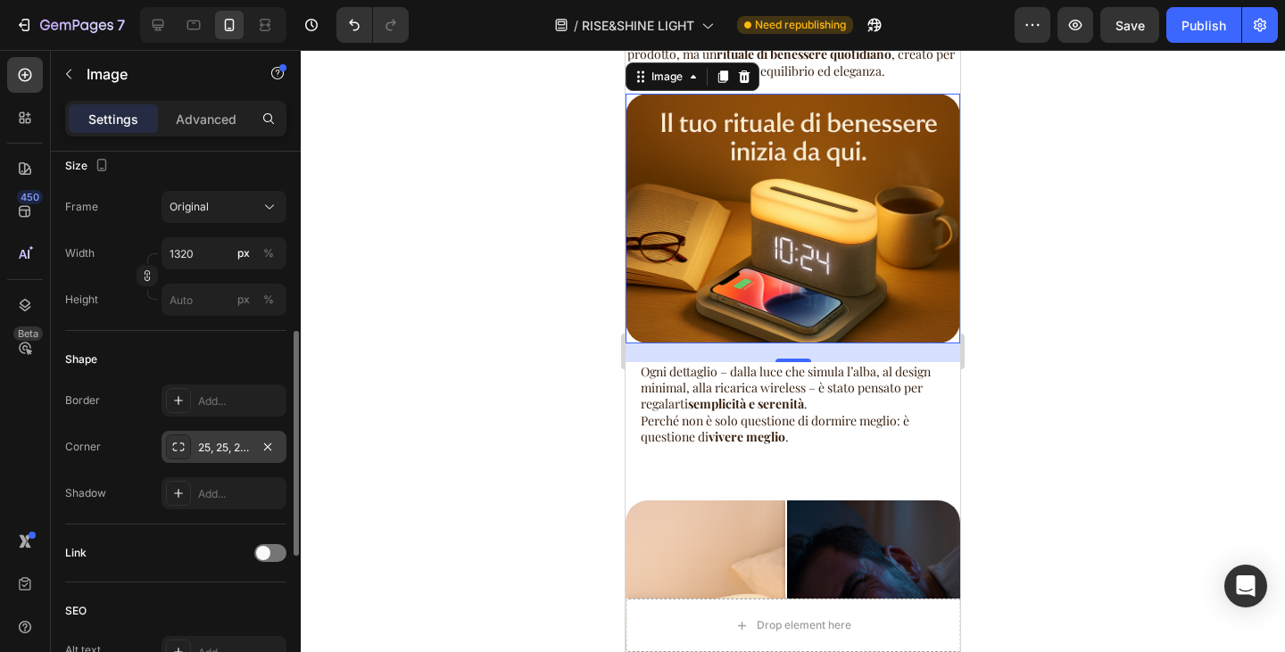
scroll to position [4944, 0]
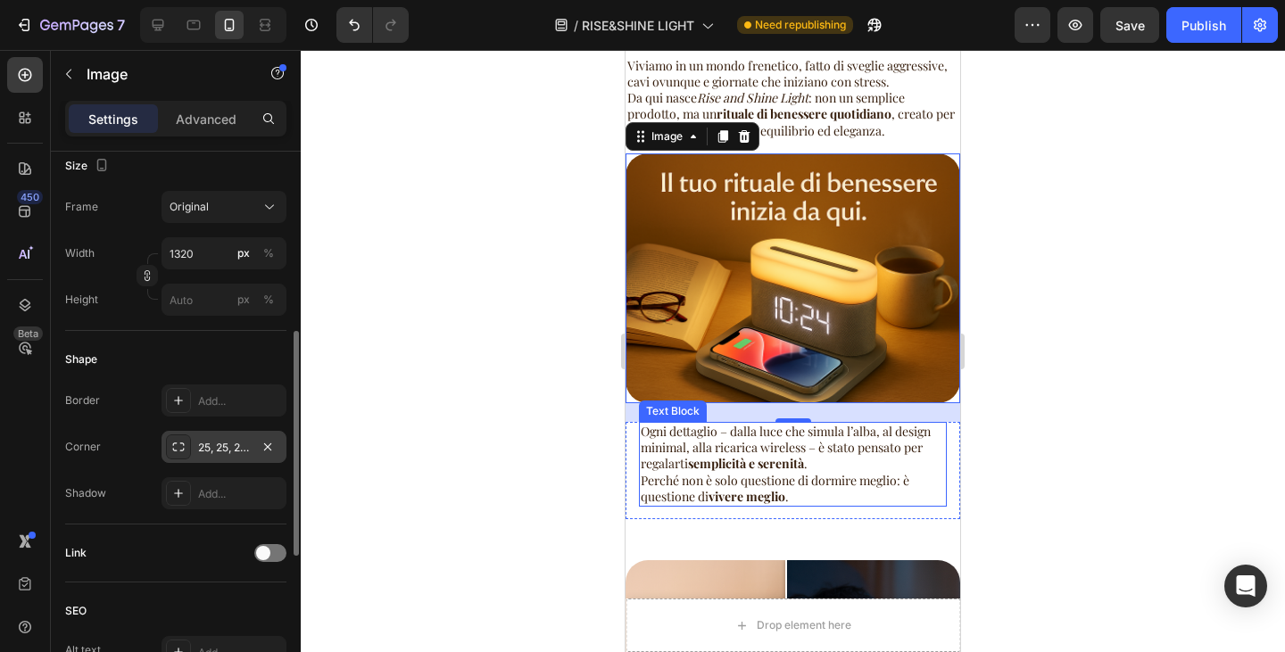
click at [816, 453] on p "Ogni dettaglio – dalla luce che simula l’alba, al design minimal, alla ricarica…" at bounding box center [793, 464] width 304 height 81
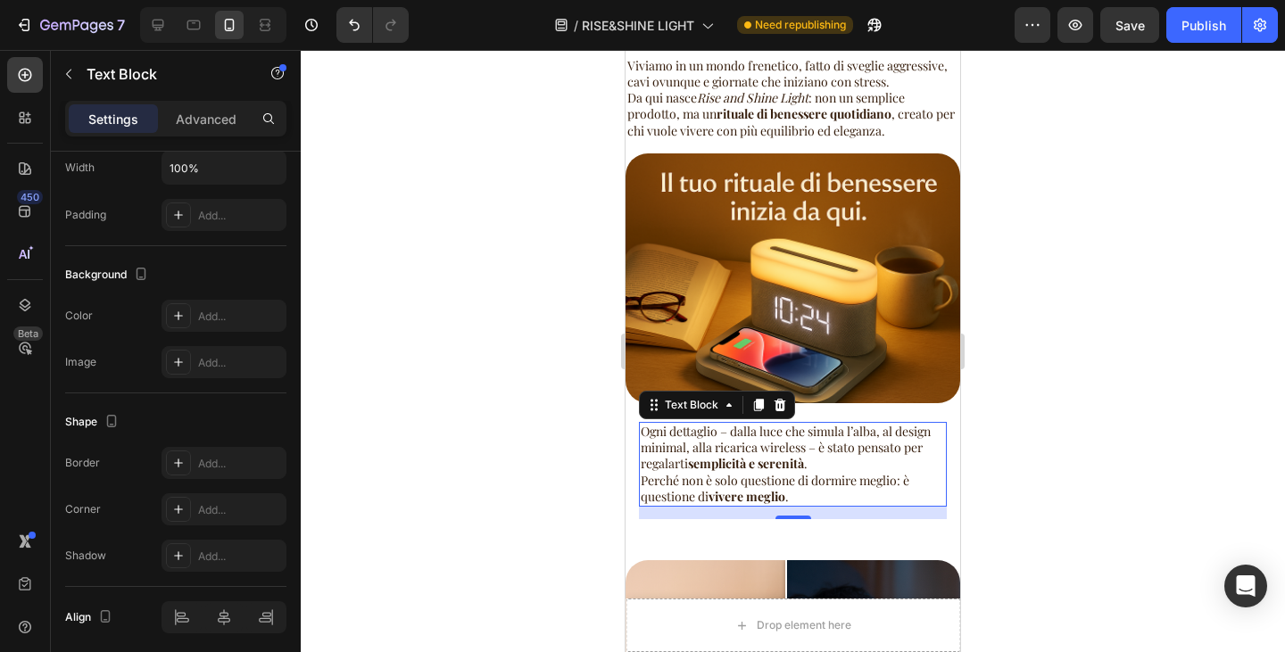
scroll to position [0, 0]
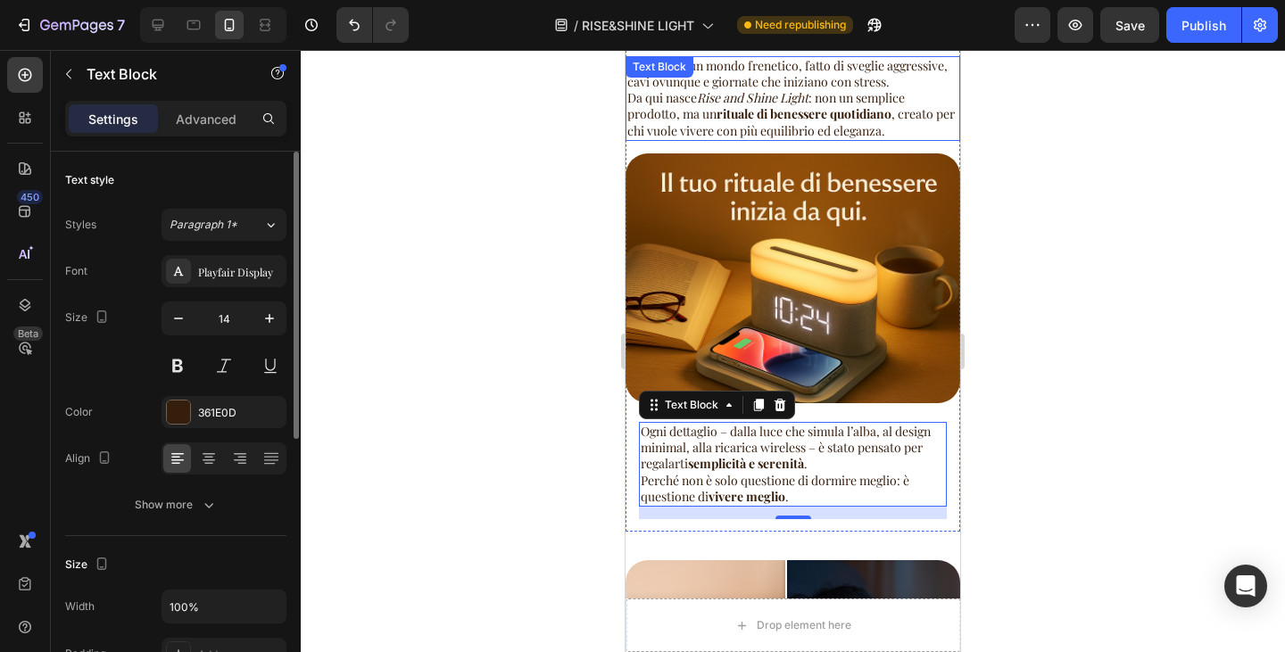
click at [695, 120] on p "Viviamo in un mondo frenetico, fatto di sveglie aggressive, cavi ovunque e gior…" at bounding box center [792, 98] width 331 height 81
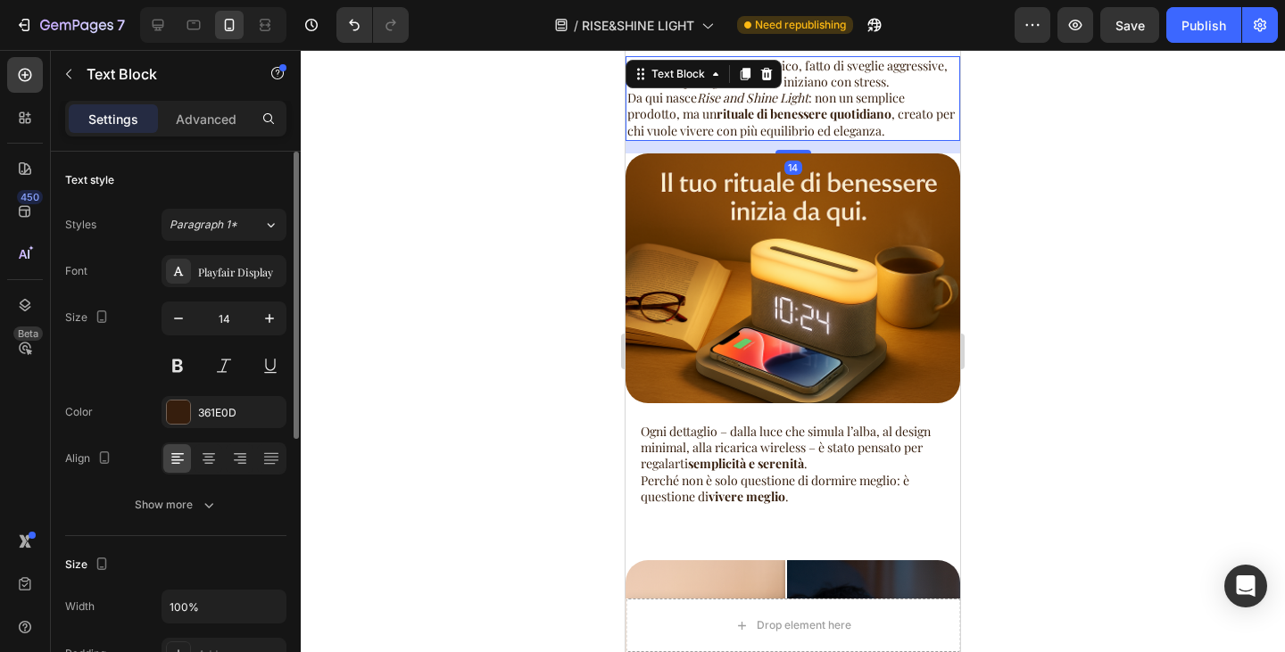
click at [695, 117] on p "Viviamo in un mondo frenetico, fatto di sveglie aggressive, cavi ovunque e gior…" at bounding box center [792, 98] width 331 height 81
click at [686, 114] on p "Viviamo in un mondo frenetico, fatto di sveglie aggressive, cavi ovunque e gior…" at bounding box center [792, 98] width 331 height 81
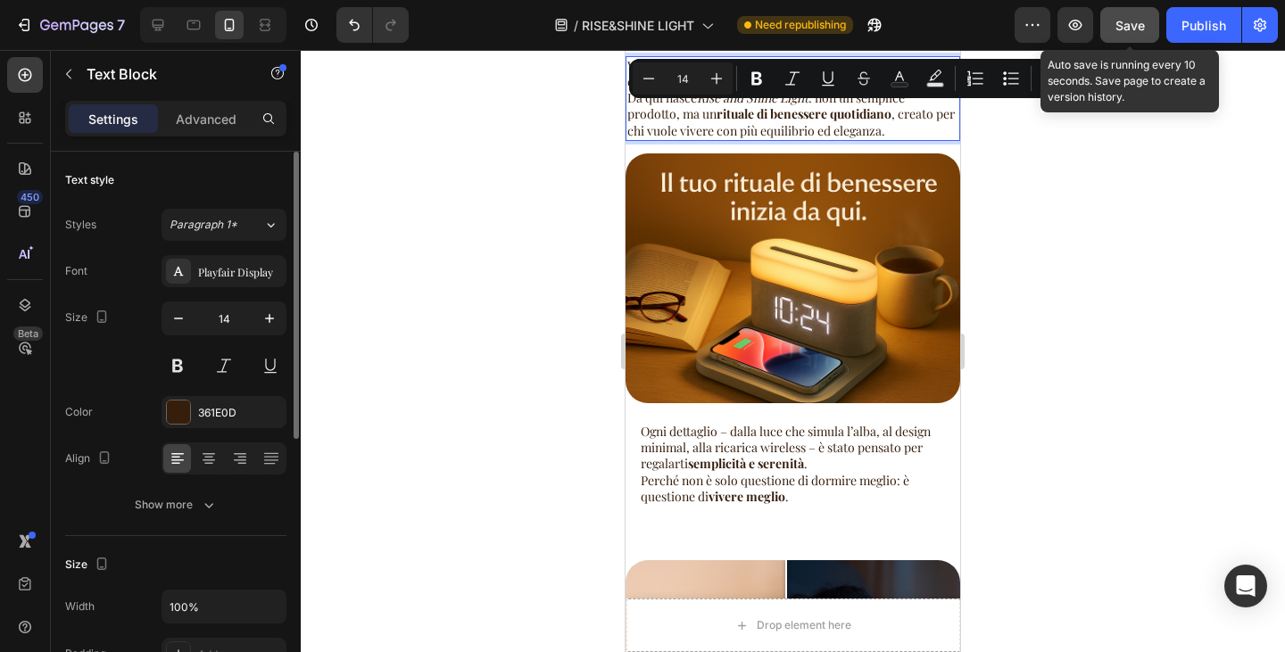
click at [1126, 34] on div "Save" at bounding box center [1130, 25] width 29 height 19
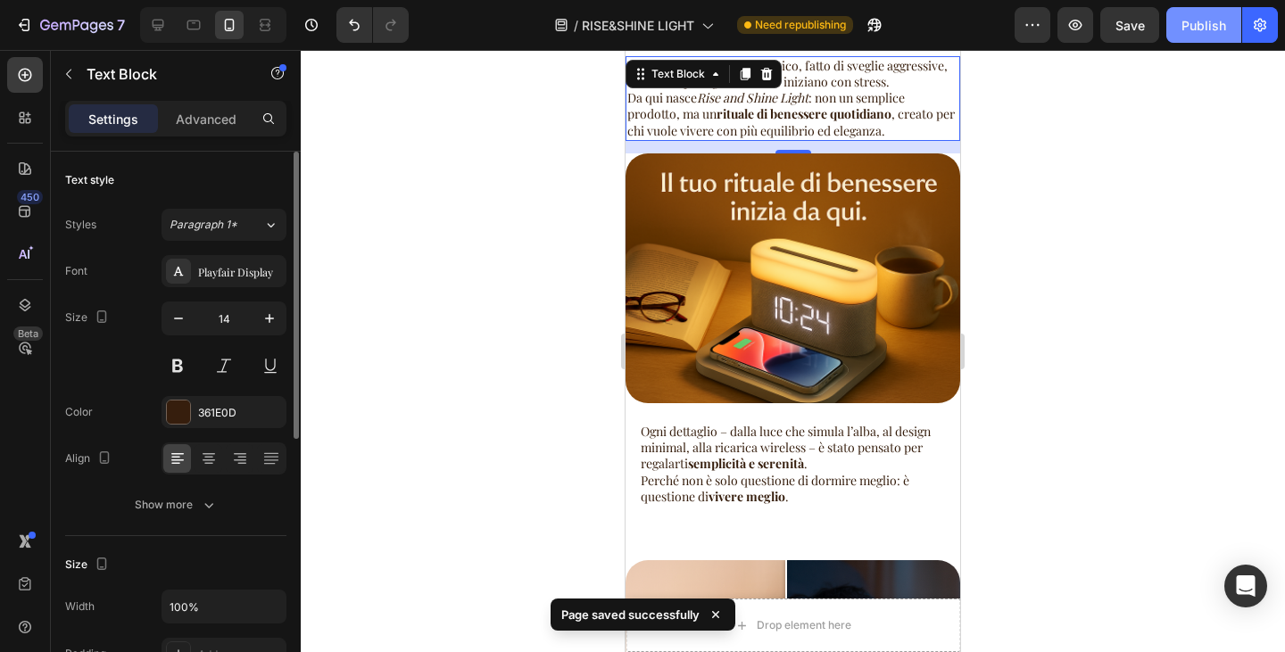
click at [1193, 37] on button "Publish" at bounding box center [1203, 25] width 75 height 36
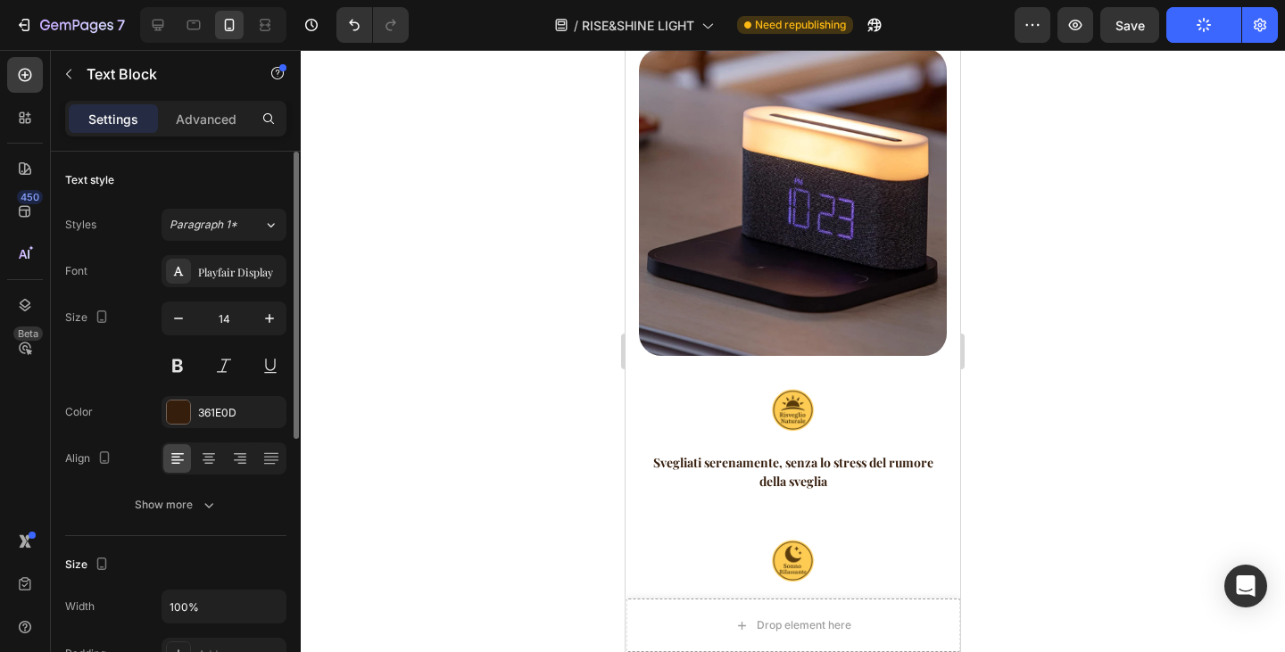
scroll to position [803, 0]
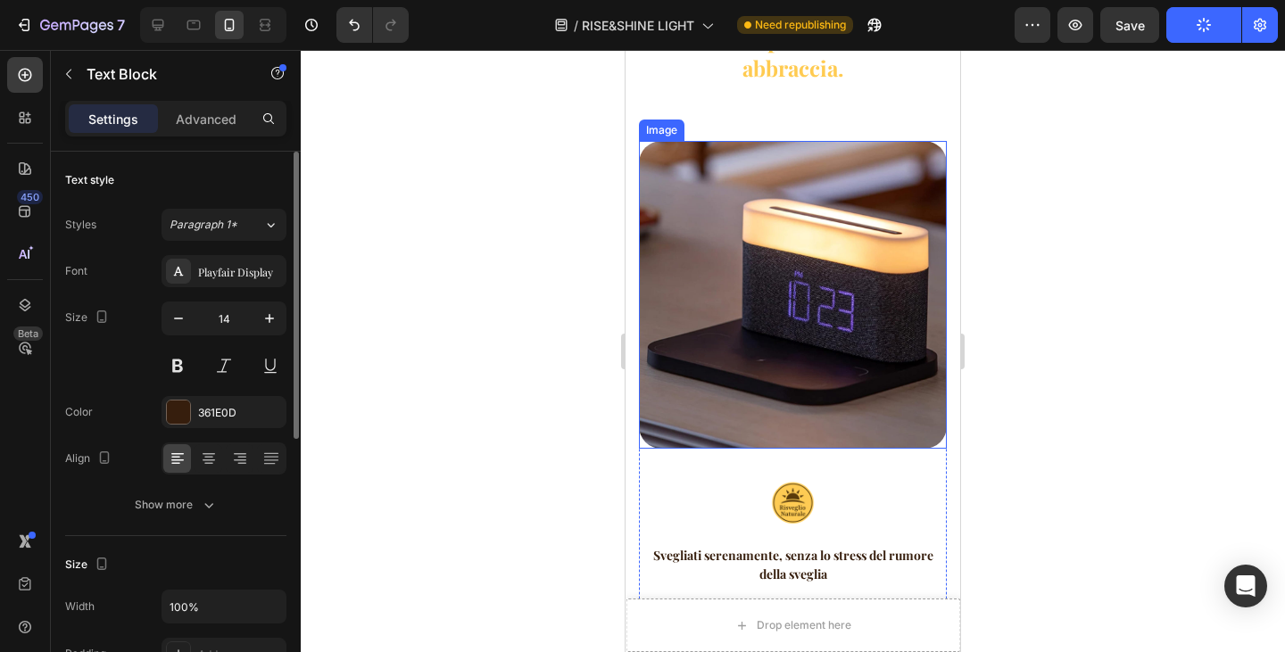
click at [766, 315] on img at bounding box center [793, 295] width 308 height 308
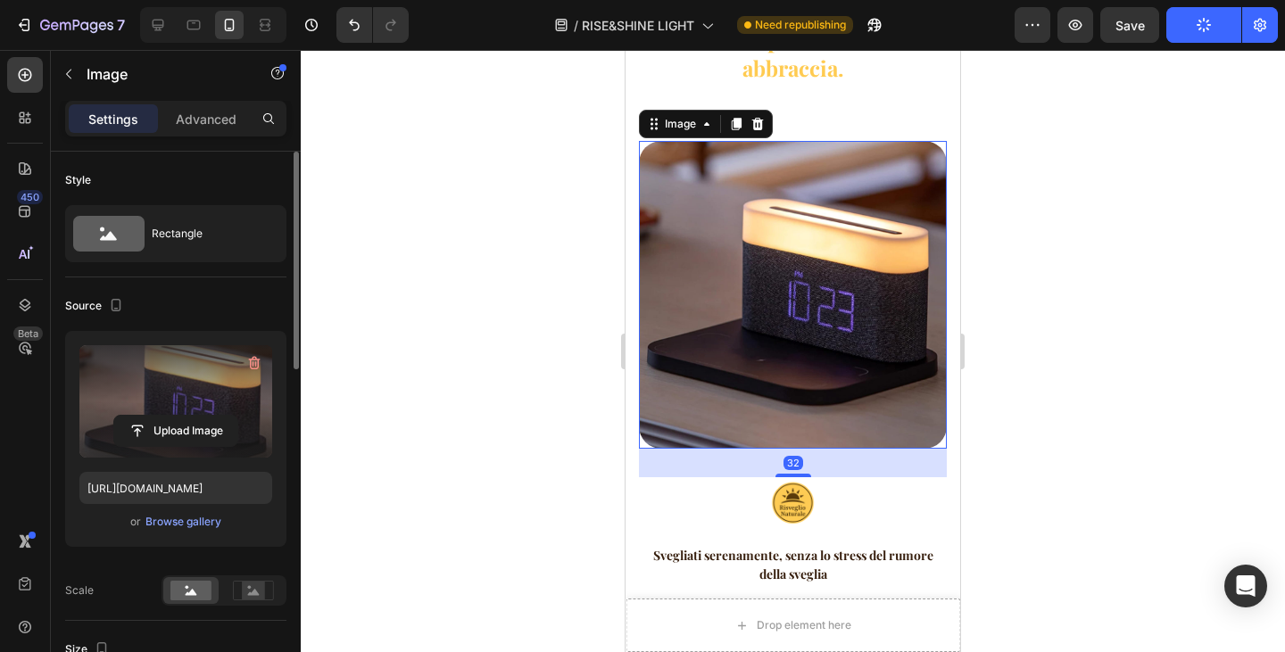
click at [167, 385] on label at bounding box center [175, 401] width 193 height 112
click at [167, 416] on input "file" at bounding box center [175, 431] width 123 height 30
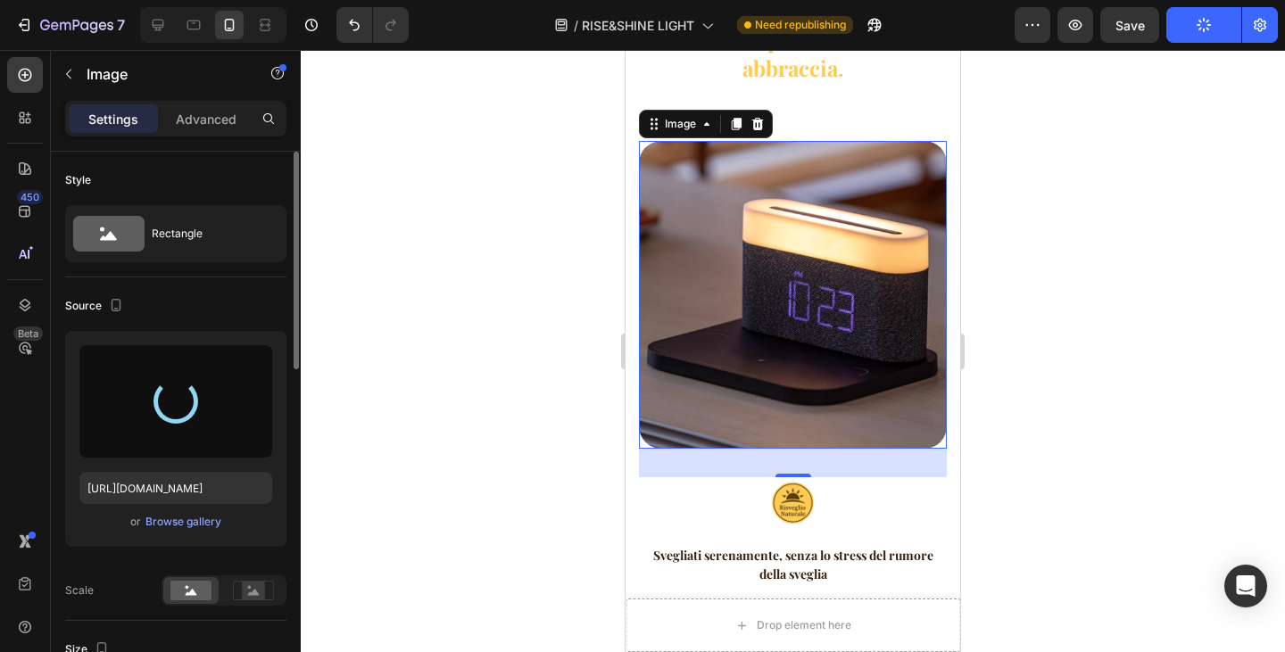
type input "[URL][DOMAIN_NAME]"
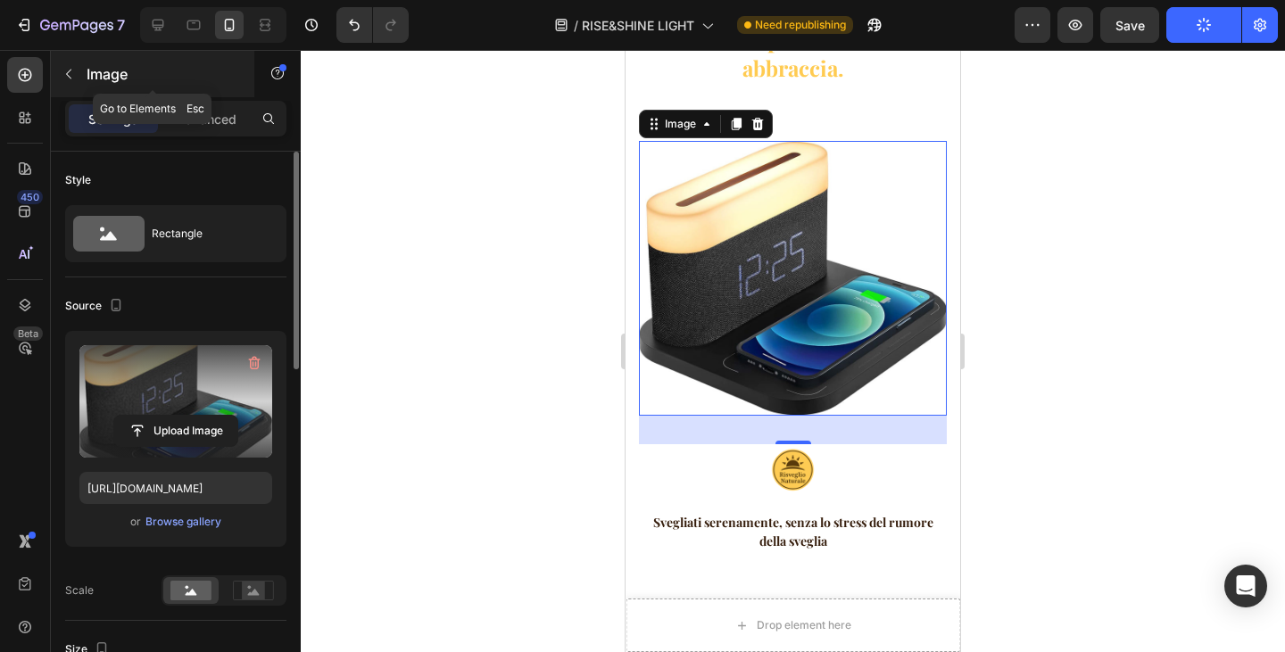
click at [82, 72] on button "button" at bounding box center [68, 74] width 29 height 29
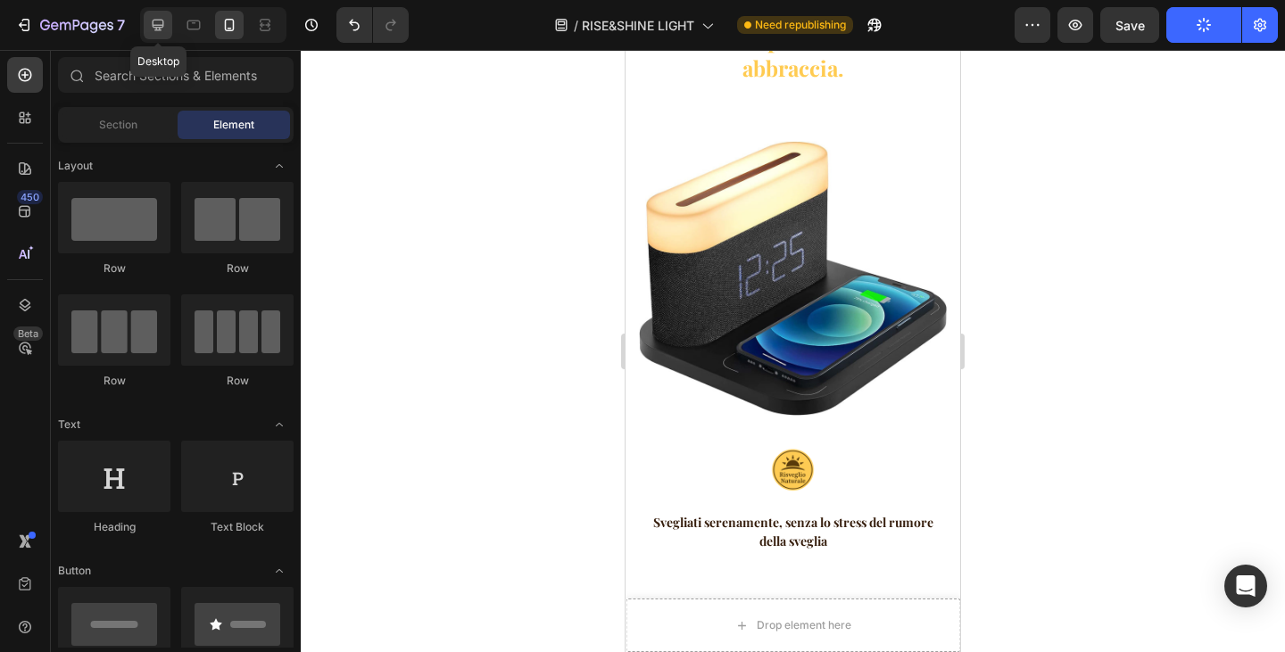
click at [156, 31] on icon at bounding box center [158, 25] width 18 height 18
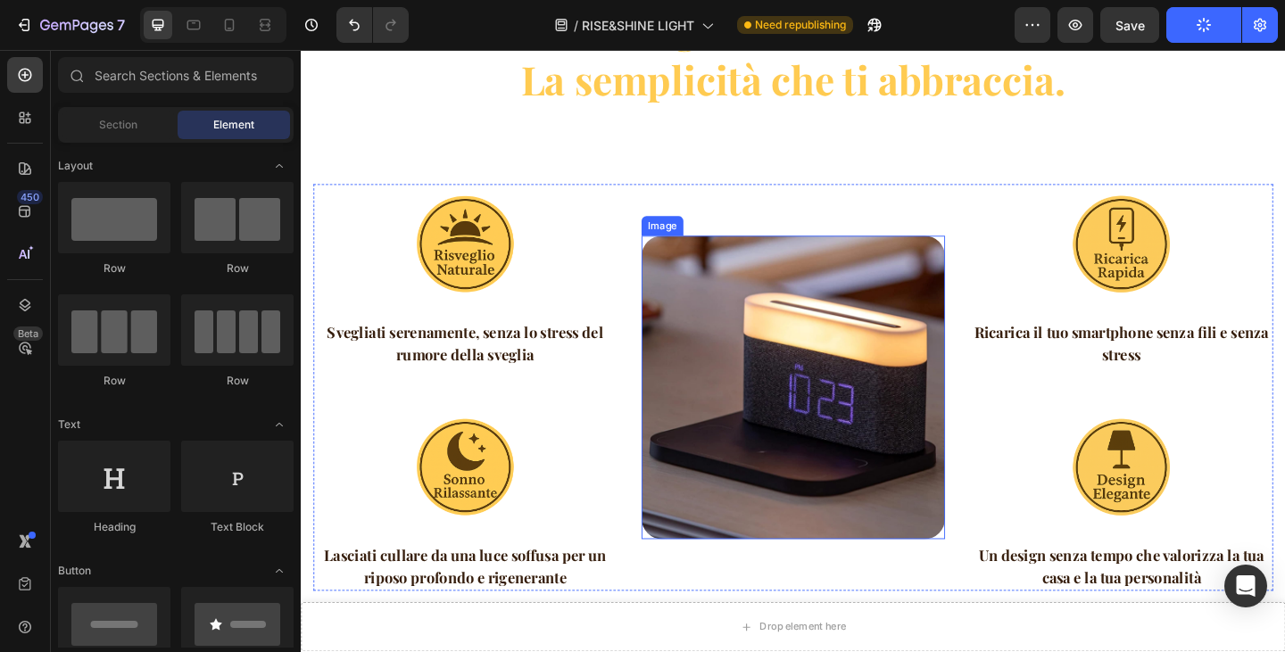
click at [834, 327] on img at bounding box center [836, 418] width 330 height 330
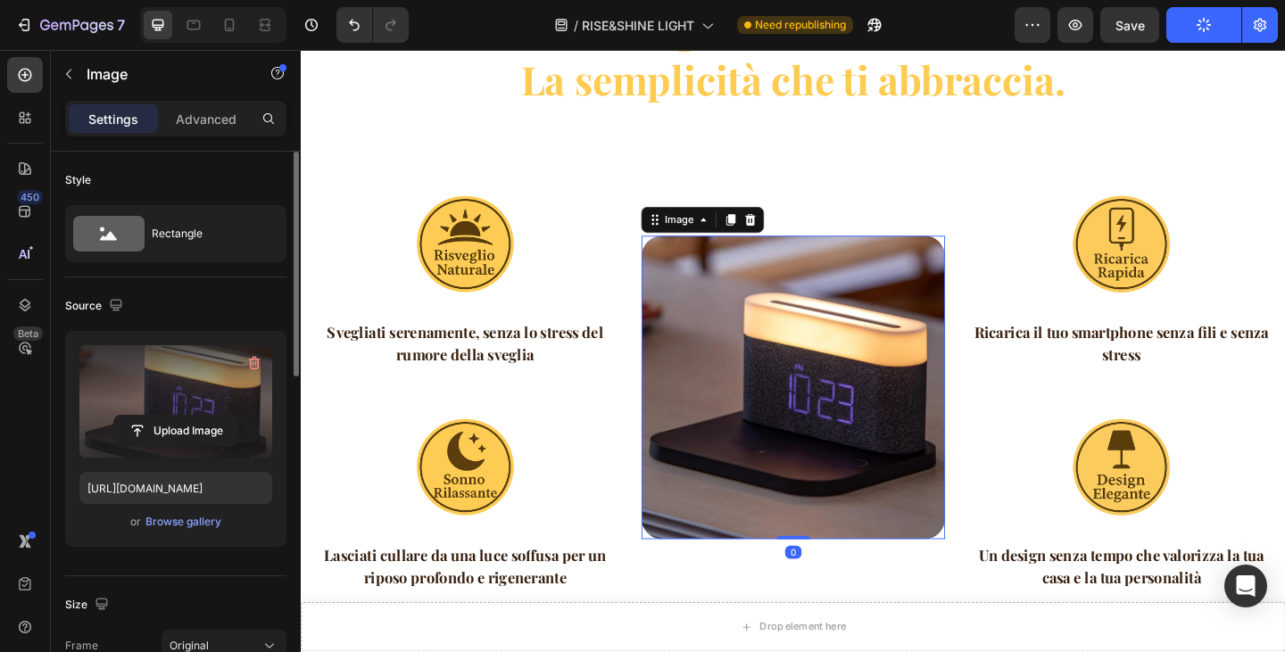
click at [157, 386] on label at bounding box center [175, 401] width 193 height 112
click at [157, 416] on input "file" at bounding box center [175, 431] width 123 height 30
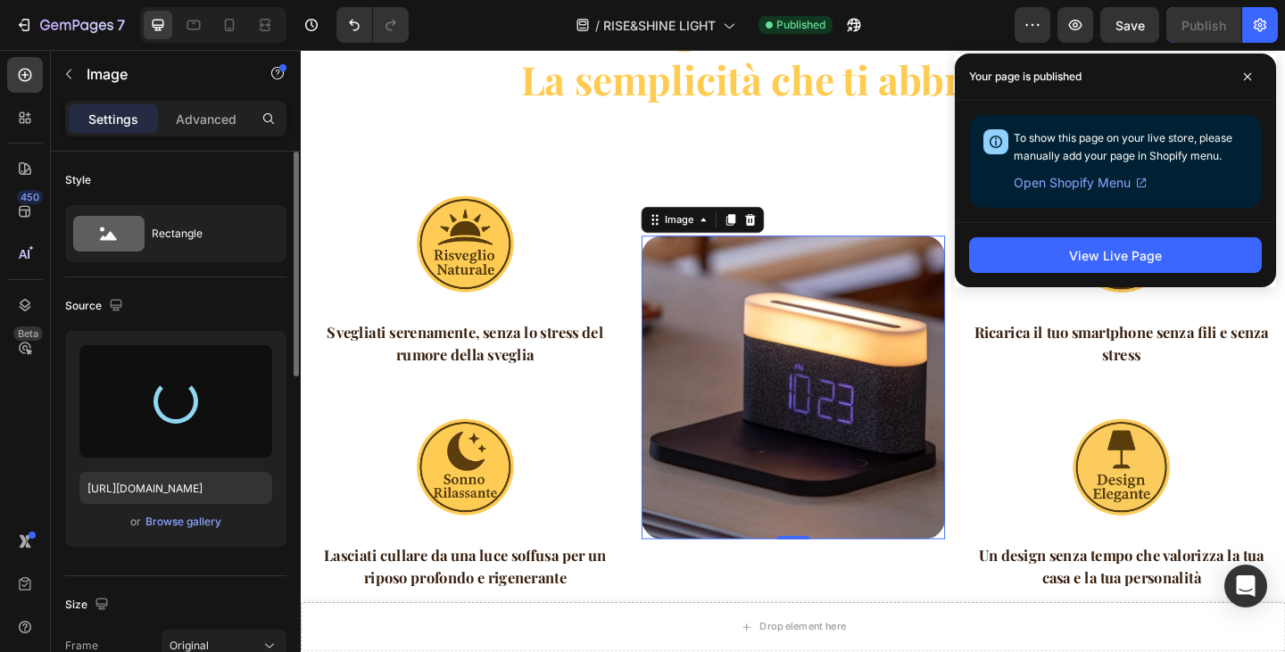
type input "[URL][DOMAIN_NAME]"
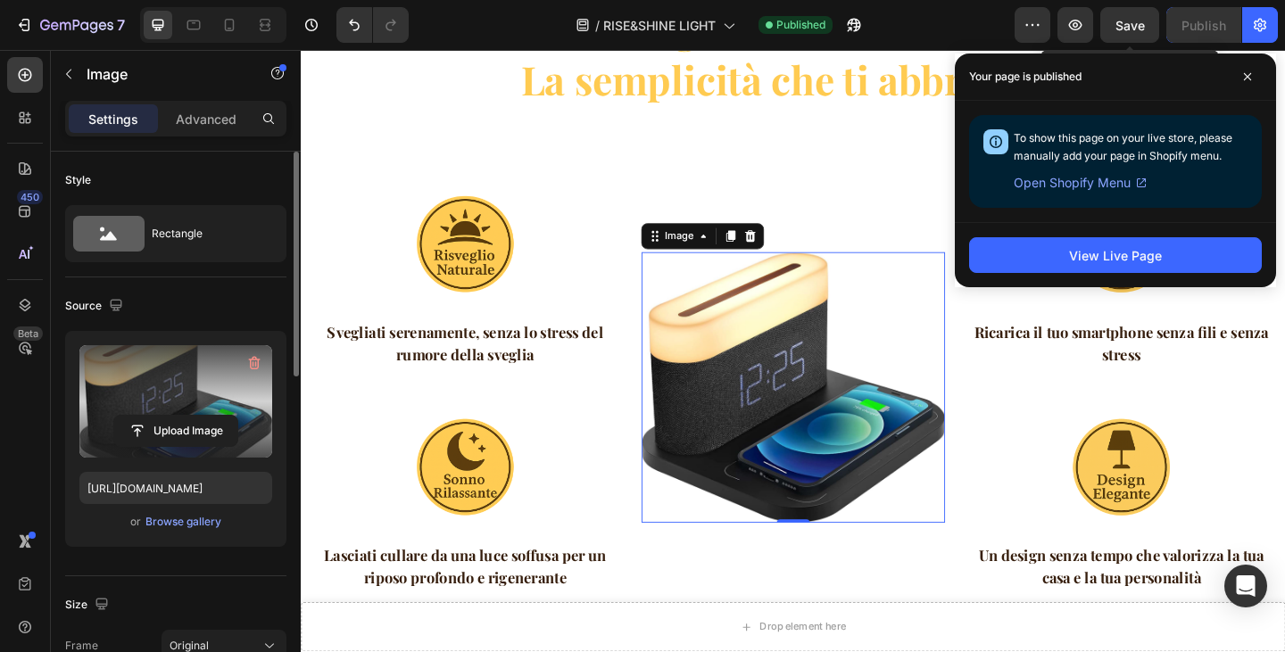
click at [1140, 22] on span "Save" at bounding box center [1130, 25] width 29 height 15
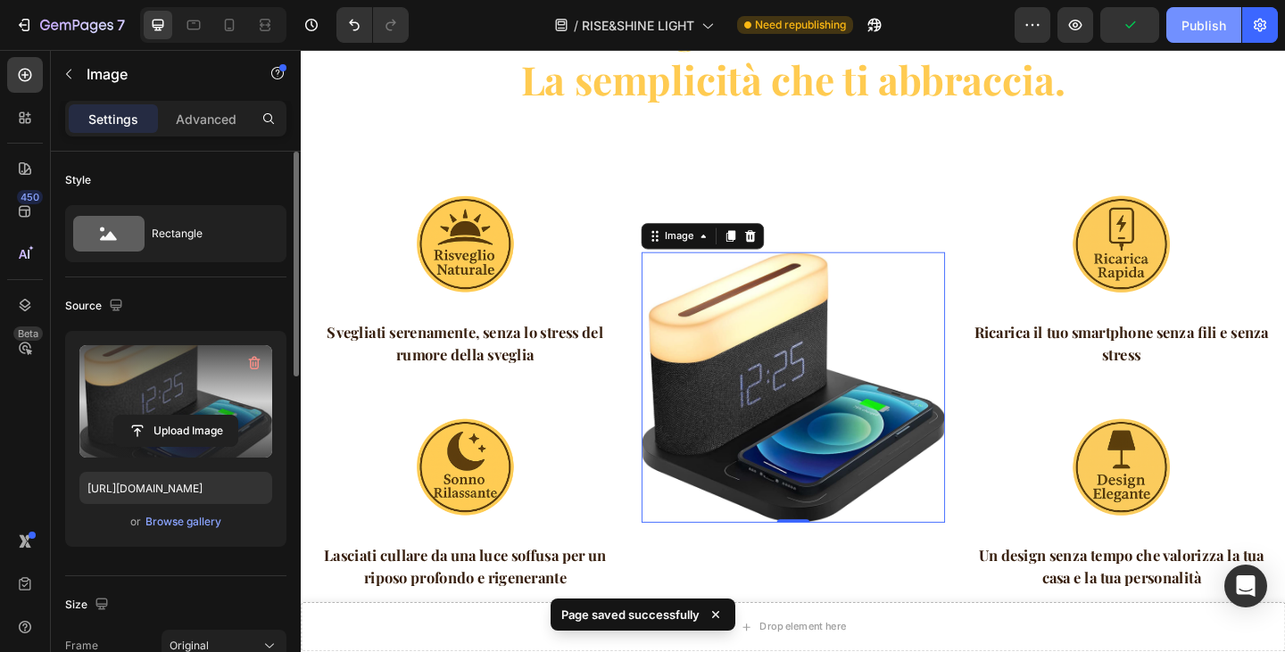
click at [1209, 27] on div "Publish" at bounding box center [1204, 25] width 45 height 19
click at [235, 33] on icon at bounding box center [229, 25] width 18 height 18
type input "100"
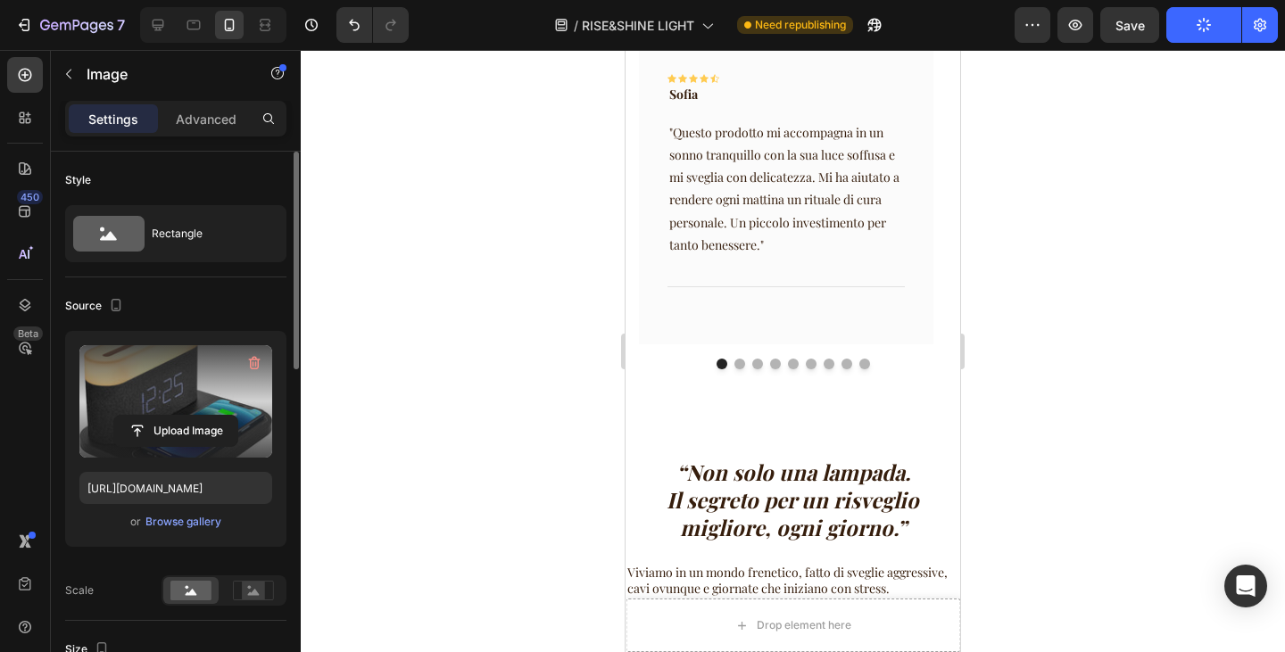
scroll to position [3598, 0]
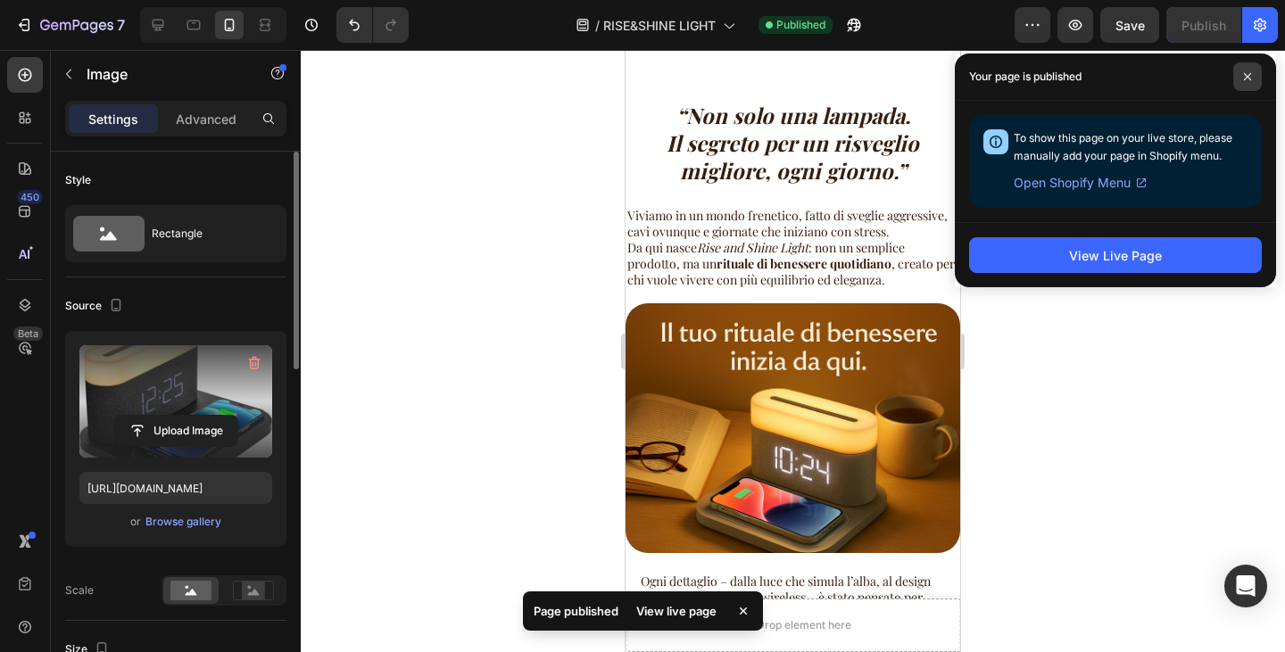
click at [1253, 74] on span at bounding box center [1247, 76] width 29 height 29
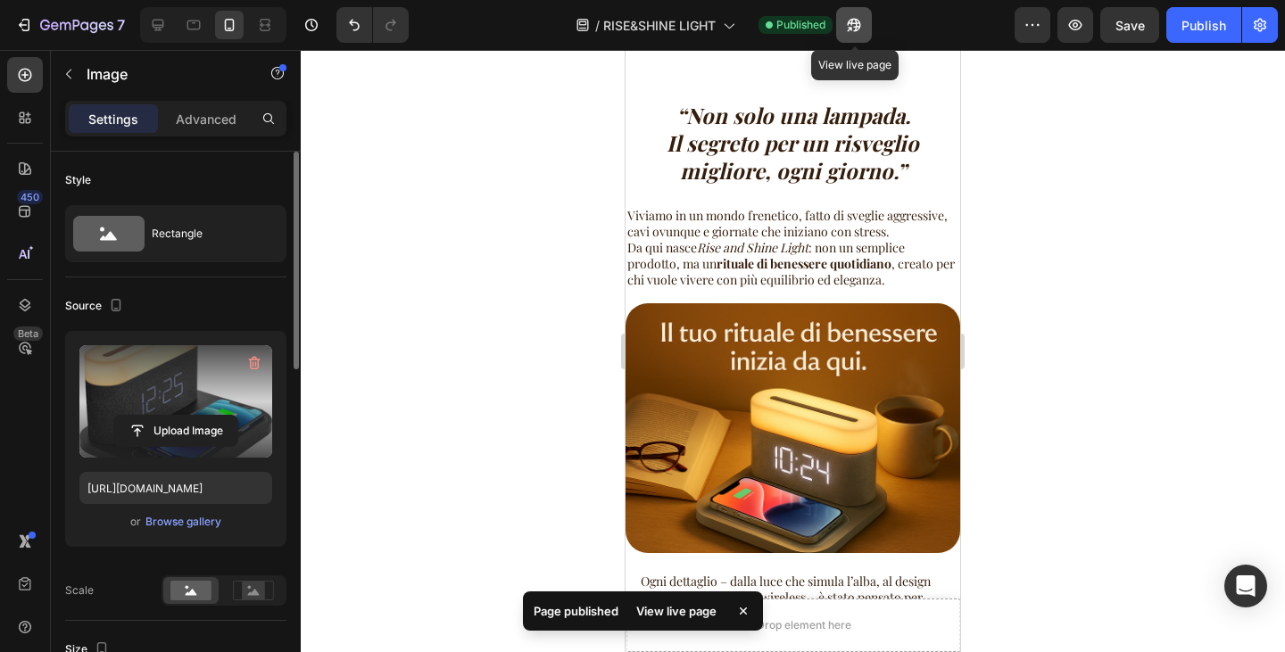
click at [842, 22] on button "button" at bounding box center [854, 25] width 36 height 36
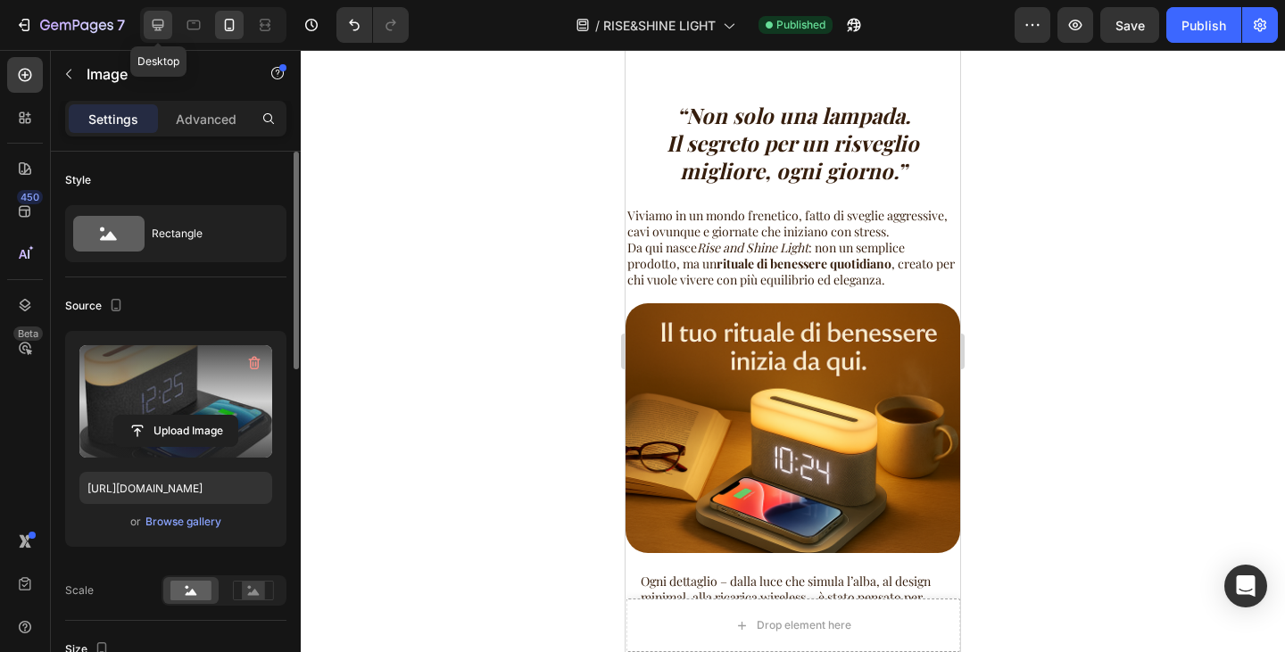
click at [154, 24] on icon at bounding box center [159, 26] width 12 height 12
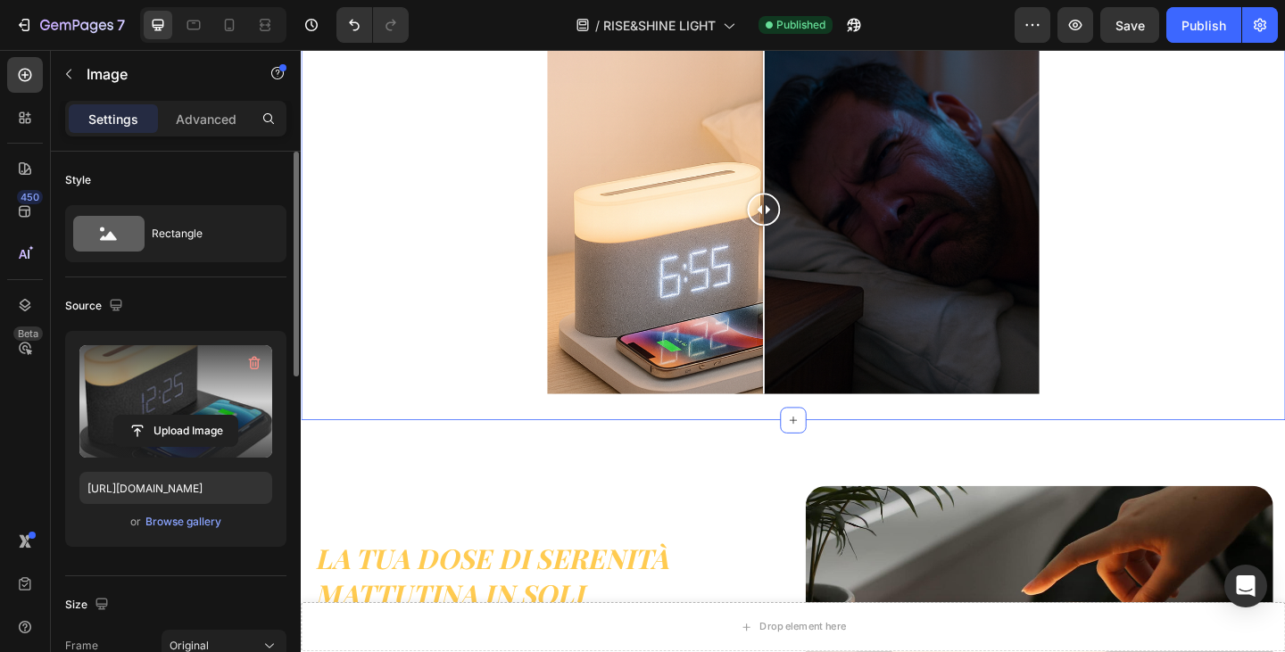
scroll to position [4911, 0]
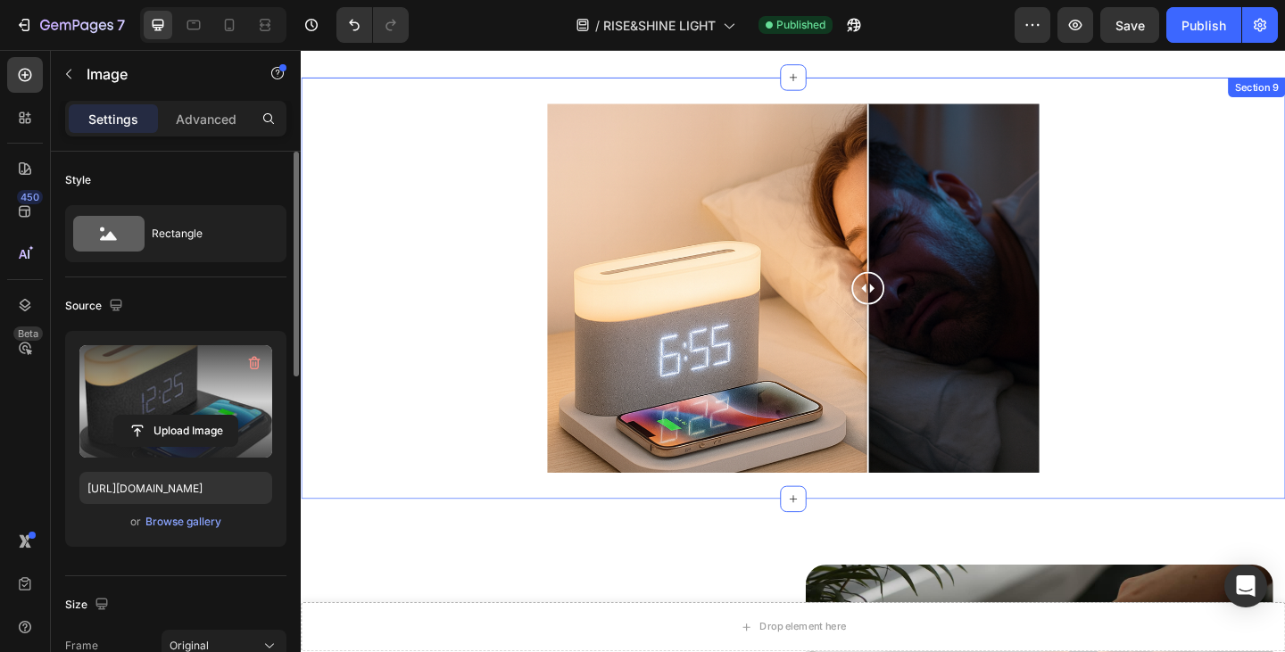
click at [932, 292] on div at bounding box center [918, 310] width 36 height 36
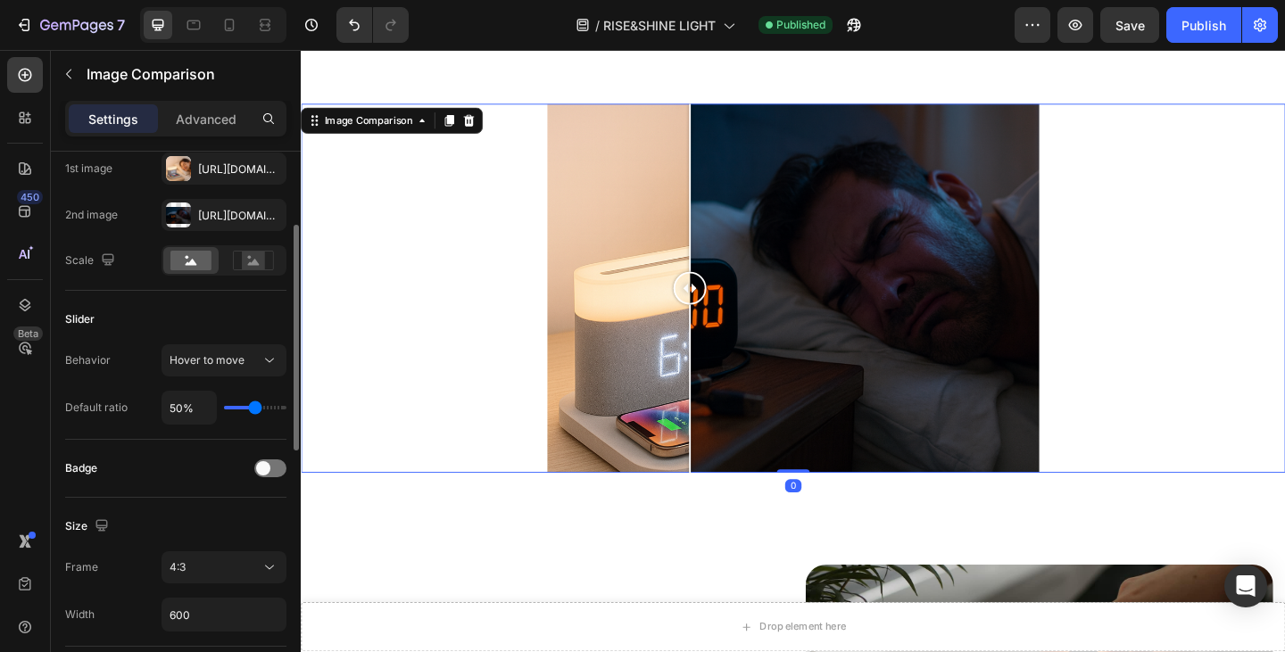
scroll to position [446, 0]
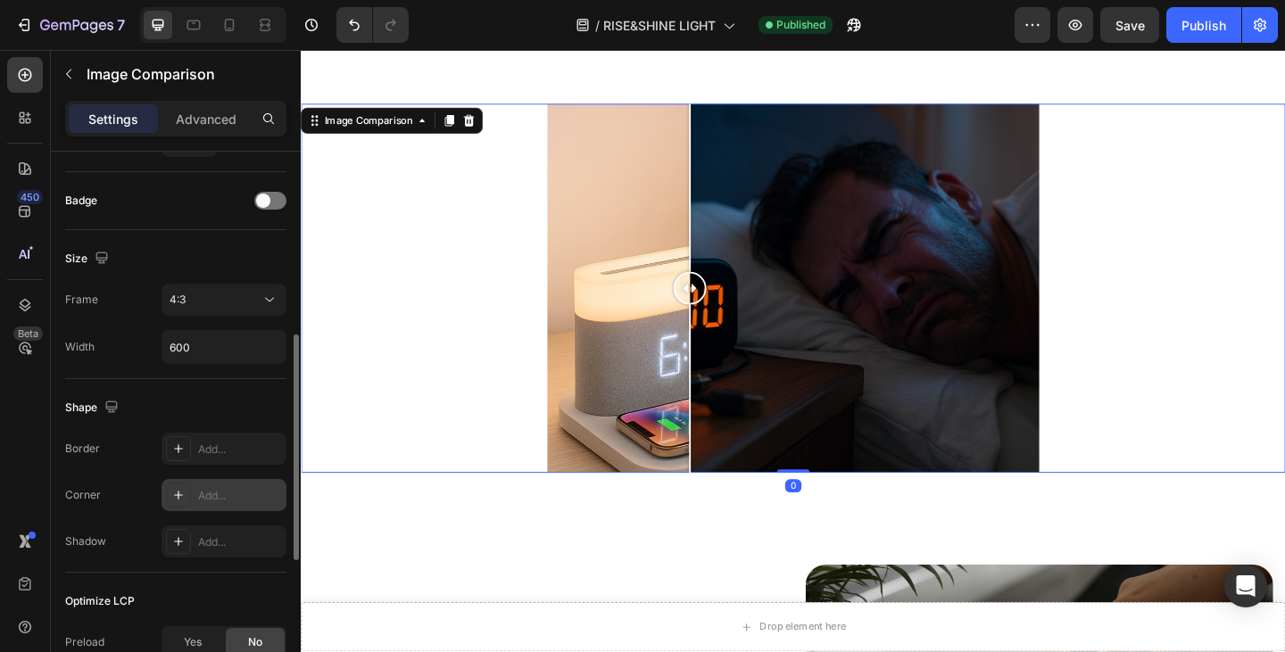
click at [216, 492] on div "Add..." at bounding box center [240, 496] width 84 height 16
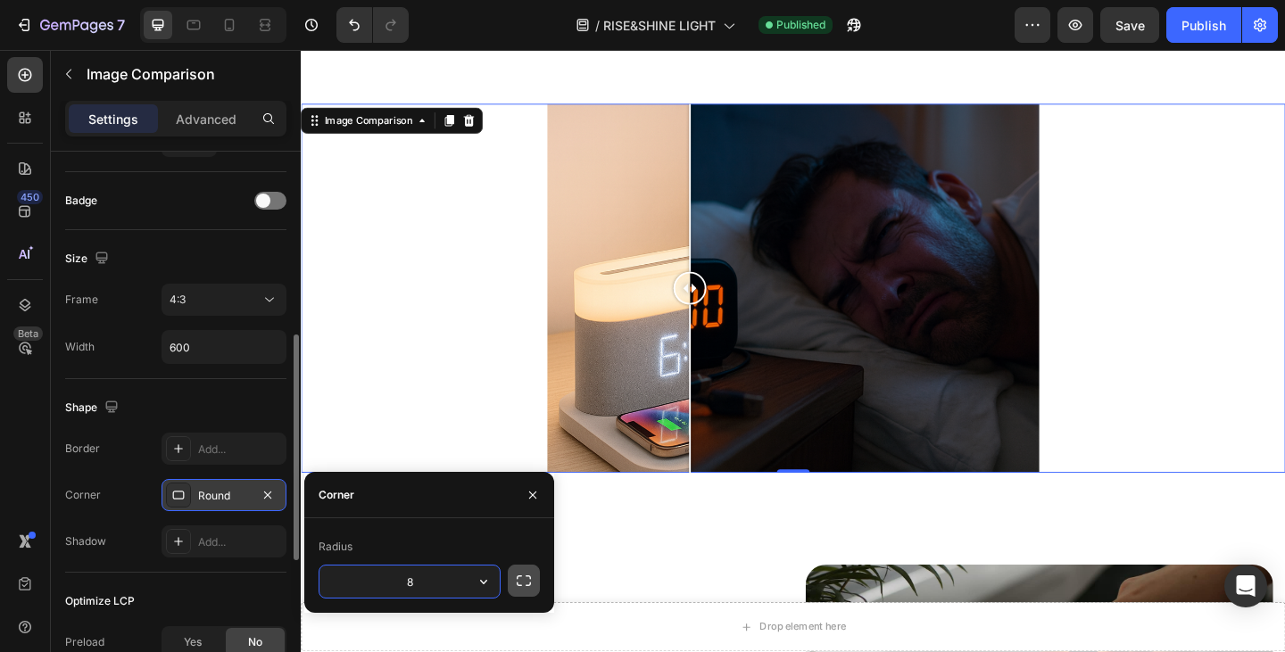
click at [516, 582] on icon "button" at bounding box center [524, 581] width 18 height 18
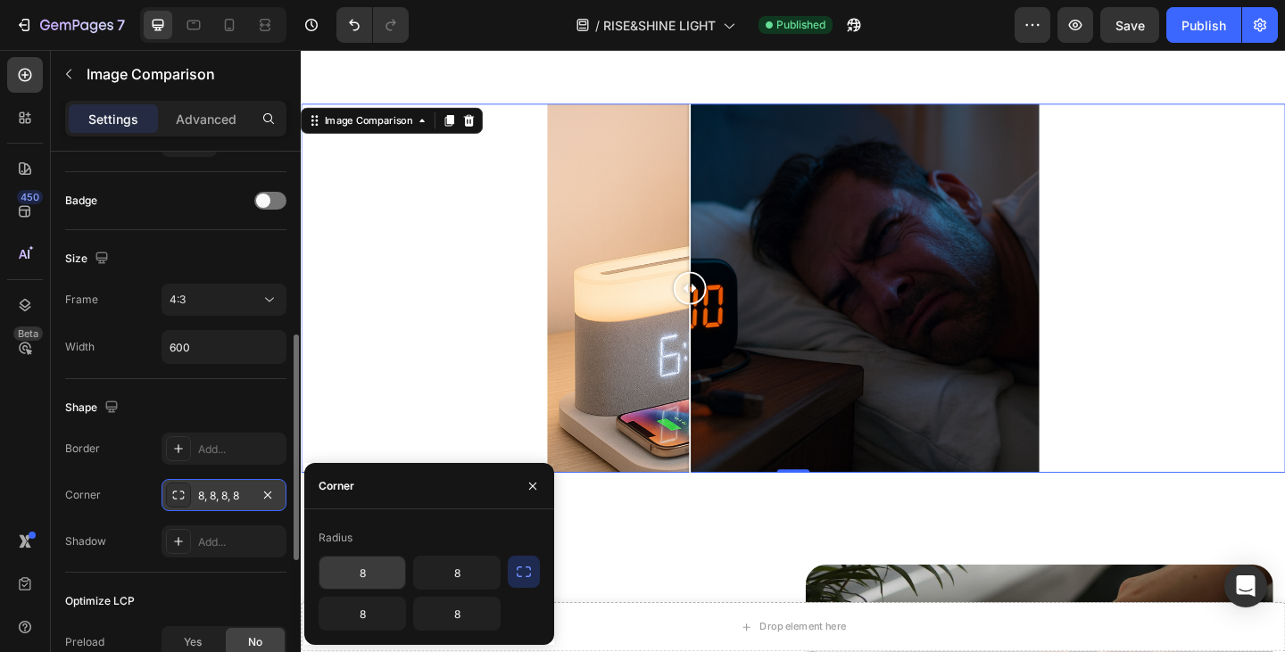
click at [370, 574] on input "8" at bounding box center [362, 573] width 86 height 32
type input "25"
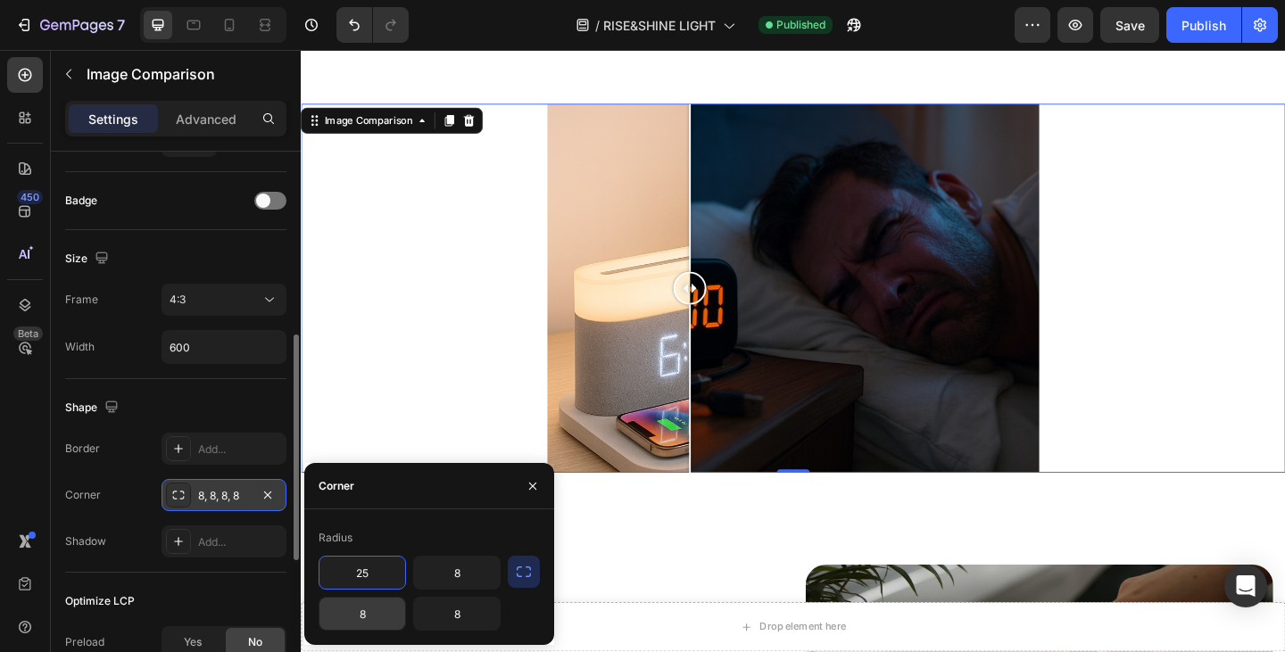
click at [377, 608] on input "8" at bounding box center [362, 614] width 86 height 32
type input "25"
click at [457, 576] on input "8" at bounding box center [457, 573] width 86 height 32
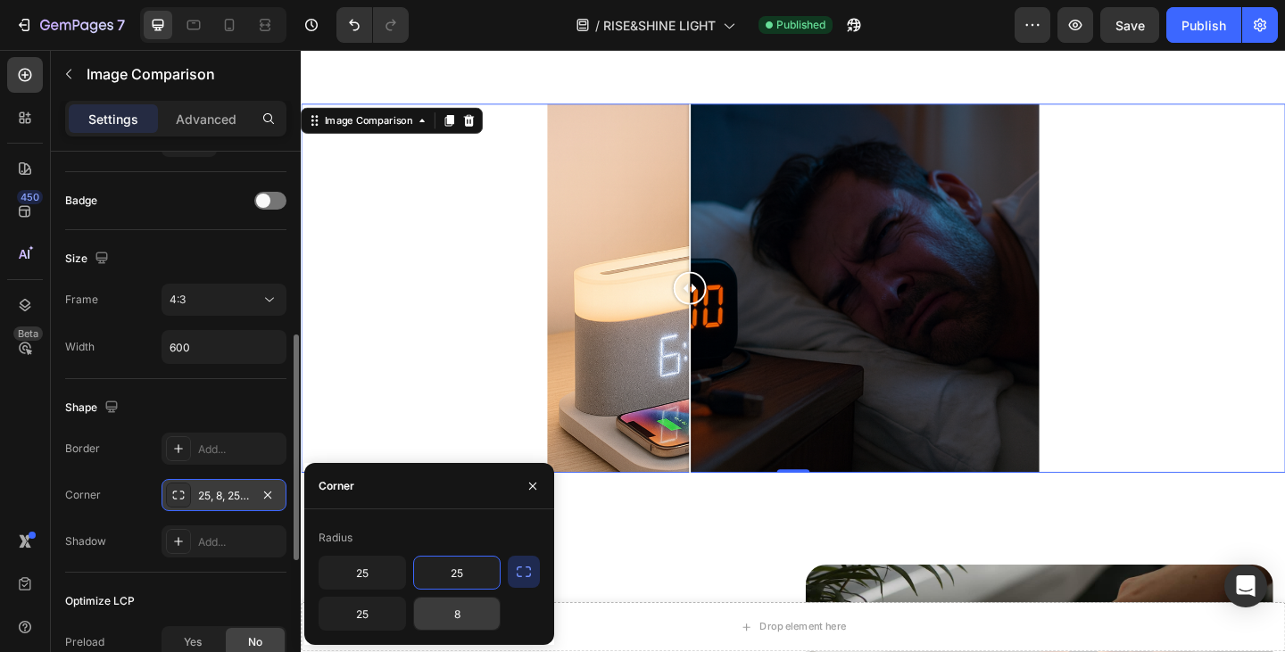
type input "25"
click at [481, 627] on input "8" at bounding box center [457, 614] width 86 height 32
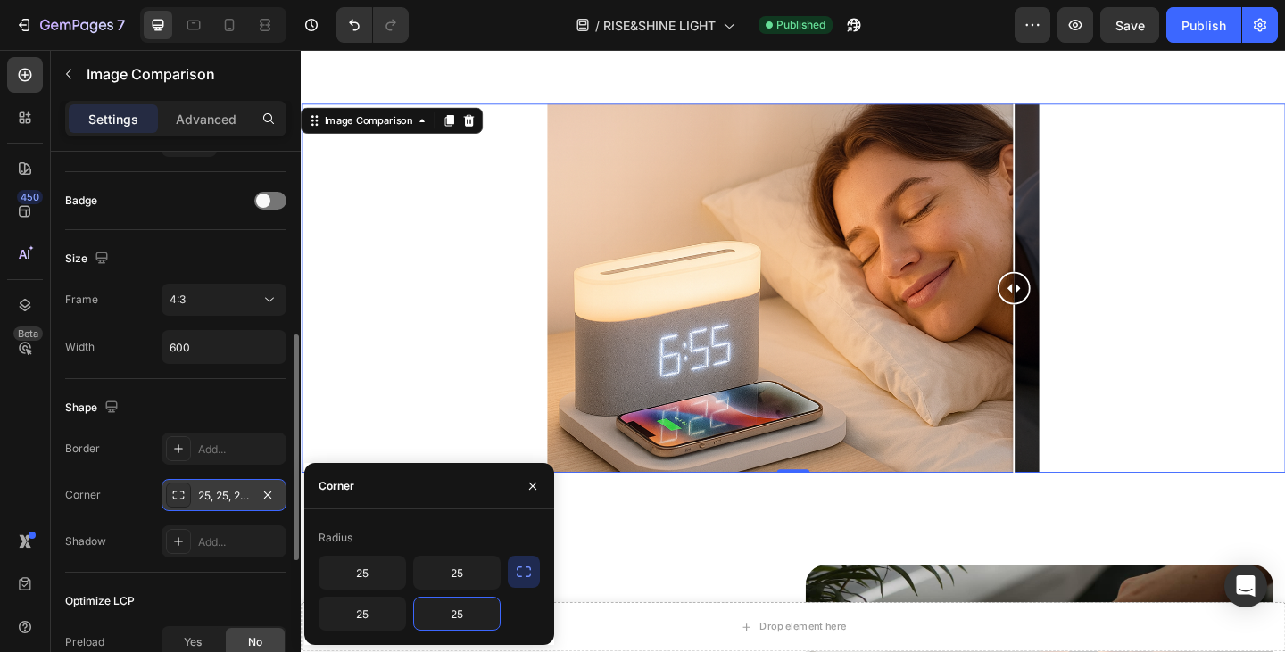
type input "25"
click at [1151, 484] on div at bounding box center [836, 310] width 1071 height 402
click at [1114, 527] on div "Image Comparison 0 Section 9" at bounding box center [836, 309] width 1071 height 459
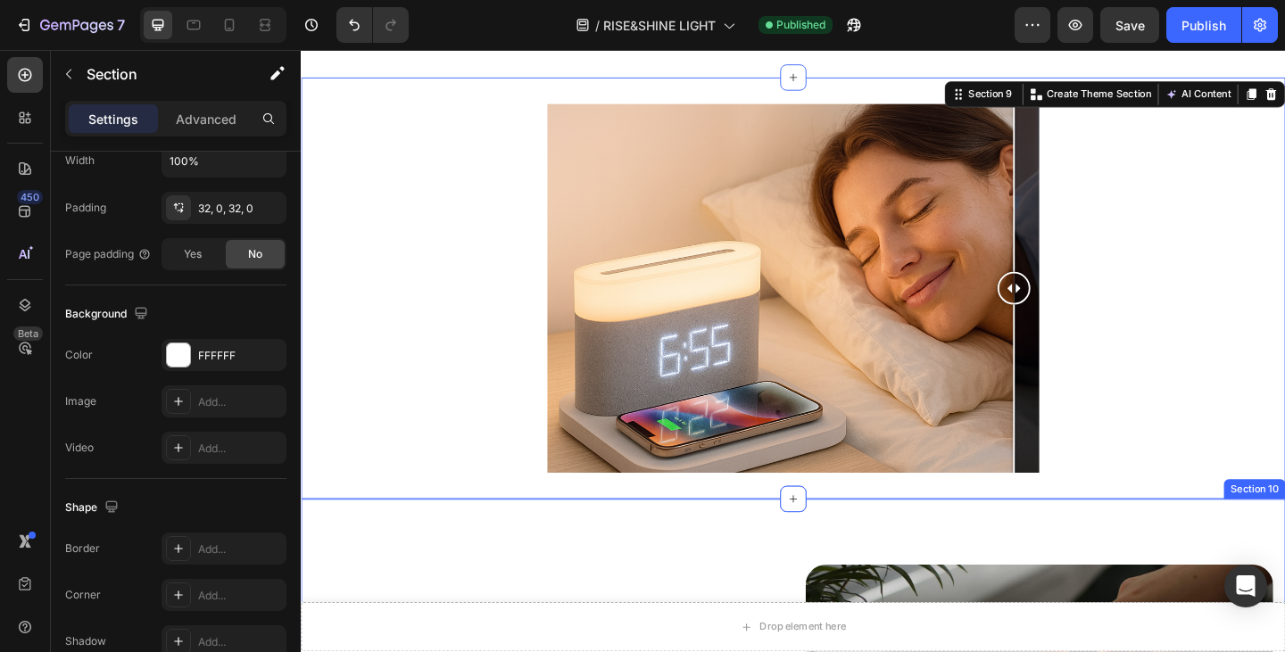
scroll to position [0, 0]
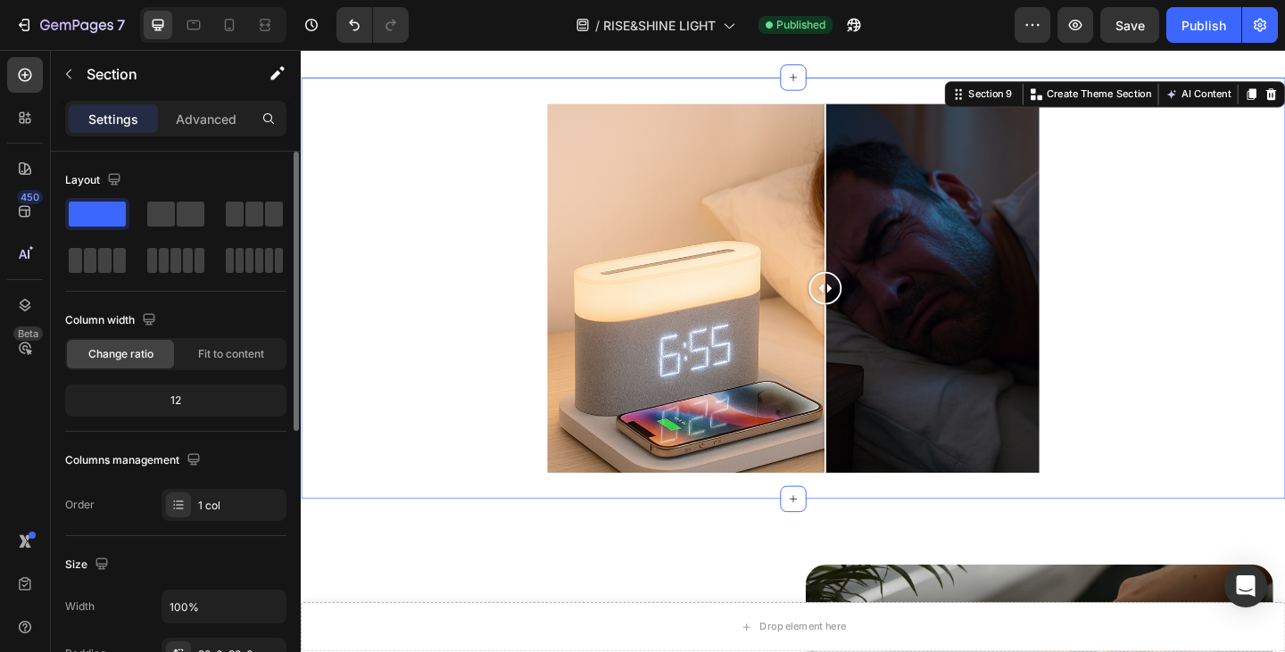
click at [870, 376] on div at bounding box center [871, 419] width 2 height 183
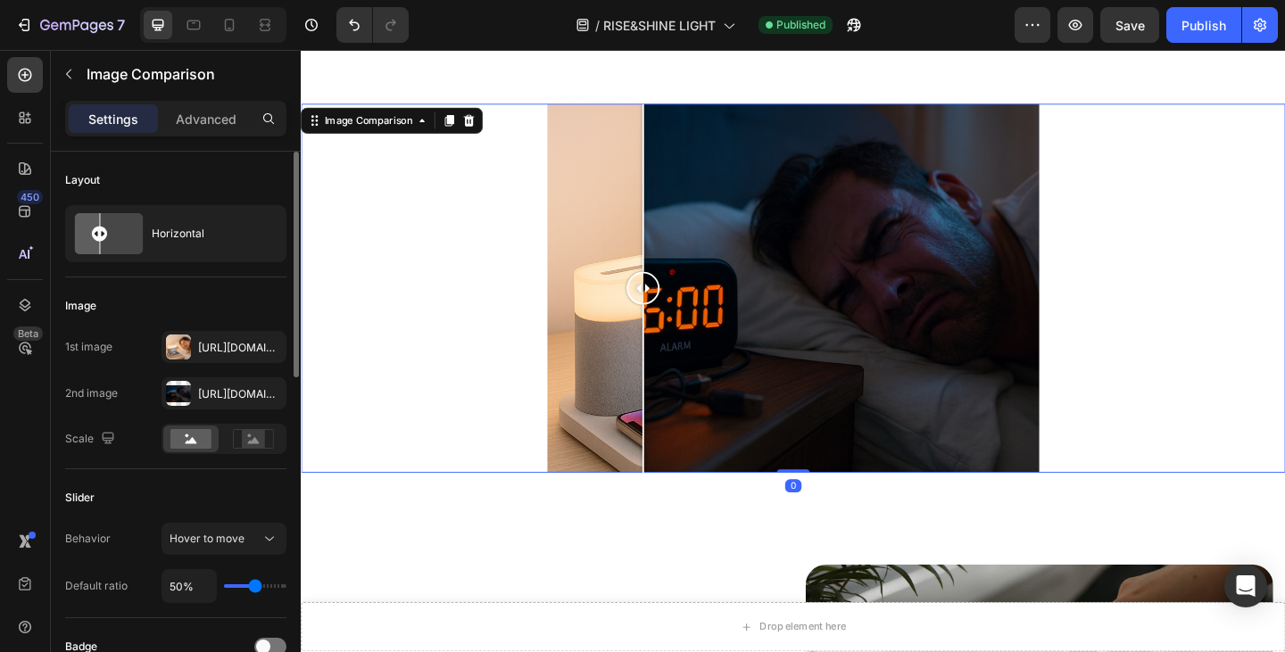
click at [666, 292] on div at bounding box center [673, 310] width 36 height 36
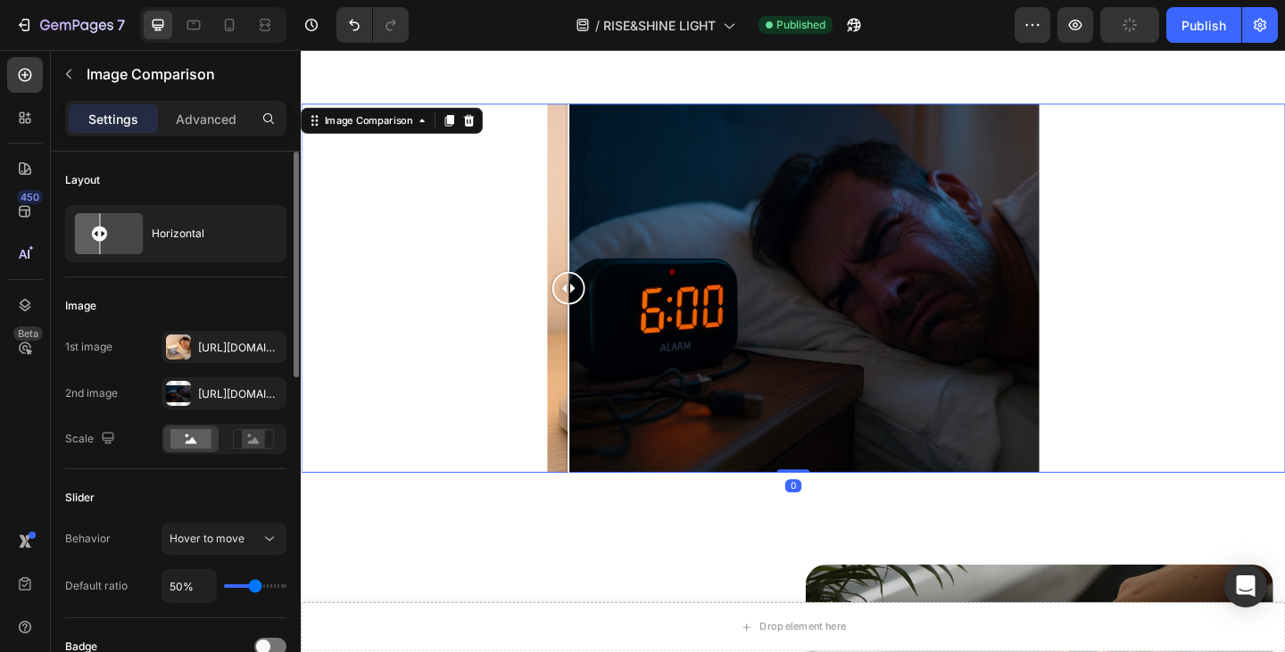
click at [446, 327] on div at bounding box center [836, 310] width 1071 height 402
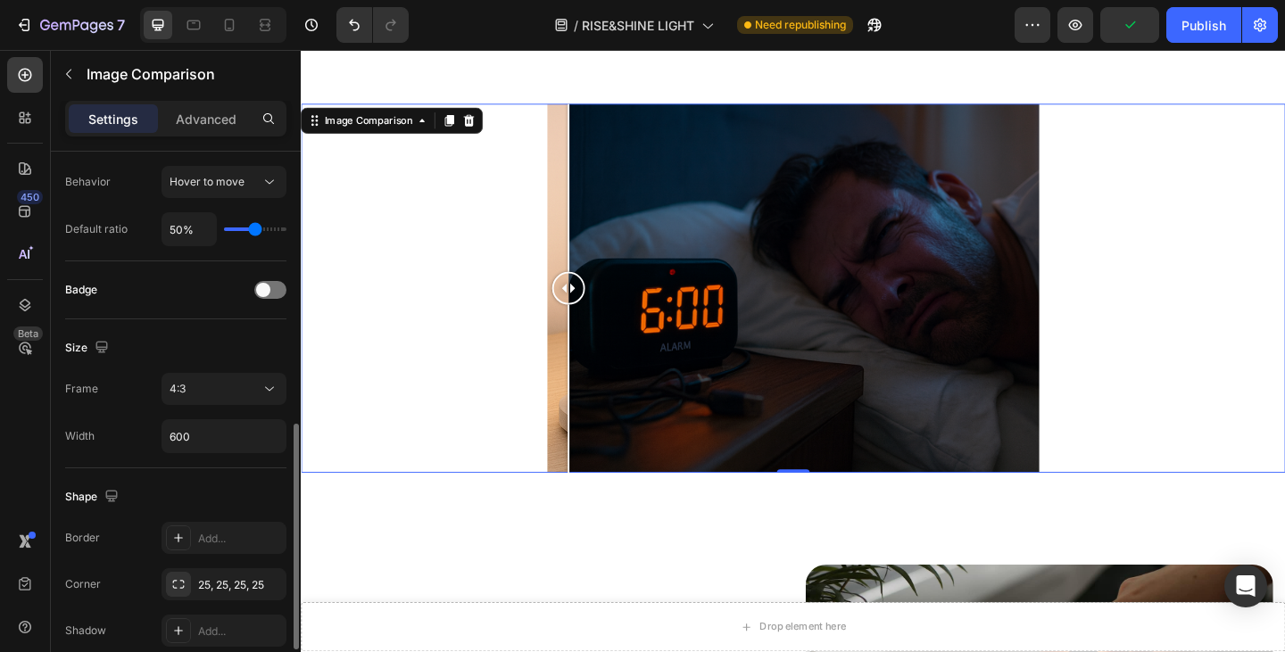
scroll to position [446, 0]
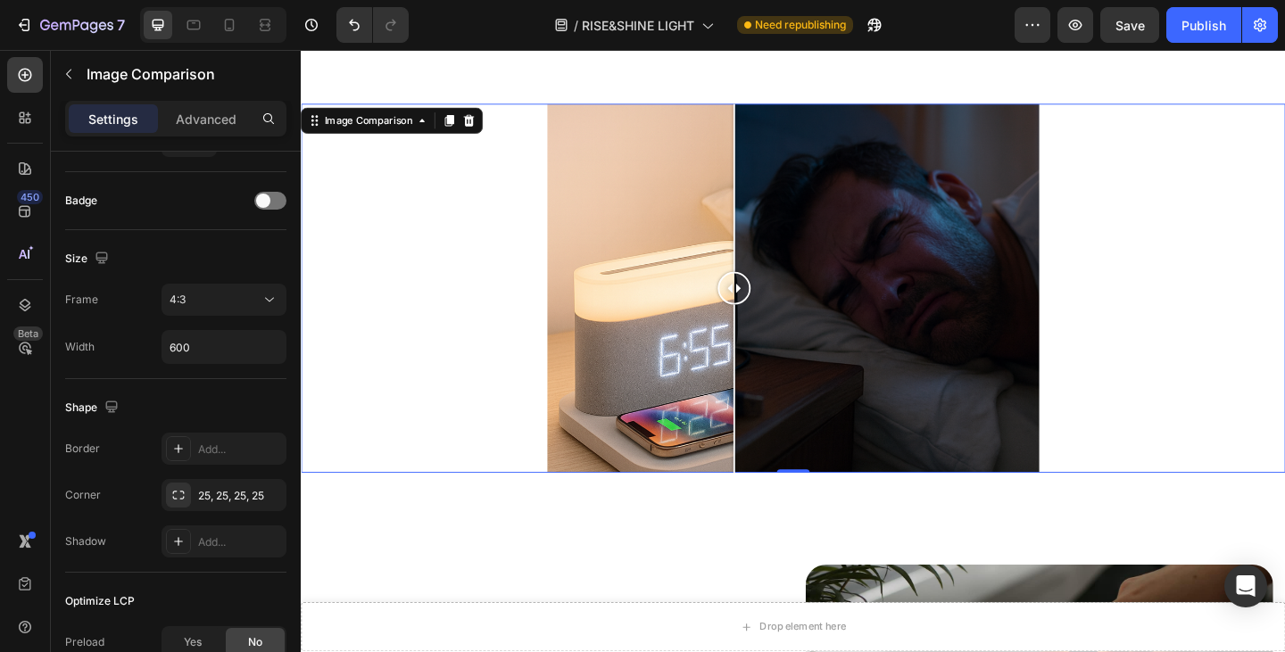
click at [771, 469] on div at bounding box center [772, 419] width 2 height 183
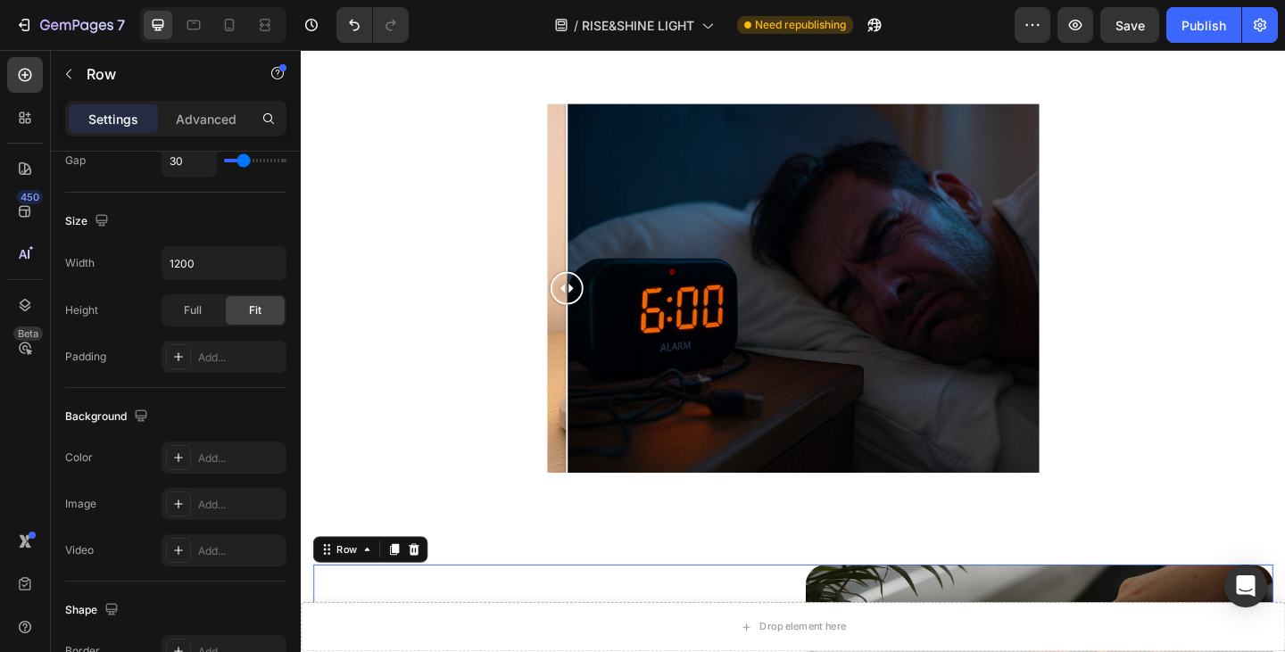
scroll to position [0, 0]
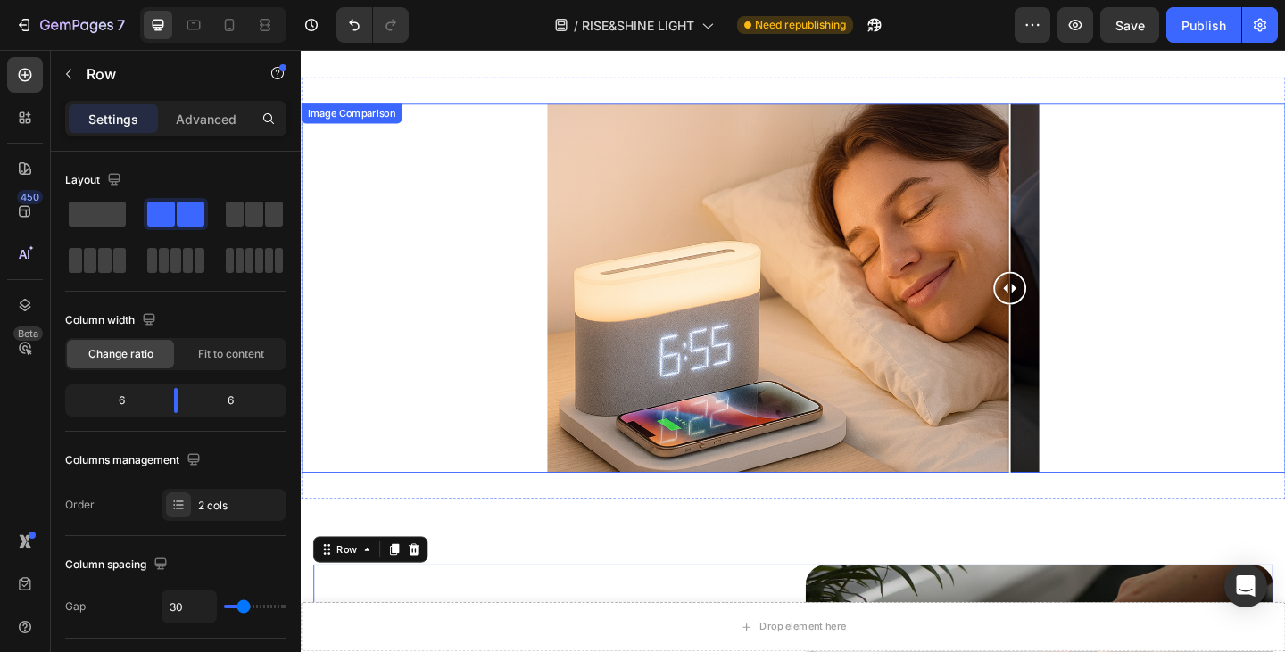
click at [1253, 273] on div at bounding box center [836, 310] width 1071 height 402
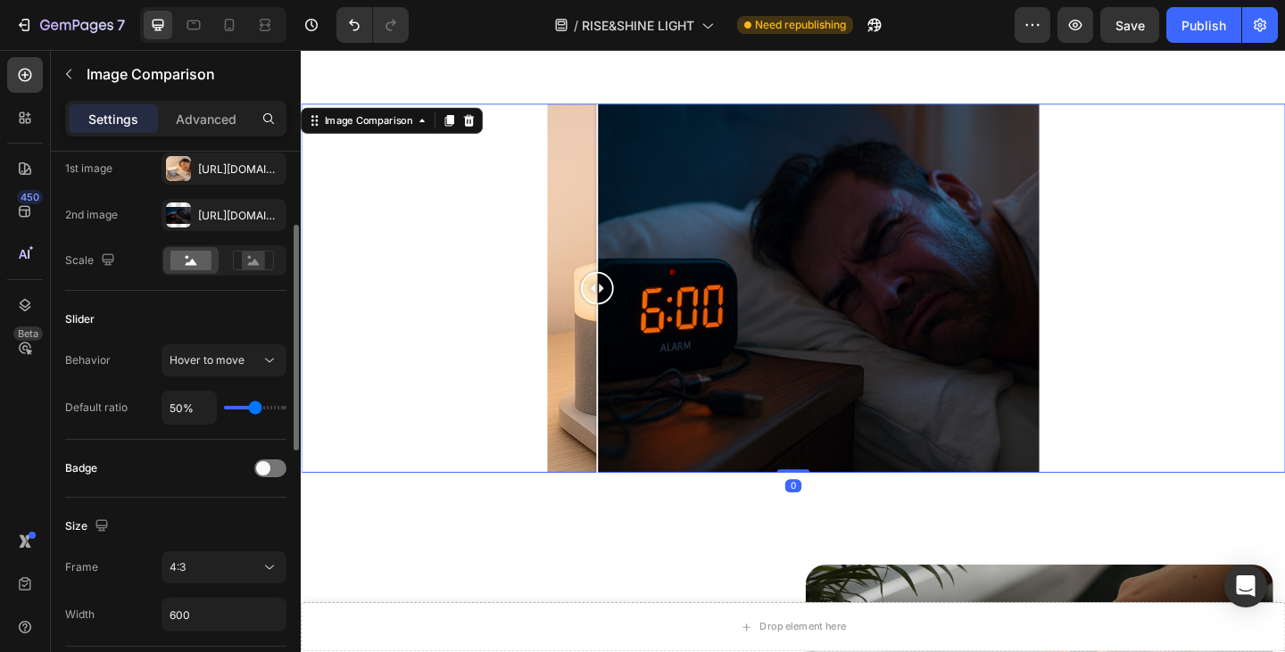
scroll to position [357, 0]
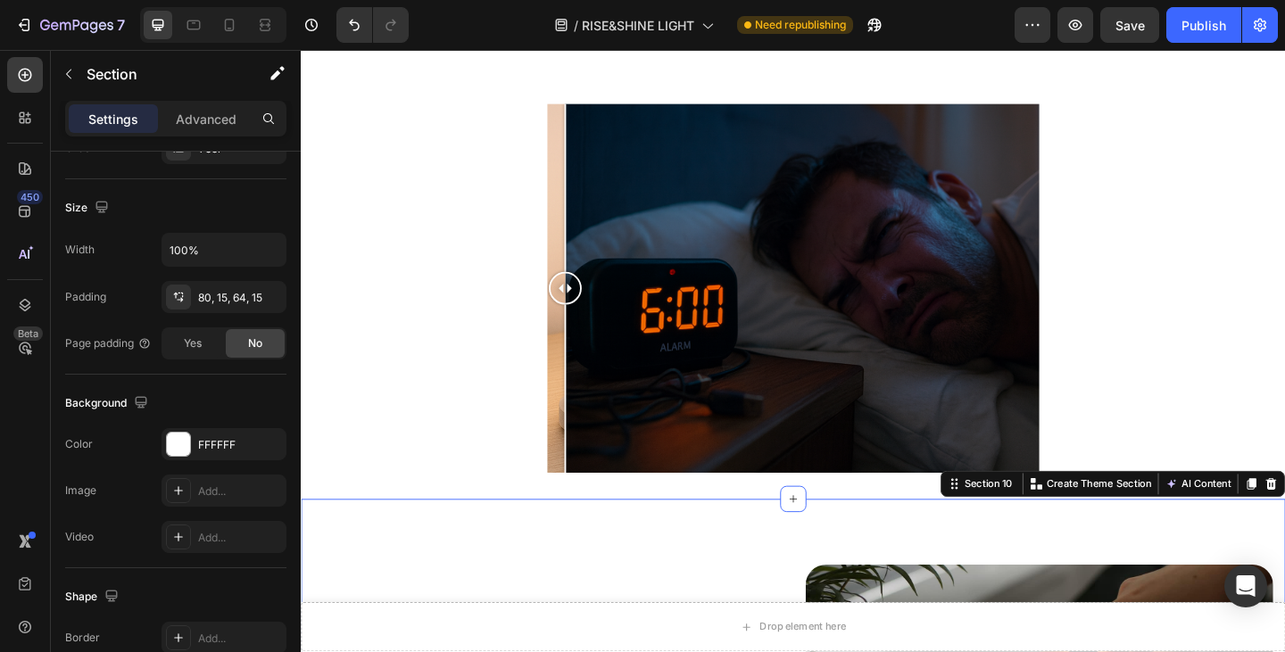
scroll to position [0, 0]
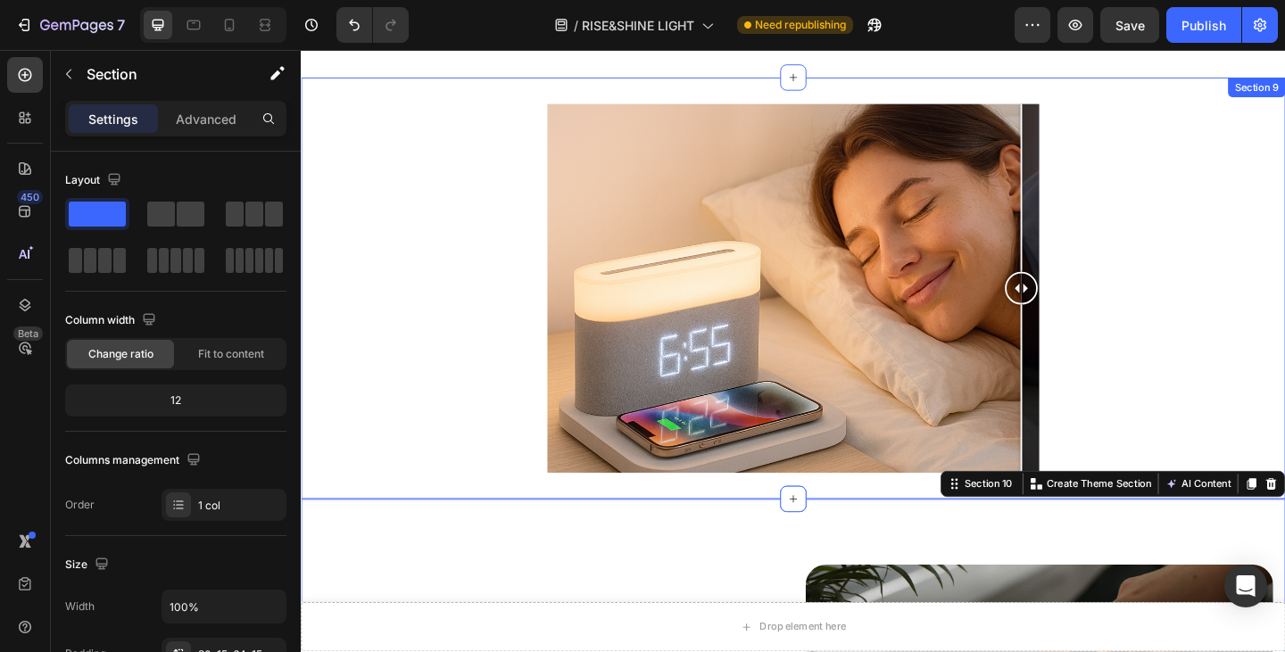
click at [1246, 91] on div "Image Comparison Section 9" at bounding box center [836, 309] width 1071 height 459
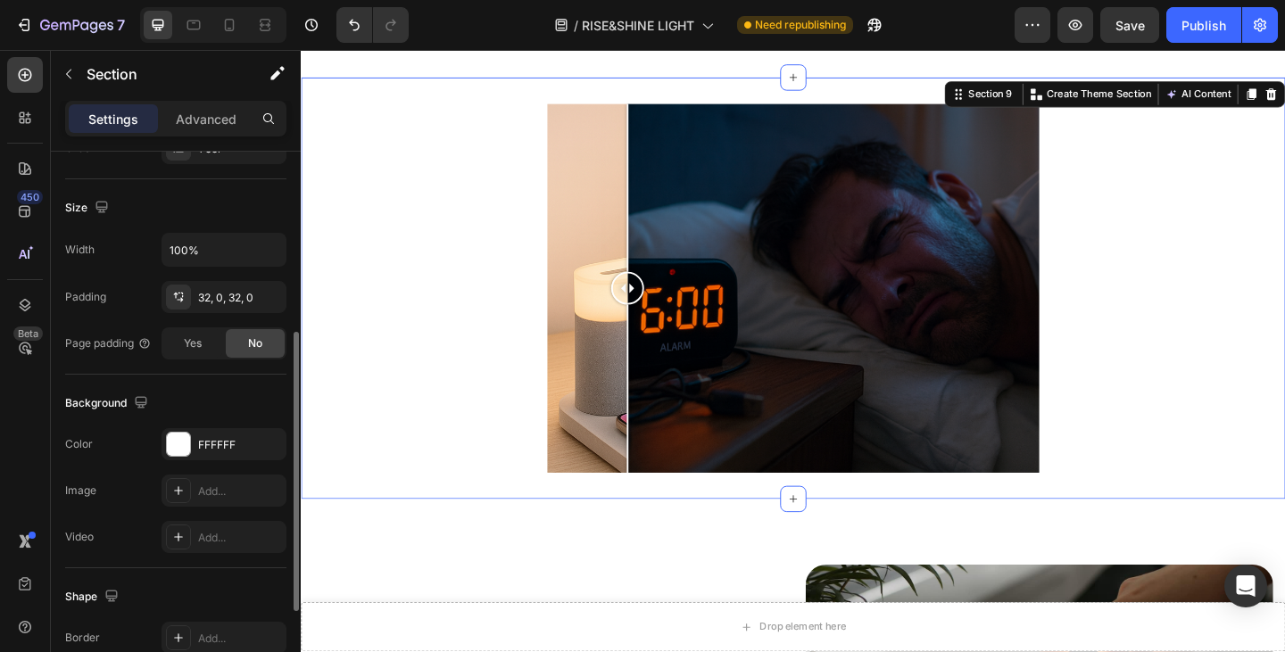
scroll to position [535, 0]
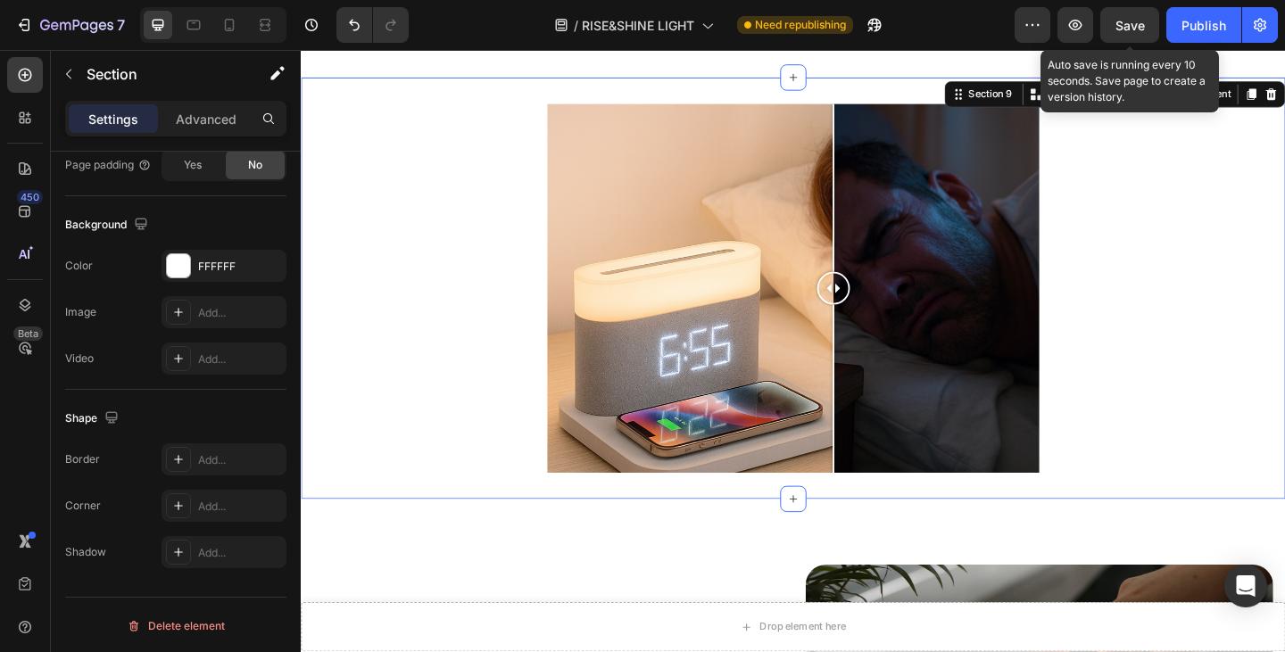
click at [1122, 33] on button "Save" at bounding box center [1129, 25] width 59 height 36
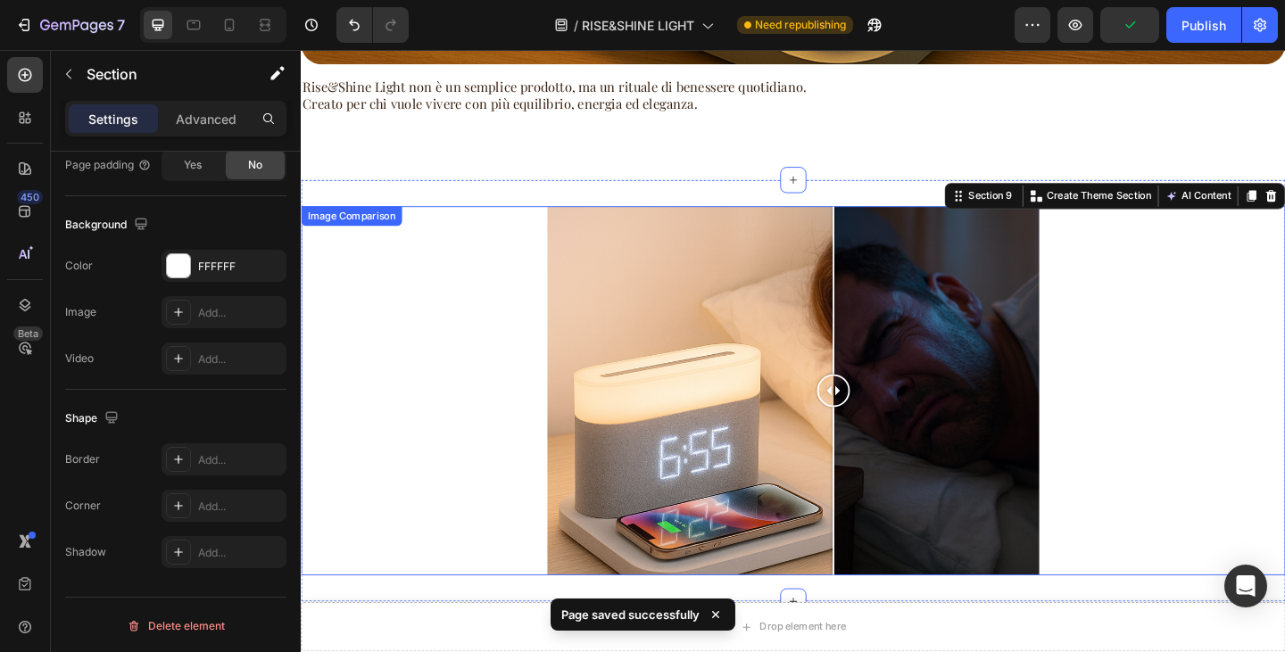
scroll to position [4733, 0]
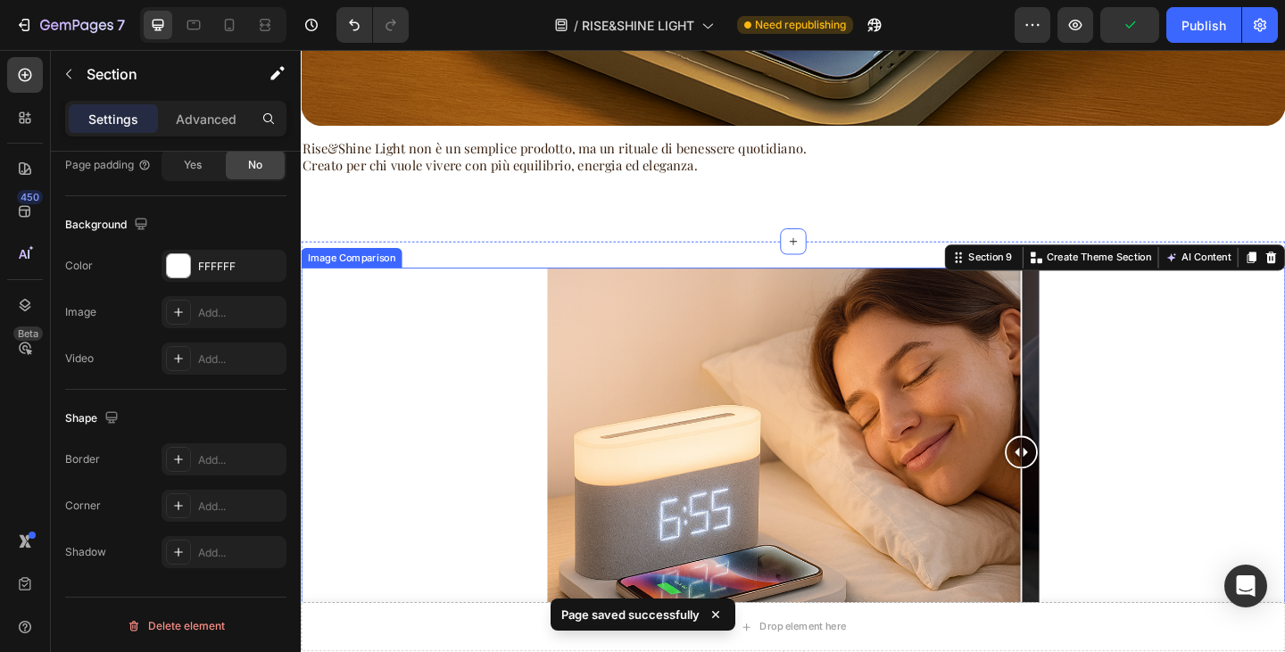
click at [1083, 429] on div at bounding box center [1084, 378] width 2 height 183
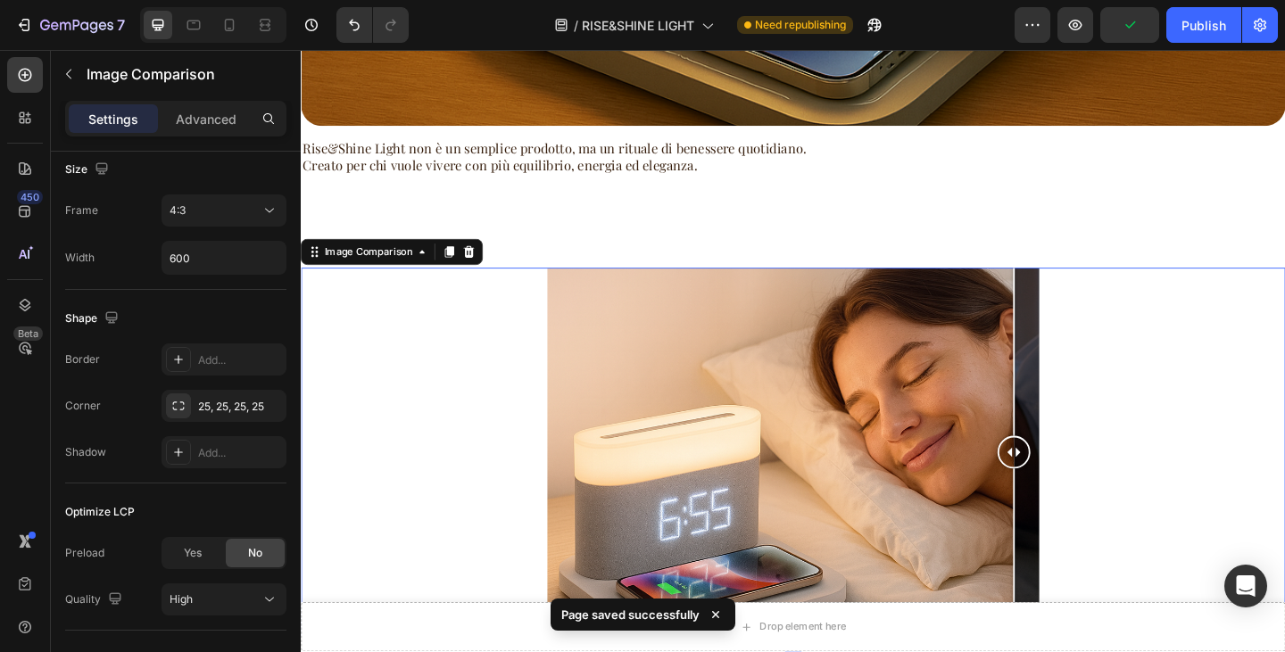
scroll to position [0, 0]
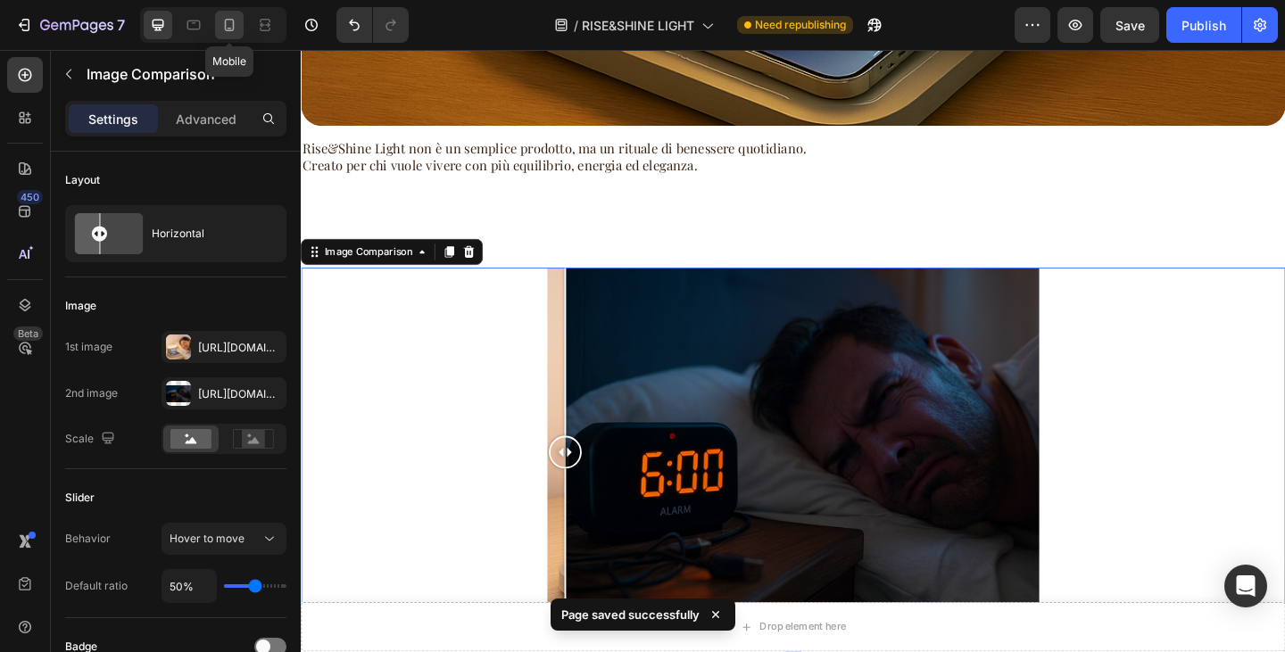
click at [230, 29] on icon at bounding box center [230, 25] width 10 height 12
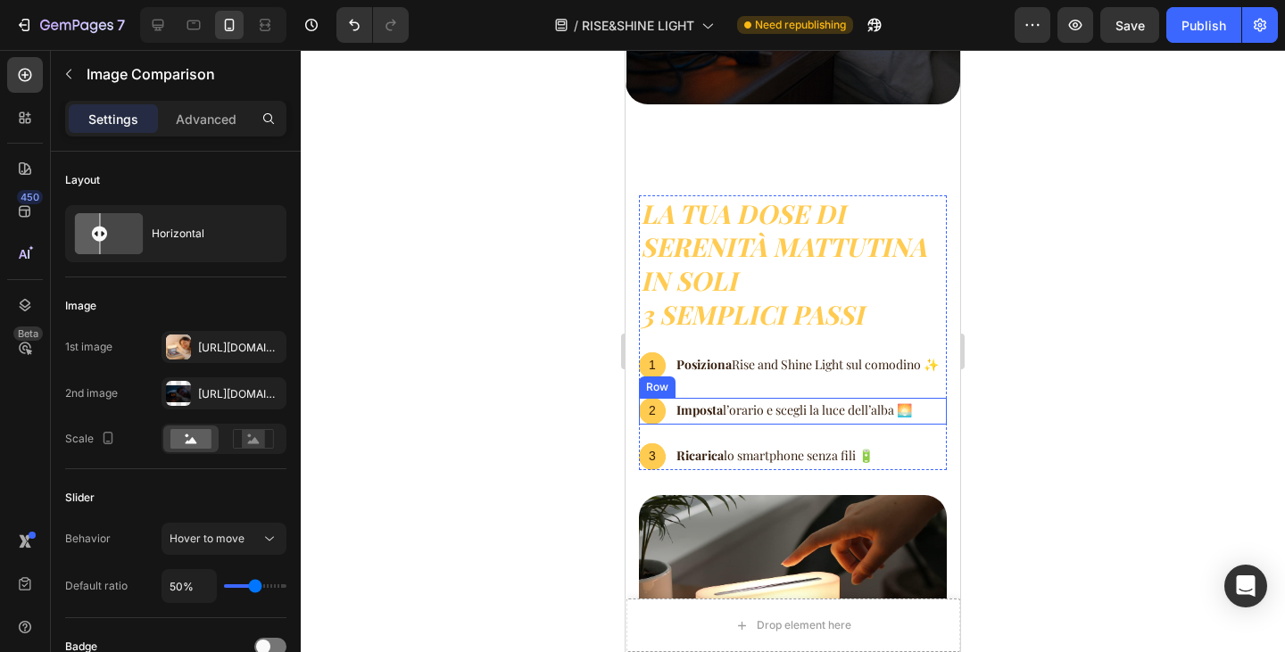
scroll to position [4210, 0]
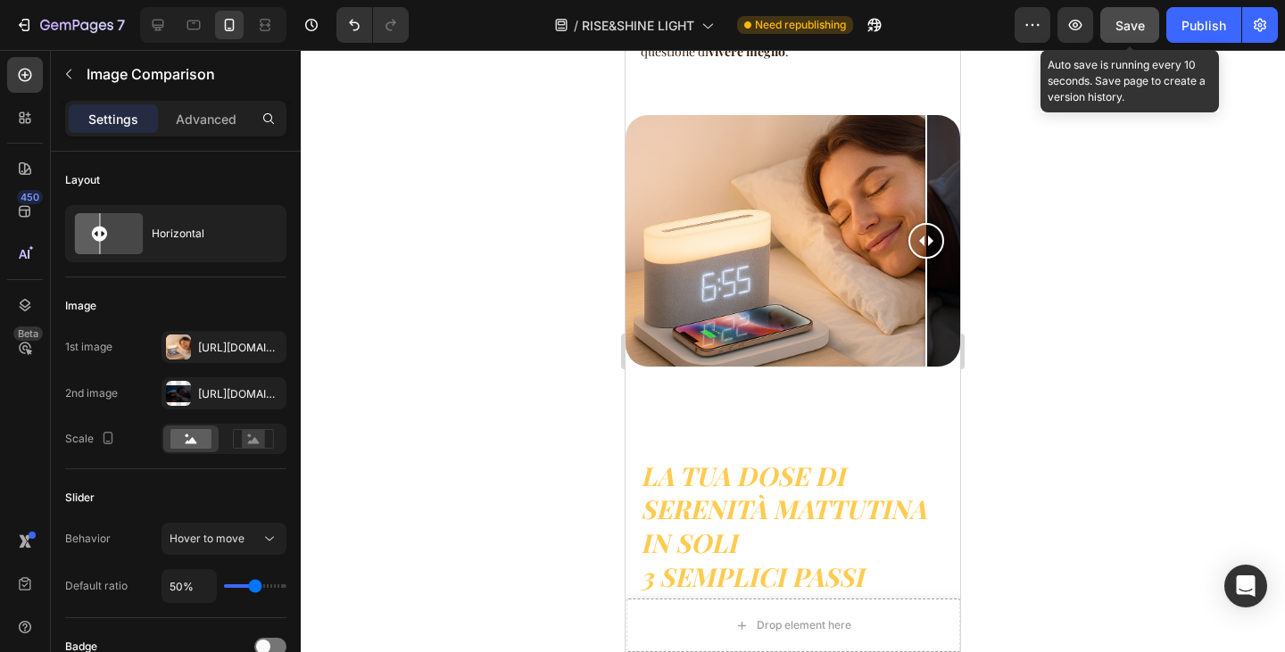
click at [1144, 21] on span "Save" at bounding box center [1130, 25] width 29 height 15
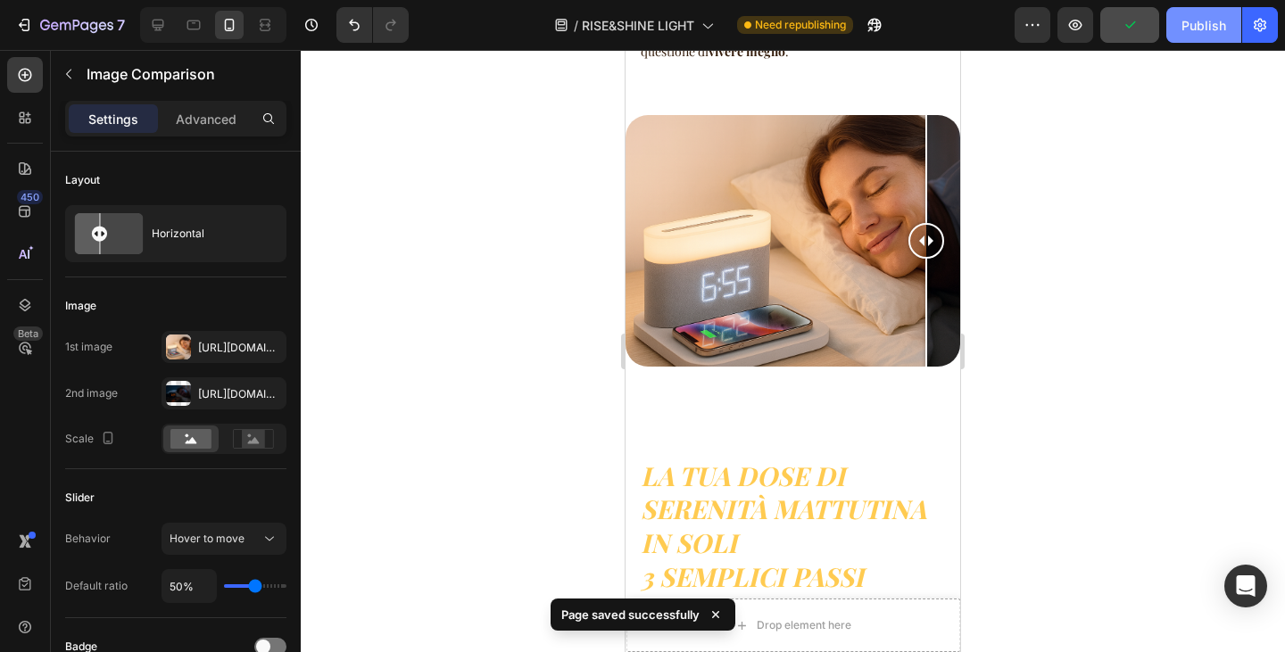
click at [1188, 25] on div "Publish" at bounding box center [1204, 25] width 45 height 19
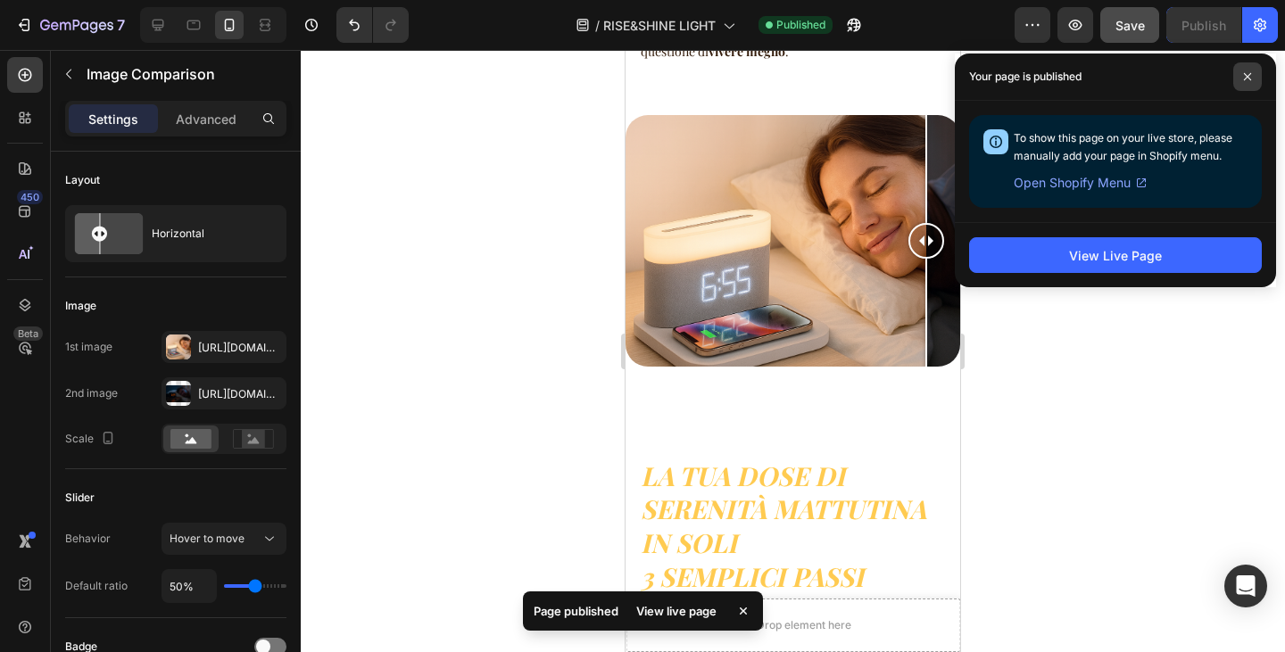
click at [1246, 77] on icon at bounding box center [1247, 76] width 9 height 9
